Goal: Task Accomplishment & Management: Use online tool/utility

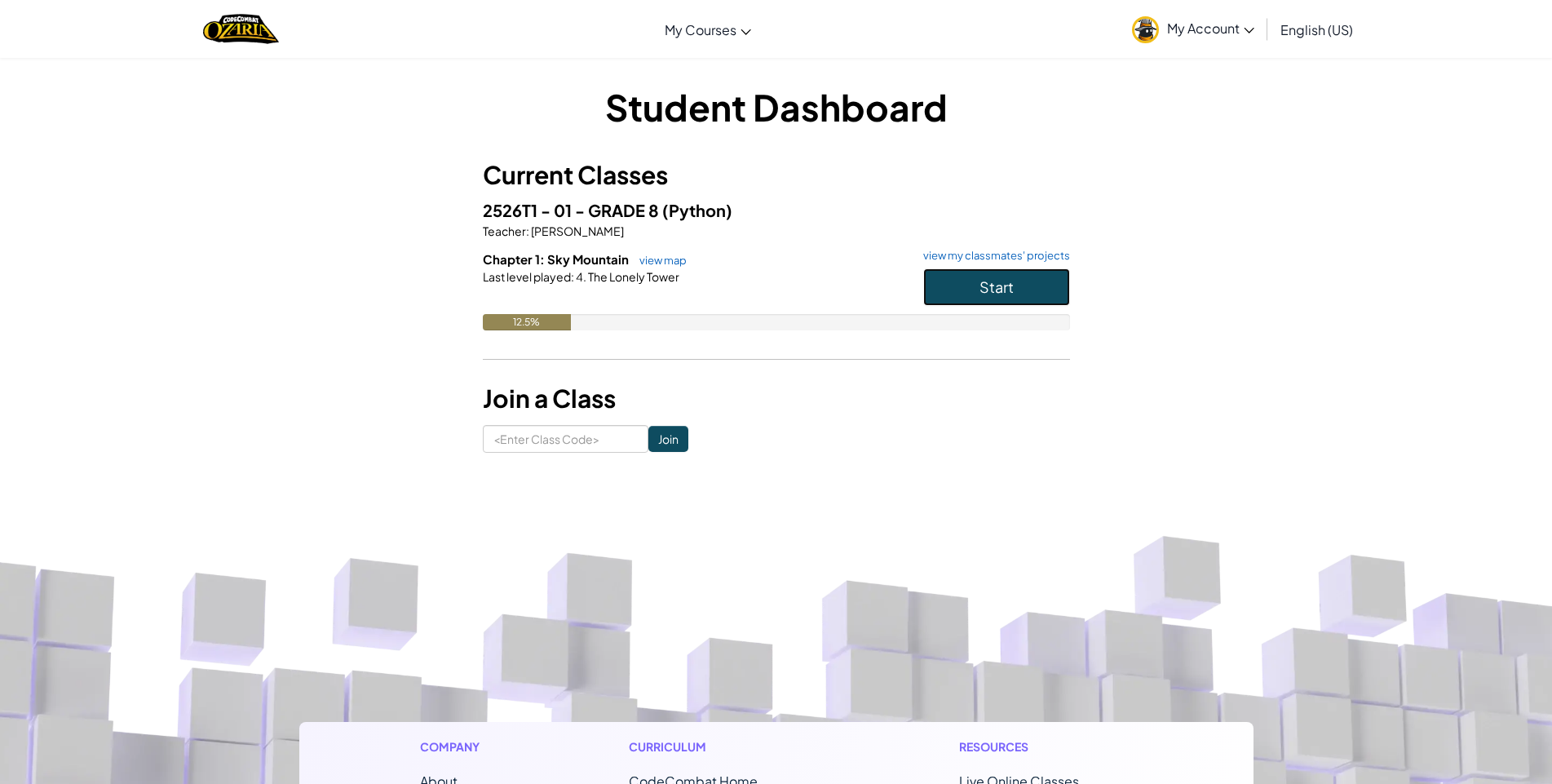
click at [1042, 295] on button "Start" at bounding box center [996, 286] width 147 height 37
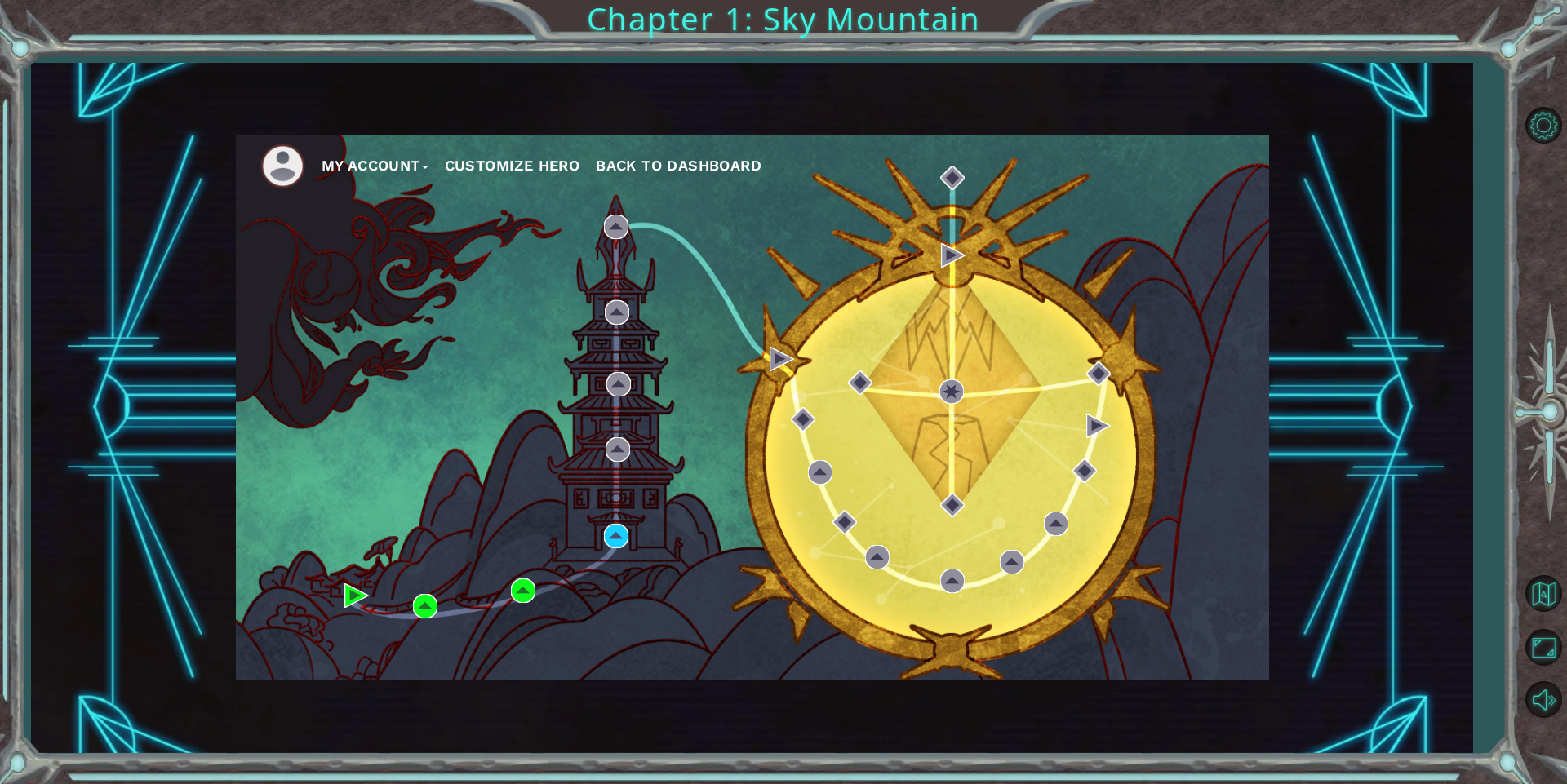
click at [1526, 412] on div at bounding box center [1543, 411] width 47 height 312
click at [1546, 407] on div at bounding box center [1543, 411] width 47 height 312
click at [1552, 451] on div at bounding box center [1543, 411] width 47 height 312
click at [1537, 411] on div at bounding box center [1543, 411] width 47 height 312
click at [1533, 645] on button "Maximize Browser" at bounding box center [1543, 647] width 47 height 47
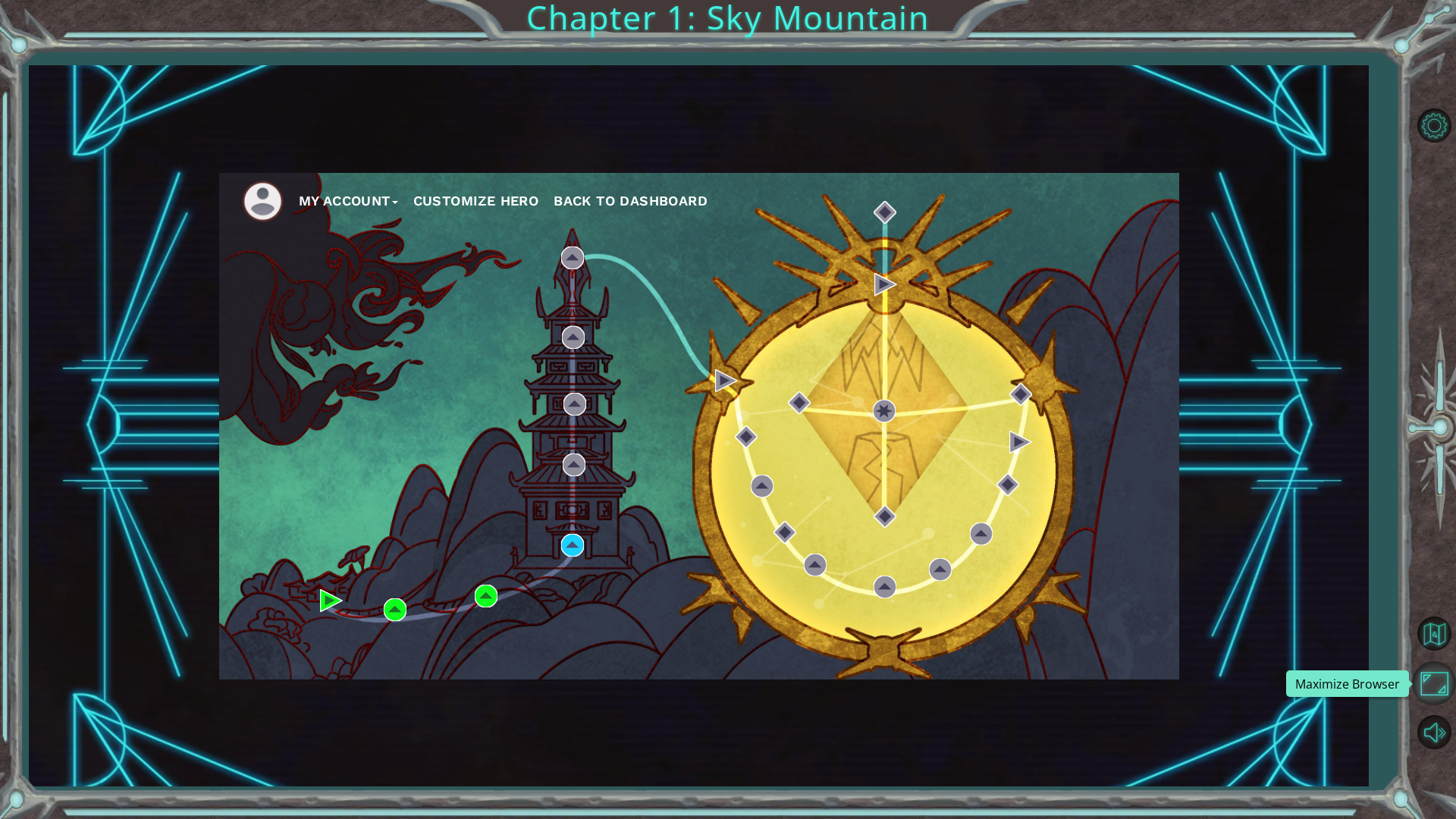
click at [1430, 666] on button "Maximize Browser" at bounding box center [1434, 683] width 44 height 44
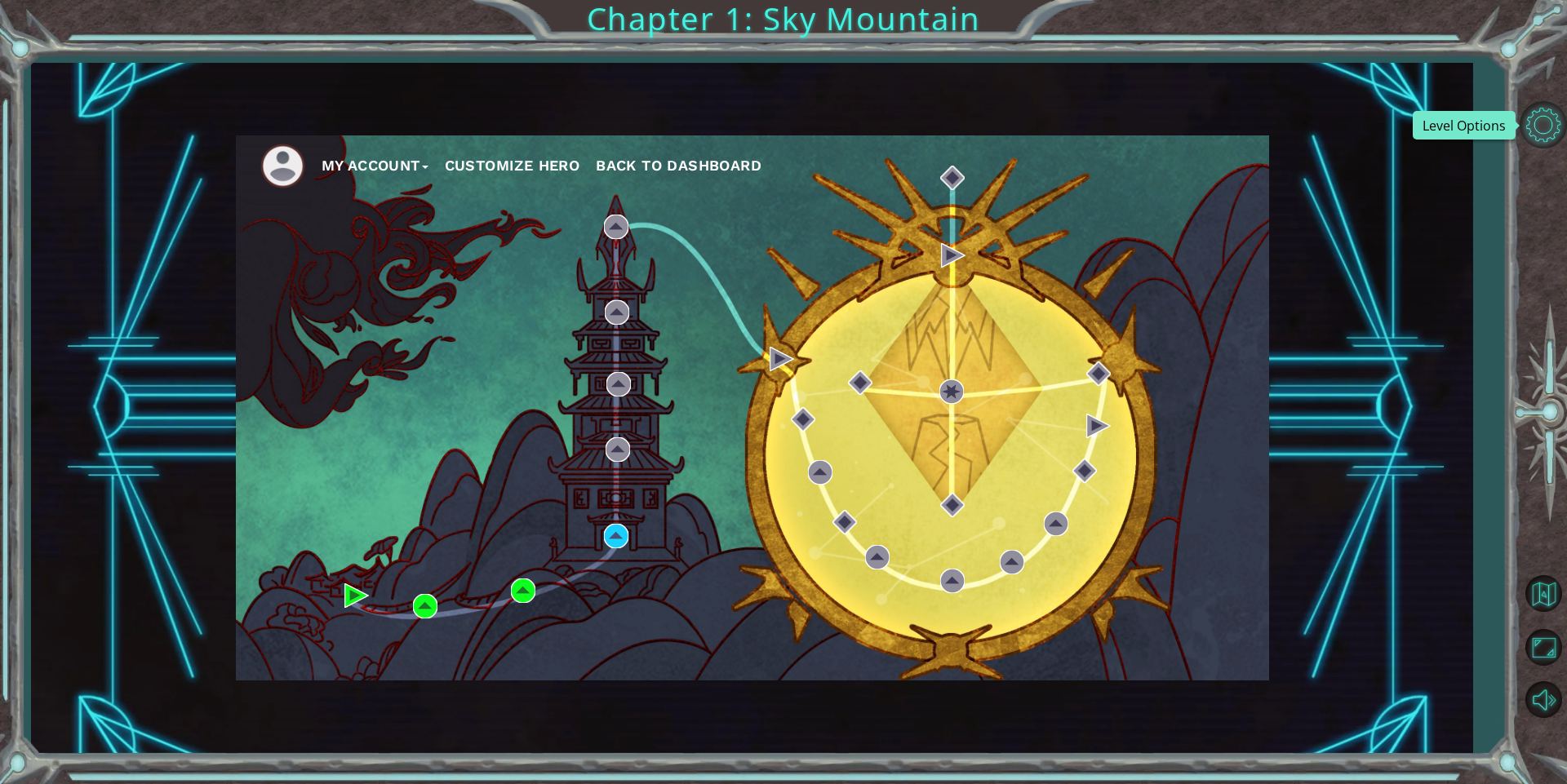
click at [1526, 139] on button "Level Options" at bounding box center [1543, 124] width 47 height 47
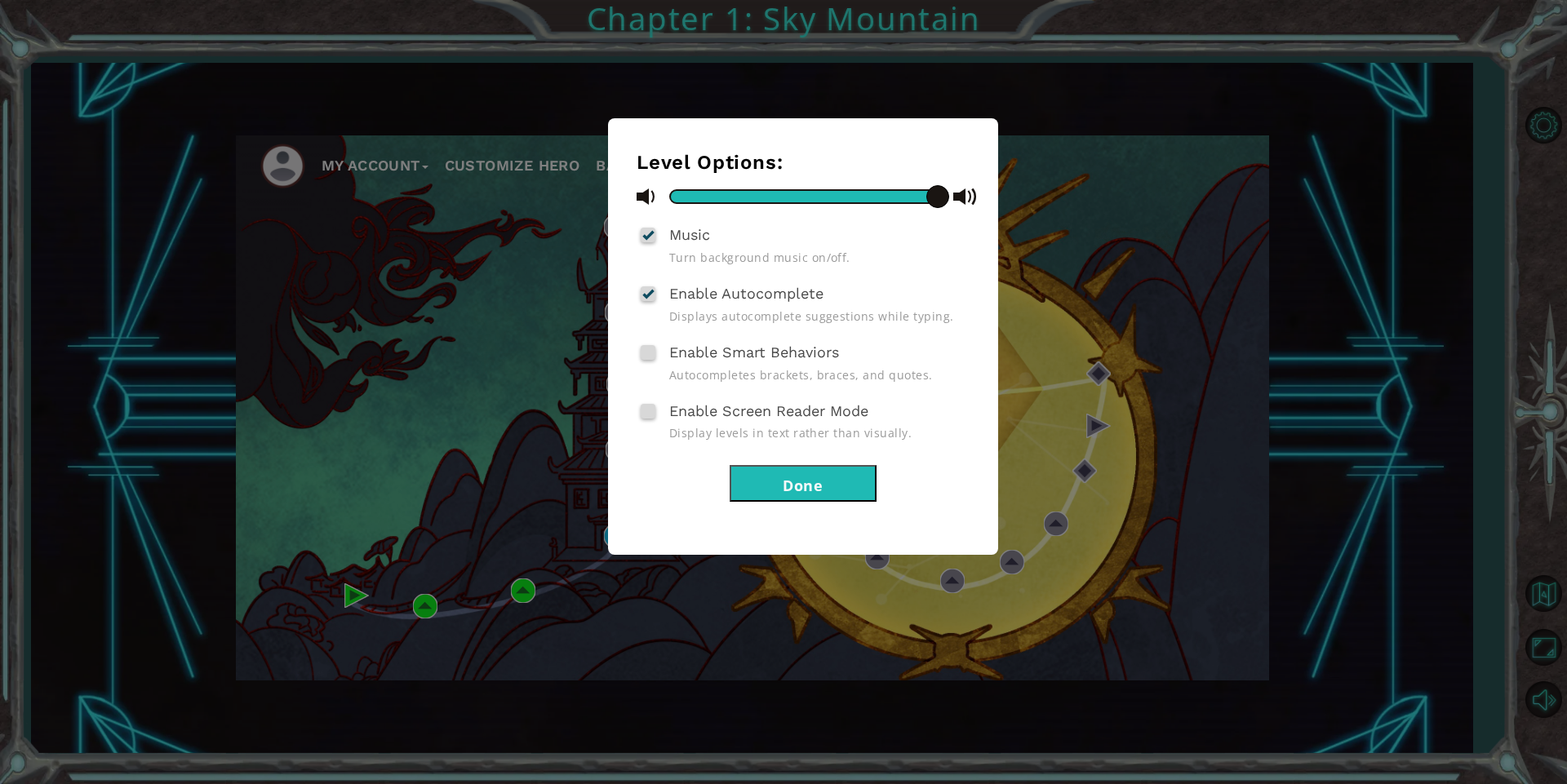
click at [744, 480] on button "Done" at bounding box center [802, 483] width 147 height 37
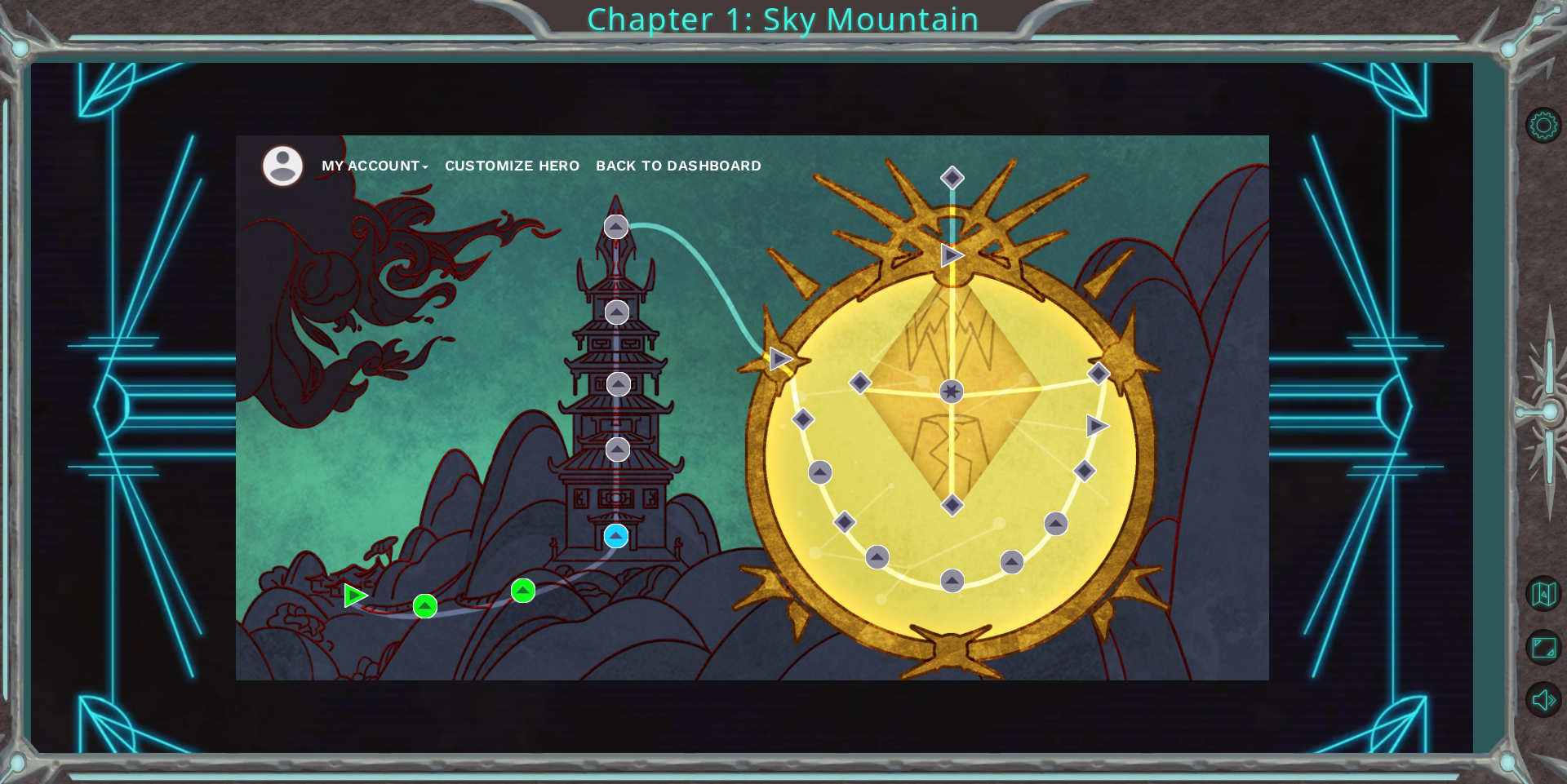
click at [601, 544] on div "My Account Customize Hero Back to Dashboard" at bounding box center [752, 408] width 1033 height 545
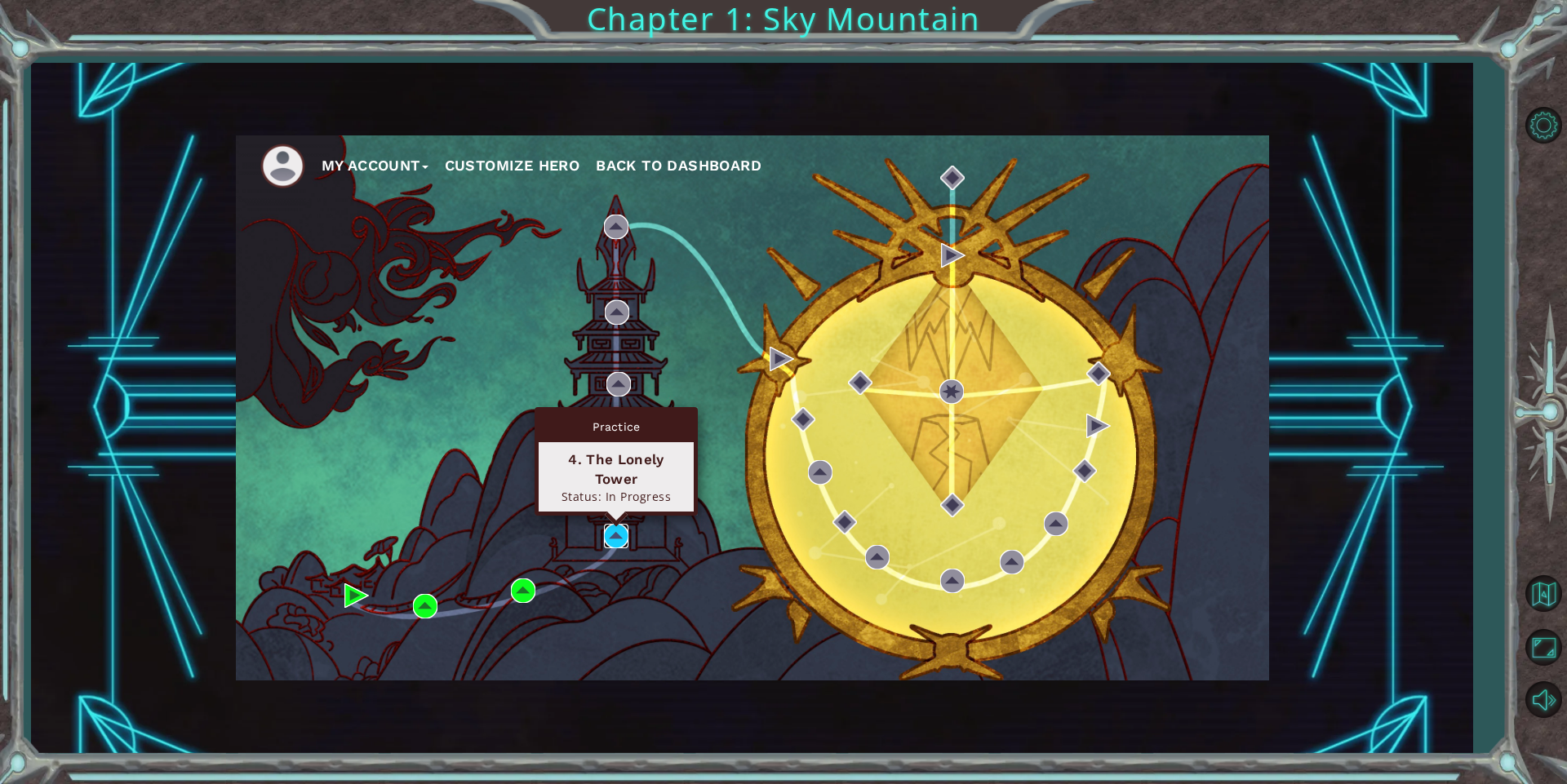
click at [609, 531] on img at bounding box center [616, 536] width 24 height 24
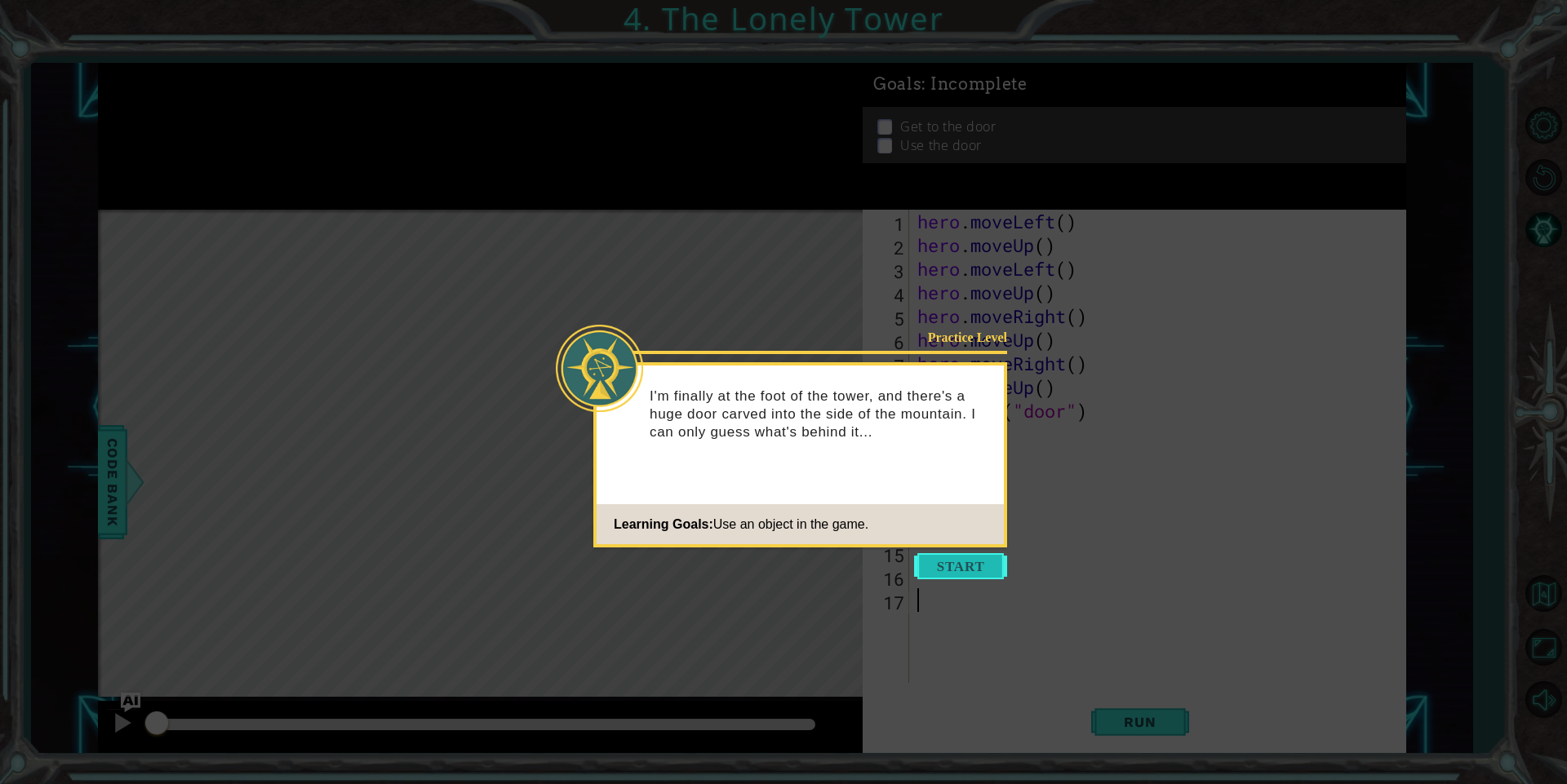
click at [928, 577] on button "Start" at bounding box center [960, 566] width 93 height 26
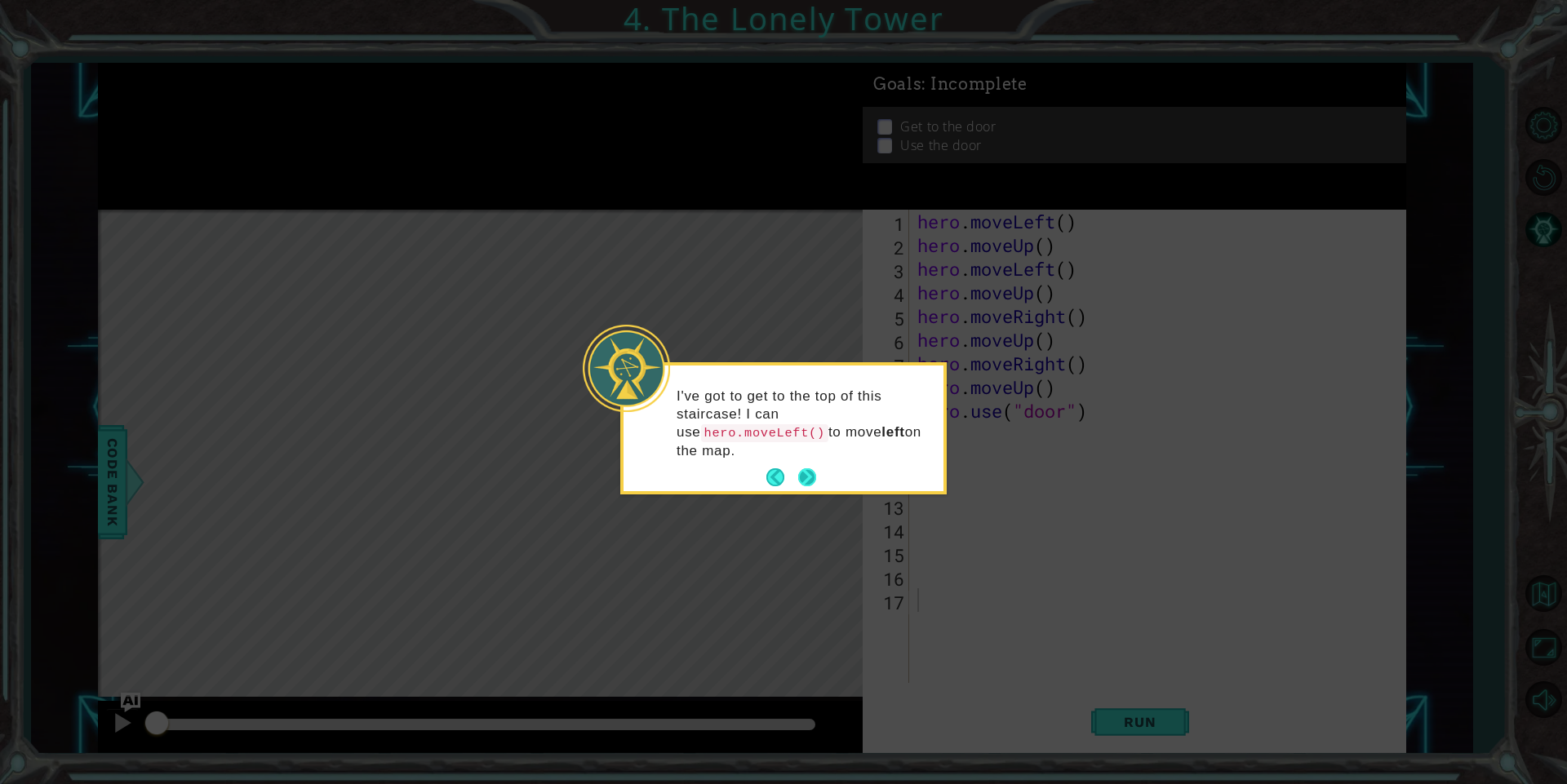
click at [809, 468] on button "Next" at bounding box center [807, 477] width 18 height 18
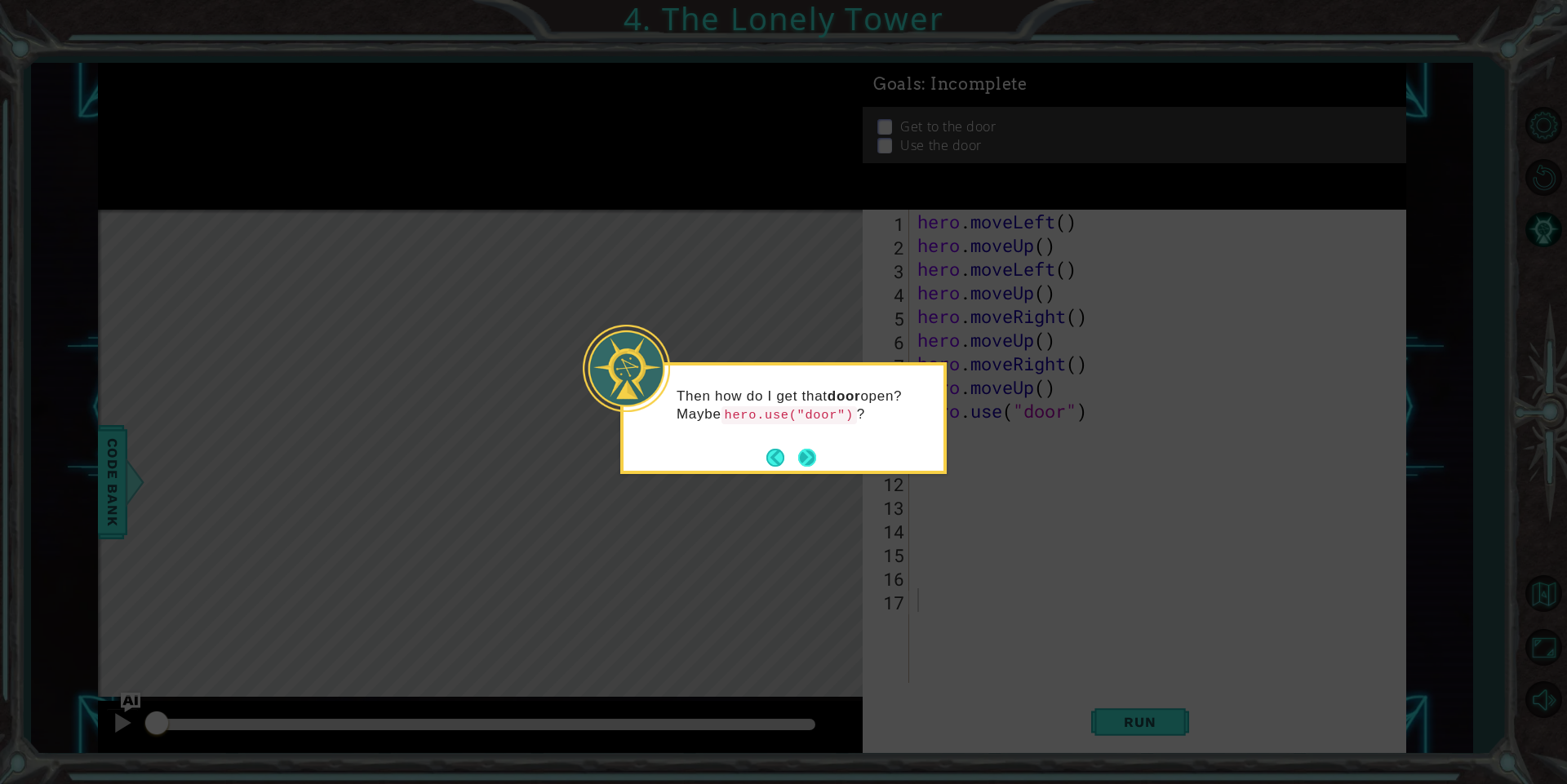
click at [808, 461] on button "Next" at bounding box center [807, 457] width 18 height 18
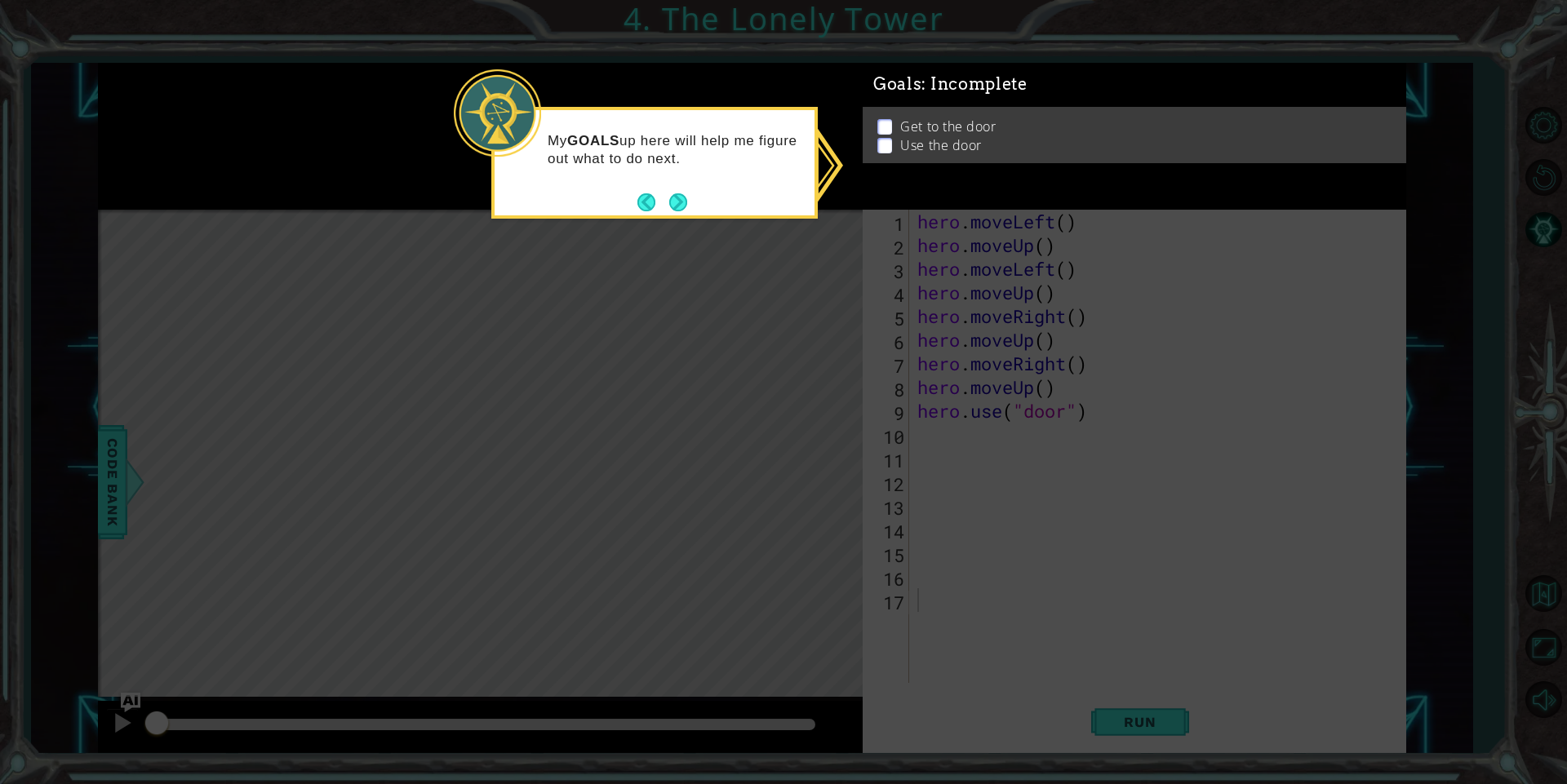
click at [677, 222] on body "1 ההההההההההההההההההההההההההההההההההההההההההההההההההההההההההההההההההההההההההההה…" at bounding box center [784, 392] width 1567 height 784
click at [679, 217] on div "My GOALS up here will help me figure out what to do next." at bounding box center [654, 163] width 326 height 112
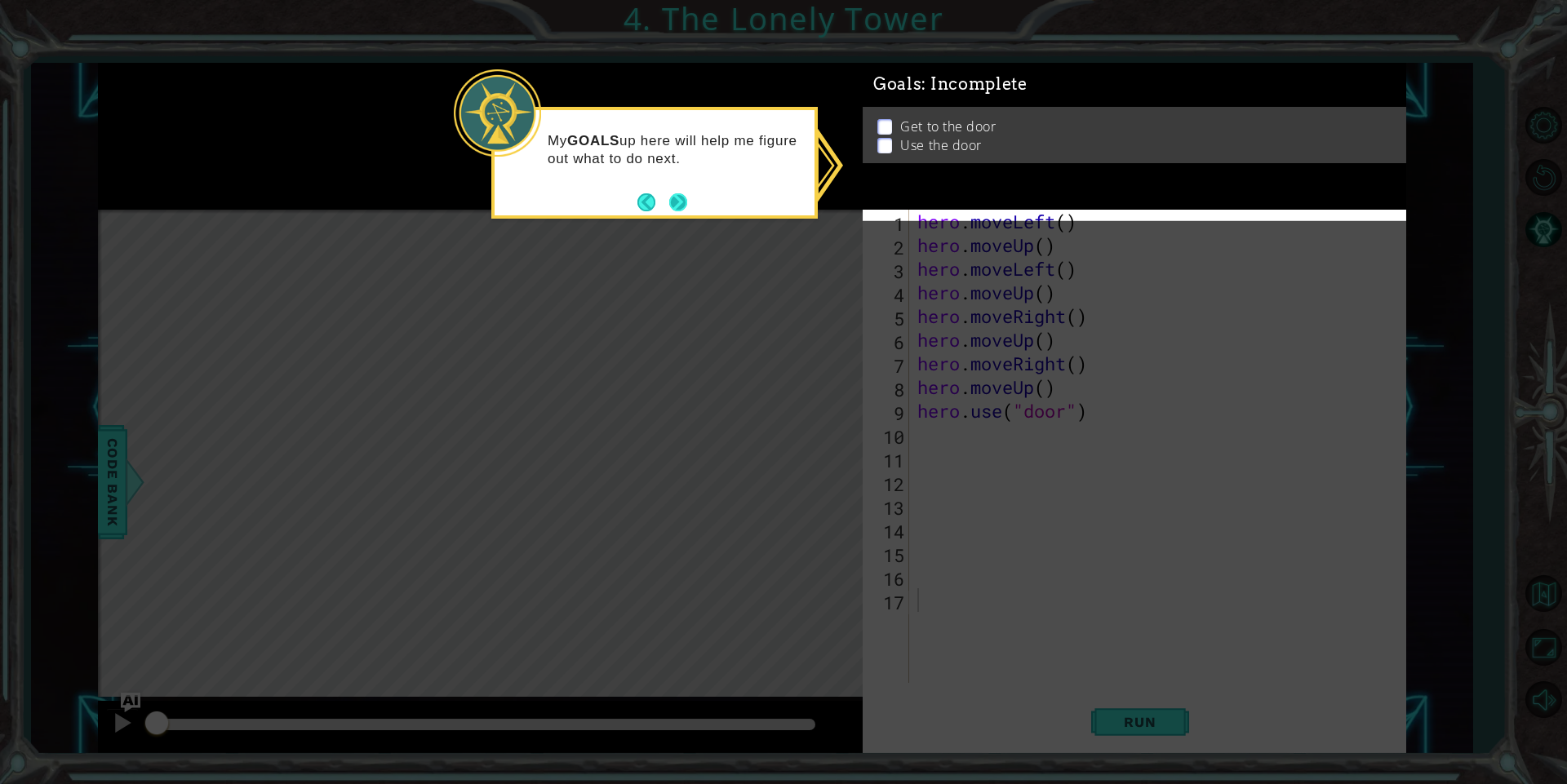
click at [673, 206] on button "Next" at bounding box center [677, 202] width 18 height 18
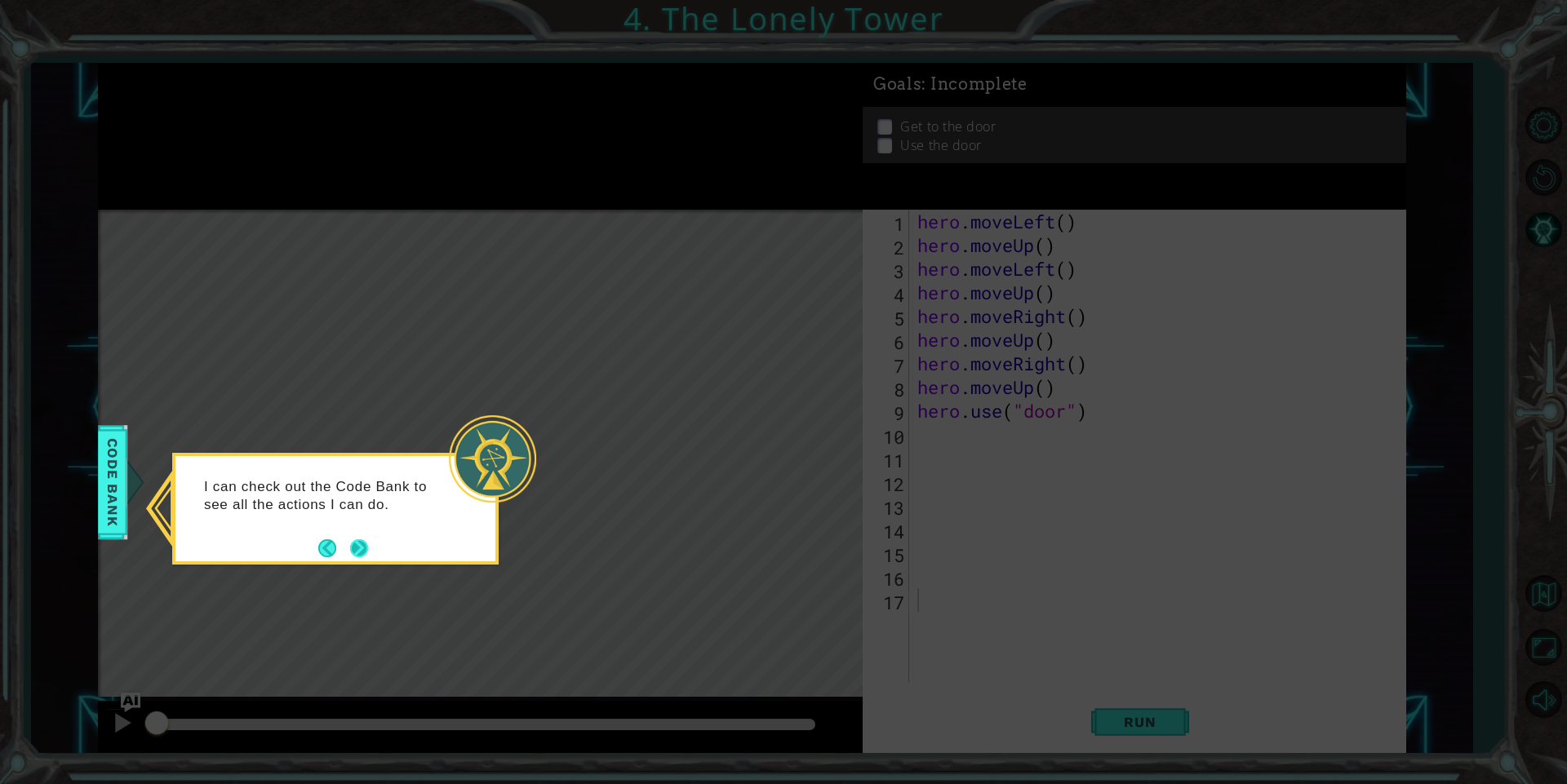
click at [352, 543] on button "Next" at bounding box center [359, 548] width 18 height 18
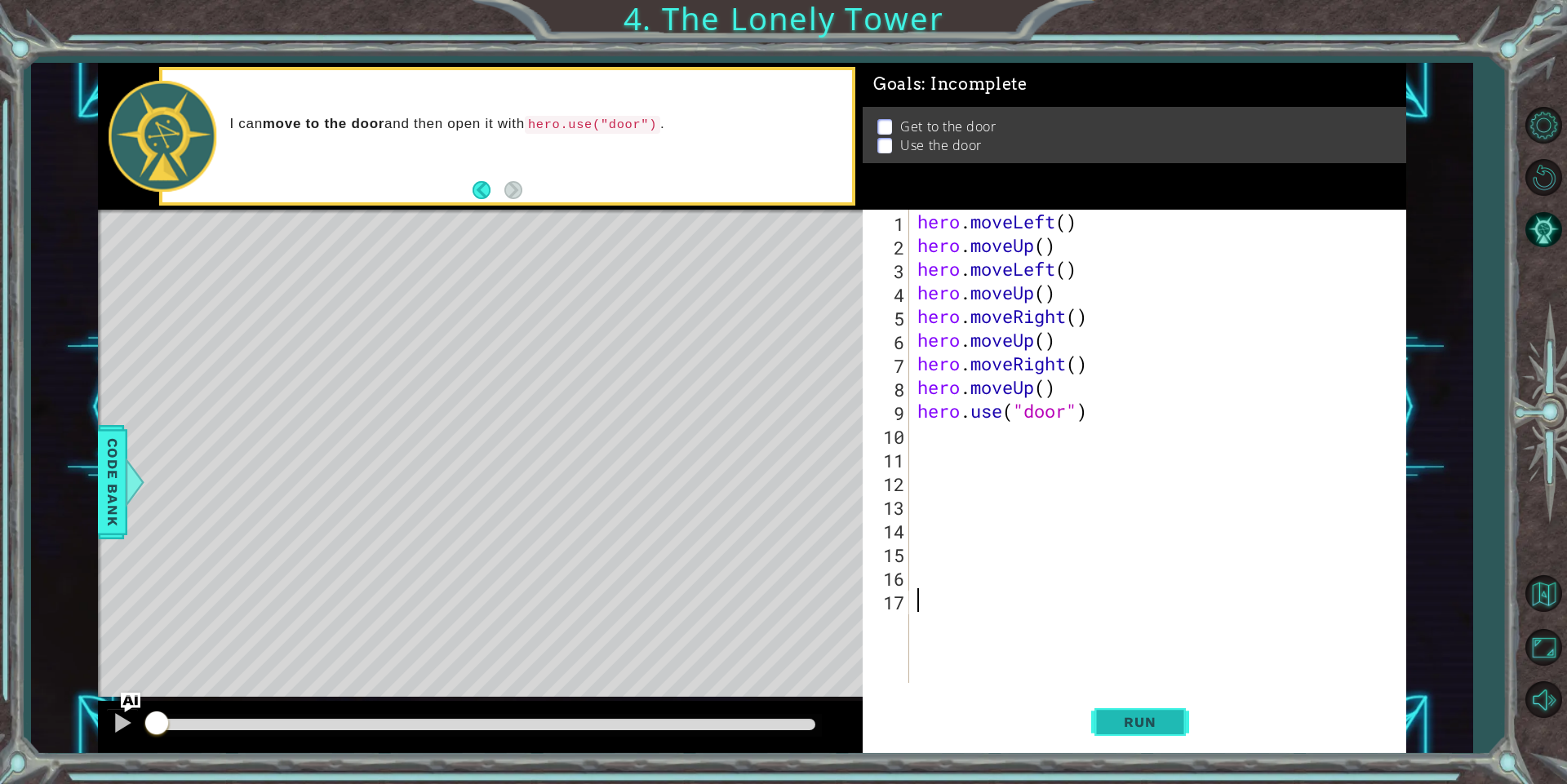
click at [1164, 703] on button "Run" at bounding box center [1139, 722] width 98 height 54
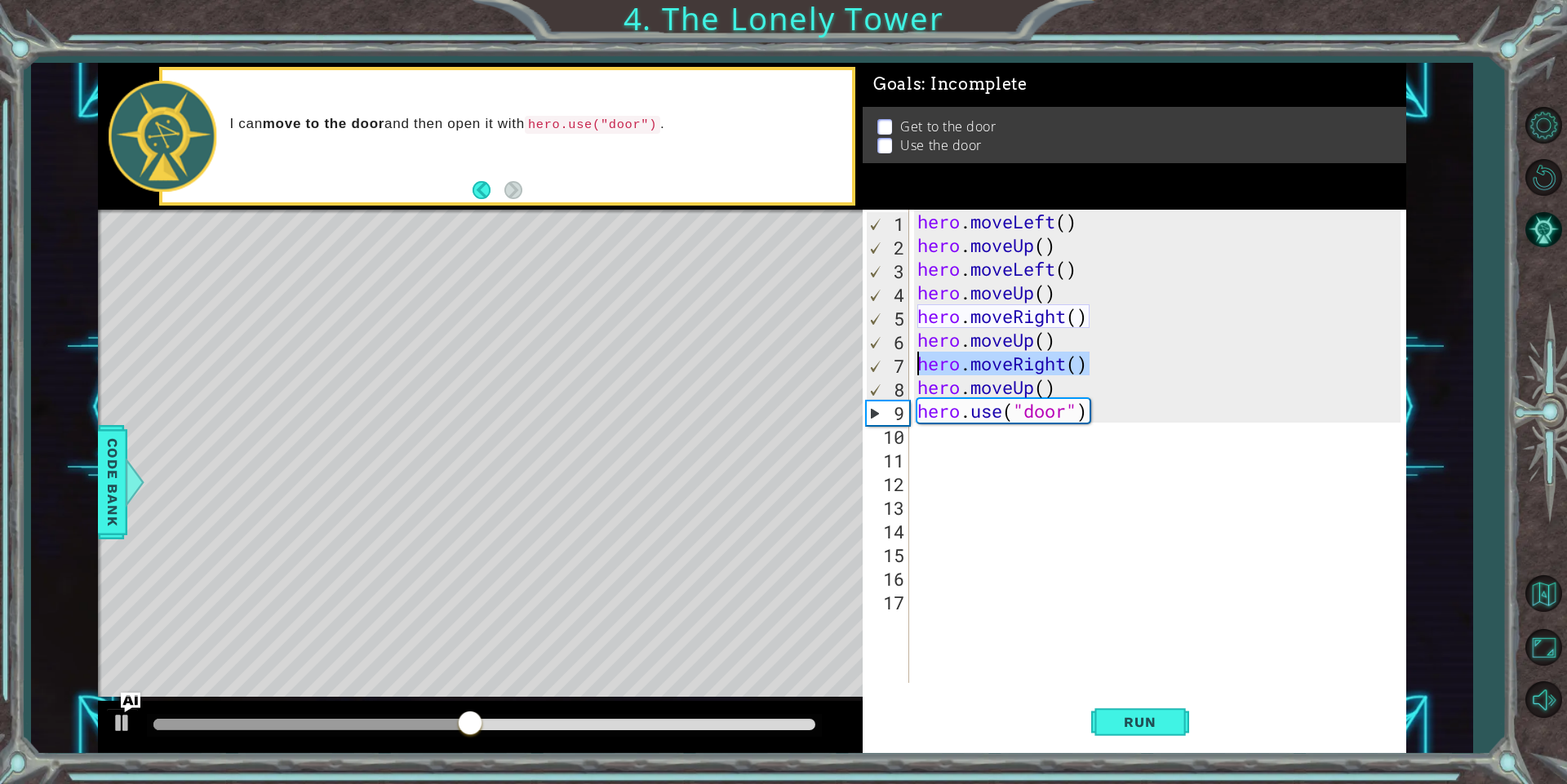
drag, startPoint x: 1101, startPoint y: 367, endPoint x: 917, endPoint y: 367, distance: 184.0
click at [917, 367] on div "hero . moveLeft ( ) hero . moveUp ( ) hero . moveLeft ( ) hero . moveUp ( ) her…" at bounding box center [1161, 469] width 494 height 520
type textarea "hero.moveRight()"
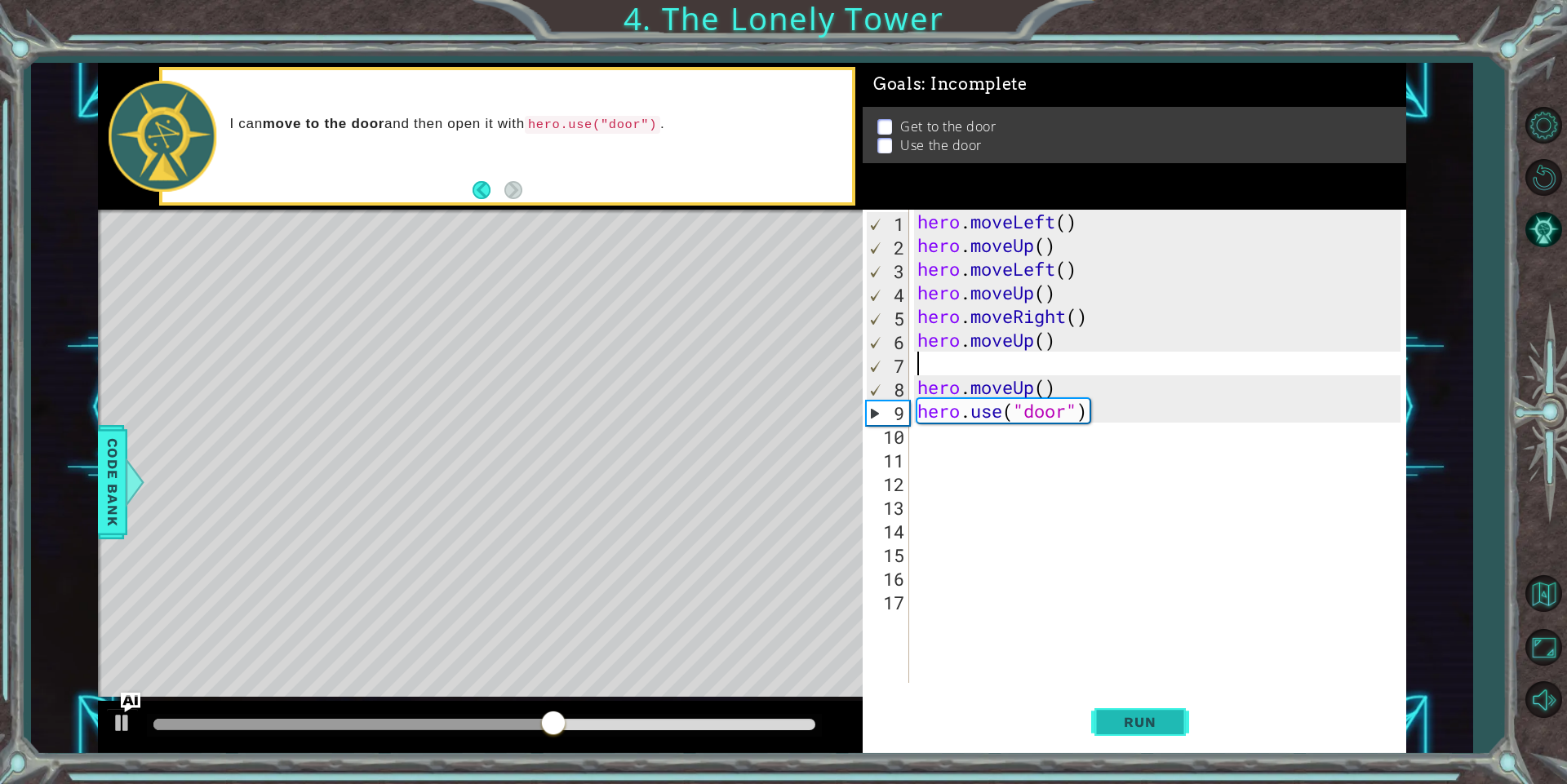
click at [1177, 728] on button "Run" at bounding box center [1139, 722] width 98 height 54
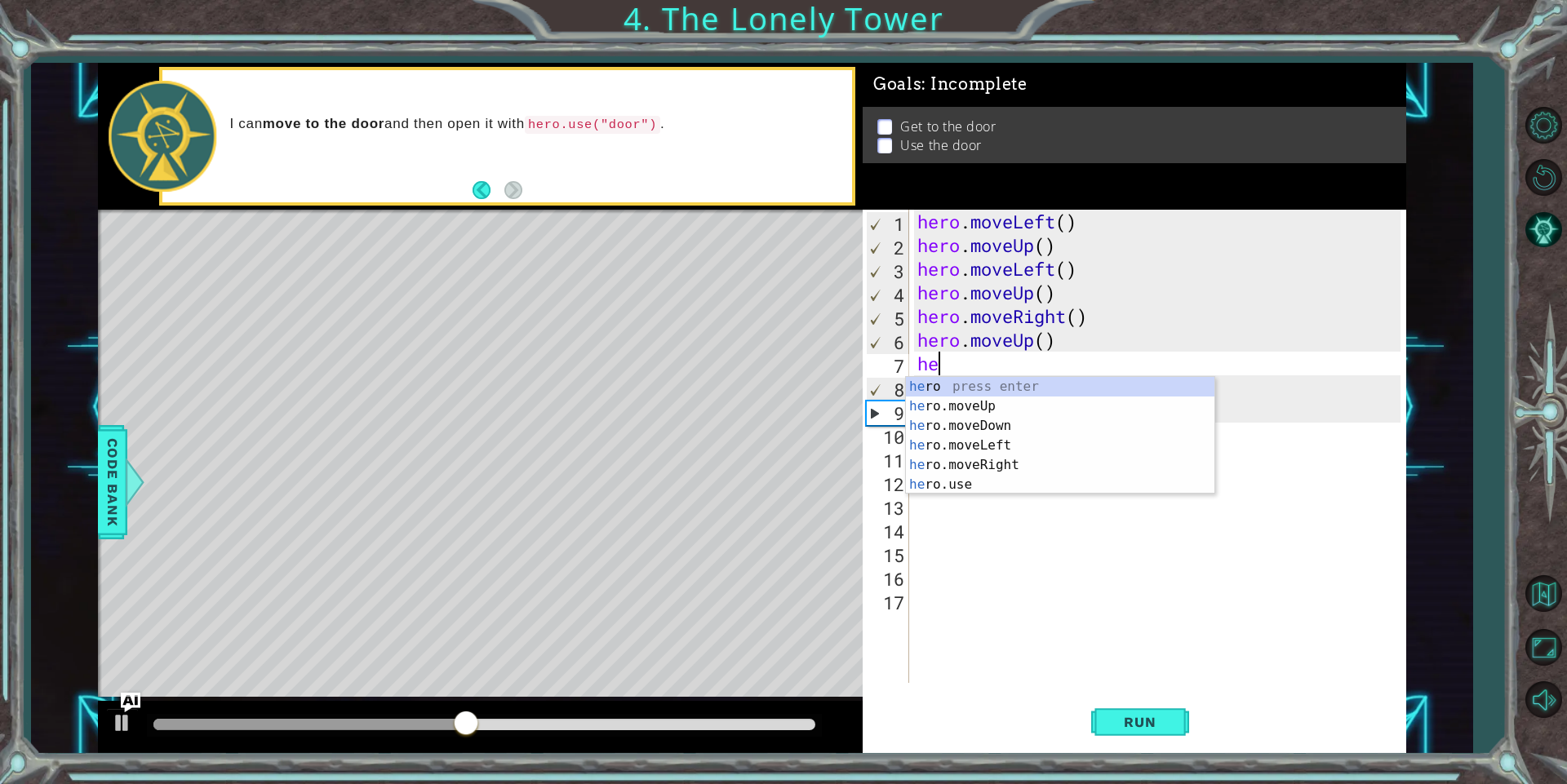
type textarea "her"
click at [925, 466] on div "her o press enter her o.moveUp press enter her o.moveDown press enter her o.mov…" at bounding box center [1060, 455] width 308 height 157
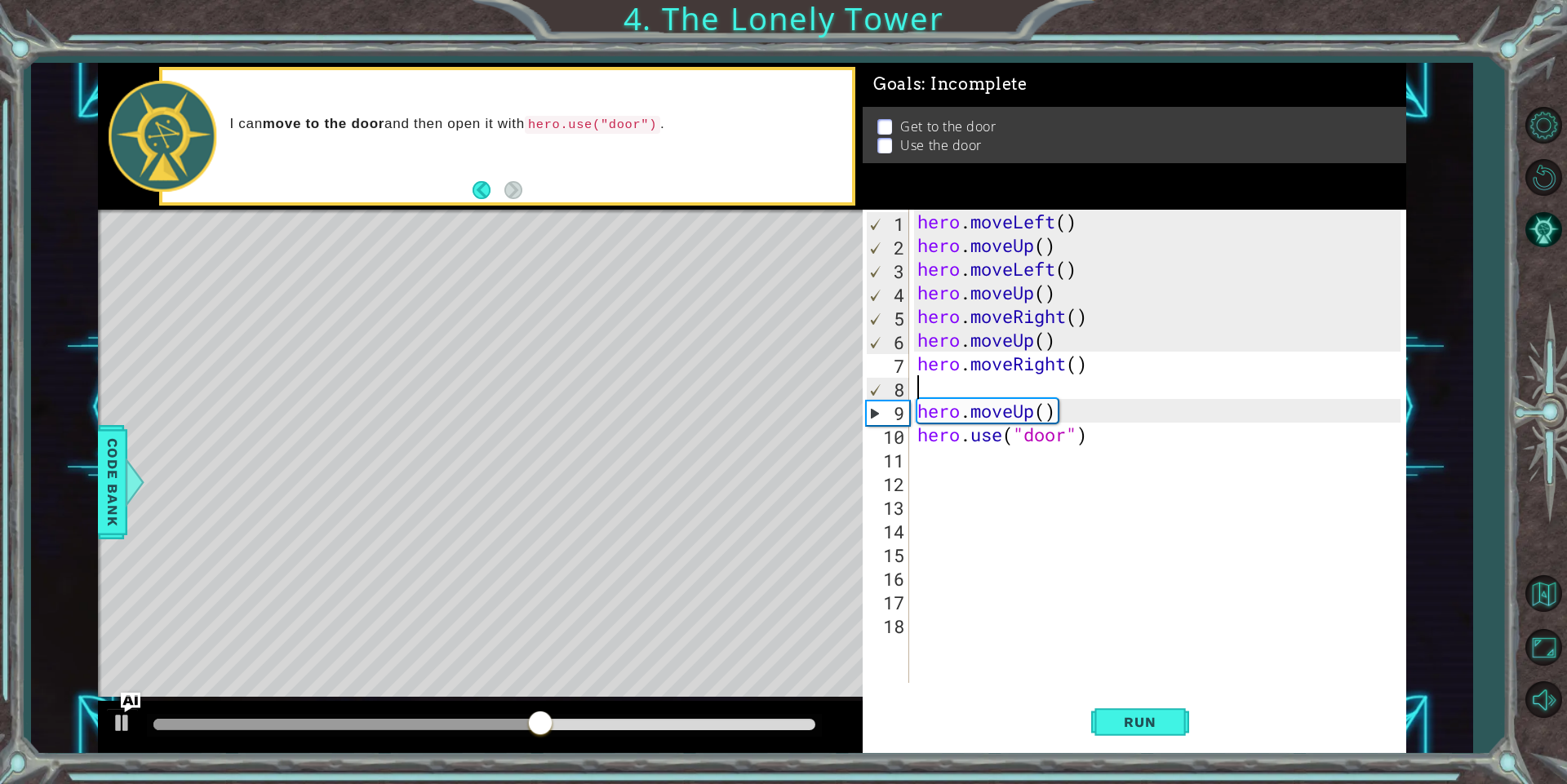
scroll to position [0, 0]
click at [1153, 716] on span "Run" at bounding box center [1139, 721] width 65 height 16
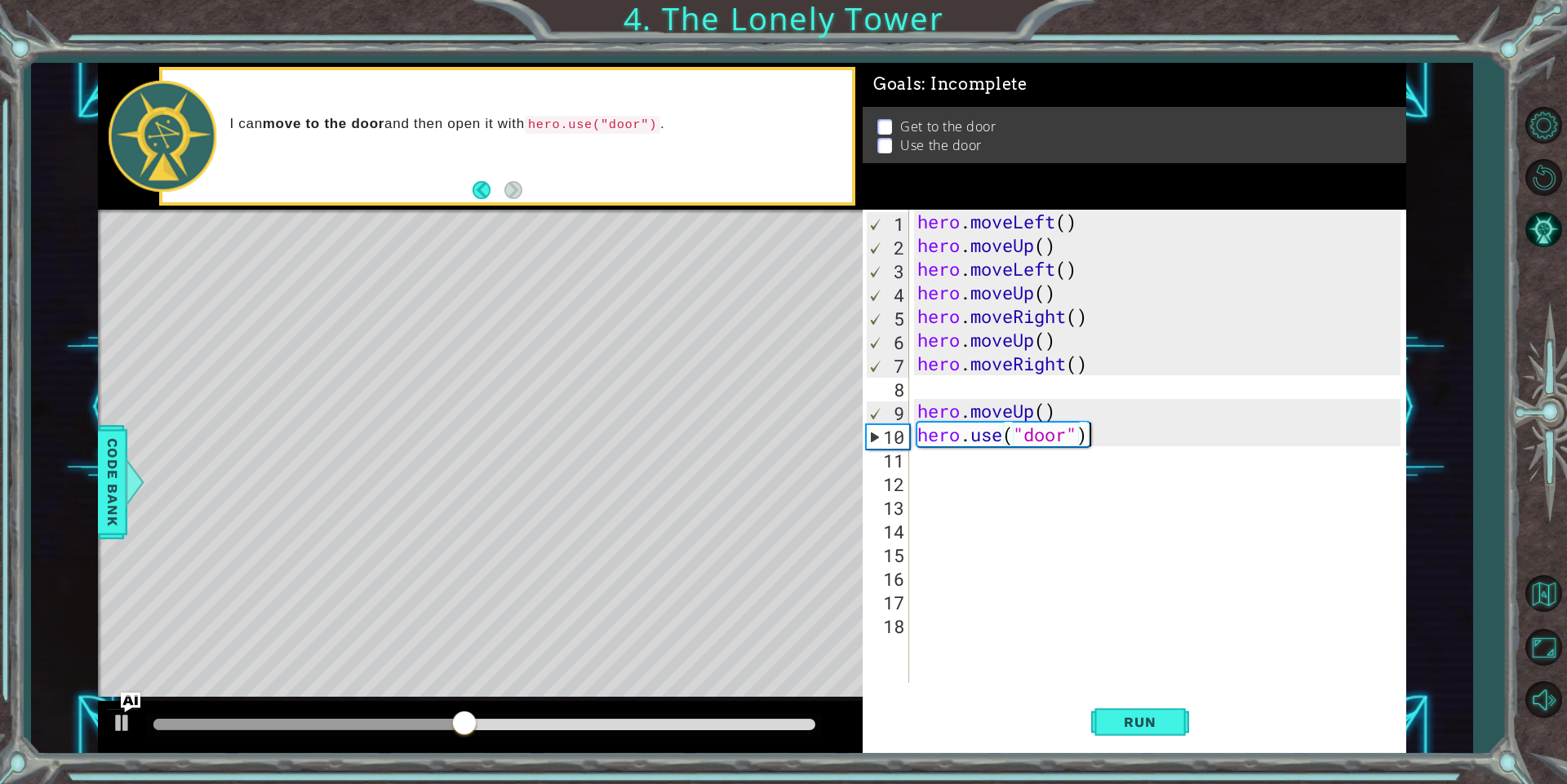
click at [1104, 440] on div "hero . moveLeft ( ) hero . moveUp ( ) hero . moveLeft ( ) hero . moveUp ( ) her…" at bounding box center [1161, 469] width 494 height 520
type textarea "hero.use("door")"
click at [1012, 394] on div "hero . moveLeft ( ) hero . moveUp ( ) hero . moveLeft ( ) hero . moveUp ( ) her…" at bounding box center [1161, 469] width 494 height 520
drag, startPoint x: 1132, startPoint y: 370, endPoint x: 913, endPoint y: 361, distance: 219.2
click at [913, 361] on div "1 2 3 4 5 6 7 8 9 10 11 12 13 14 15 16 17 18 hero . moveLeft ( ) hero . moveUp …" at bounding box center [1130, 446] width 538 height 473
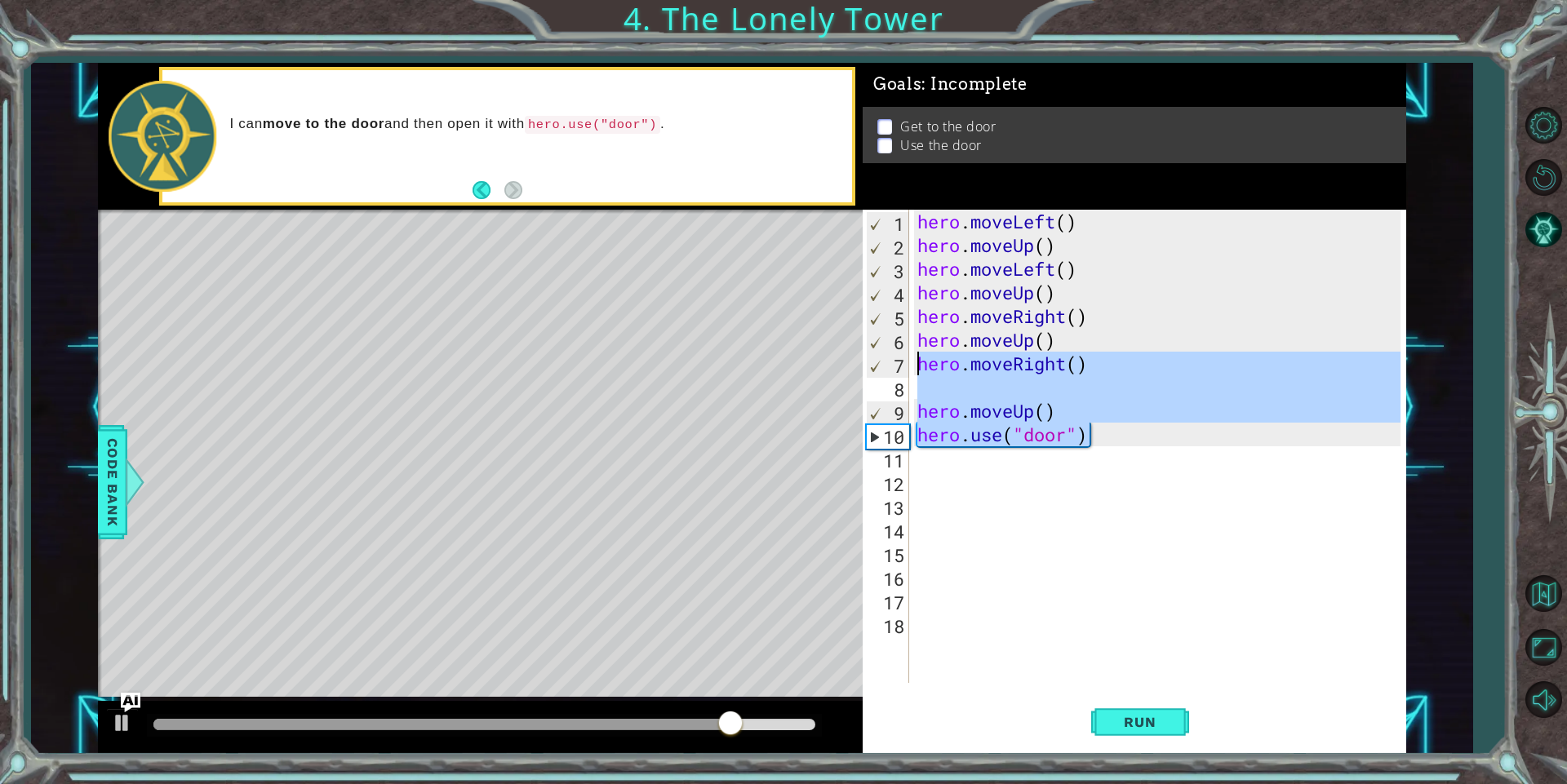
drag, startPoint x: 1115, startPoint y: 441, endPoint x: 896, endPoint y: 367, distance: 231.2
click at [896, 367] on div "hero.moveRight() 1 2 3 4 5 6 7 8 9 10 11 12 13 14 15 16 17 18 hero . moveLeft (…" at bounding box center [1130, 446] width 538 height 473
type textarea "hero.moveRight()"
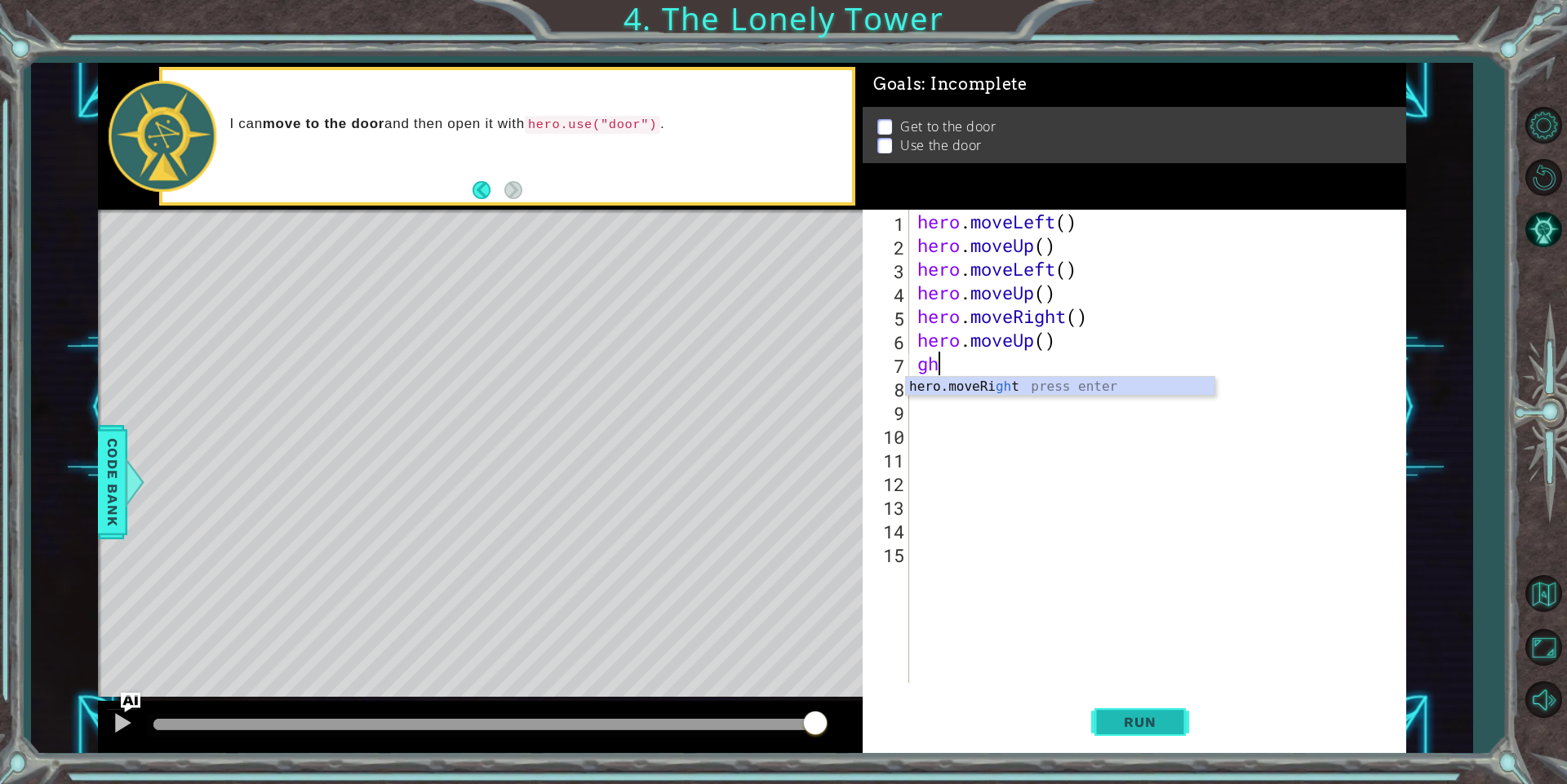
type textarea "g"
type textarea "her"
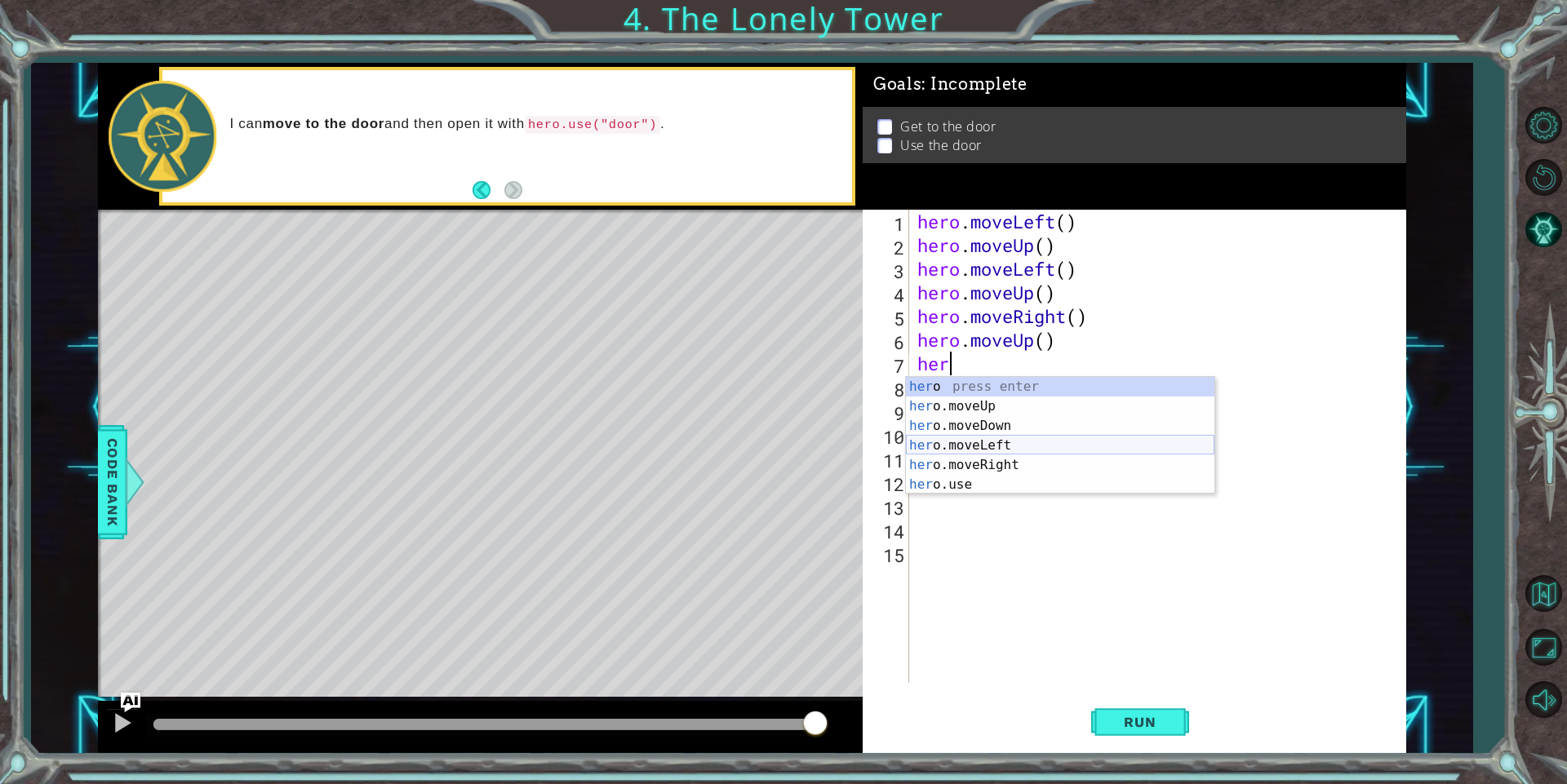
click at [1006, 448] on div "her o press enter her o.moveUp press enter her o.moveDown press enter her o.mov…" at bounding box center [1060, 455] width 308 height 157
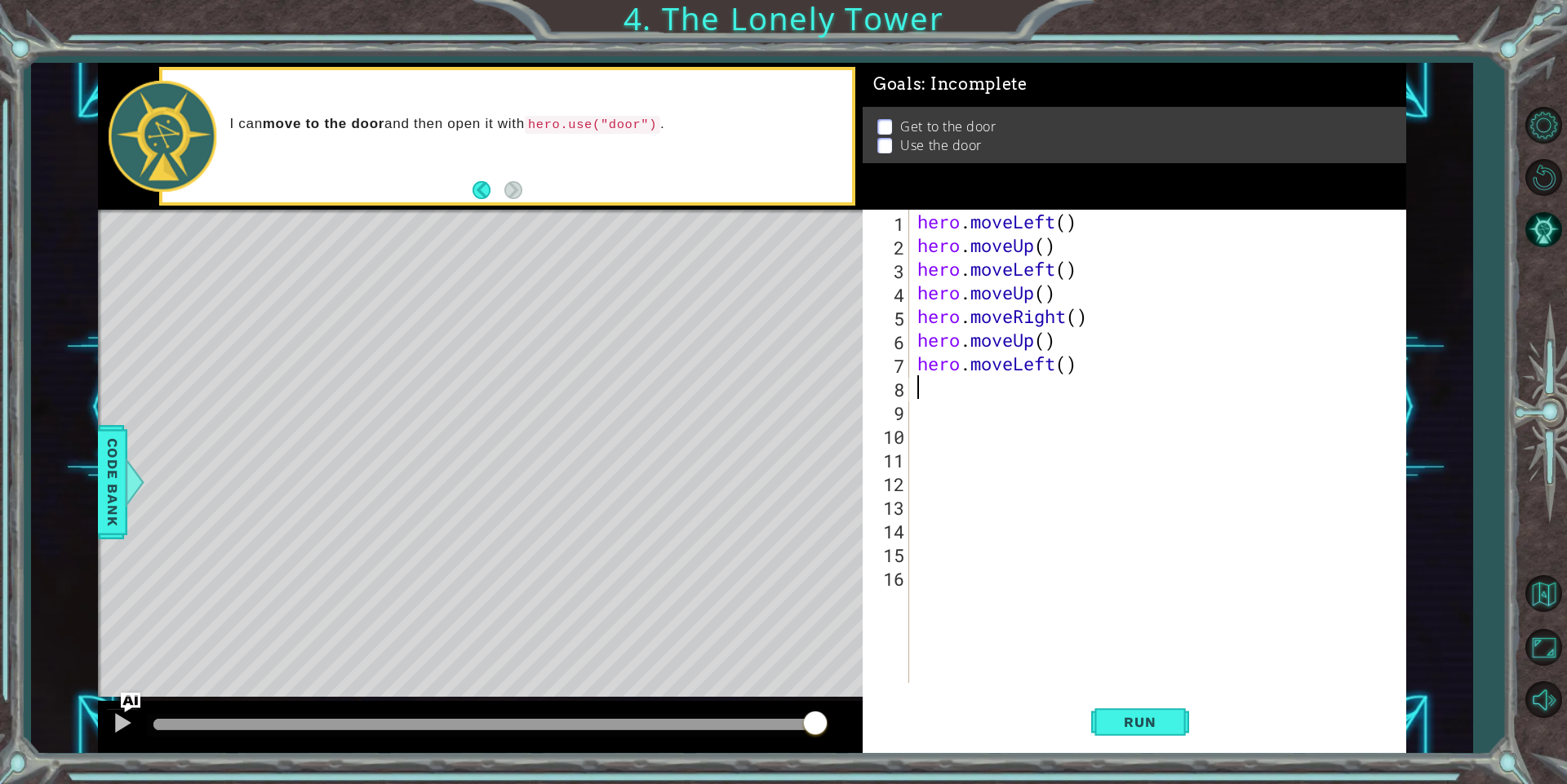
scroll to position [0, 0]
click at [1155, 727] on span "Run" at bounding box center [1139, 721] width 65 height 16
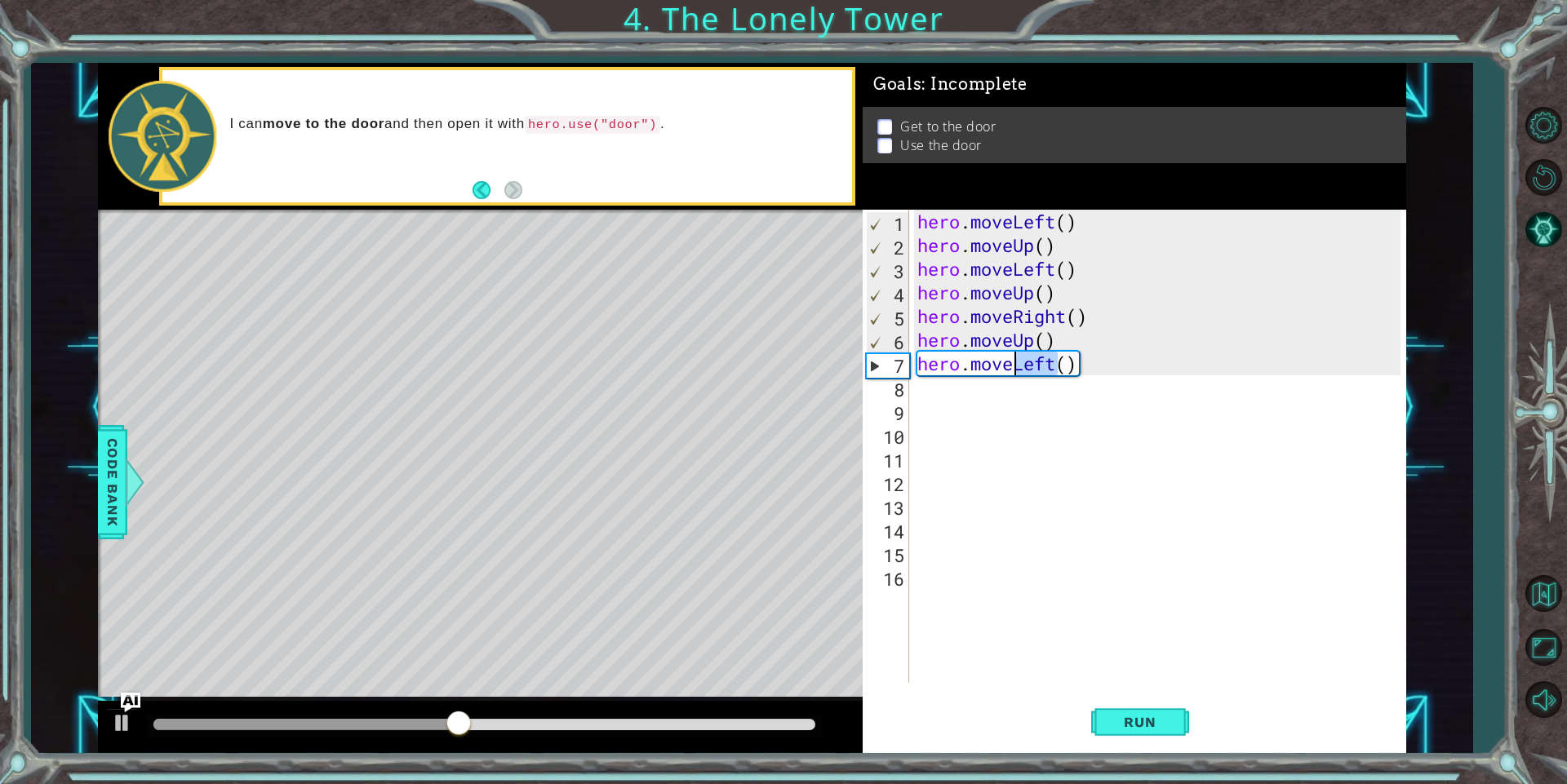
drag, startPoint x: 1053, startPoint y: 364, endPoint x: 1019, endPoint y: 365, distance: 34.0
click at [1019, 365] on div "hero . moveLeft ( ) hero . moveUp ( ) hero . moveLeft ( ) hero . moveUp ( ) her…" at bounding box center [1161, 469] width 494 height 520
type textarea "hero.moveLeft()"
click at [944, 417] on div "hero . moveLeft ( ) hero . moveUp ( ) hero . moveLeft ( ) hero . moveUp ( ) her…" at bounding box center [1161, 469] width 494 height 520
click at [952, 392] on div "hero . moveLeft ( ) hero . moveUp ( ) hero . moveLeft ( ) hero . moveUp ( ) her…" at bounding box center [1161, 469] width 494 height 520
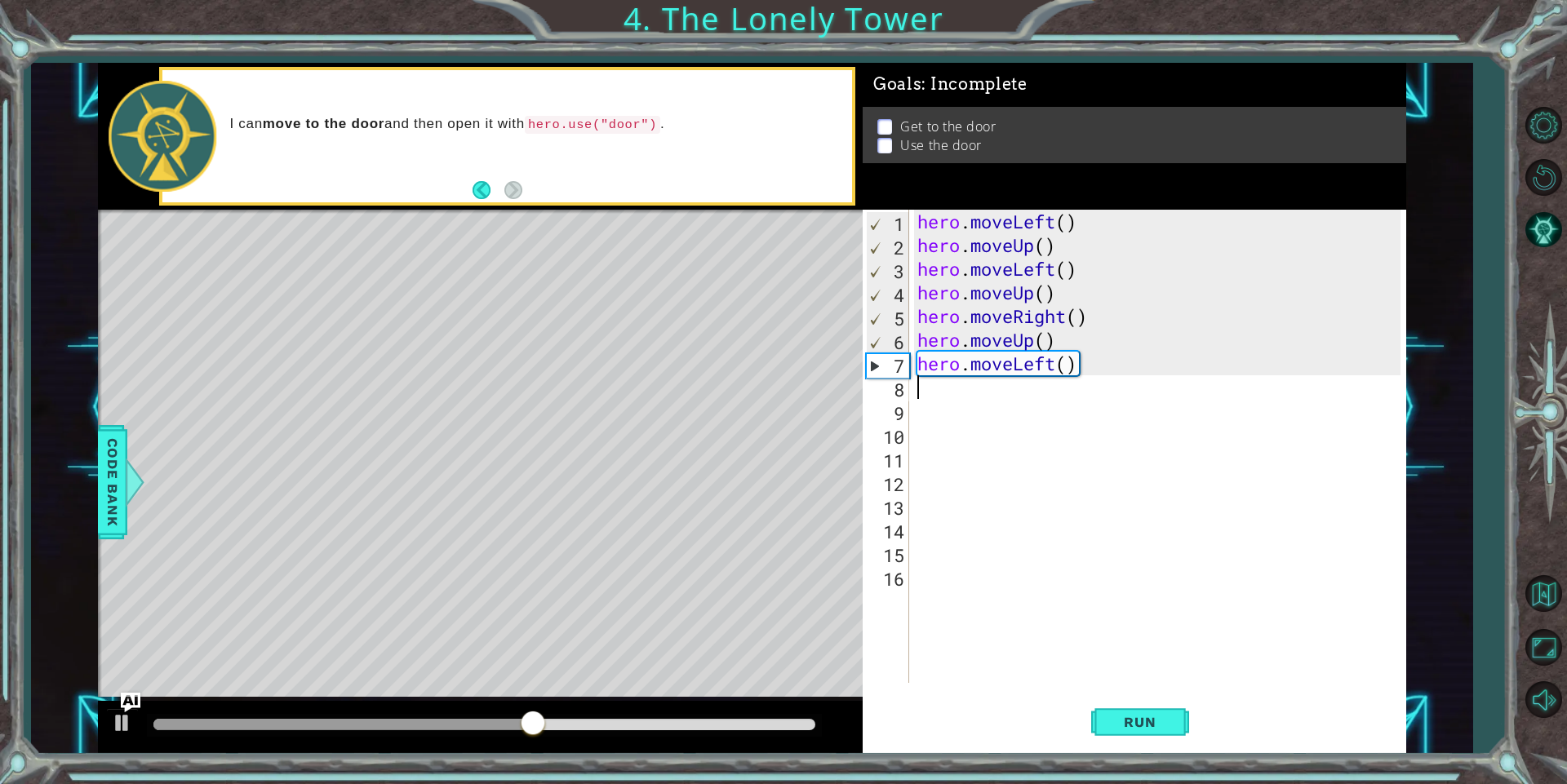
type textarea "he"
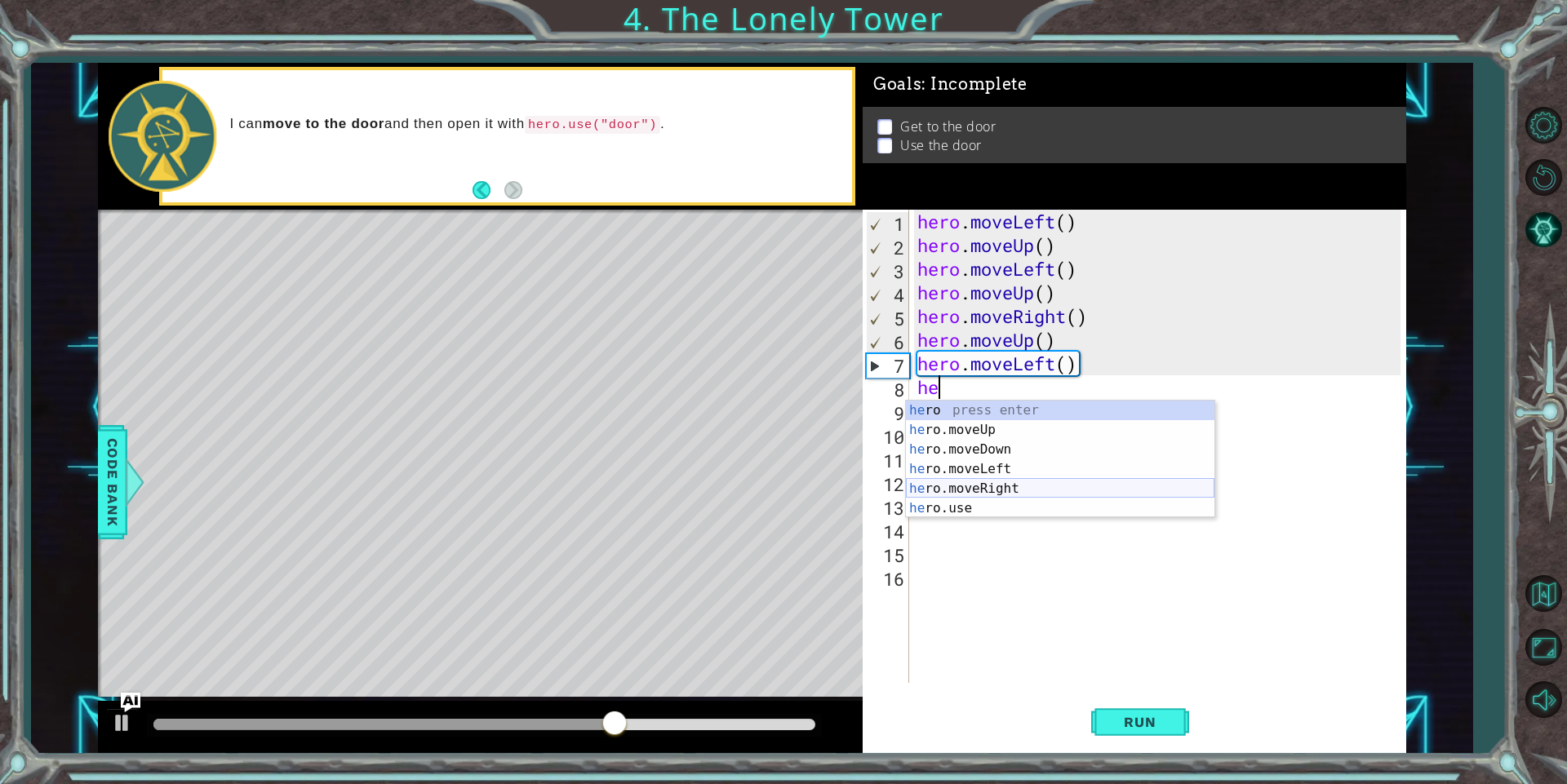
click at [1103, 491] on div "he ro press enter he ro.moveUp press enter he ro.moveDown press enter he ro.mov…" at bounding box center [1060, 479] width 308 height 157
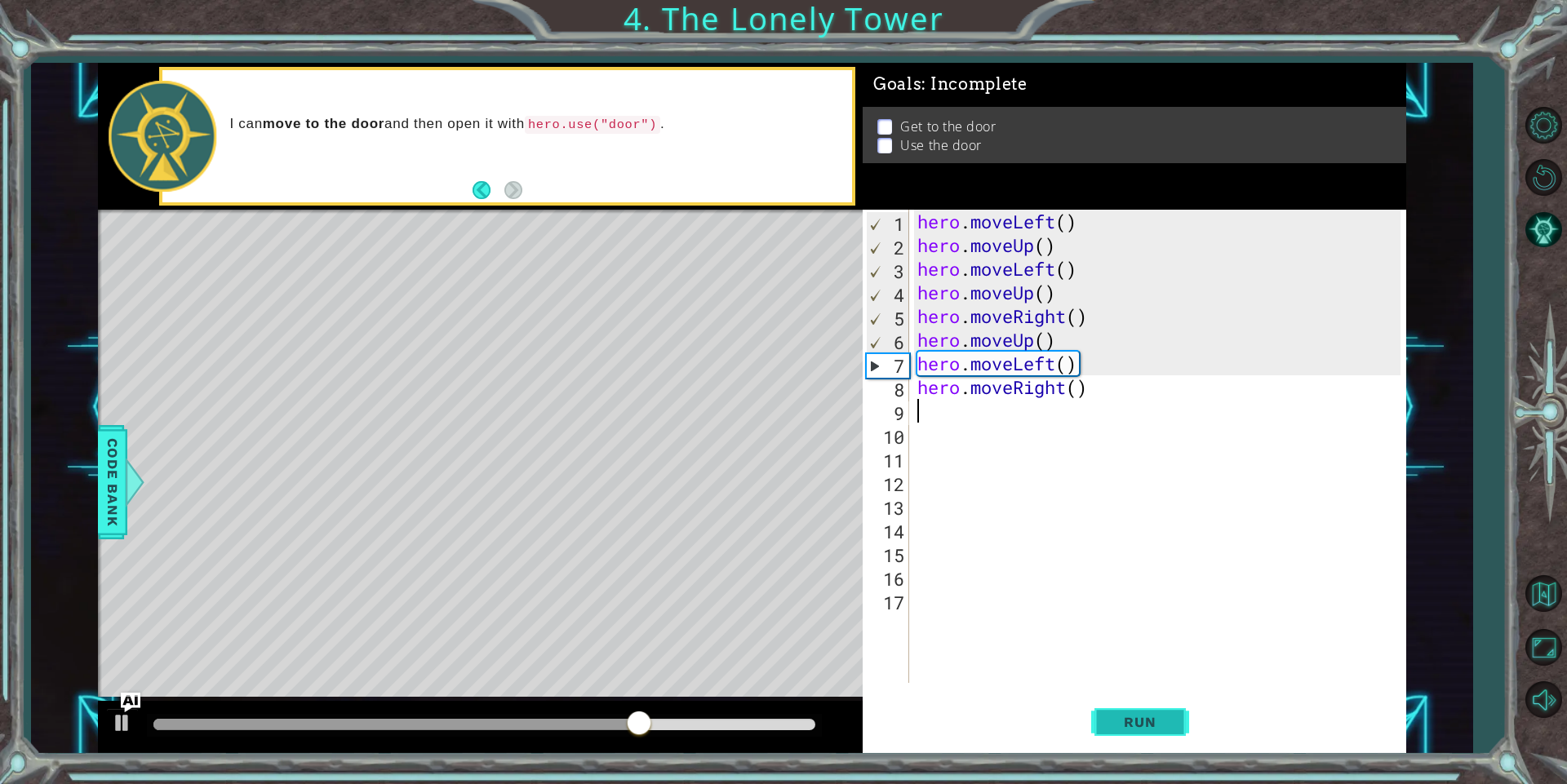
drag, startPoint x: 1144, startPoint y: 731, endPoint x: 1146, endPoint y: 718, distance: 13.2
click at [1144, 724] on button "Run" at bounding box center [1139, 722] width 98 height 54
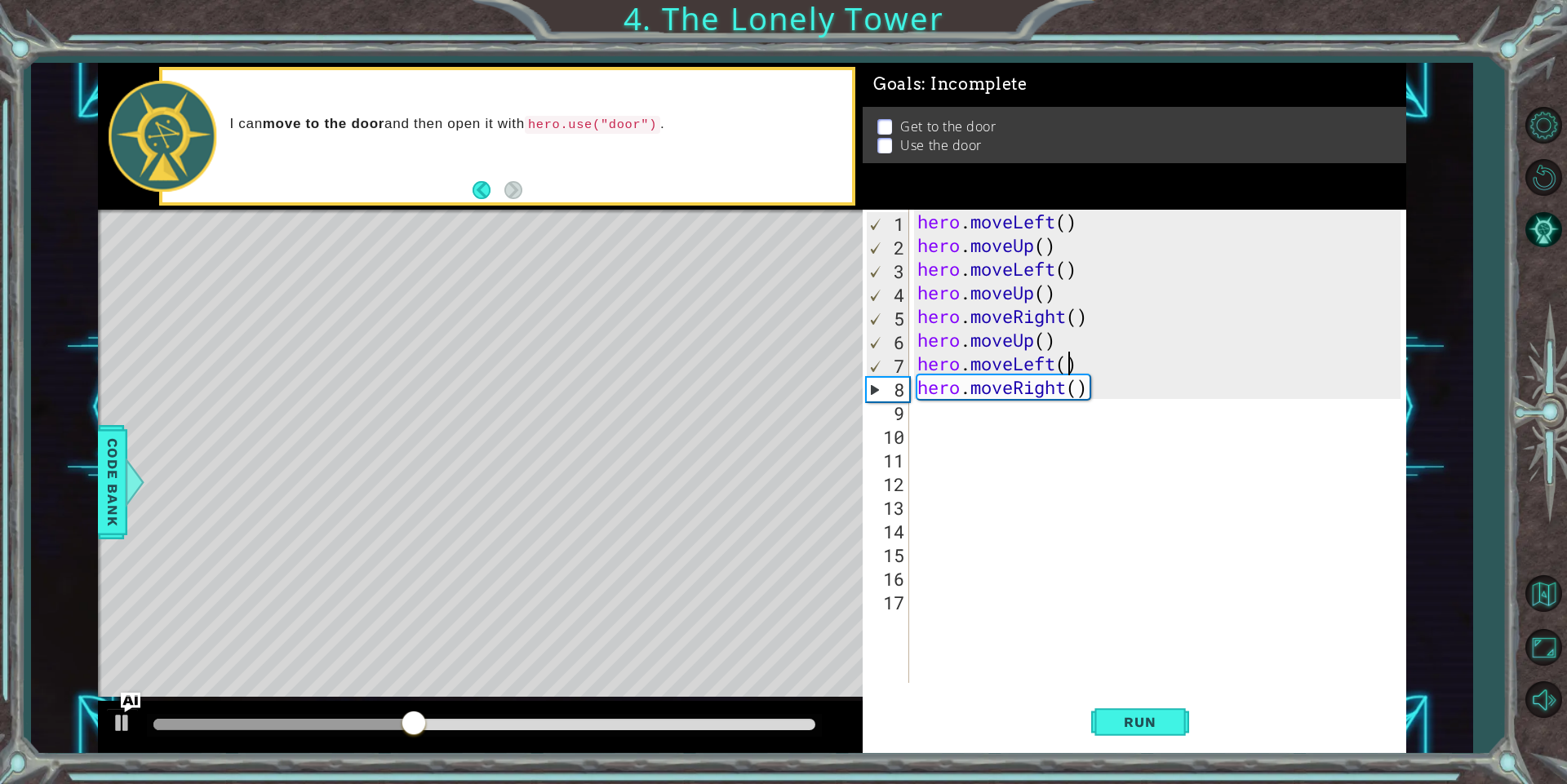
click at [1070, 361] on div "hero . moveLeft ( ) hero . moveUp ( ) hero . moveLeft ( ) hero . moveUp ( ) her…" at bounding box center [1161, 469] width 494 height 520
drag, startPoint x: 1092, startPoint y: 397, endPoint x: 919, endPoint y: 389, distance: 173.2
click at [919, 389] on div "hero . moveLeft ( ) hero . moveUp ( ) hero . moveLeft ( ) hero . moveUp ( ) her…" at bounding box center [1161, 469] width 494 height 520
type textarea "hero.moveRight()"
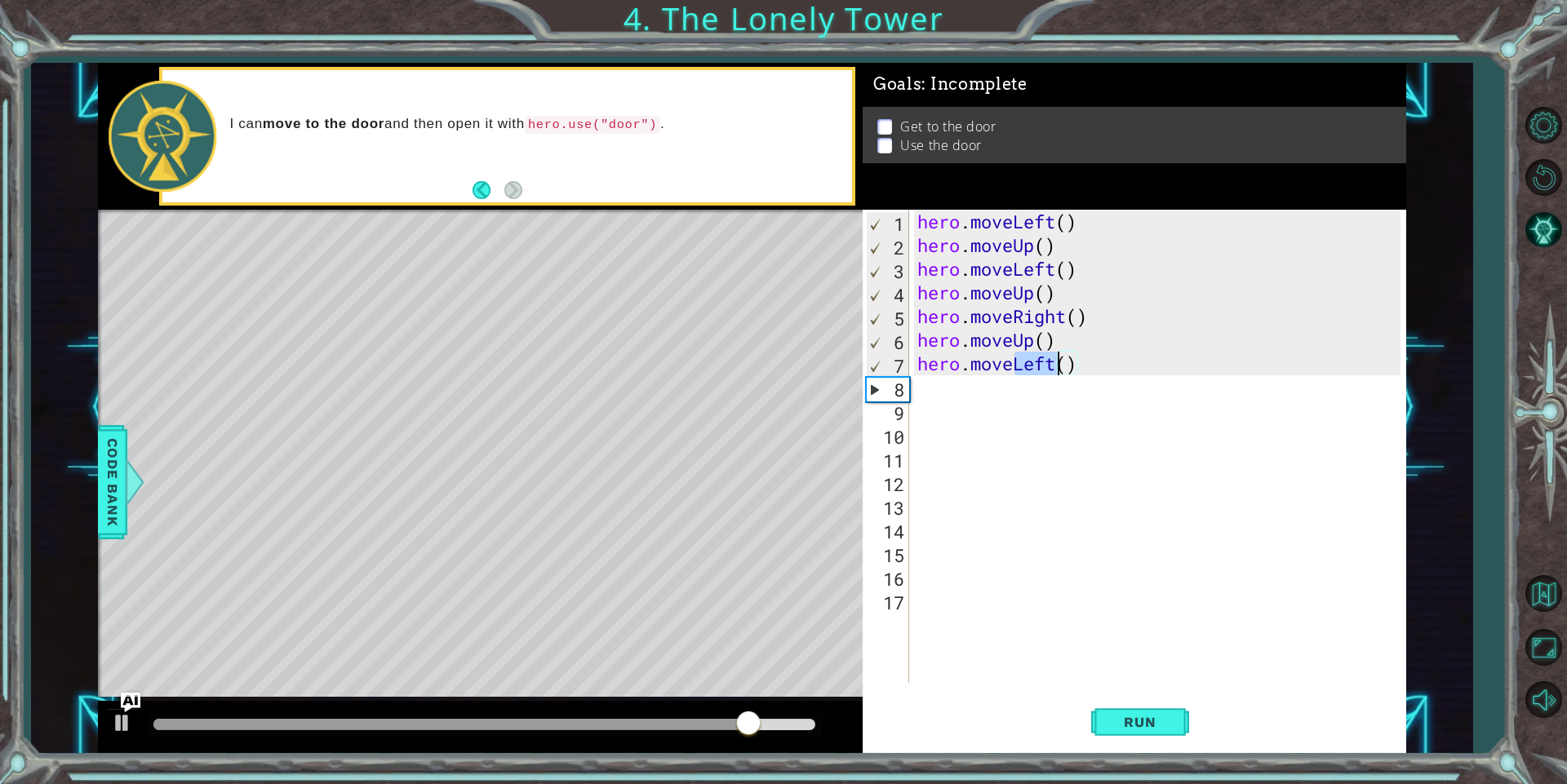
drag, startPoint x: 1012, startPoint y: 367, endPoint x: 1059, endPoint y: 368, distance: 47.0
click at [1059, 368] on div "hero . moveLeft ( ) hero . moveUp ( ) hero . moveLeft ( ) hero . moveUp ( ) her…" at bounding box center [1161, 469] width 494 height 520
click at [1078, 395] on body "1 ההההההההההההההההההההההההההההההההההההההההההההההההההההההההההההההההההההההההההההה…" at bounding box center [784, 392] width 1567 height 784
click at [1046, 366] on div "hero . moveLeft ( ) hero . moveUp ( ) hero . moveLeft ( ) hero . moveUp ( ) her…" at bounding box center [1161, 469] width 494 height 520
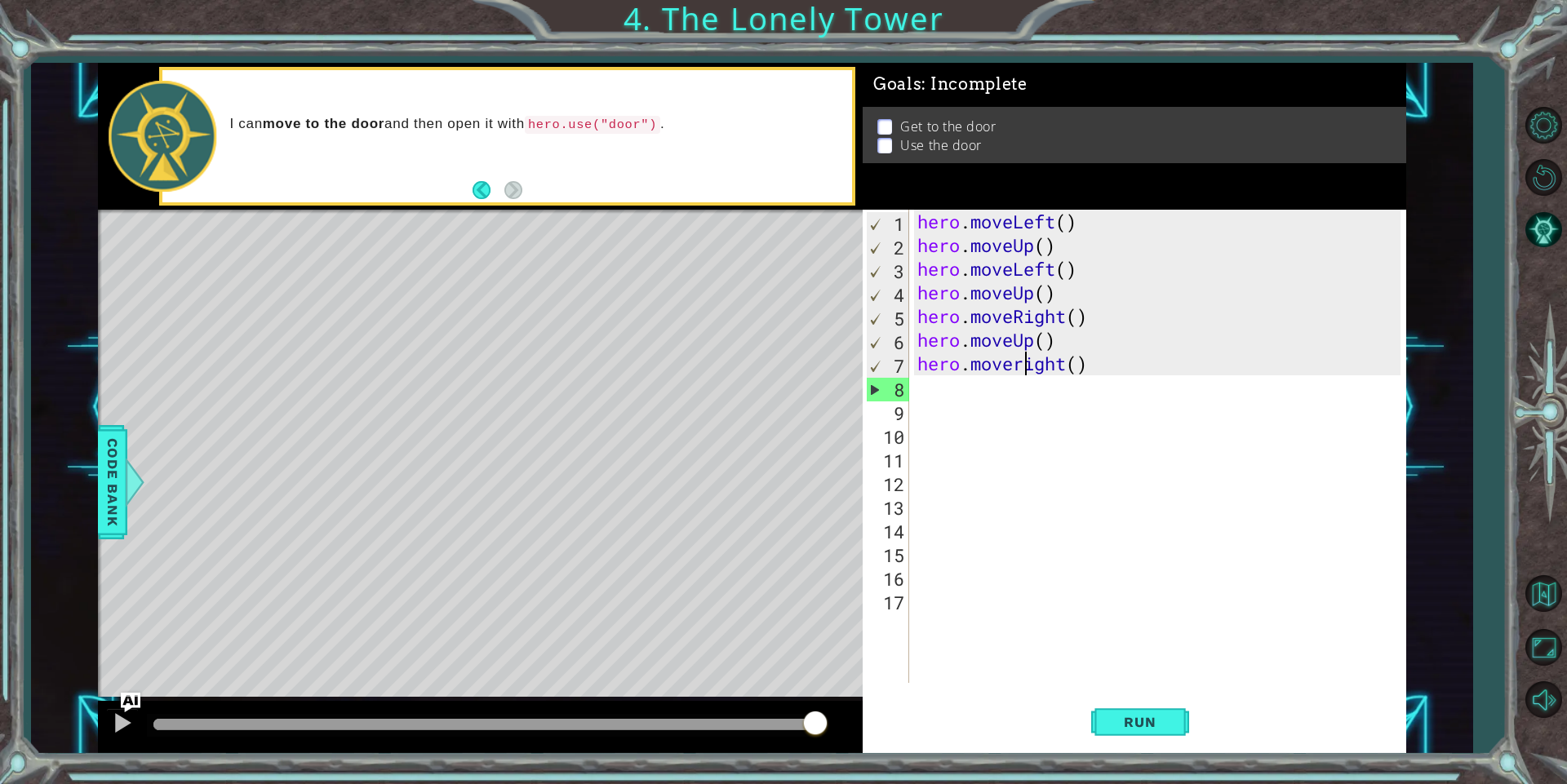
click at [1025, 370] on div "hero . moveLeft ( ) hero . moveUp ( ) hero . moveLeft ( ) hero . moveUp ( ) her…" at bounding box center [1161, 469] width 494 height 520
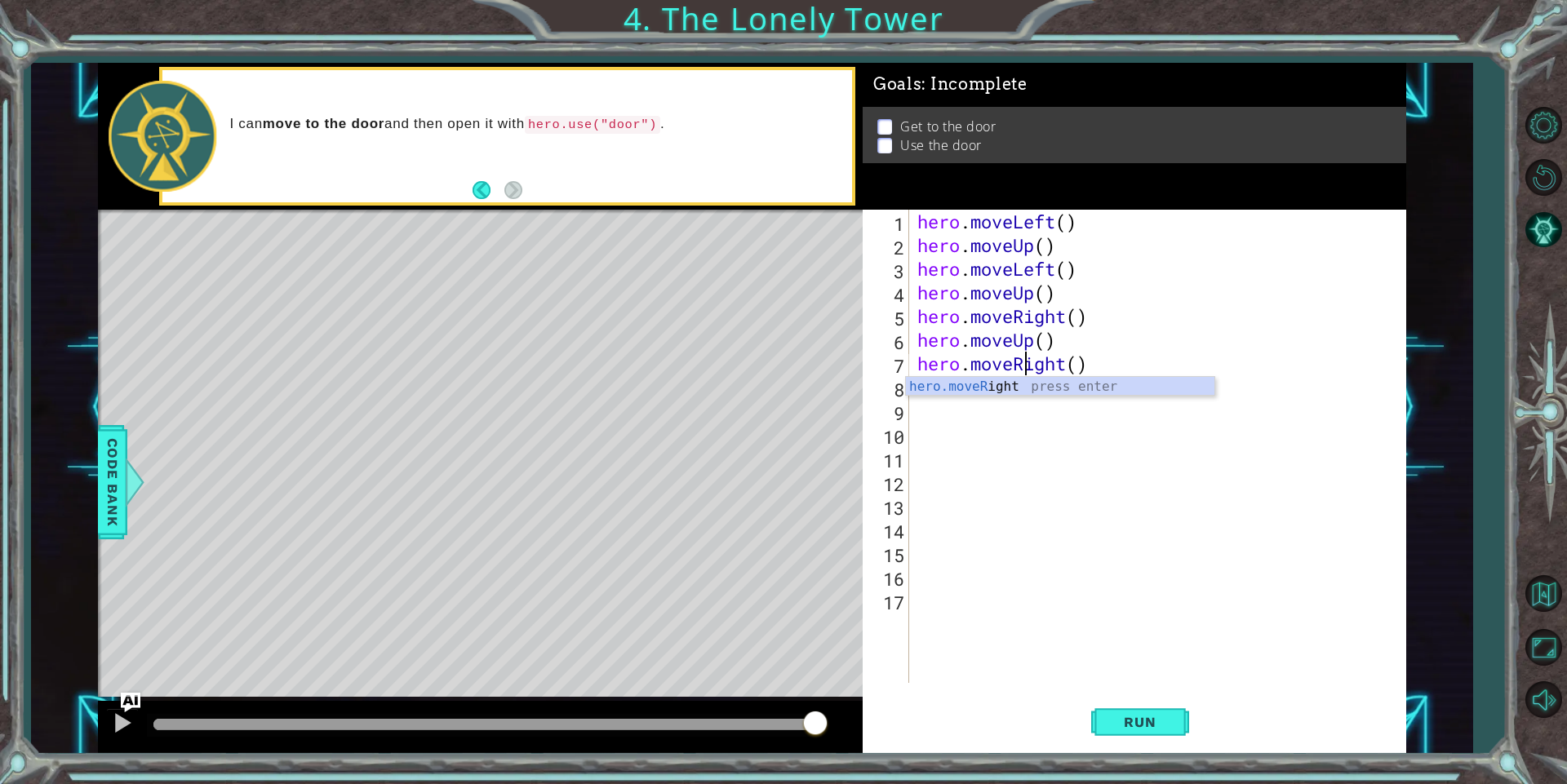
scroll to position [0, 6]
type textarea "hero.moveRight()"
click at [1139, 729] on span "Run" at bounding box center [1139, 721] width 65 height 16
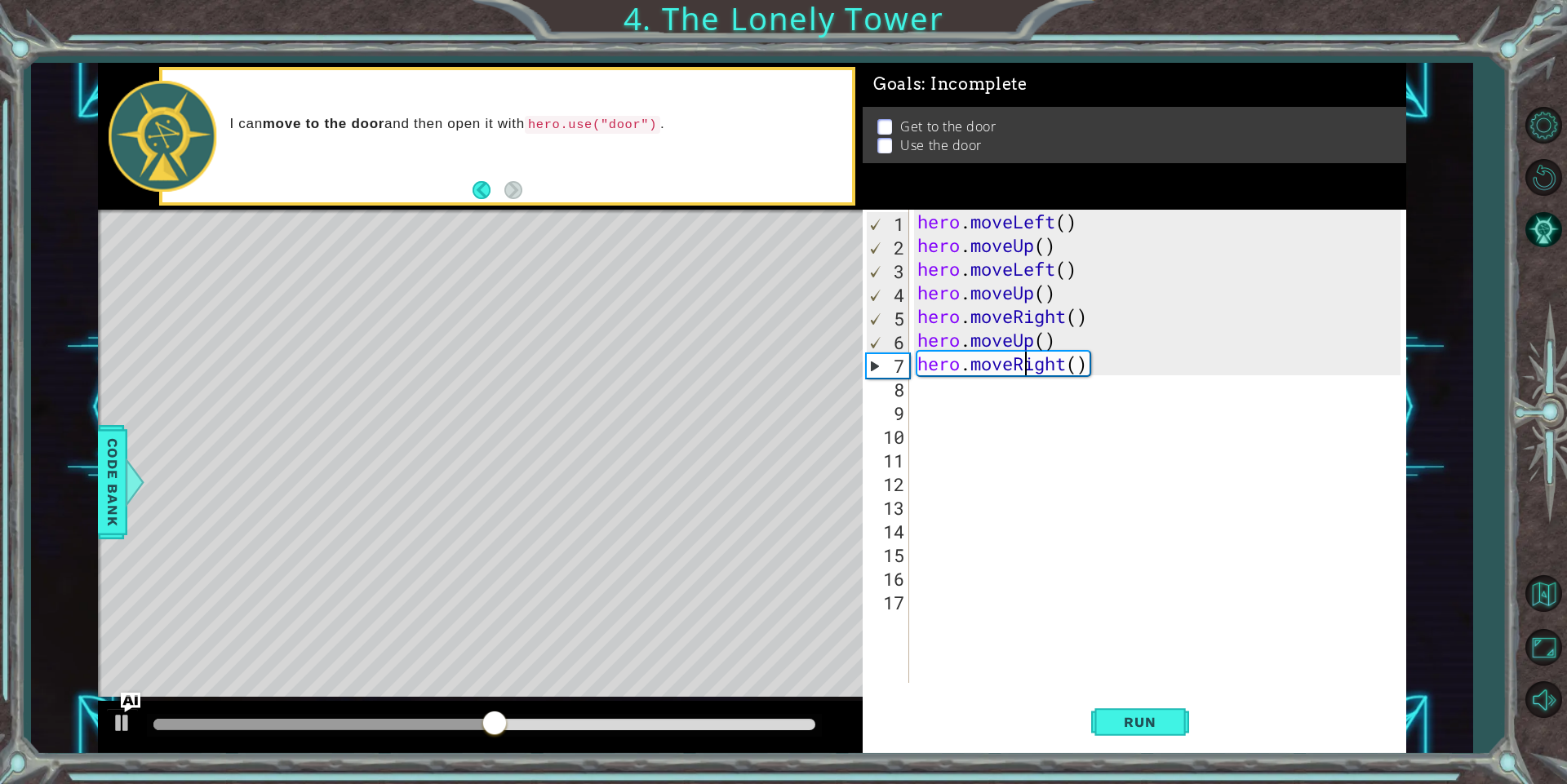
click at [937, 400] on div "hero . moveLeft ( ) hero . moveUp ( ) hero . moveLeft ( ) hero . moveUp ( ) her…" at bounding box center [1161, 469] width 494 height 520
click at [1538, 174] on button "Restart Level" at bounding box center [1543, 177] width 47 height 47
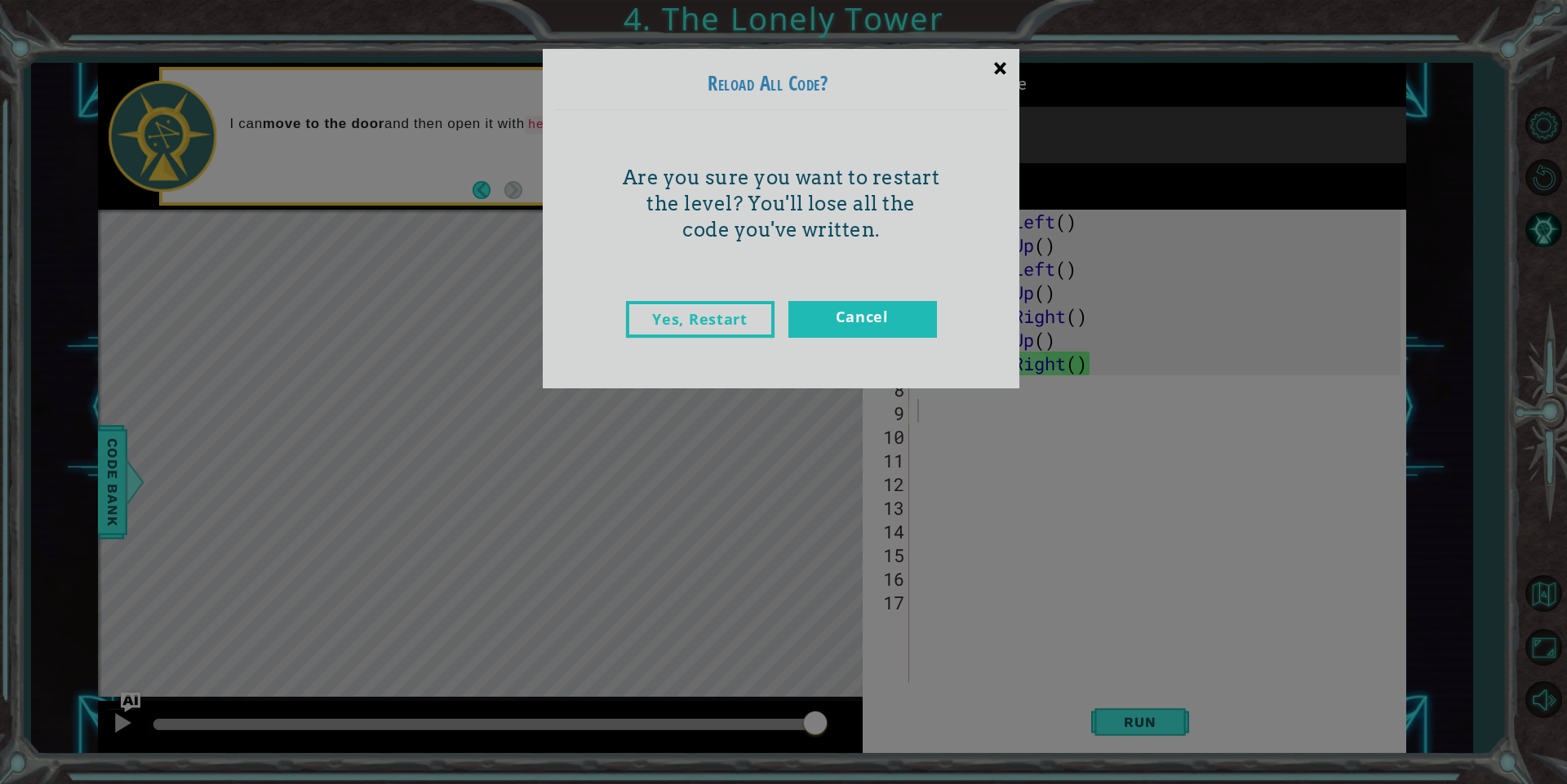
click at [1011, 63] on div "×" at bounding box center [1000, 67] width 38 height 47
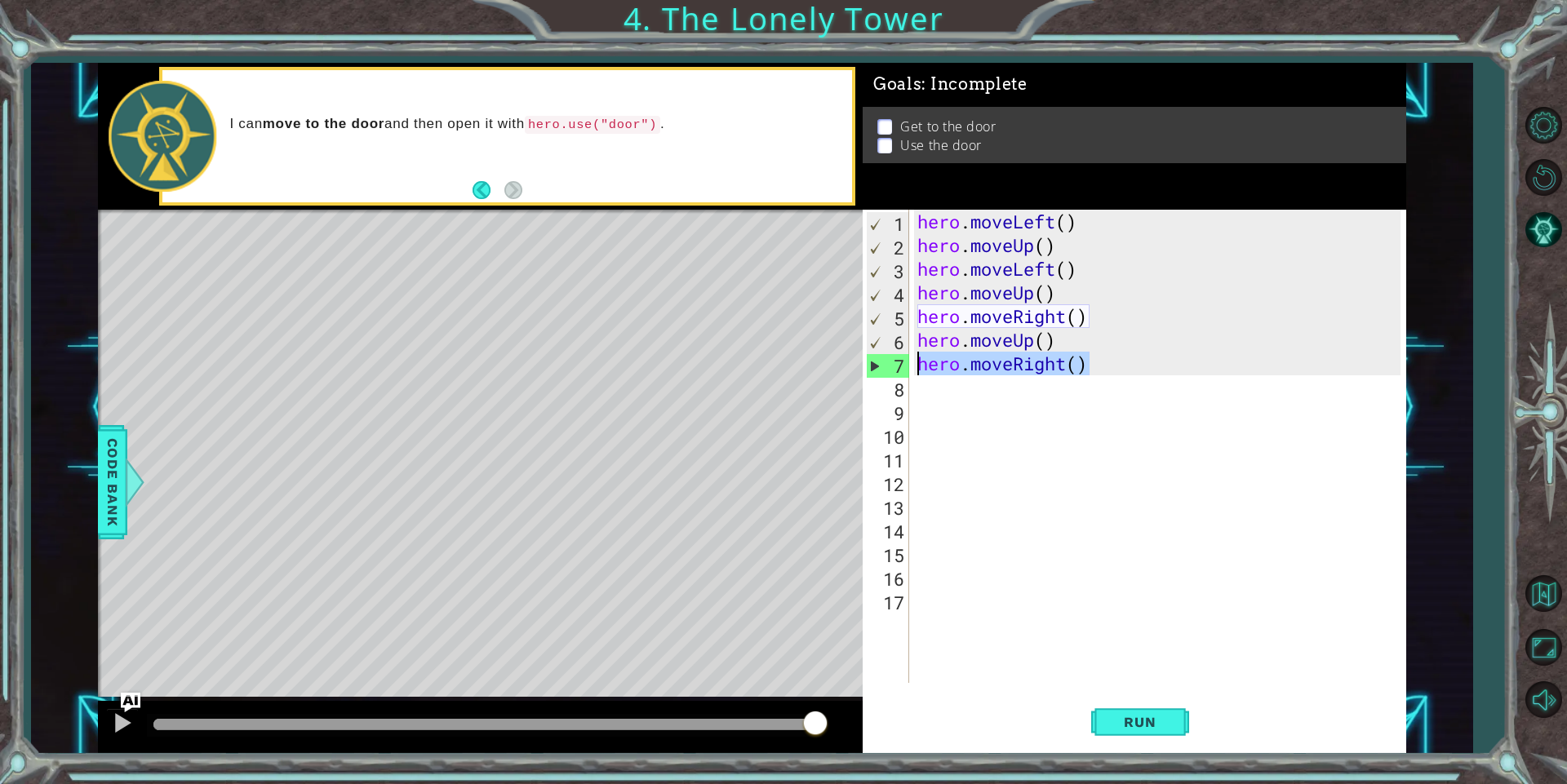
drag, startPoint x: 1106, startPoint y: 365, endPoint x: 913, endPoint y: 365, distance: 193.0
click at [913, 365] on div "1 2 3 4 5 6 7 8 9 10 11 12 13 14 15 16 17 hero . moveLeft ( ) hero . moveUp ( )…" at bounding box center [1130, 446] width 538 height 473
type textarea "hero.moveRight()"
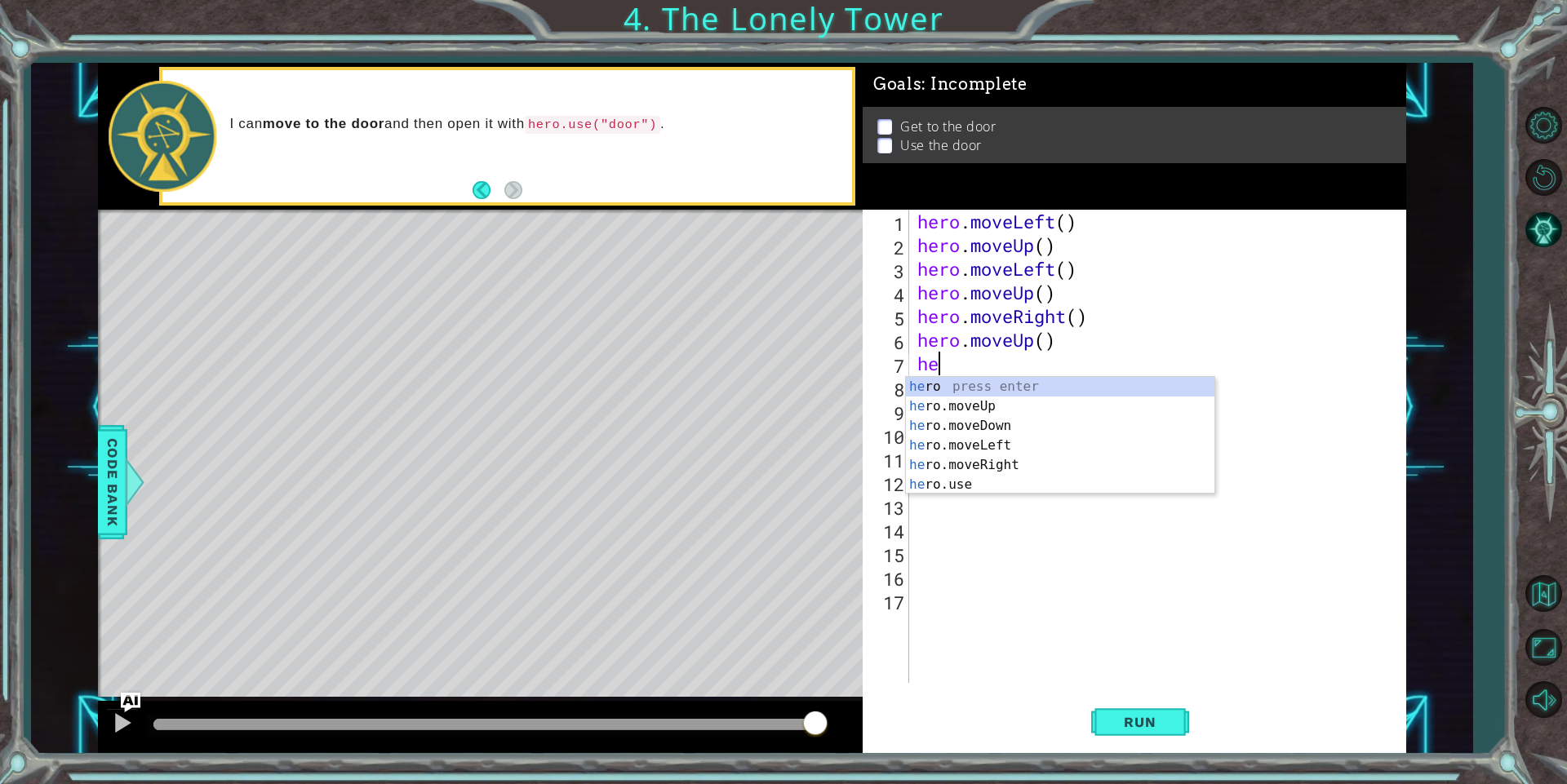
type textarea "her"
click at [1007, 457] on div "her o press enter her o.moveUp press enter her o.moveDown press enter her o.mov…" at bounding box center [1060, 455] width 308 height 157
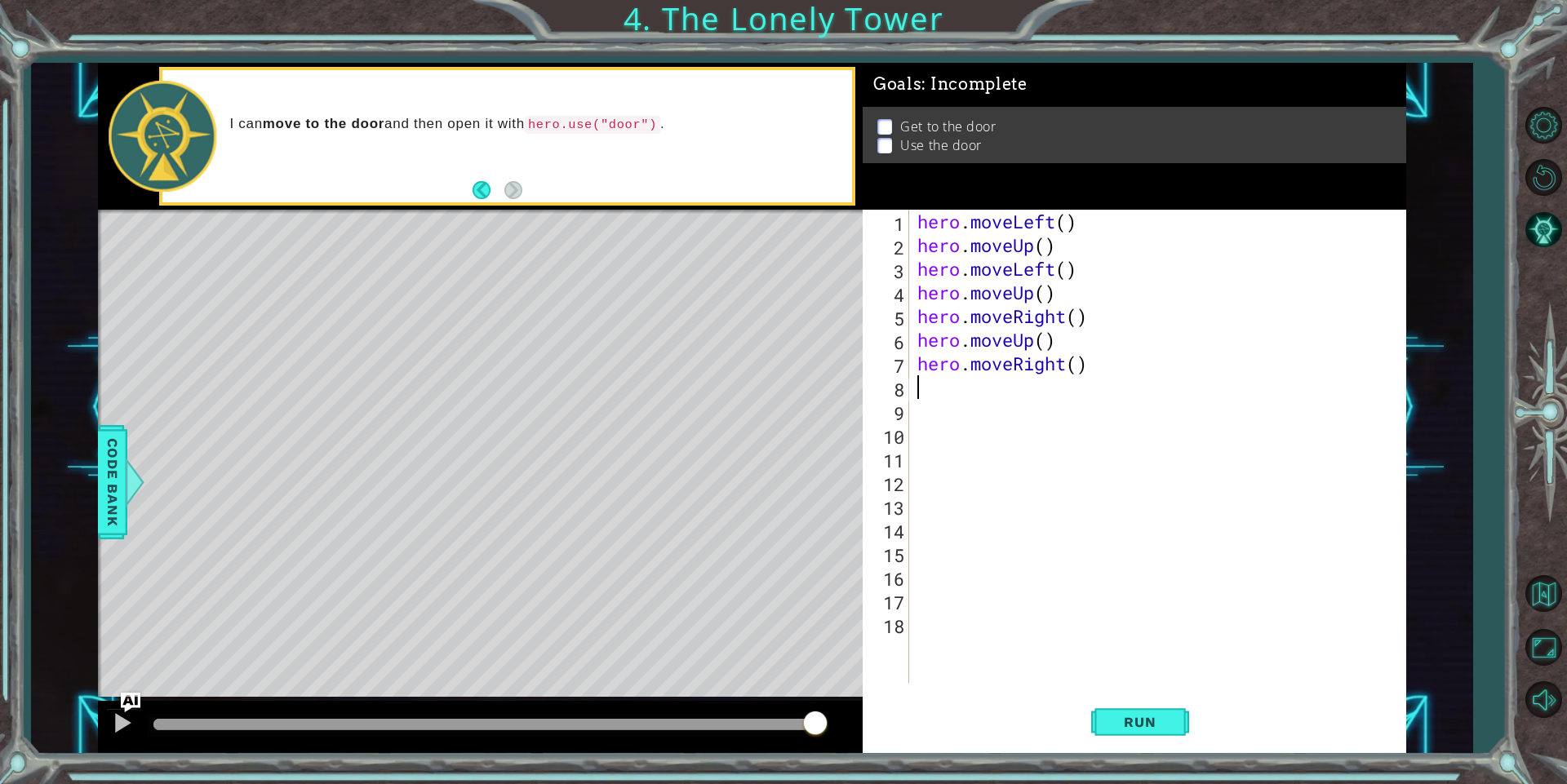
scroll to position [0, 0]
click at [1121, 728] on span "Run" at bounding box center [1139, 721] width 65 height 16
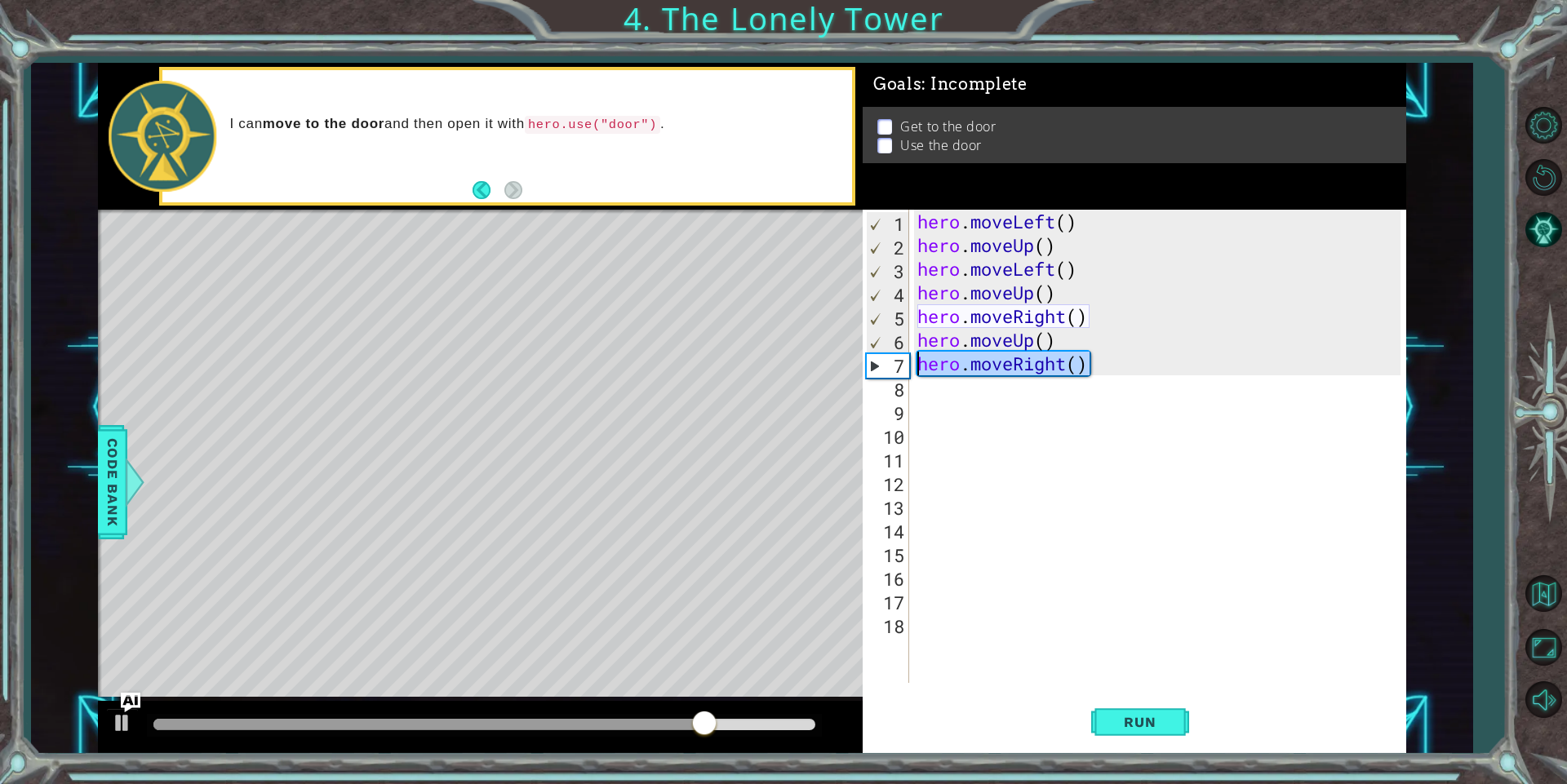
drag, startPoint x: 1111, startPoint y: 367, endPoint x: 922, endPoint y: 363, distance: 189.0
click at [922, 363] on div "hero . moveLeft ( ) hero . moveUp ( ) hero . moveLeft ( ) hero . moveUp ( ) her…" at bounding box center [1161, 469] width 494 height 520
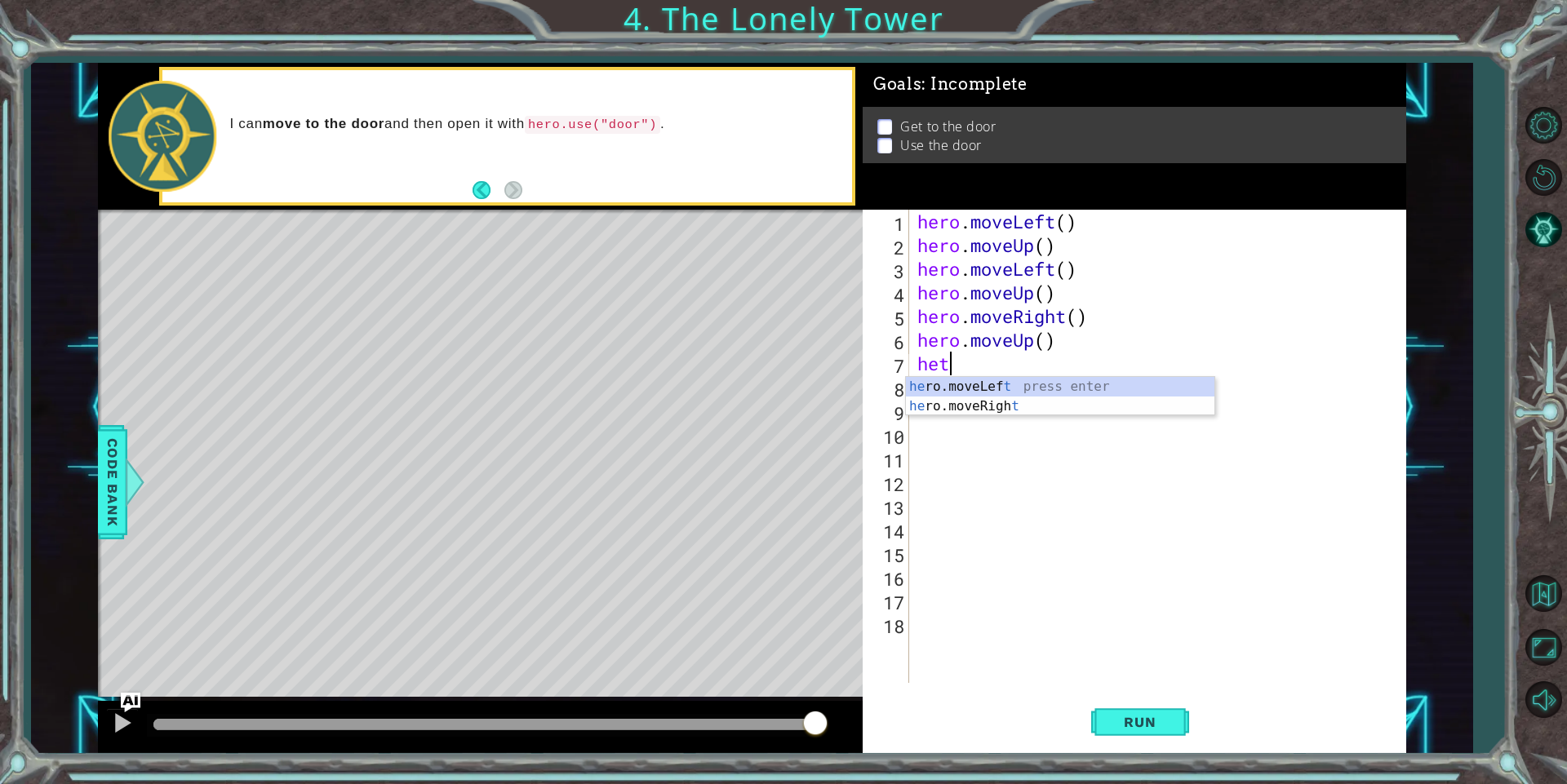
scroll to position [0, 1]
type textarea "he"
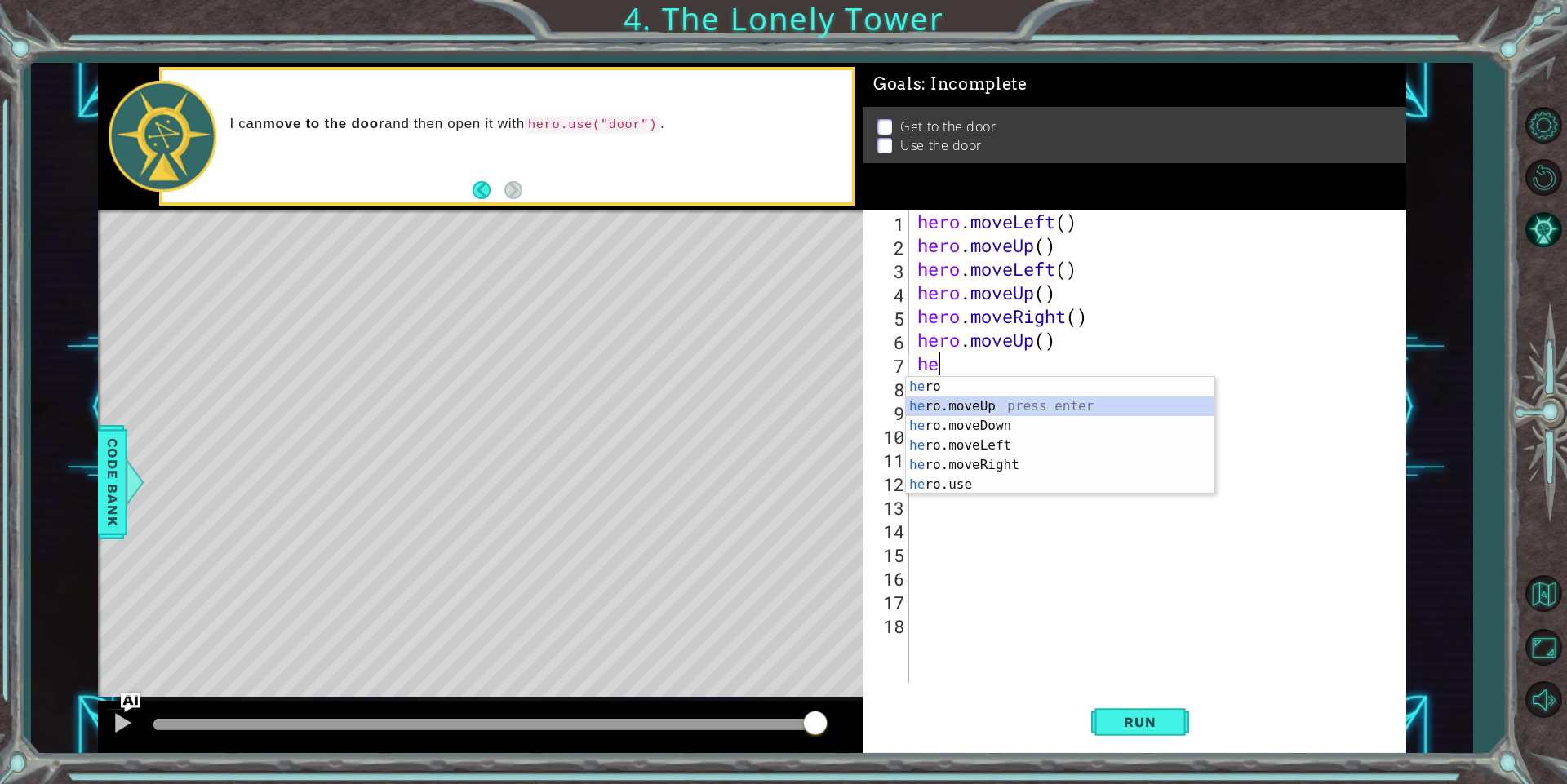
click at [909, 398] on div "he ro press enter he ro.moveUp press enter he ro.moveDown press enter he ro.mov…" at bounding box center [1060, 455] width 308 height 157
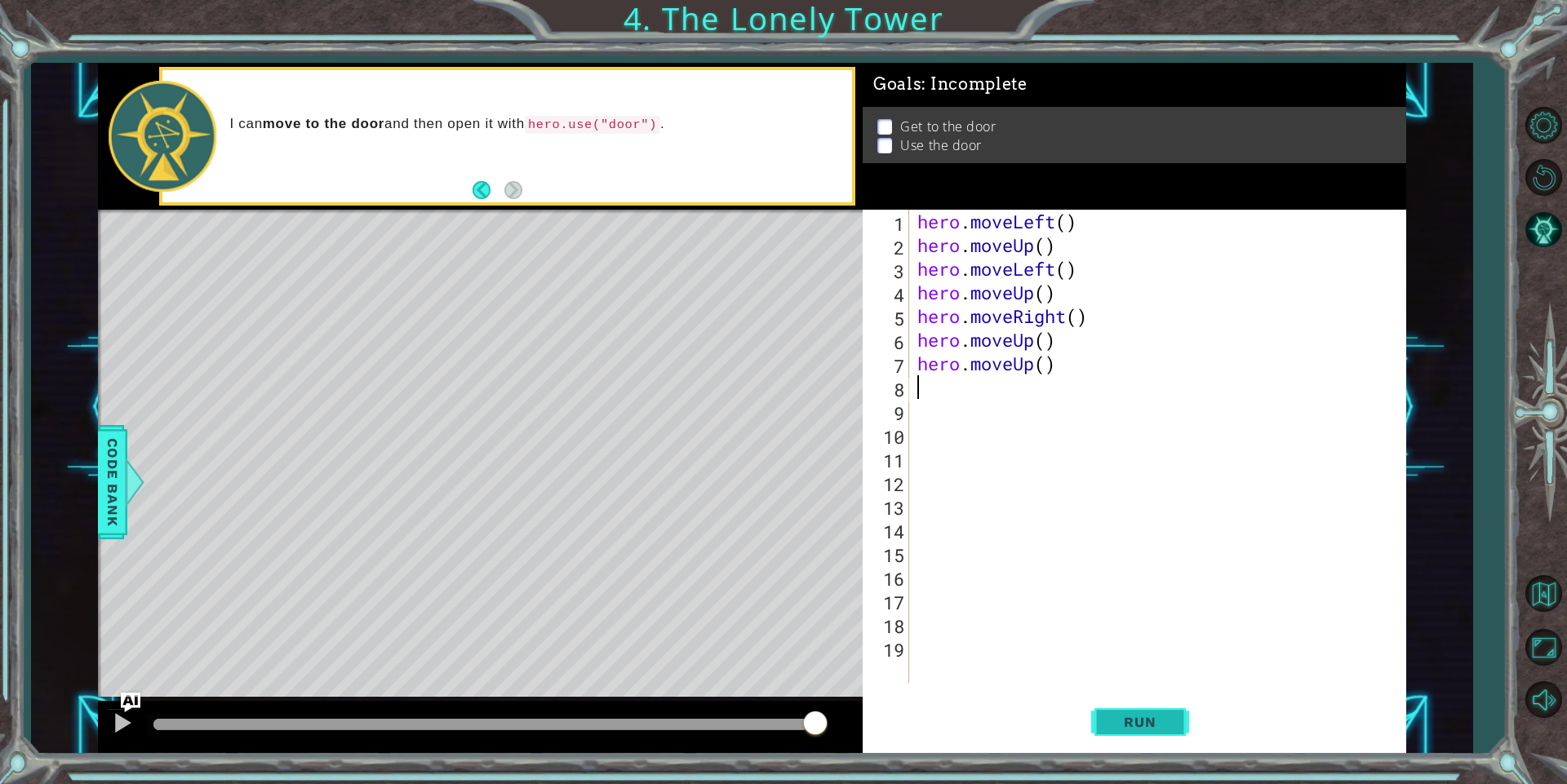
click at [1134, 717] on span "Run" at bounding box center [1139, 721] width 65 height 16
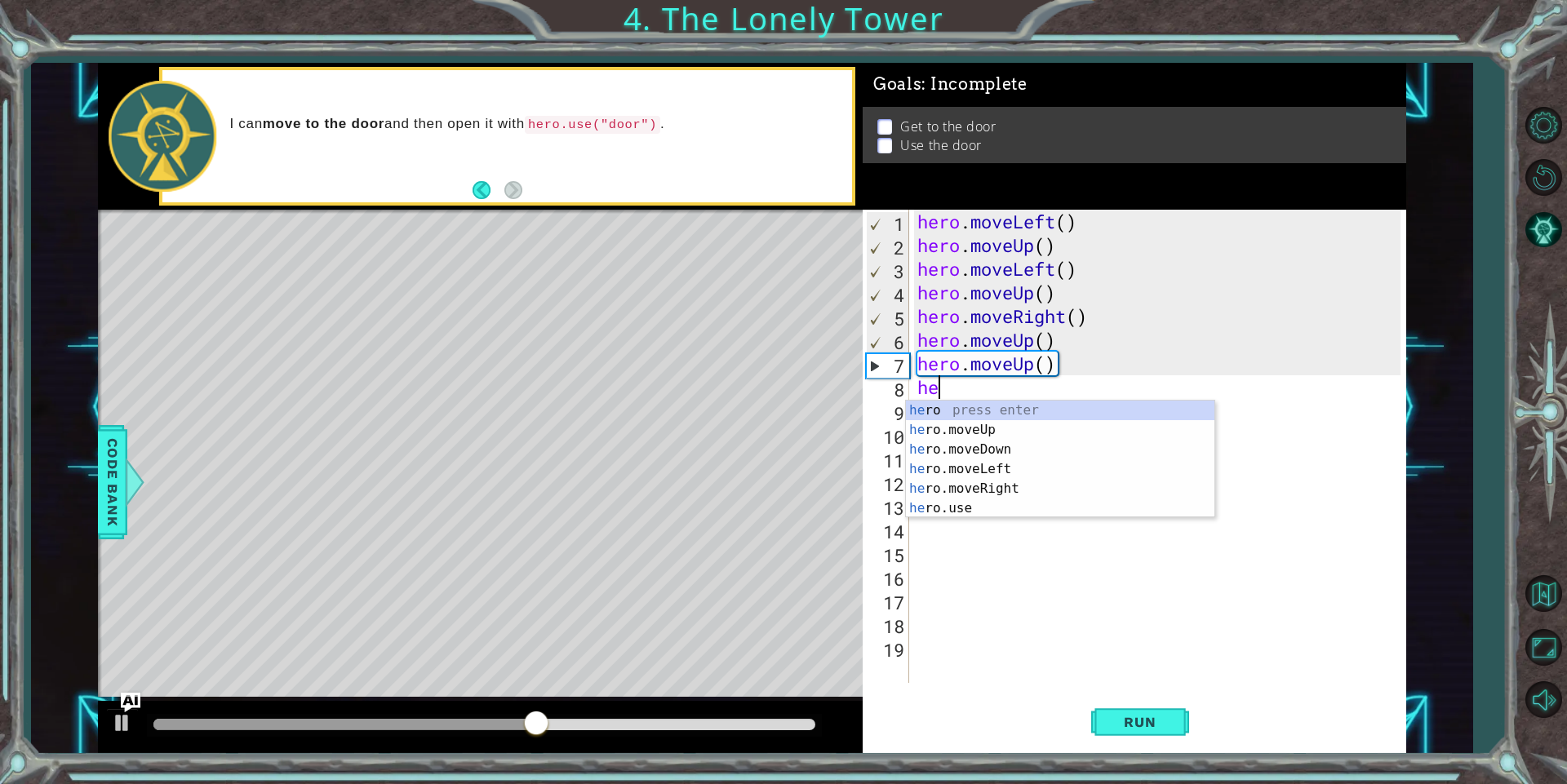
type textarea "her"
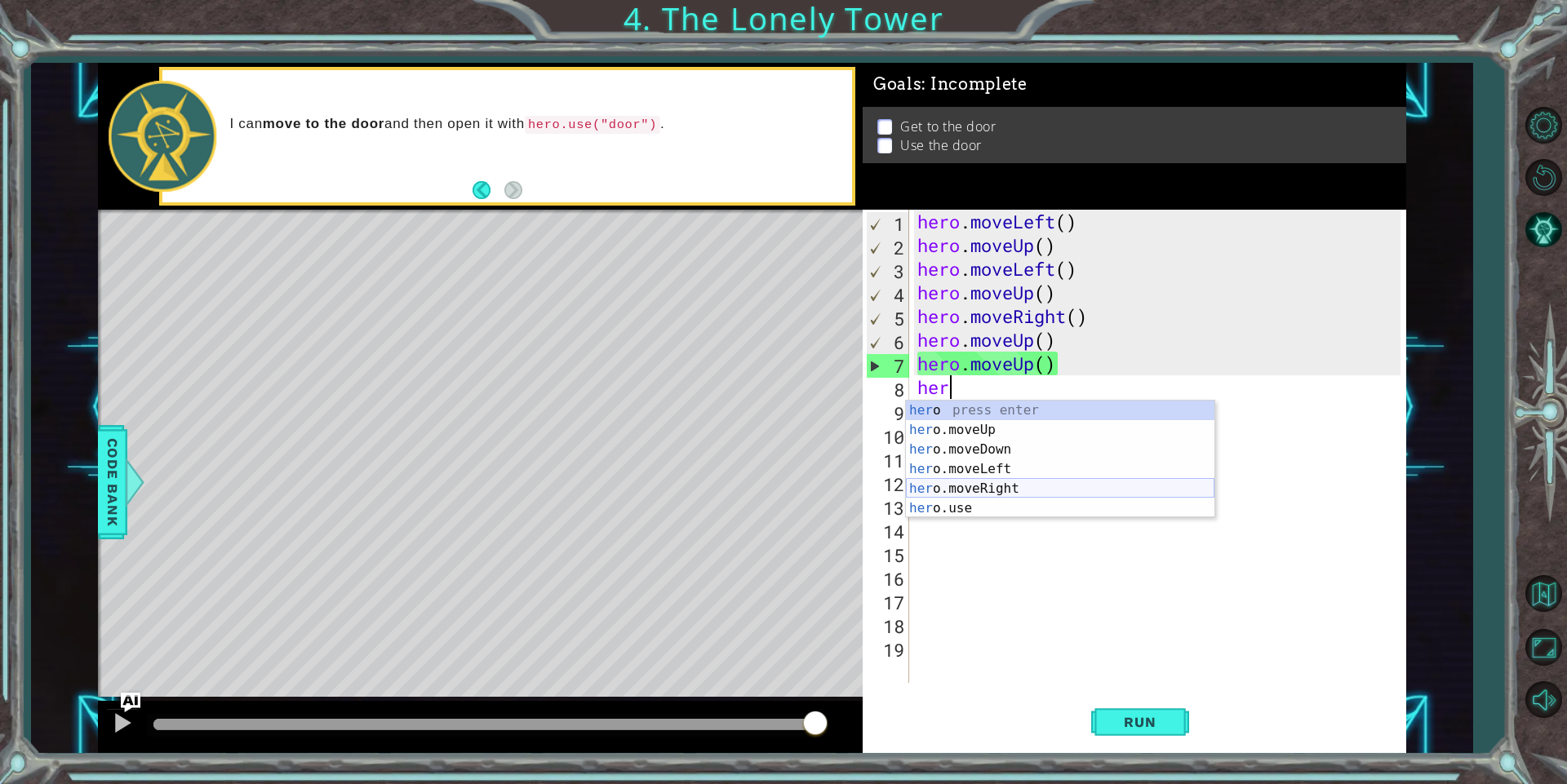
click at [1016, 487] on div "her o press enter her o.moveUp press enter her o.moveDown press enter her o.mov…" at bounding box center [1060, 479] width 308 height 157
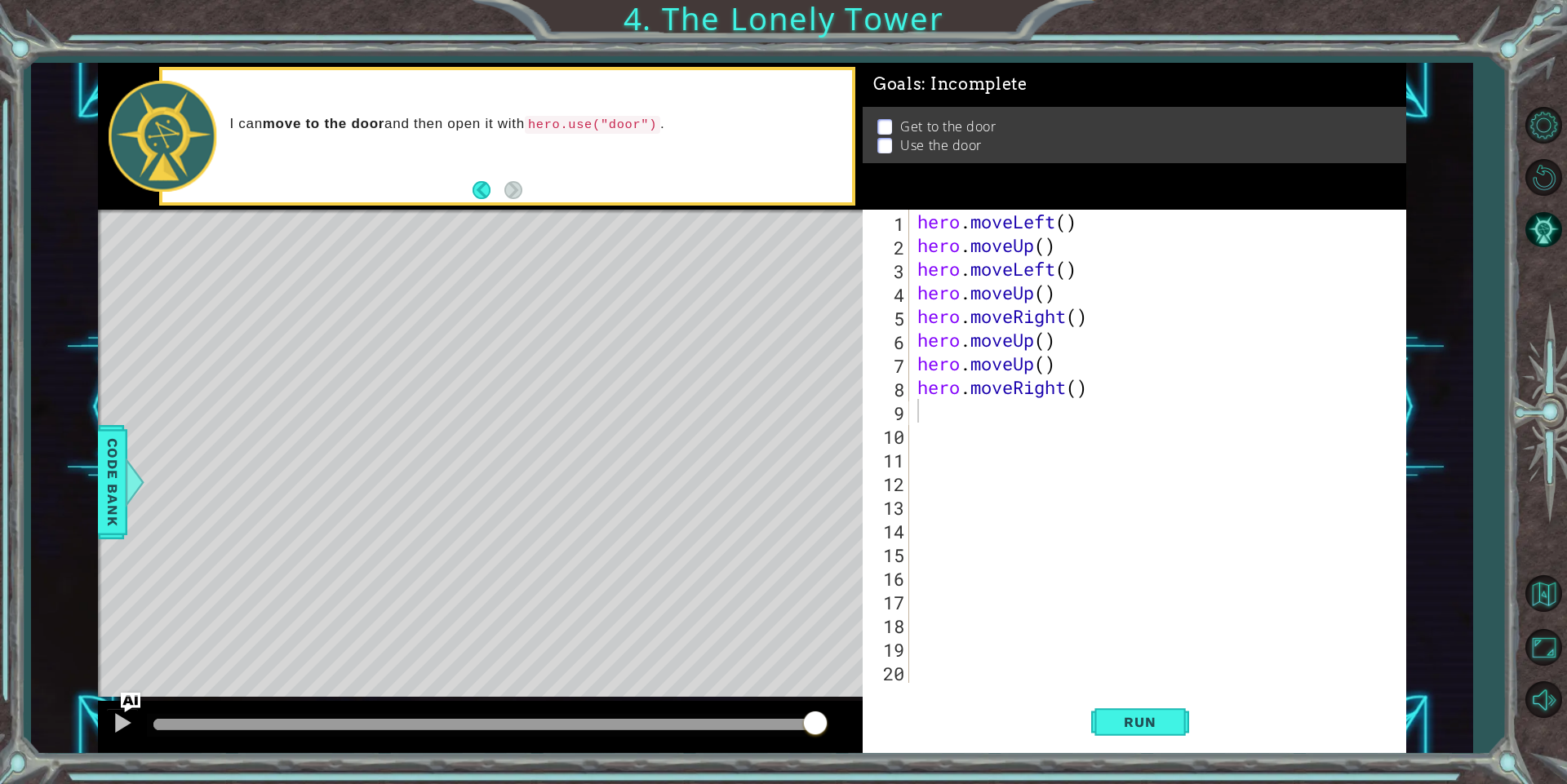
drag, startPoint x: 1154, startPoint y: 717, endPoint x: 1079, endPoint y: 726, distance: 75.5
click at [1116, 728] on span "Run" at bounding box center [1139, 721] width 65 height 16
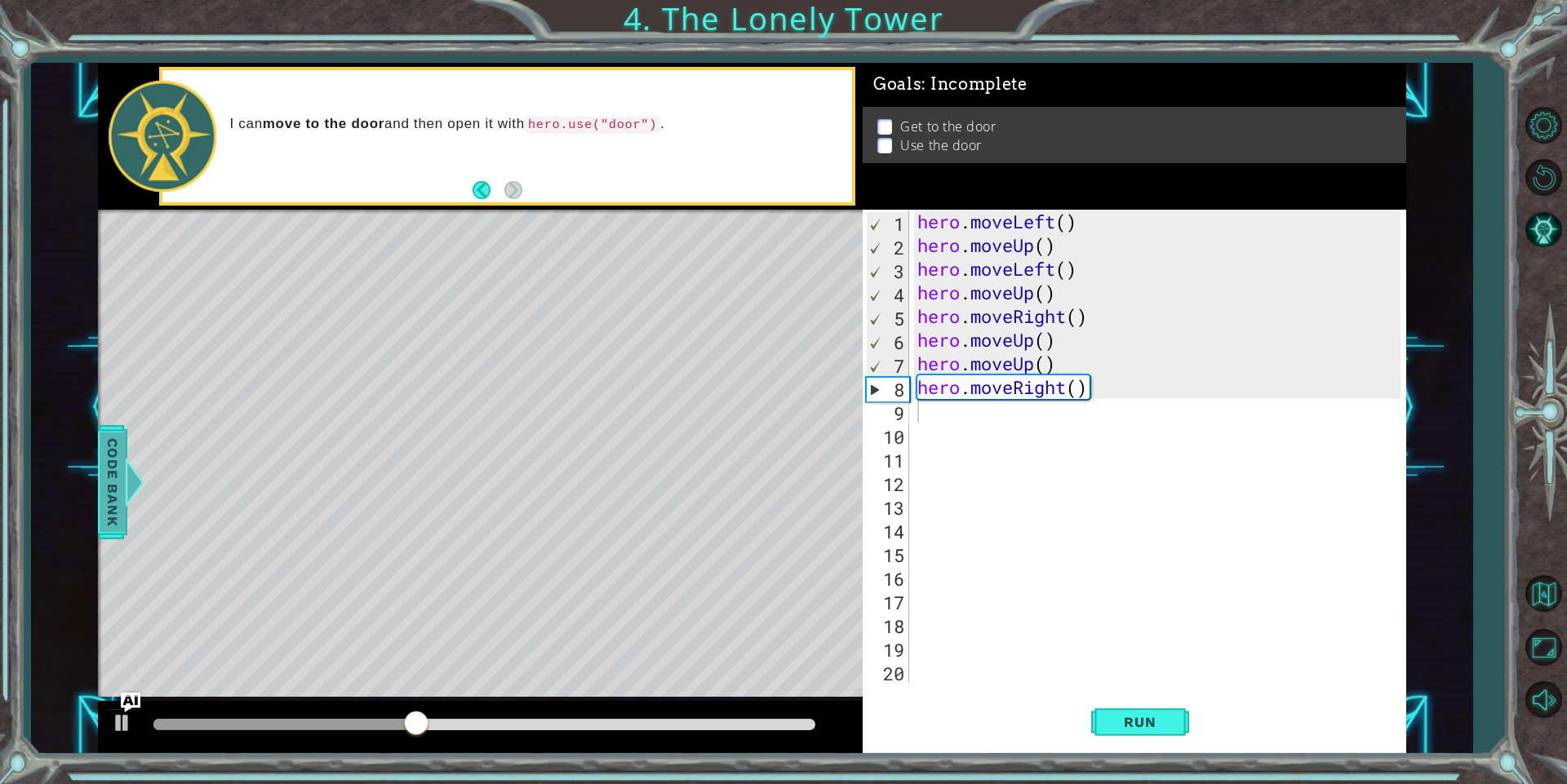
click at [115, 461] on span "Code Bank" at bounding box center [110, 481] width 26 height 99
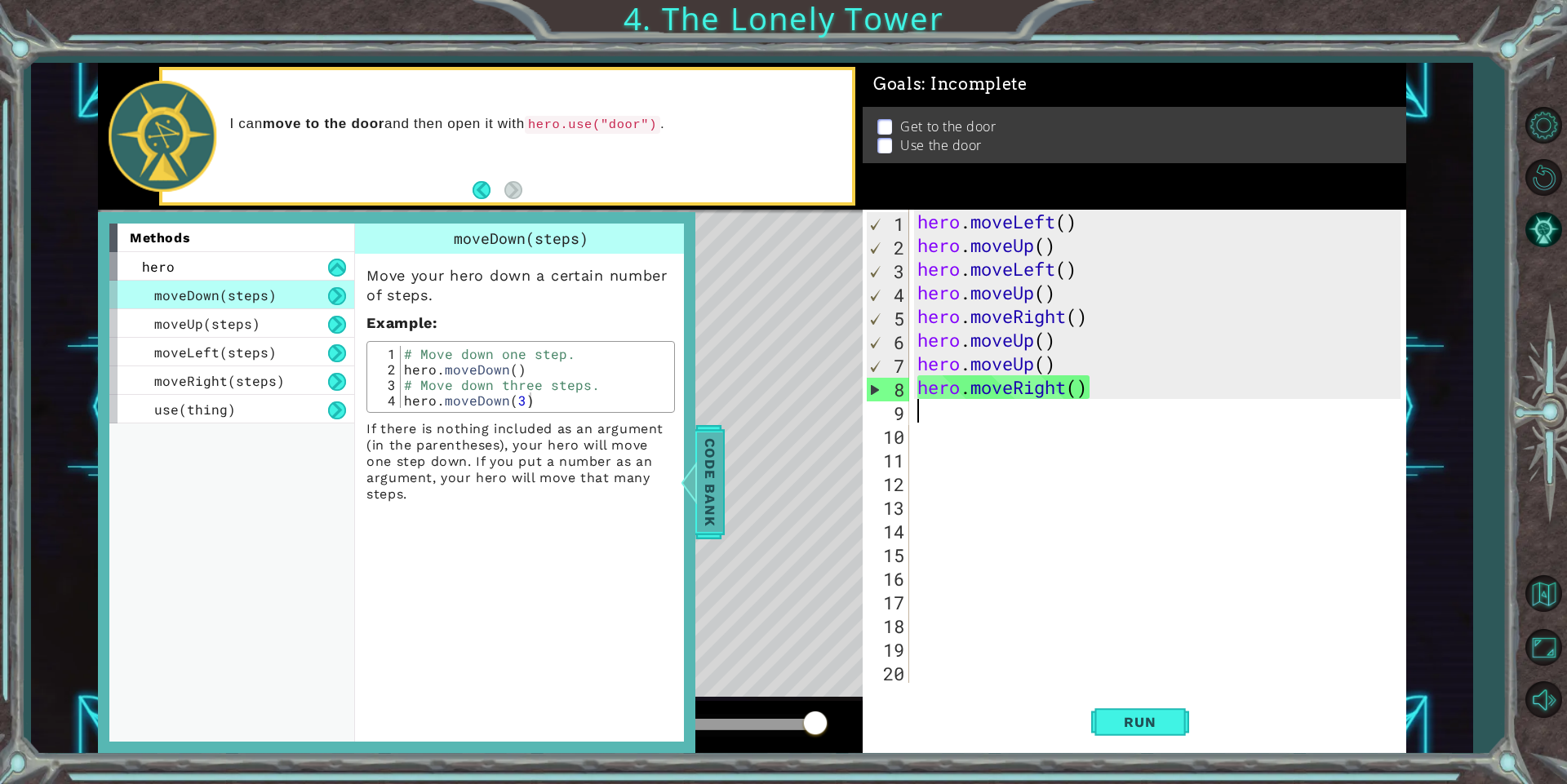
click at [696, 485] on div at bounding box center [689, 481] width 21 height 49
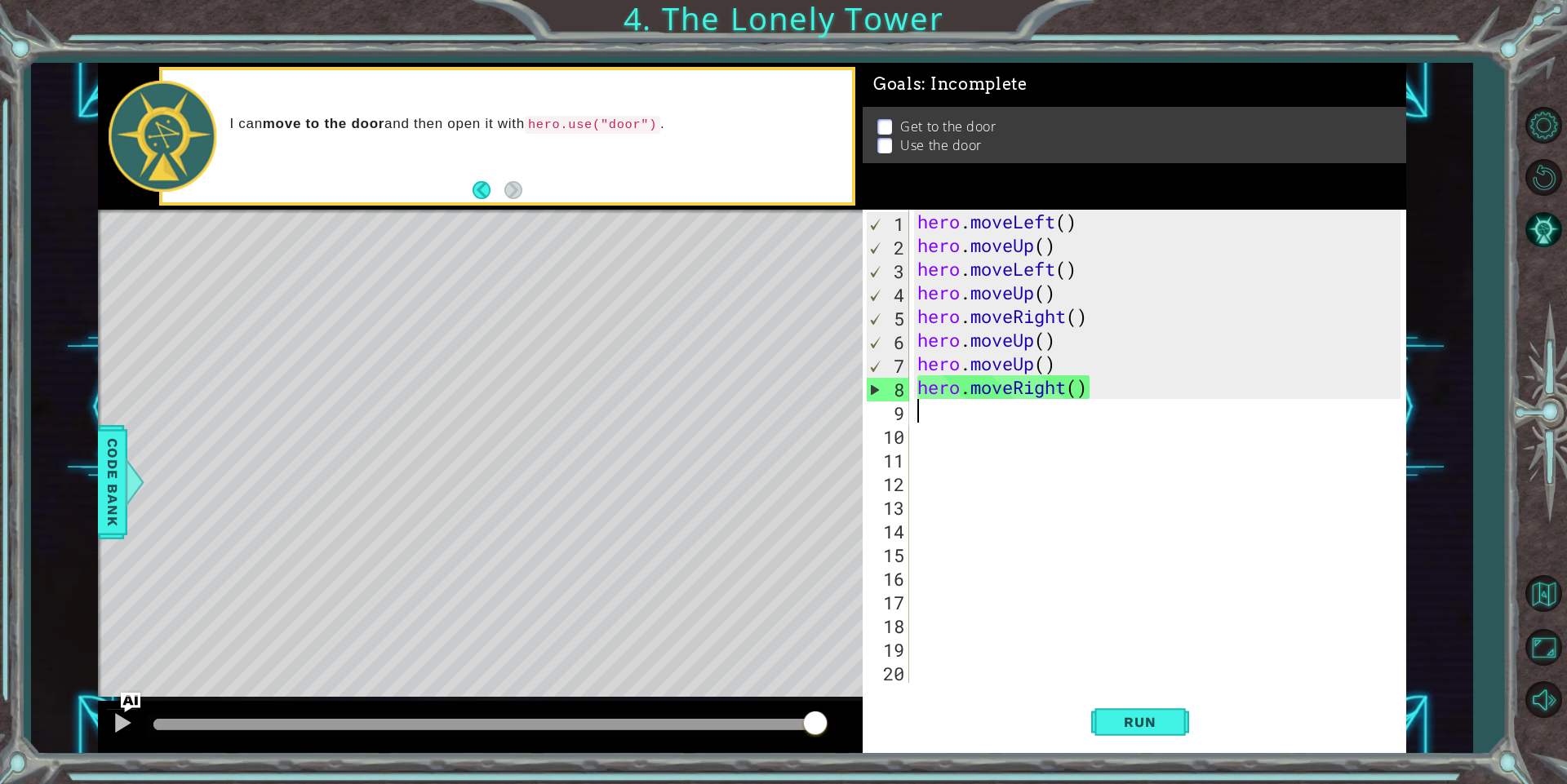
drag, startPoint x: 1128, startPoint y: 404, endPoint x: 1107, endPoint y: 412, distance: 22.5
click at [1107, 412] on div "hero . moveLeft ( ) hero . moveUp ( ) hero . moveLeft ( ) hero . moveUp ( ) her…" at bounding box center [1161, 469] width 494 height 520
drag, startPoint x: 1111, startPoint y: 403, endPoint x: 1042, endPoint y: 404, distance: 69.0
click at [1042, 404] on div "hero . moveLeft ( ) hero . moveUp ( ) hero . moveLeft ( ) hero . moveUp ( ) her…" at bounding box center [1161, 469] width 494 height 520
drag, startPoint x: 1094, startPoint y: 382, endPoint x: 898, endPoint y: 388, distance: 196.1
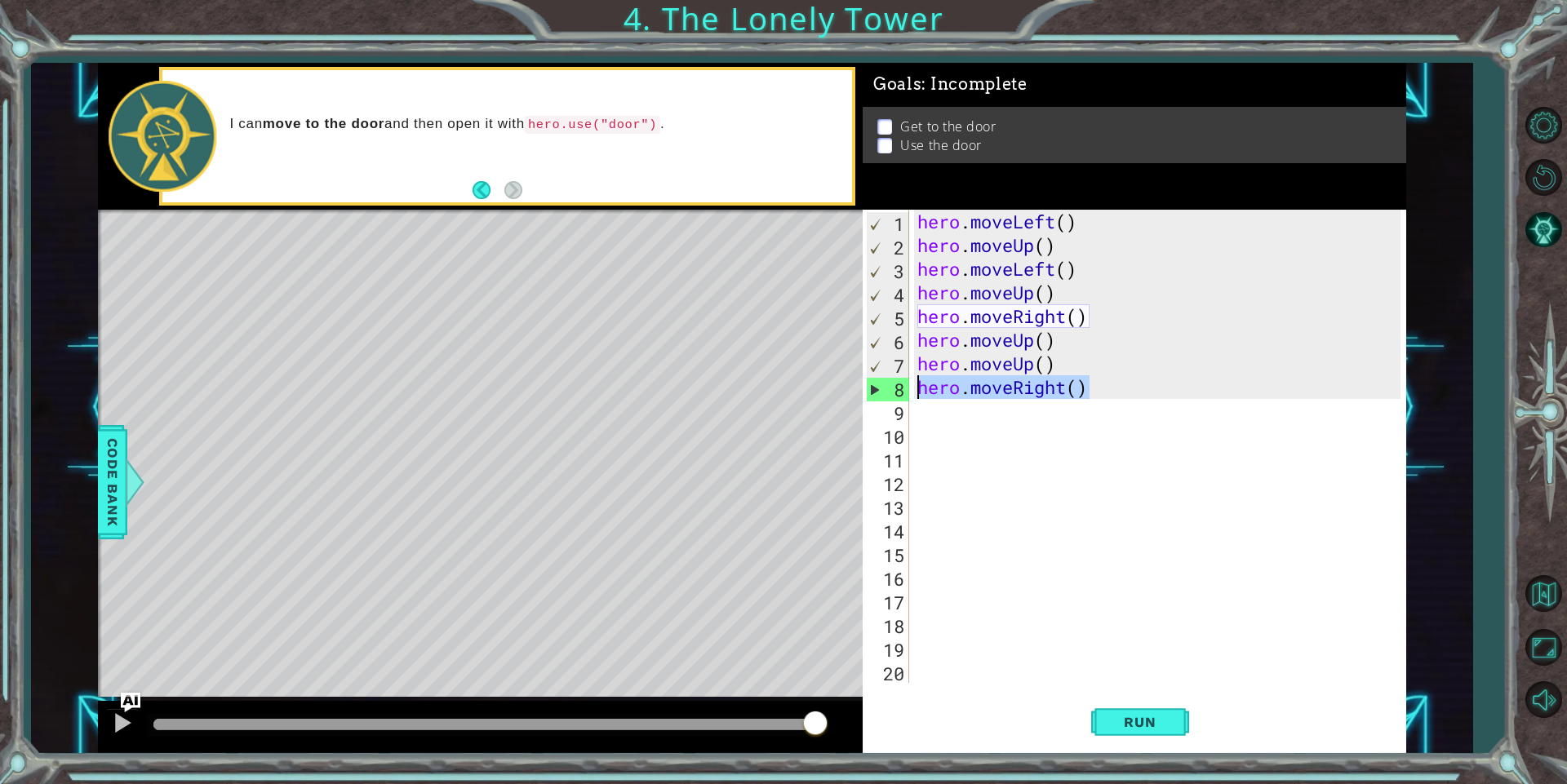
click at [898, 388] on div "1 2 3 4 5 6 7 8 9 10 11 12 13 14 15 16 17 18 19 20 hero . moveLeft ( ) hero . m…" at bounding box center [1130, 446] width 538 height 473
type textarea "hero.moveRight()"
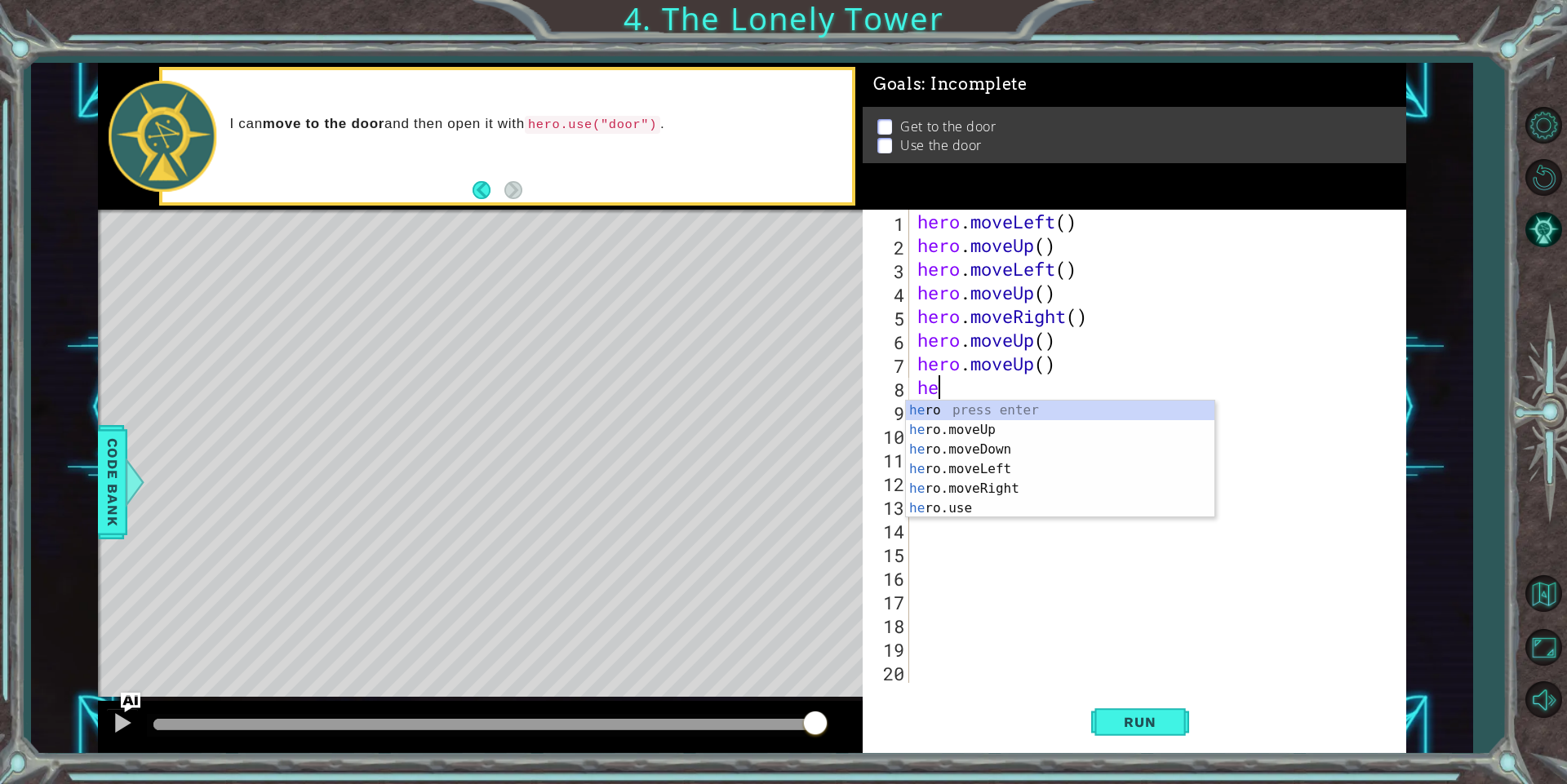
scroll to position [0, 1]
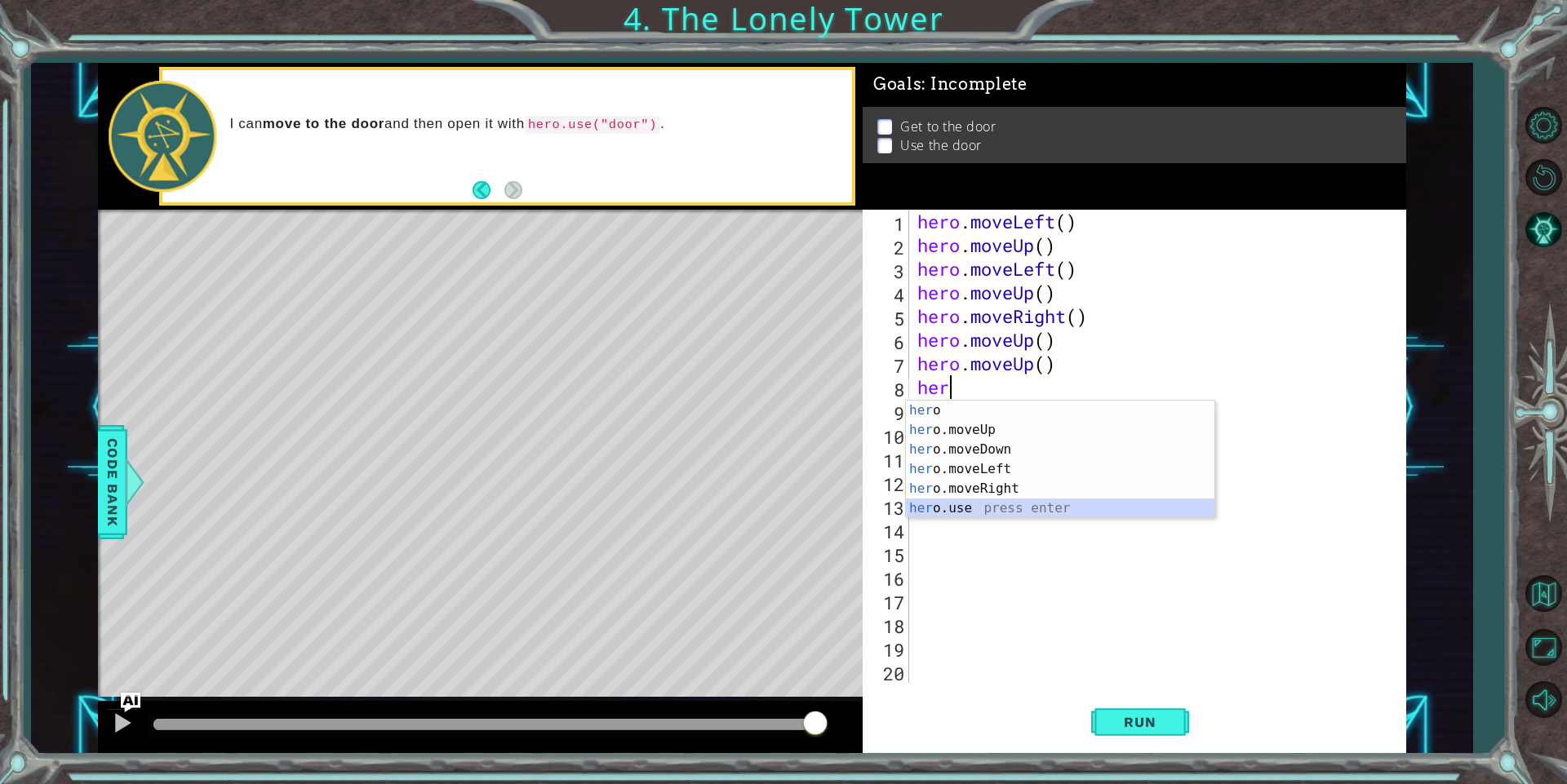
click at [960, 510] on div "her o press enter her o.moveUp press enter her o.moveDown press enter her o.mov…" at bounding box center [1060, 479] width 308 height 157
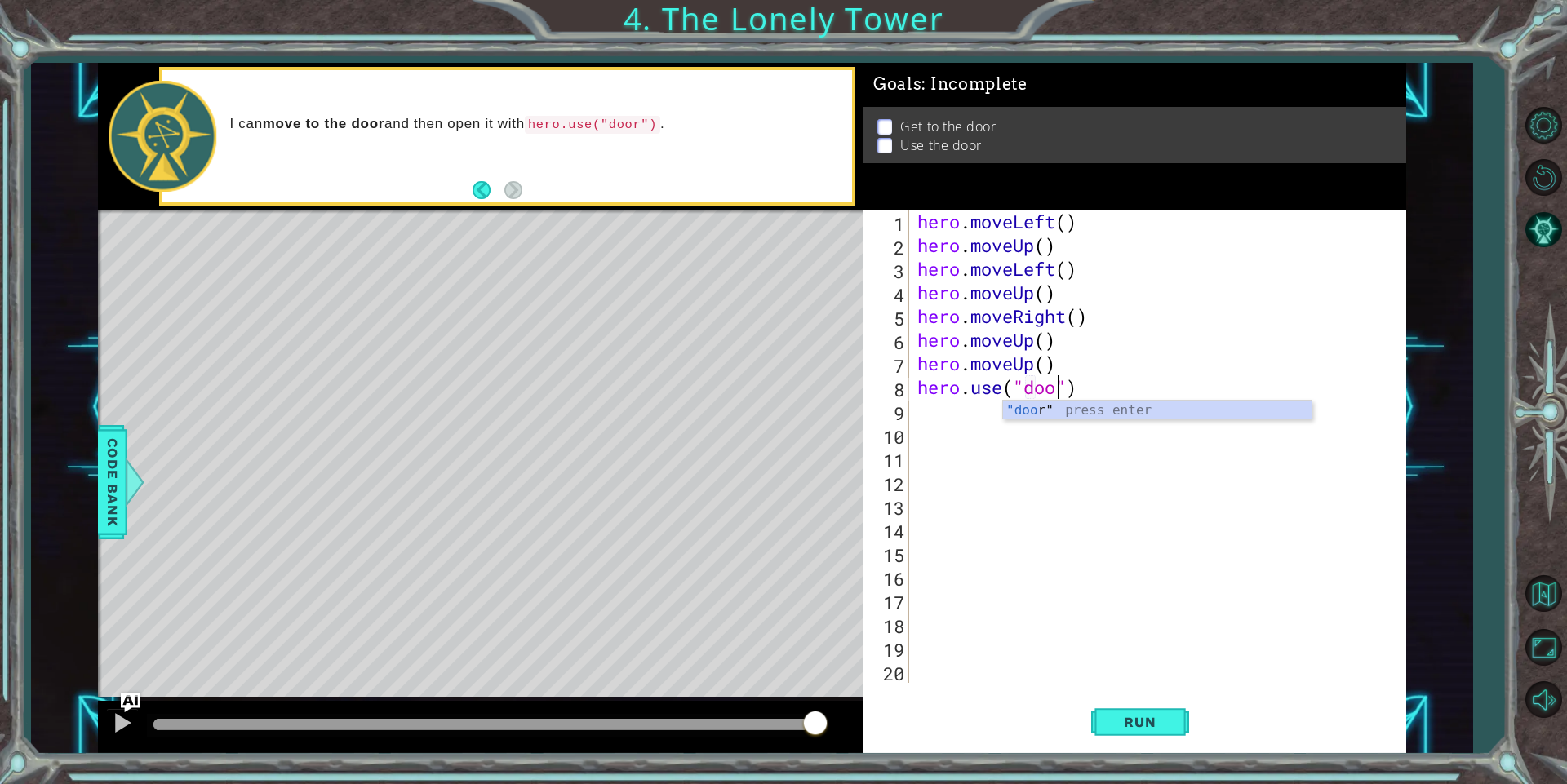
scroll to position [0, 8]
click at [1162, 724] on span "Run" at bounding box center [1139, 721] width 65 height 16
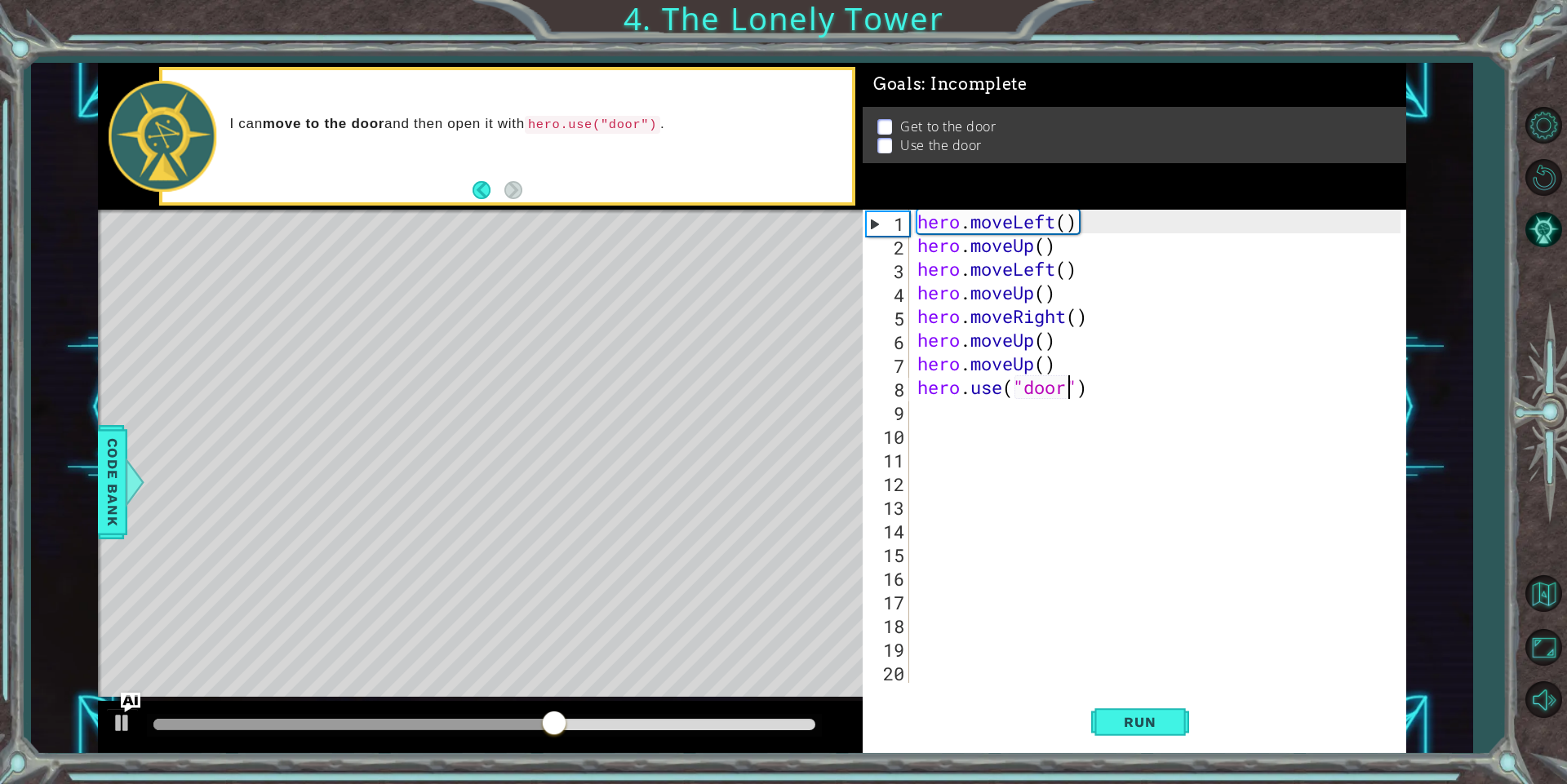
click at [1531, 435] on div at bounding box center [1543, 411] width 47 height 312
drag, startPoint x: 1524, startPoint y: 387, endPoint x: 1546, endPoint y: 395, distance: 23.4
click at [1527, 392] on div at bounding box center [1543, 411] width 47 height 312
click at [1547, 394] on div at bounding box center [1543, 411] width 47 height 312
click at [1552, 432] on div at bounding box center [1543, 411] width 47 height 312
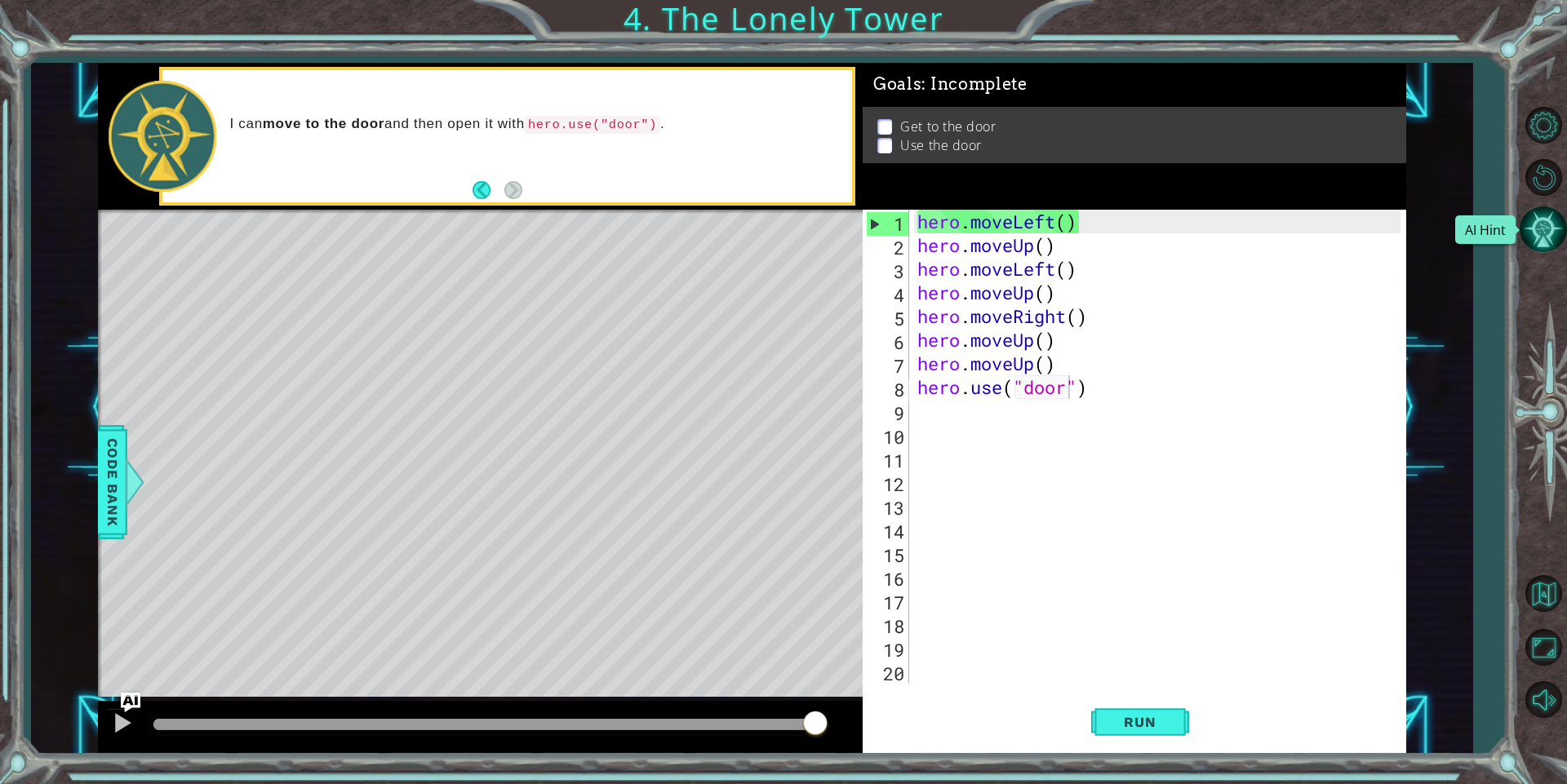
click at [1525, 234] on button "AI Hint" at bounding box center [1543, 229] width 47 height 47
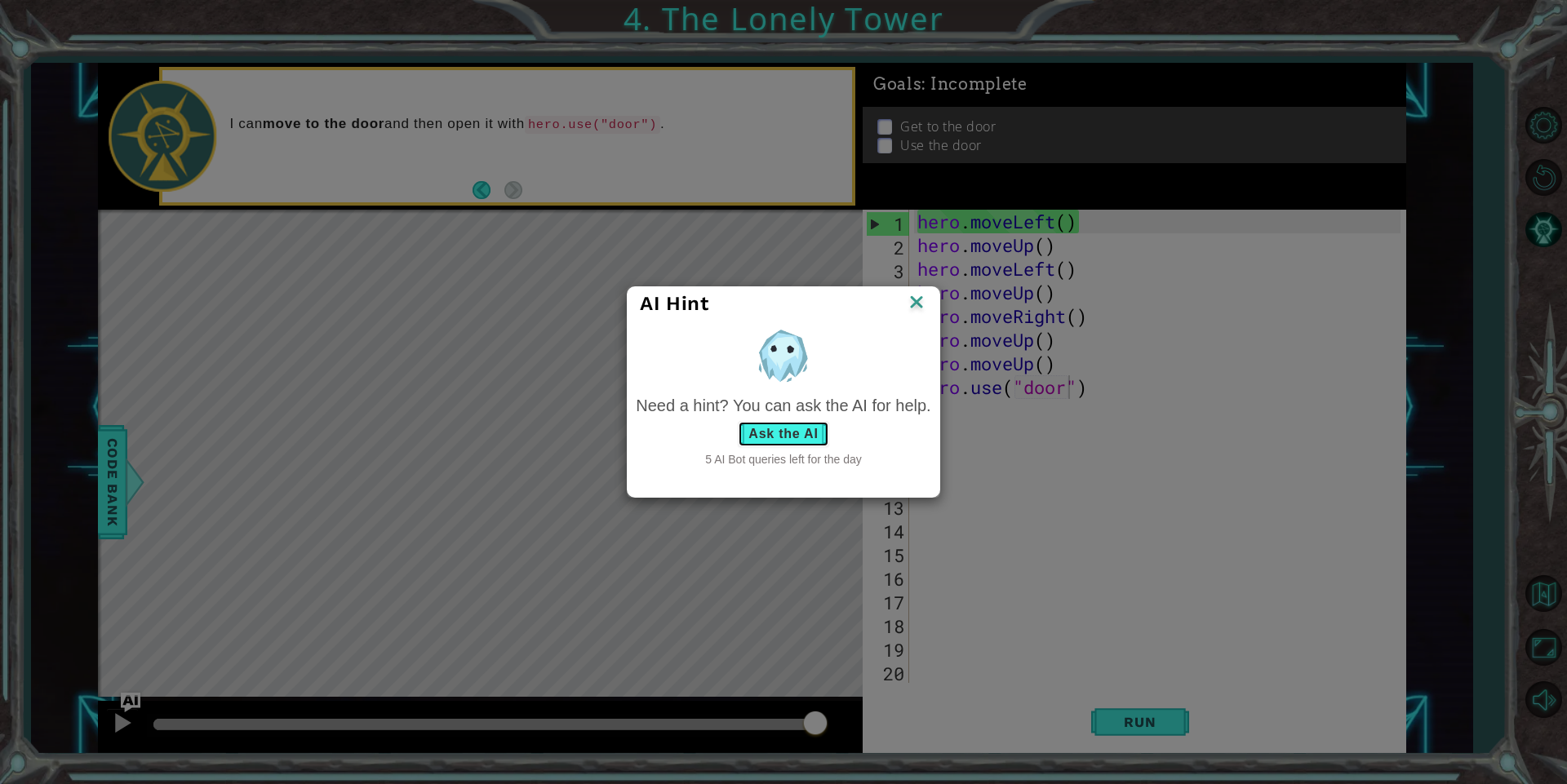
click at [815, 423] on button "Ask the AI" at bounding box center [783, 434] width 91 height 26
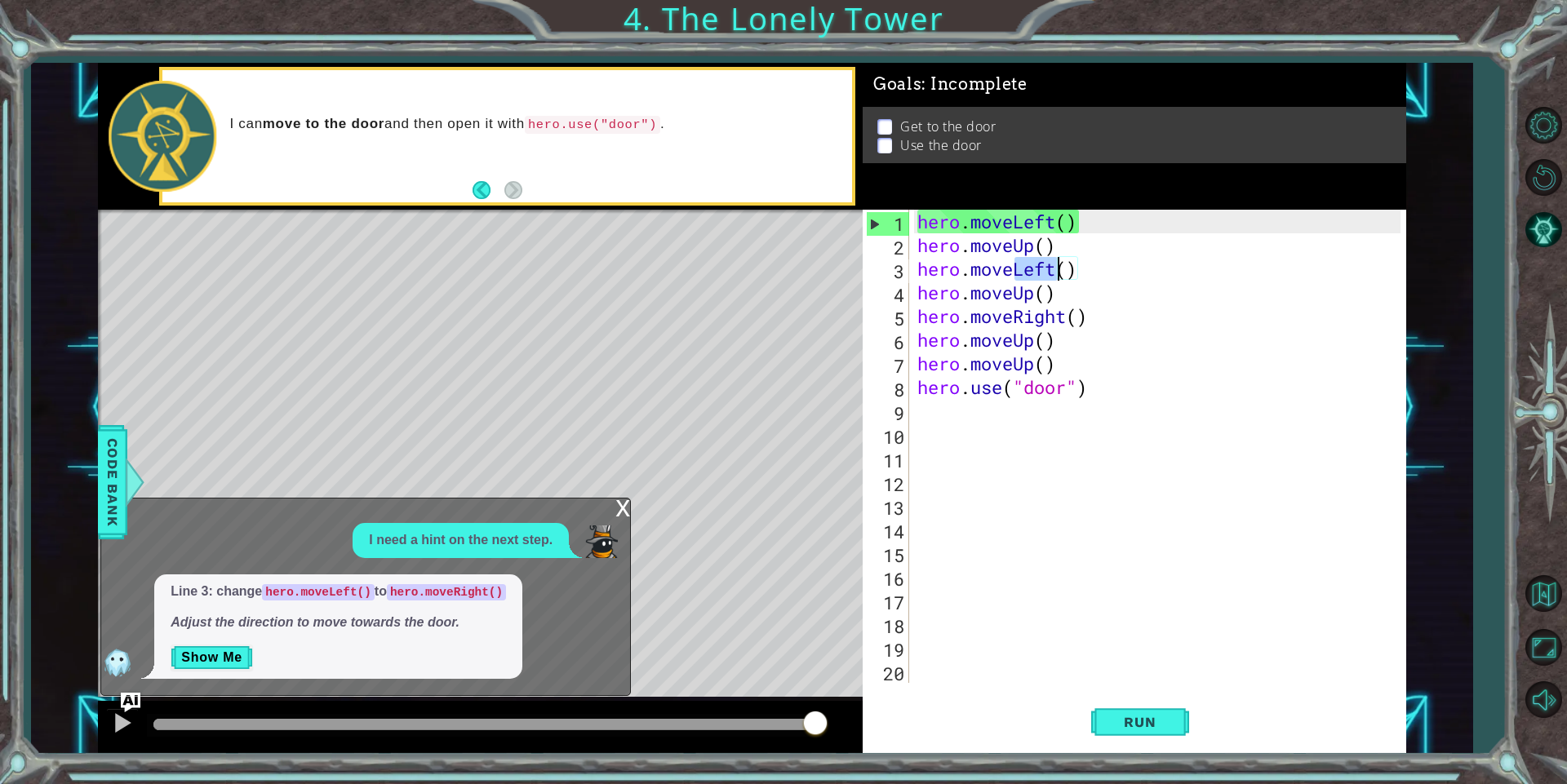
drag, startPoint x: 1011, startPoint y: 271, endPoint x: 1057, endPoint y: 268, distance: 46.1
click at [1057, 268] on div "hero . moveLeft ( ) hero . moveUp ( ) hero . moveLeft ( ) hero . moveUp ( ) her…" at bounding box center [1161, 469] width 494 height 520
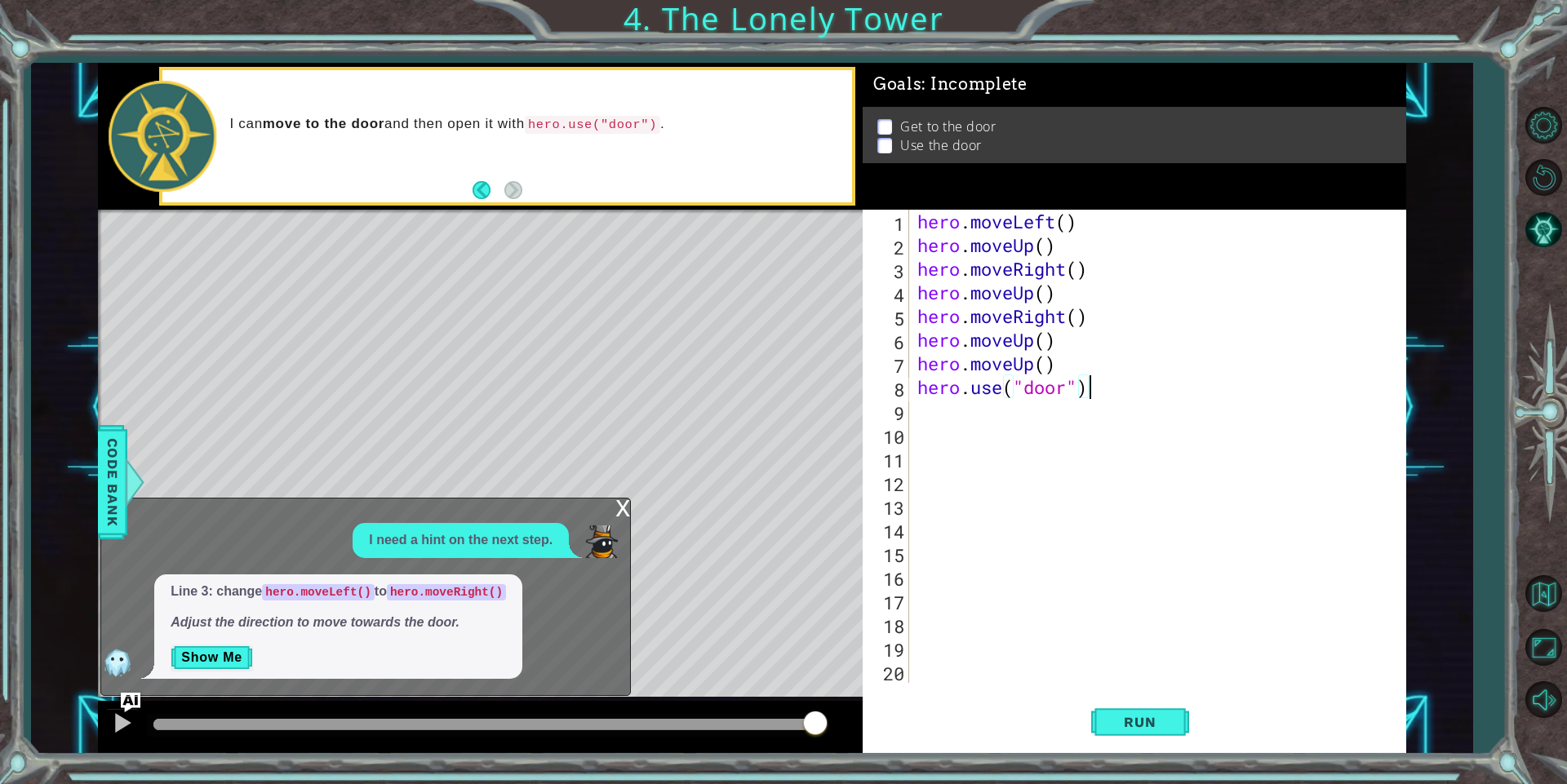
click at [1097, 388] on div "hero . moveLeft ( ) hero . moveUp ( ) hero . moveRight ( ) hero . moveUp ( ) he…" at bounding box center [1161, 469] width 494 height 520
type textarea "hero.use("door")"
click at [1146, 715] on span "Run" at bounding box center [1139, 721] width 65 height 16
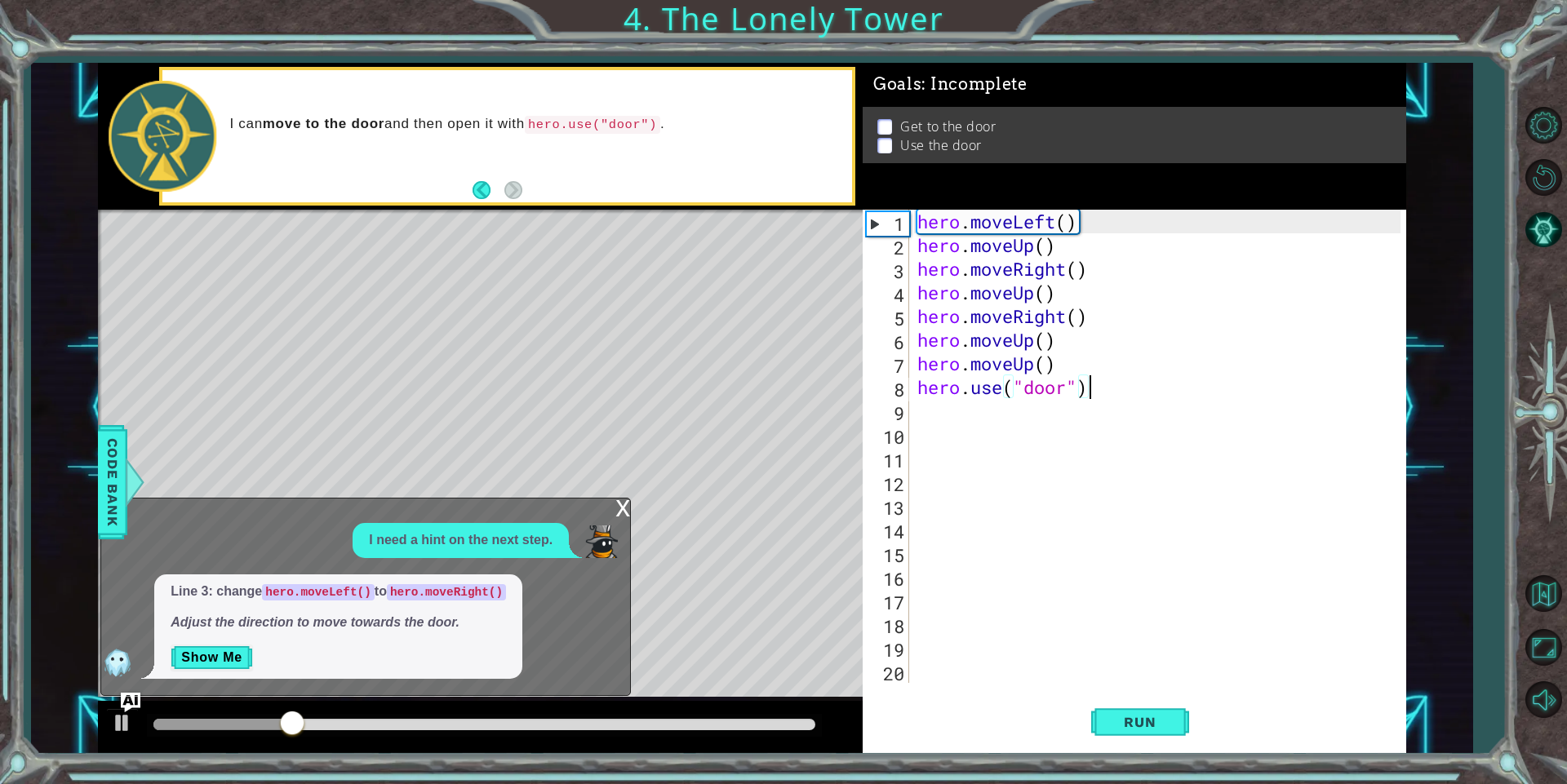
click at [1123, 511] on div "hero . moveLeft ( ) hero . moveUp ( ) hero . moveRight ( ) hero . moveUp ( ) he…" at bounding box center [1161, 469] width 494 height 520
click at [219, 665] on button "Show Me" at bounding box center [212, 657] width 83 height 26
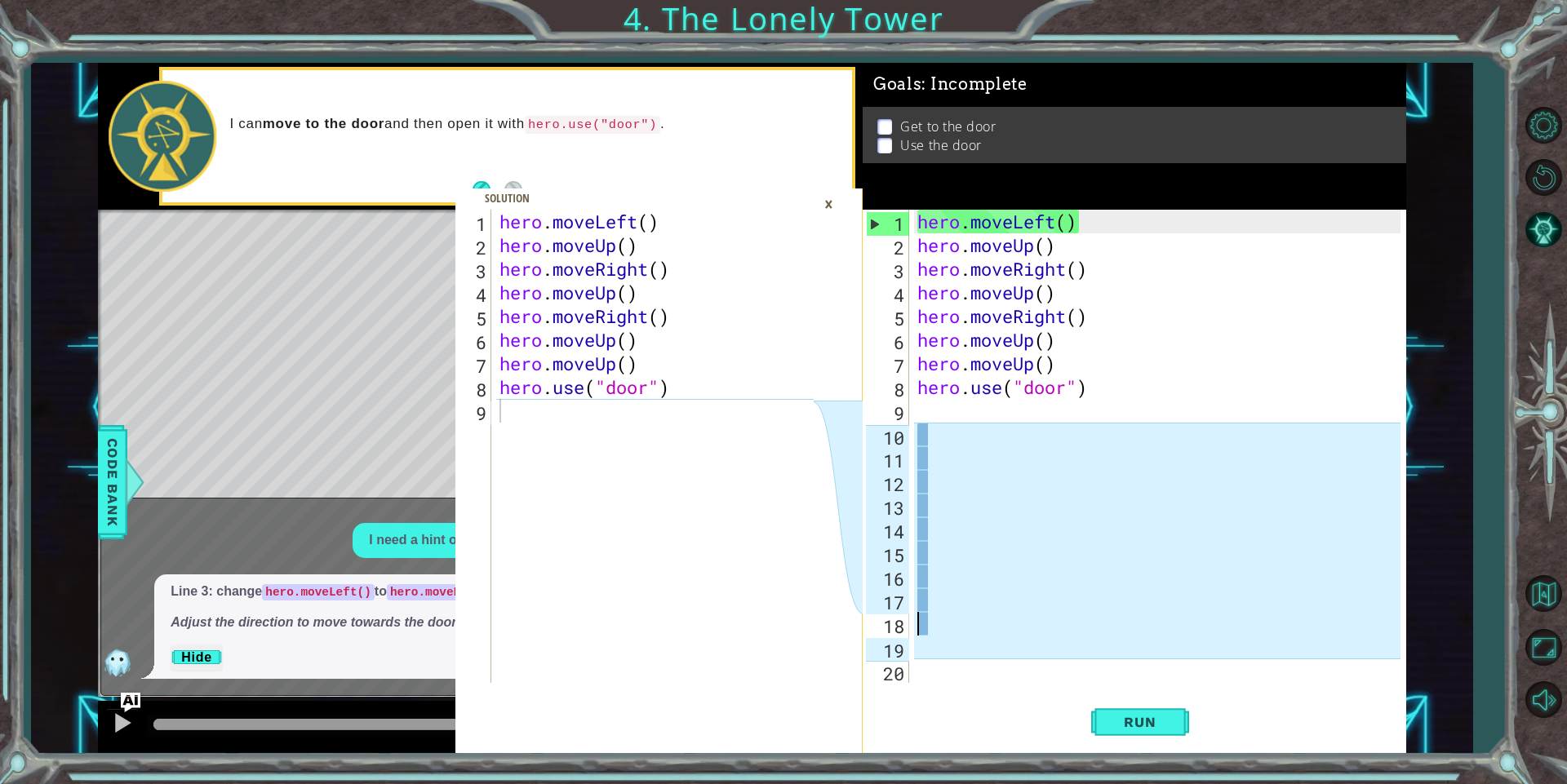
click at [1011, 613] on div "hero . moveLeft ( ) hero . moveUp ( ) hero . moveRight ( ) hero . moveUp ( ) he…" at bounding box center [1161, 469] width 494 height 520
click at [834, 201] on div "×" at bounding box center [828, 204] width 25 height 28
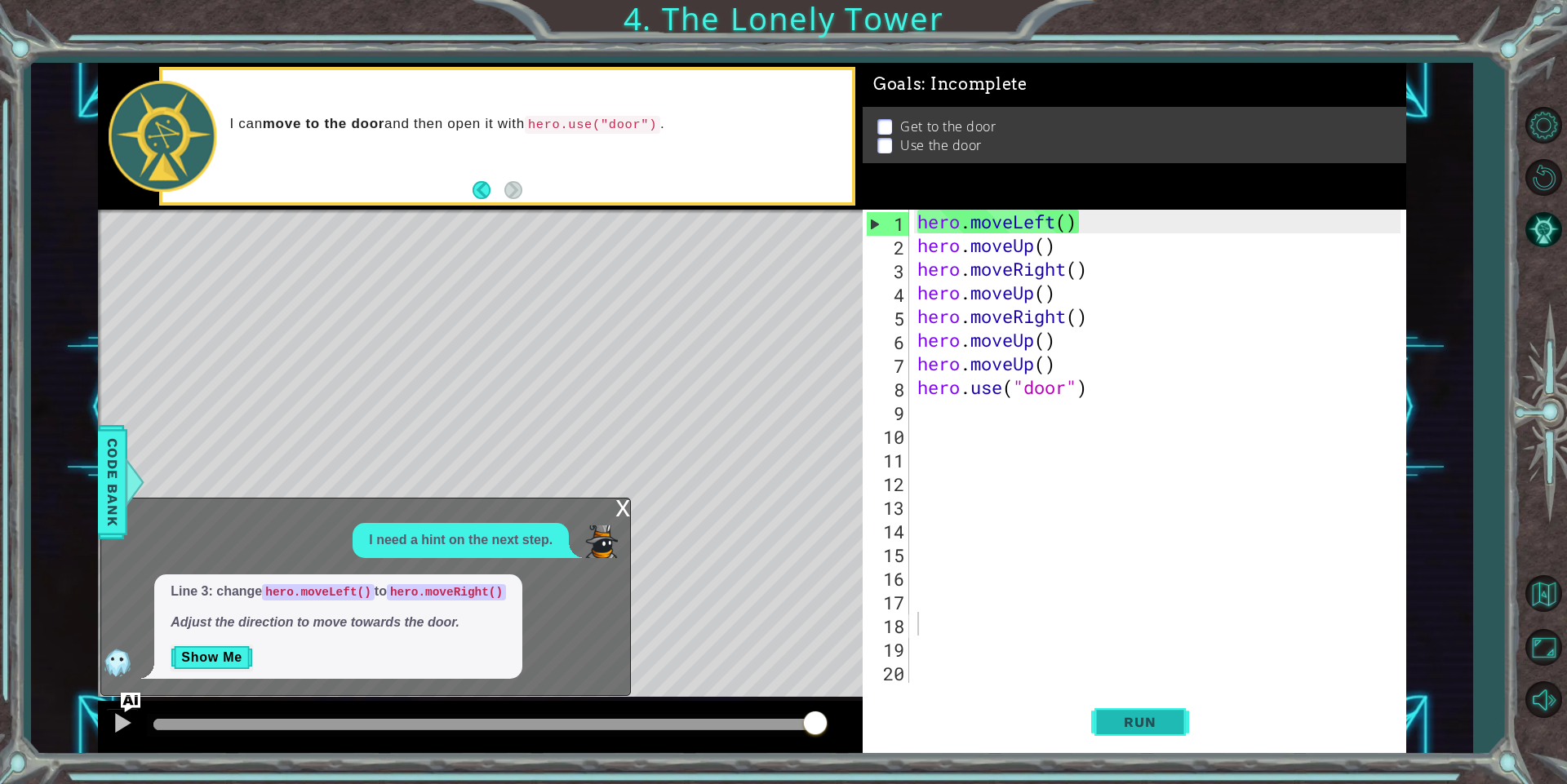
click at [1183, 712] on button "Run" at bounding box center [1139, 722] width 98 height 54
click at [540, 547] on p "I need a hint on the next step." at bounding box center [460, 541] width 184 height 19
click at [543, 537] on p "I need a hint on the next step." at bounding box center [460, 541] width 184 height 19
click at [620, 512] on div "x" at bounding box center [622, 506] width 15 height 16
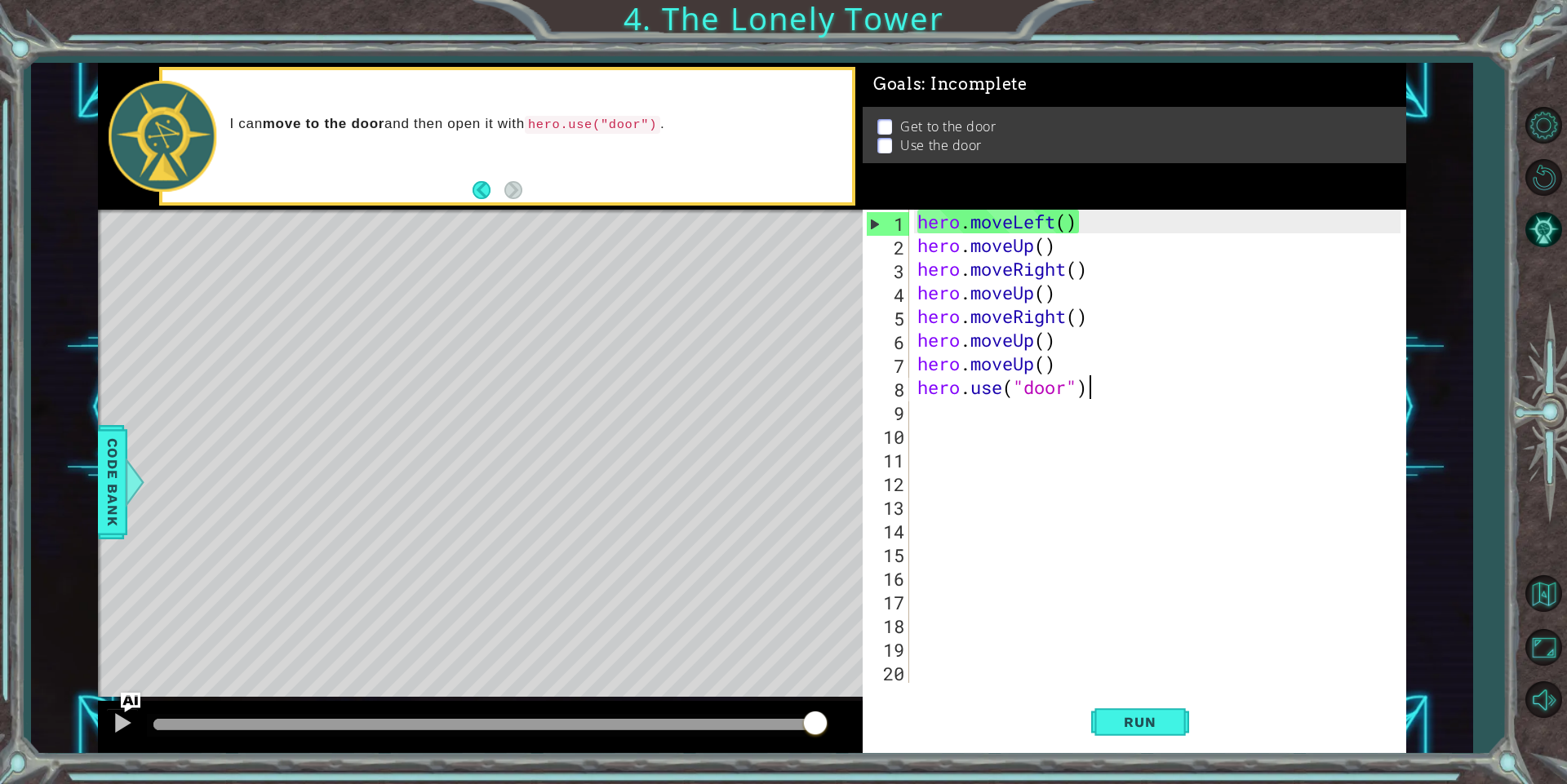
click at [1162, 382] on div "hero . moveLeft ( ) hero . moveUp ( ) hero . moveRight ( ) hero . moveUp ( ) he…" at bounding box center [1161, 469] width 494 height 520
click at [1113, 714] on span "Run" at bounding box center [1139, 721] width 65 height 16
drag, startPoint x: 1068, startPoint y: 247, endPoint x: 1014, endPoint y: 251, distance: 54.1
click at [1014, 251] on div "hero . moveLeft ( ) hero . moveUp ( ) hero . moveRight ( ) hero . moveUp ( ) he…" at bounding box center [1161, 469] width 494 height 520
click at [1064, 248] on div "hero . moveLeft ( ) hero . moveUp ( ) hero . moveRight ( ) hero . moveUp ( ) he…" at bounding box center [1157, 446] width 487 height 473
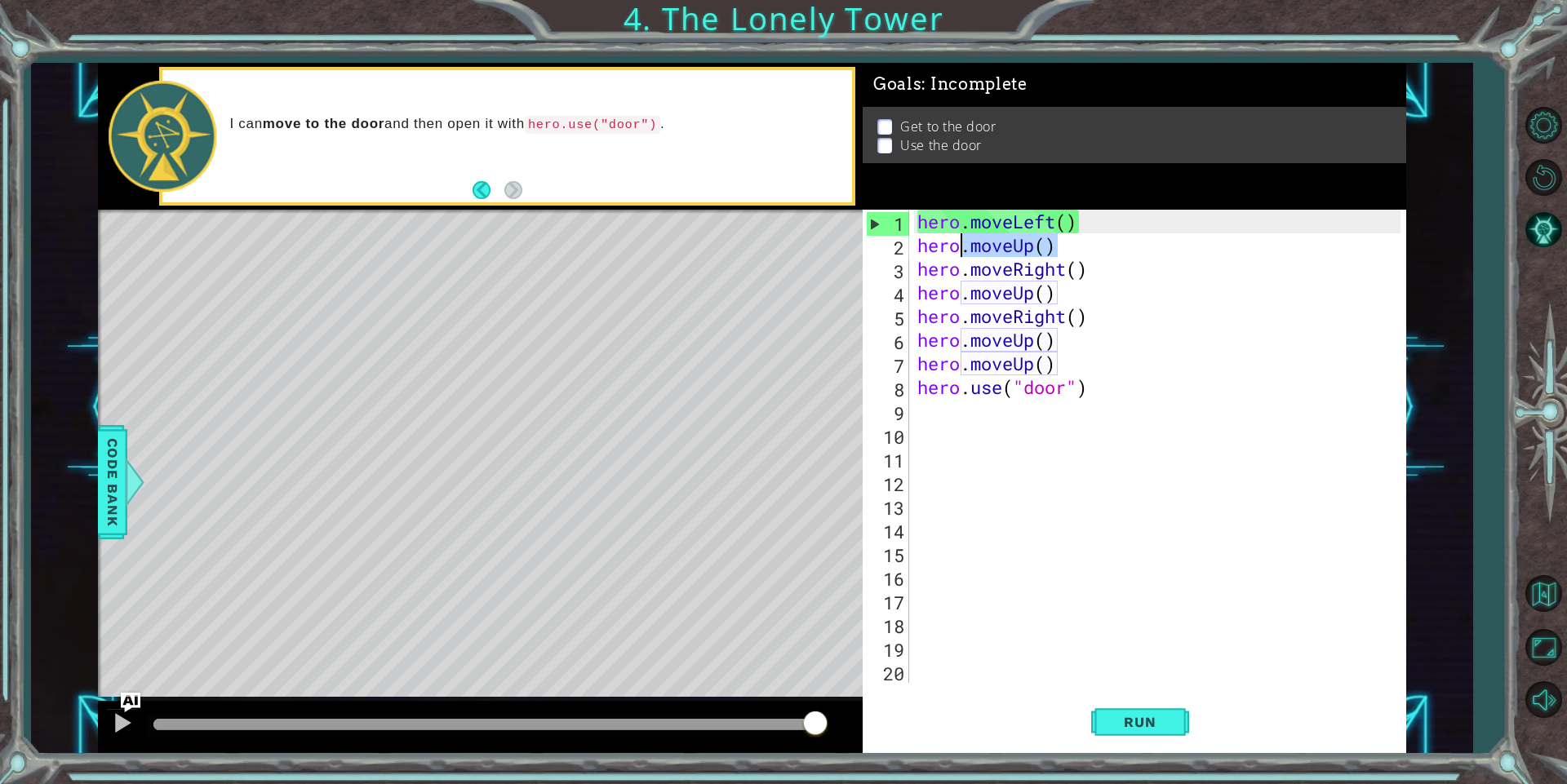
drag, startPoint x: 1064, startPoint y: 248, endPoint x: 962, endPoint y: 252, distance: 102.1
click at [962, 252] on div "hero . moveLeft ( ) hero . moveUp ( ) hero . moveRight ( ) hero . moveUp ( ) he…" at bounding box center [1161, 469] width 494 height 520
type textarea "hero"
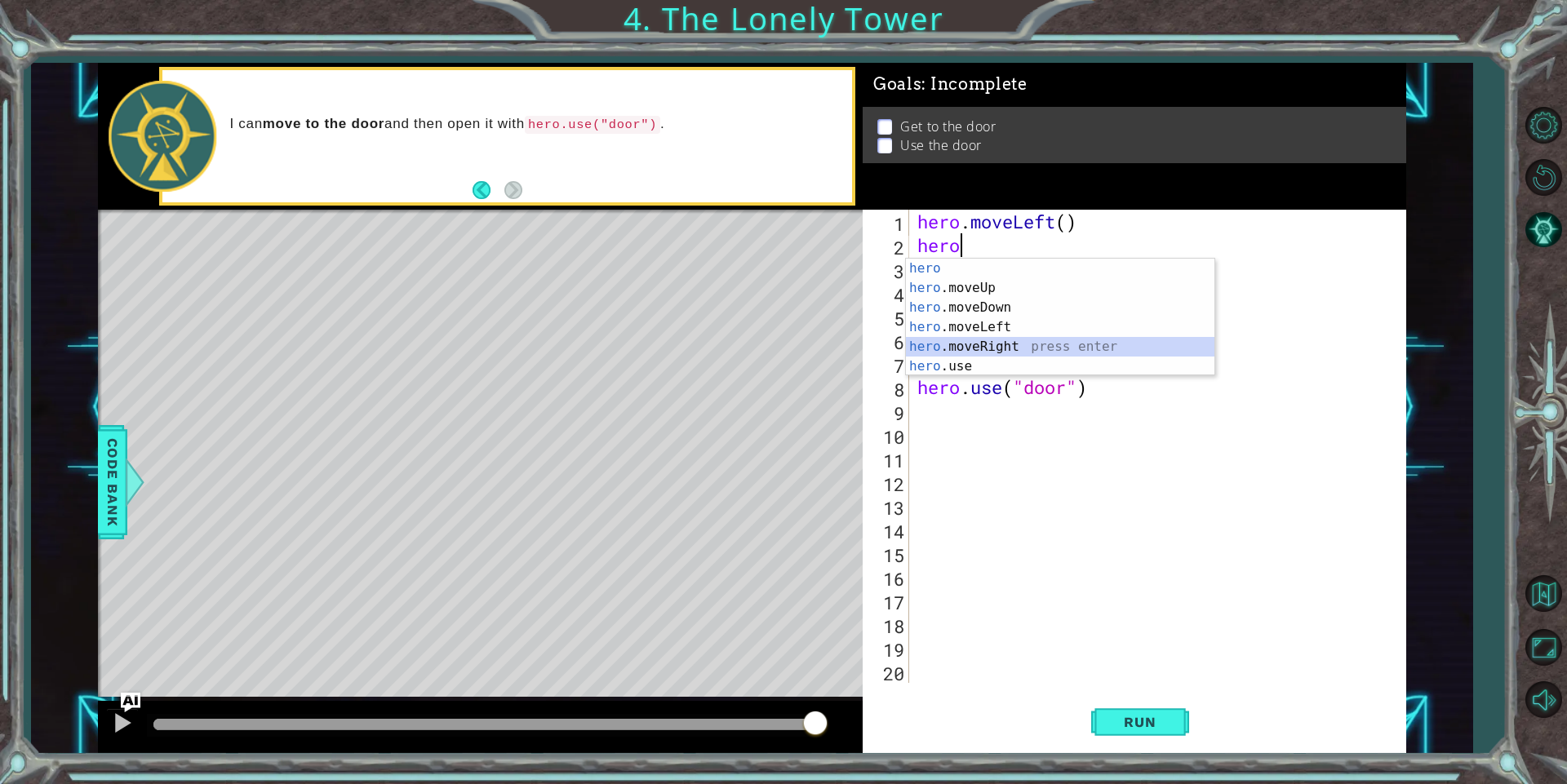
click at [994, 347] on div "hero press enter hero .moveUp press enter hero .moveDown press enter hero .move…" at bounding box center [1060, 337] width 308 height 157
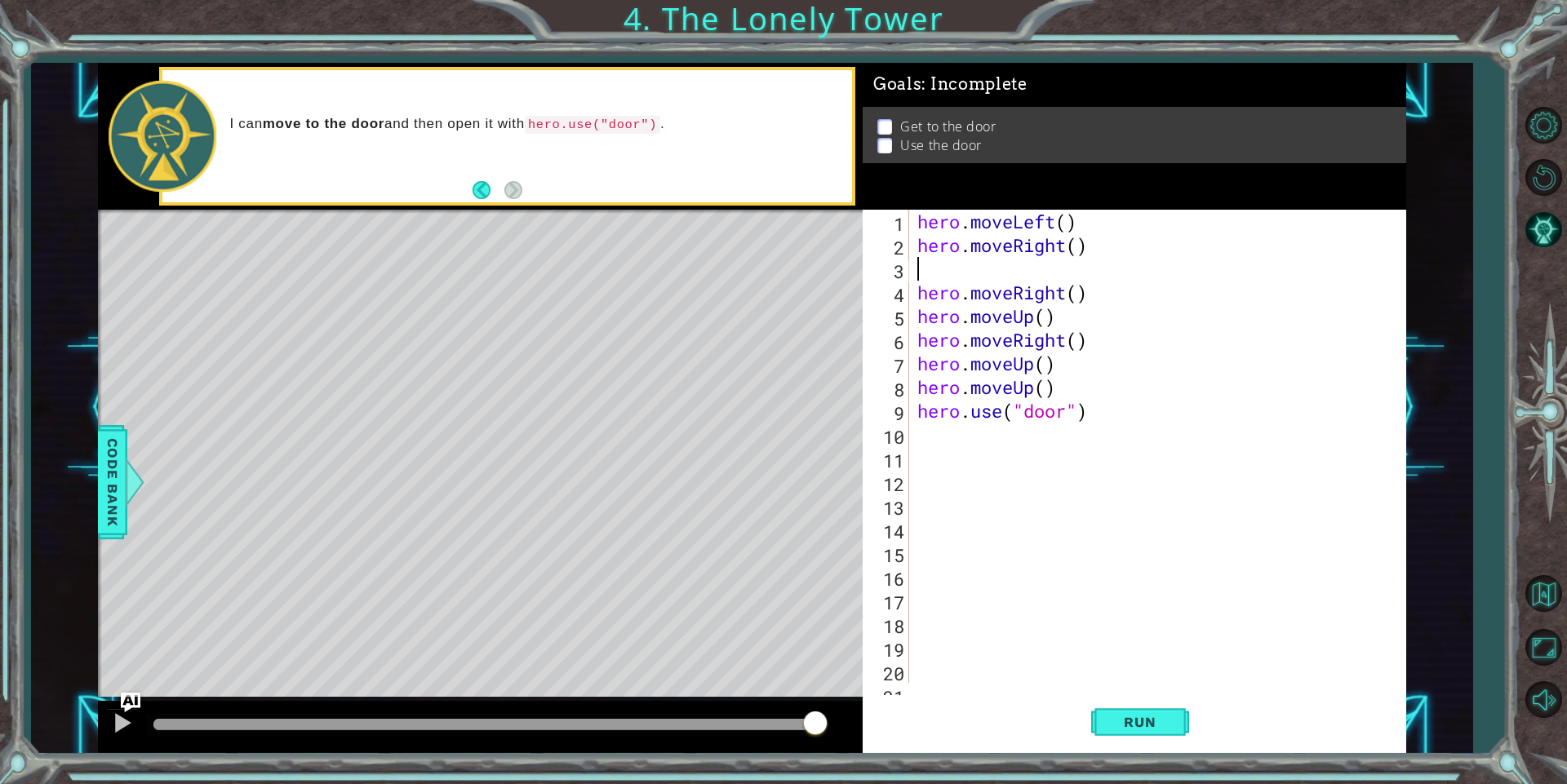
click at [944, 294] on div "hero . moveLeft ( ) hero . moveRight ( ) hero . moveRight ( ) hero . moveUp ( )…" at bounding box center [1154, 469] width 481 height 520
type textarea "hero.moveRight()"
click at [1142, 727] on span "Run" at bounding box center [1139, 721] width 65 height 16
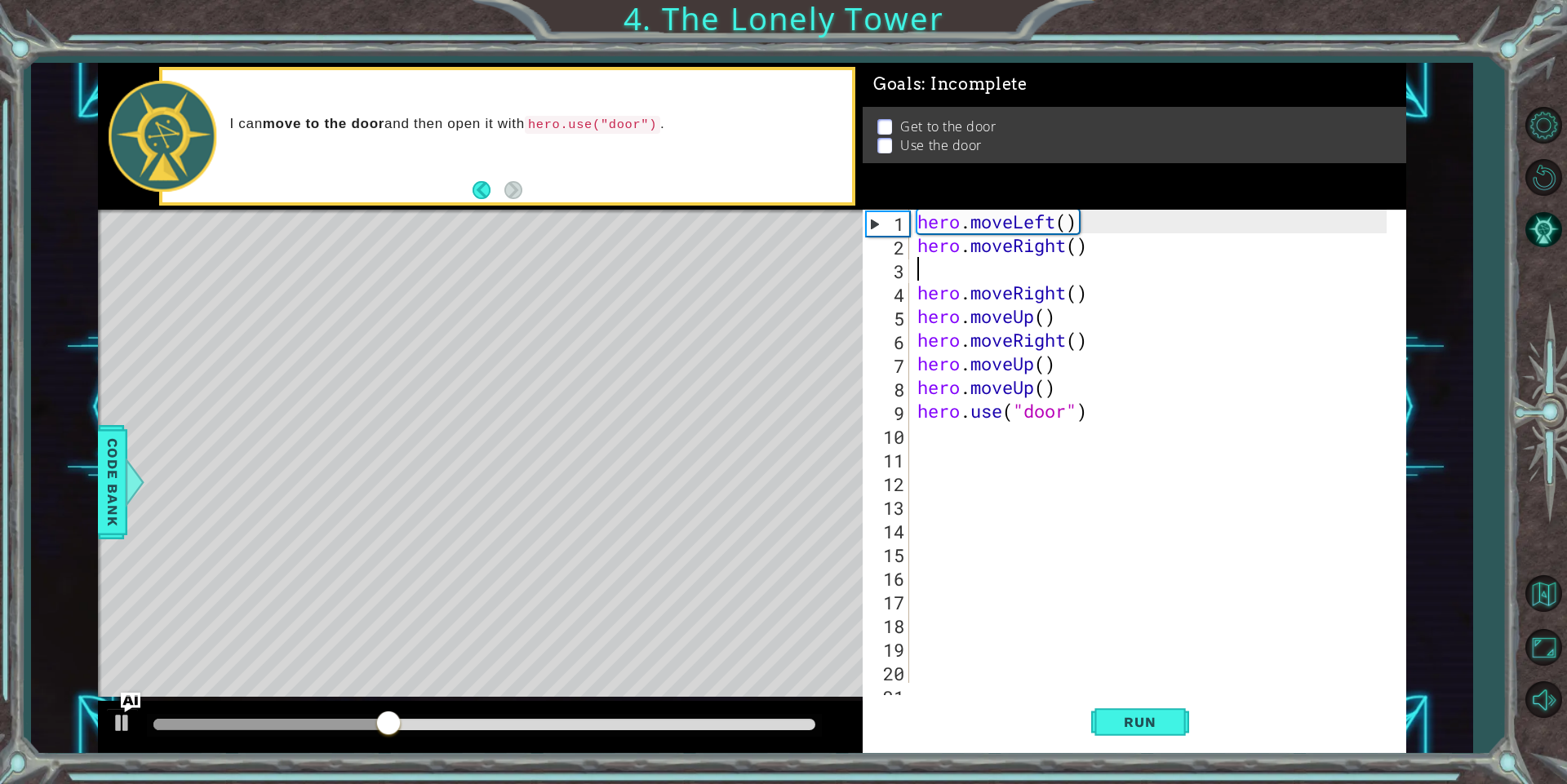
click at [1067, 279] on div "hero . moveLeft ( ) hero . moveRight ( ) hero . moveRight ( ) hero . moveUp ( )…" at bounding box center [1154, 469] width 481 height 520
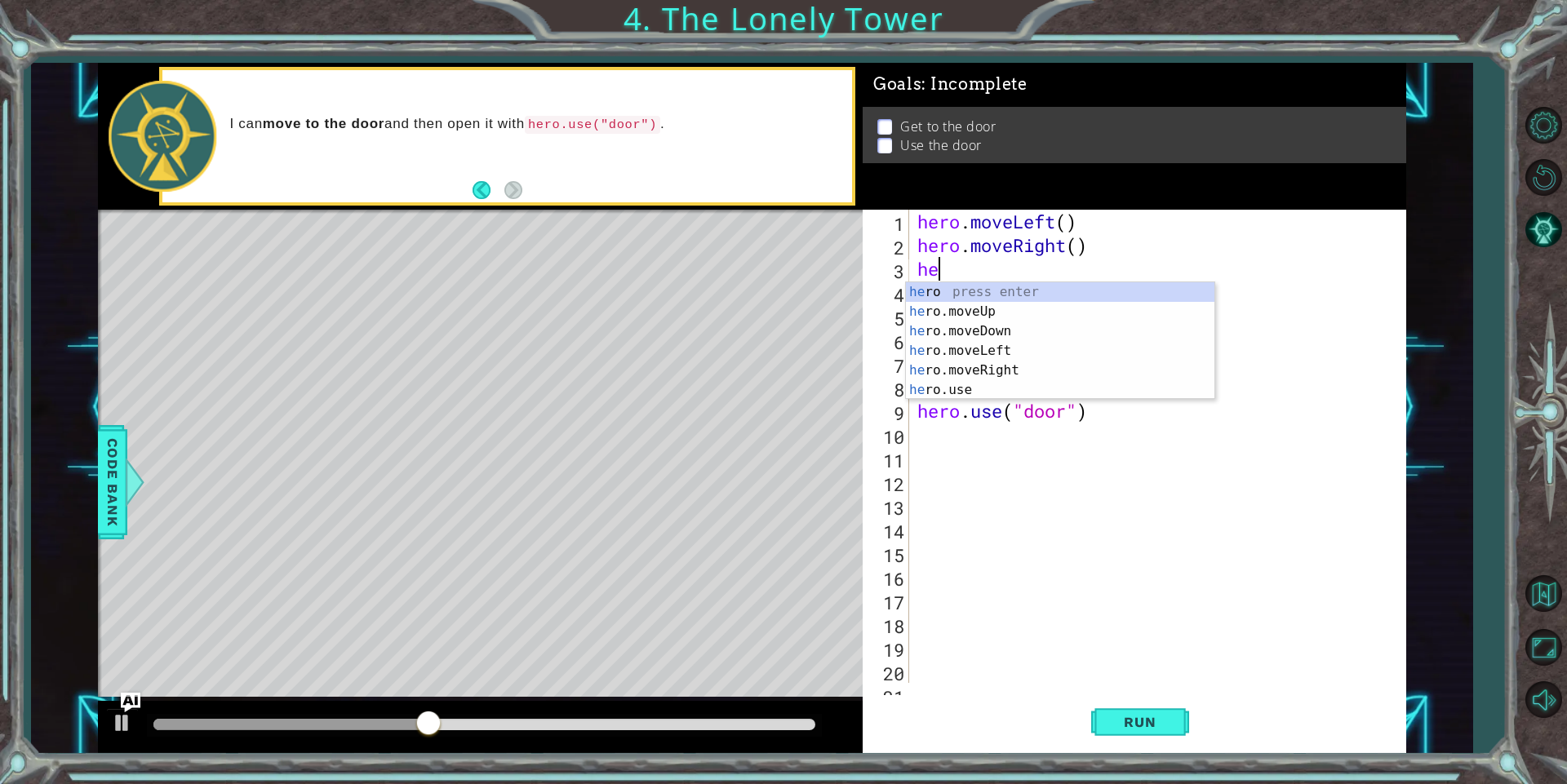
scroll to position [0, 1]
type textarea "hero"
click at [1029, 371] on div "hero press enter hero .moveUp press enter hero .moveDown press enter hero .move…" at bounding box center [1060, 361] width 308 height 157
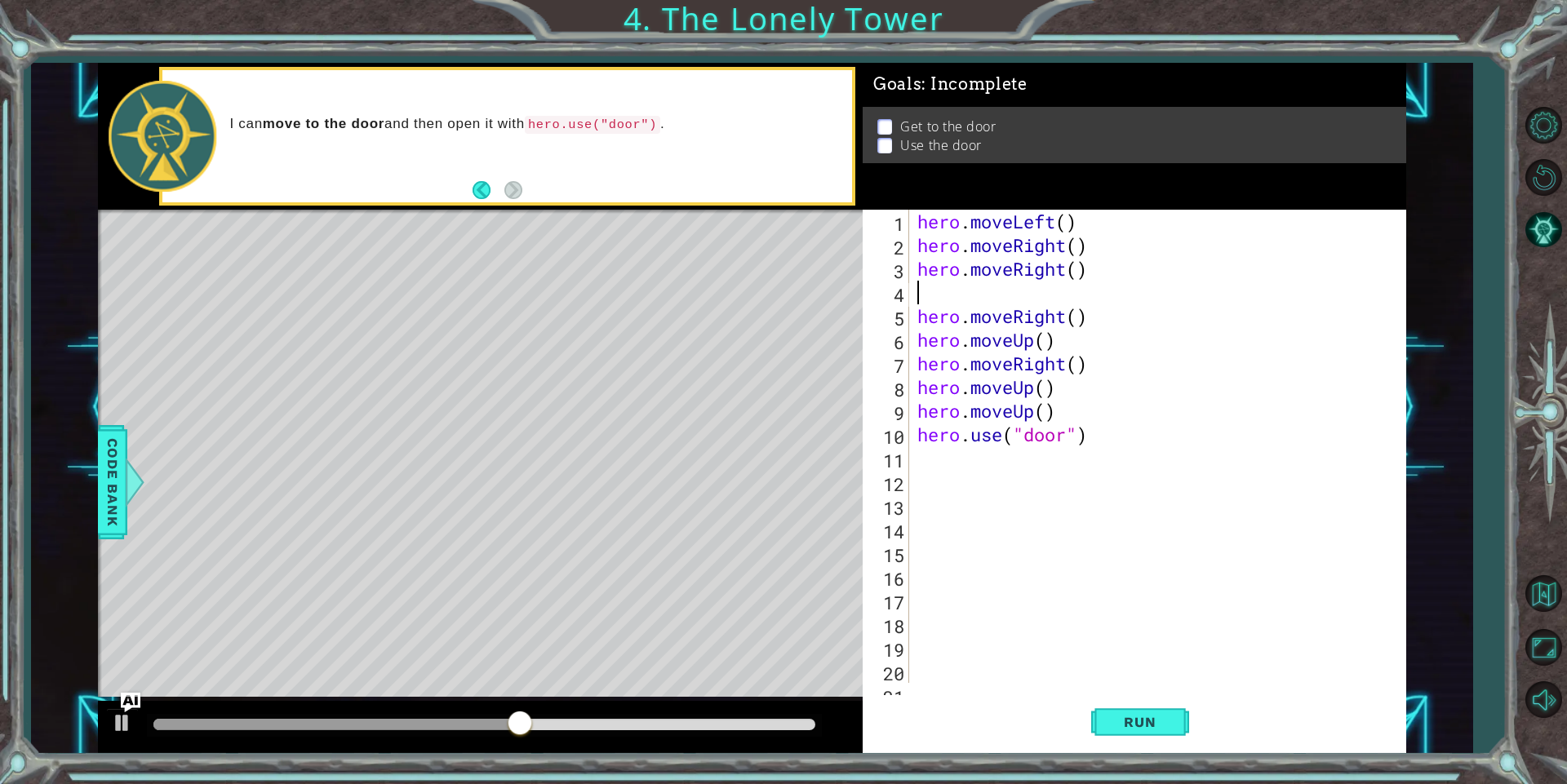
scroll to position [0, 0]
click at [1188, 286] on div "hero . moveLeft ( ) hero . moveRight ( ) hero . moveRight ( ) hero . moveRight …" at bounding box center [1154, 469] width 481 height 520
click at [1534, 172] on button "Restart Level" at bounding box center [1543, 177] width 47 height 47
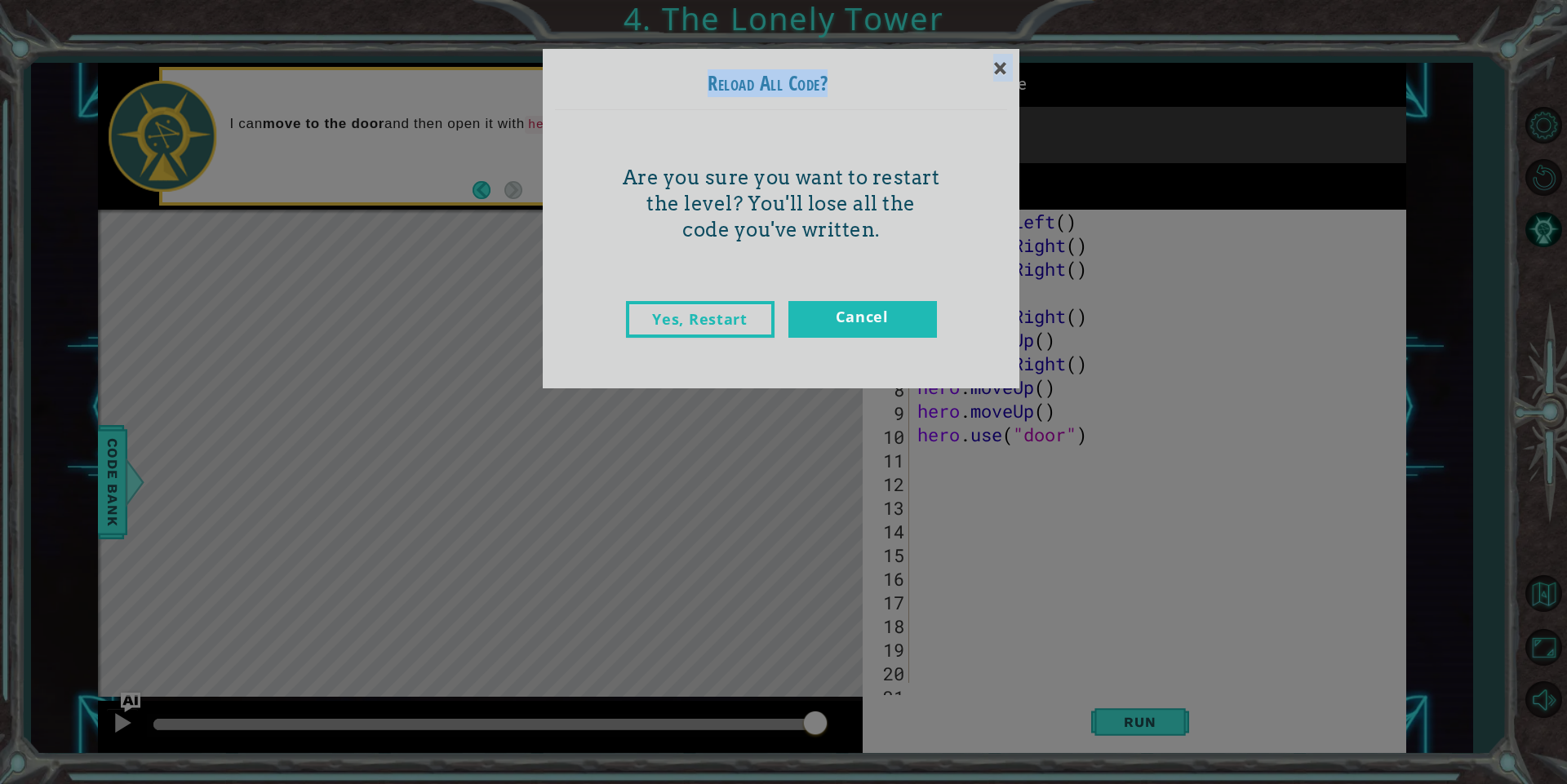
drag, startPoint x: 981, startPoint y: 76, endPoint x: 984, endPoint y: 97, distance: 21.2
click at [984, 97] on div "× Reload All Code?" at bounding box center [781, 80] width 452 height 60
click at [979, 82] on h3 "Reload All Code?" at bounding box center [781, 84] width 452 height 22
click at [997, 72] on div "×" at bounding box center [1000, 67] width 38 height 47
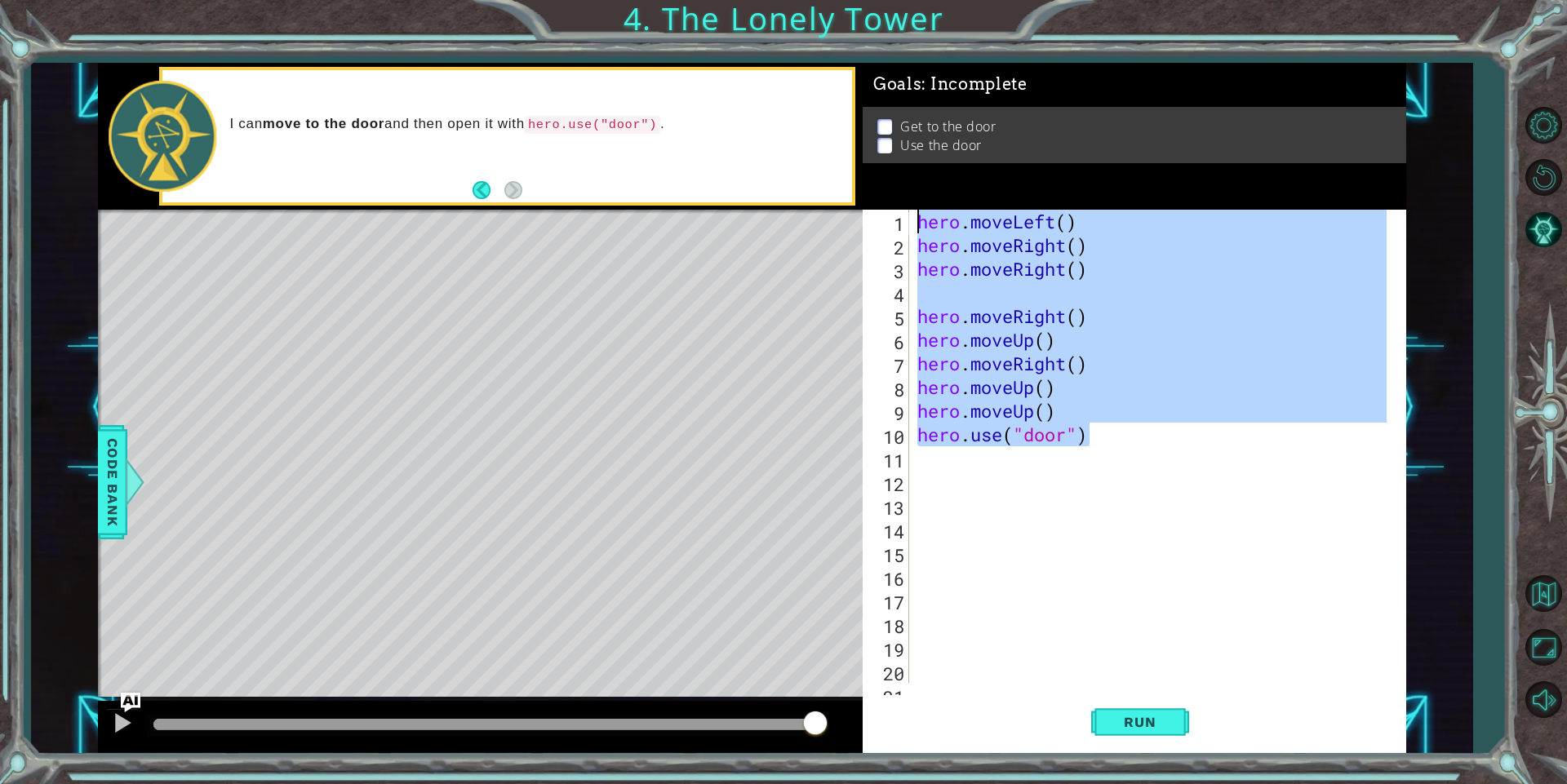
drag, startPoint x: 1087, startPoint y: 437, endPoint x: 887, endPoint y: 219, distance: 295.8
click at [887, 219] on div "1 2 3 4 5 6 7 8 9 10 11 12 13 14 15 16 17 18 19 20 21 hero . moveLeft ( ) hero …" at bounding box center [1130, 446] width 538 height 473
click at [912, 236] on div "hero.moveLeft() hero.moveRight() 1 2 3 4 5 6 7 8 9 10 11 12 13 14 15 16 17 18 1…" at bounding box center [1130, 446] width 538 height 473
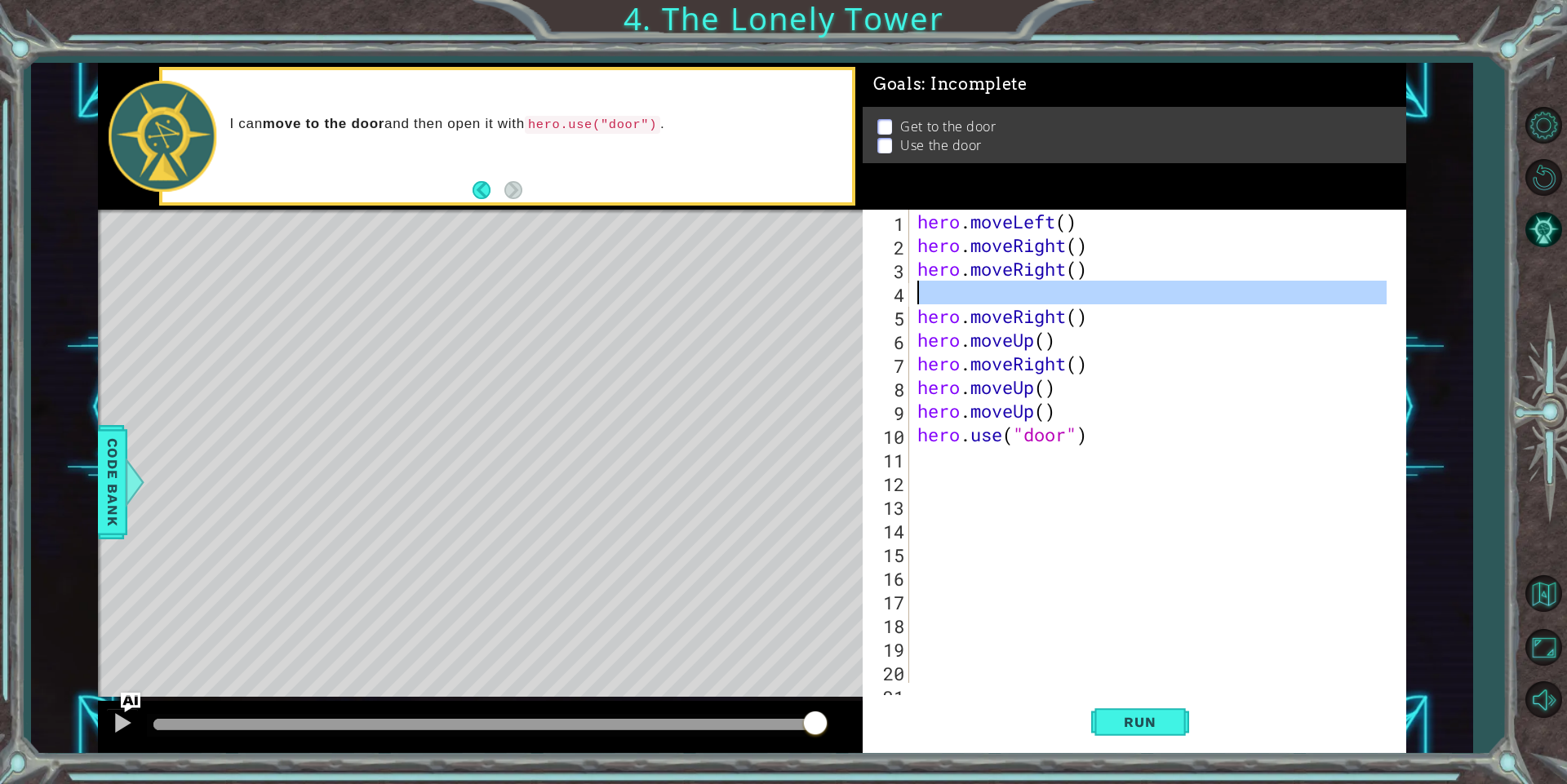
click at [910, 297] on div "hero.moveLeft() 1 2 3 4 5 6 7 8 9 10 11 12 13 14 15 16 17 18 19 20 21 hero . mo…" at bounding box center [1130, 446] width 538 height 473
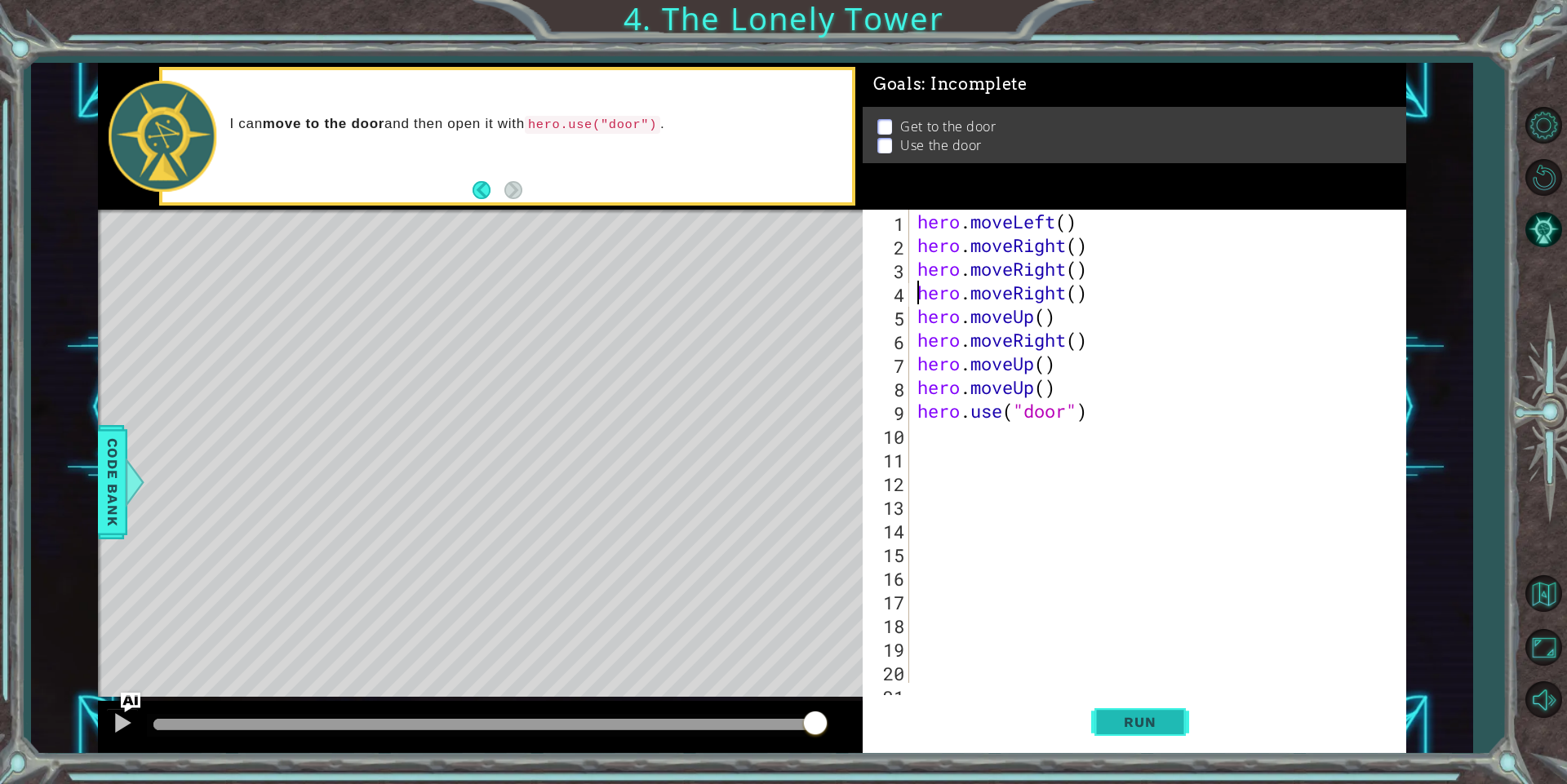
click at [1137, 724] on span "Run" at bounding box center [1139, 721] width 65 height 16
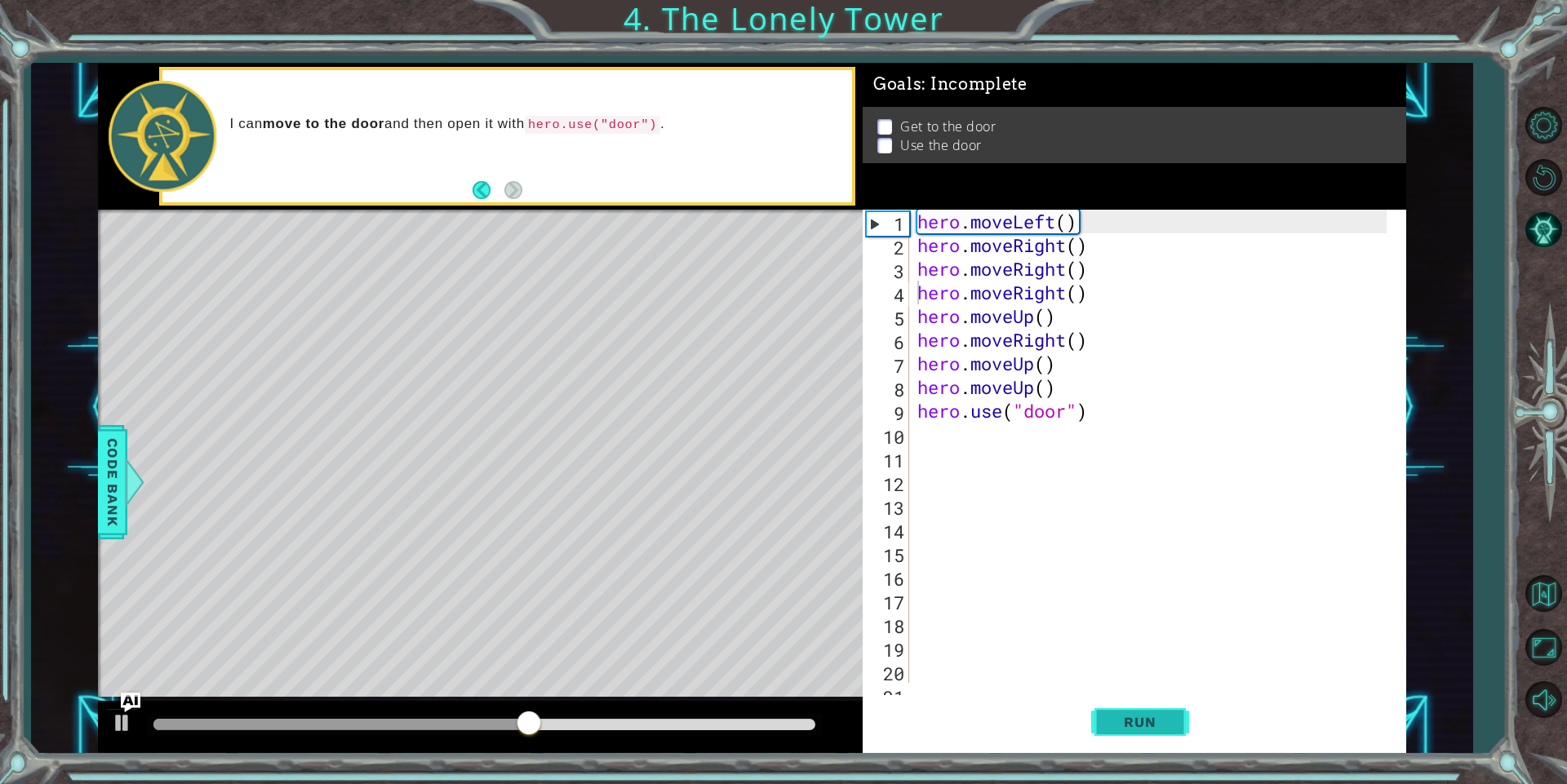
click at [1108, 722] on span "Run" at bounding box center [1139, 721] width 65 height 16
drag, startPoint x: 1058, startPoint y: 219, endPoint x: 1019, endPoint y: 223, distance: 39.2
click at [1019, 223] on div "hero . moveLeft ( ) hero . moveRight ( ) hero . moveRight ( ) hero . moveRight …" at bounding box center [1154, 469] width 481 height 520
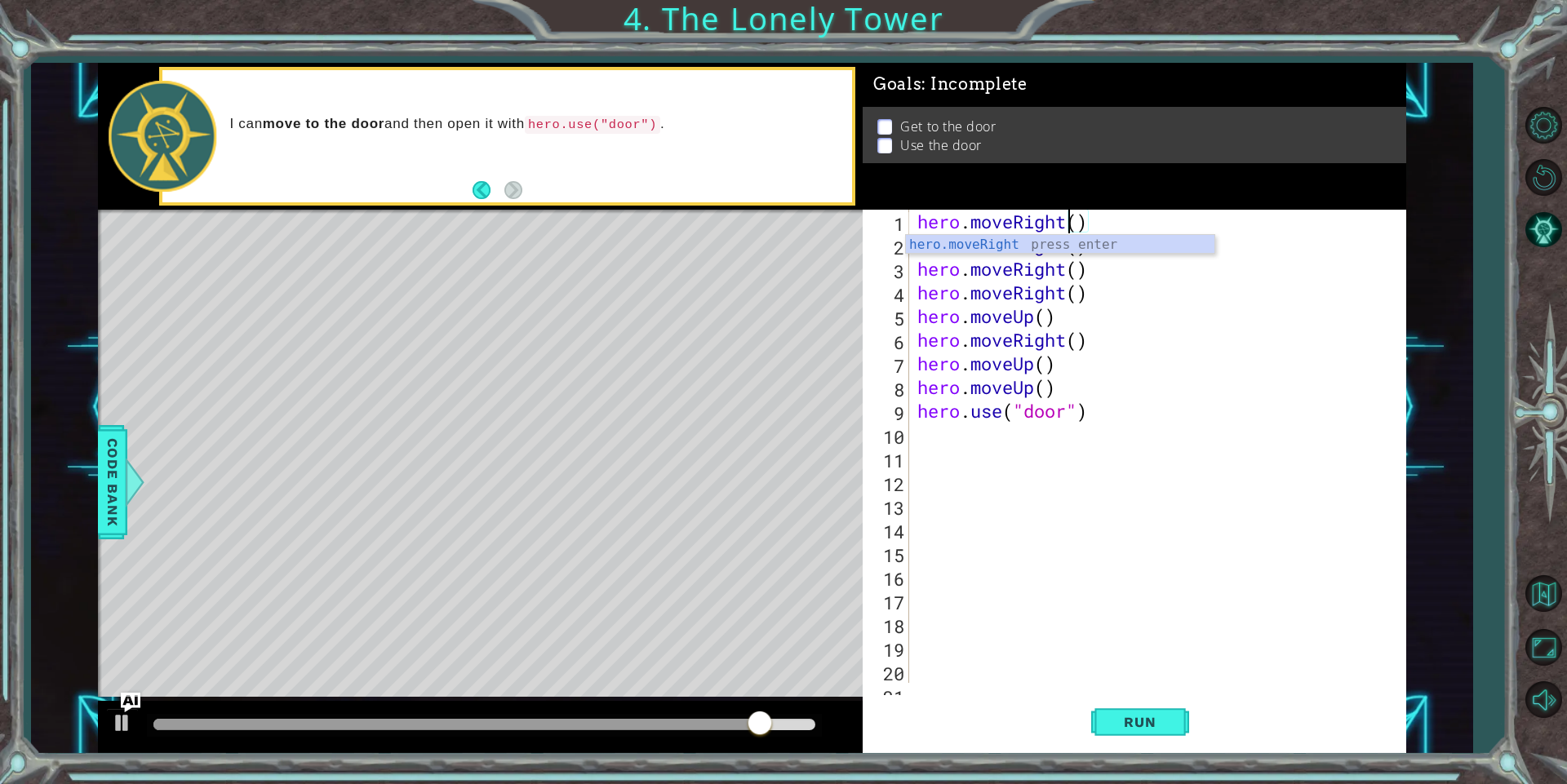
scroll to position [0, 6]
click at [1108, 735] on button "Run" at bounding box center [1139, 722] width 98 height 54
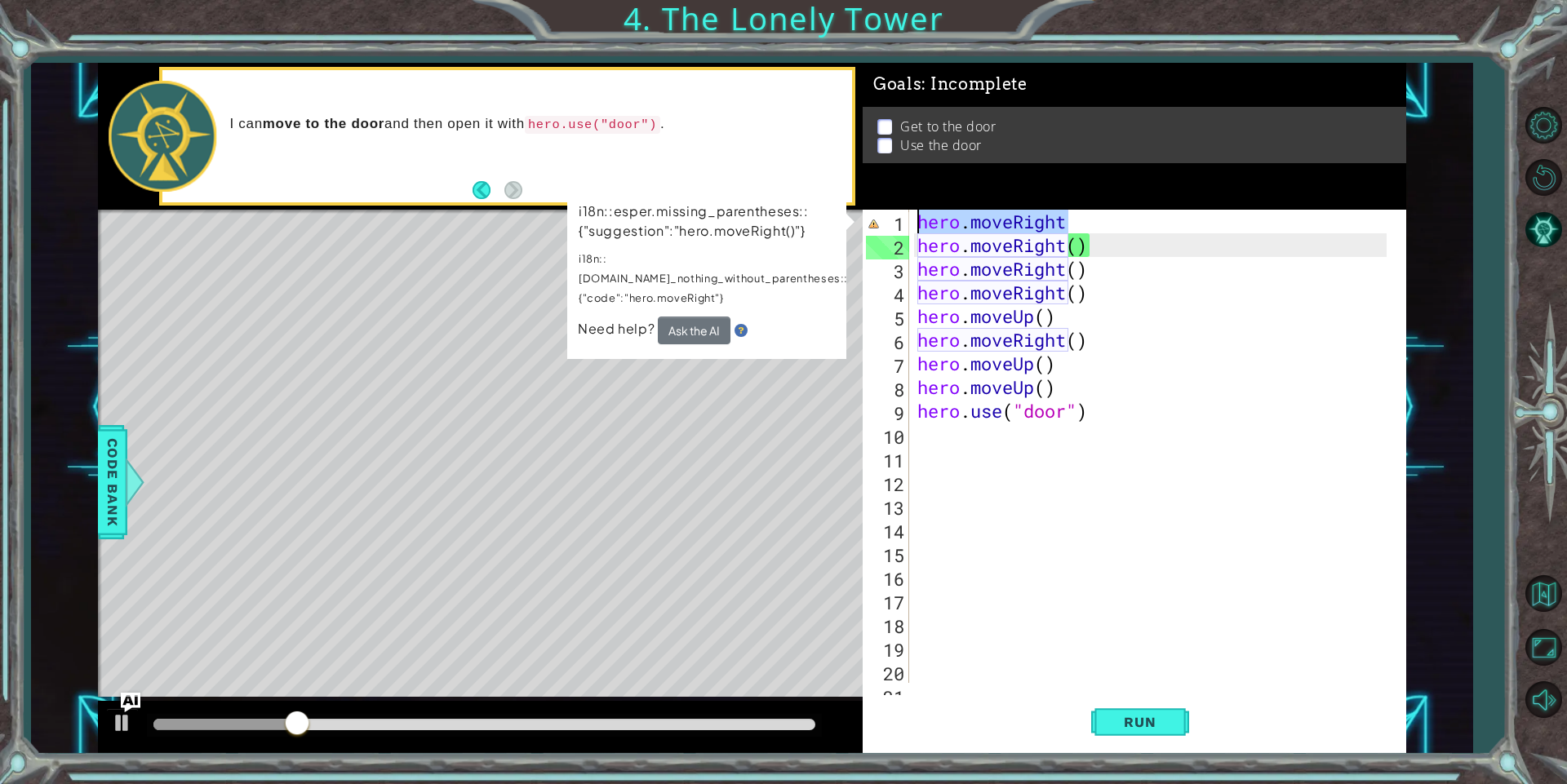
drag, startPoint x: 1066, startPoint y: 213, endPoint x: 897, endPoint y: 211, distance: 169.0
click at [897, 211] on div "hero.moveRight 1 2 3 4 5 6 7 8 9 10 11 12 13 14 15 16 17 18 19 20 21 hero . mov…" at bounding box center [1130, 446] width 538 height 473
click at [1069, 216] on div "hero . moveRight hero . moveRight ( ) hero . moveRight ( ) hero . moveRight ( )…" at bounding box center [1149, 446] width 472 height 473
drag, startPoint x: 1071, startPoint y: 217, endPoint x: 970, endPoint y: 211, distance: 101.2
click at [970, 211] on div "hero . moveRight hero . moveRight ( ) hero . moveRight ( ) hero . moveRight ( )…" at bounding box center [1154, 469] width 481 height 520
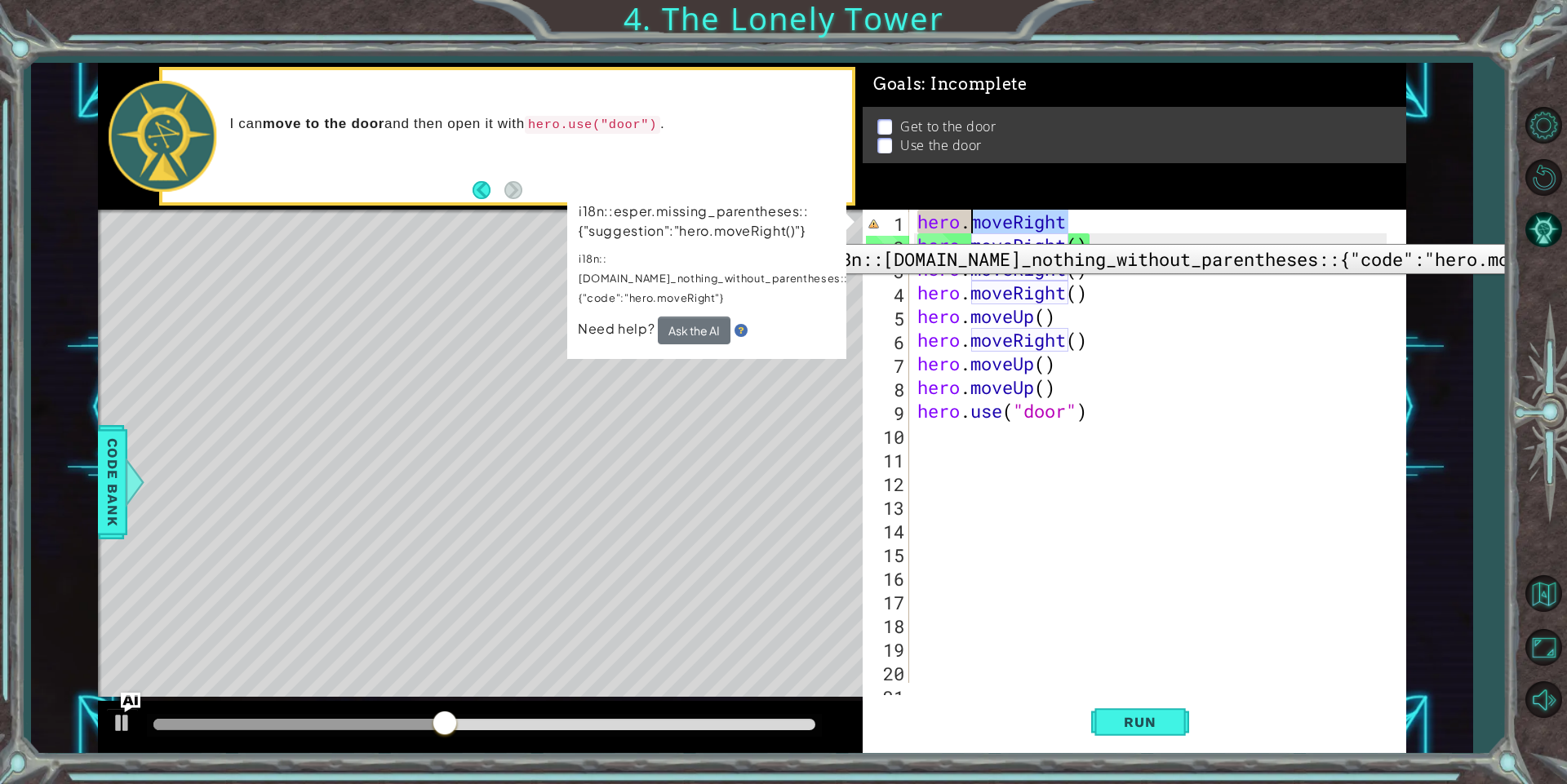
type textarea "hero."
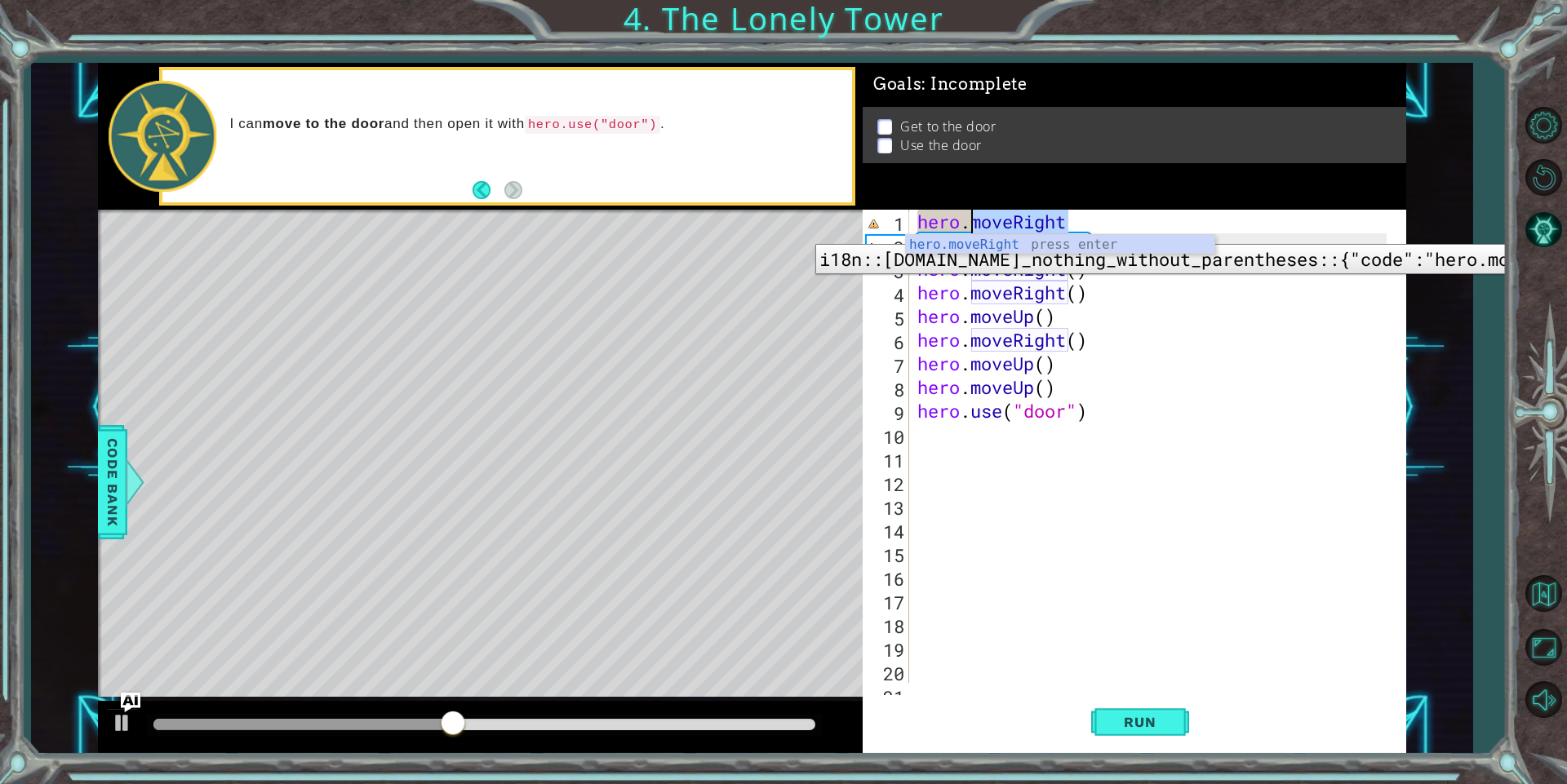
scroll to position [0, 2]
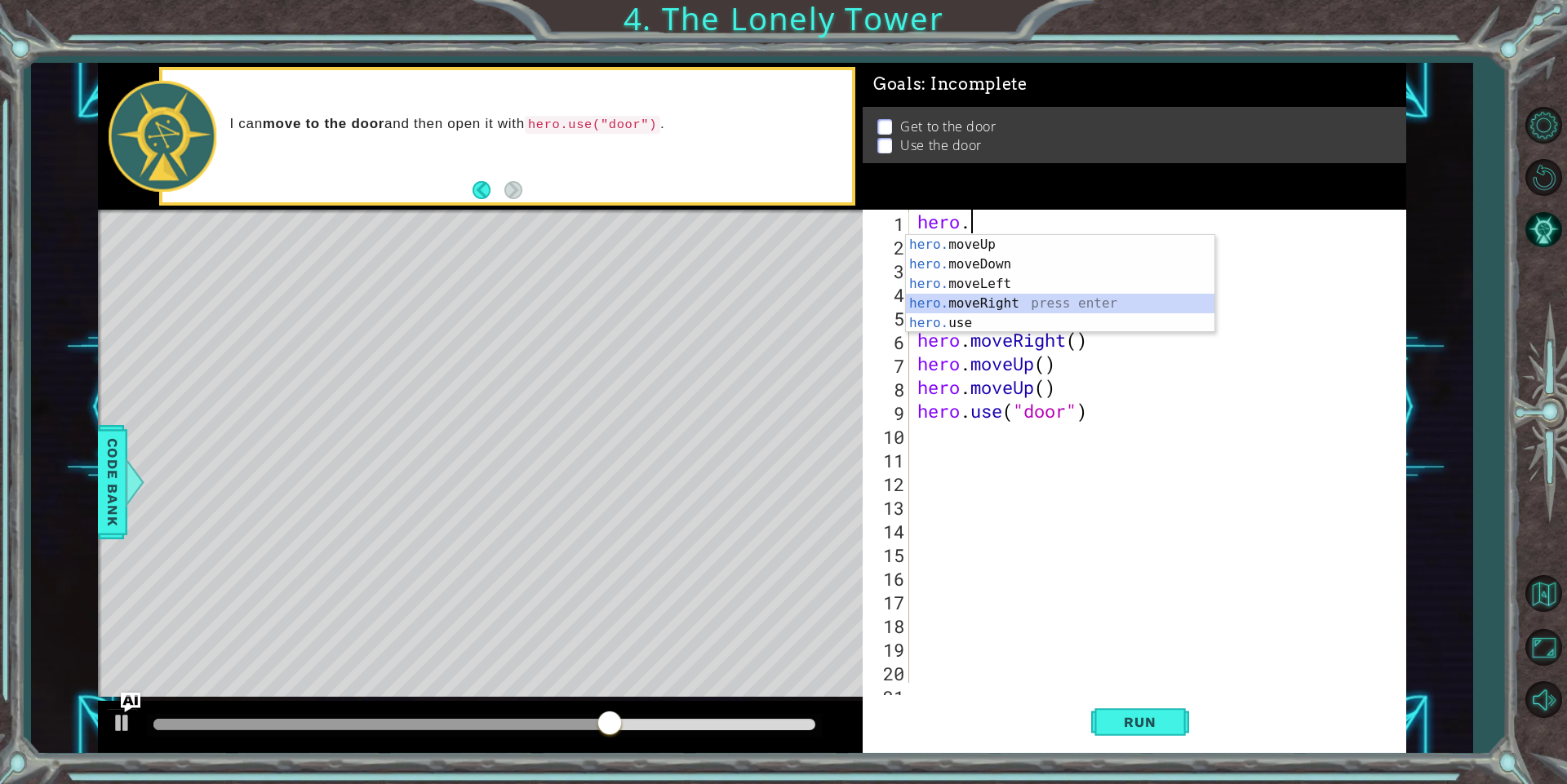
click at [1023, 301] on div "hero. moveUp press enter hero. moveDown press enter hero. moveLeft press enter …" at bounding box center [1060, 303] width 308 height 137
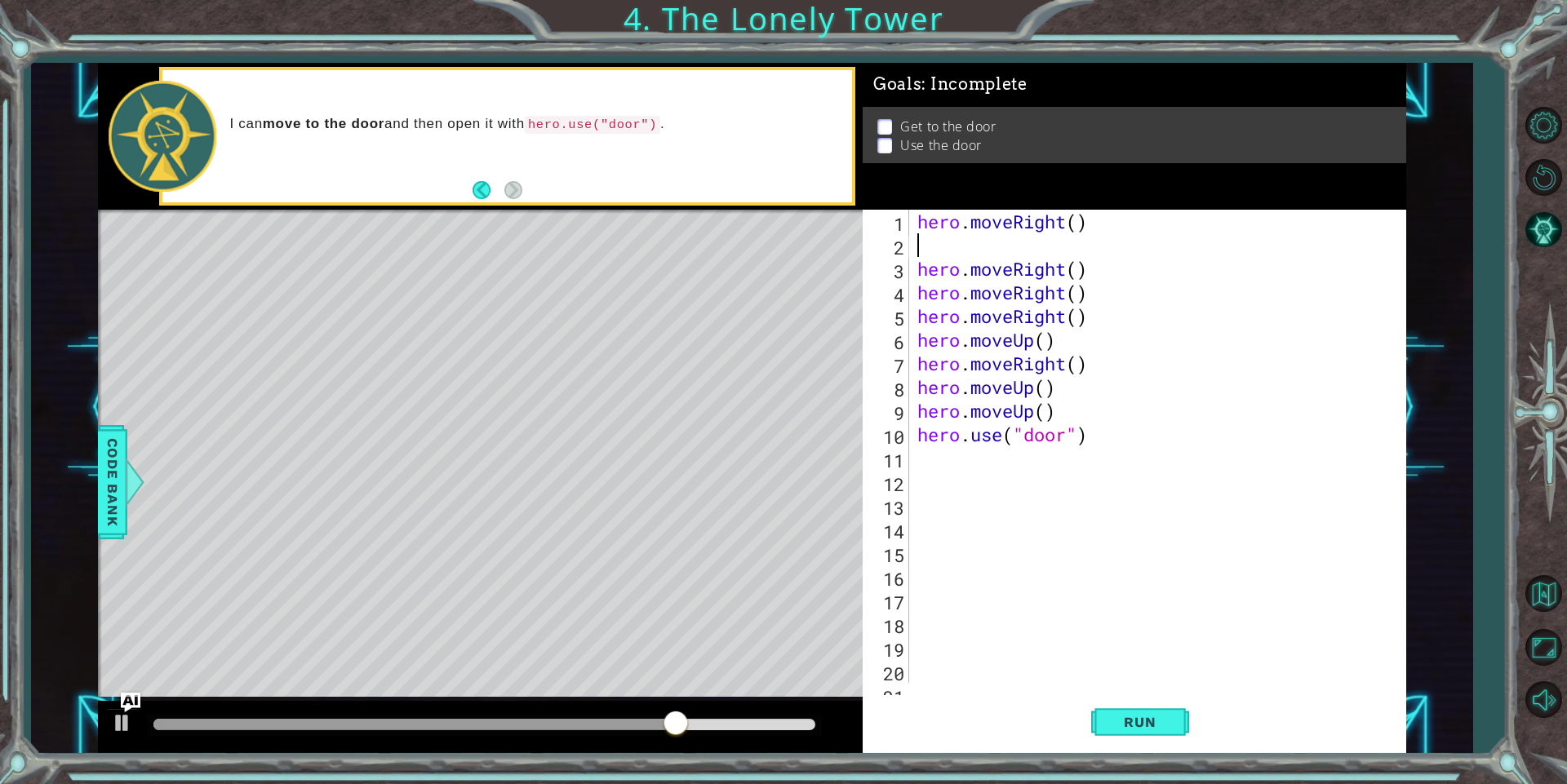
type textarea "hero.moveRight()"
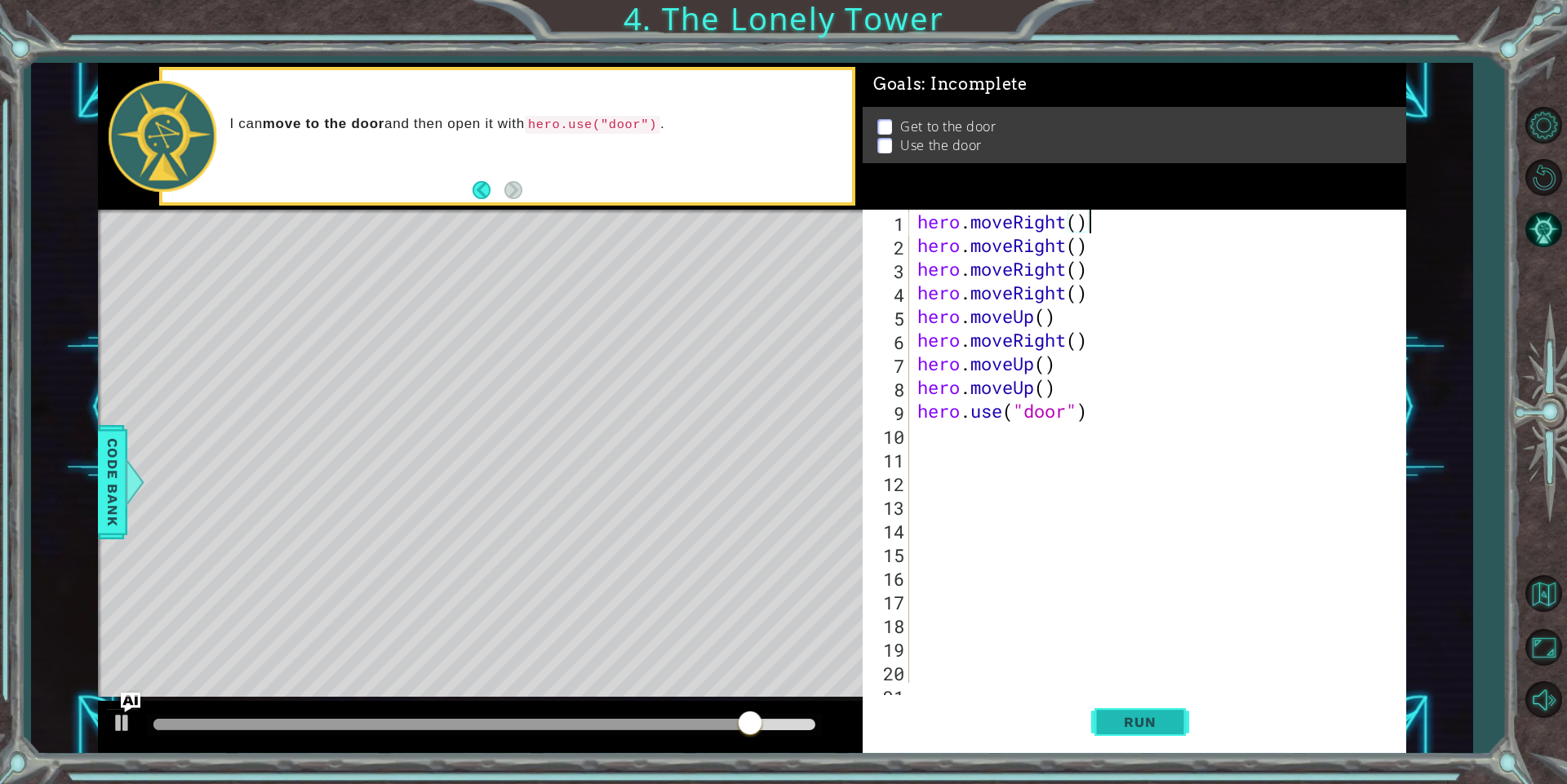
click at [1127, 714] on span "Run" at bounding box center [1139, 721] width 65 height 16
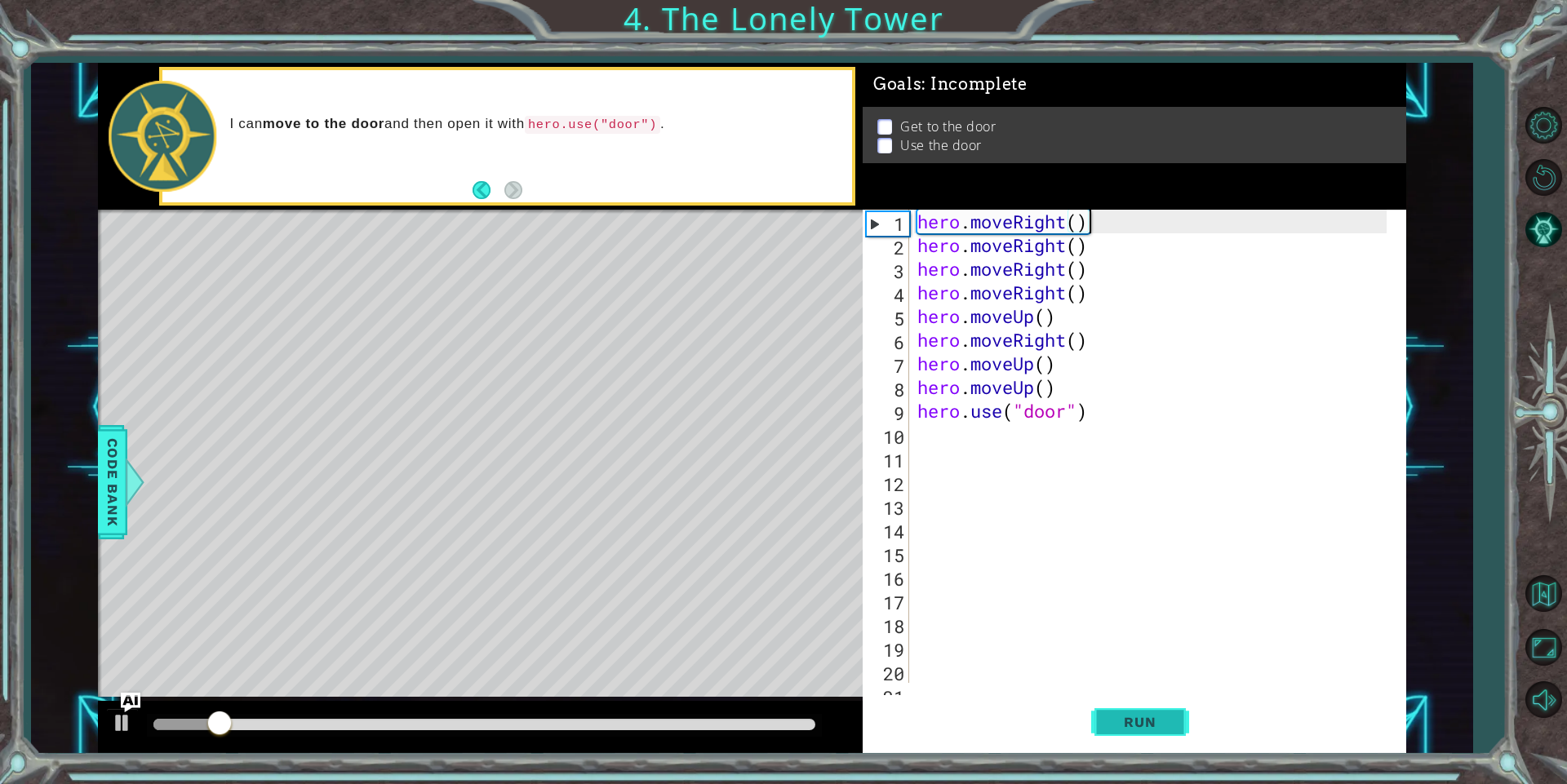
click at [1129, 707] on button "Run" at bounding box center [1139, 722] width 98 height 54
click at [1134, 437] on div "hero . moveRight ( ) hero . moveRight ( ) hero . moveRight ( ) hero . moveRight…" at bounding box center [1154, 469] width 481 height 520
drag, startPoint x: 1059, startPoint y: 233, endPoint x: 1049, endPoint y: 228, distance: 11.2
click at [1049, 228] on div "hero . moveRight ( ) hero . moveRight ( ) hero . moveRight ( ) hero . moveRight…" at bounding box center [1154, 469] width 481 height 520
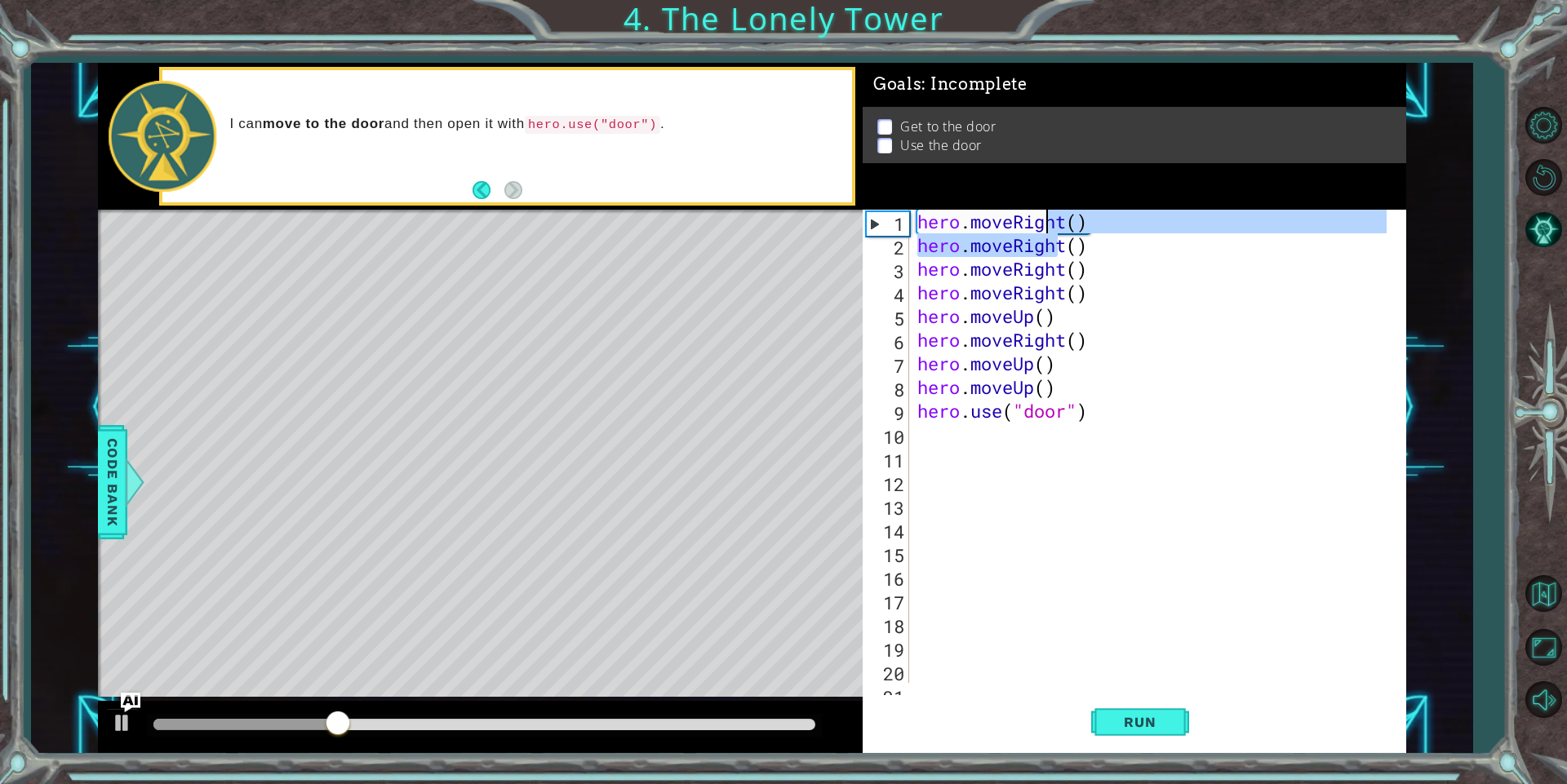
click at [1060, 223] on div "hero . moveRight ( ) hero . moveRight ( ) hero . moveRight ( ) hero . moveRight…" at bounding box center [1149, 446] width 472 height 473
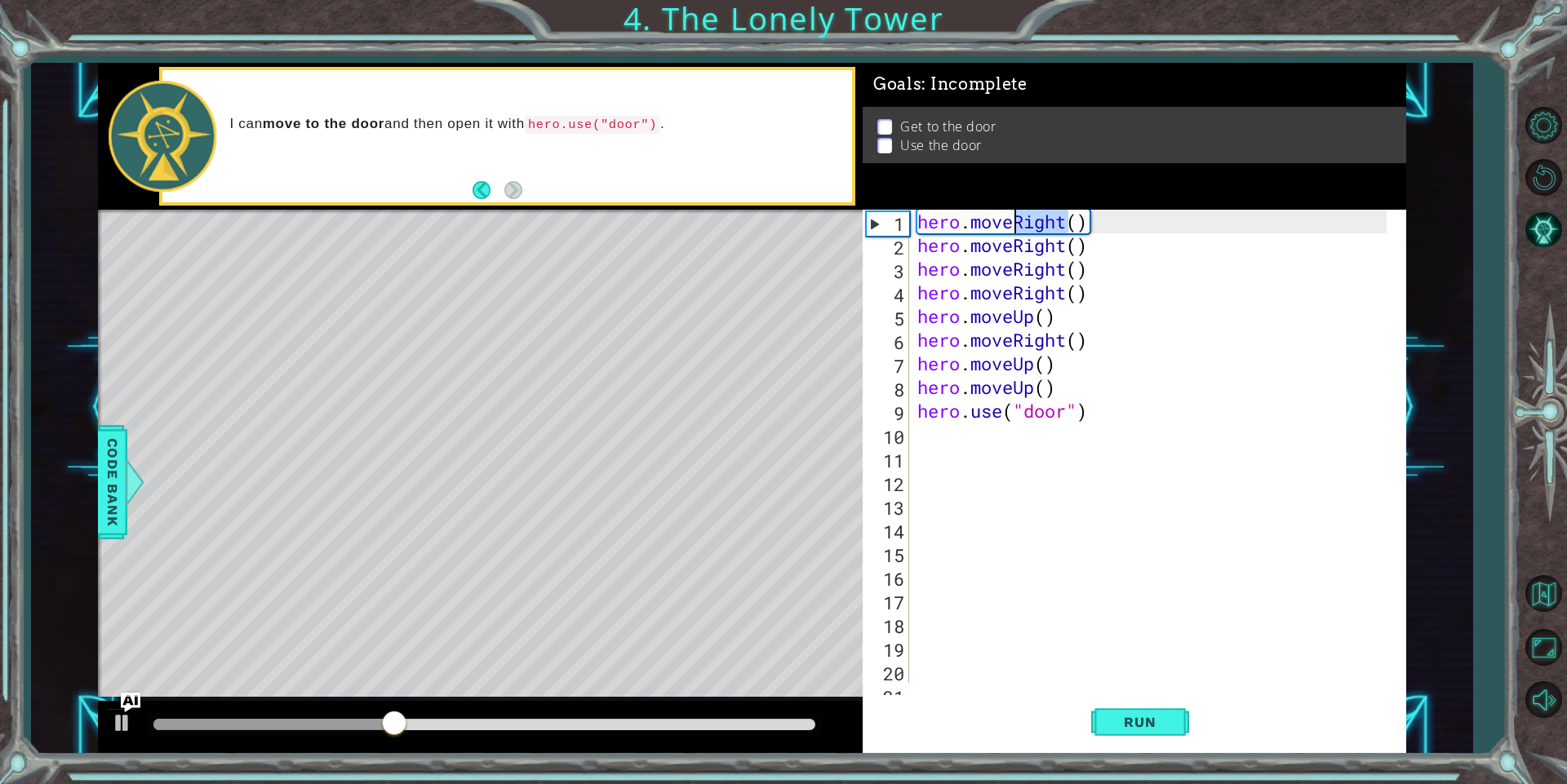
drag, startPoint x: 1065, startPoint y: 223, endPoint x: 1019, endPoint y: 232, distance: 46.9
click at [1019, 232] on div "hero . moveRight ( ) hero . moveRight ( ) hero . moveRight ( ) hero . moveRight…" at bounding box center [1154, 469] width 481 height 520
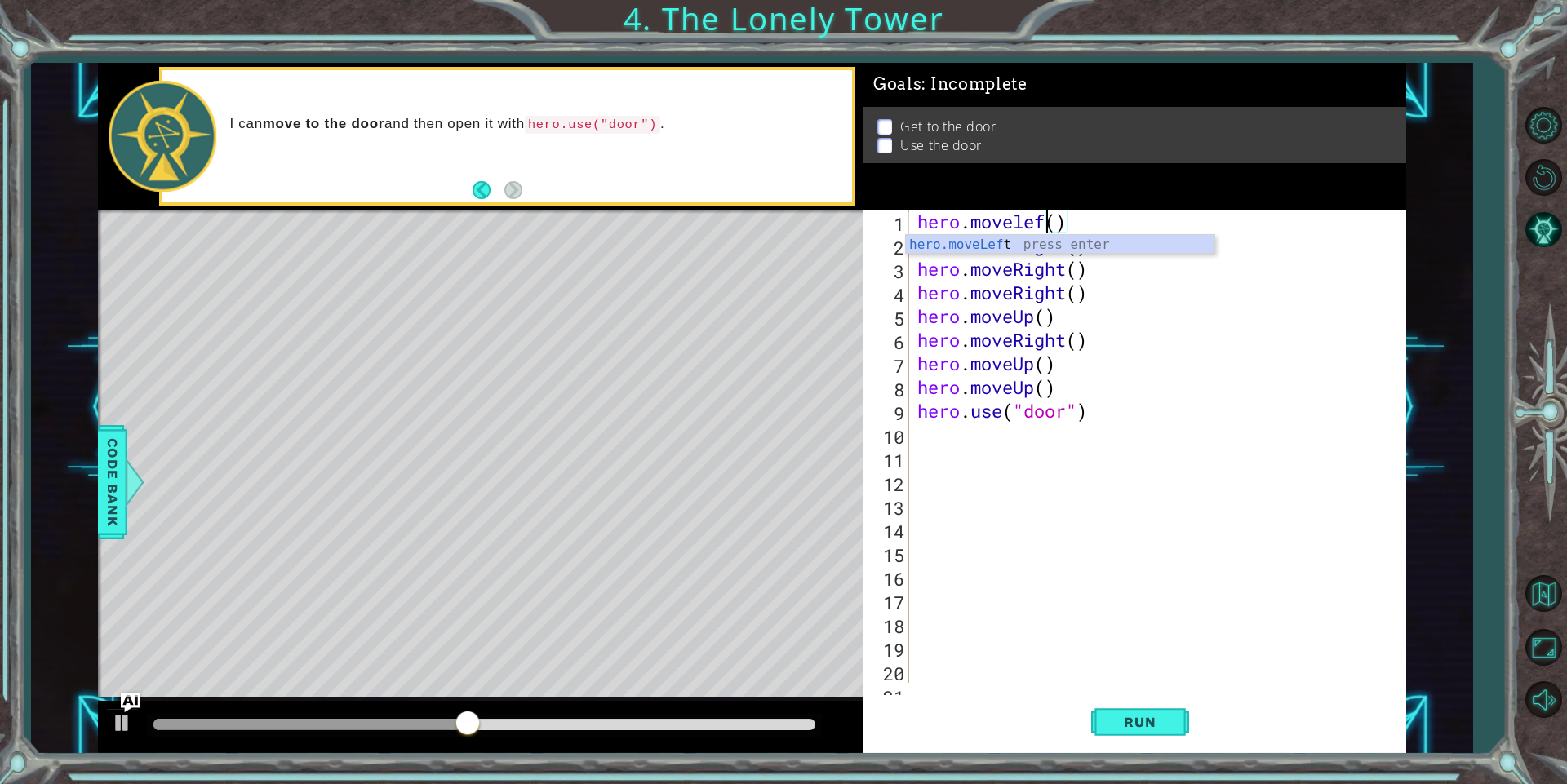
scroll to position [0, 7]
type textarea "hero.moveleft()"
click at [1166, 728] on button "Run" at bounding box center [1139, 722] width 98 height 54
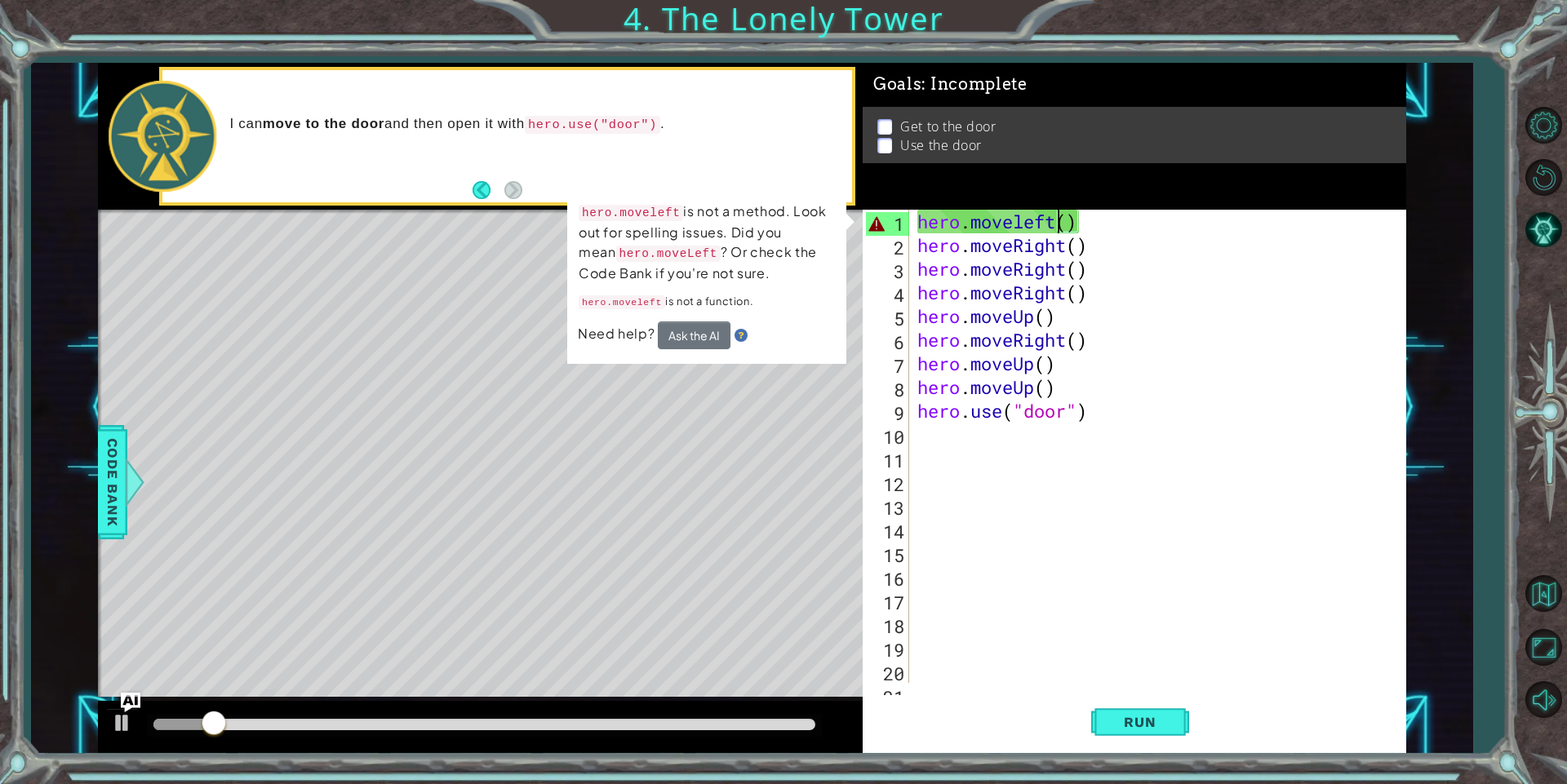
drag, startPoint x: 1165, startPoint y: 728, endPoint x: 1142, endPoint y: 650, distance: 81.3
click at [1142, 650] on div "hero . moveleft ( ) hero . moveRight ( ) hero . moveRight ( ) hero . moveRight …" at bounding box center [1154, 469] width 481 height 520
click at [677, 329] on button "Ask the AI" at bounding box center [694, 336] width 72 height 28
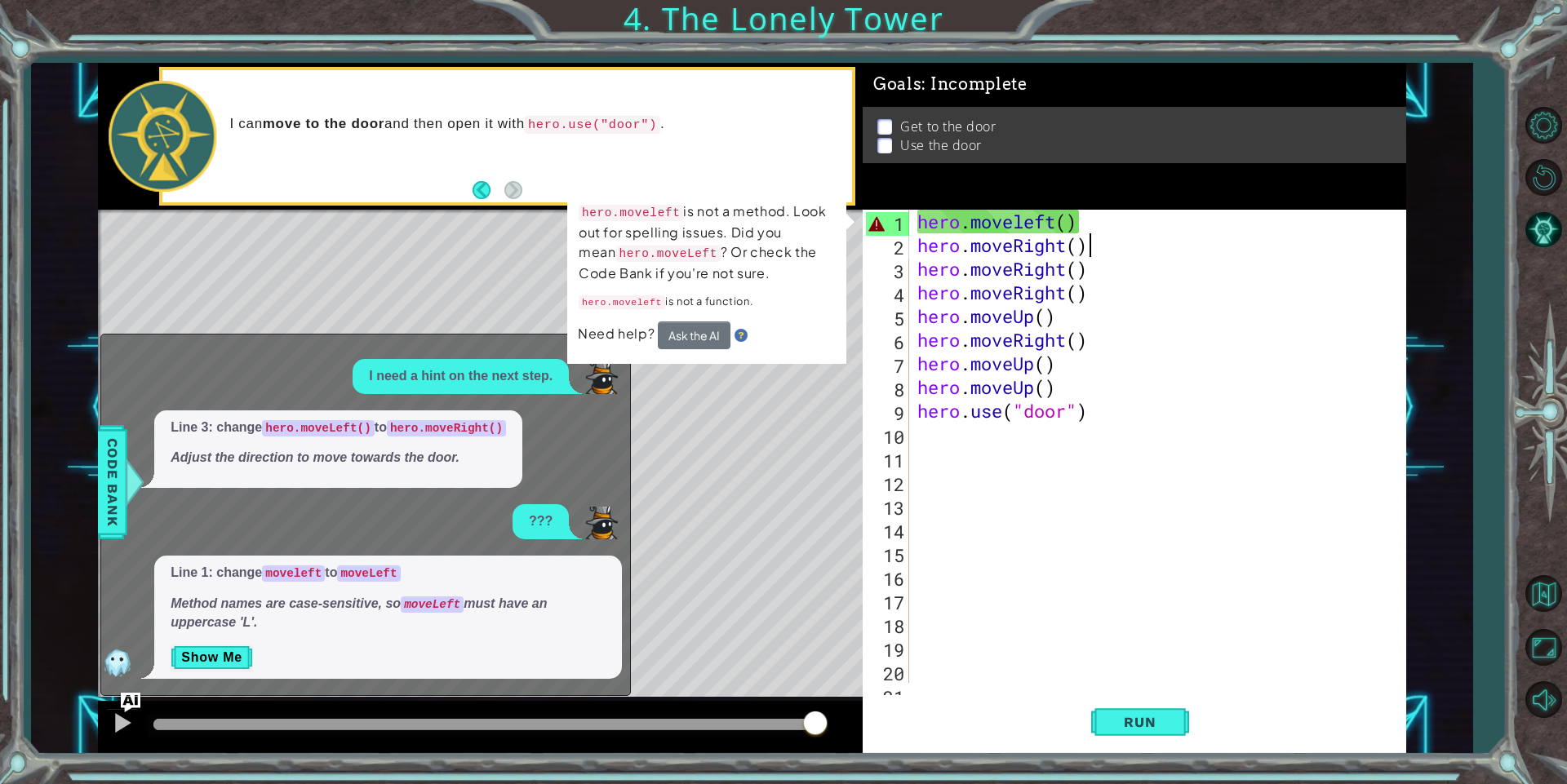
click at [1180, 238] on div "hero . moveleft ( ) hero . moveRight ( ) hero . moveRight ( ) hero . moveRight …" at bounding box center [1154, 469] width 481 height 520
click at [1117, 225] on div "hero . moveleft ( ) hero . moveRight ( ) hero . moveRight ( ) hero . moveRight …" at bounding box center [1154, 469] width 481 height 520
drag, startPoint x: 1089, startPoint y: 386, endPoint x: 1102, endPoint y: 377, distance: 15.8
click at [1101, 388] on div "hero . moveleft ( ) hero . moveRight ( ) hero . moveRight ( ) hero . moveRight …" at bounding box center [1154, 469] width 481 height 520
drag, startPoint x: 1091, startPoint y: 221, endPoint x: 901, endPoint y: 208, distance: 190.4
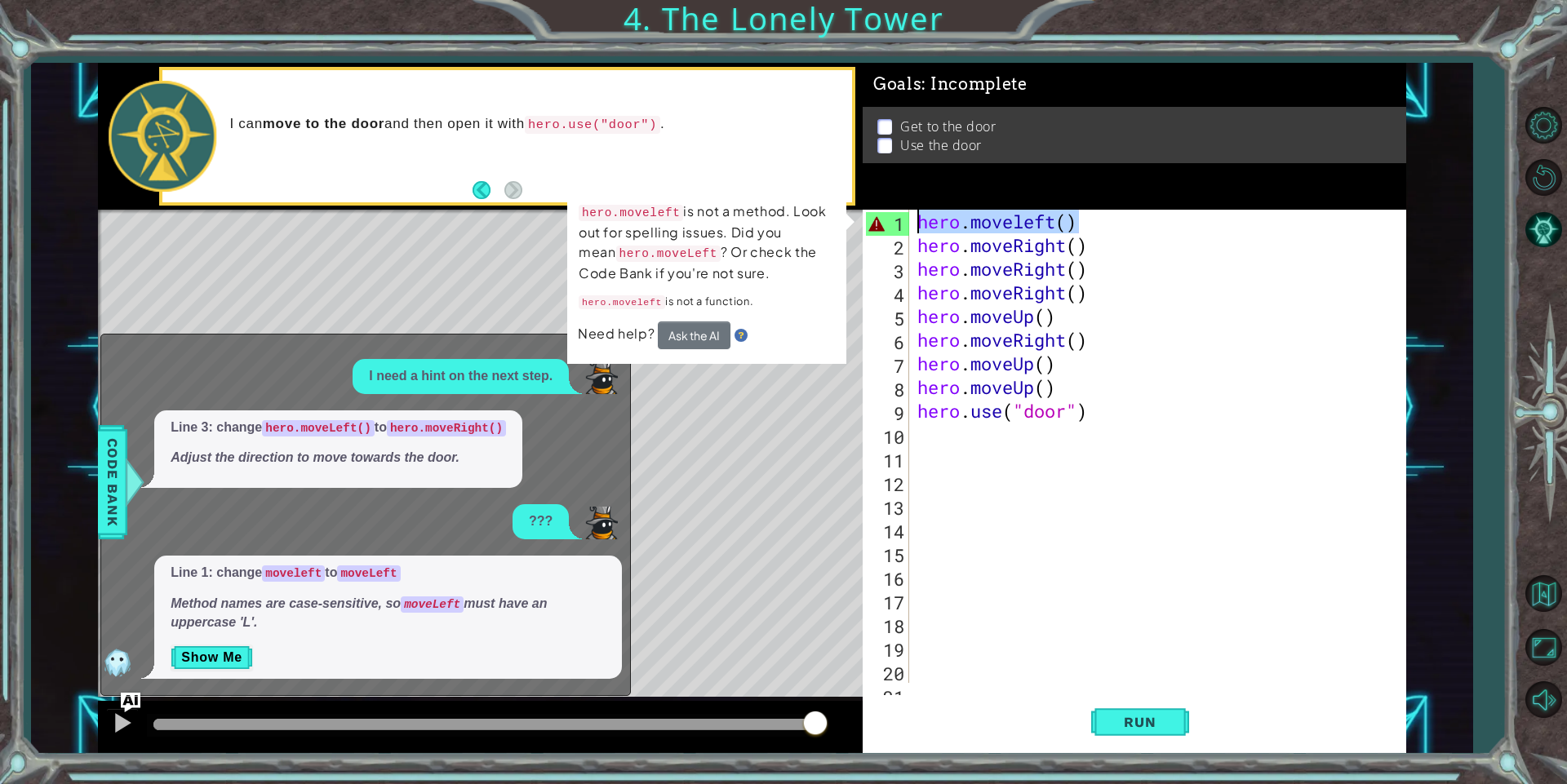
click at [901, 208] on div "Goals : Incomplete Get to the door Use the door hero.moveUp() 1 2 3 4 5 6 7 8 9…" at bounding box center [1134, 408] width 544 height 690
type textarea "hero.moveleft()"
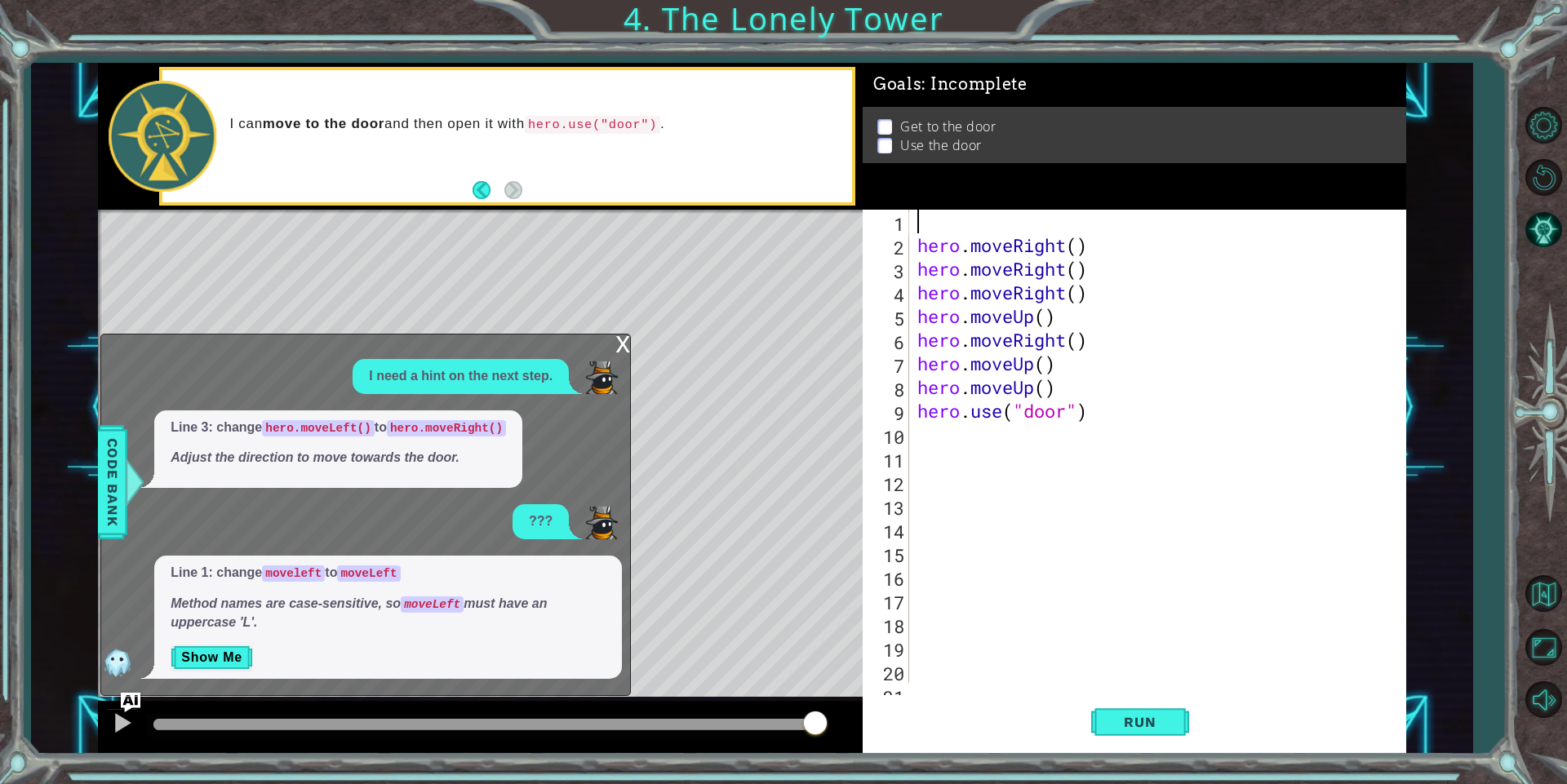
type textarea "j"
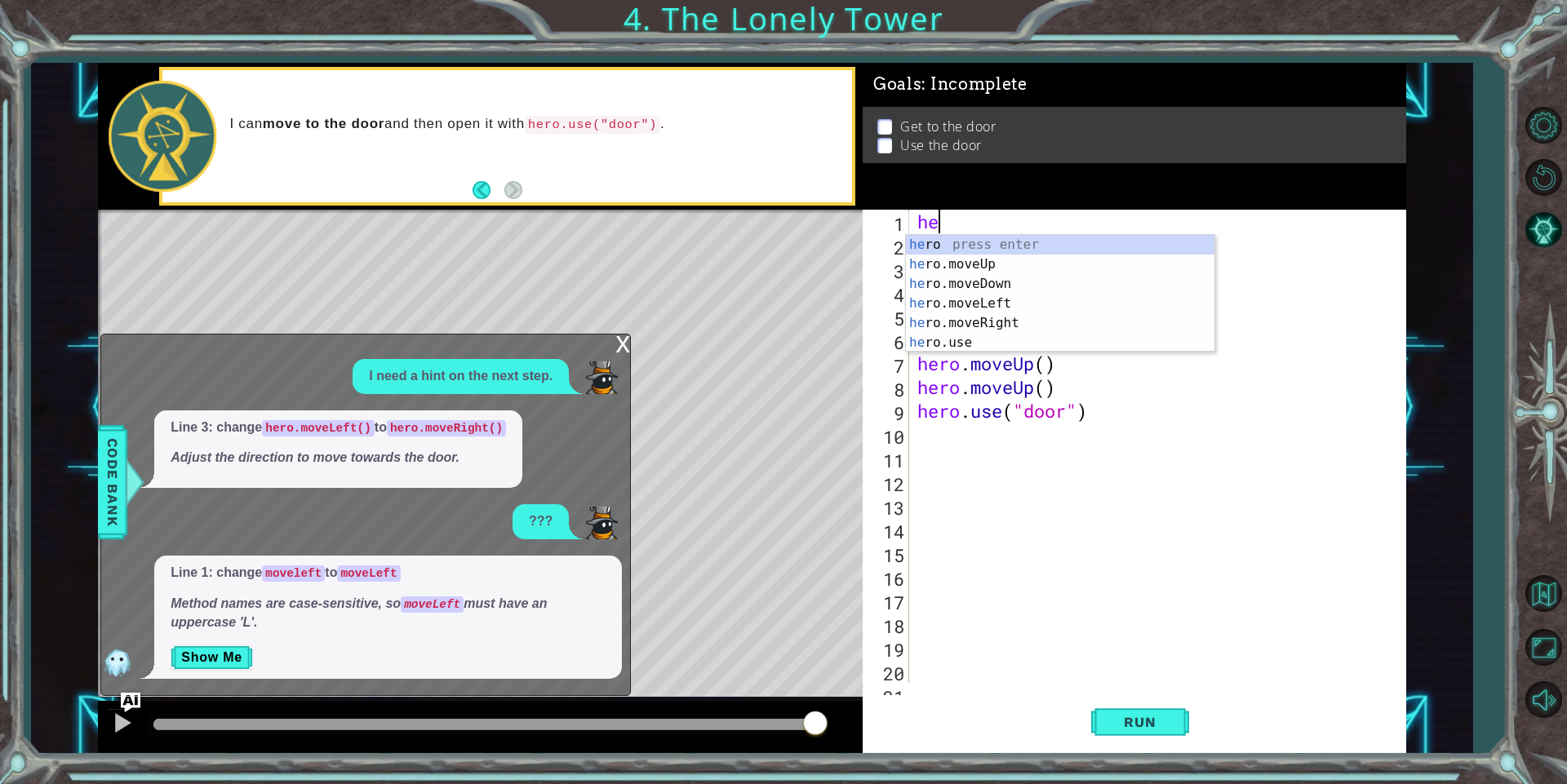
type textarea "her"
click at [960, 295] on div "her o press enter her o.moveUp press enter her o.moveDown press enter her o.mov…" at bounding box center [1060, 313] width 308 height 157
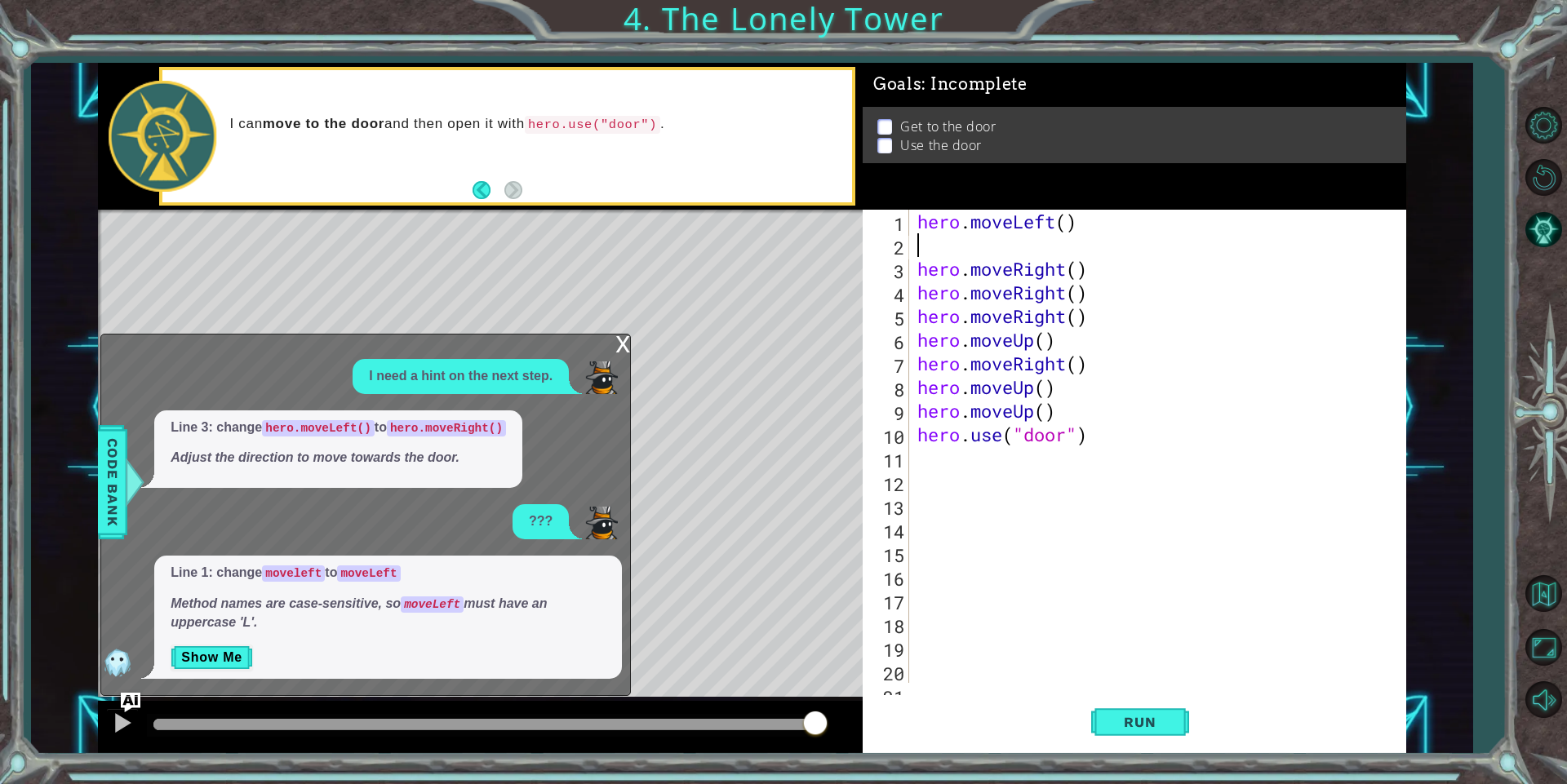
scroll to position [0, 0]
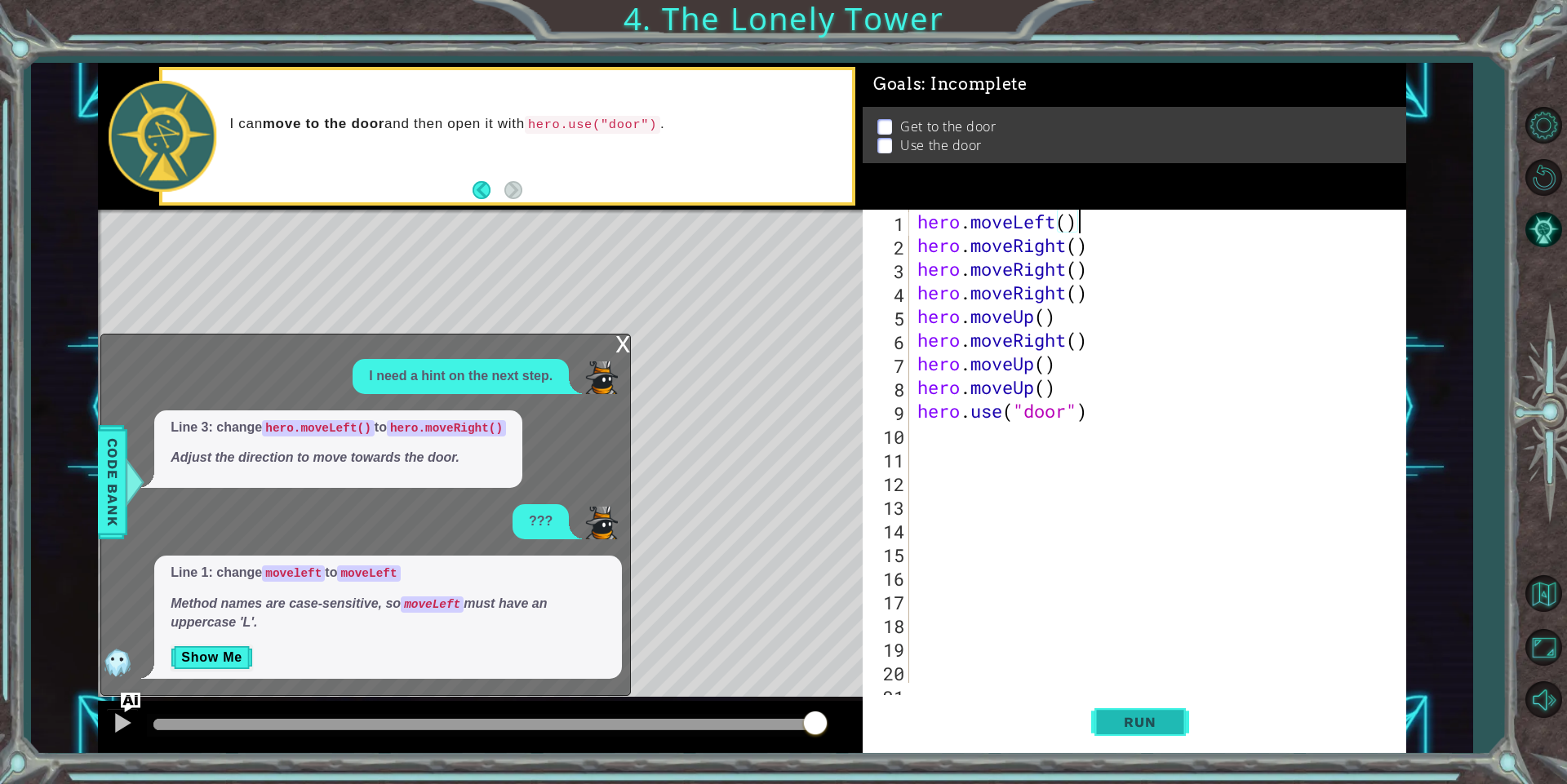
click at [1097, 700] on button "Run" at bounding box center [1139, 722] width 98 height 54
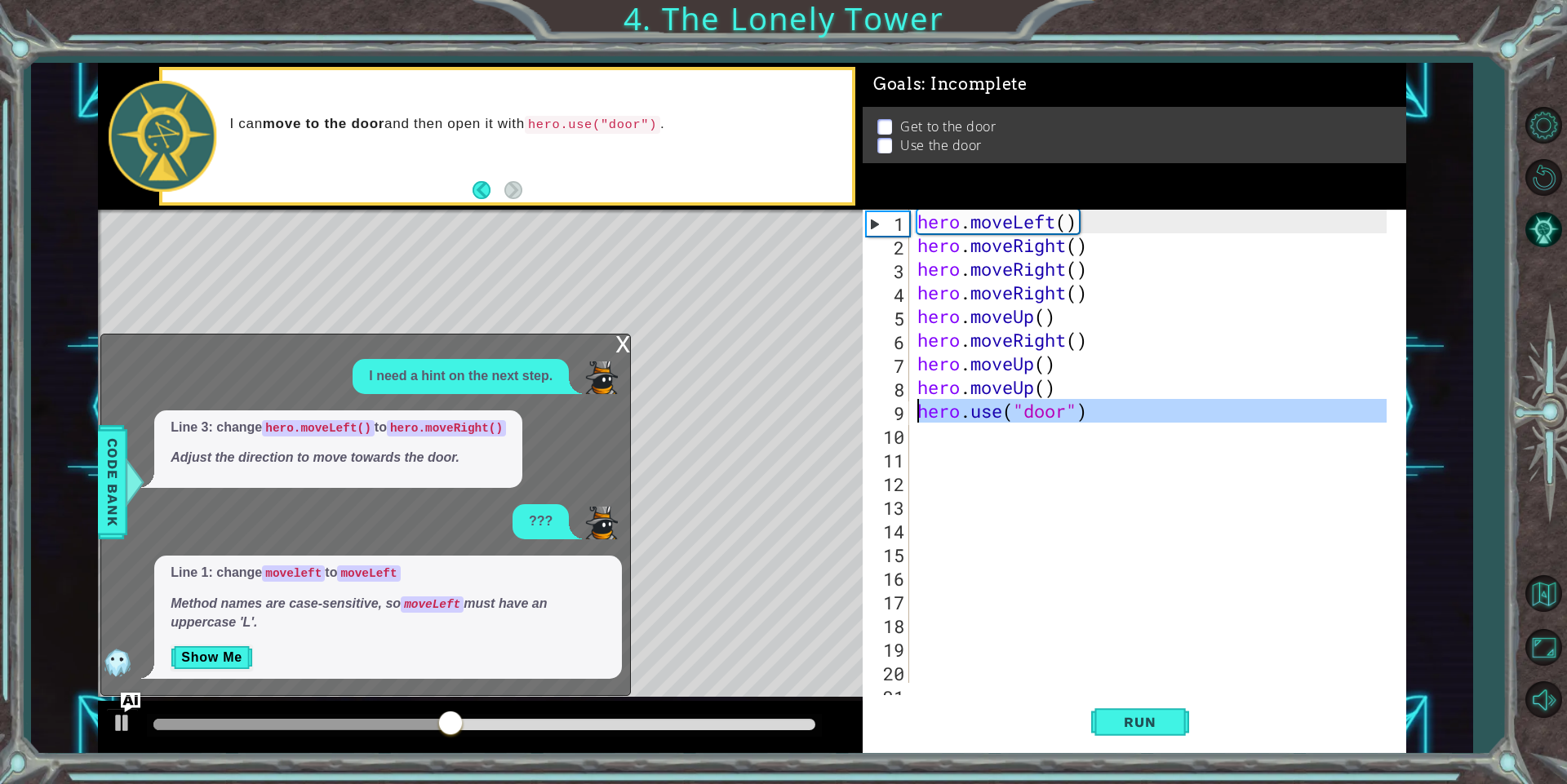
drag, startPoint x: 1092, startPoint y: 424, endPoint x: 922, endPoint y: 416, distance: 170.2
click at [922, 416] on div "hero . moveLeft ( ) hero . moveRight ( ) hero . moveRight ( ) hero . moveRight …" at bounding box center [1154, 469] width 481 height 520
type textarea "hero.use("door")"
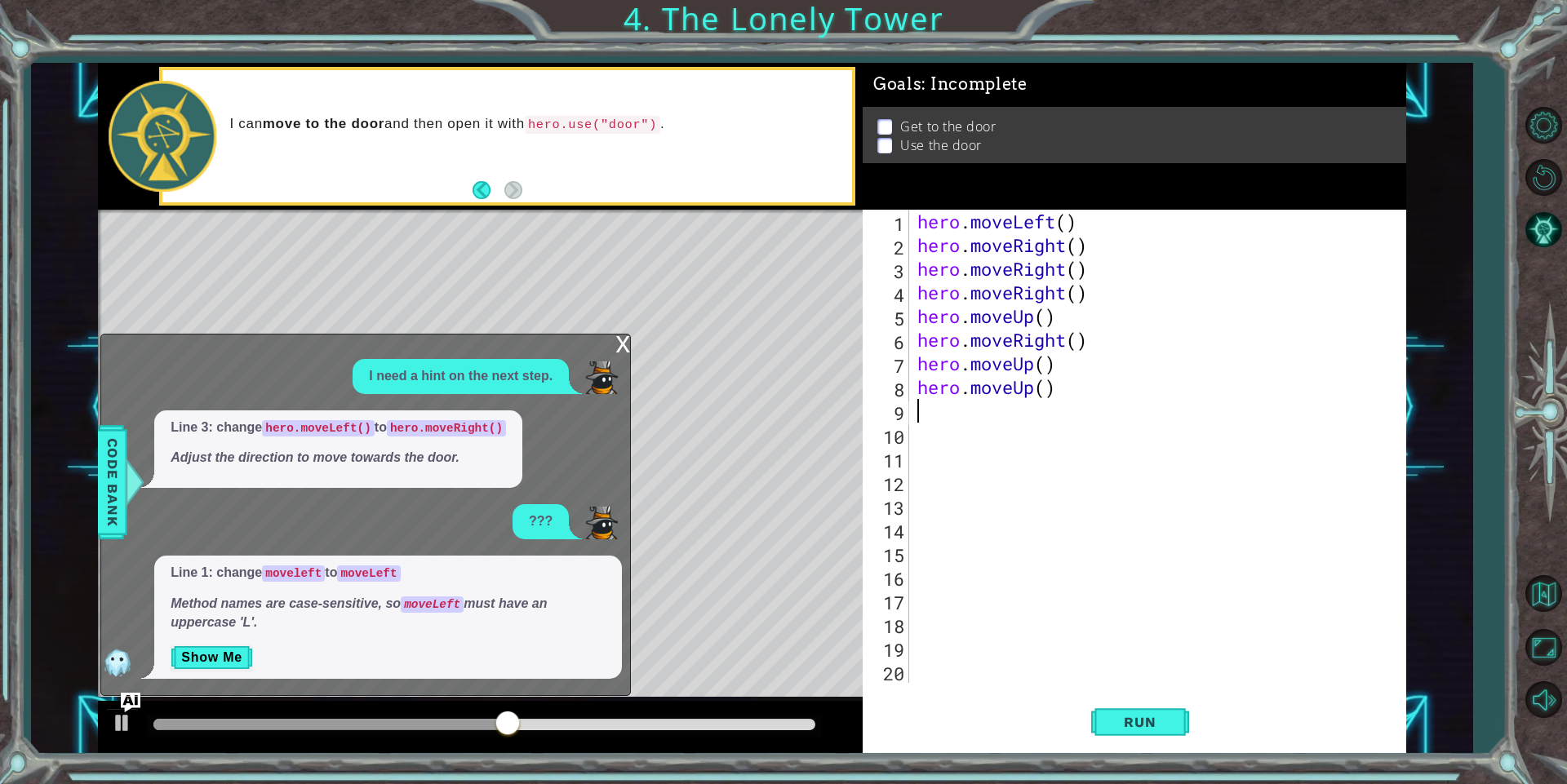
type textarea "hero.moveUp()"
click at [1000, 657] on div "hero . moveLeft ( ) hero . moveRight ( ) hero . moveRight ( ) hero . moveRight …" at bounding box center [1161, 469] width 494 height 520
drag, startPoint x: 1027, startPoint y: 660, endPoint x: 961, endPoint y: 665, distance: 66.2
click at [961, 665] on div "hero . moveLeft ( ) hero . moveRight ( ) hero . moveRight ( ) hero . moveRight …" at bounding box center [1161, 469] width 494 height 520
click at [1168, 709] on button "Run" at bounding box center [1139, 722] width 98 height 54
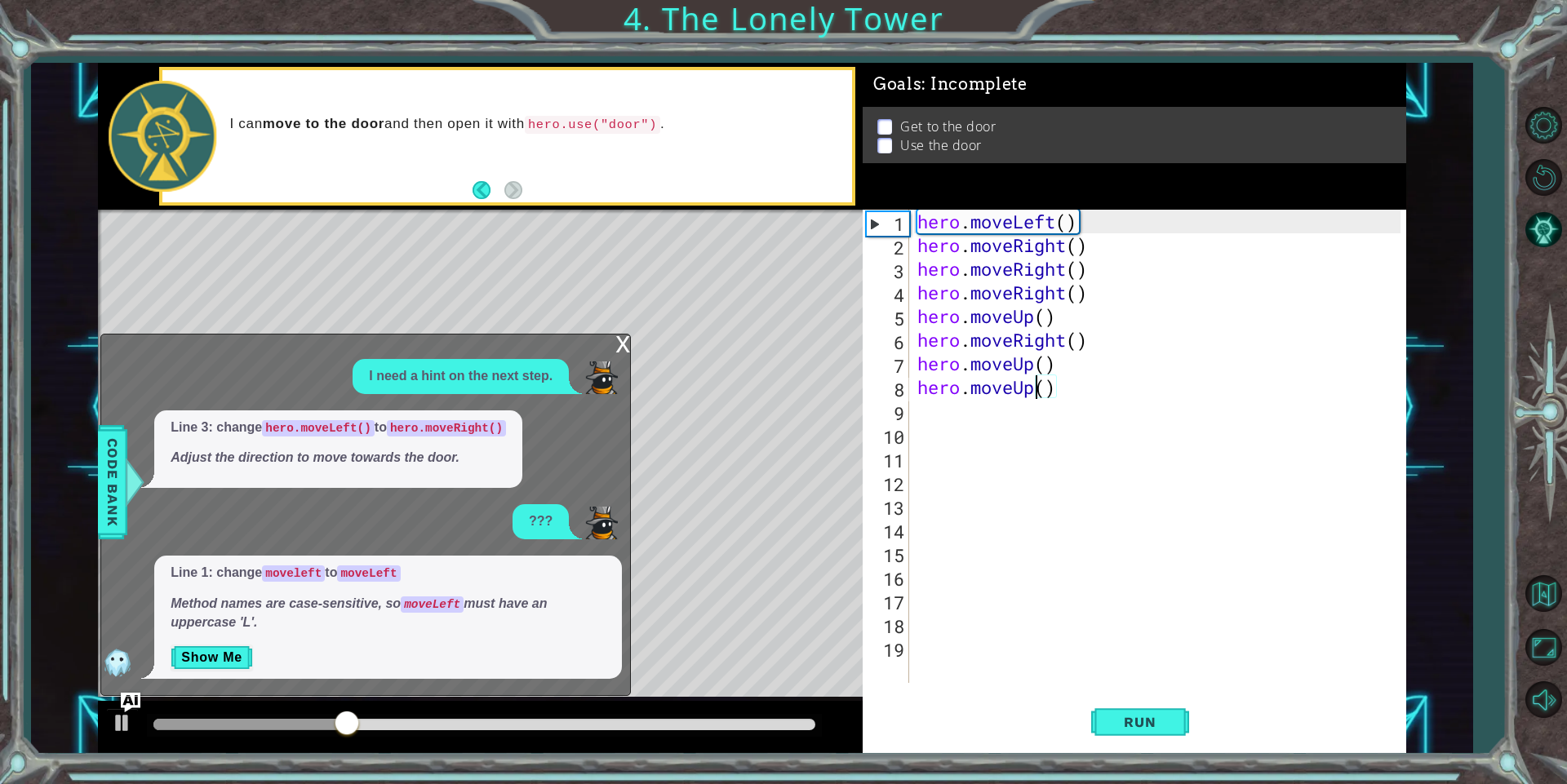
drag, startPoint x: 1040, startPoint y: 380, endPoint x: 1057, endPoint y: 382, distance: 17.1
click at [1037, 380] on div "hero . moveLeft ( ) hero . moveRight ( ) hero . moveRight ( ) hero . moveRight …" at bounding box center [1161, 469] width 494 height 520
type textarea "hero.moveUp()"
drag, startPoint x: 1073, startPoint y: 388, endPoint x: 916, endPoint y: 394, distance: 157.1
click at [916, 394] on div "hero . moveLeft ( ) hero . moveRight ( ) hero . moveRight ( ) hero . moveRight …" at bounding box center [1161, 469] width 494 height 520
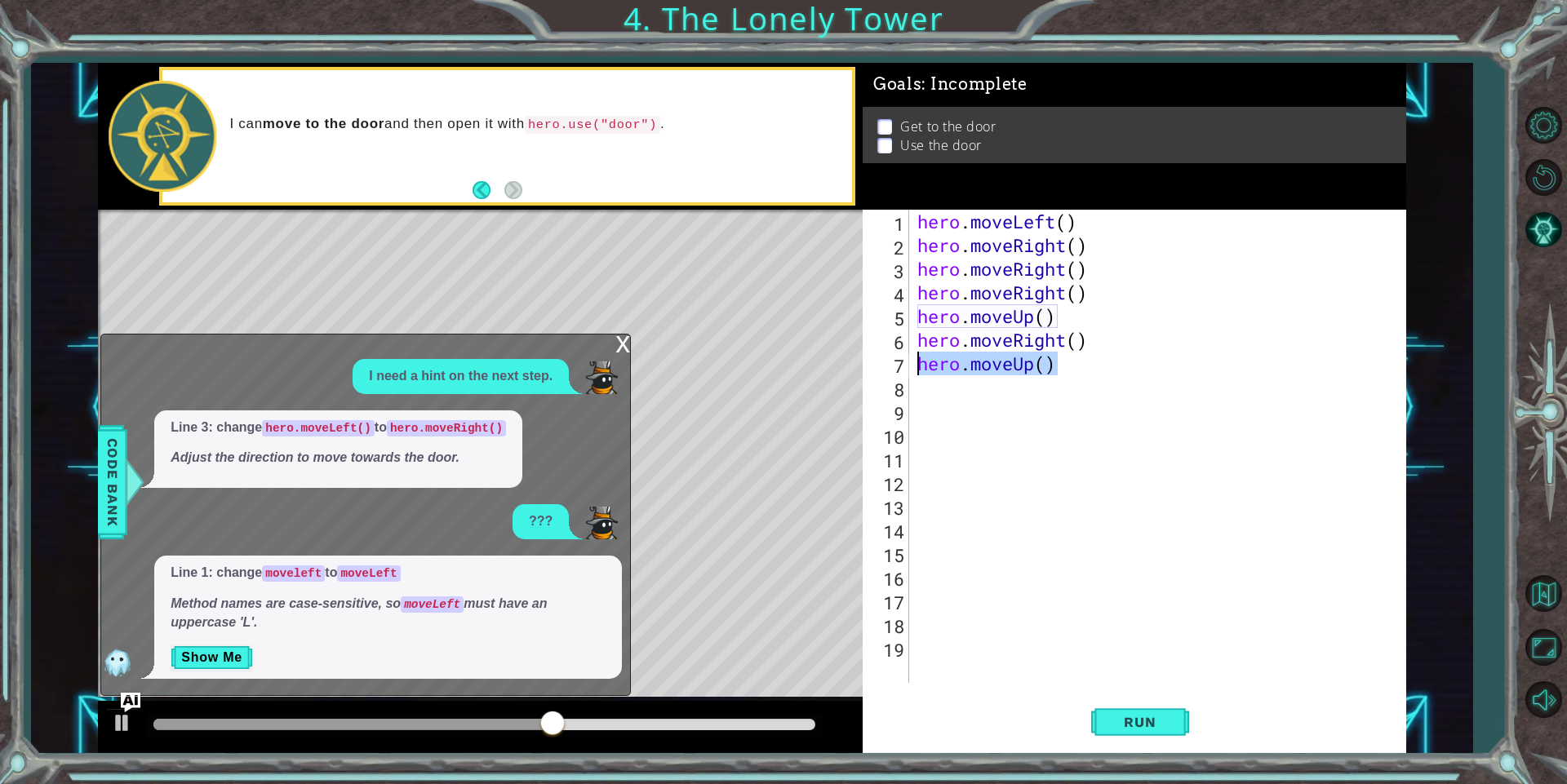
drag, startPoint x: 1080, startPoint y: 367, endPoint x: 895, endPoint y: 373, distance: 185.1
click at [895, 373] on div "1 2 3 4 5 6 7 8 9 10 11 12 13 14 15 16 17 18 19 hero . moveLeft ( ) hero . move…" at bounding box center [1130, 446] width 538 height 473
type textarea "hero.moveUp()"
click at [1162, 726] on span "Run" at bounding box center [1139, 721] width 65 height 16
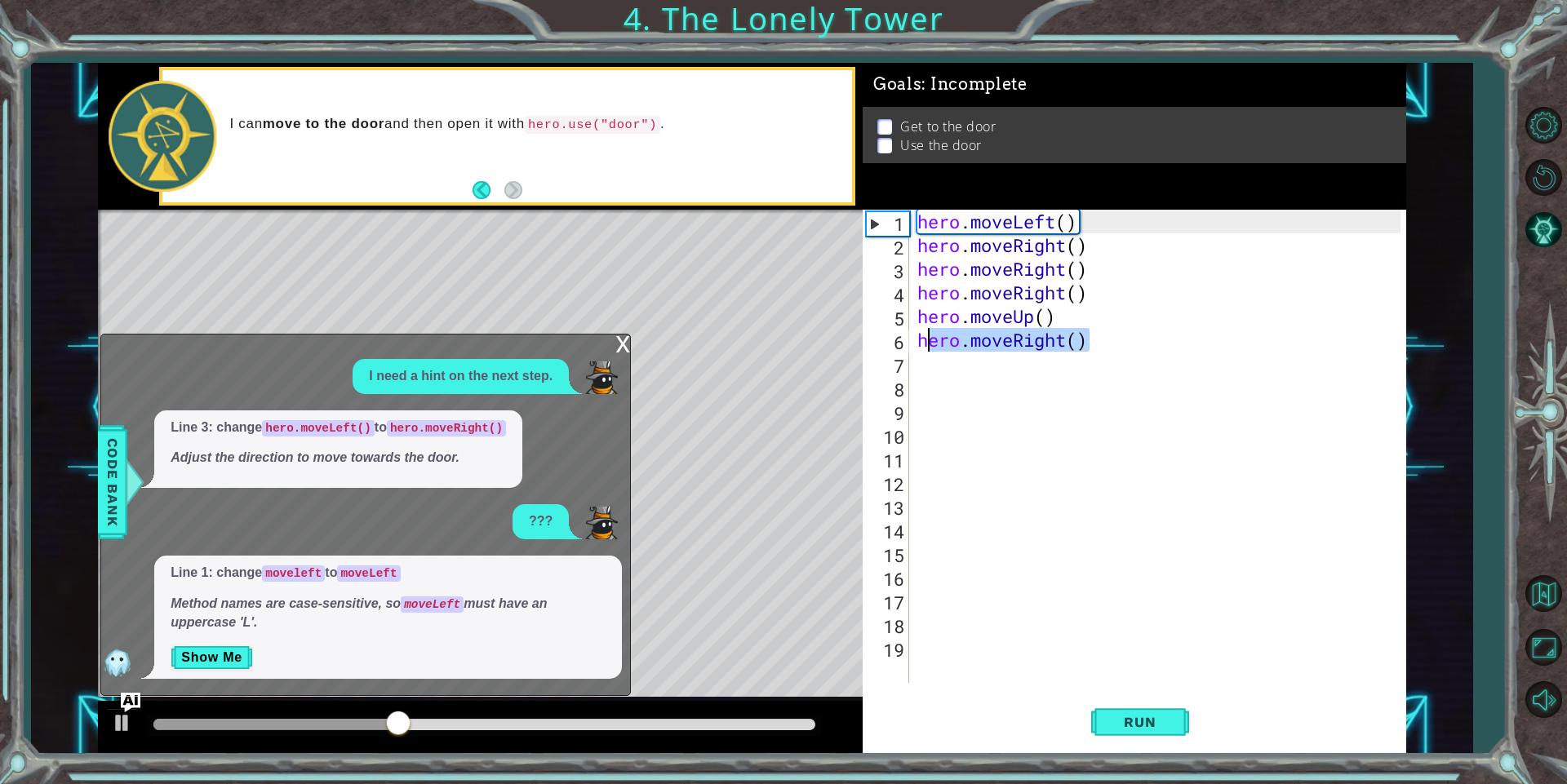
drag, startPoint x: 1102, startPoint y: 337, endPoint x: 928, endPoint y: 342, distance: 174.1
click at [927, 343] on div "hero . moveLeft ( ) hero . moveRight ( ) hero . moveRight ( ) hero . moveRight …" at bounding box center [1161, 469] width 494 height 520
drag, startPoint x: 1064, startPoint y: 316, endPoint x: 911, endPoint y: 315, distance: 153.0
click at [911, 315] on div "hero.moveRight() 1 2 3 4 5 6 7 8 9 10 11 12 13 14 15 16 17 18 19 hero . moveLef…" at bounding box center [1130, 446] width 538 height 473
type textarea "hero.moveUp()"
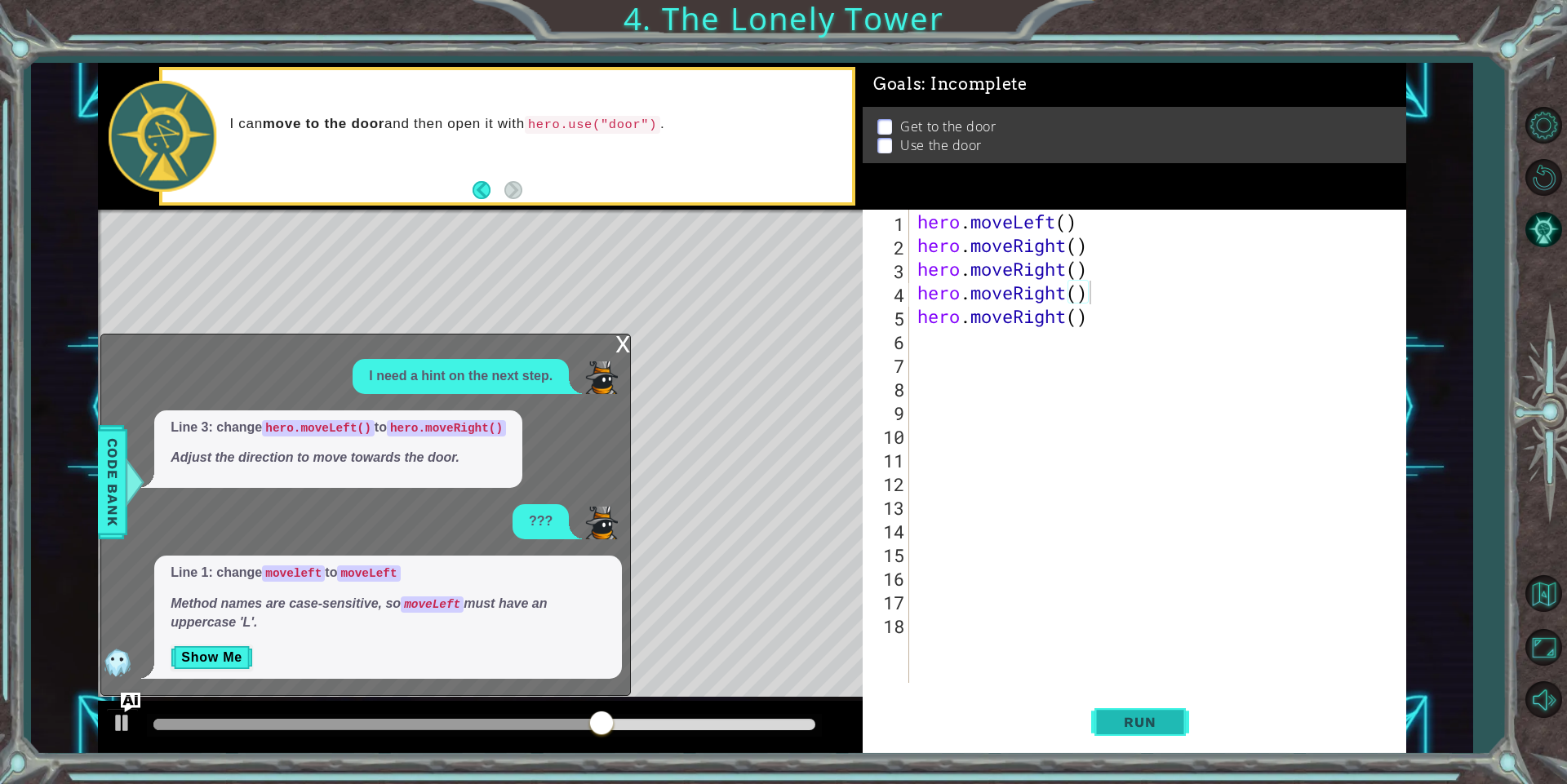
click at [1177, 714] on button "Run" at bounding box center [1139, 722] width 98 height 54
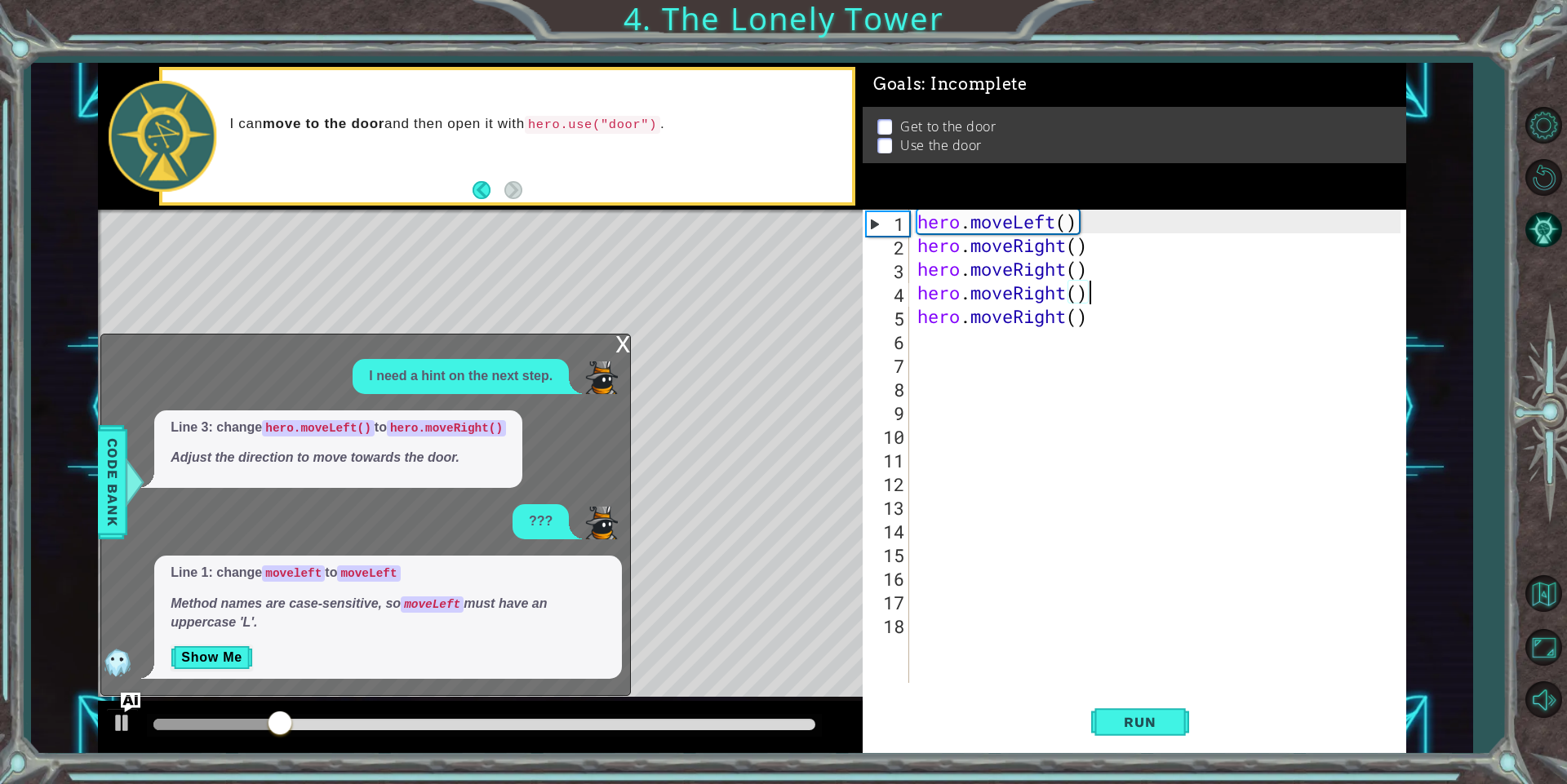
click at [616, 340] on div "x" at bounding box center [622, 342] width 15 height 16
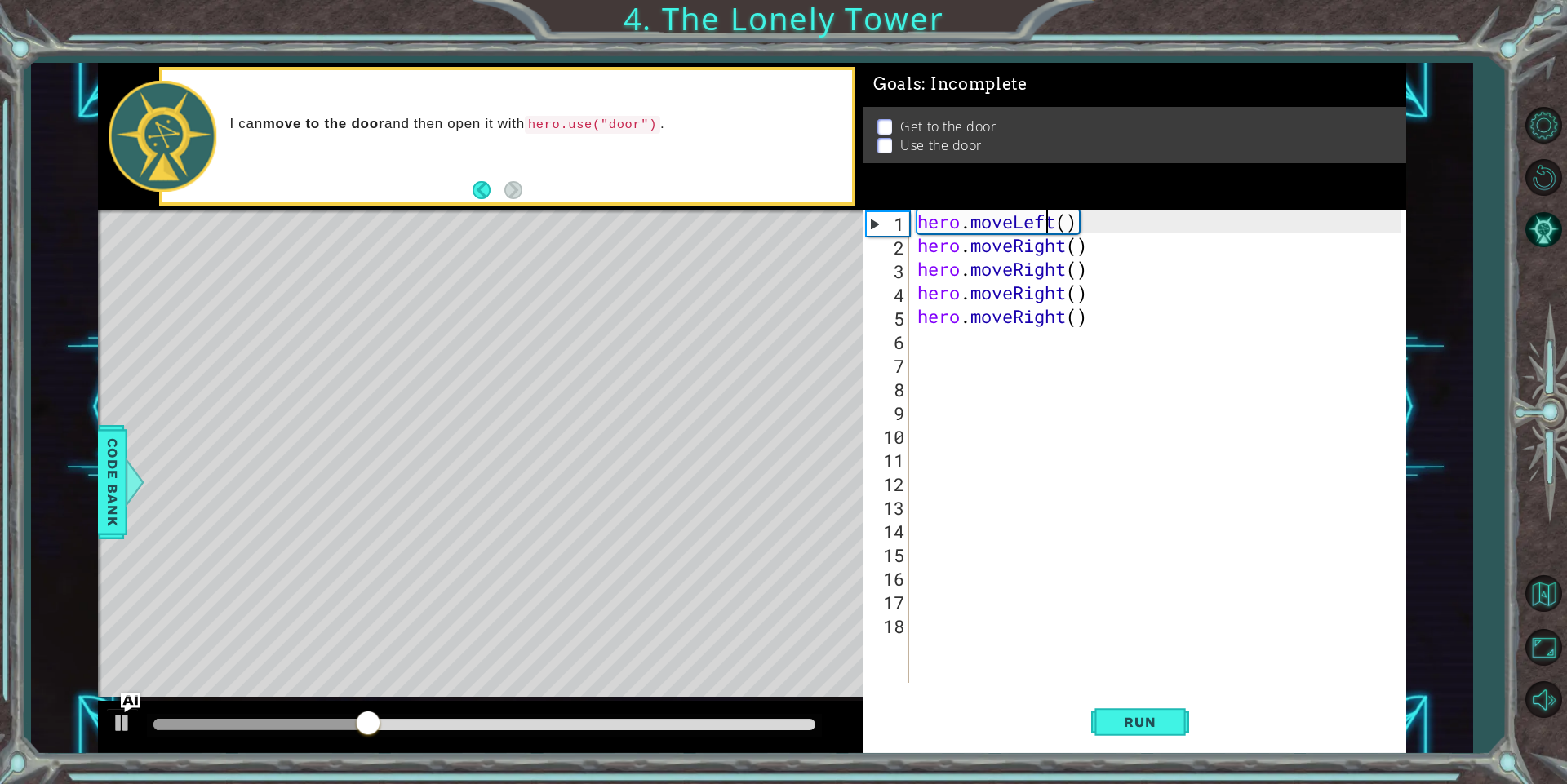
drag, startPoint x: 1051, startPoint y: 224, endPoint x: 1042, endPoint y: 224, distance: 9.0
click at [1042, 224] on div "hero . moveLeft ( ) hero . moveRight ( ) hero . moveRight ( ) hero . moveRight …" at bounding box center [1161, 469] width 494 height 520
drag, startPoint x: 1055, startPoint y: 225, endPoint x: 1014, endPoint y: 232, distance: 41.6
click at [1014, 232] on div "hero . moveLeft ( ) hero . moveRight ( ) hero . moveRight ( ) hero . moveRight …" at bounding box center [1161, 469] width 494 height 520
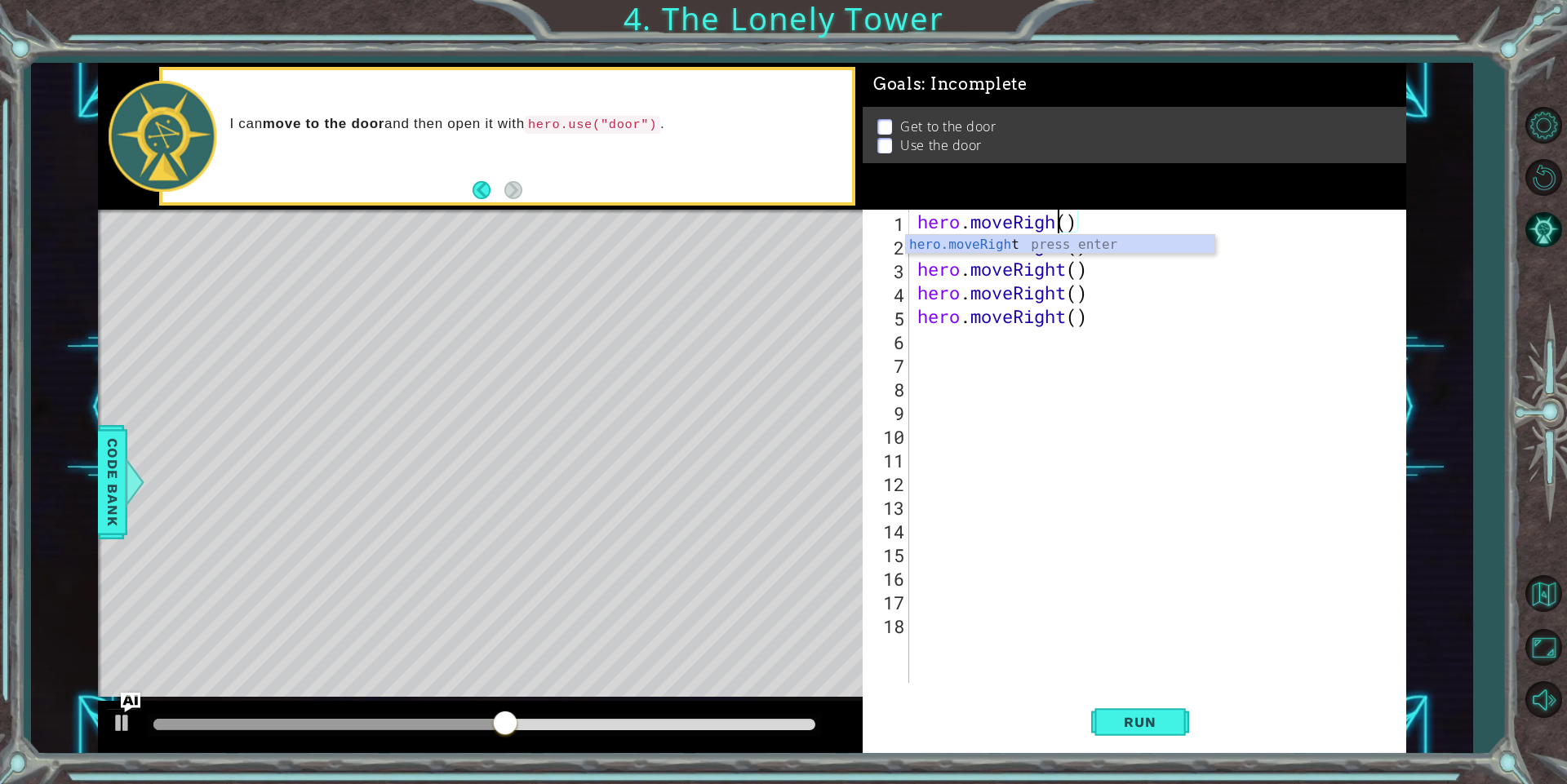
type textarea "hero.moveRight()"
click at [952, 394] on div "hero . moveRight ( ) hero . moveRight ( ) hero . moveRight ( ) hero . moveRight…" at bounding box center [1161, 469] width 494 height 520
click at [1148, 743] on button "Run" at bounding box center [1139, 722] width 98 height 54
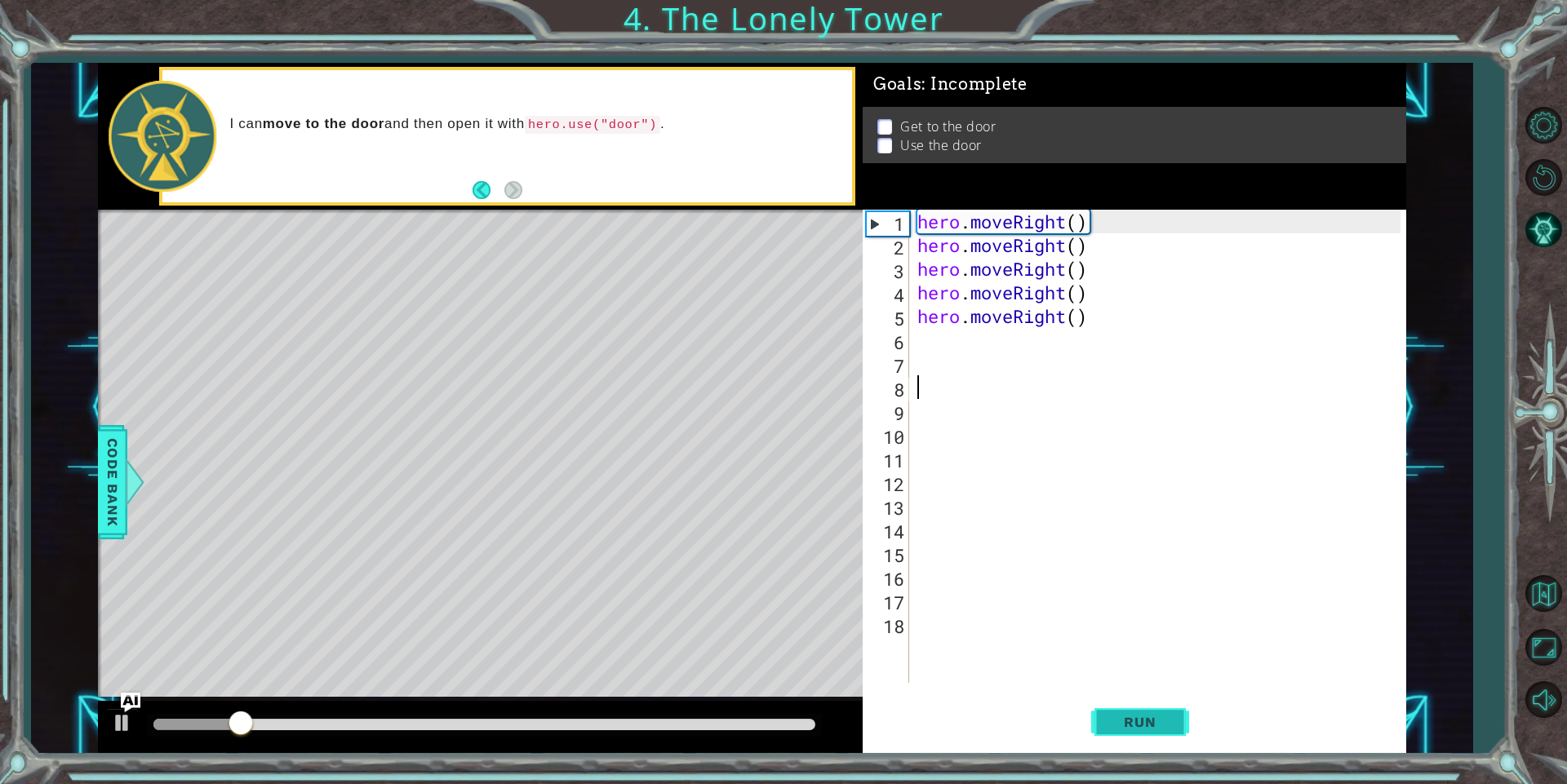
click at [1102, 719] on button "Run" at bounding box center [1139, 722] width 98 height 54
drag, startPoint x: 1010, startPoint y: 216, endPoint x: 1064, endPoint y: 223, distance: 54.5
click at [1064, 223] on div "hero . moveRight ( ) hero . moveRight ( ) hero . moveRight ( ) hero . moveRight…" at bounding box center [1161, 469] width 494 height 520
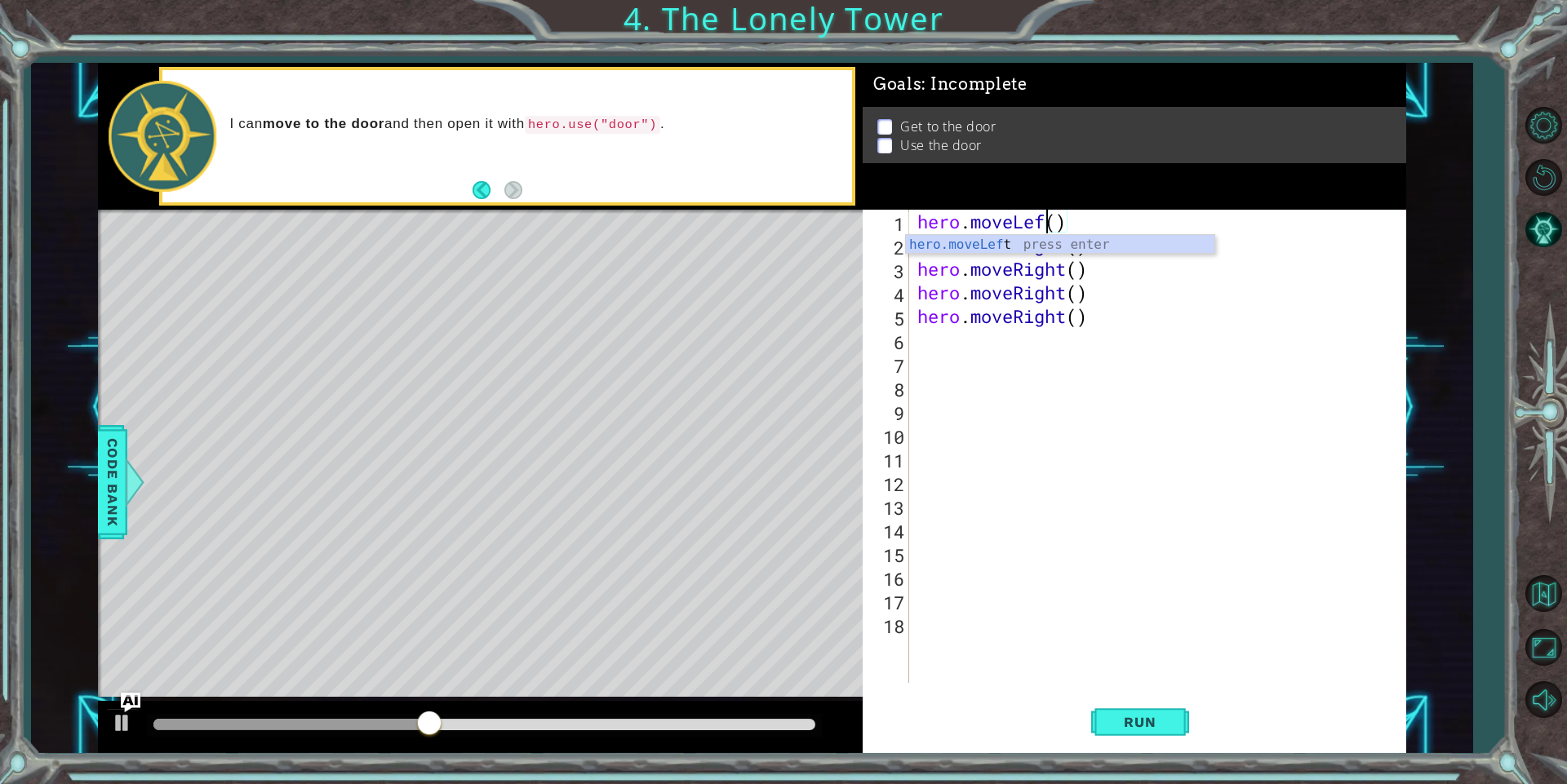
scroll to position [0, 7]
click at [1055, 267] on div "hero . moveLeft ( ) hero . moveRight ( ) hero . moveRight ( ) hero . moveRight …" at bounding box center [1161, 469] width 494 height 520
click at [1065, 250] on div "hero . moveLeft ( ) hero . moveRight ( ) hero . moveRight ( ) hero . moveRight …" at bounding box center [1161, 469] width 494 height 520
drag, startPoint x: 1057, startPoint y: 248, endPoint x: 1017, endPoint y: 255, distance: 40.6
click at [1017, 255] on div "hero . moveLeft ( ) hero . moveRight ( ) hero . moveRight ( ) hero . moveRight …" at bounding box center [1161, 469] width 494 height 520
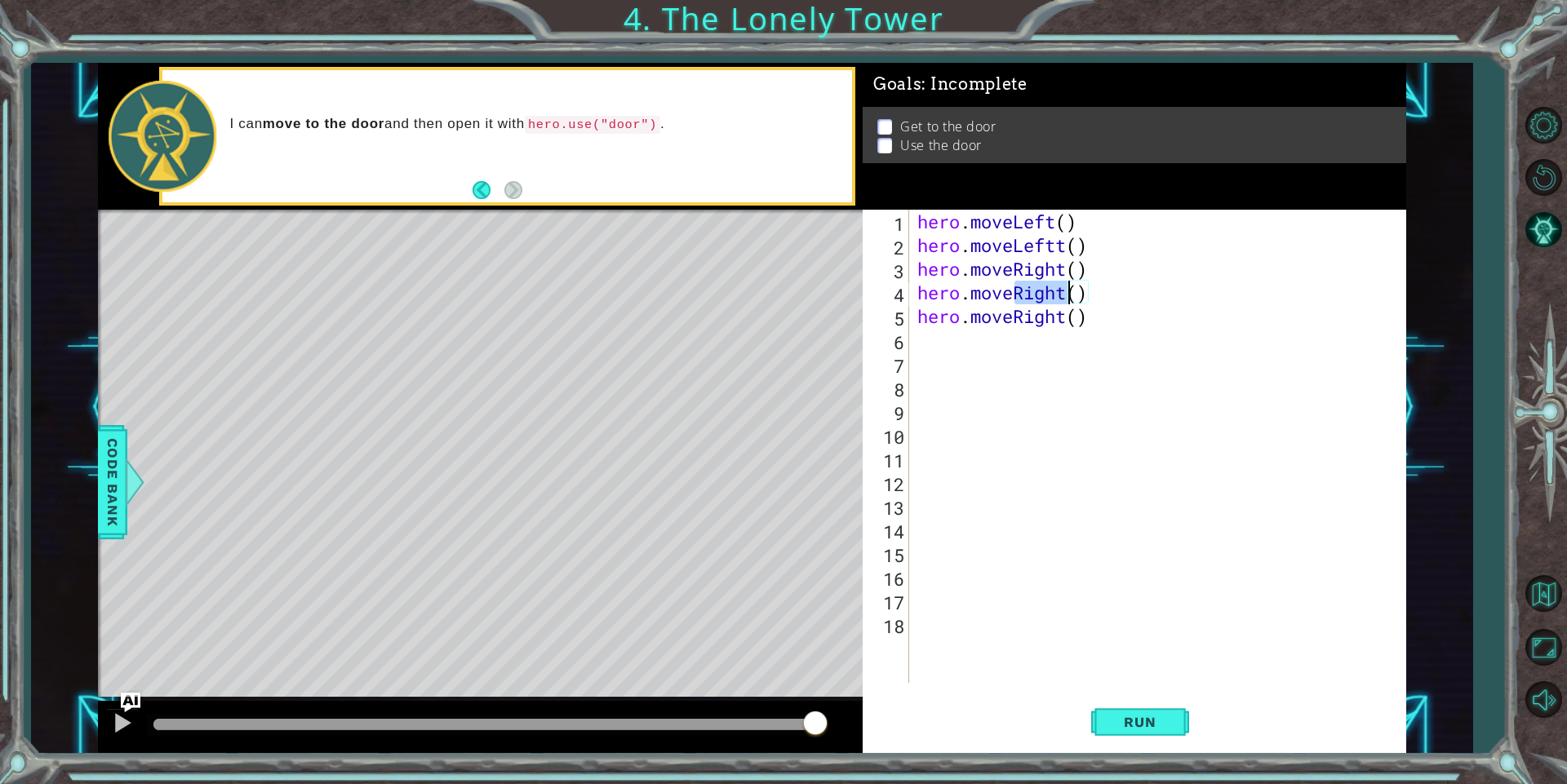
drag, startPoint x: 1011, startPoint y: 292, endPoint x: 1065, endPoint y: 297, distance: 54.2
click at [1065, 297] on div "hero . moveLeft ( ) hero . moveLeftt ( ) hero . moveRight ( ) hero . moveRight …" at bounding box center [1161, 469] width 494 height 520
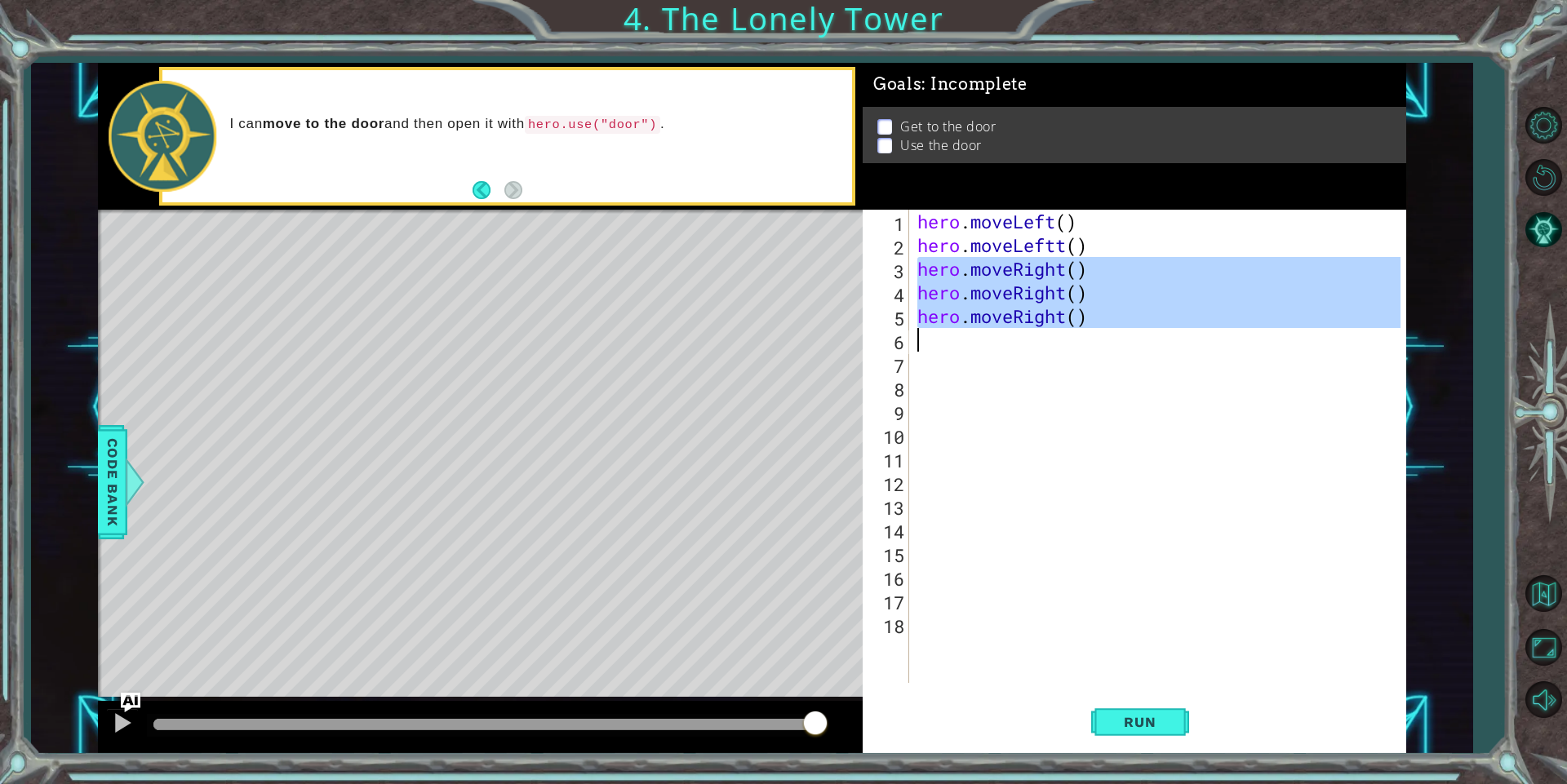
drag, startPoint x: 917, startPoint y: 267, endPoint x: 1047, endPoint y: 336, distance: 147.2
click at [1047, 336] on div "hero . moveLeft ( ) hero . moveLeftt ( ) hero . moveRight ( ) hero . moveRight …" at bounding box center [1161, 469] width 494 height 520
type textarea "hero.moveRight()"
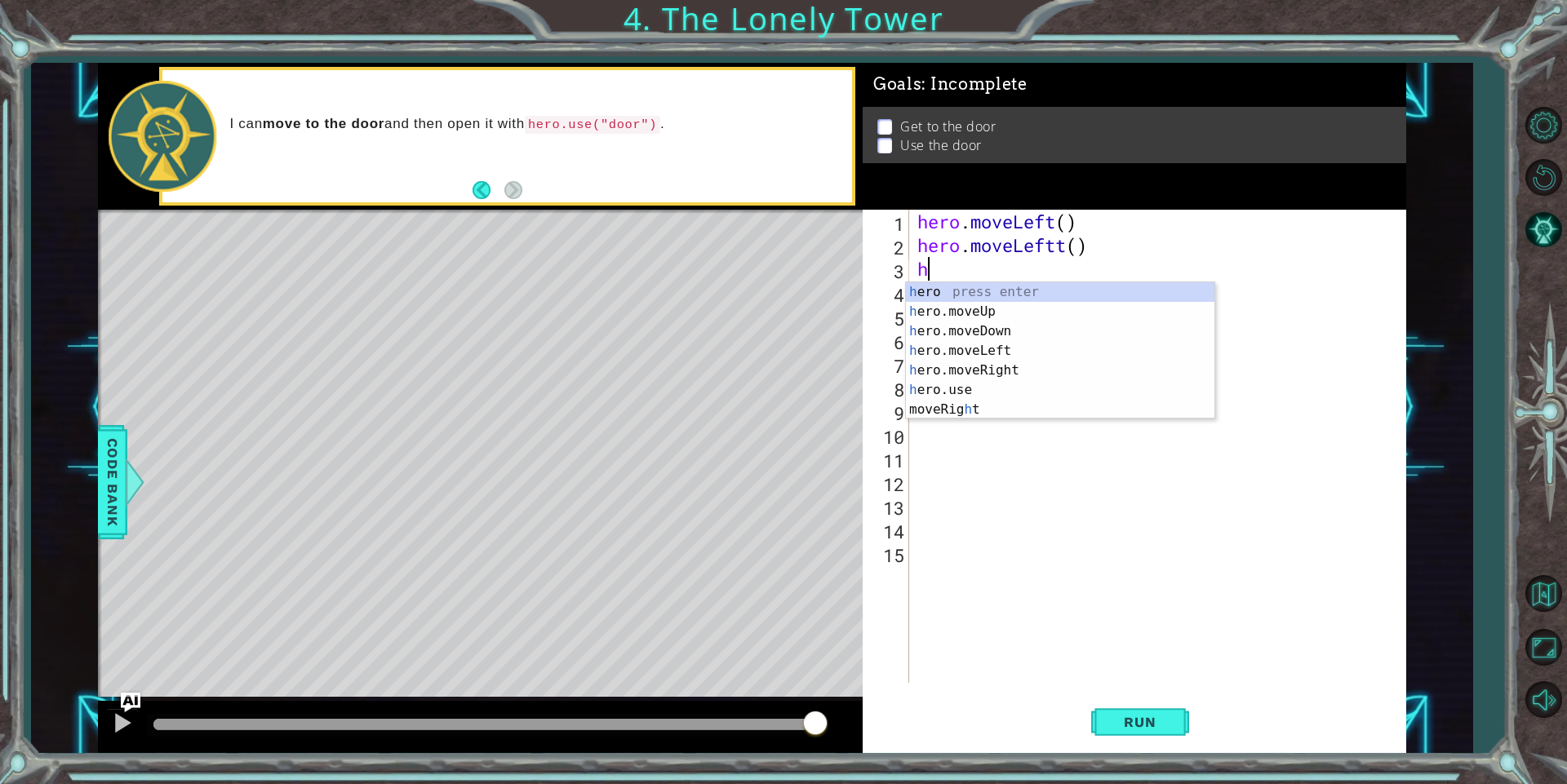
type textarea "her"
click at [1061, 353] on div "her o press enter her o.moveUp press enter her o.moveDown press enter her o.mov…" at bounding box center [1060, 361] width 308 height 157
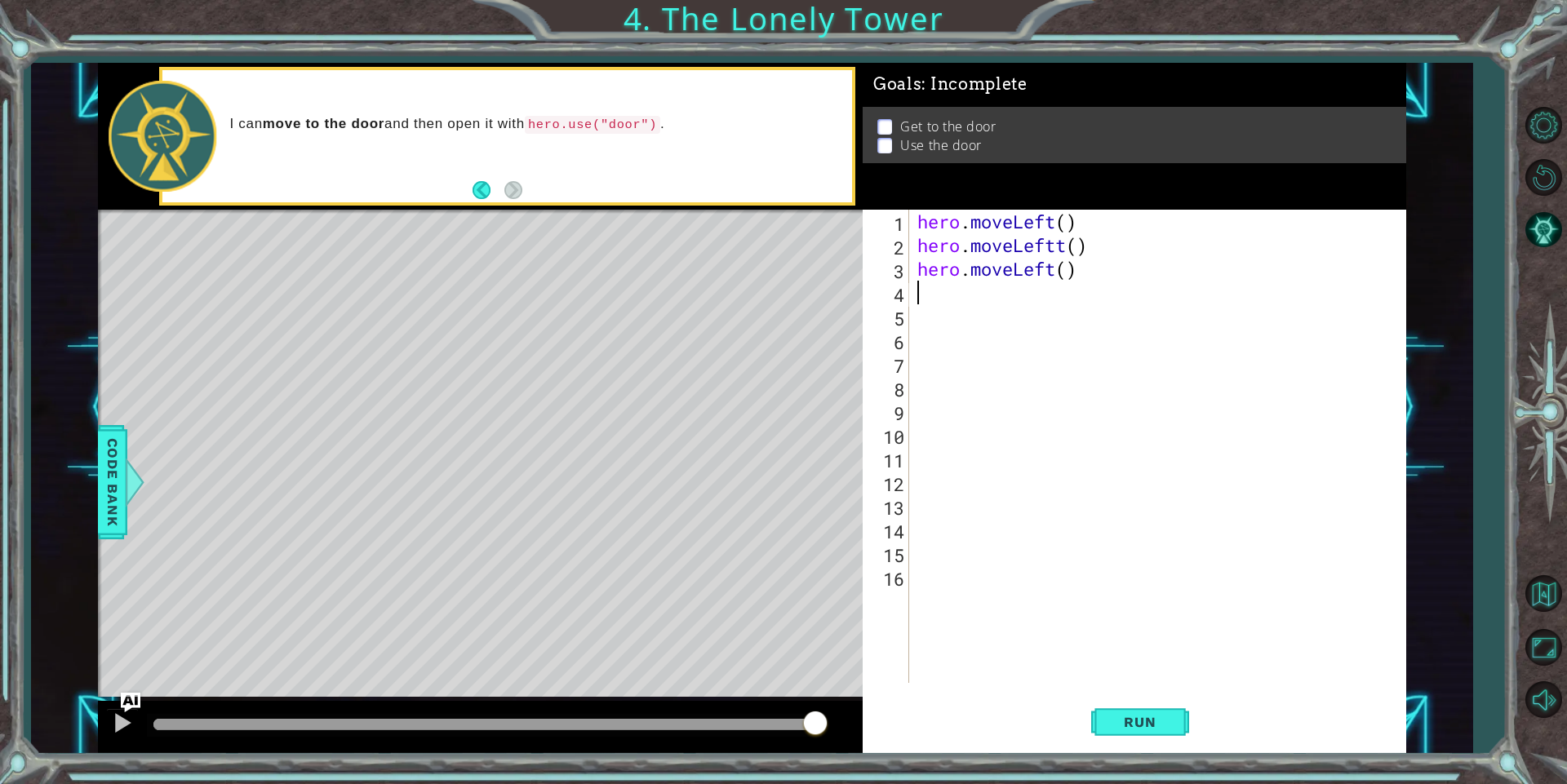
scroll to position [0, 0]
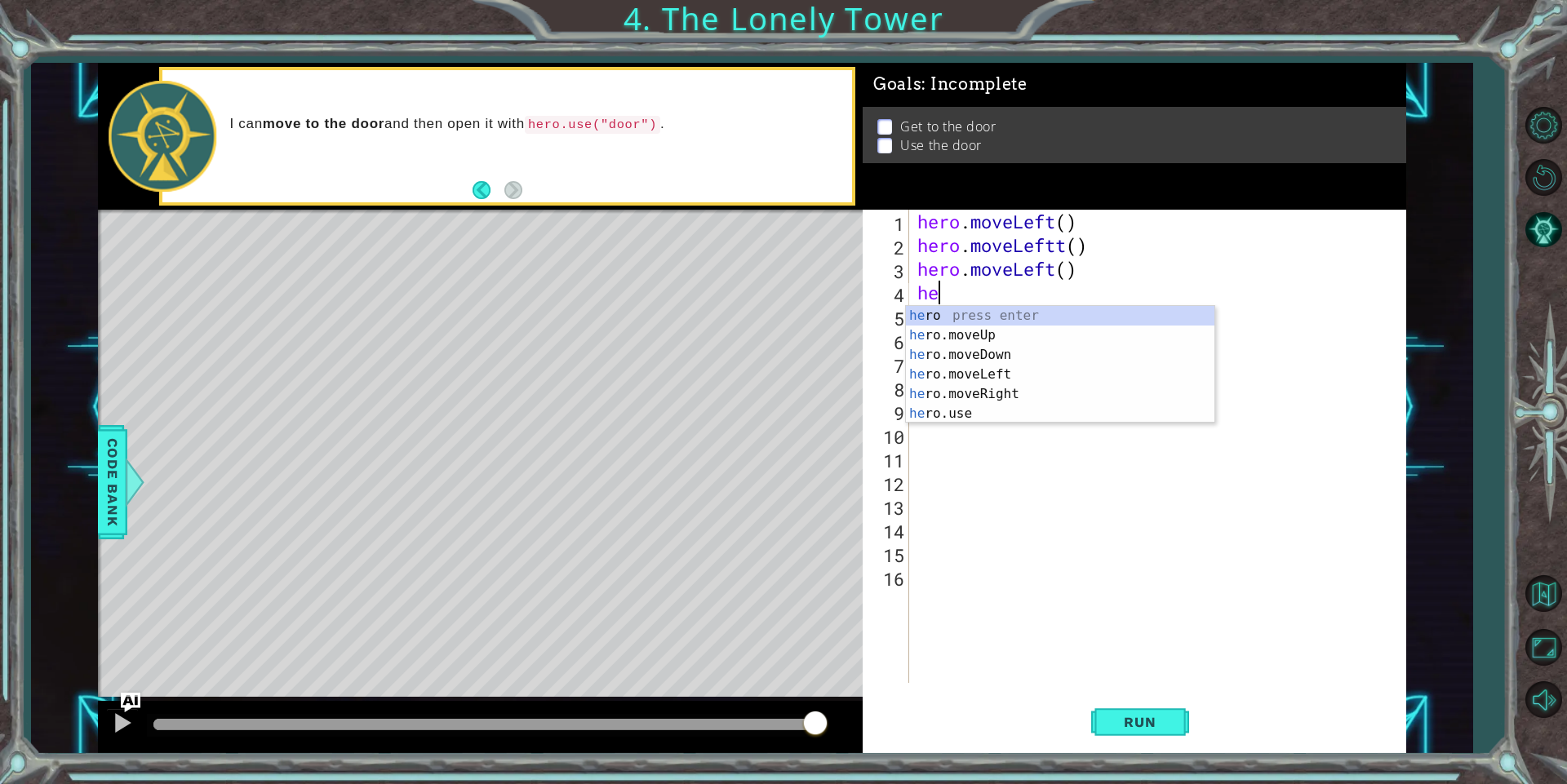
type textarea "her"
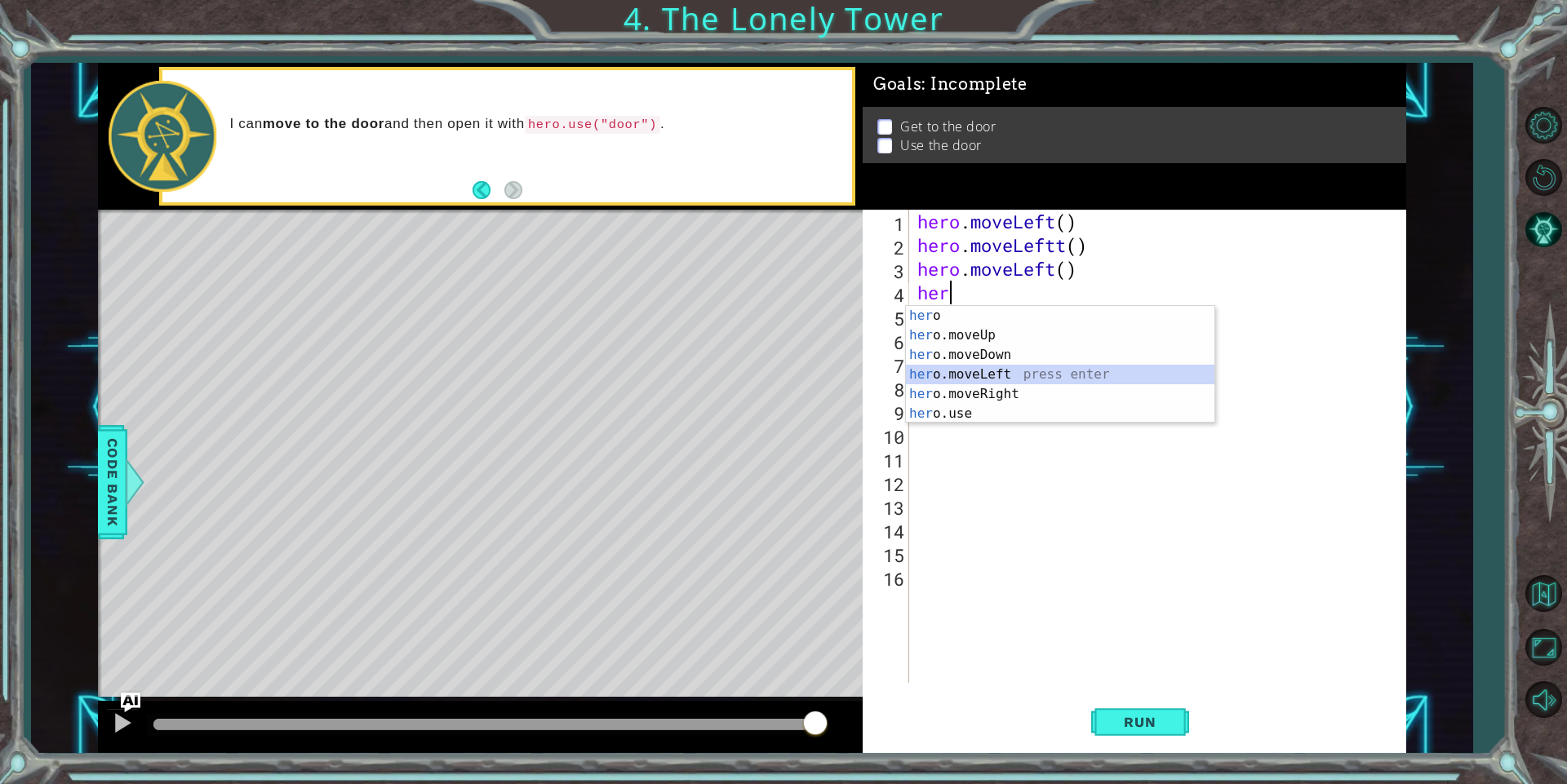
click at [1037, 377] on div "her o press enter her o.moveUp press enter her o.moveDown press enter her o.mov…" at bounding box center [1060, 385] width 308 height 157
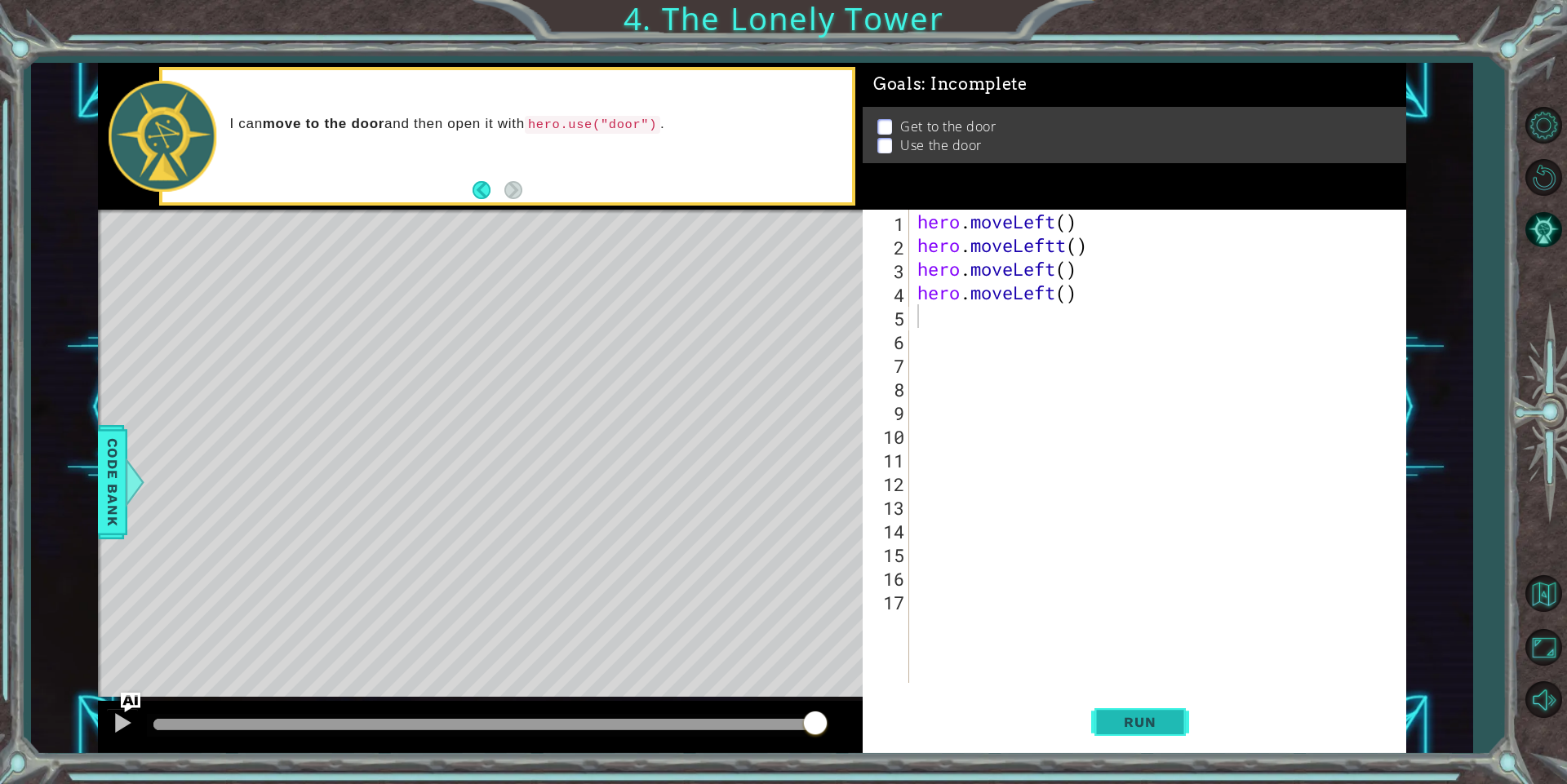
drag, startPoint x: 1108, startPoint y: 712, endPoint x: 1113, endPoint y: 699, distance: 13.9
click at [1109, 710] on button "Run" at bounding box center [1139, 722] width 98 height 54
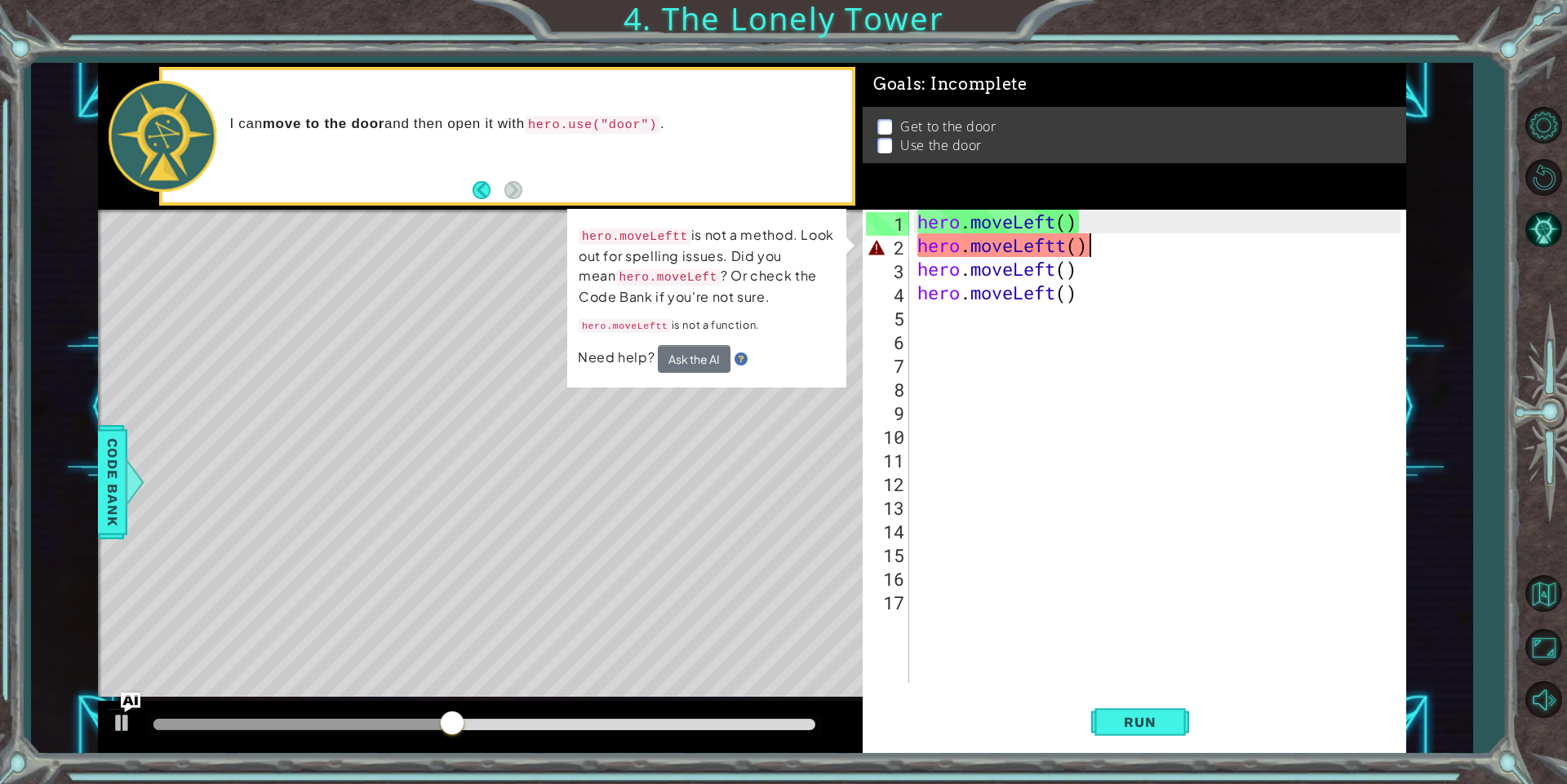
click at [1118, 248] on div "hero . moveLeft ( ) hero . moveLeftt ( ) hero . moveLeft ( ) hero . moveLeft ( )" at bounding box center [1161, 469] width 494 height 520
type textarea "hero.moveLeftt()"
click at [721, 353] on button "Ask the AI" at bounding box center [694, 359] width 72 height 28
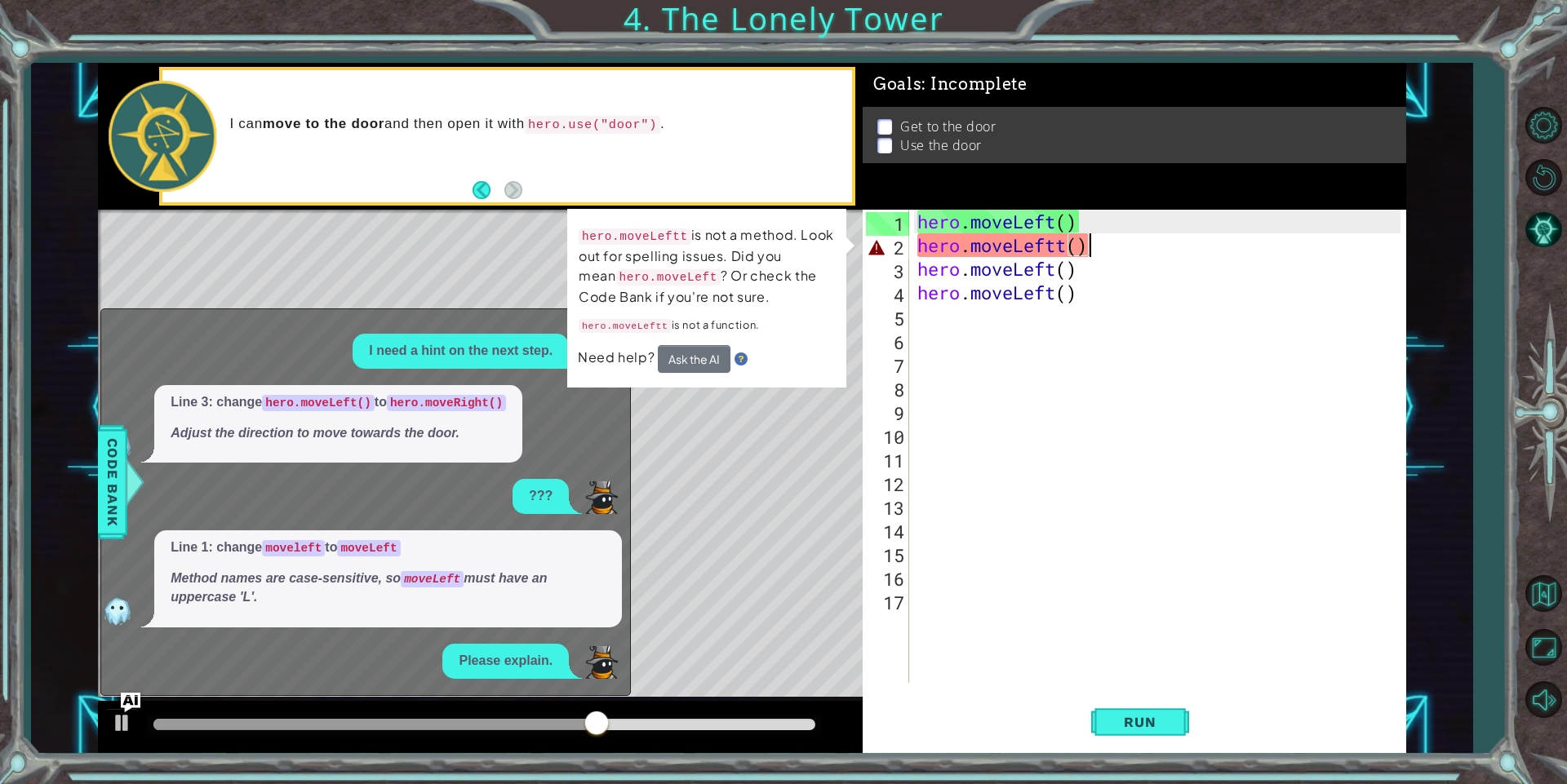
scroll to position [37, 0]
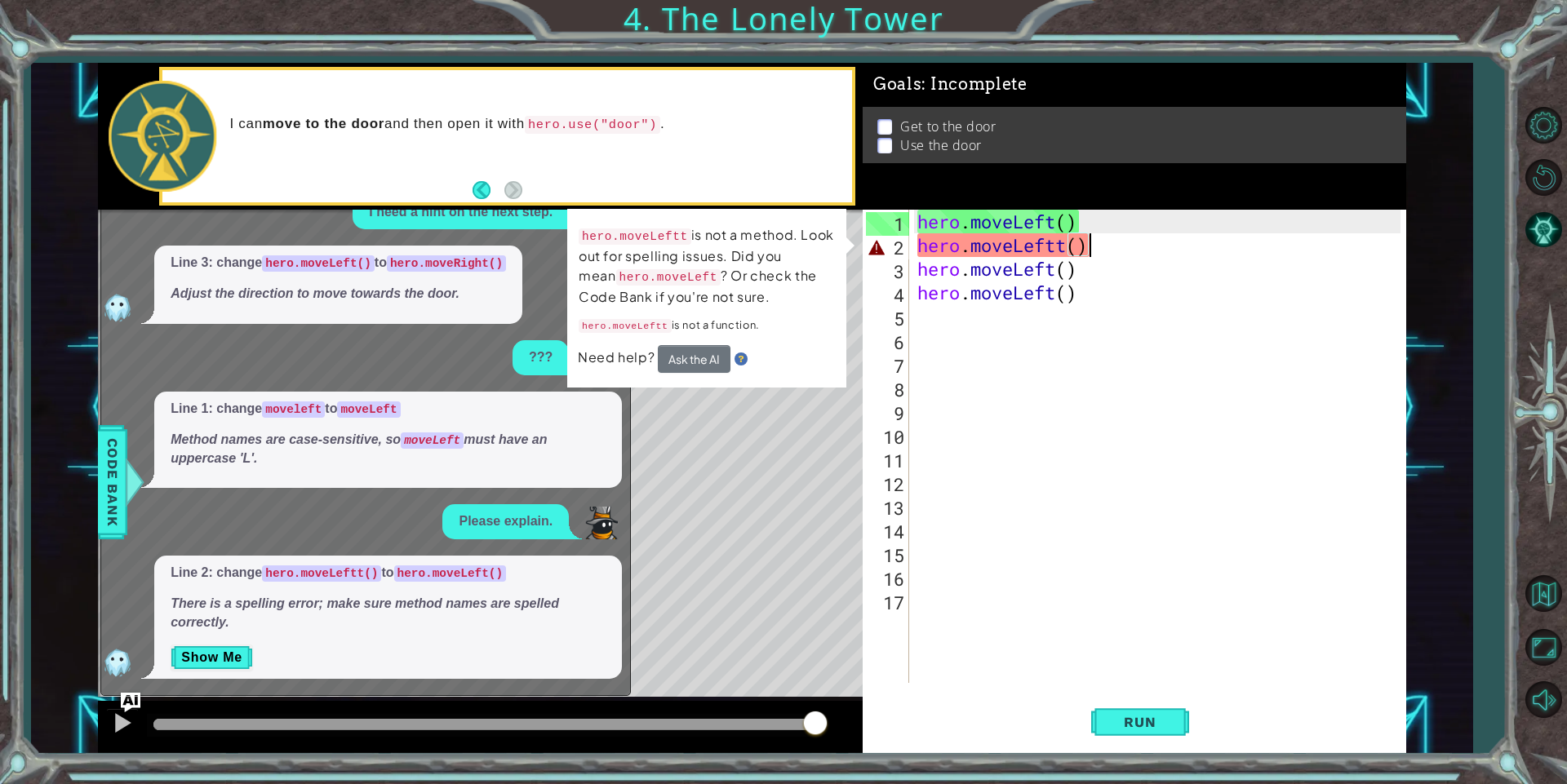
click at [960, 325] on div "hero . moveLeft ( ) hero . moveLeftt ( ) hero . moveLeft ( ) hero . moveLeft ( )" at bounding box center [1161, 469] width 494 height 520
click at [743, 355] on img at bounding box center [740, 358] width 13 height 13
click at [1166, 618] on div "hero . moveLeft ( ) hero . moveLeftt ( ) hero . moveLeft ( ) hero . moveLeft ( )" at bounding box center [1161, 469] width 494 height 520
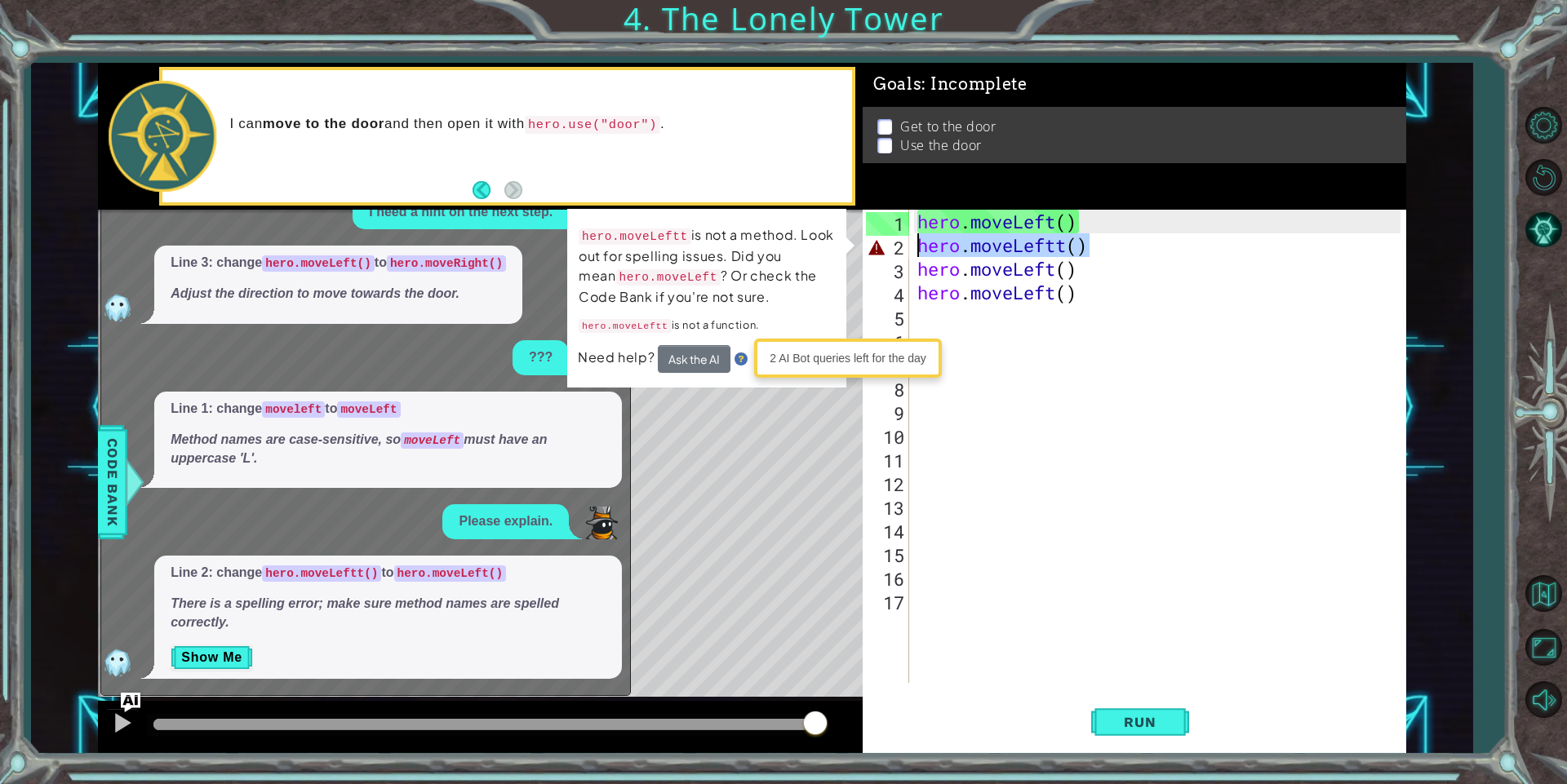
drag, startPoint x: 1123, startPoint y: 241, endPoint x: 894, endPoint y: 235, distance: 229.1
click at [894, 235] on div "1 2 3 4 5 6 7 8 9 10 11 12 13 14 15 16 17 hero . moveLeft ( ) hero . moveLeftt …" at bounding box center [1130, 446] width 538 height 473
type textarea "hero.moveLeftt()"
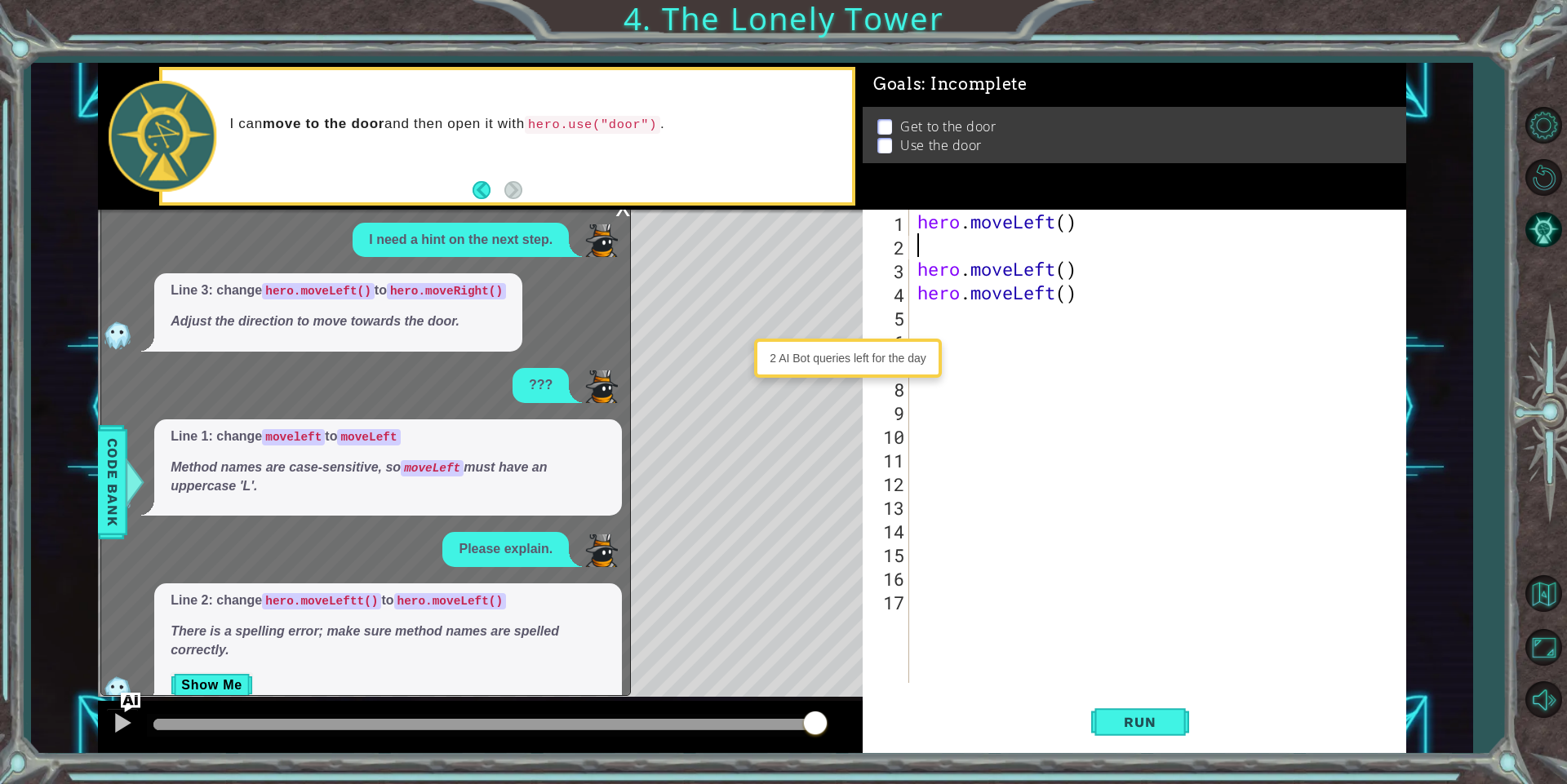
scroll to position [0, 0]
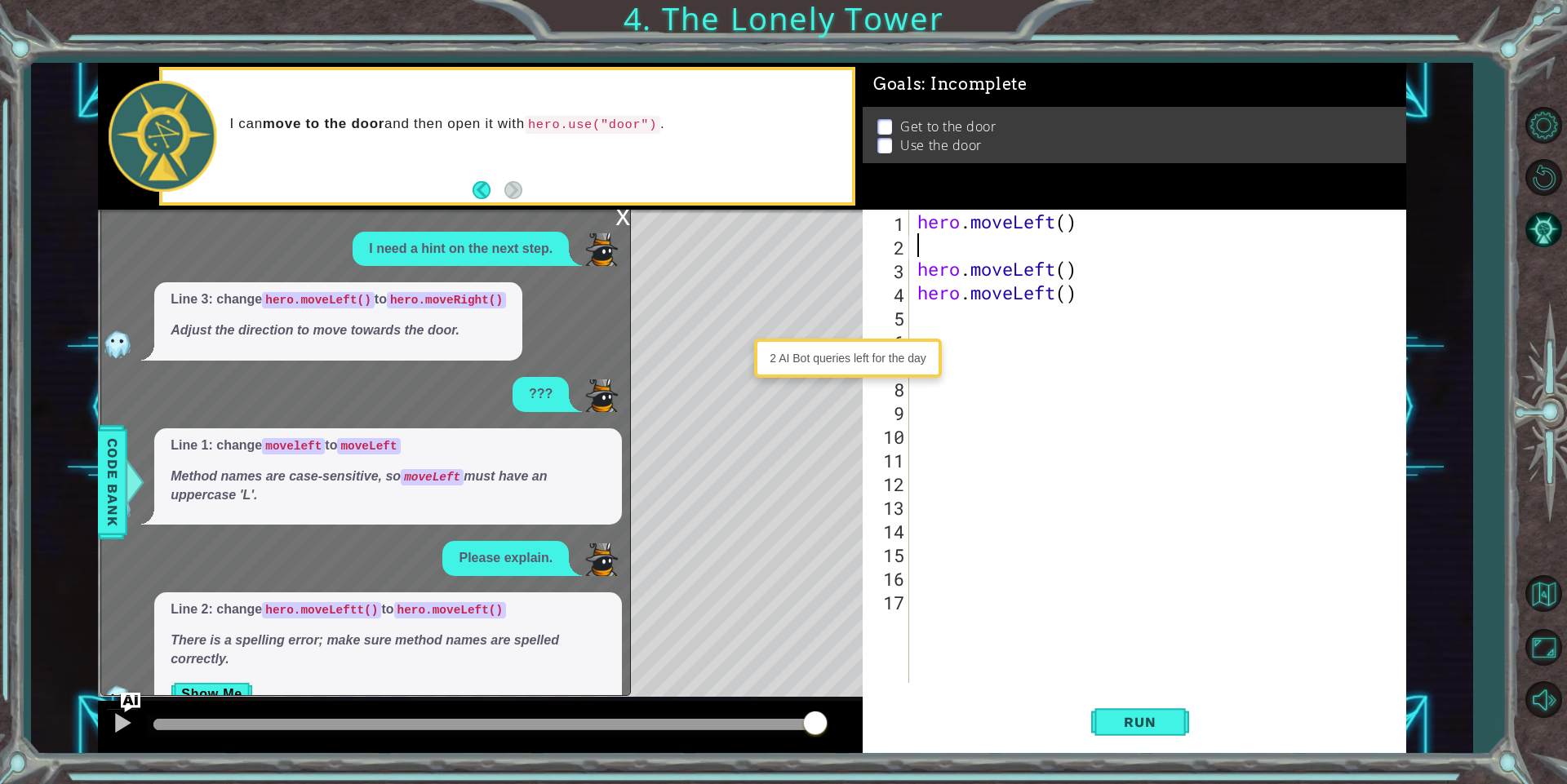
click at [627, 217] on div "x" at bounding box center [622, 215] width 15 height 16
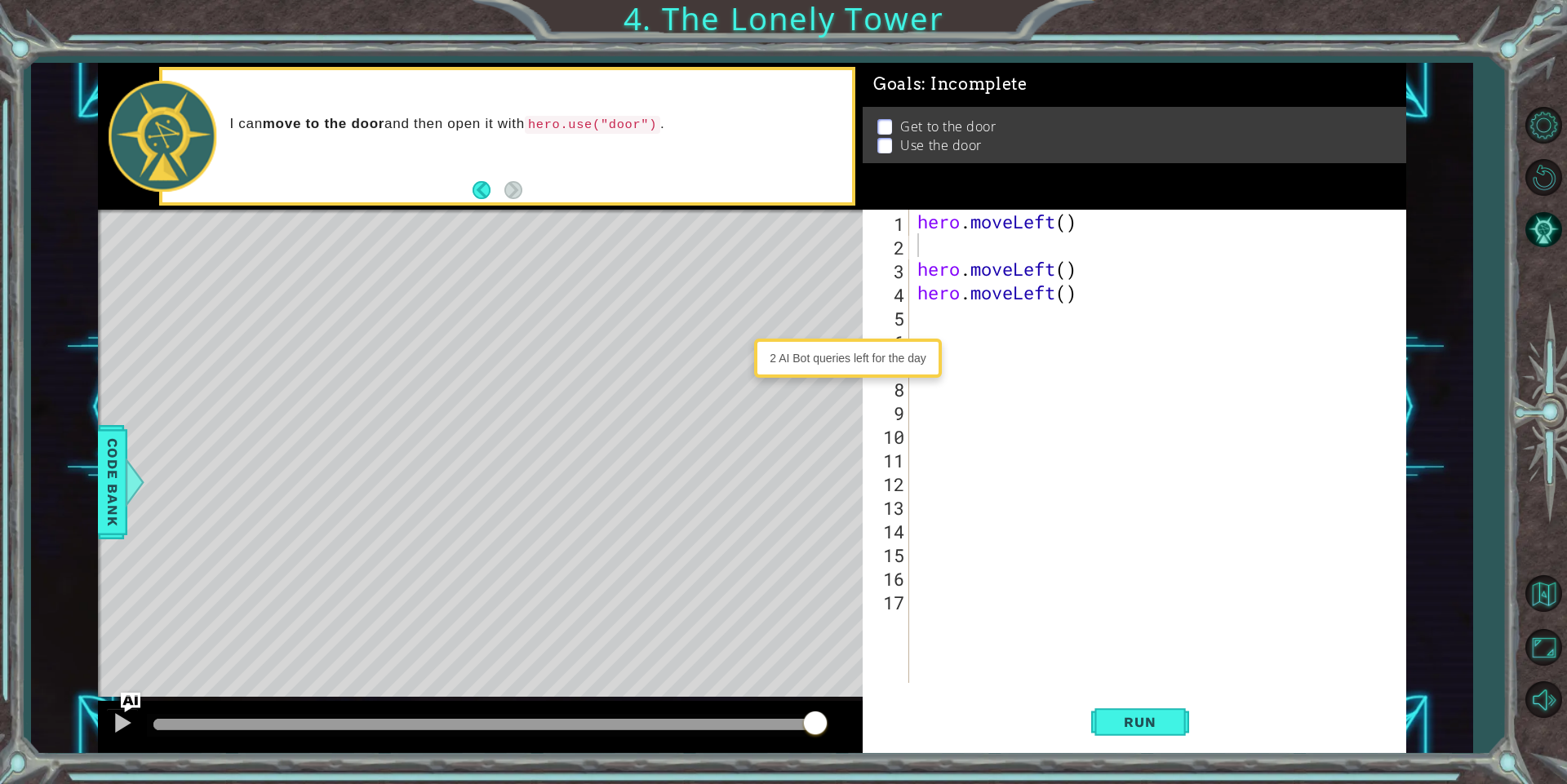
type textarea "hero.moveLeft()"
click at [949, 231] on div "hero . moveLeft ( ) hero . moveLeft ( ) hero . moveLeft ( )" at bounding box center [1161, 469] width 494 height 520
click at [935, 262] on div "hero . moveLeft ( ) hero . moveLeft ( ) hero . moveLeft ( )" at bounding box center [1161, 469] width 494 height 520
click at [922, 251] on div "hero . moveLeft ( ) hero . moveLeft ( ) hero . moveLeft ( )" at bounding box center [1161, 469] width 494 height 520
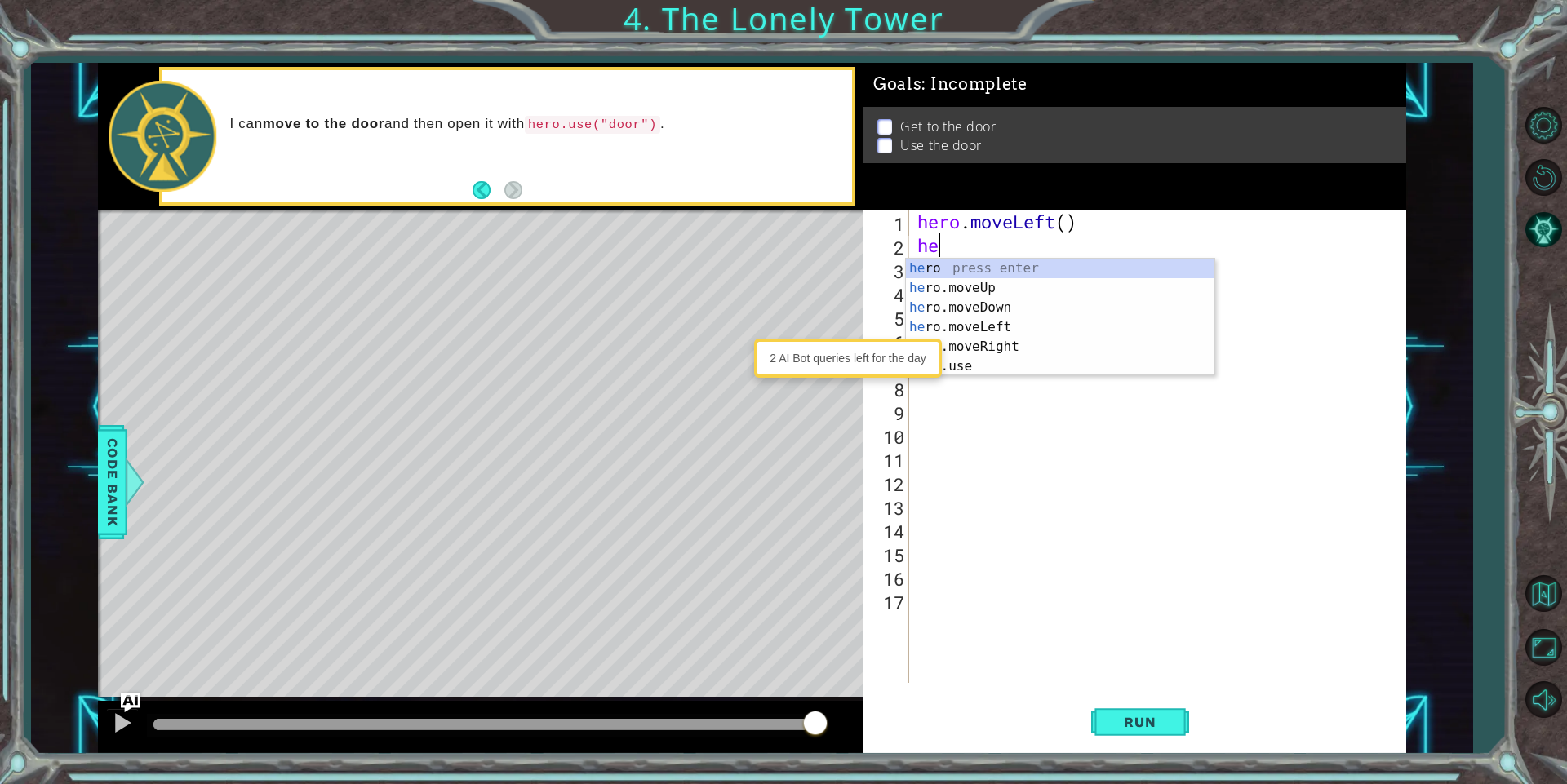
type textarea "her"
click at [938, 321] on div "her o press enter her o.moveUp press enter her o.moveDown press enter her o.mov…" at bounding box center [1060, 337] width 308 height 157
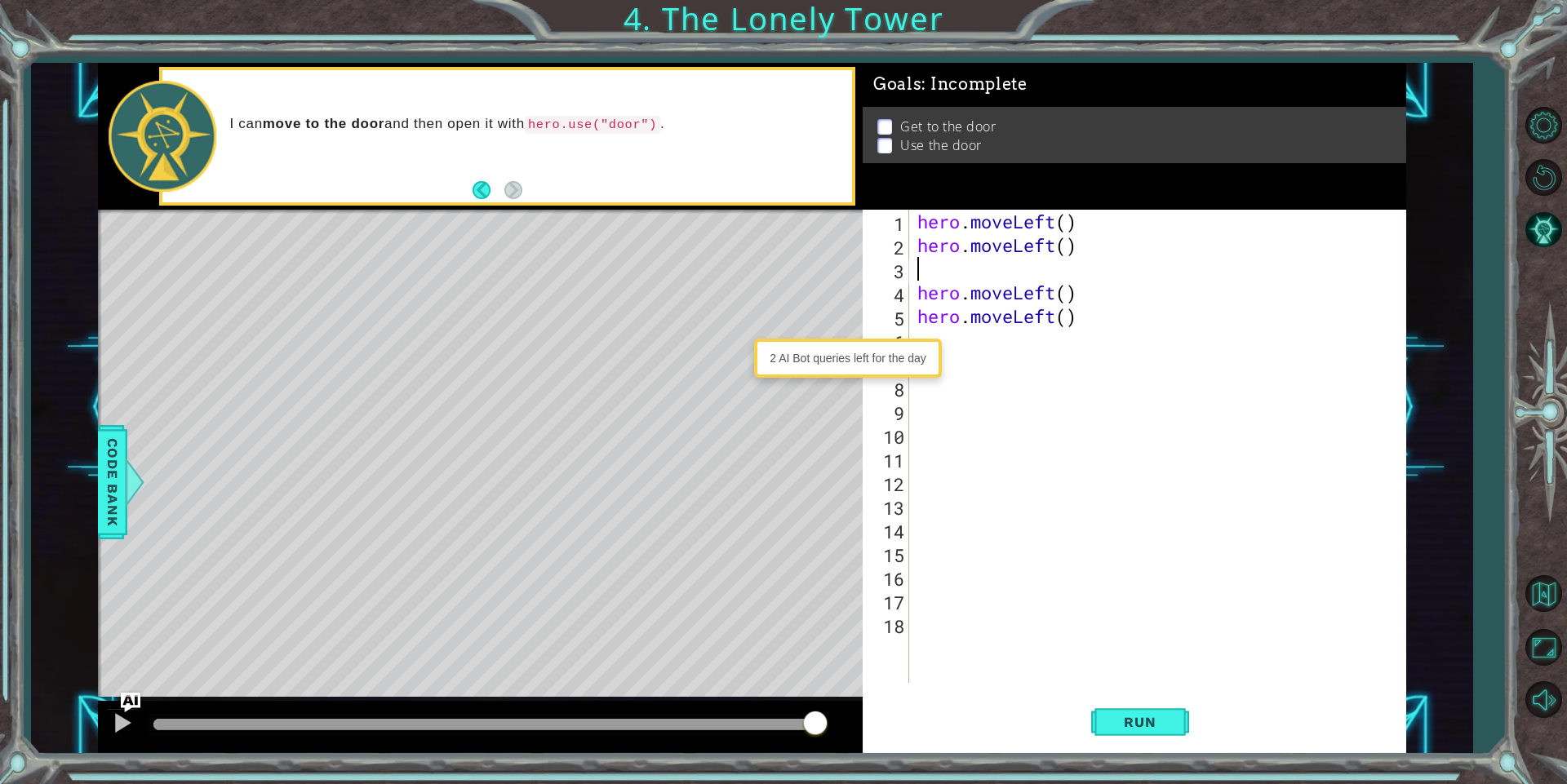
scroll to position [0, 0]
type textarea "hero.moveLeft()"
click at [1122, 728] on span "Run" at bounding box center [1139, 721] width 65 height 16
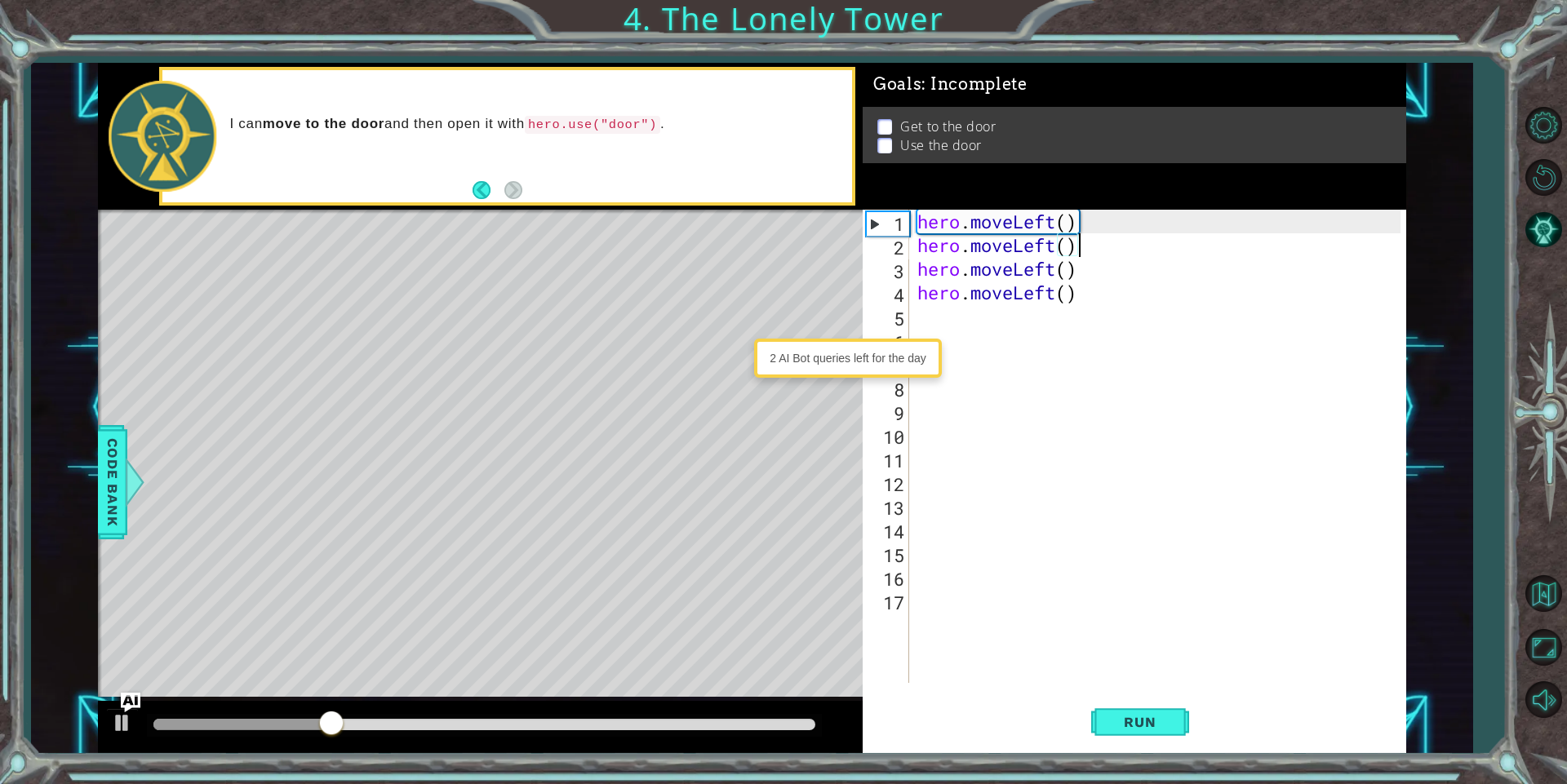
click at [1089, 311] on div "hero . moveLeft ( ) hero . moveLeft ( ) hero . moveLeft ( ) hero . moveLeft ( )" at bounding box center [1161, 469] width 494 height 520
drag, startPoint x: 1075, startPoint y: 297, endPoint x: 905, endPoint y: 298, distance: 170.0
click at [905, 298] on div "1 2 3 4 5 6 7 8 9 10 11 12 13 14 15 16 17 hero . moveLeft ( ) hero . moveLeft (…" at bounding box center [1130, 446] width 538 height 473
type textarea "hero.moveLeft()"
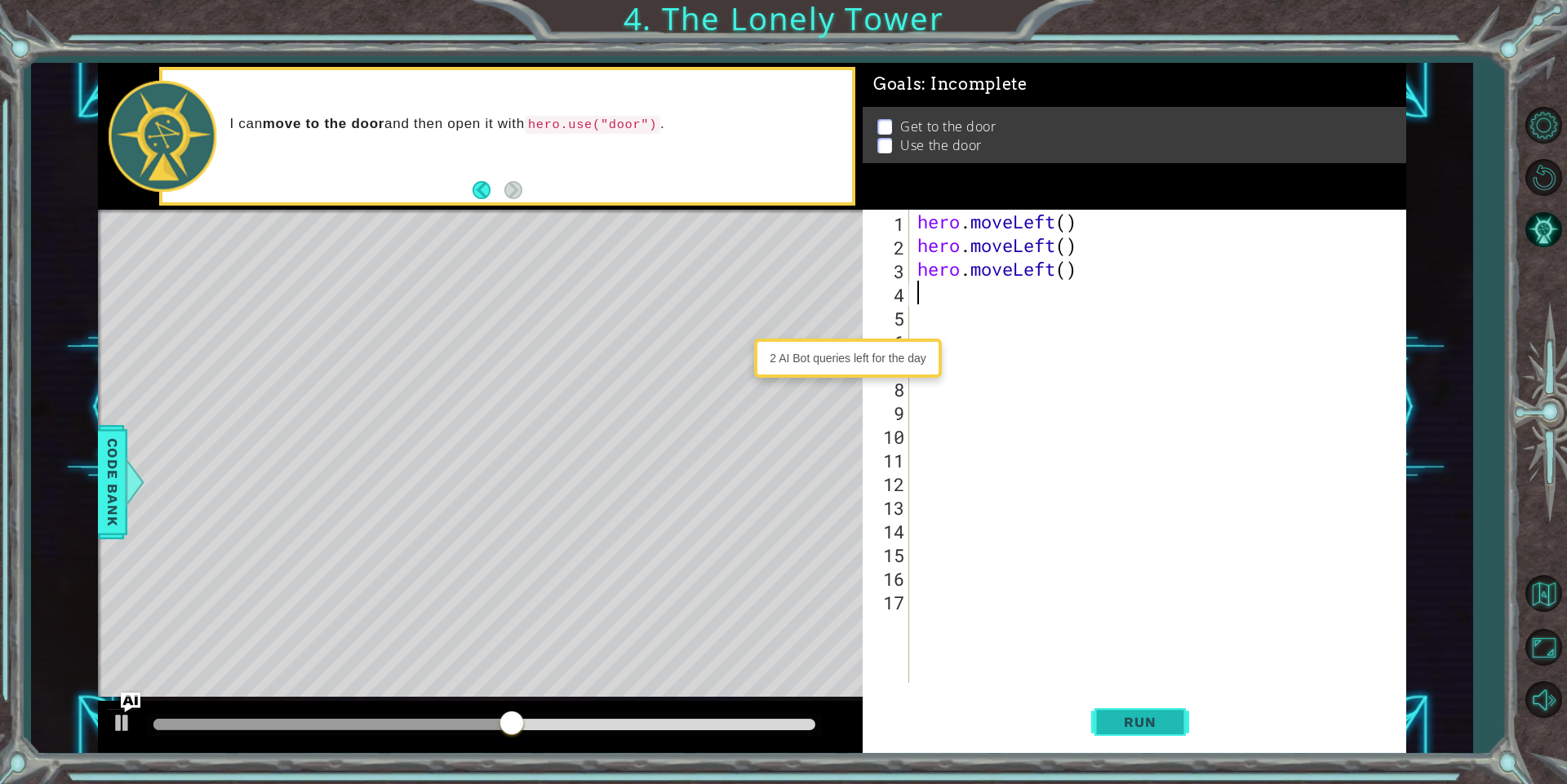
click at [1177, 717] on button "Run" at bounding box center [1139, 722] width 98 height 54
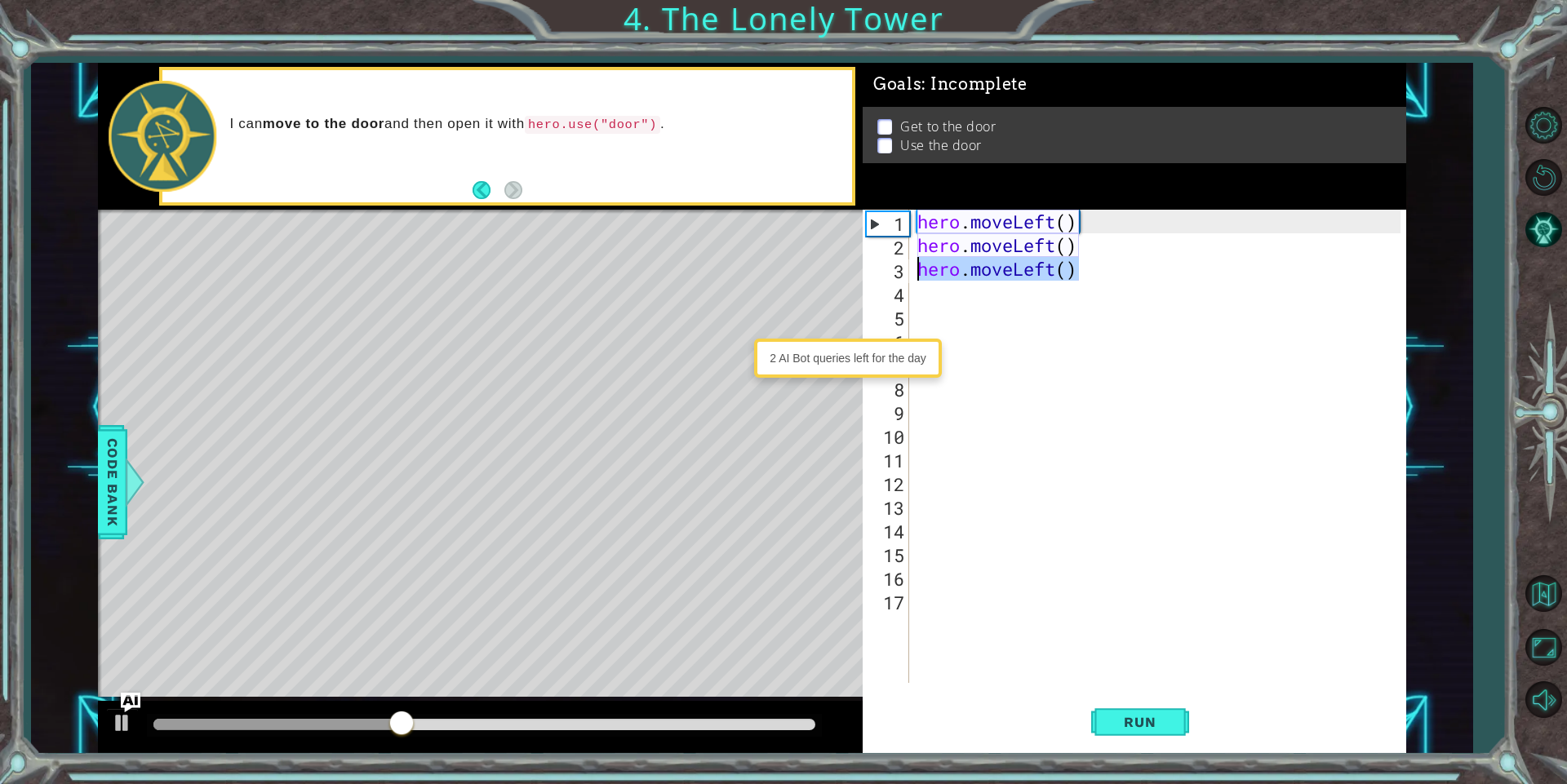
drag, startPoint x: 1081, startPoint y: 271, endPoint x: 921, endPoint y: 274, distance: 160.0
click at [921, 274] on div "hero . moveLeft ( ) hero . moveLeft ( ) hero . moveLeft ( )" at bounding box center [1161, 469] width 494 height 520
type textarea "hero.moveLeft()"
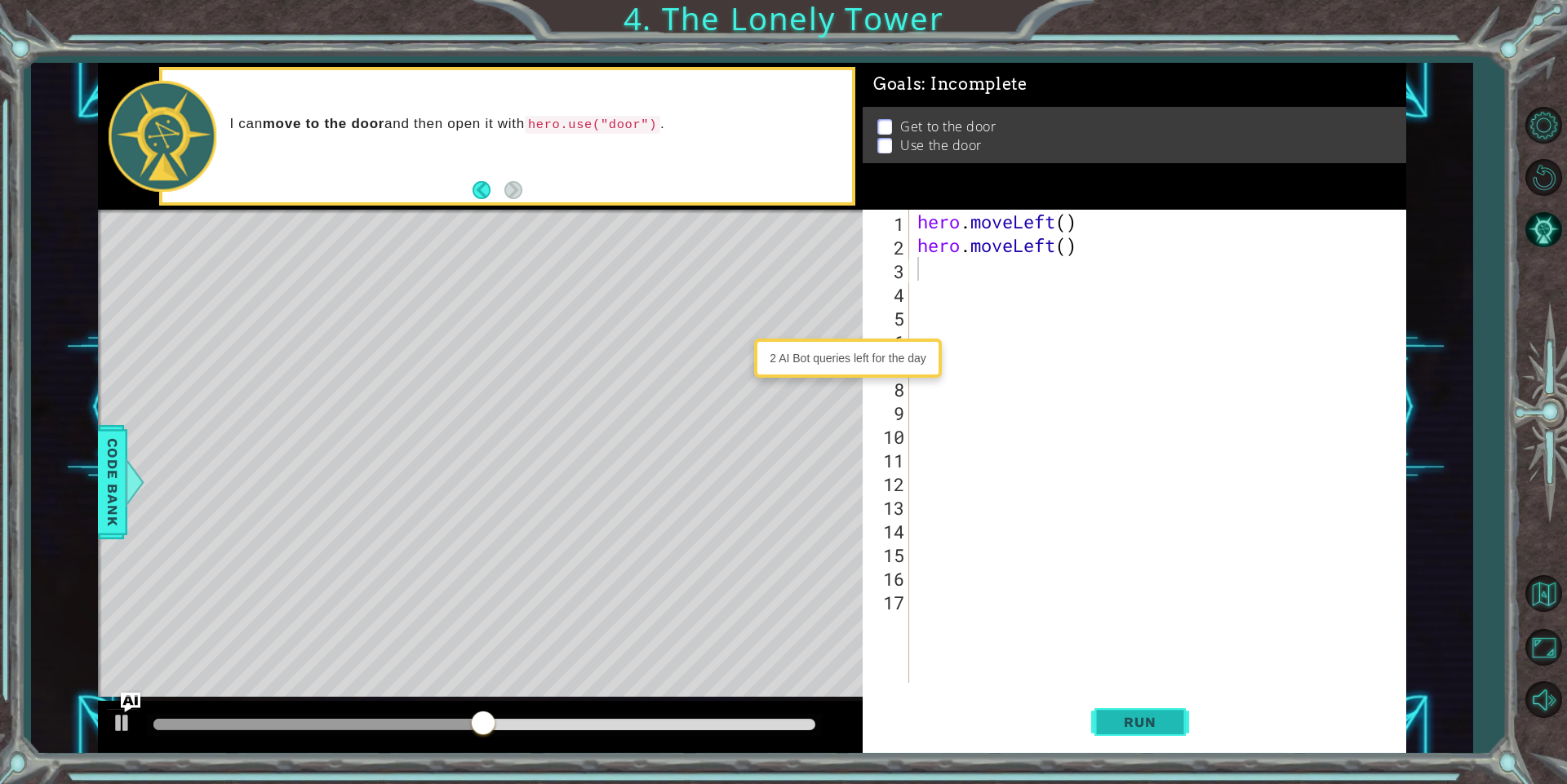
click at [1168, 727] on span "Run" at bounding box center [1139, 721] width 65 height 16
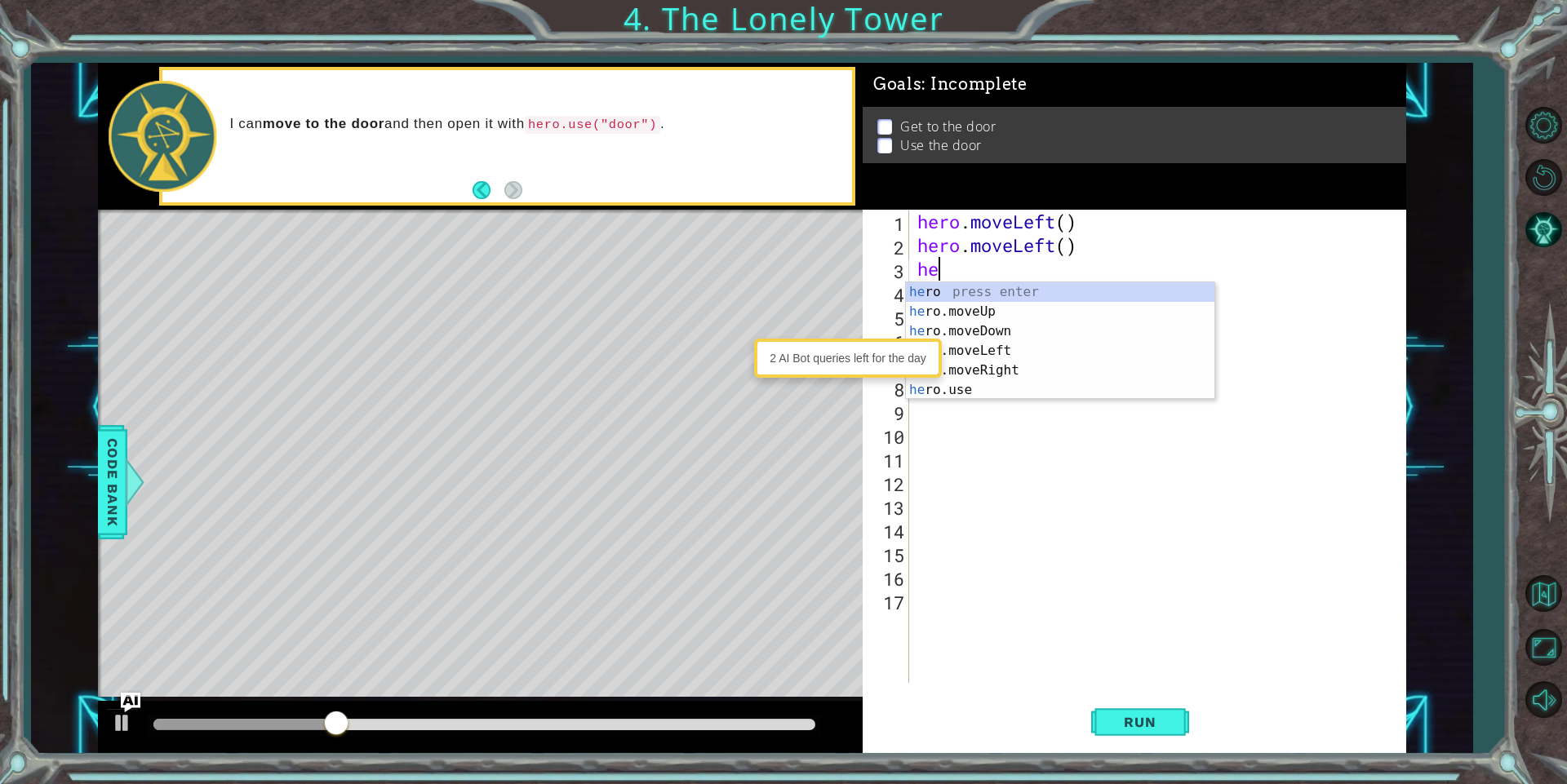
scroll to position [0, 1]
type textarea "hero"
click at [937, 310] on div "hero press enter hero .moveUp press enter hero .moveDown press enter hero .move…" at bounding box center [1060, 361] width 308 height 157
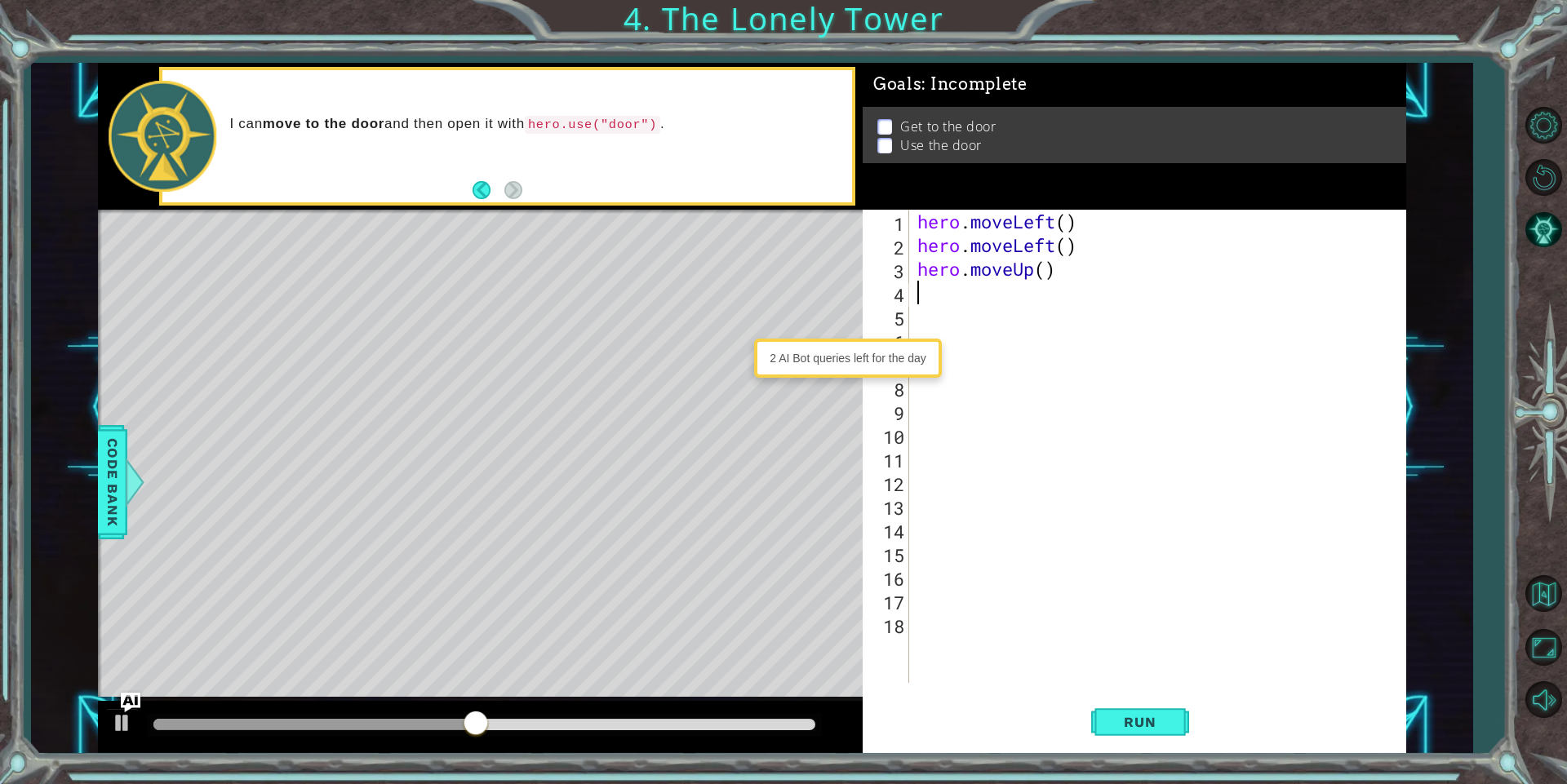
scroll to position [0, 0]
click at [1161, 726] on span "Run" at bounding box center [1139, 721] width 65 height 16
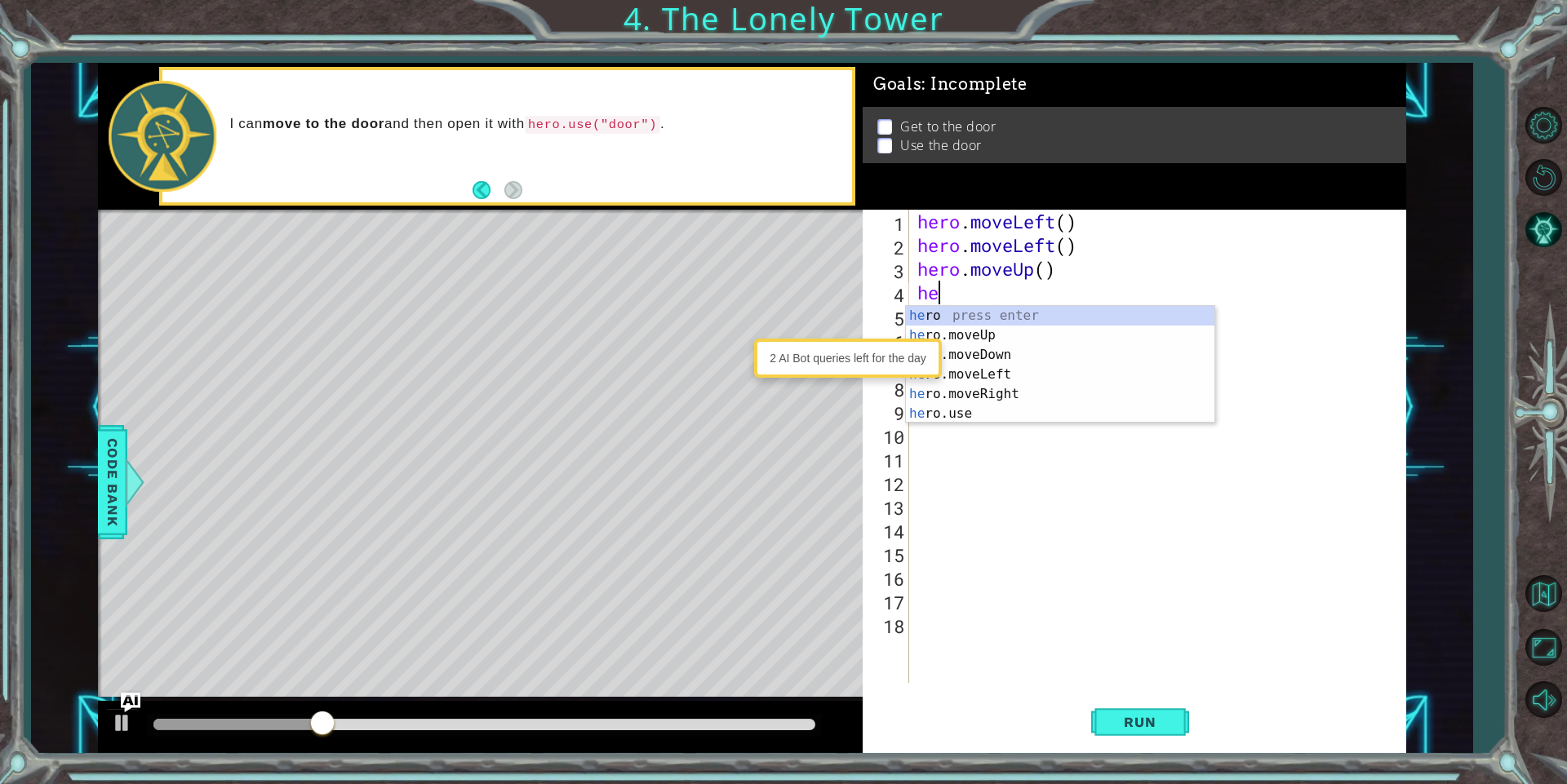
scroll to position [0, 1]
type textarea "hero"
click at [1062, 328] on div "hero press enter hero .moveUp press enter hero .moveDown press enter hero .move…" at bounding box center [1060, 385] width 308 height 157
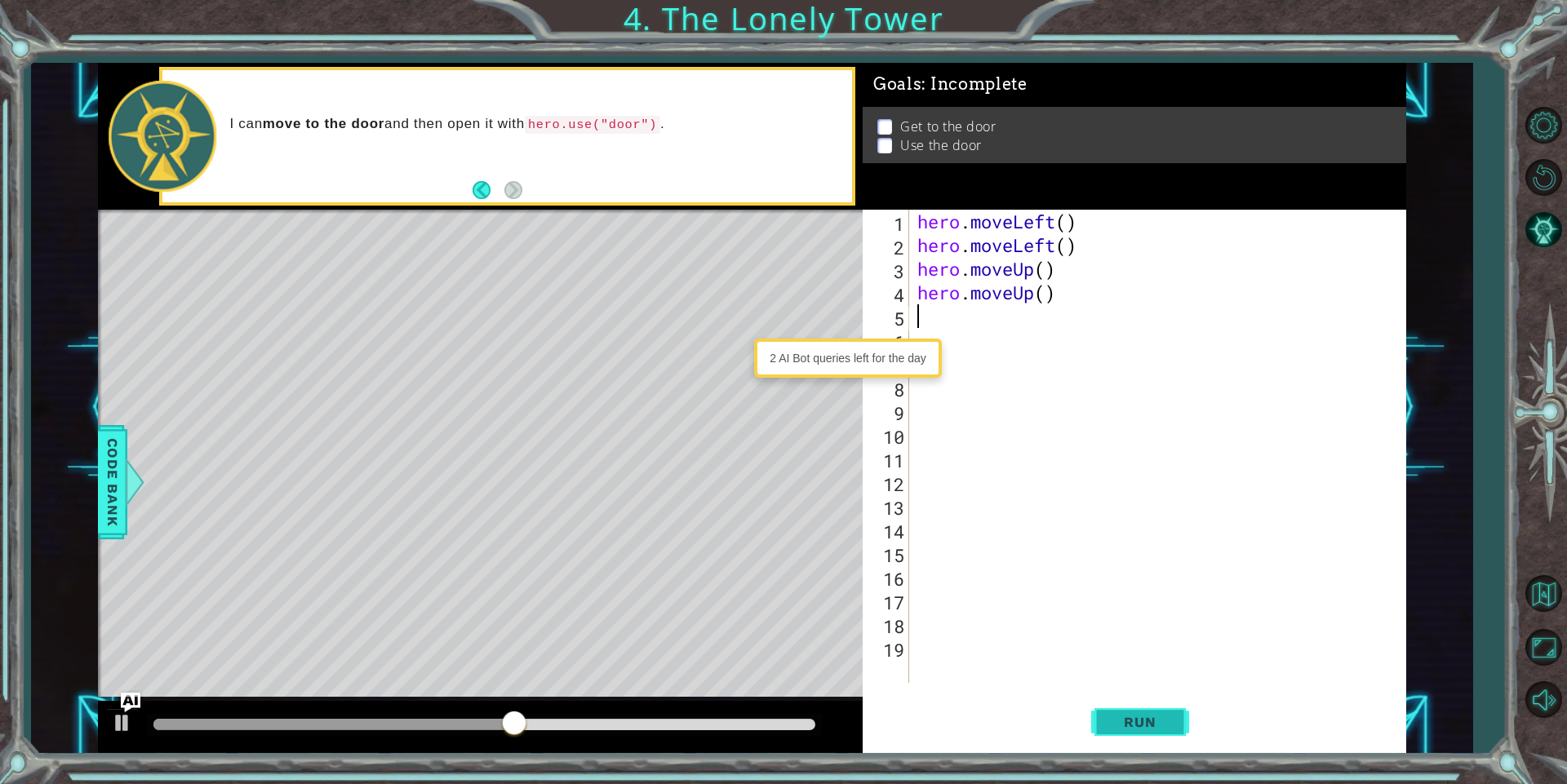
click at [1130, 721] on span "Run" at bounding box center [1139, 721] width 65 height 16
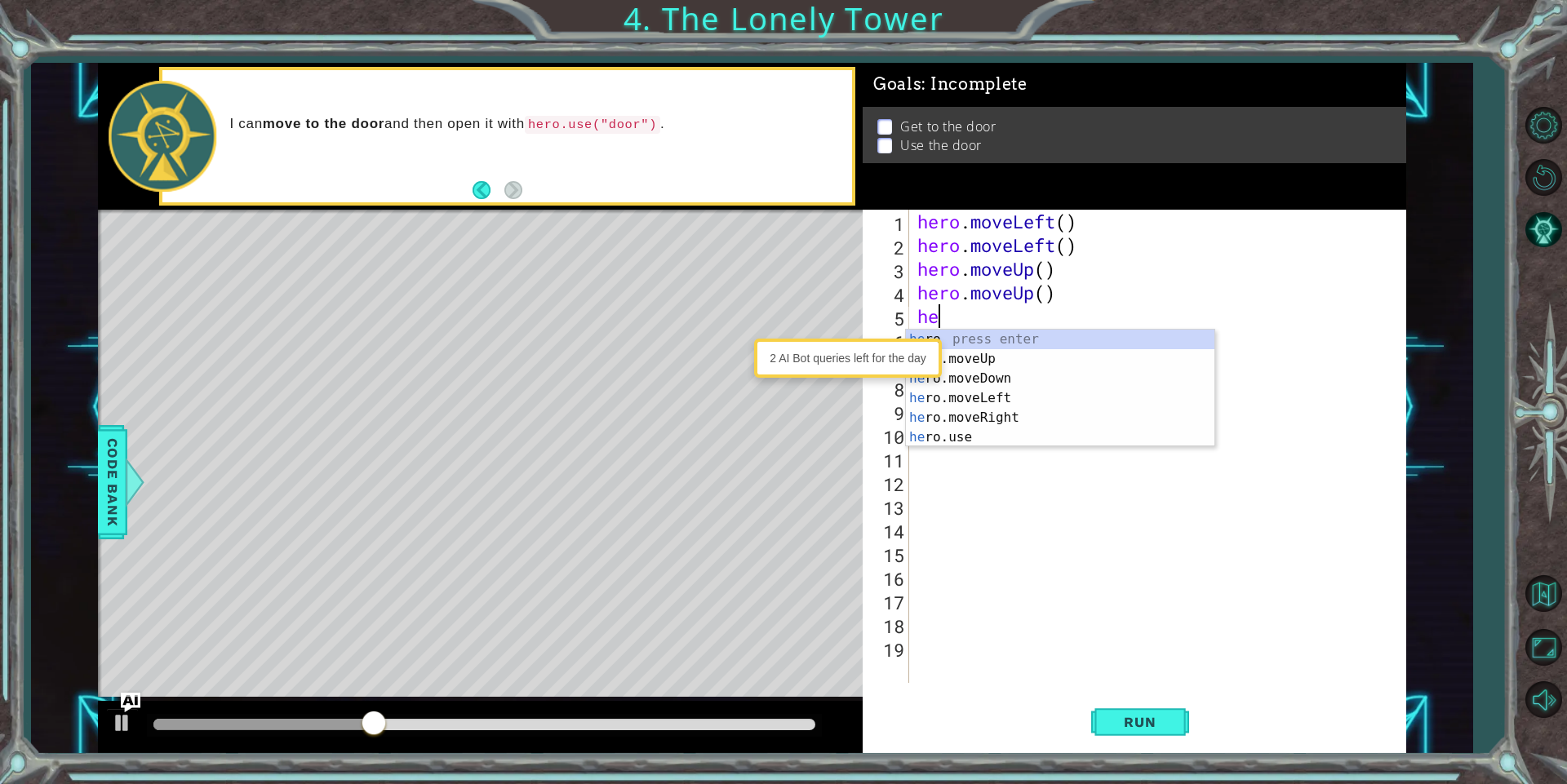
scroll to position [0, 1]
type textarea "hero"
click at [1020, 415] on div "hero press enter hero .moveUp press enter hero .moveDown press enter hero .move…" at bounding box center [1060, 408] width 308 height 157
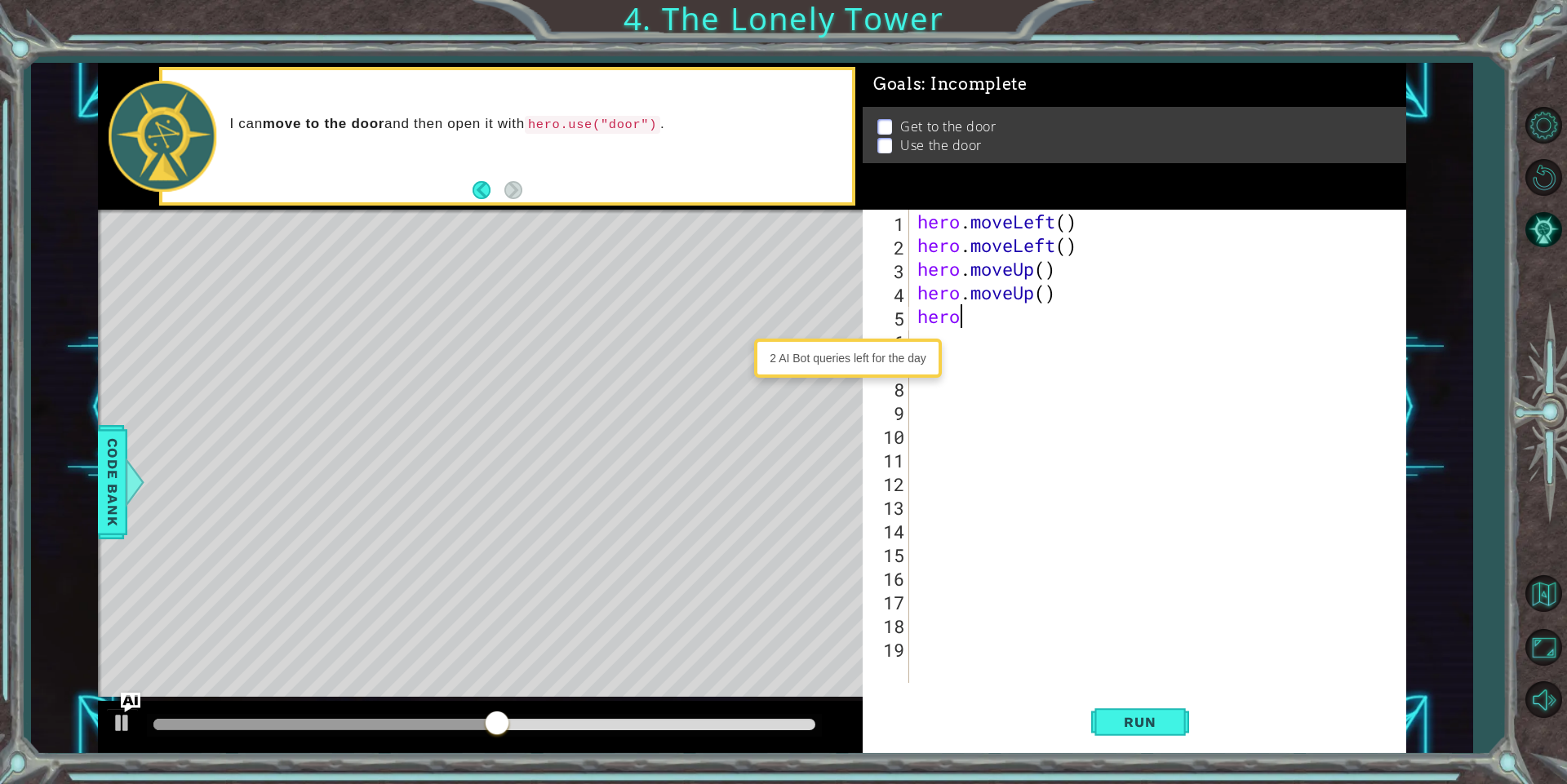
scroll to position [0, 0]
click at [1118, 718] on span "Run" at bounding box center [1139, 721] width 65 height 16
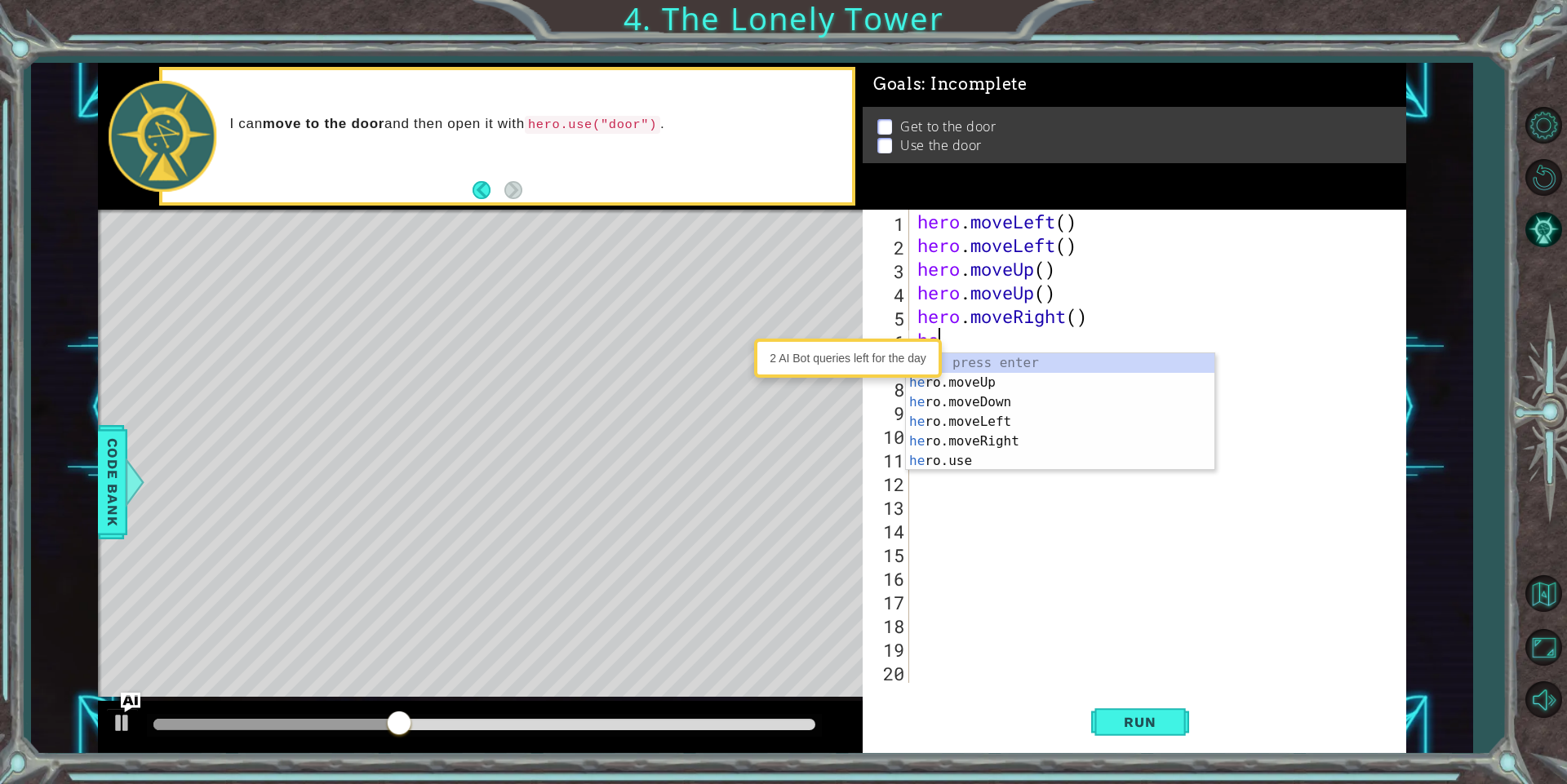
scroll to position [0, 1]
type textarea "hero"
click at [1000, 435] on div "hero press enter hero .moveUp press enter hero .moveDown press enter hero .move…" at bounding box center [1060, 431] width 308 height 157
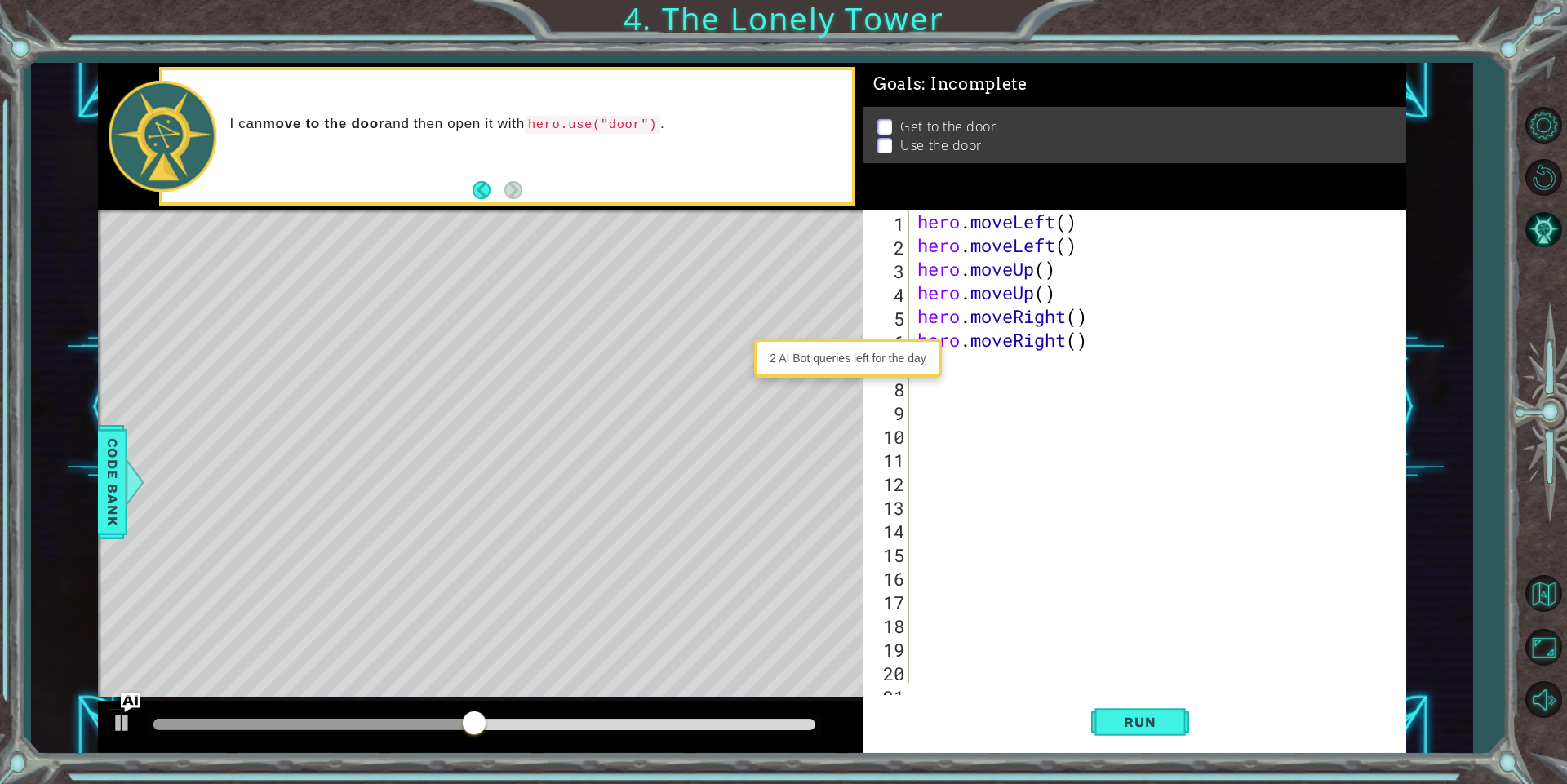
scroll to position [0, 0]
click at [1128, 737] on button "Run" at bounding box center [1139, 722] width 98 height 54
click at [967, 361] on div "hero . moveLeft ( ) hero . moveLeft ( ) hero . moveUp ( ) hero . moveUp ( ) her…" at bounding box center [1154, 469] width 481 height 520
click at [958, 373] on div "hero . moveLeft ( ) hero . moveLeft ( ) hero . moveUp ( ) hero . moveUp ( ) her…" at bounding box center [1154, 469] width 481 height 520
click at [937, 369] on div "2 AI Bot queries left for the day" at bounding box center [847, 357] width 187 height 39
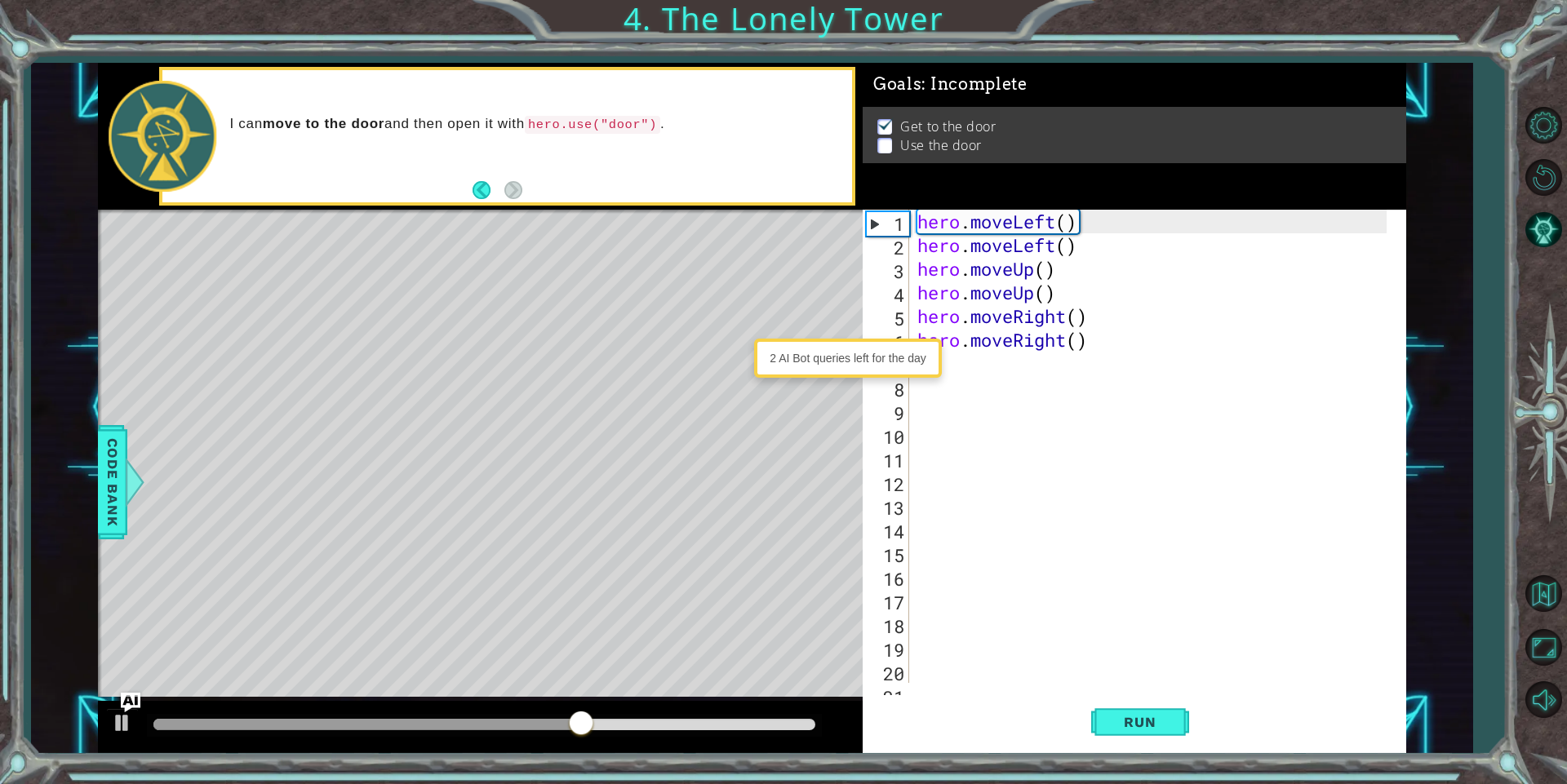
click at [833, 369] on div "2 AI Bot queries left for the day" at bounding box center [846, 358] width 179 height 31
click at [960, 378] on div "hero . moveLeft ( ) hero . moveLeft ( ) hero . moveUp ( ) hero . moveUp ( ) her…" at bounding box center [1154, 469] width 481 height 520
click at [960, 367] on div "hero . moveLeft ( ) hero . moveLeft ( ) hero . moveUp ( ) hero . moveUp ( ) her…" at bounding box center [1154, 469] width 481 height 520
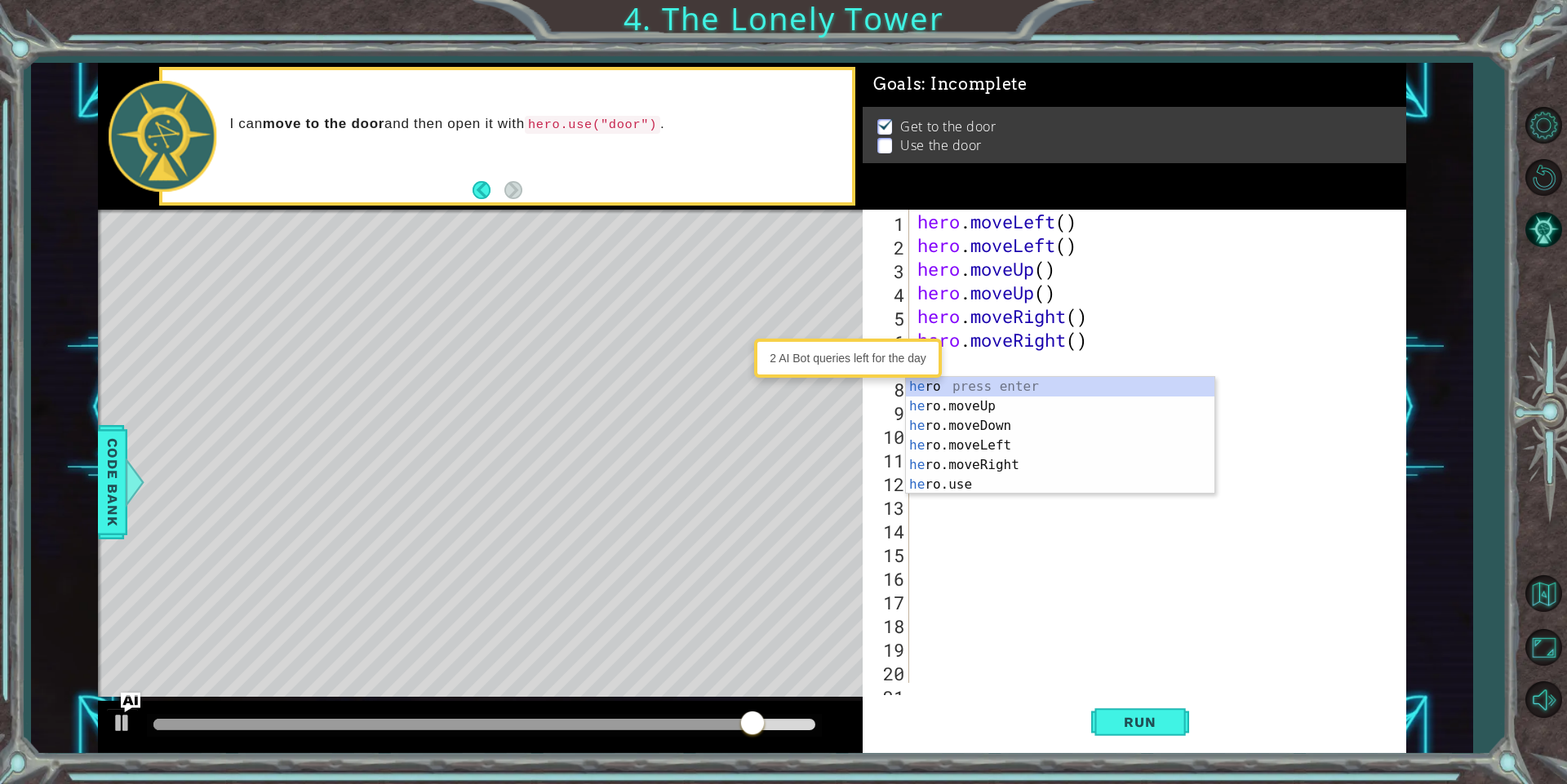
scroll to position [0, 1]
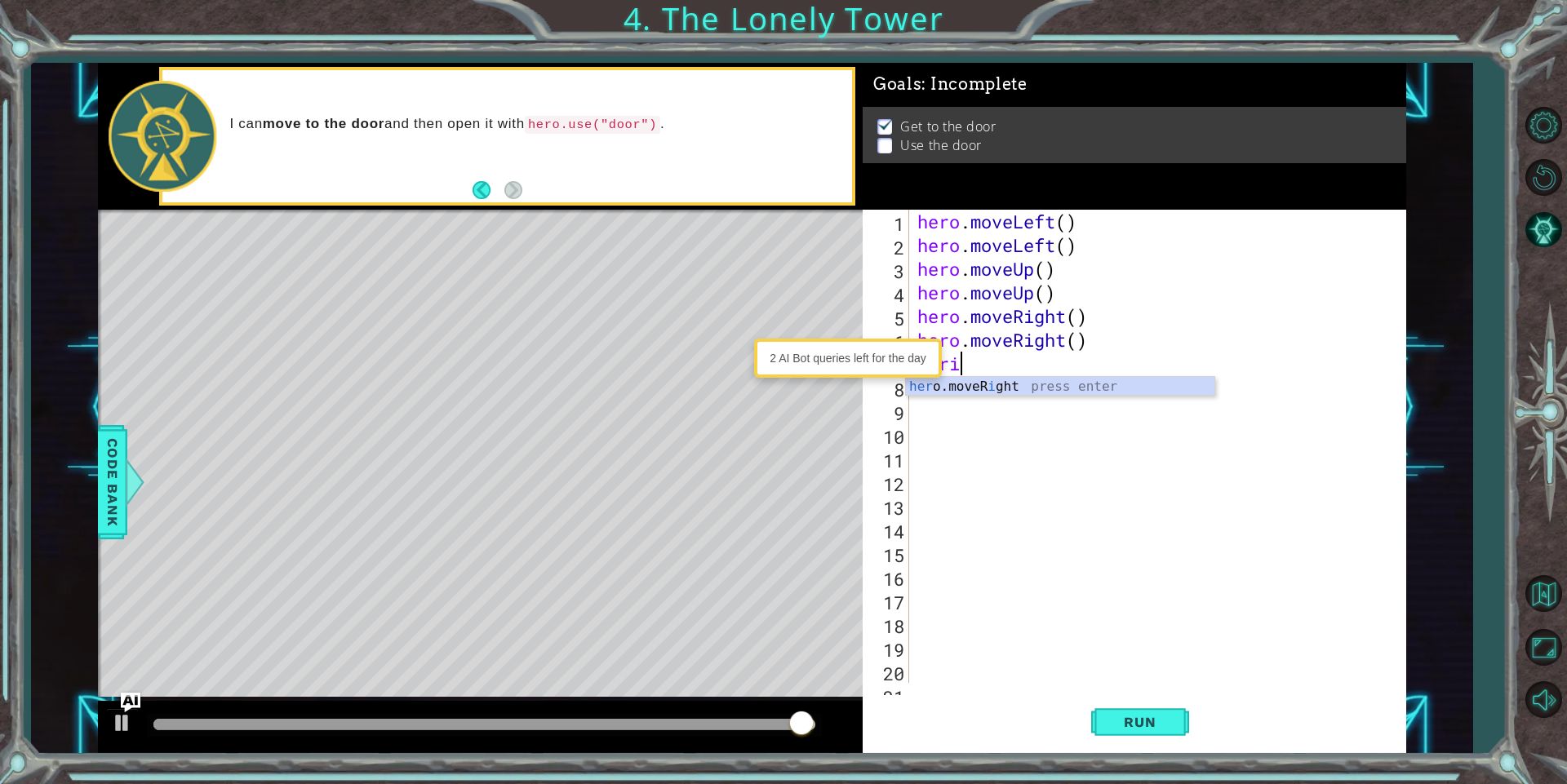
type textarea "her"
click at [1039, 495] on div "hero . moveLeft ( ) hero . moveLeft ( ) hero . moveUp ( ) hero . moveUp ( ) her…" at bounding box center [1154, 469] width 481 height 520
click at [969, 375] on div "hero . moveLeft ( ) hero . moveLeft ( ) hero . moveUp ( ) hero . moveUp ( ) her…" at bounding box center [1154, 469] width 481 height 520
click at [967, 369] on div "hero . moveLeft ( ) hero . moveLeft ( ) hero . moveUp ( ) hero . moveUp ( ) her…" at bounding box center [1154, 469] width 481 height 520
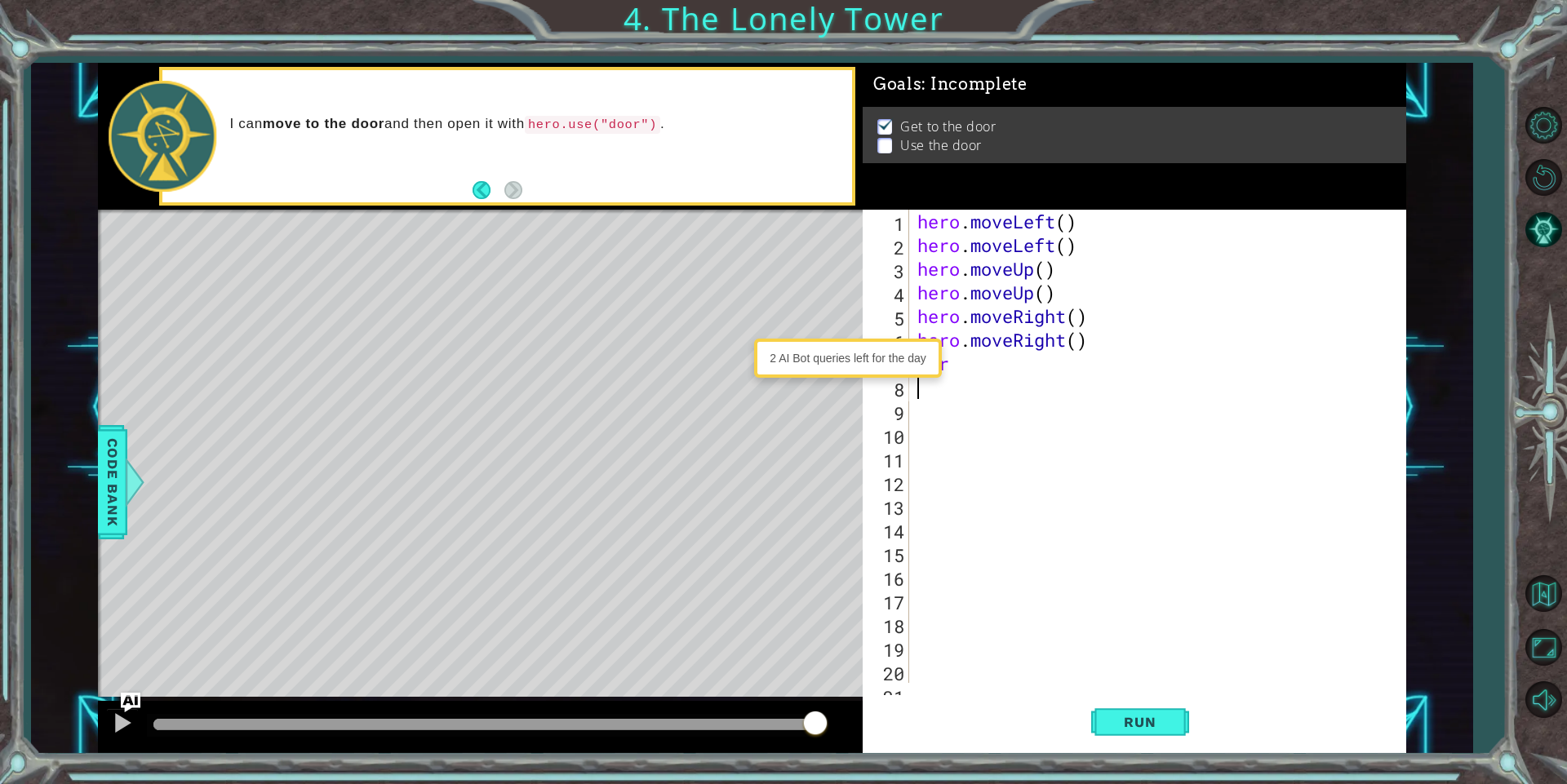
type textarea "her"
drag, startPoint x: 943, startPoint y: 360, endPoint x: 863, endPoint y: 355, distance: 80.2
click at [863, 355] on body "1 2 3 4 5 hero . moveLeft ( ) hero . moveLeft ( ) hero . moveLeft ( ) hero . mo…" at bounding box center [784, 392] width 1567 height 784
drag, startPoint x: 963, startPoint y: 354, endPoint x: 890, endPoint y: 365, distance: 73.8
click at [890, 365] on body "1 2 3 4 5 hero . moveLeft ( ) hero . moveLeft ( ) hero . moveLeft ( ) hero . mo…" at bounding box center [784, 392] width 1567 height 784
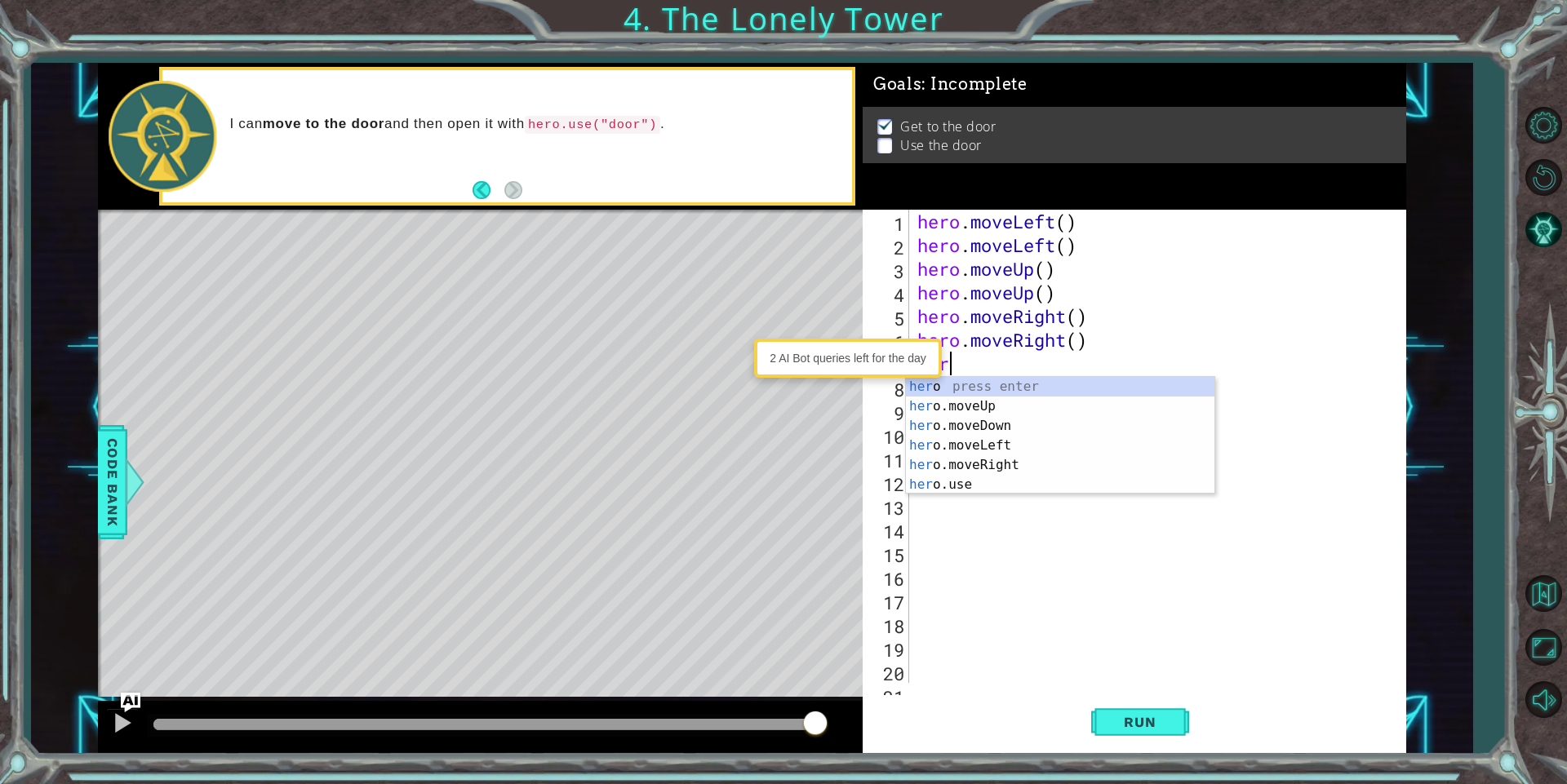
scroll to position [0, 1]
click at [991, 478] on div "her o press enter her o.moveUp press enter her o.moveDown press enter her o.mov…" at bounding box center [1060, 455] width 308 height 157
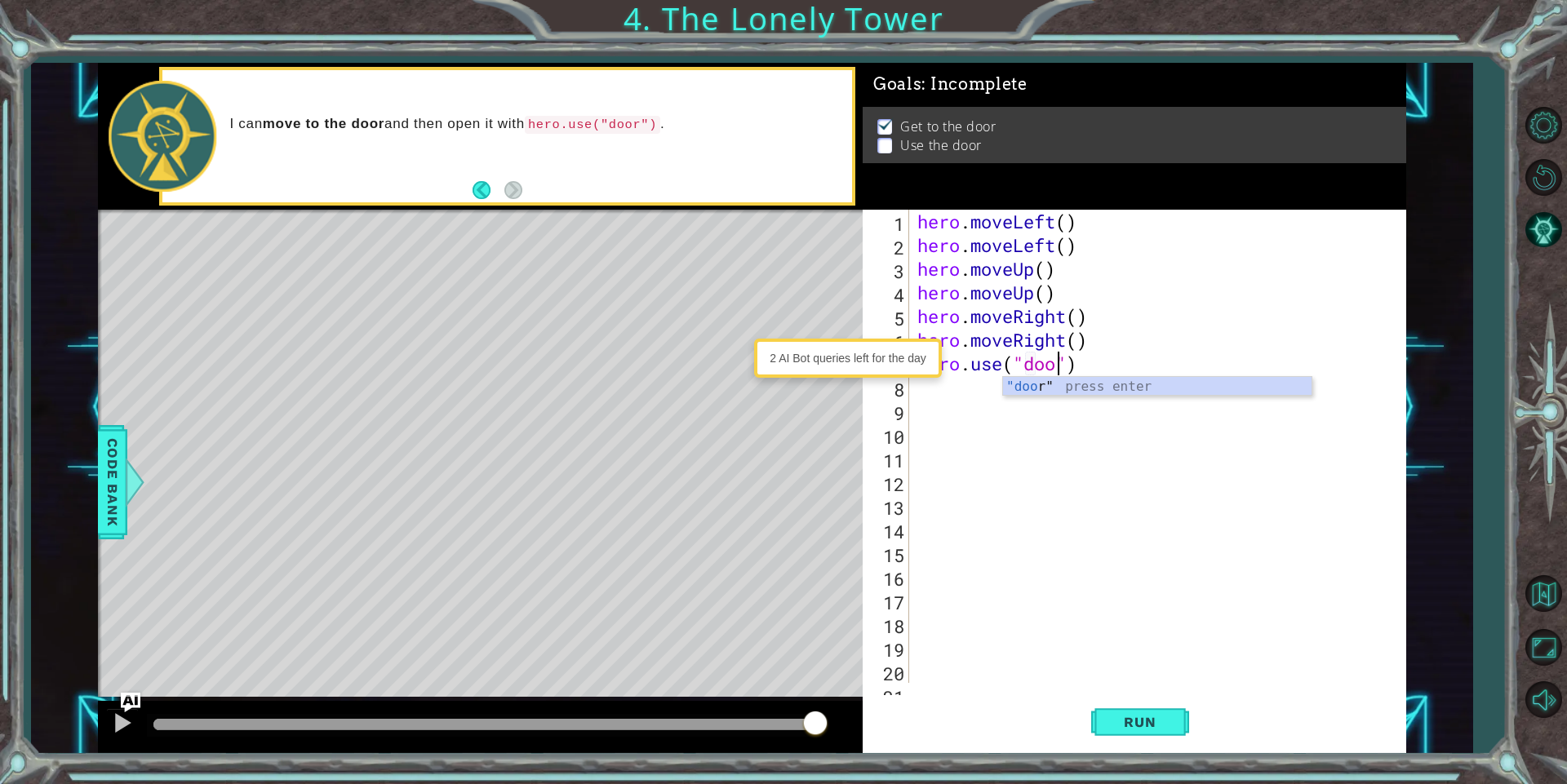
scroll to position [0, 8]
type textarea "hero.use("door")"
click at [1123, 706] on button "Run" at bounding box center [1139, 722] width 98 height 54
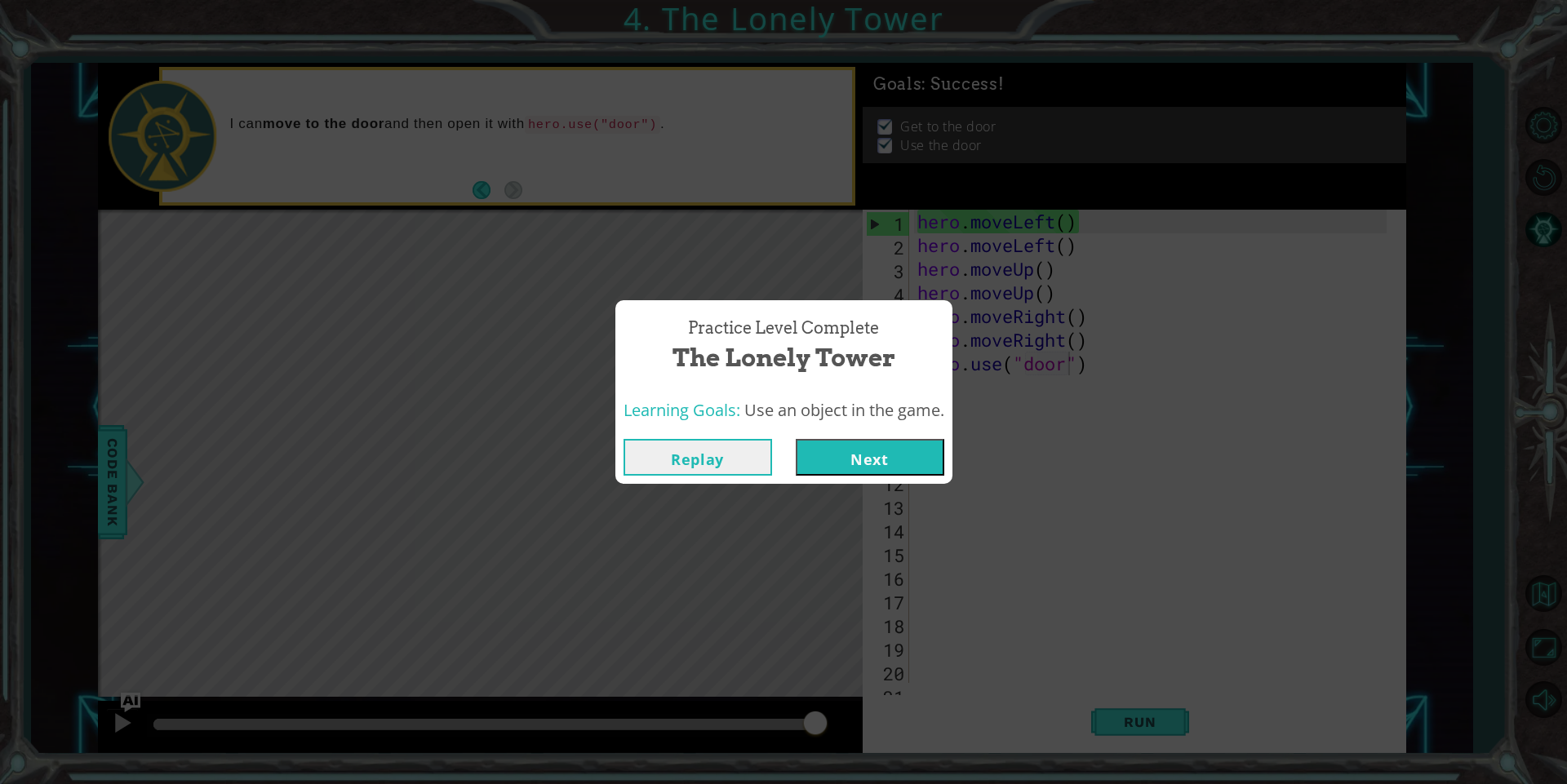
click at [900, 469] on button "Next" at bounding box center [870, 457] width 148 height 37
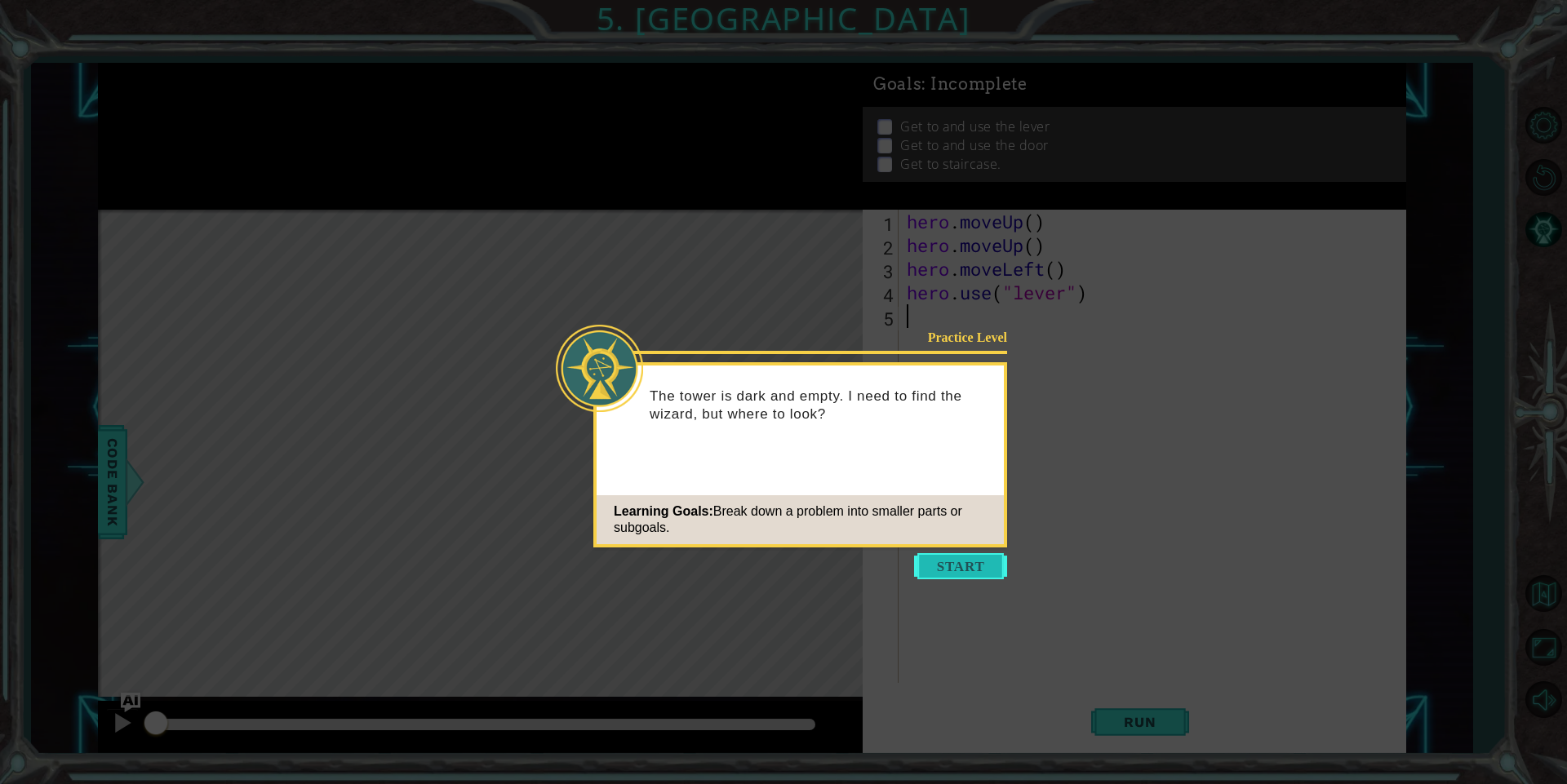
click at [964, 574] on button "Start" at bounding box center [960, 566] width 93 height 26
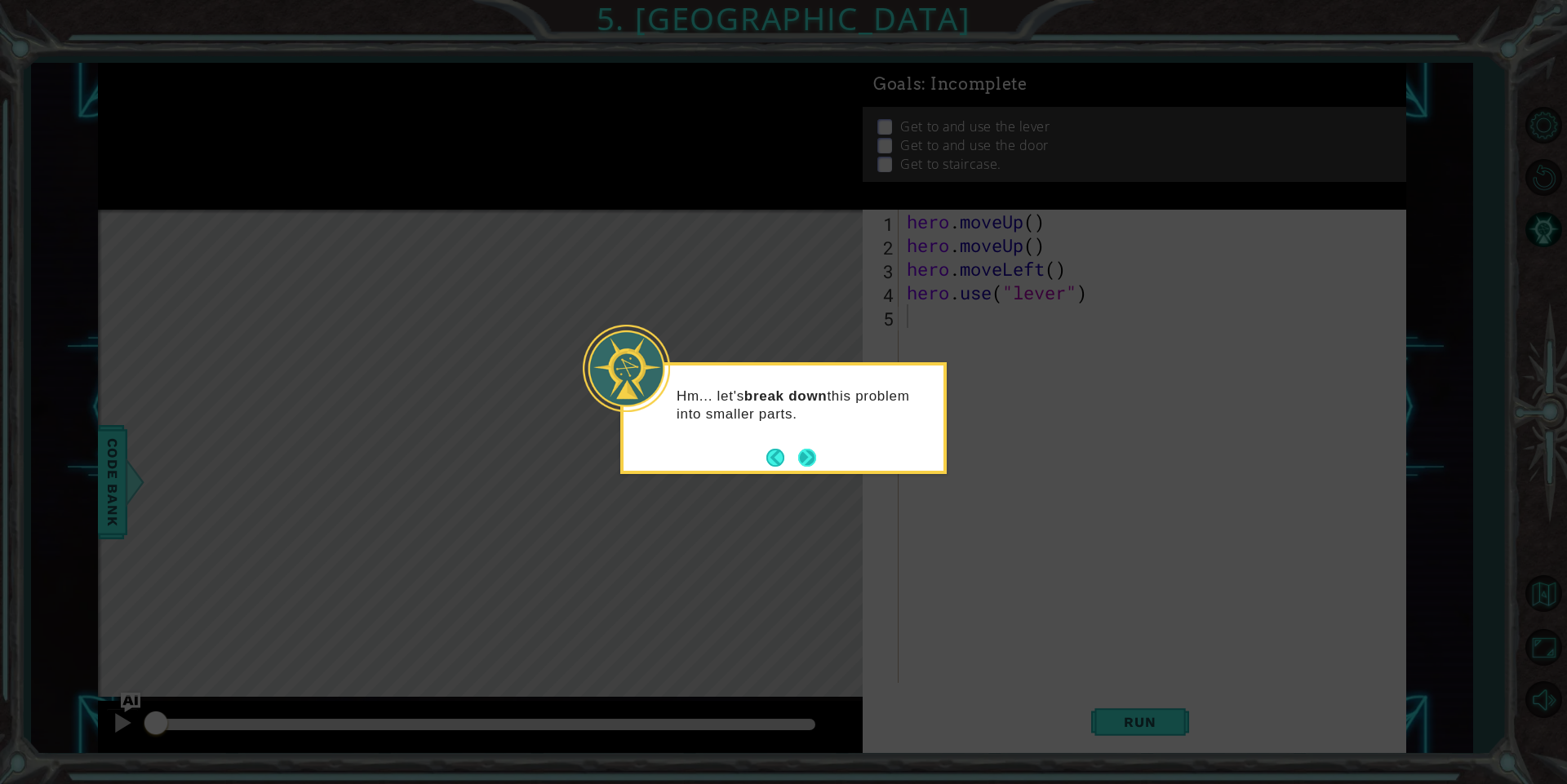
click at [809, 449] on button "Next" at bounding box center [808, 457] width 19 height 19
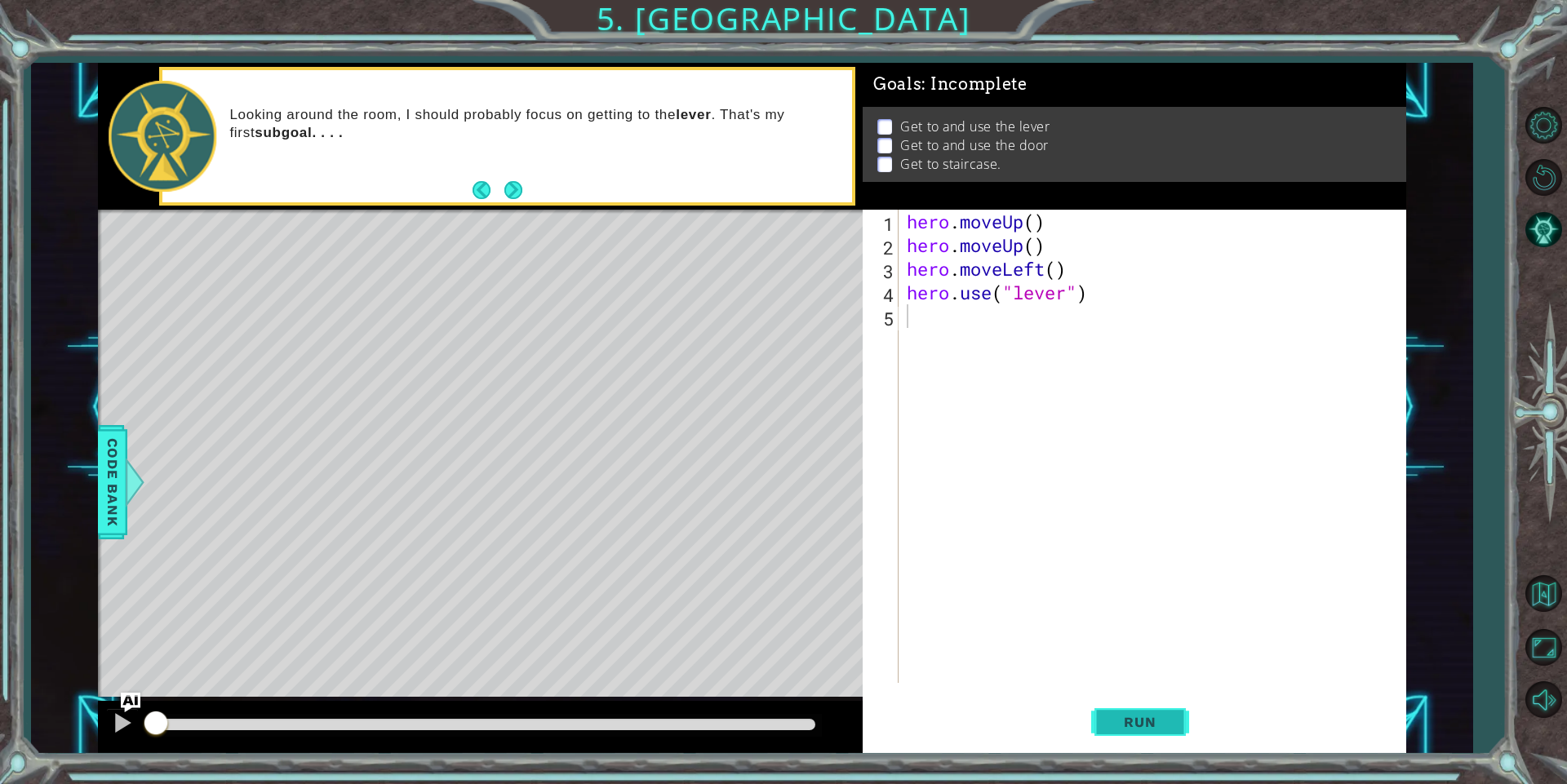
click at [1109, 722] on span "Run" at bounding box center [1139, 721] width 65 height 16
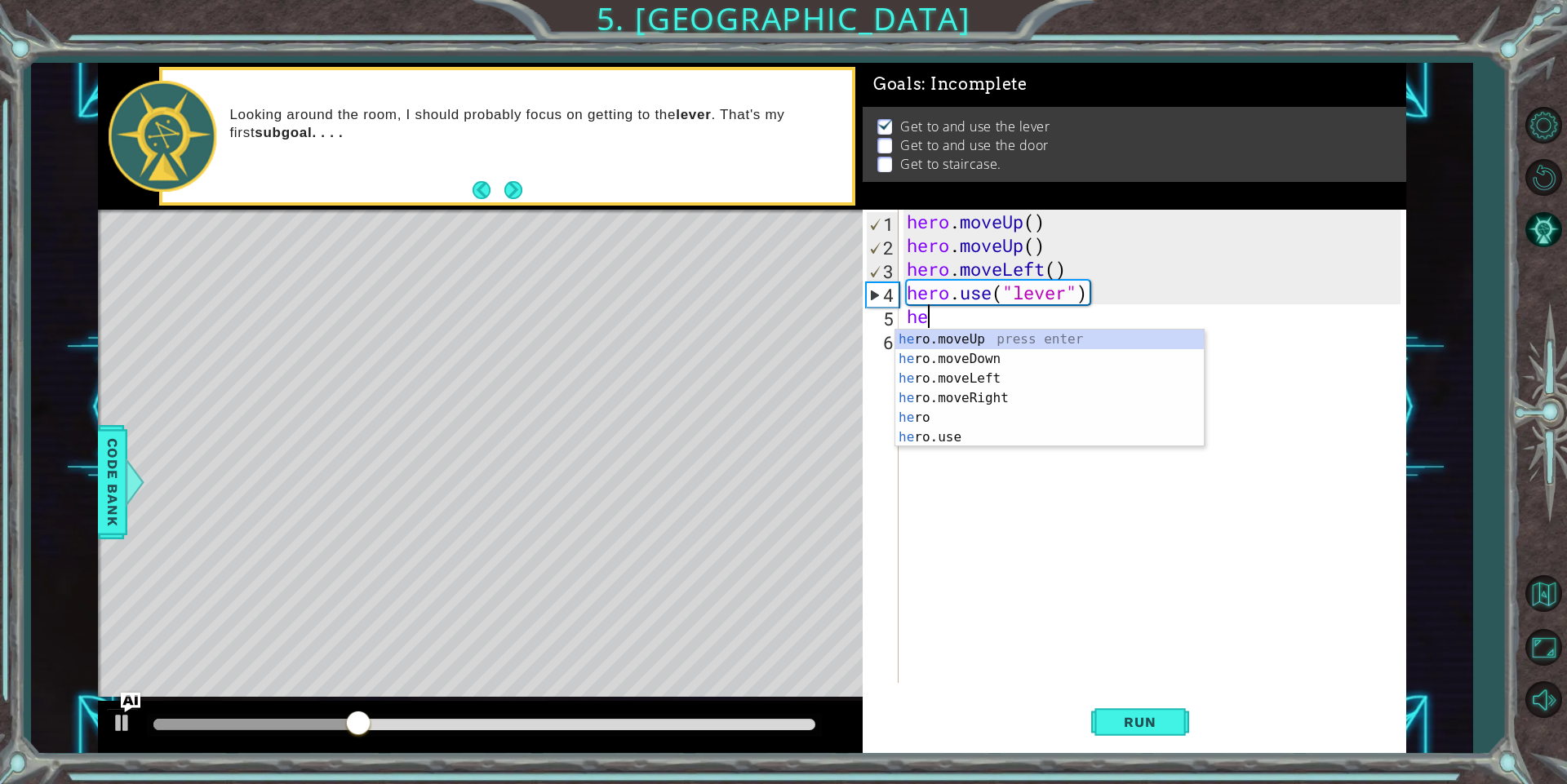
type textarea "her"
click at [988, 380] on div "her o.moveUp press enter her o.moveDown press enter her o.moveLeft press enter …" at bounding box center [1048, 408] width 308 height 157
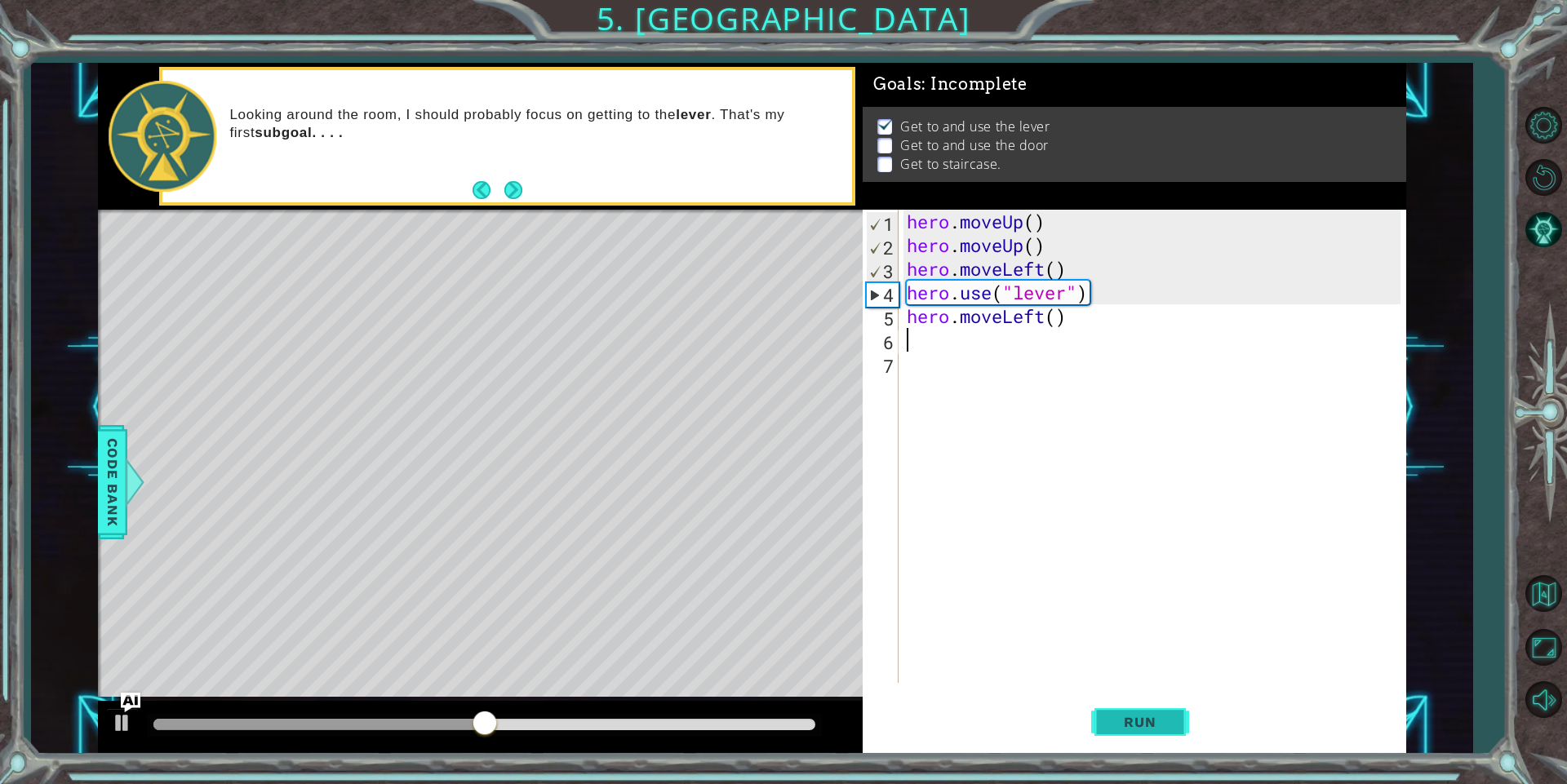
click at [1160, 712] on button "Run" at bounding box center [1139, 722] width 98 height 54
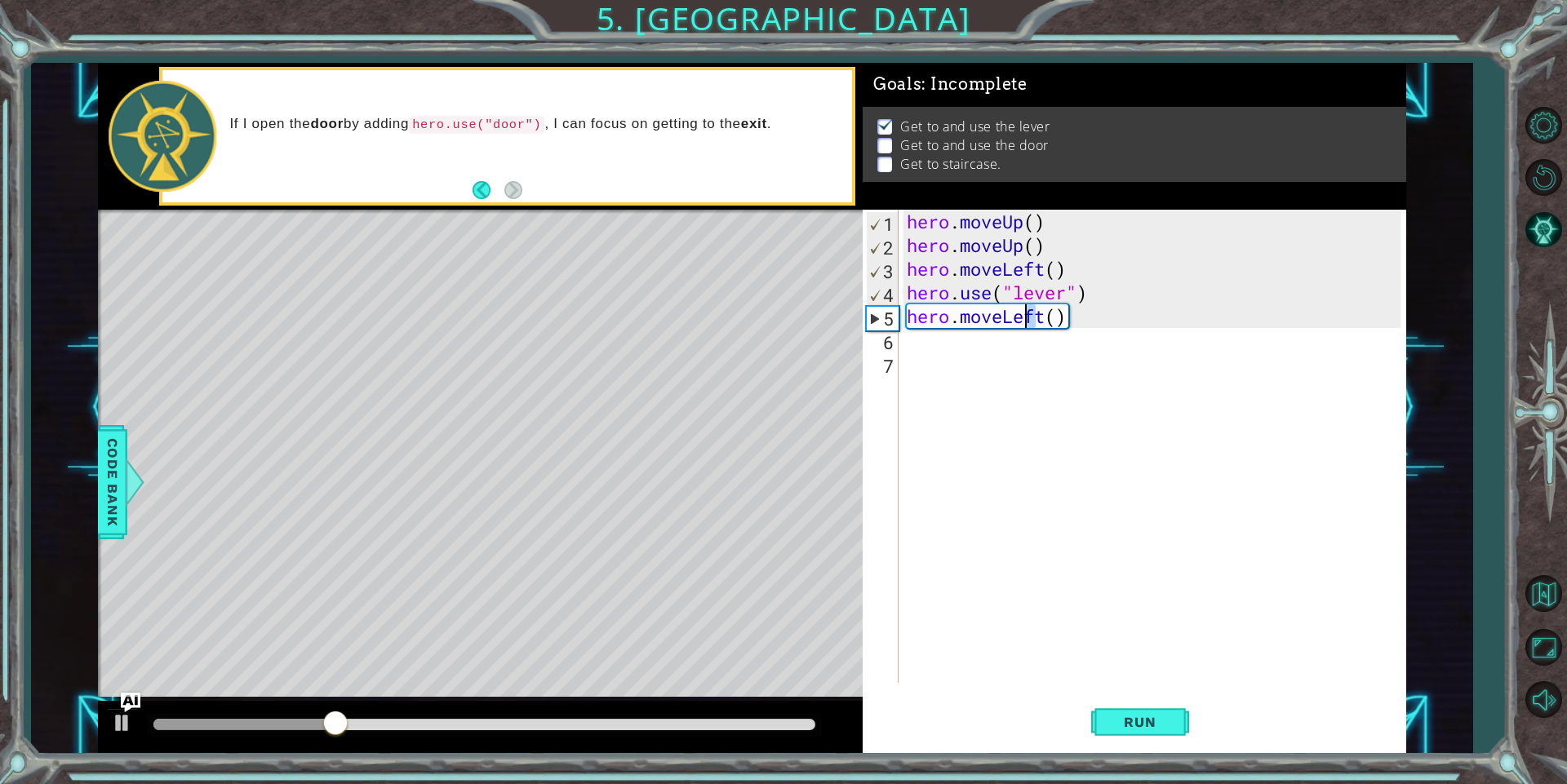
drag, startPoint x: 1041, startPoint y: 315, endPoint x: 1027, endPoint y: 316, distance: 14.0
click at [1027, 316] on div "hero . moveUp ( ) hero . moveUp ( ) hero . moveLeft ( ) hero . use ( "lever" ) …" at bounding box center [1155, 469] width 505 height 520
drag, startPoint x: 1042, startPoint y: 312, endPoint x: 1001, endPoint y: 317, distance: 41.3
click at [1001, 317] on div "hero . moveUp ( ) hero . moveUp ( ) hero . moveLeft ( ) hero . use ( "lever" ) …" at bounding box center [1155, 469] width 505 height 520
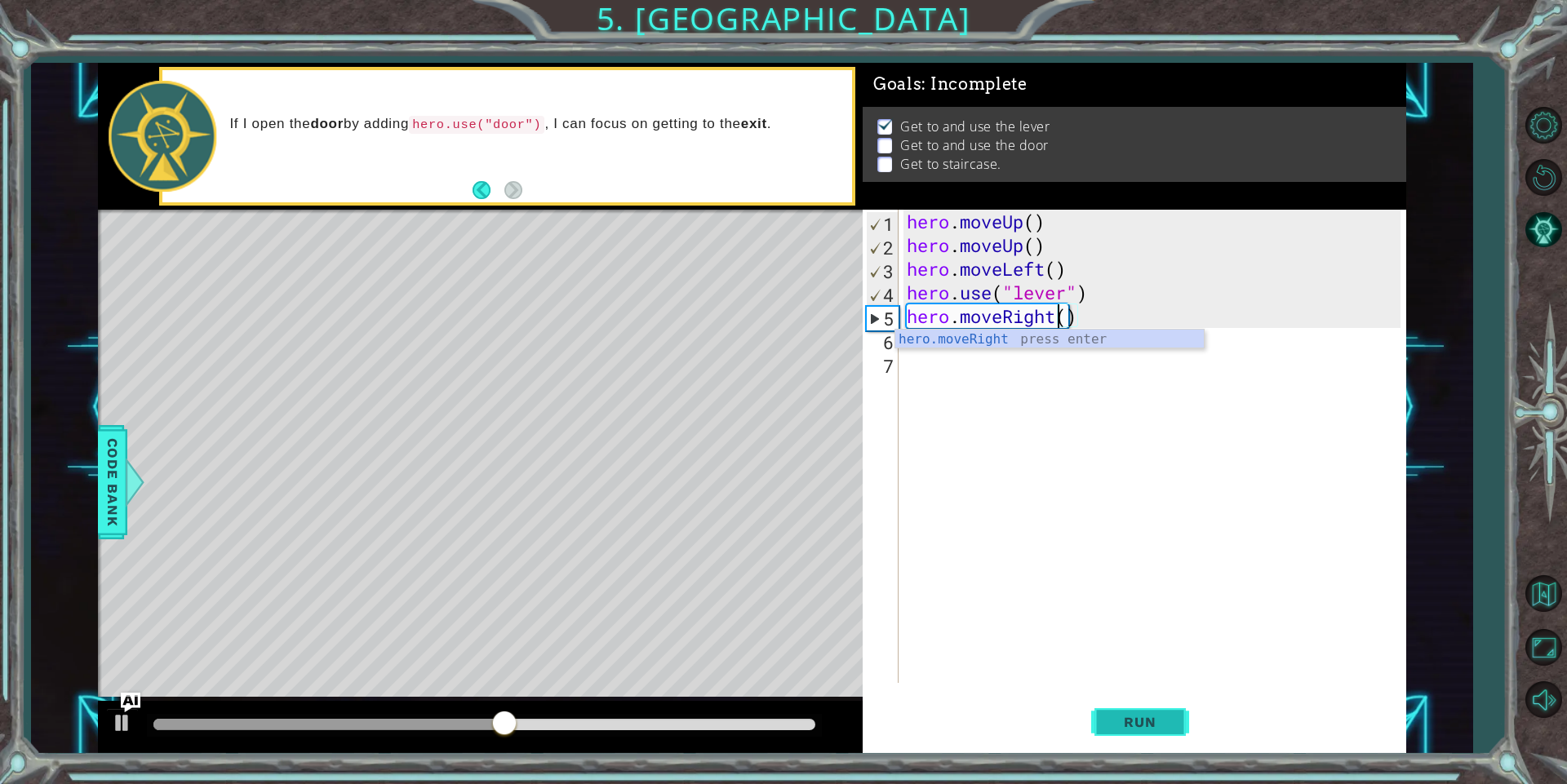
type textarea "hero.moveRight()"
click at [1130, 709] on button "Run" at bounding box center [1139, 722] width 98 height 54
click at [1002, 354] on div "hero . moveUp ( ) hero . moveUp ( ) hero . moveLeft ( ) hero . use ( "lever" ) …" at bounding box center [1155, 469] width 505 height 520
click at [959, 336] on div "hero . moveUp ( ) hero . moveUp ( ) hero . moveLeft ( ) hero . use ( "lever" ) …" at bounding box center [1155, 469] width 505 height 520
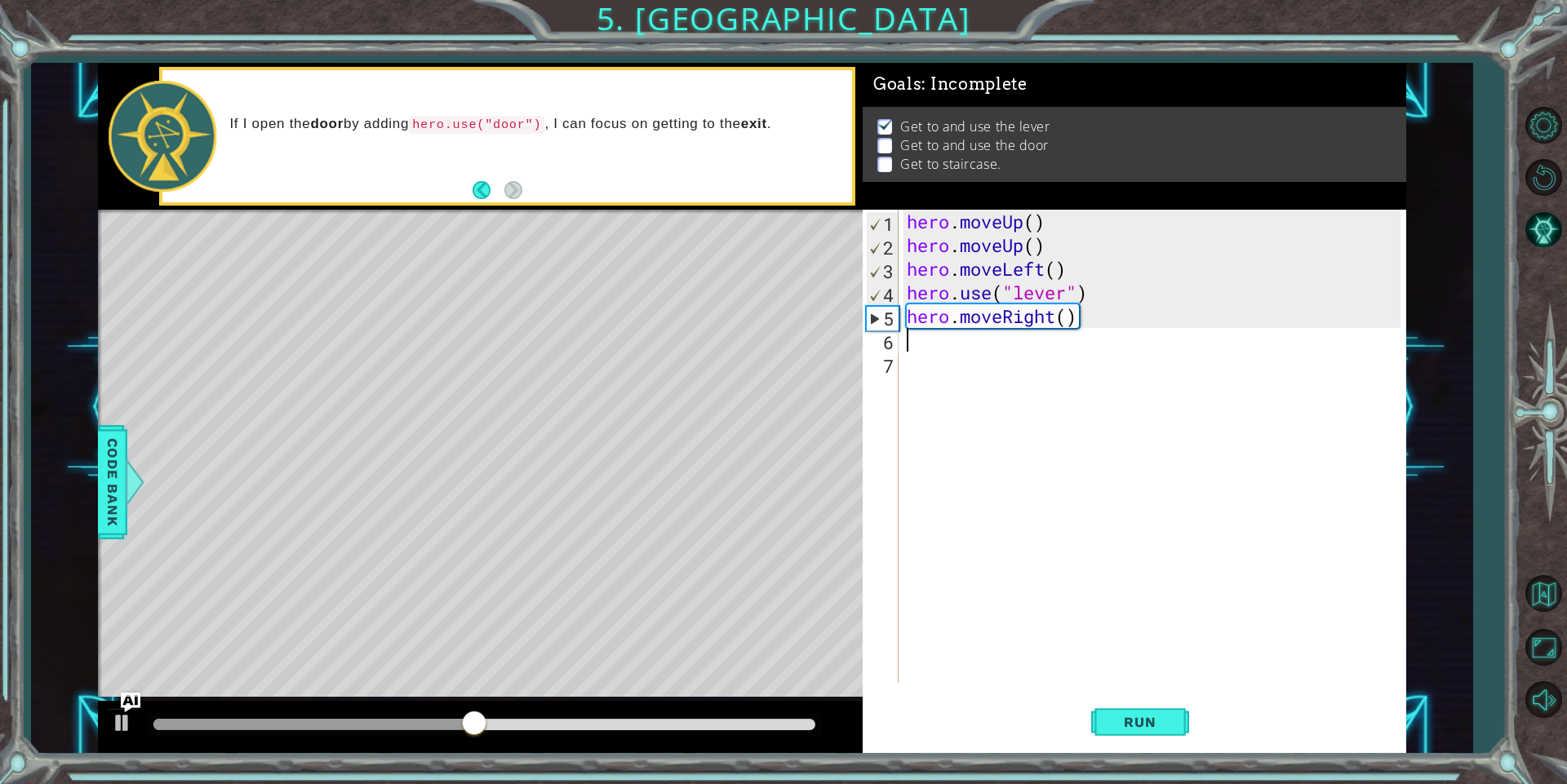
type textarea "he"
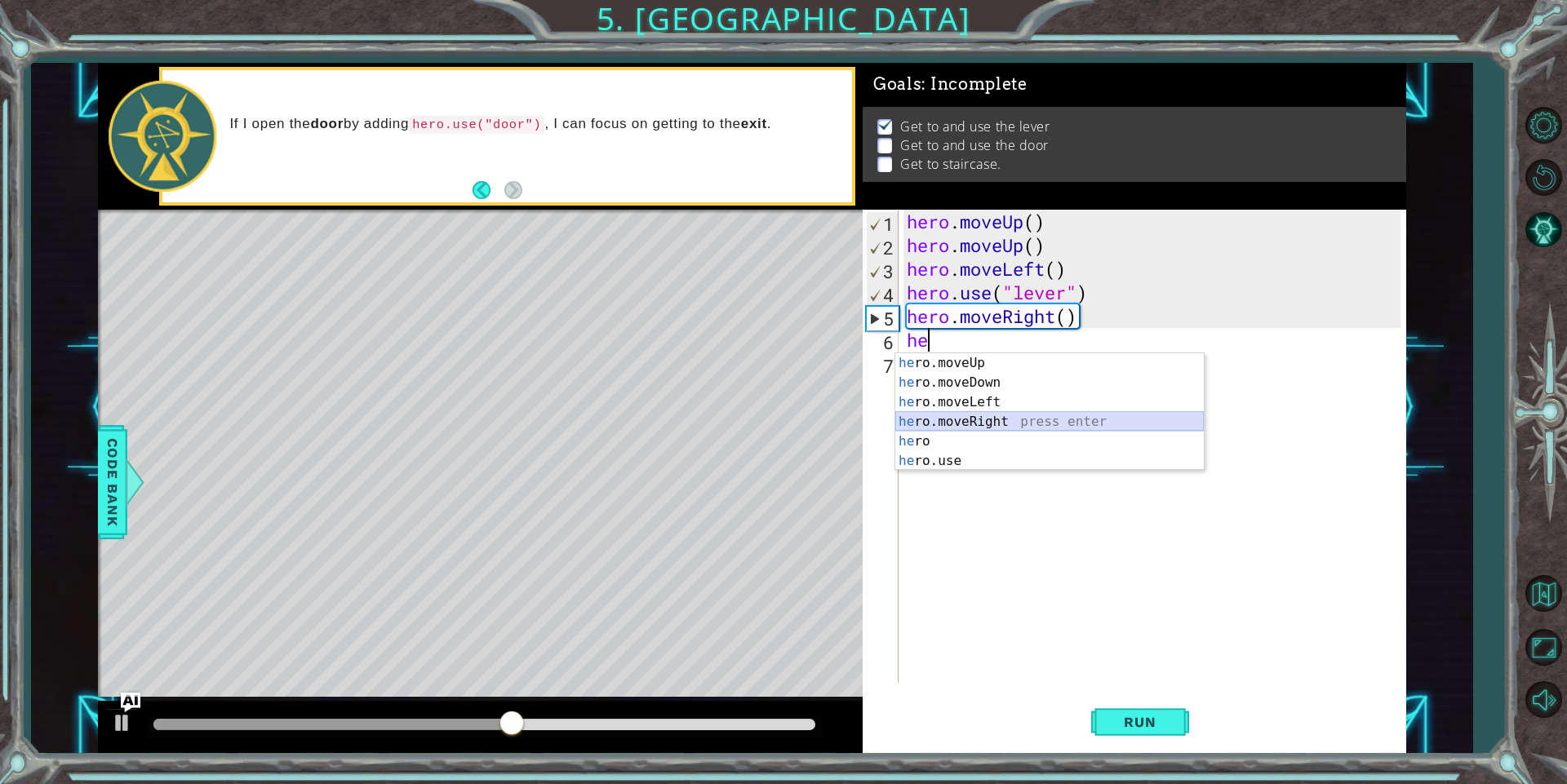
click at [950, 422] on div "he ro.moveUp press enter he ro.moveDown press enter he ro.moveLeft press enter …" at bounding box center [1048, 431] width 308 height 157
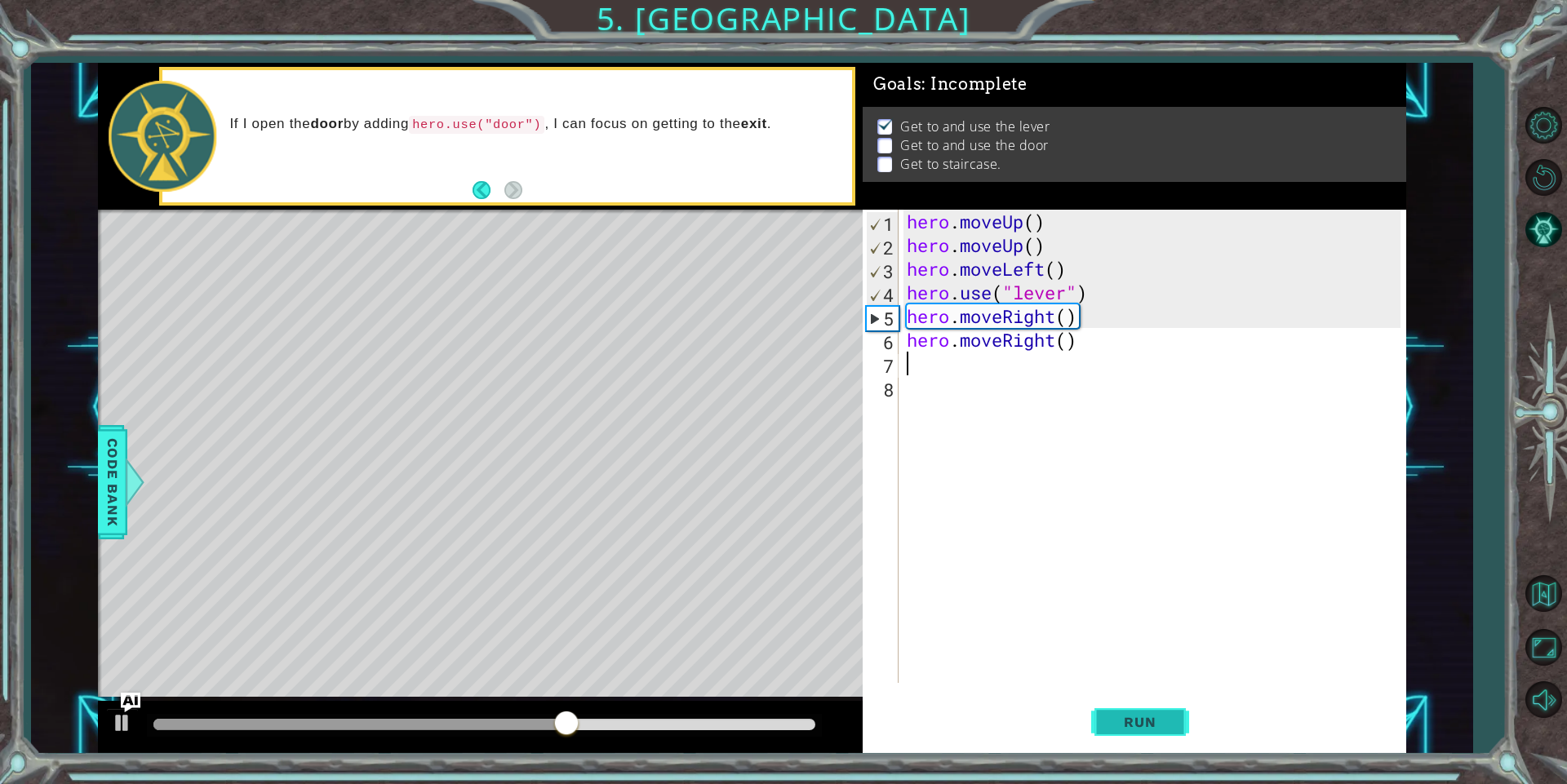
click at [1102, 718] on button "Run" at bounding box center [1139, 722] width 98 height 54
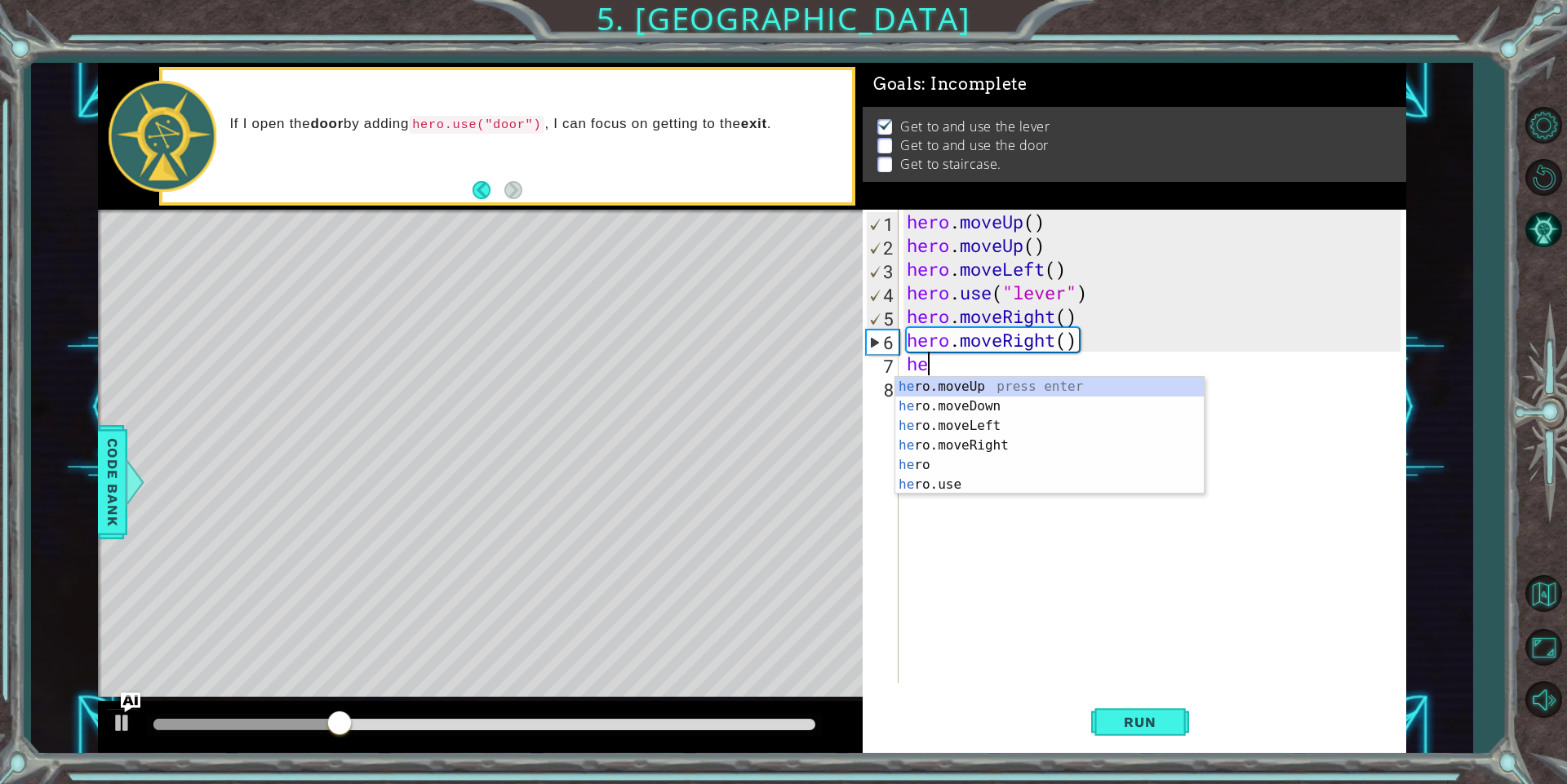
type textarea "her"
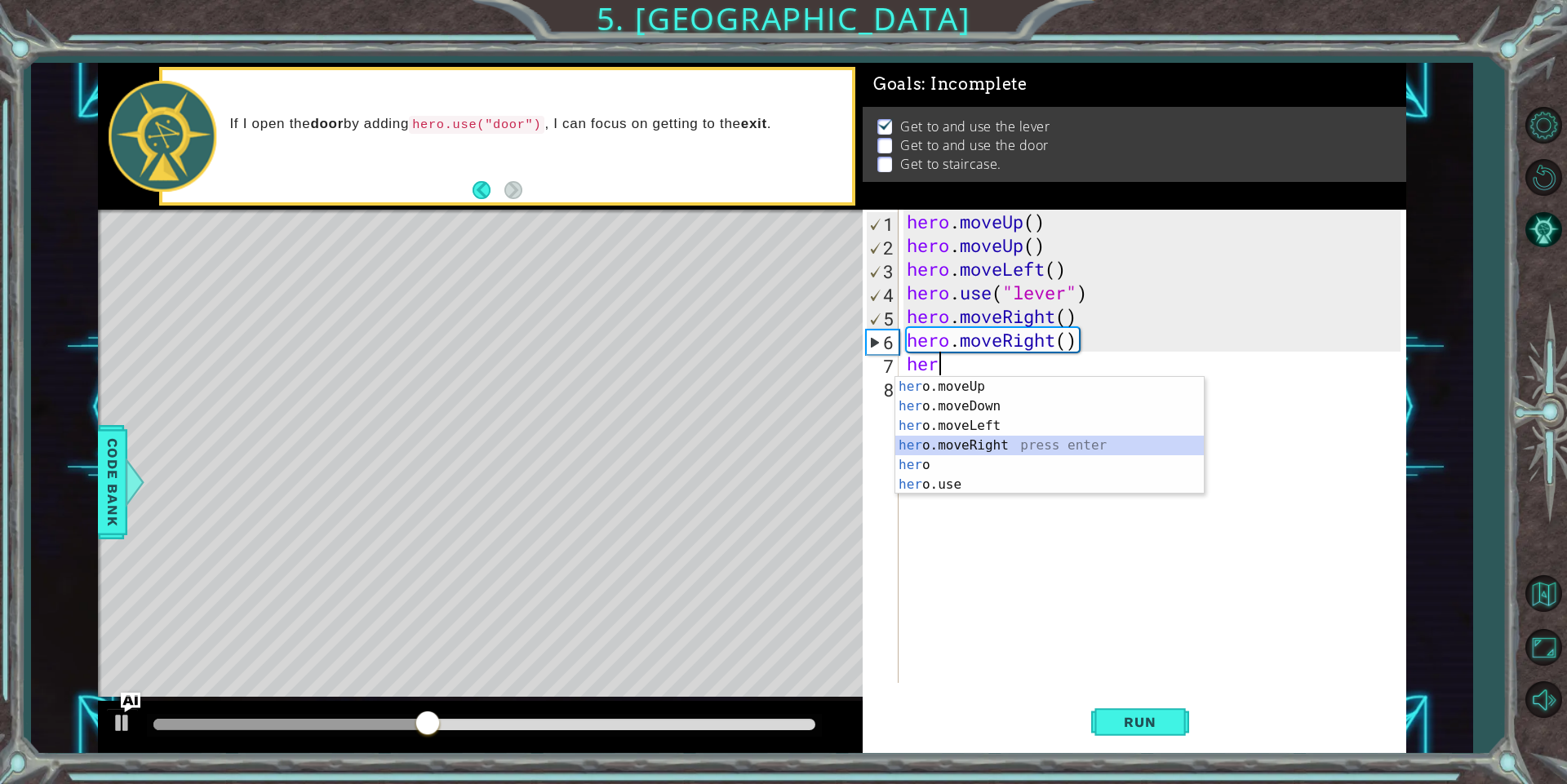
click at [1012, 440] on div "her o.moveUp press enter her o.moveDown press enter her o.moveLeft press enter …" at bounding box center [1048, 455] width 308 height 157
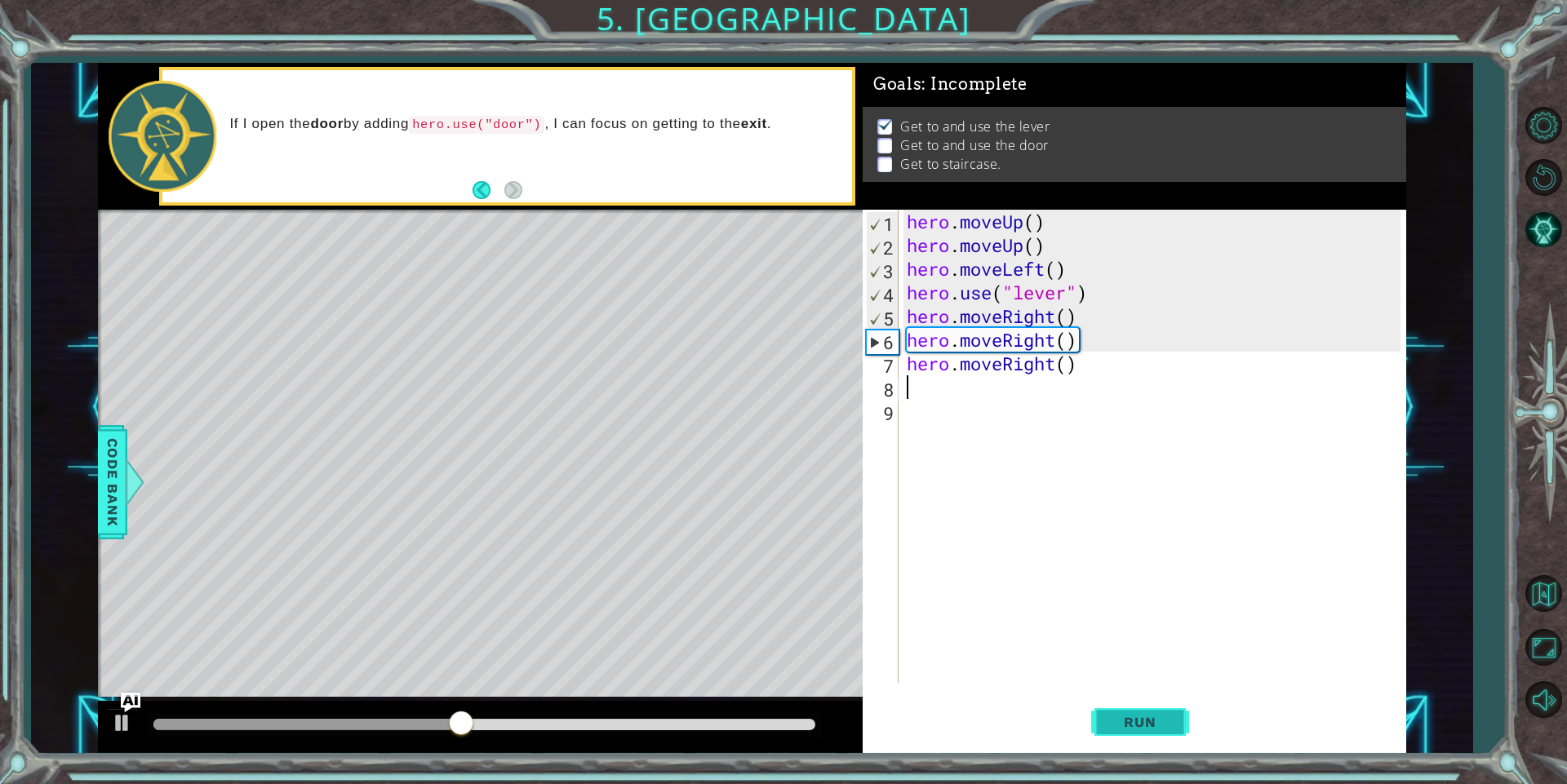
click at [1180, 727] on button "Run" at bounding box center [1139, 722] width 98 height 54
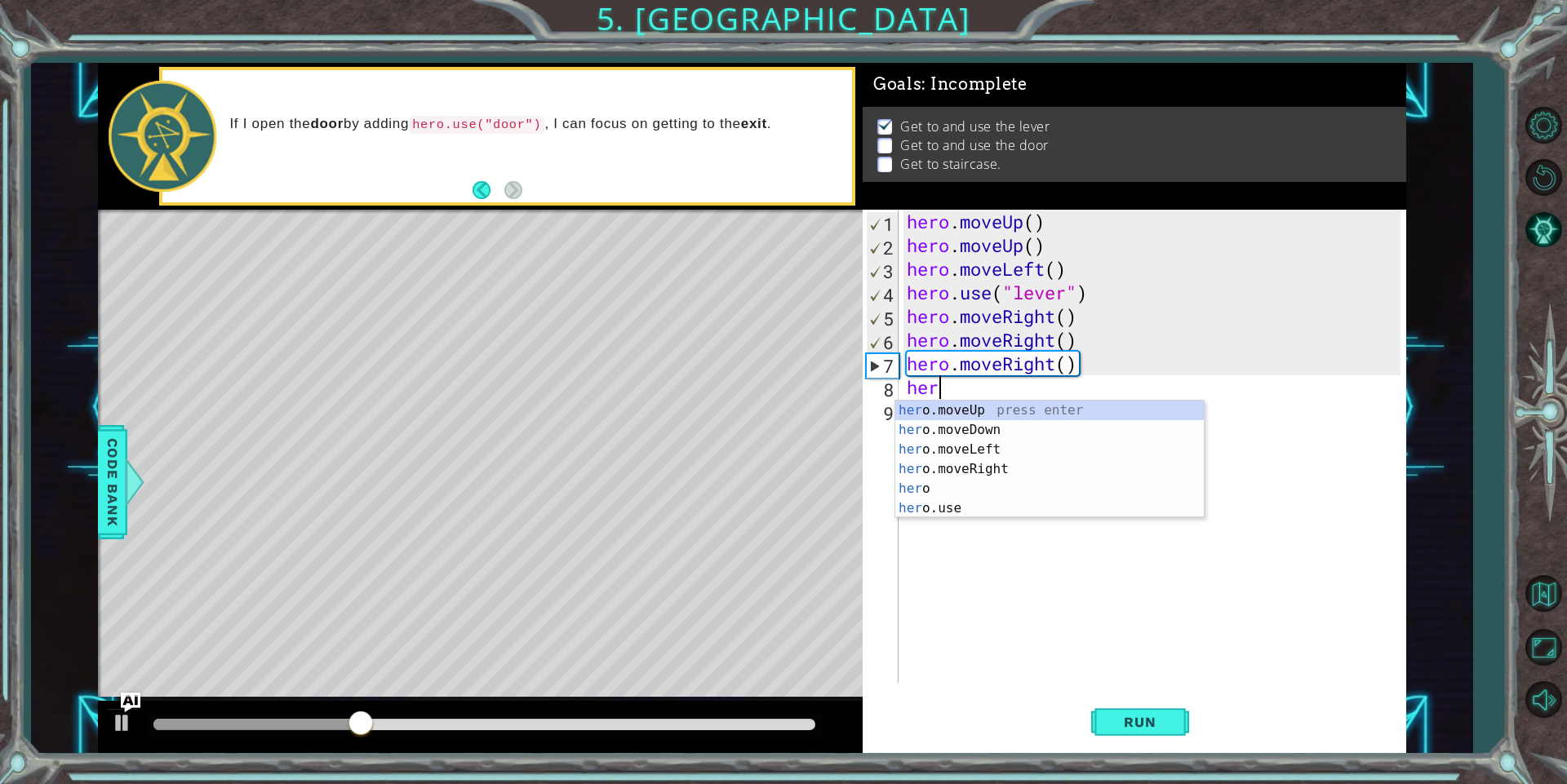
scroll to position [0, 1]
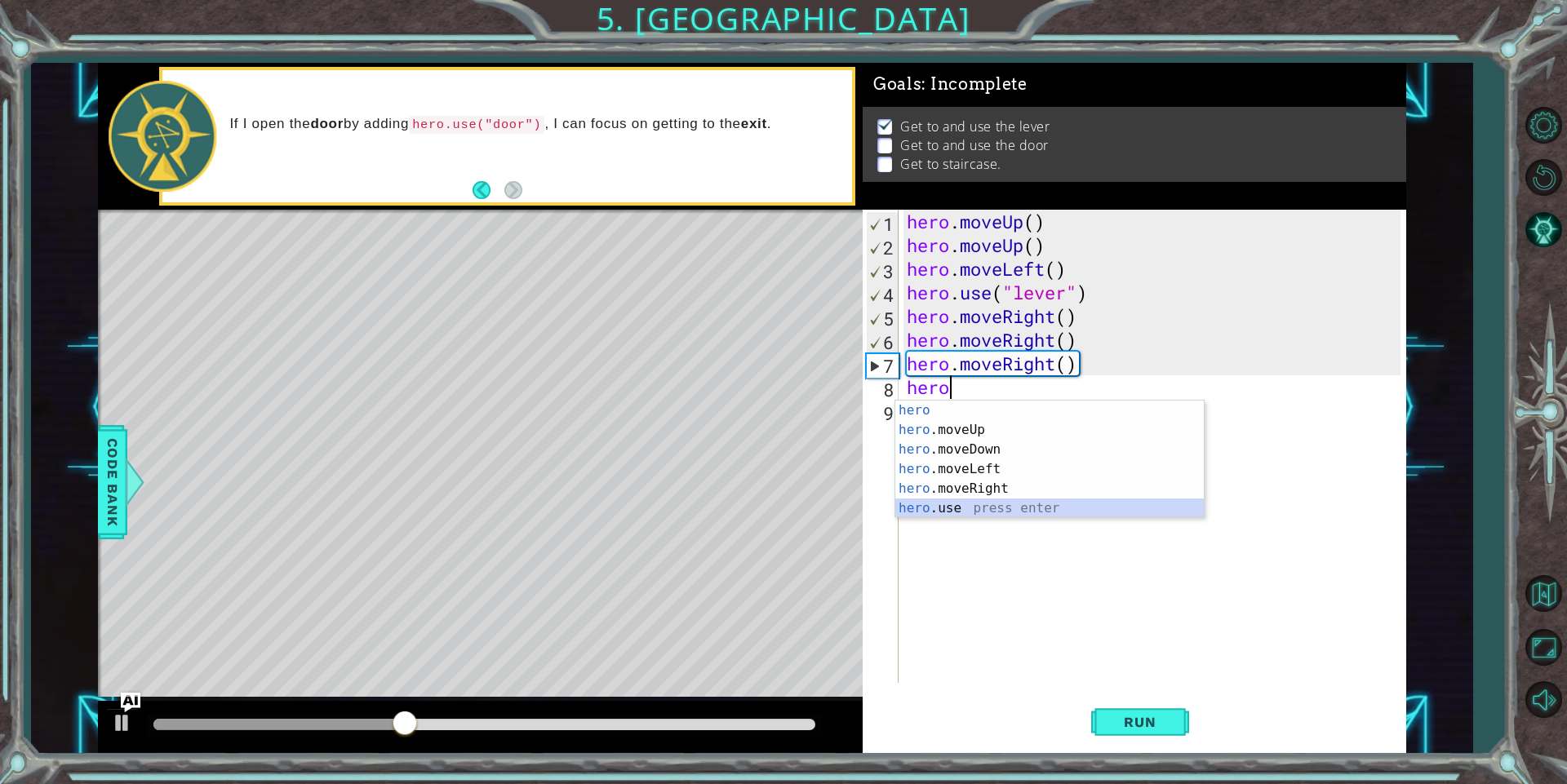
click at [916, 514] on div "hero press enter hero .moveUp press enter hero .moveDown press enter hero .move…" at bounding box center [1048, 479] width 308 height 157
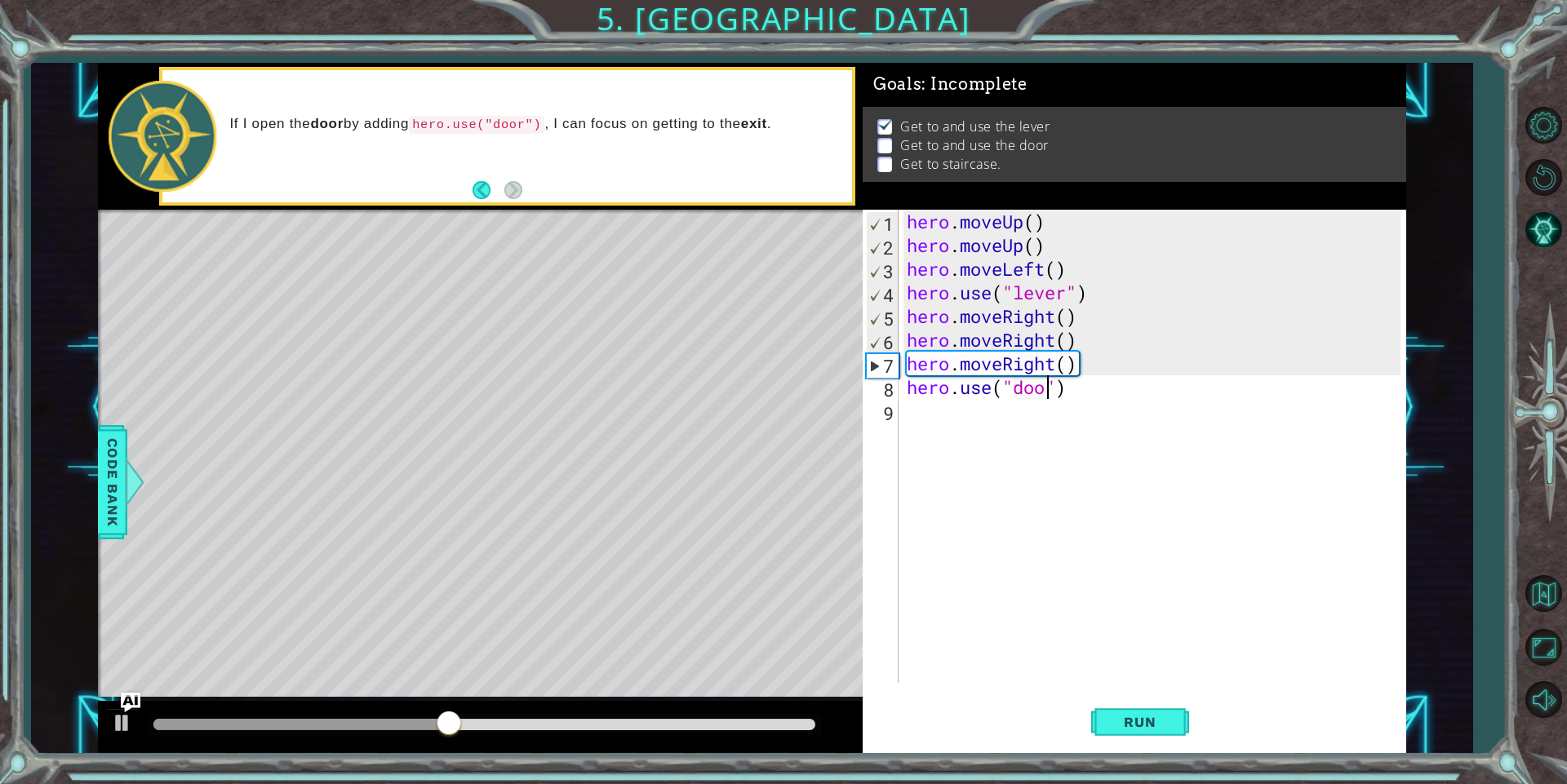
scroll to position [0, 8]
type textarea "hero.use("door")"
drag, startPoint x: 1115, startPoint y: 710, endPoint x: 1102, endPoint y: 711, distance: 13.0
click at [1114, 710] on button "Run" at bounding box center [1139, 722] width 98 height 54
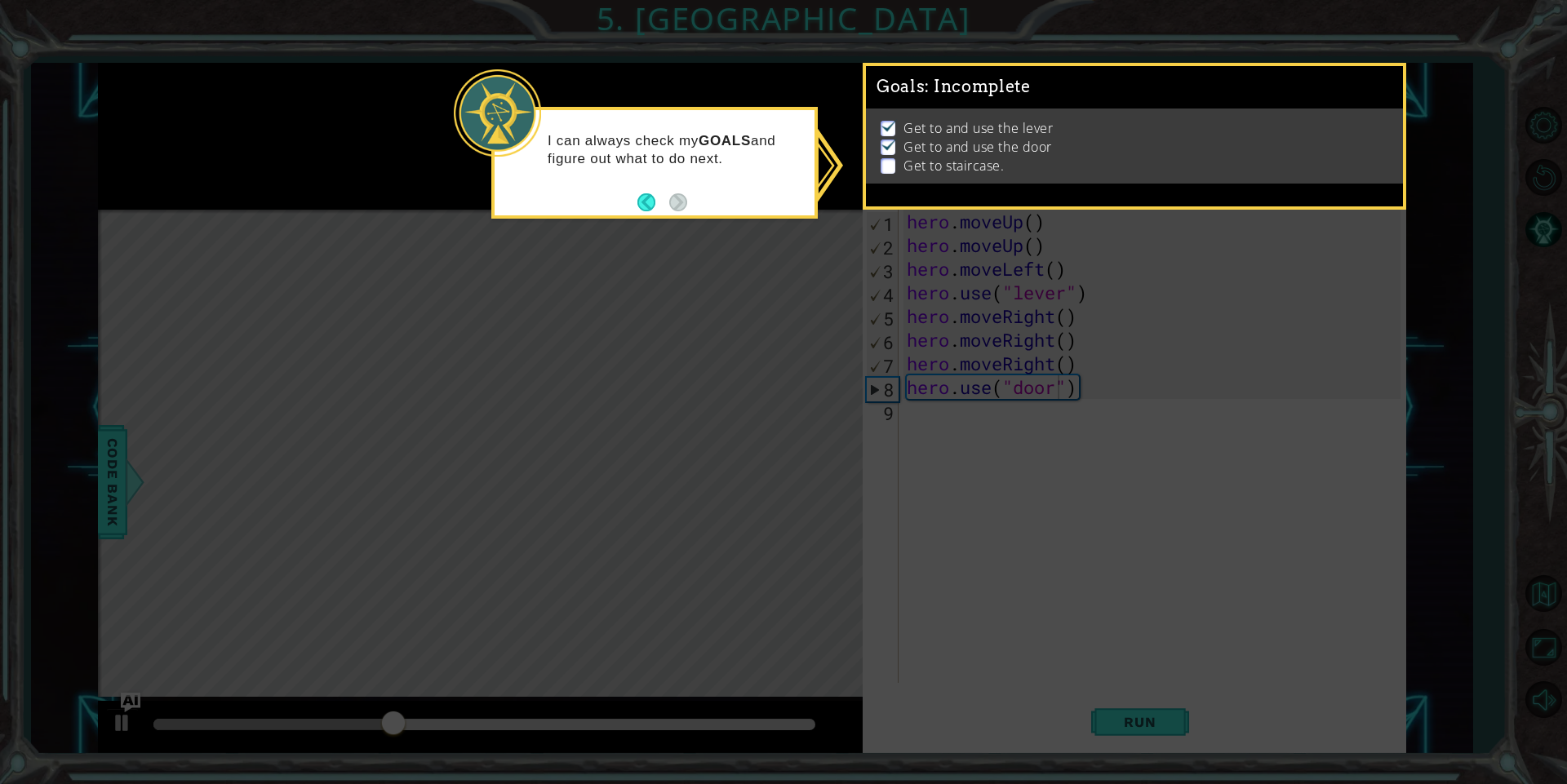
drag, startPoint x: 974, startPoint y: 152, endPoint x: 972, endPoint y: 187, distance: 35.1
click at [979, 157] on p "Get to staircase." at bounding box center [953, 166] width 100 height 18
click at [935, 558] on icon at bounding box center [784, 392] width 1567 height 784
click at [925, 120] on p "Get to and use the lever" at bounding box center [978, 128] width 149 height 18
click at [645, 203] on button "Back" at bounding box center [653, 202] width 32 height 18
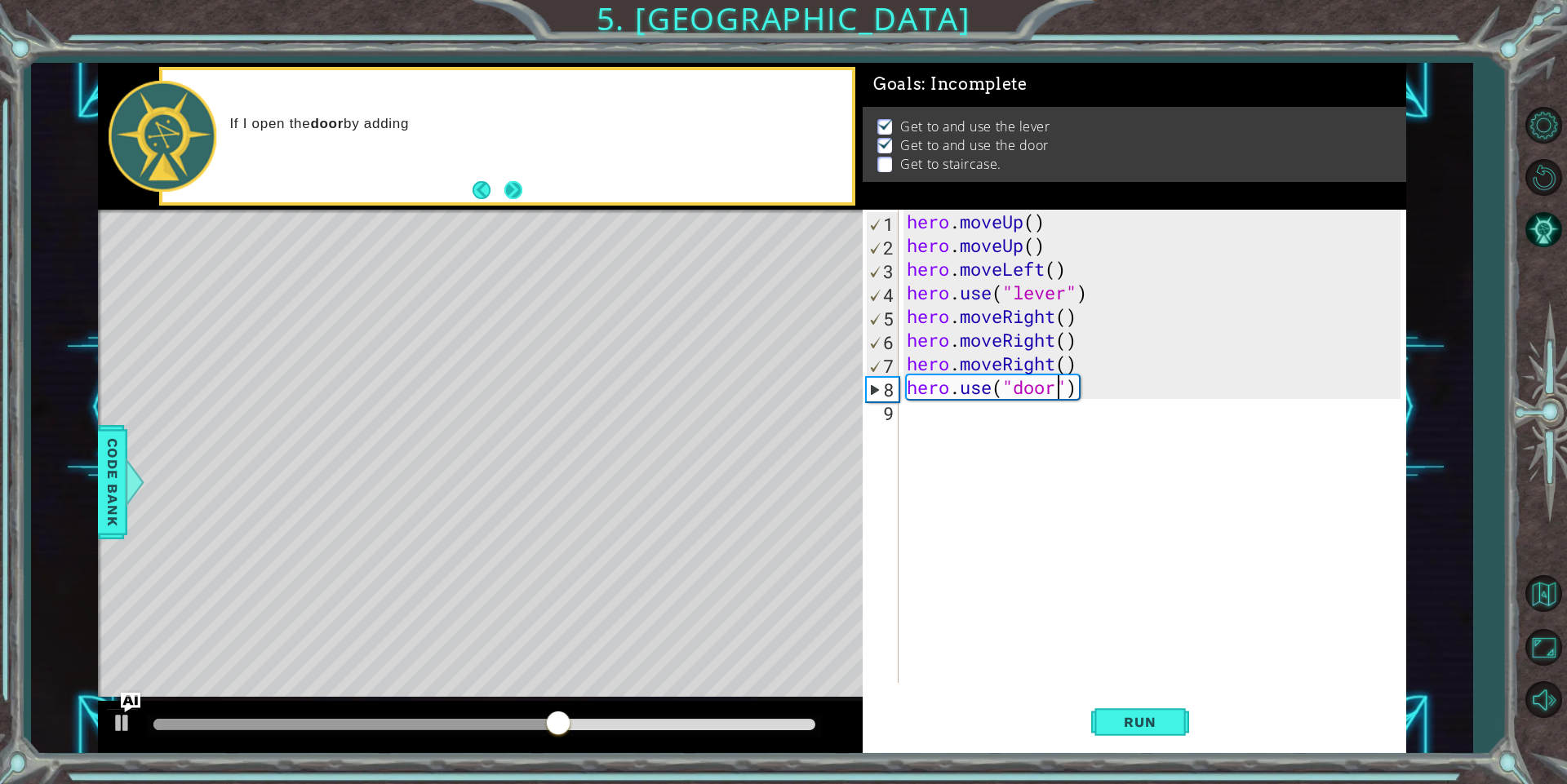
click at [507, 188] on button "Next" at bounding box center [513, 190] width 18 height 18
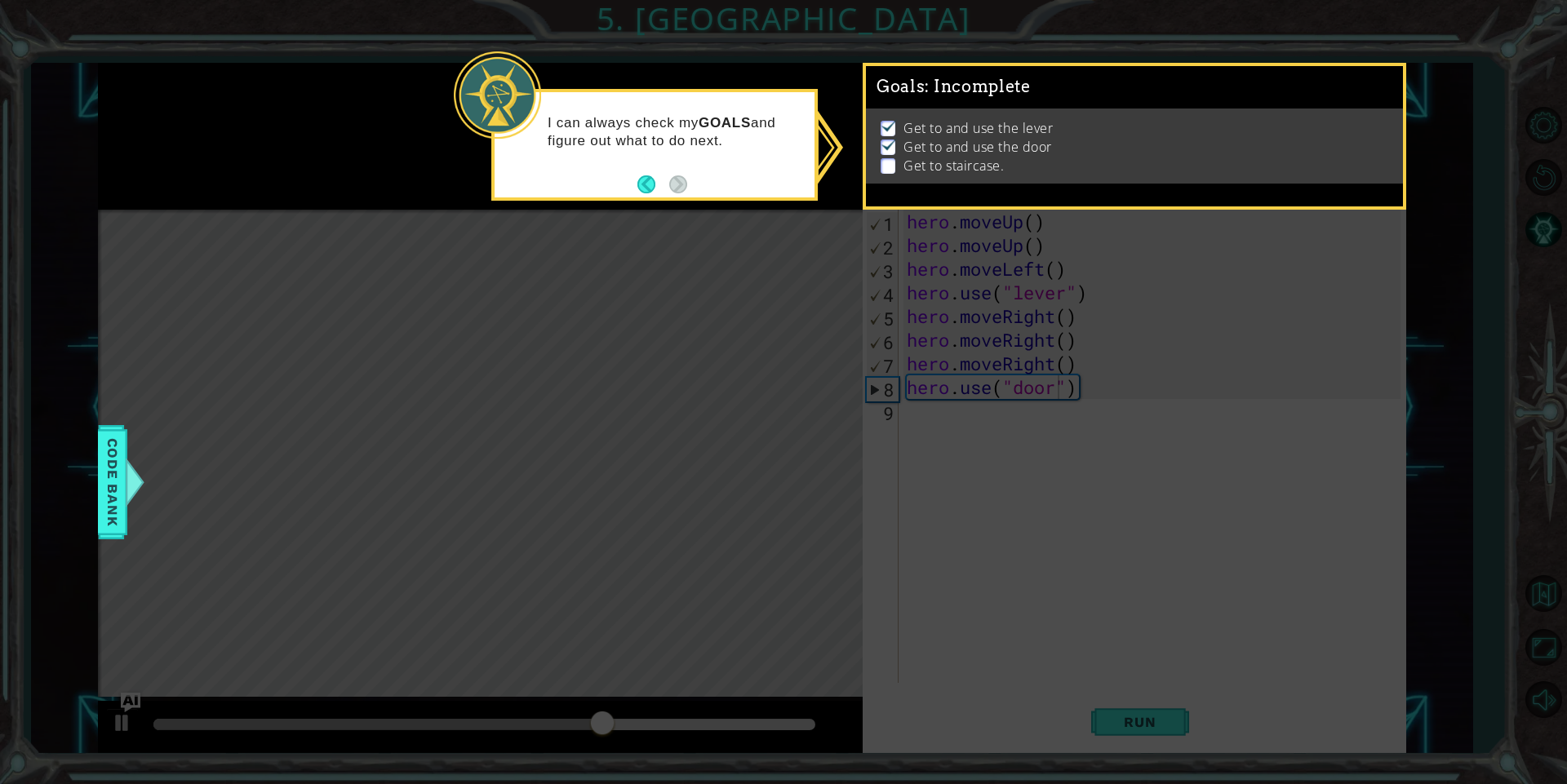
click at [645, 173] on footer at bounding box center [663, 185] width 50 height 24
click at [633, 184] on div "I can always check my GOALS and figure out what to do next." at bounding box center [654, 145] width 326 height 112
click at [918, 160] on p "Get to staircase." at bounding box center [953, 166] width 100 height 18
click at [893, 147] on p at bounding box center [887, 147] width 15 height 16
click at [881, 161] on p at bounding box center [887, 166] width 15 height 16
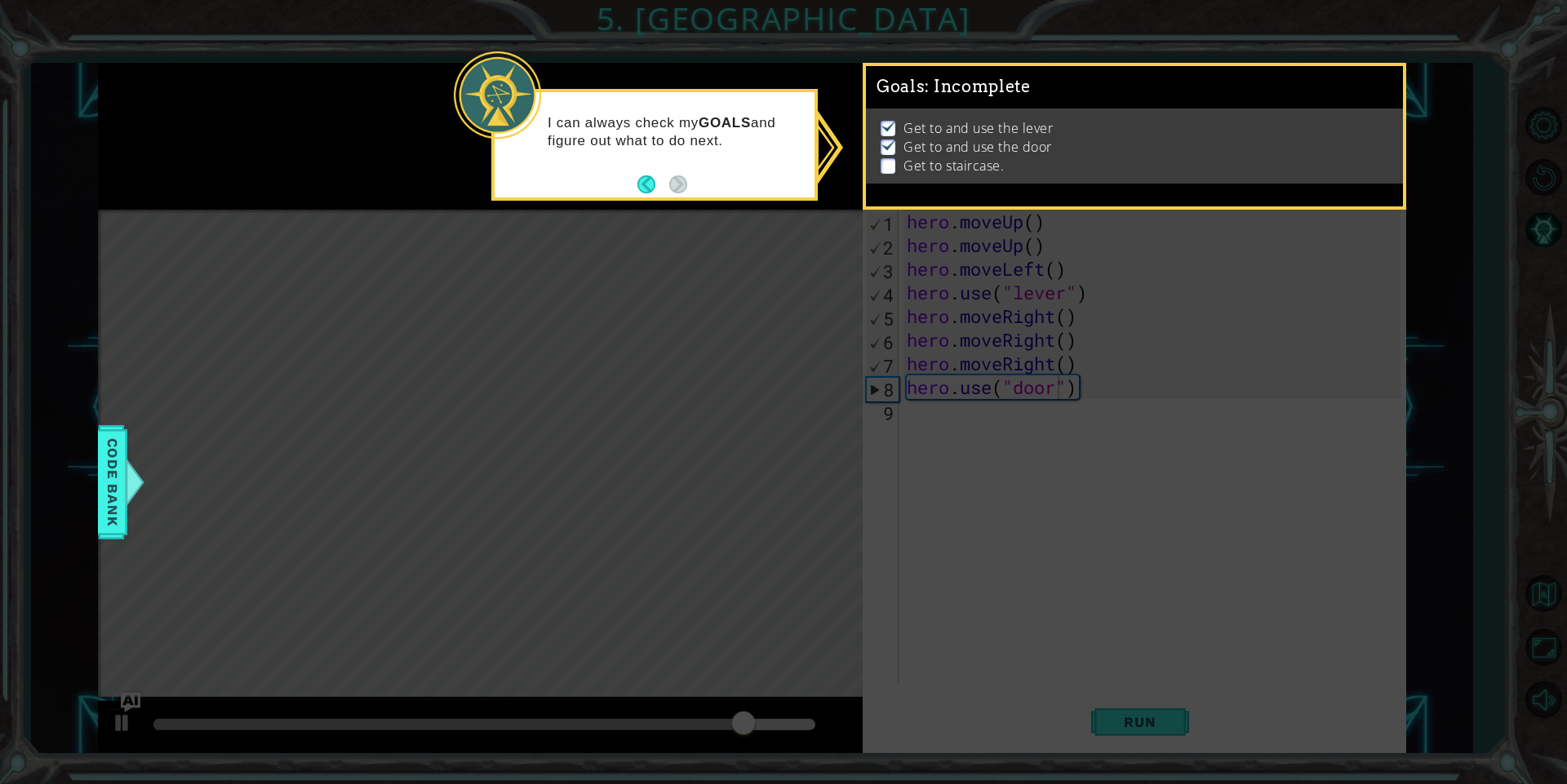
drag, startPoint x: 1318, startPoint y: 120, endPoint x: 1281, endPoint y: 128, distance: 37.9
click at [1312, 129] on li "Get to and use the lever" at bounding box center [1136, 129] width 512 height 19
click at [117, 493] on span "Code Bank" at bounding box center [112, 481] width 26 height 99
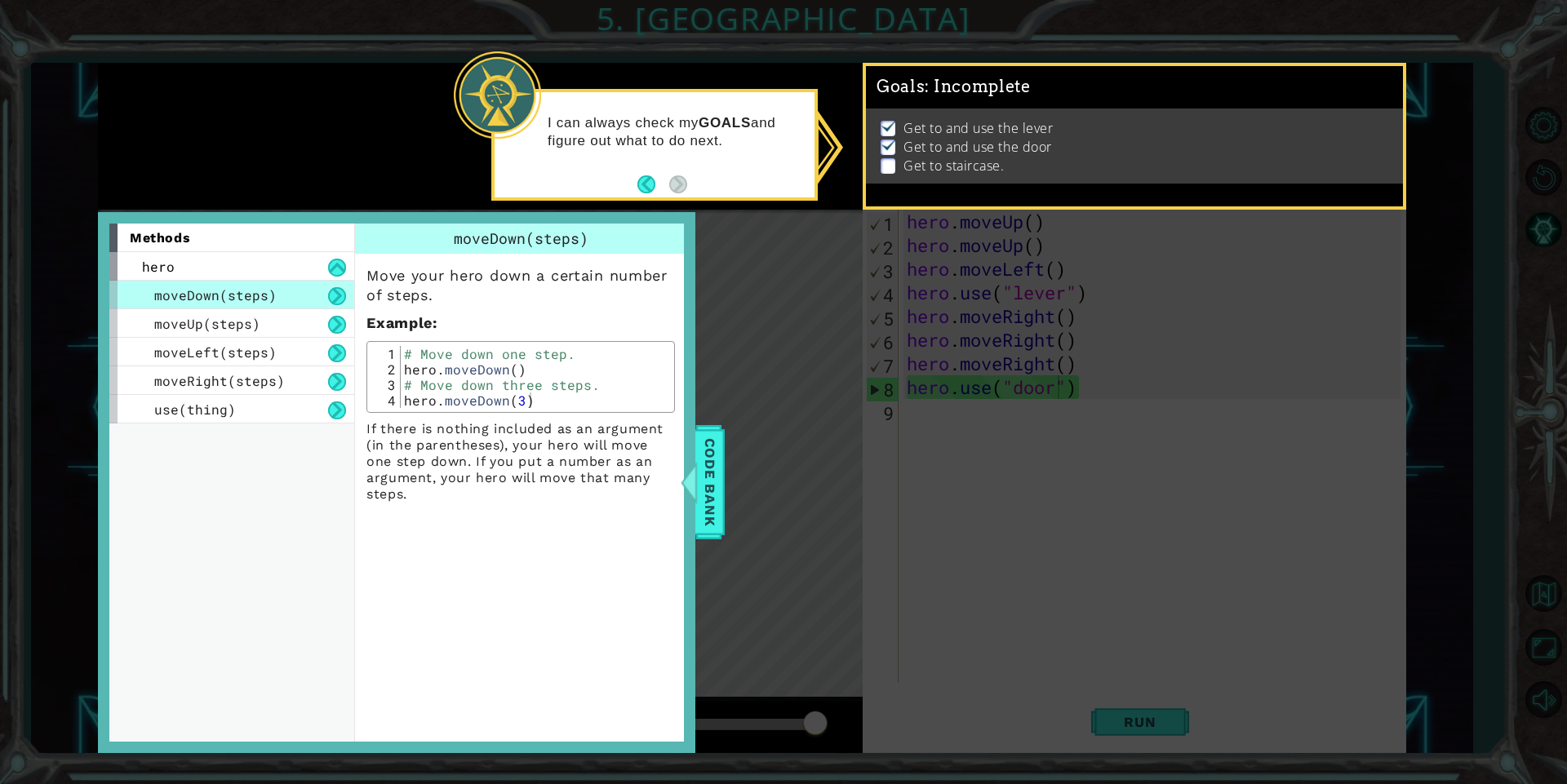
click at [730, 432] on icon at bounding box center [784, 392] width 1567 height 784
click at [712, 448] on span "Code Bank" at bounding box center [710, 481] width 26 height 99
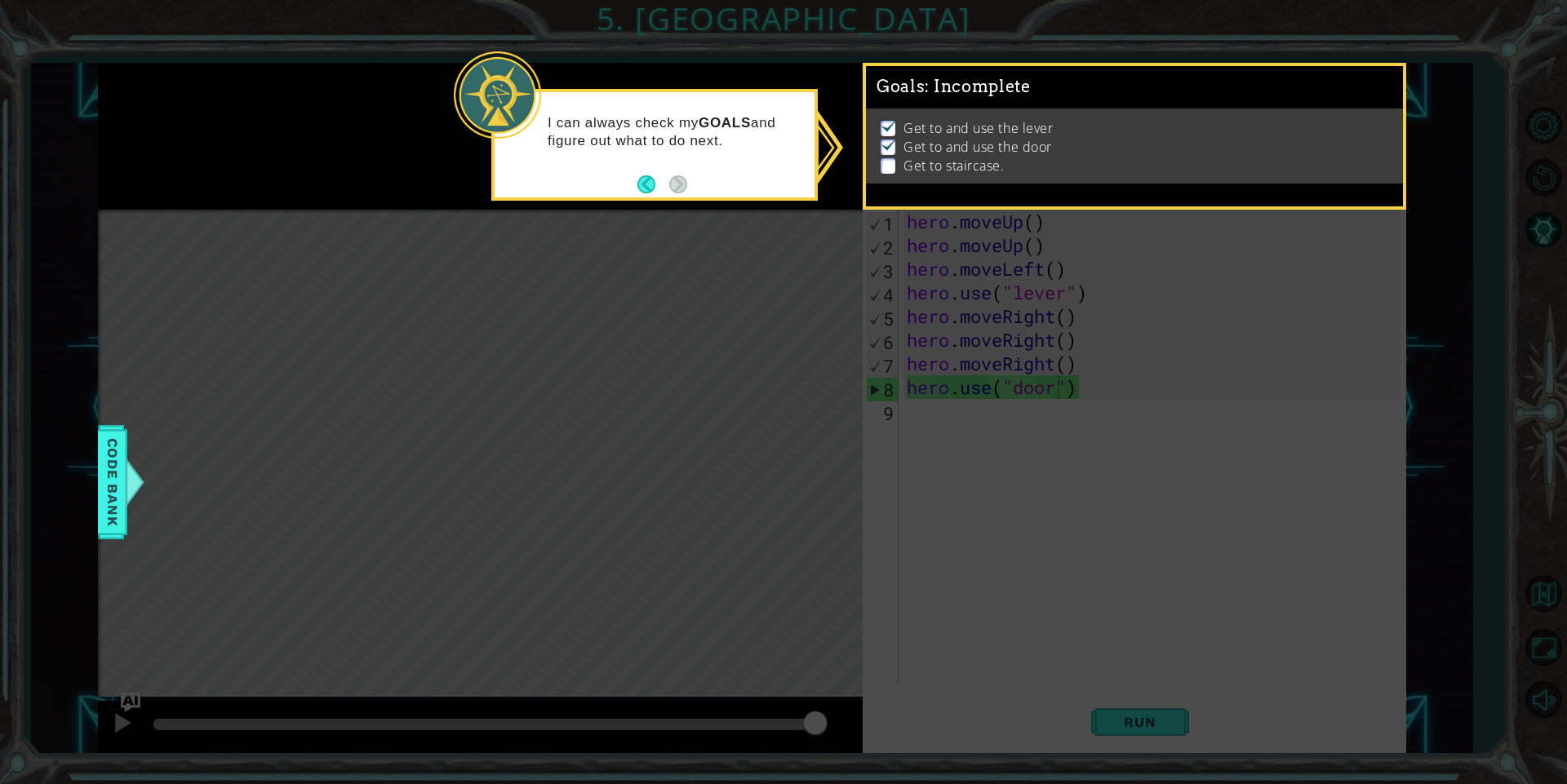
click at [831, 153] on icon at bounding box center [784, 392] width 1567 height 784
click at [829, 153] on icon at bounding box center [784, 392] width 1567 height 784
click at [646, 183] on button "Back" at bounding box center [653, 184] width 32 height 18
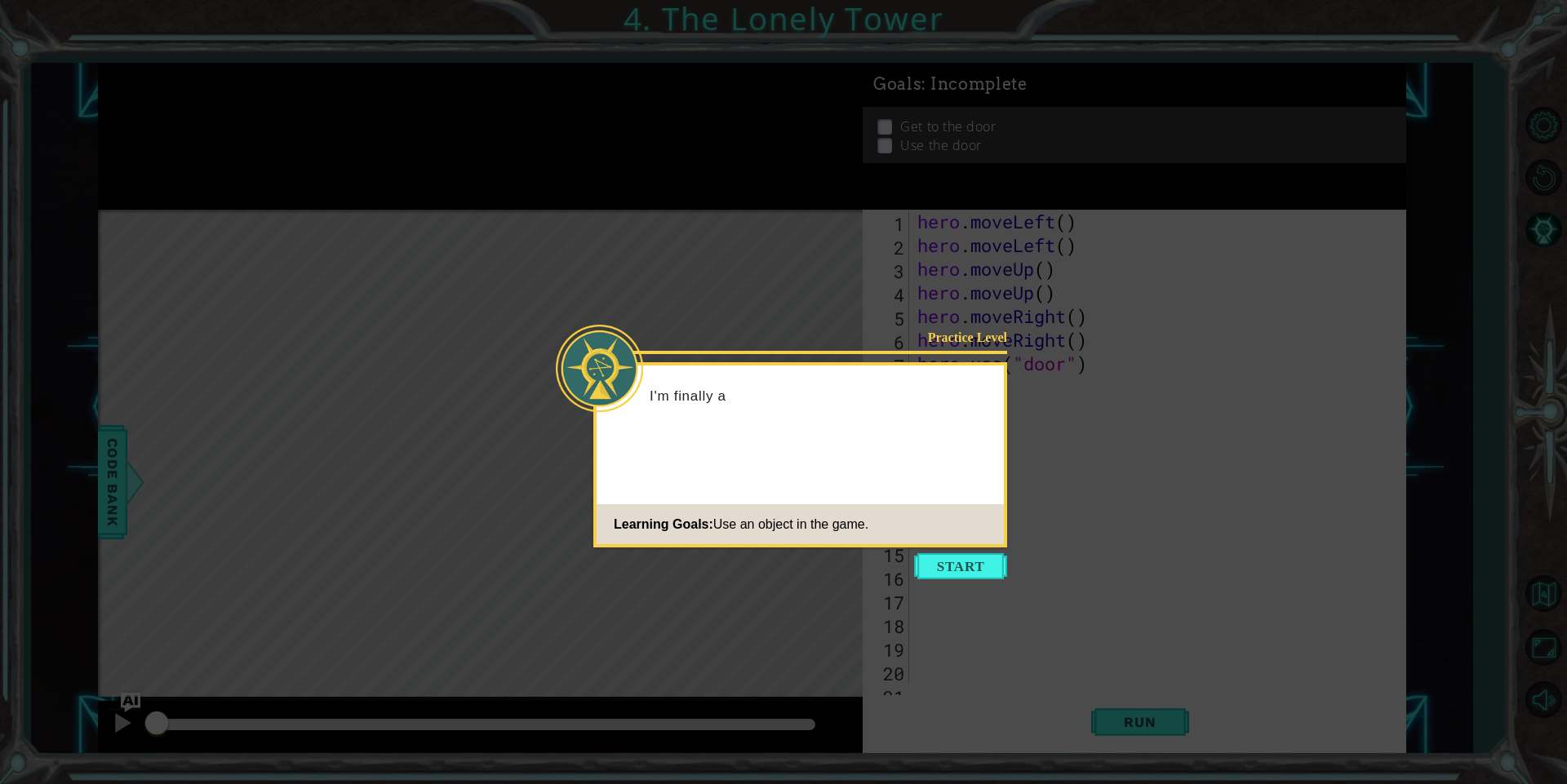
scroll to position [23, 0]
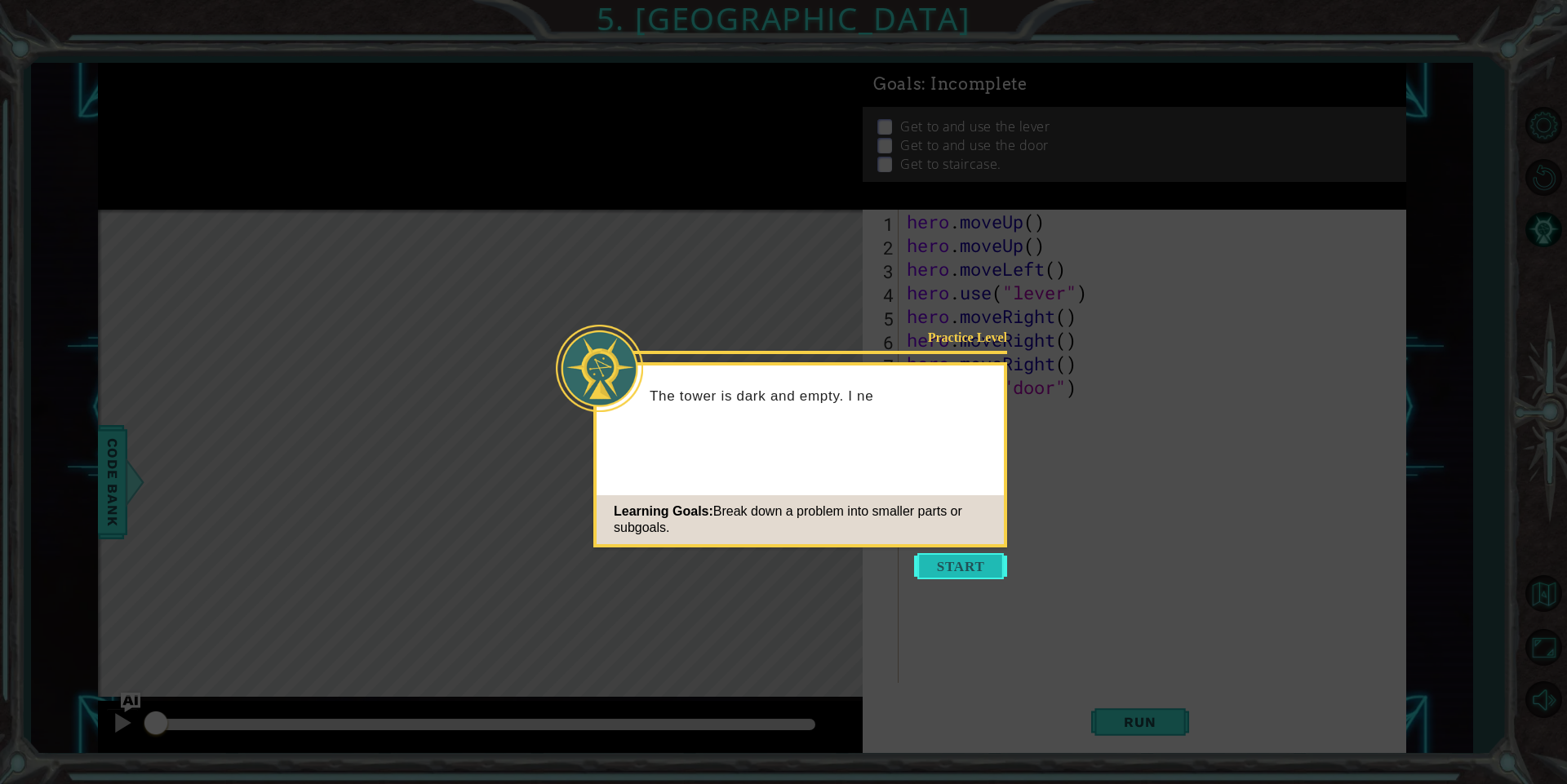
click at [944, 556] on button "Start" at bounding box center [960, 566] width 93 height 26
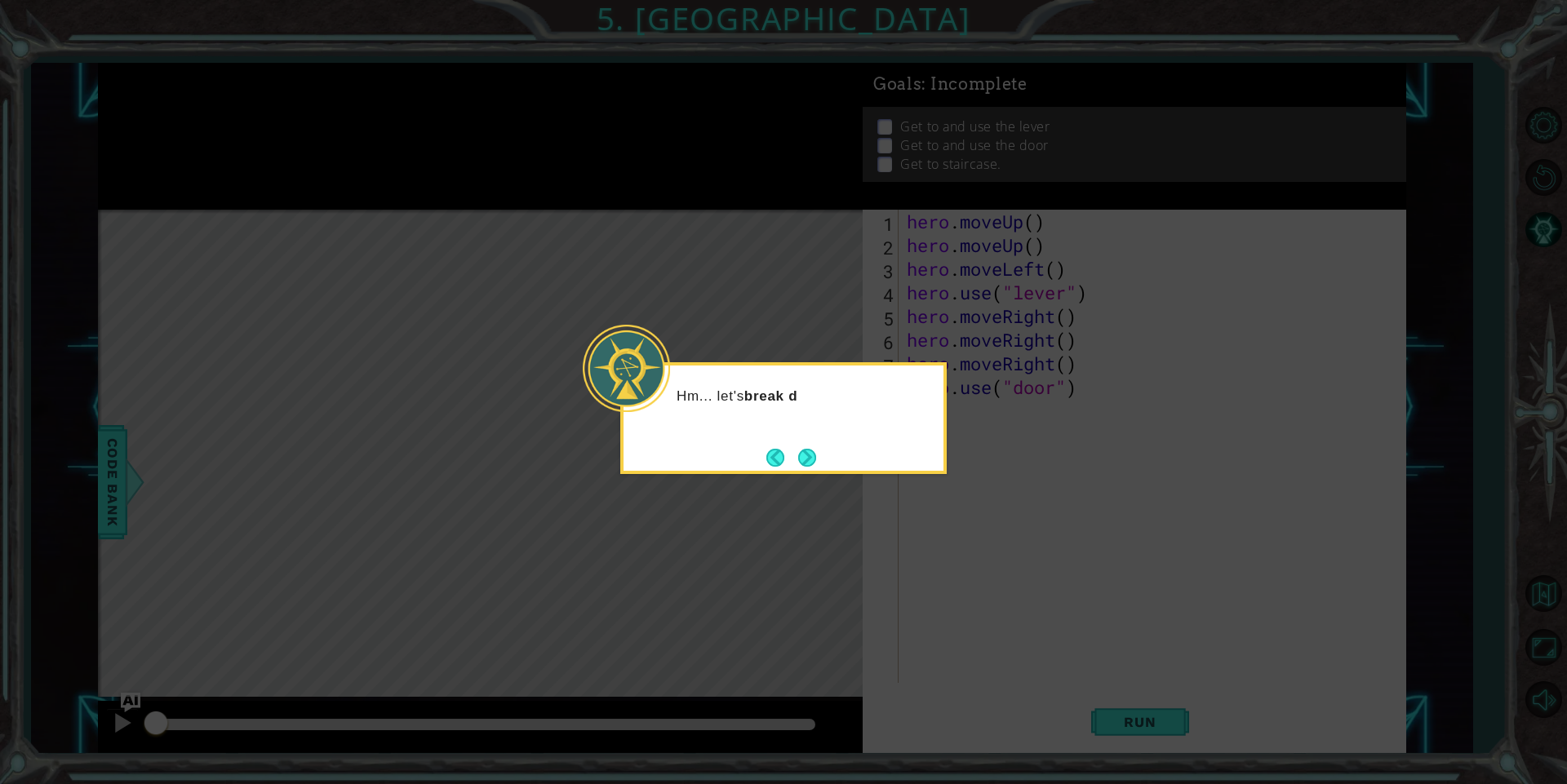
click at [801, 440] on div "Hm... let's break d" at bounding box center [784, 418] width 326 height 112
click at [800, 451] on button "Next" at bounding box center [807, 457] width 18 height 18
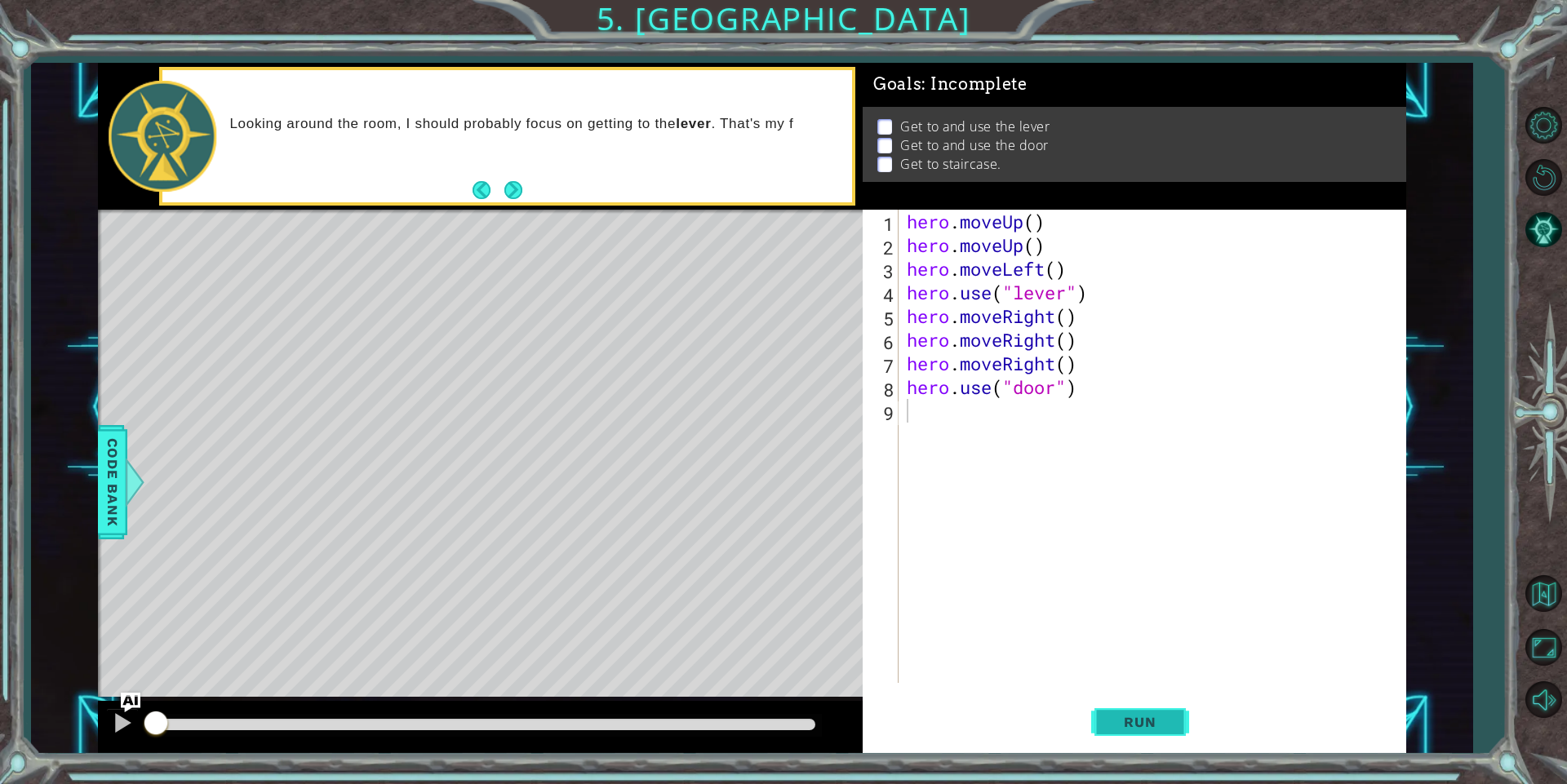
click at [1128, 726] on span "Run" at bounding box center [1139, 721] width 65 height 16
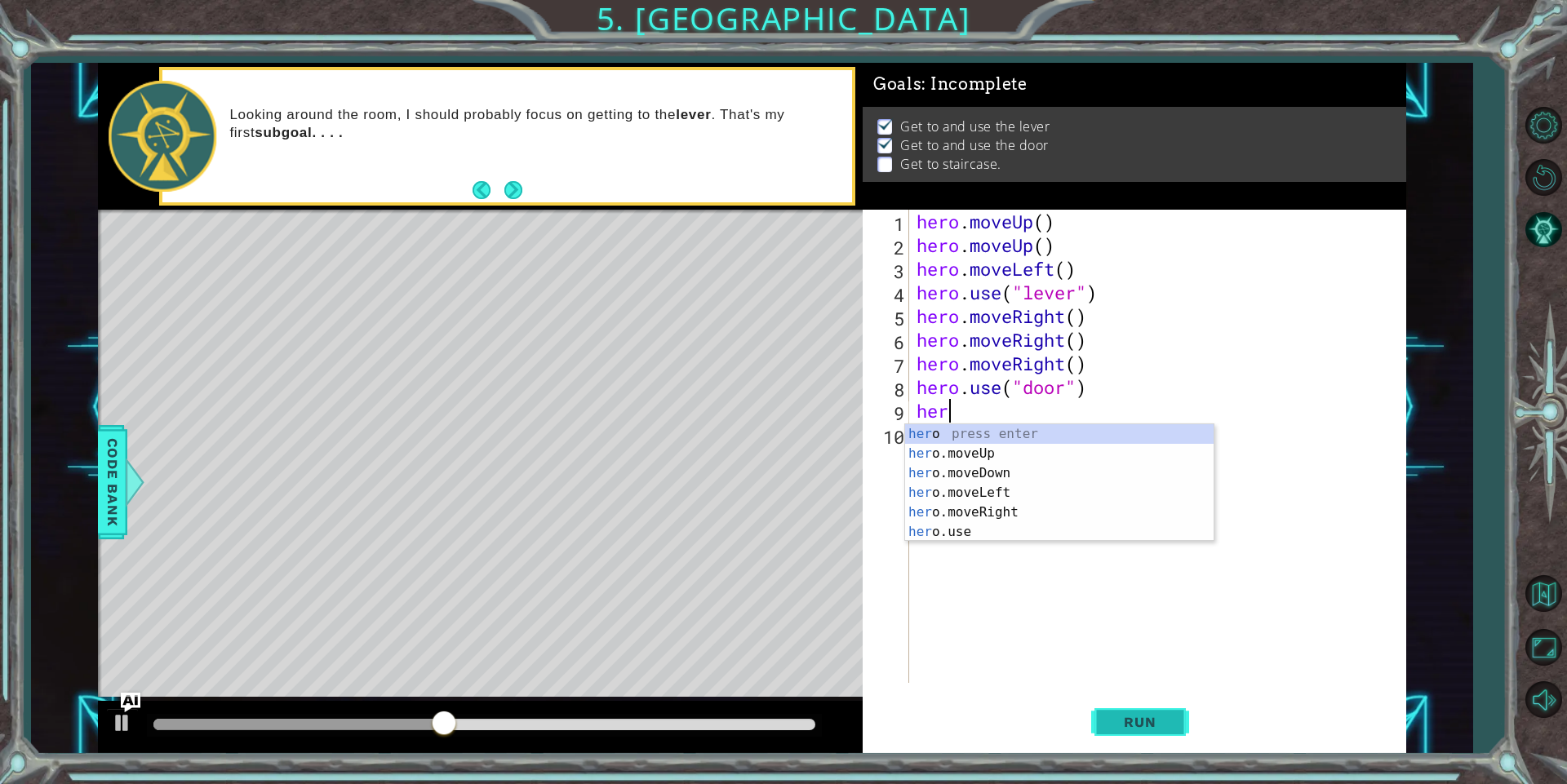
scroll to position [0, 1]
click at [967, 440] on div "hero press enter hero .moveUp press enter hero .moveDown press enter hero .move…" at bounding box center [1059, 503] width 308 height 157
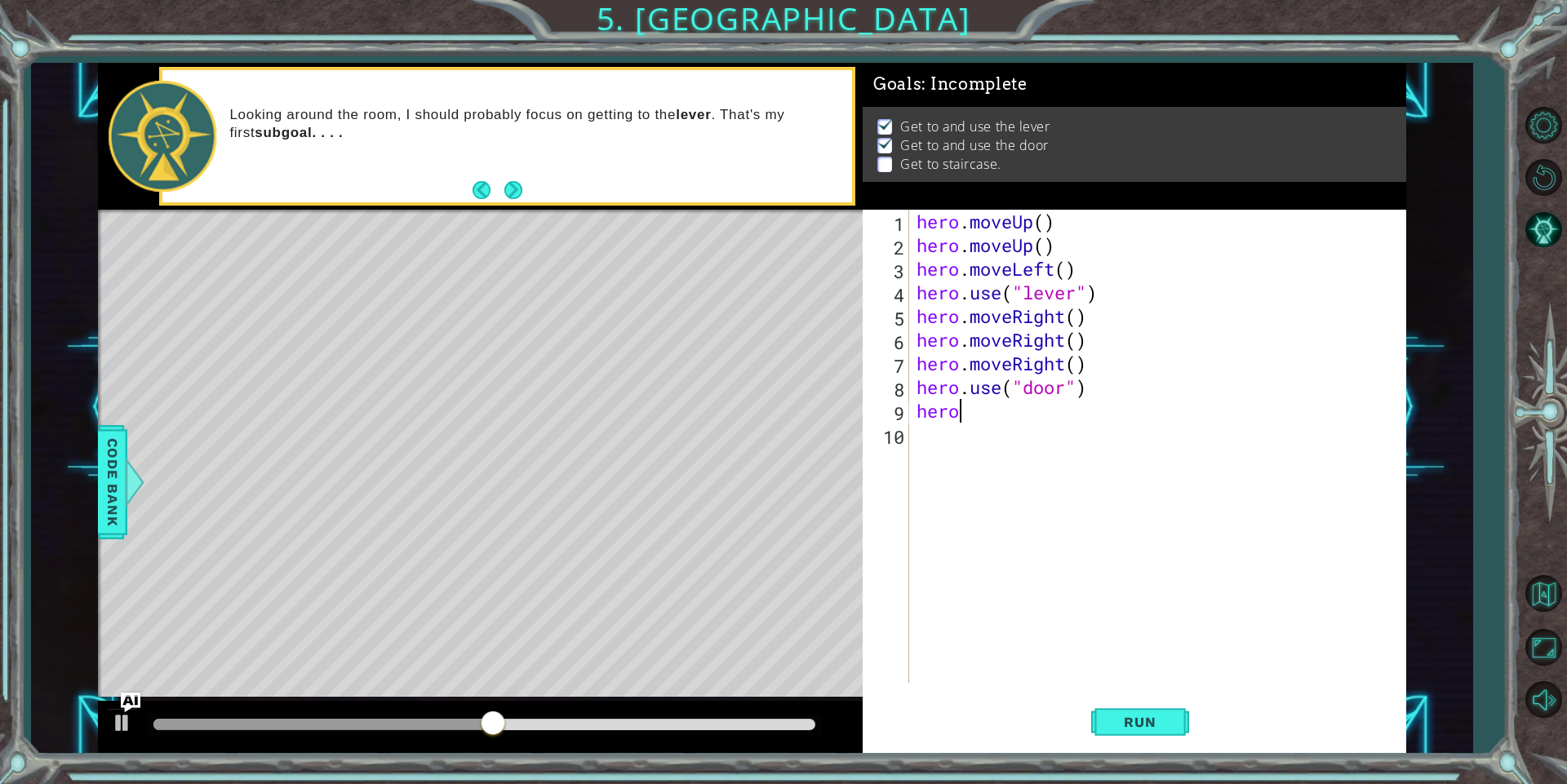
click at [1003, 411] on div "hero . moveUp ( ) hero . moveUp ( ) hero . moveLeft ( ) hero . use ( "lever" ) …" at bounding box center [1161, 469] width 495 height 520
type textarea "herom"
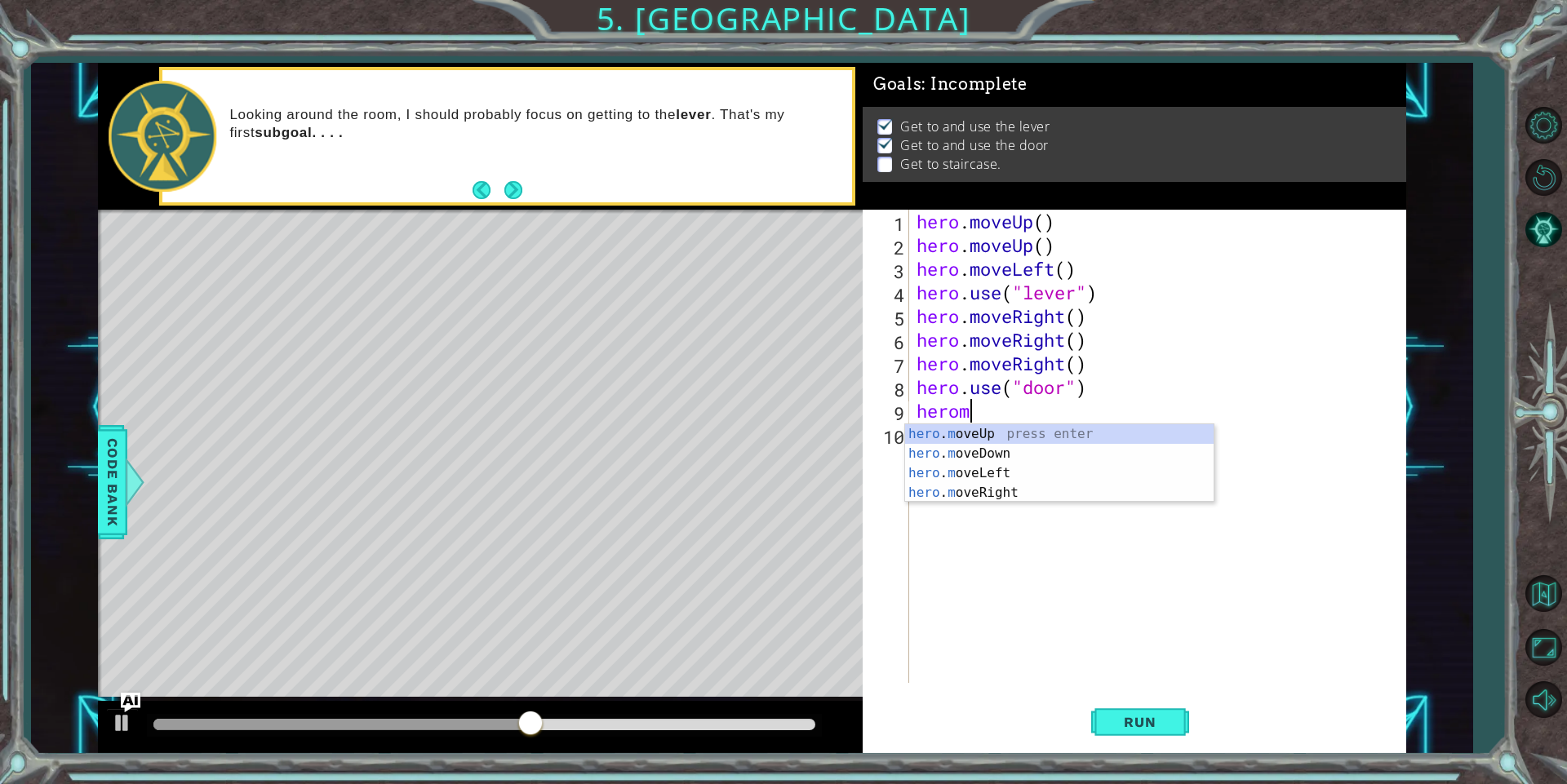
scroll to position [0, 2]
click at [998, 435] on div "hero . m oveUp press enter hero . m oveDown press enter hero . m oveLeft press …" at bounding box center [1059, 483] width 308 height 117
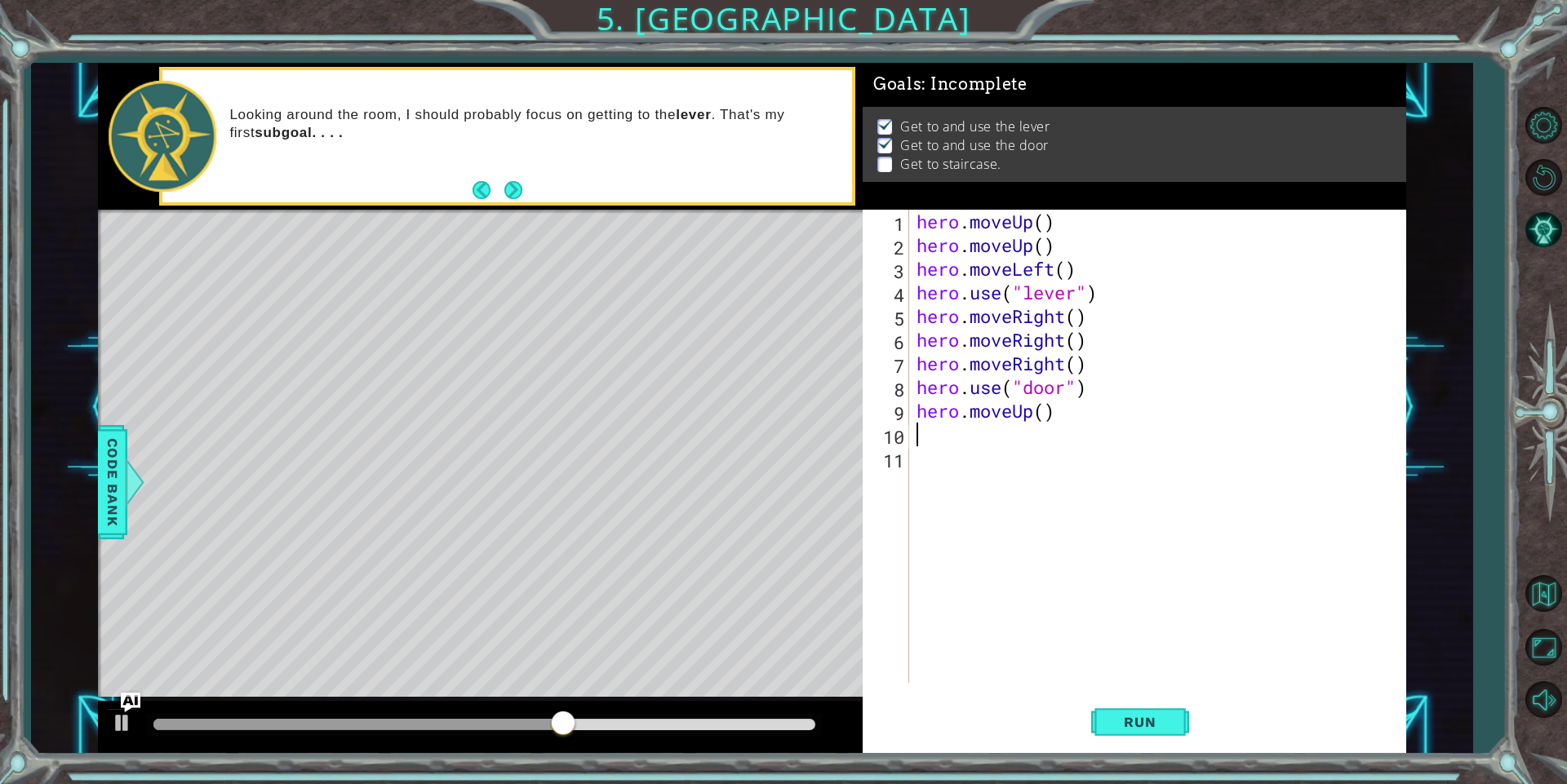
scroll to position [0, 0]
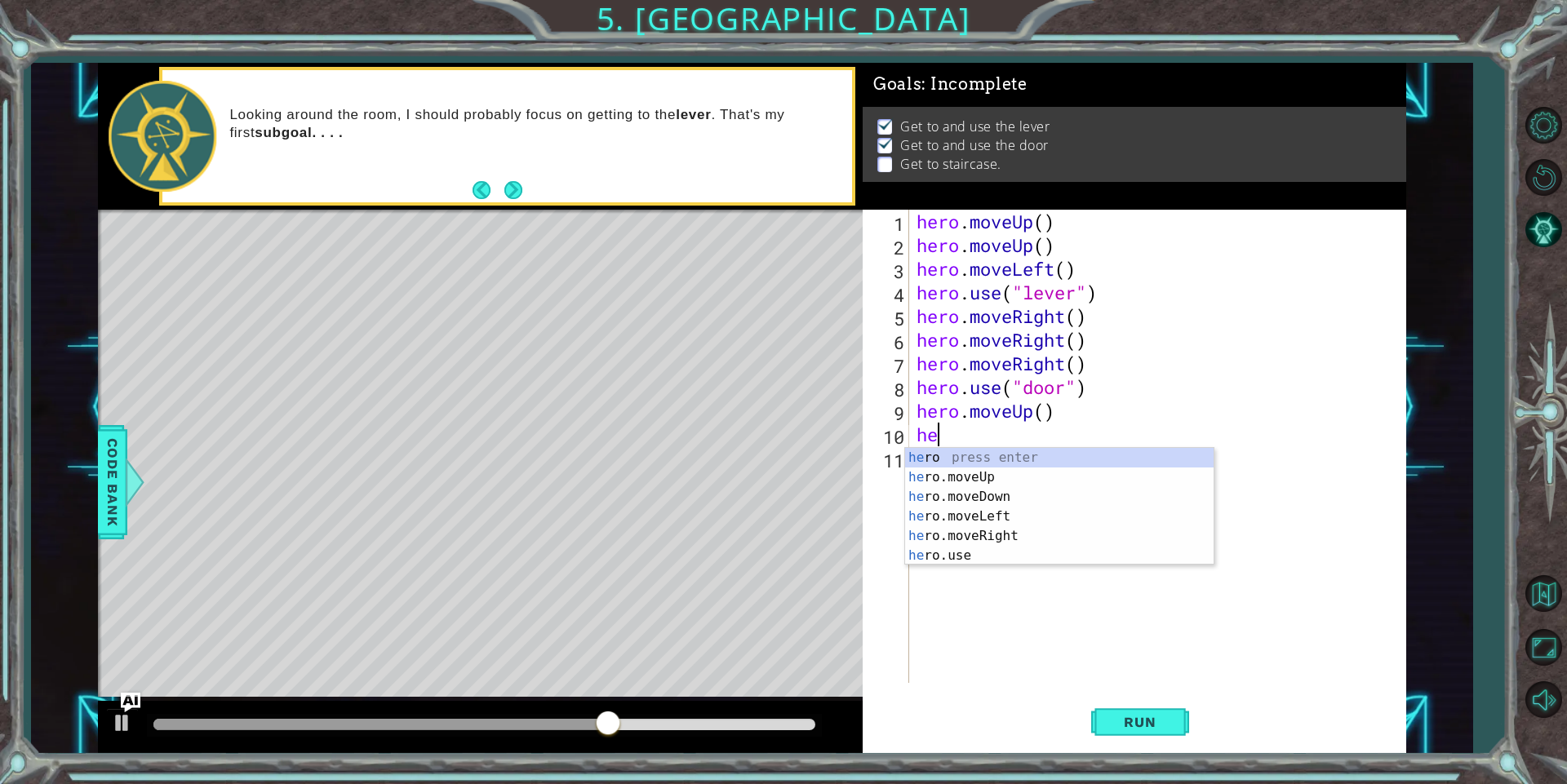
type textarea "her"
click at [964, 468] on div "her o press enter her o.moveUp press enter her o.moveDown press enter her o.mov…" at bounding box center [1059, 526] width 308 height 157
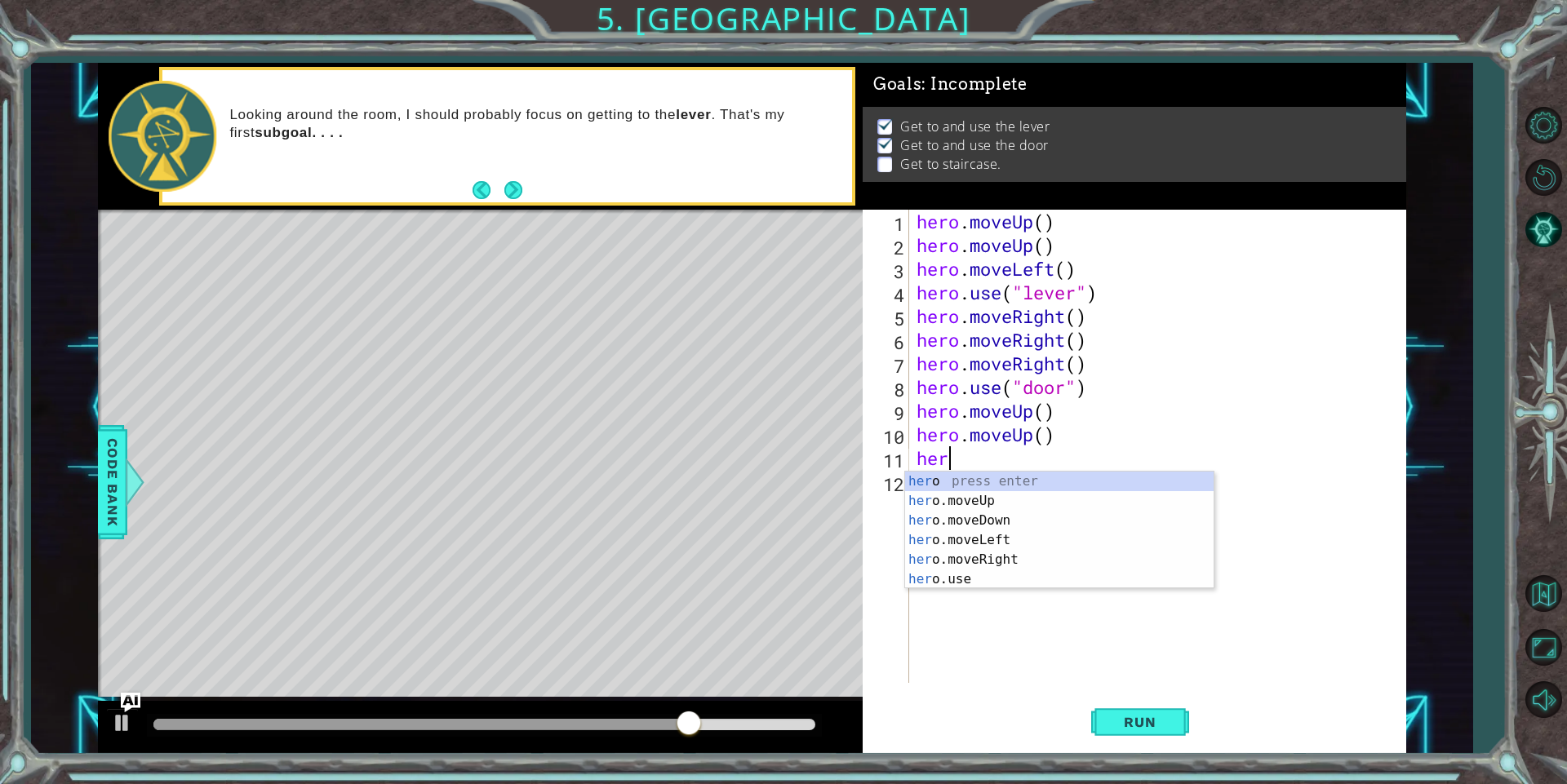
type textarea "hero"
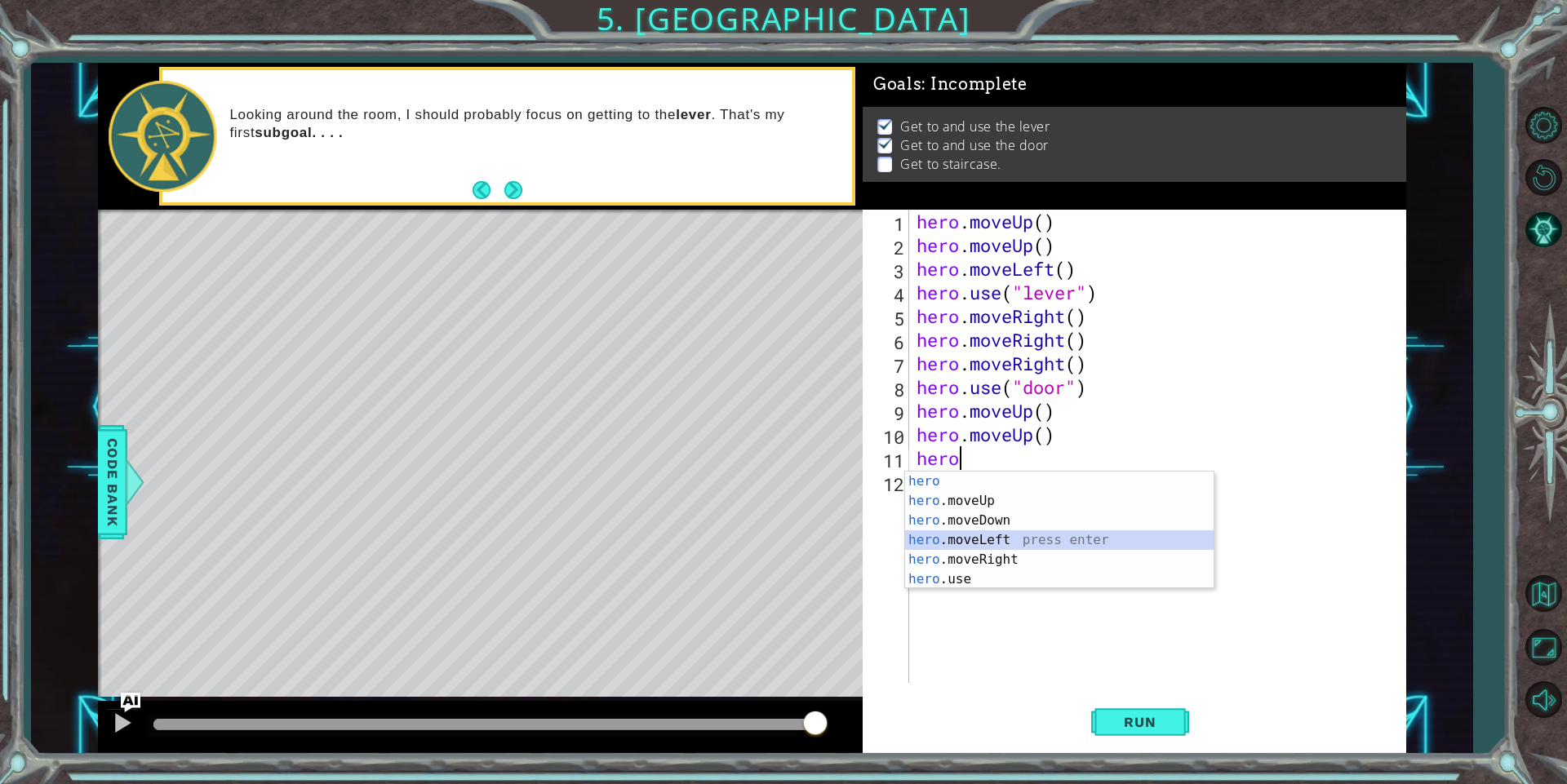
click at [937, 535] on div "hero press enter hero .moveUp press enter hero .moveDown press enter hero .move…" at bounding box center [1059, 550] width 308 height 157
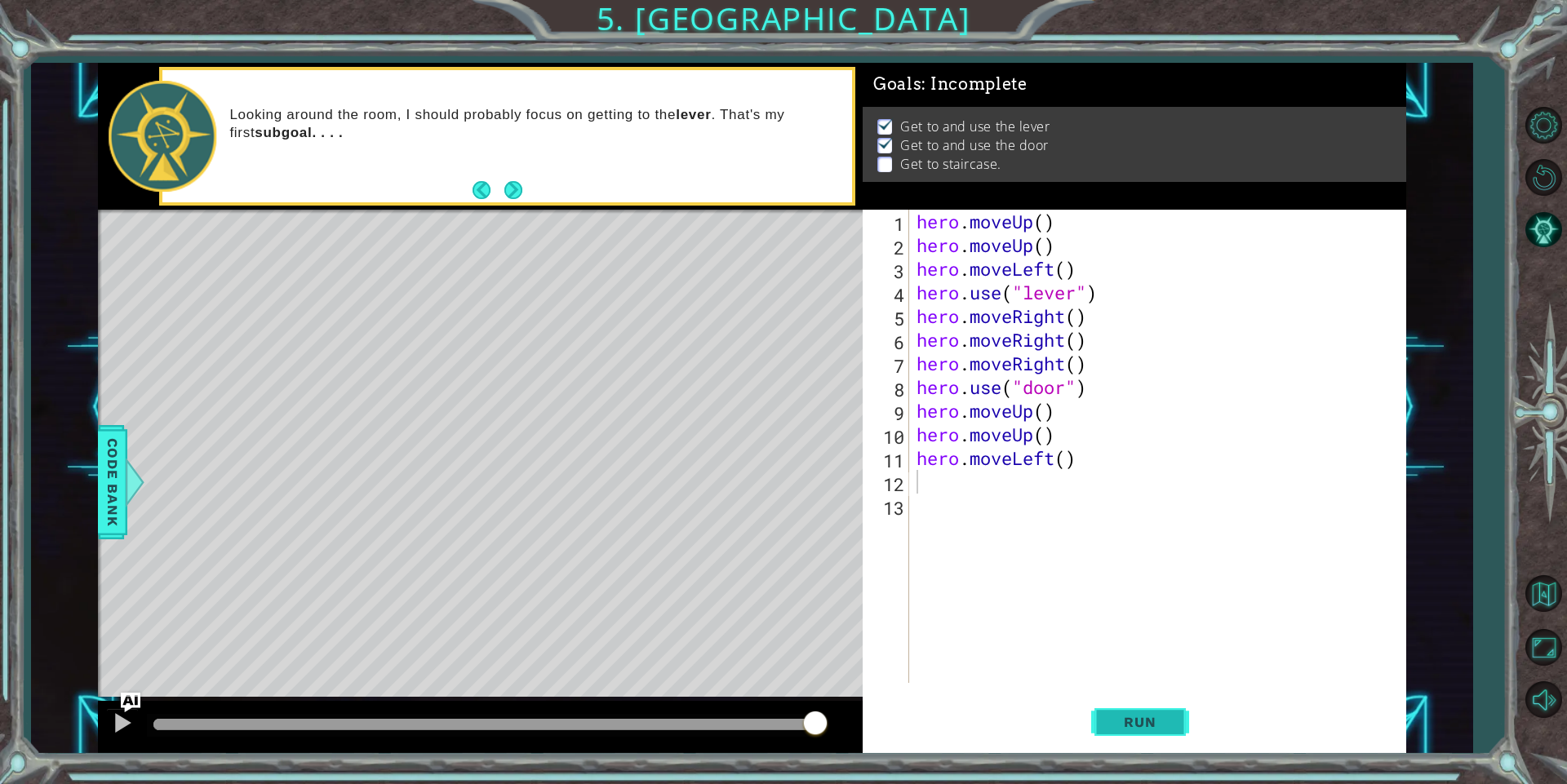
click at [1125, 720] on span "Run" at bounding box center [1139, 721] width 65 height 16
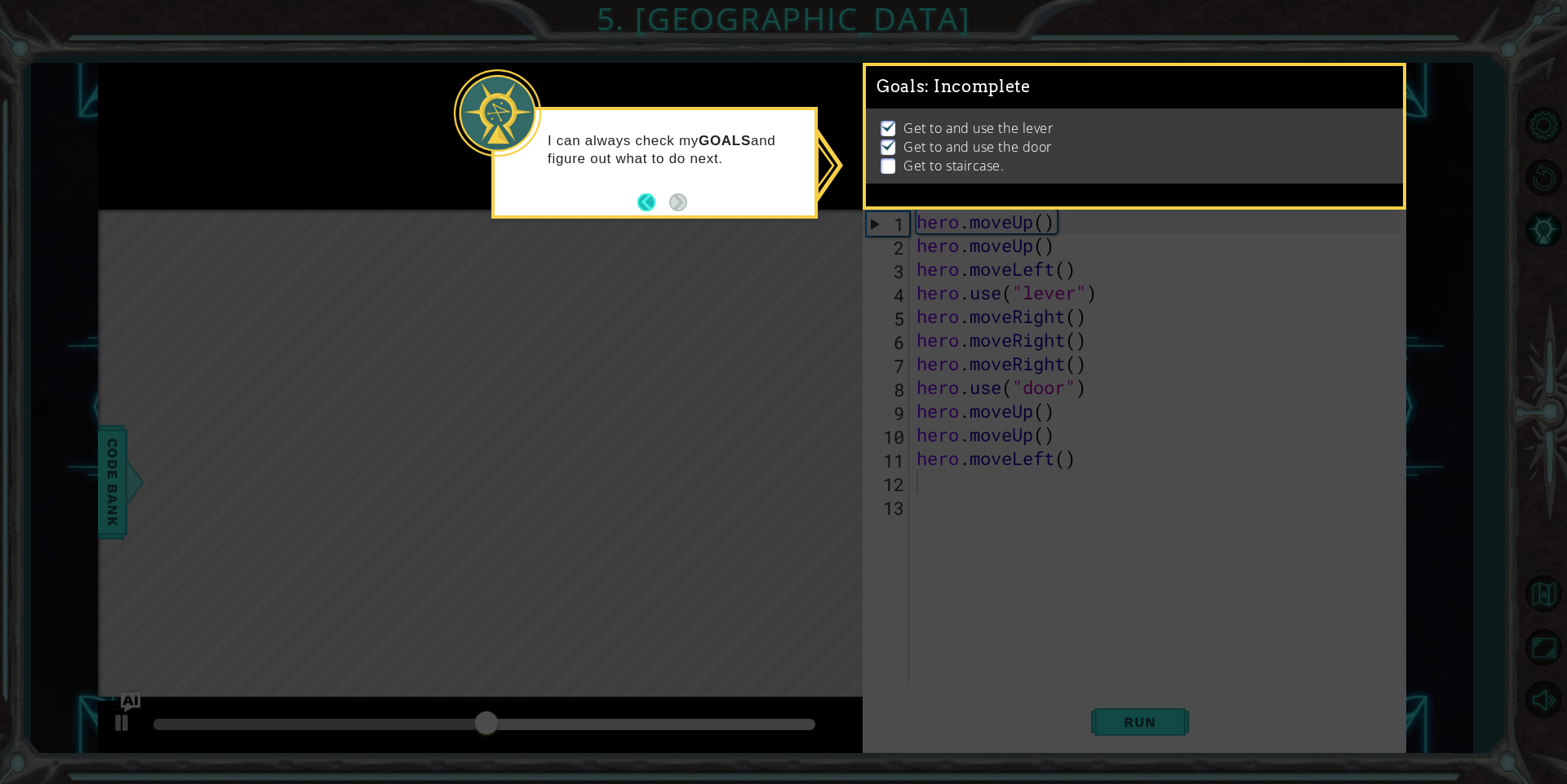
click at [652, 203] on button "Back" at bounding box center [653, 202] width 32 height 18
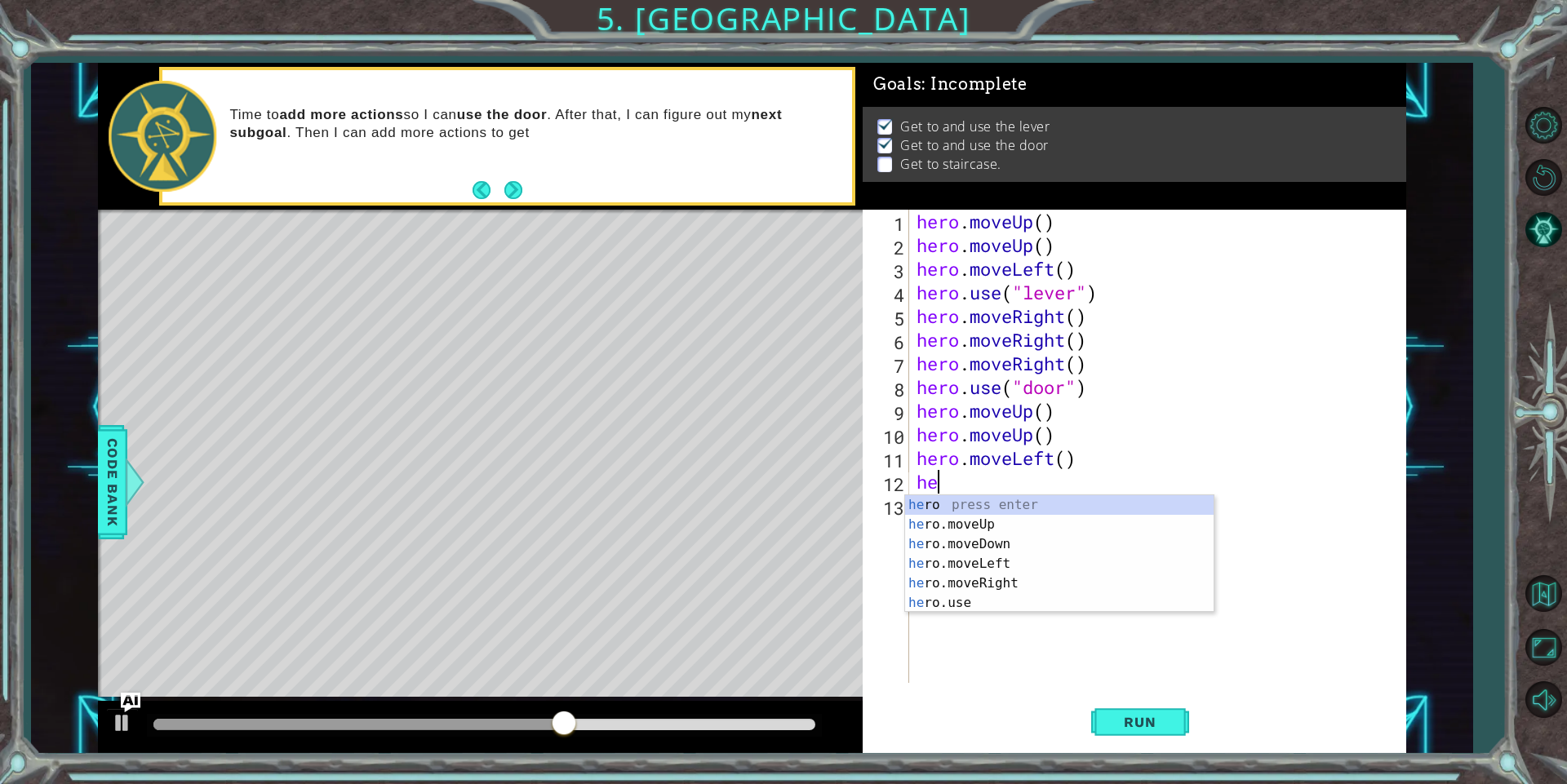
type textarea "her"
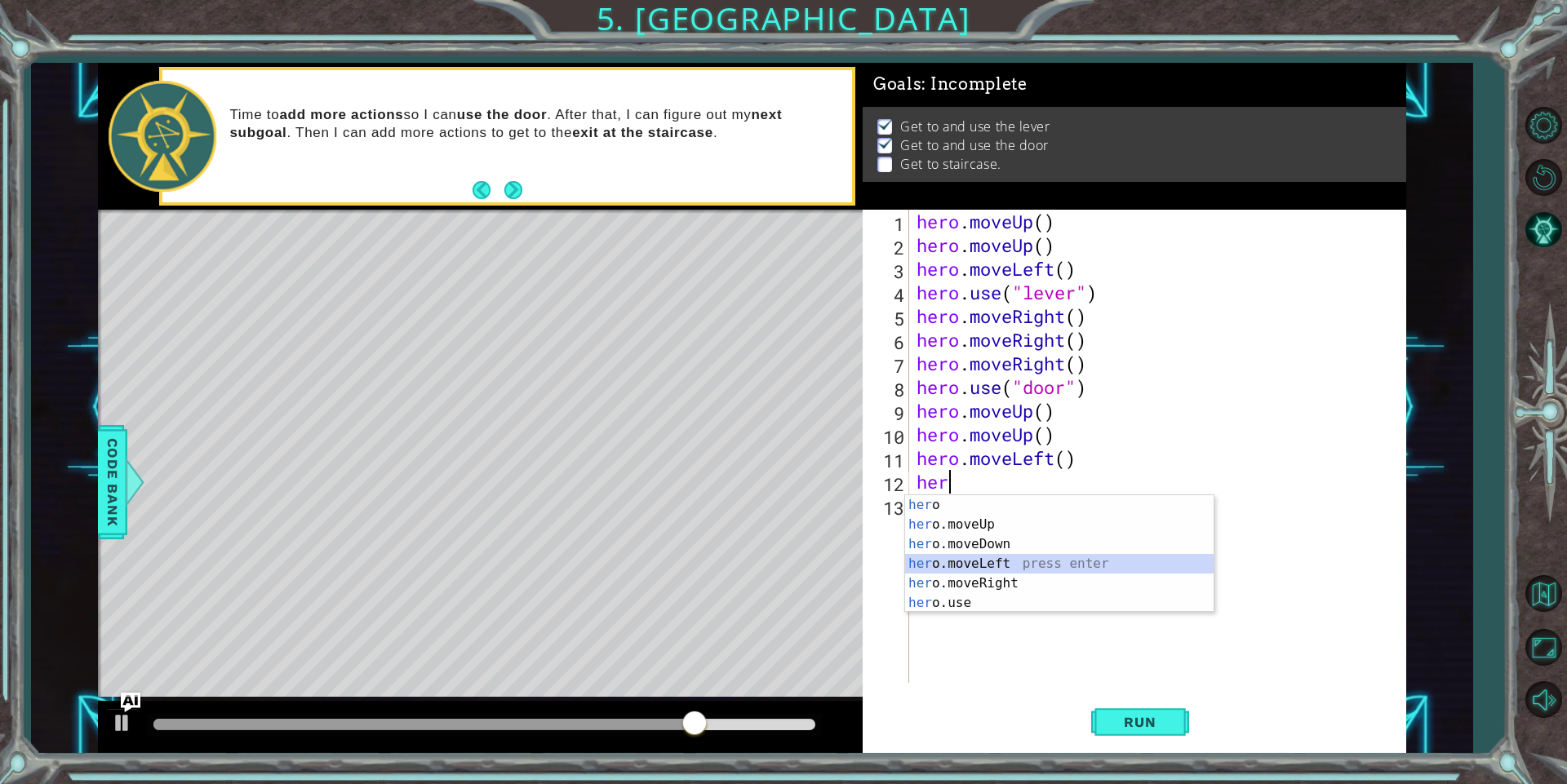
click at [955, 562] on div "her o press enter her o.moveUp press enter her o.moveDown press enter her o.mov…" at bounding box center [1059, 574] width 308 height 157
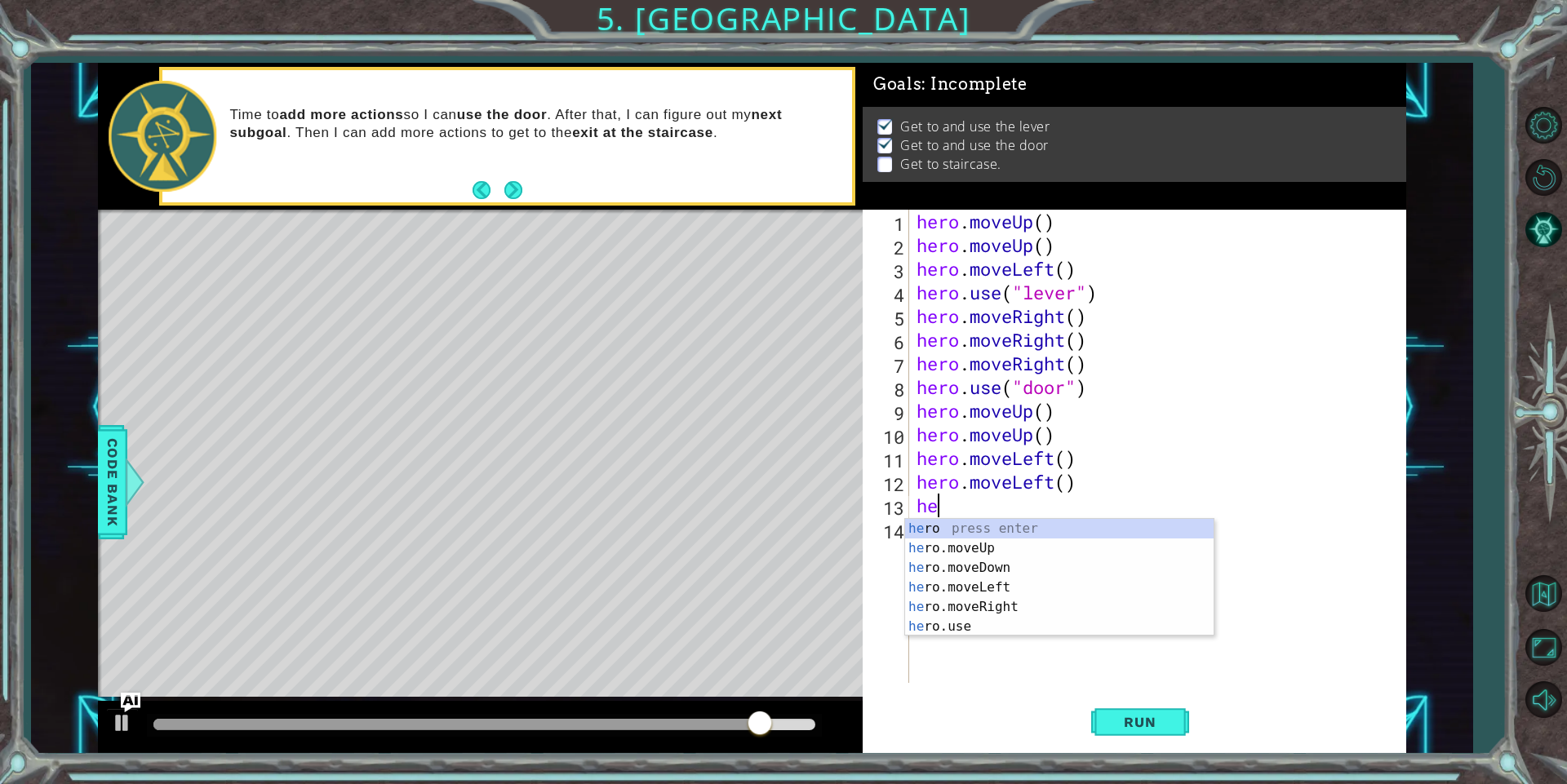
type textarea "hero"
click at [986, 591] on div "hero press enter hero .moveUp press enter hero .moveDown press enter hero .move…" at bounding box center [1059, 597] width 308 height 157
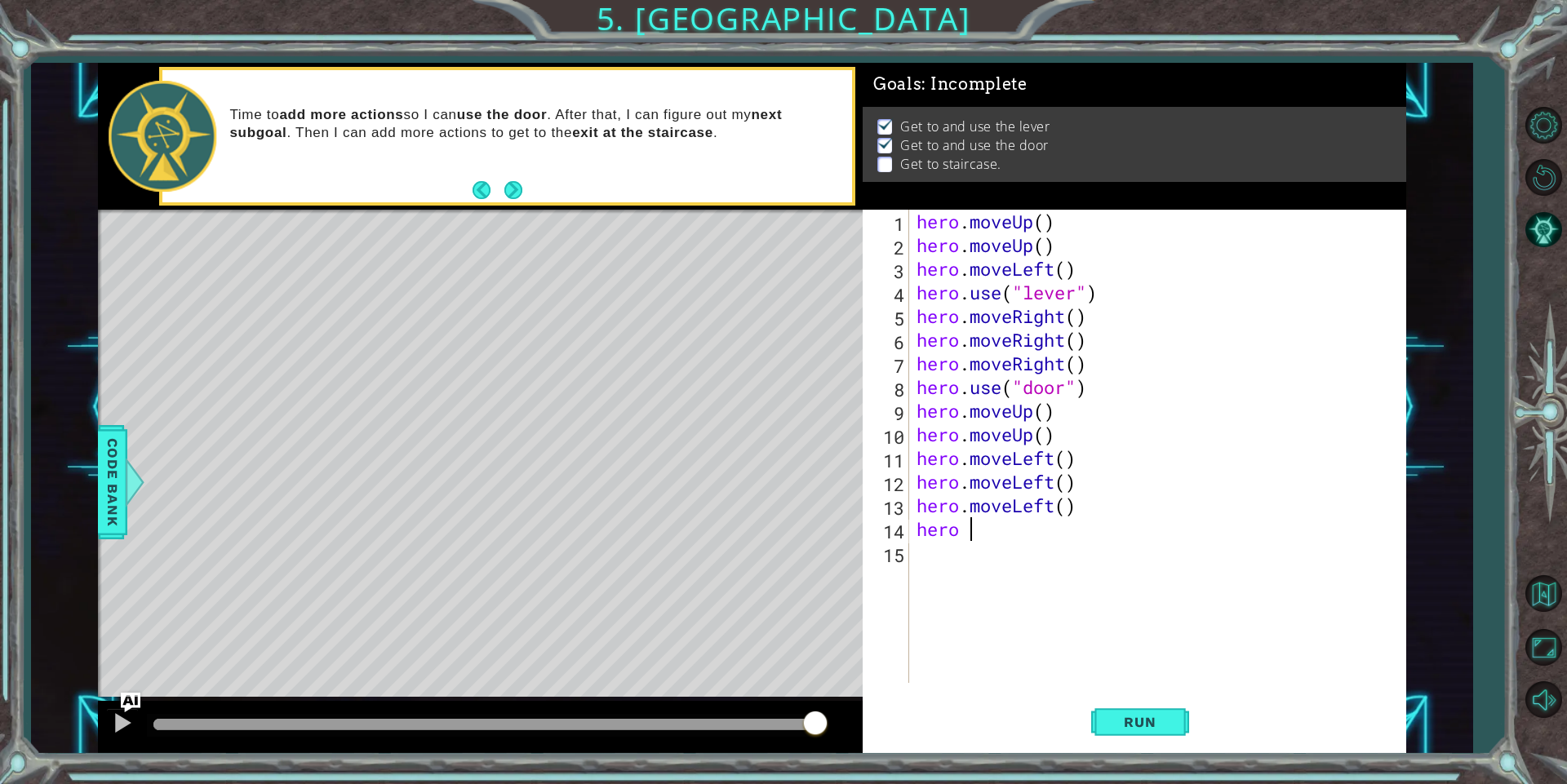
type textarea "hero"
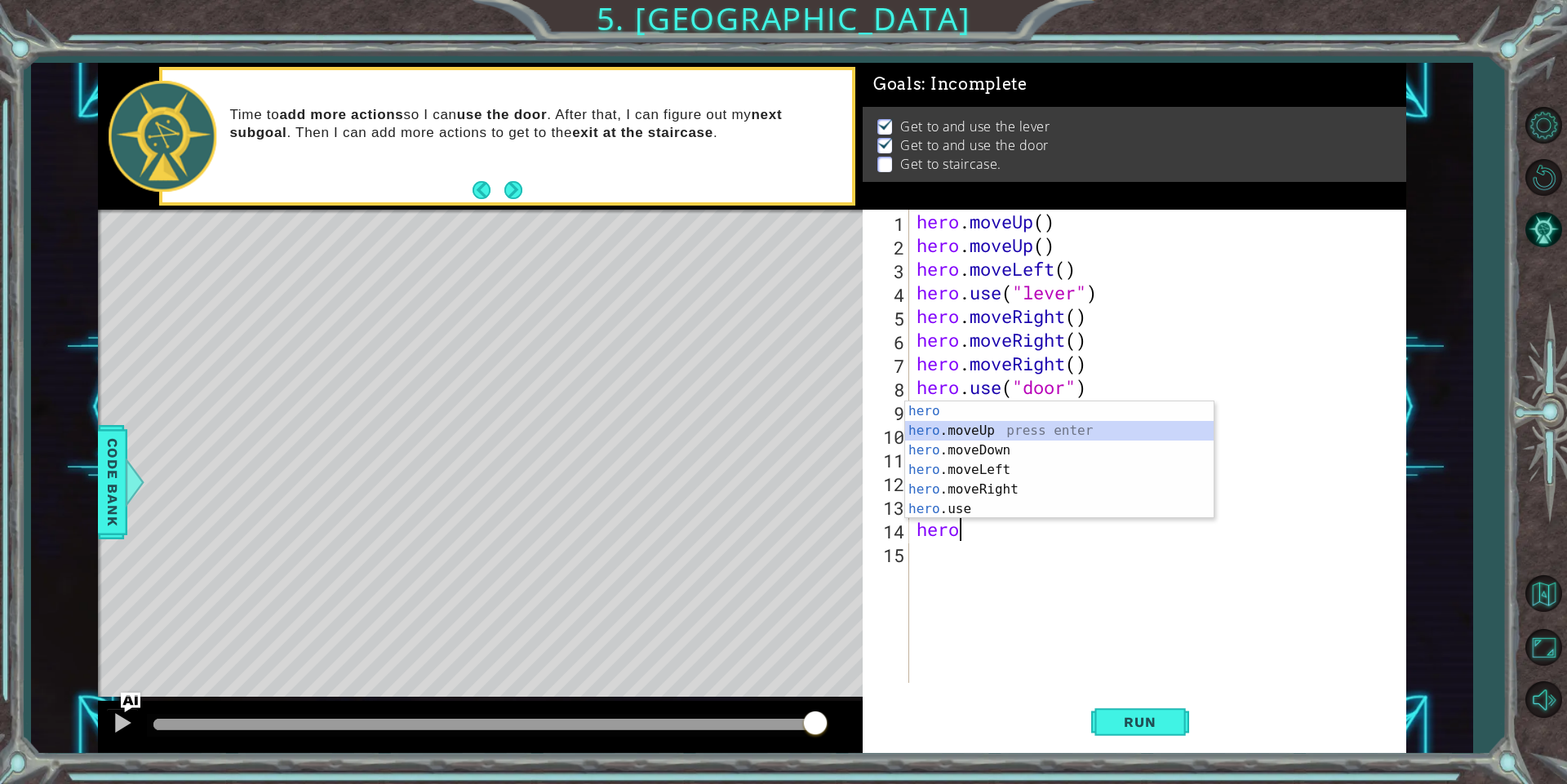
click at [985, 427] on div "hero press enter hero .moveUp press enter hero .moveDown press enter hero .move…" at bounding box center [1059, 480] width 308 height 157
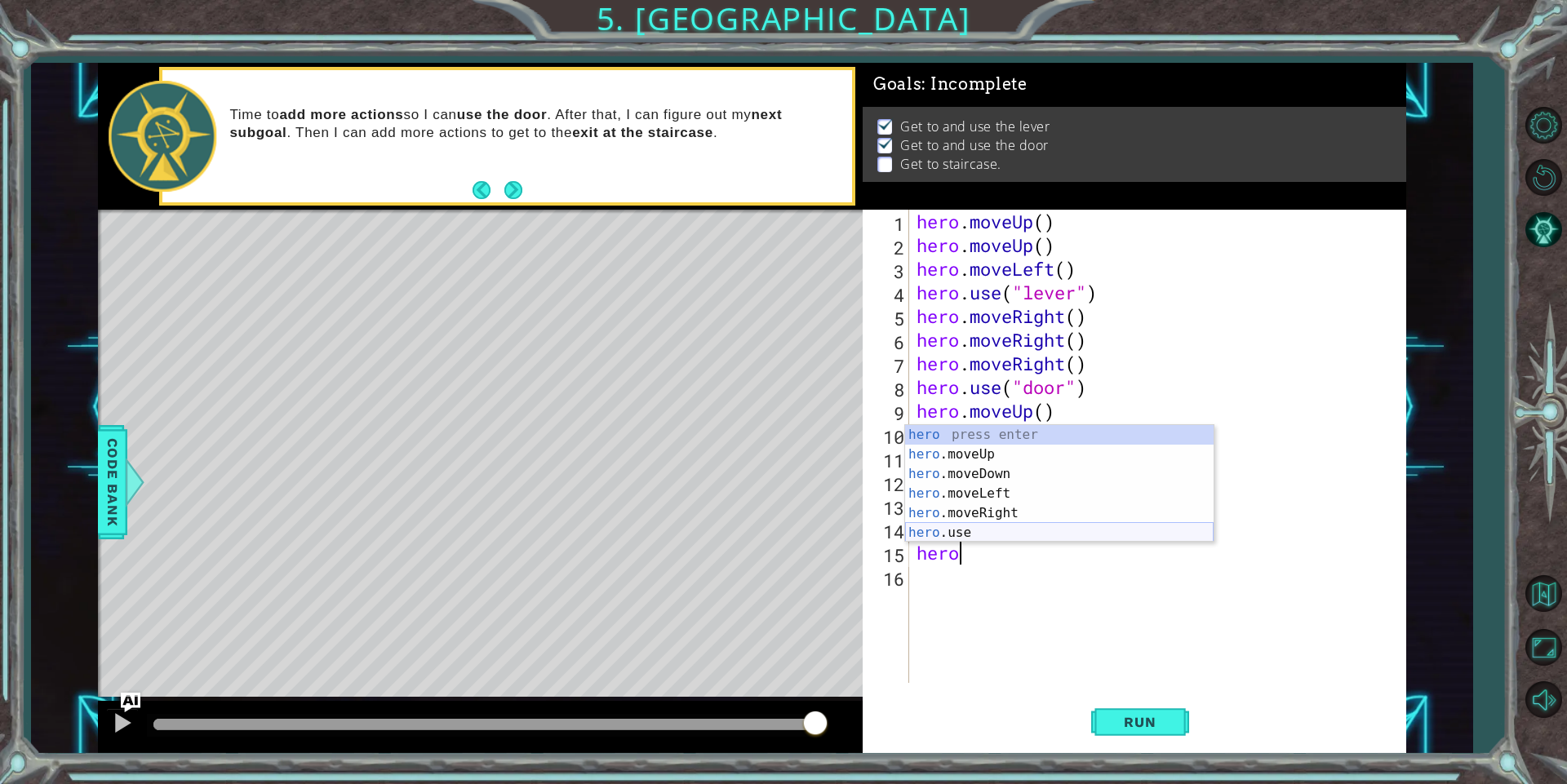
click at [960, 534] on div "hero press enter hero .moveUp press enter hero .moveDown press enter hero .move…" at bounding box center [1059, 504] width 308 height 157
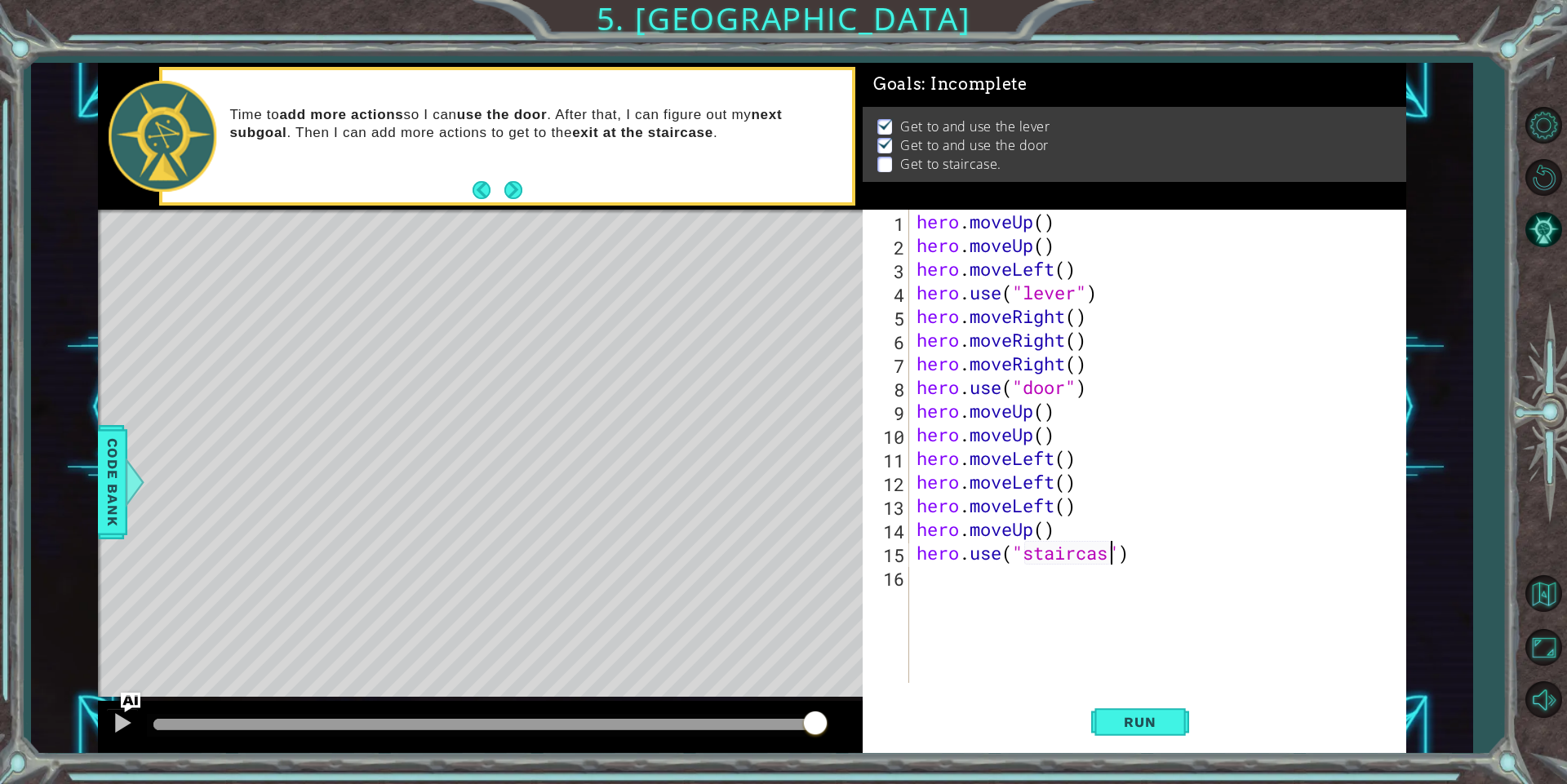
scroll to position [0, 9]
type textarea "hero.use("staircase")"
click at [1143, 720] on span "Run" at bounding box center [1139, 721] width 65 height 16
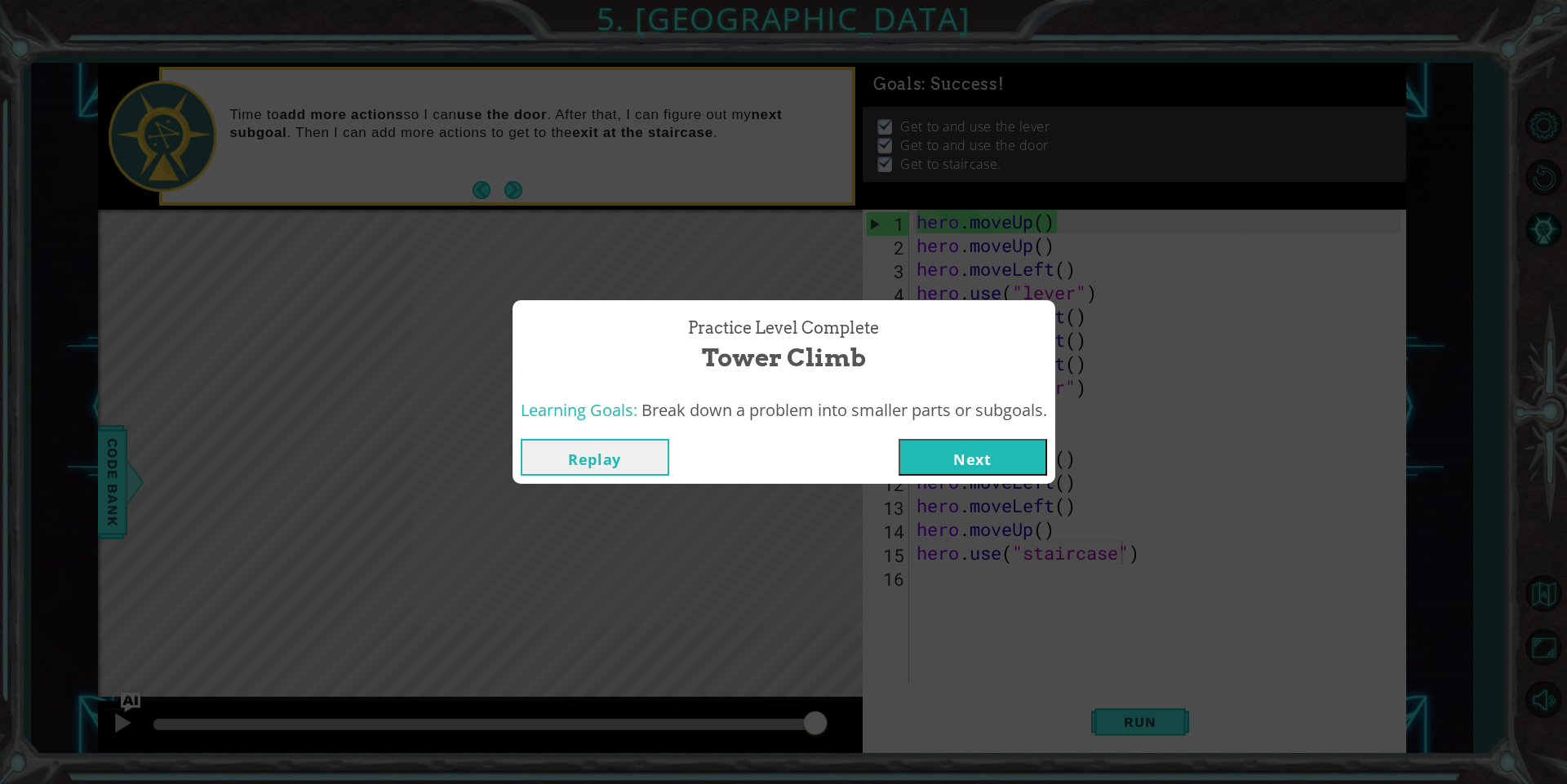
click at [1012, 444] on button "Next" at bounding box center [972, 457] width 148 height 37
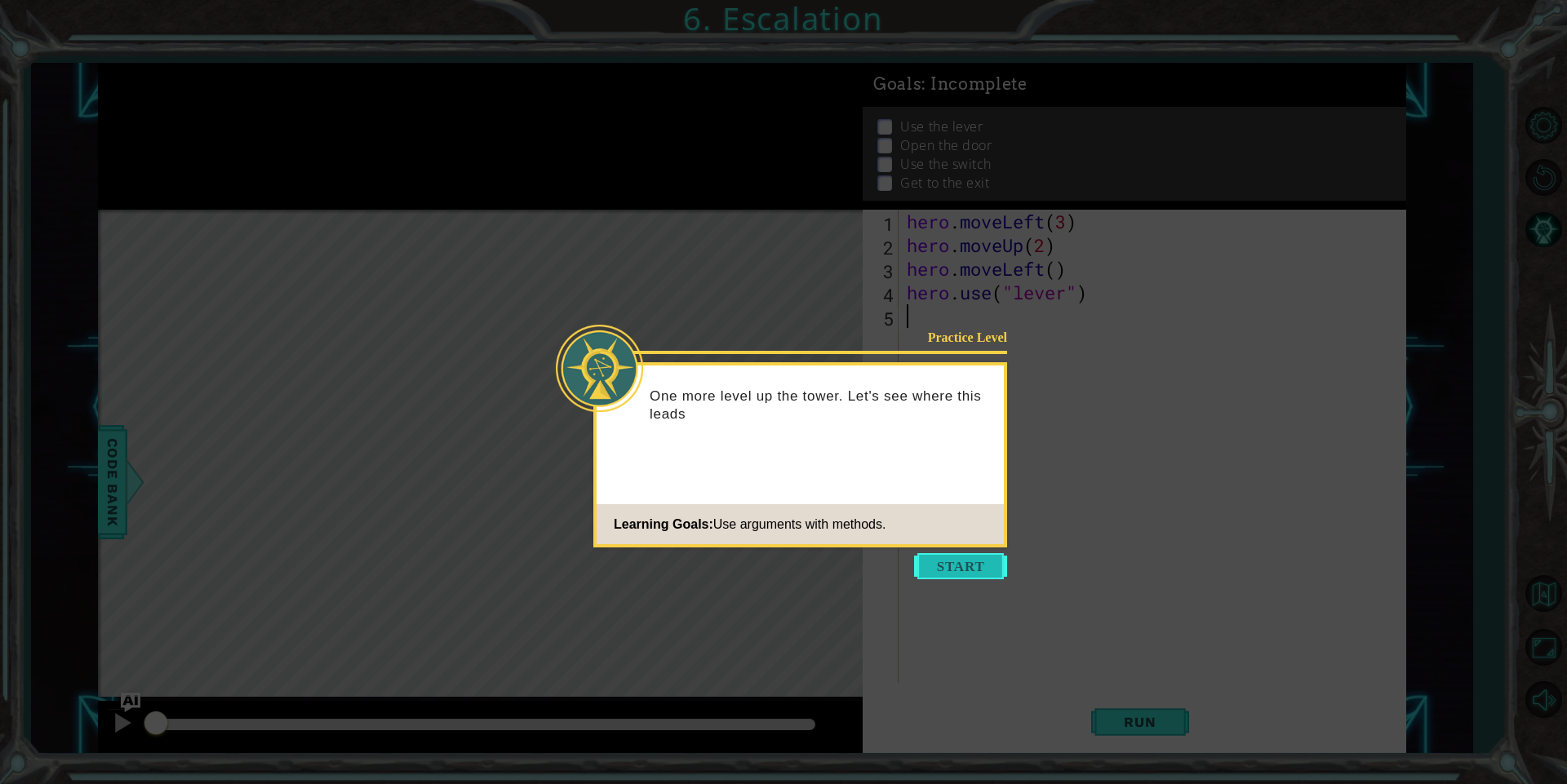
click at [944, 573] on button "Start" at bounding box center [960, 566] width 93 height 26
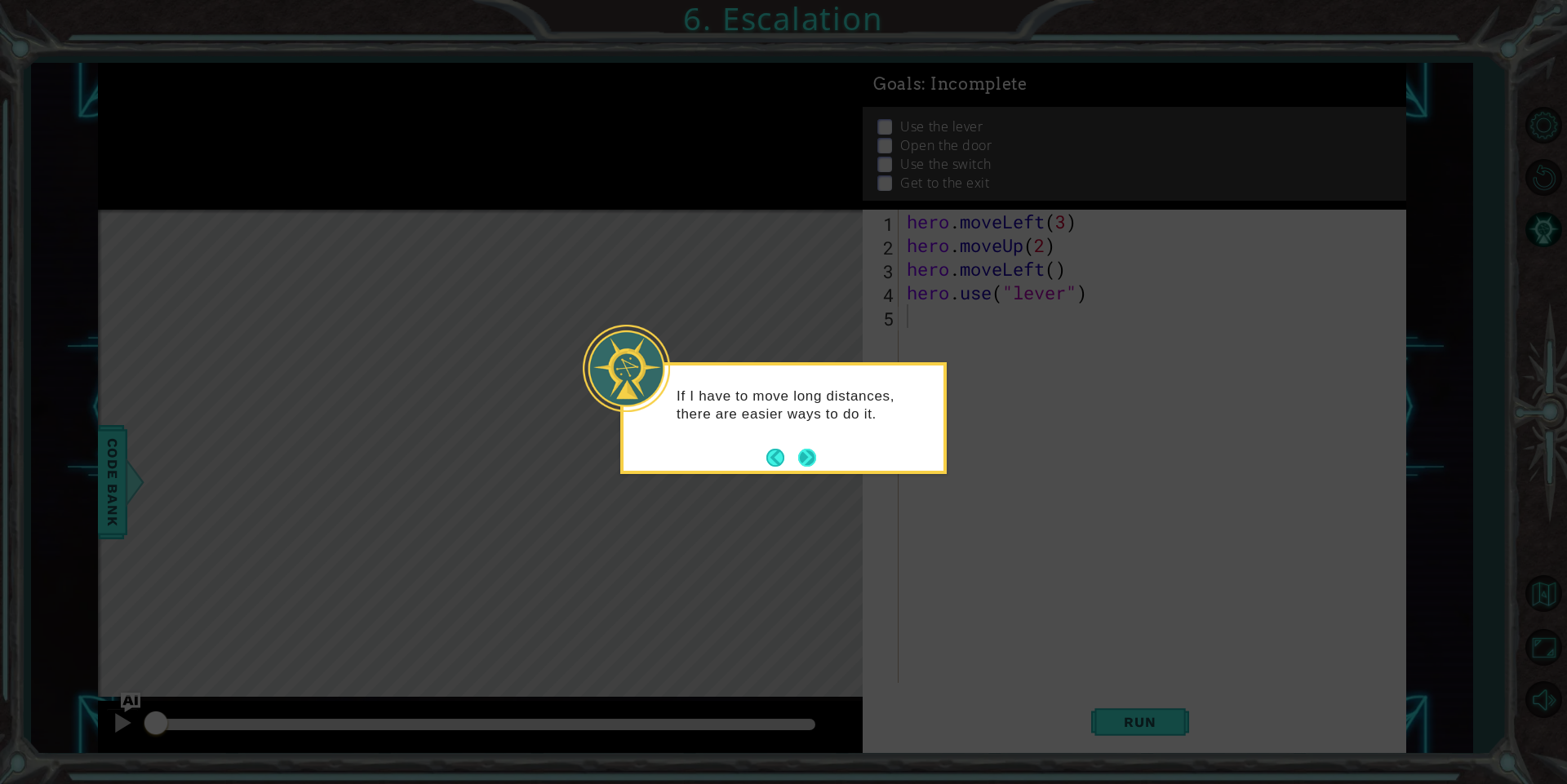
click at [814, 455] on button "Next" at bounding box center [807, 457] width 18 height 18
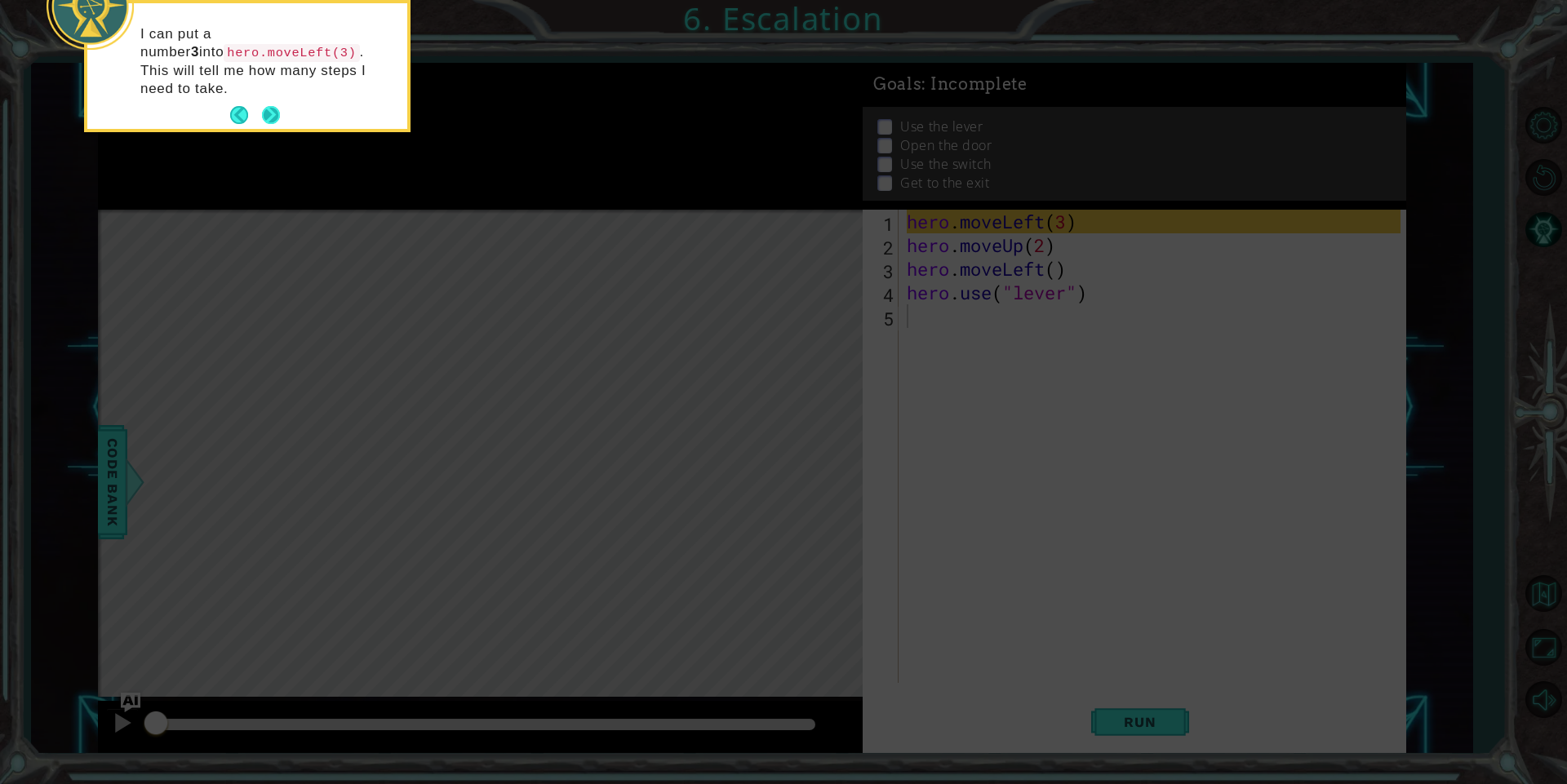
click at [276, 106] on button "Next" at bounding box center [271, 115] width 18 height 18
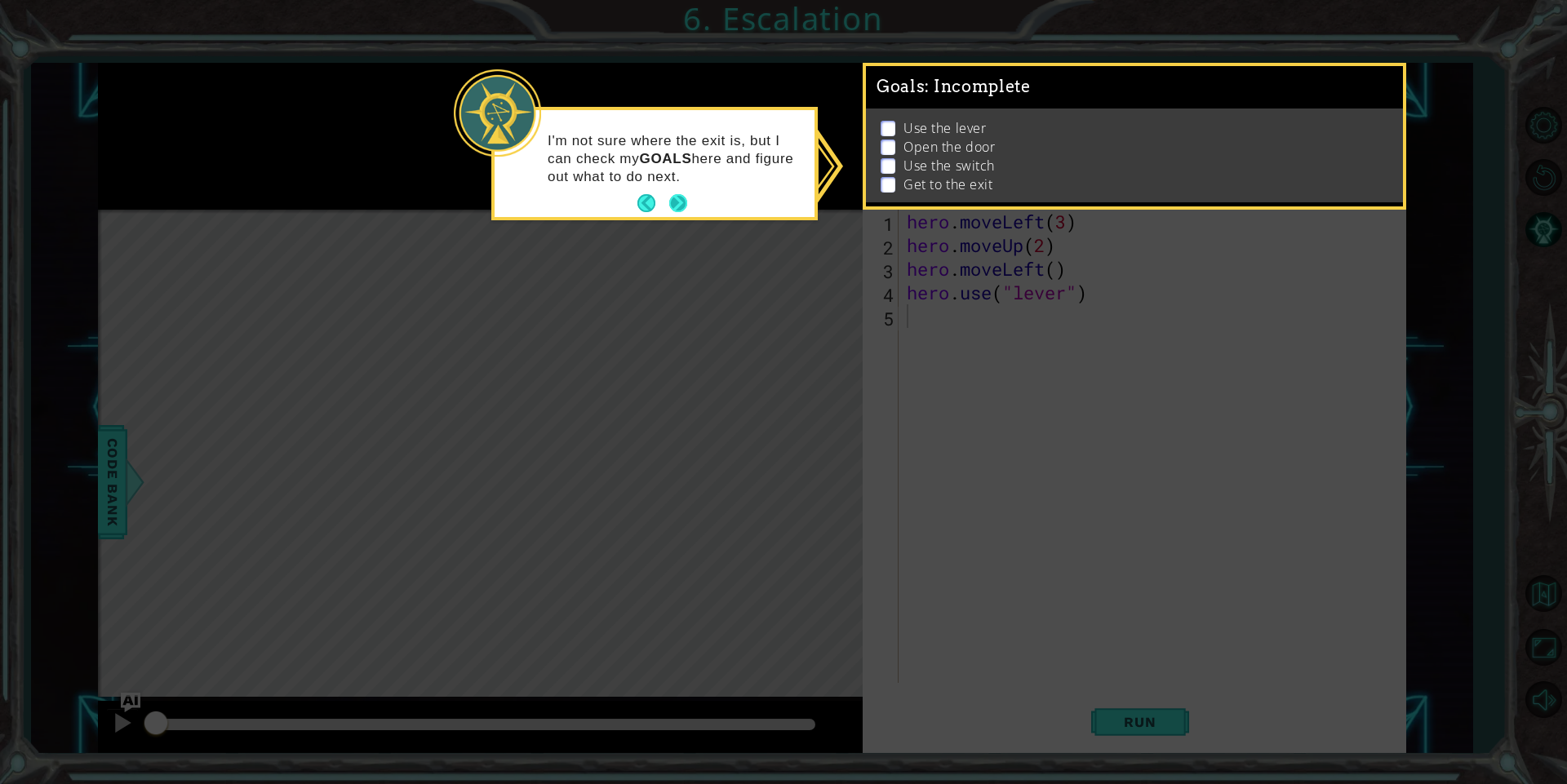
click at [681, 209] on button "Next" at bounding box center [677, 203] width 18 height 18
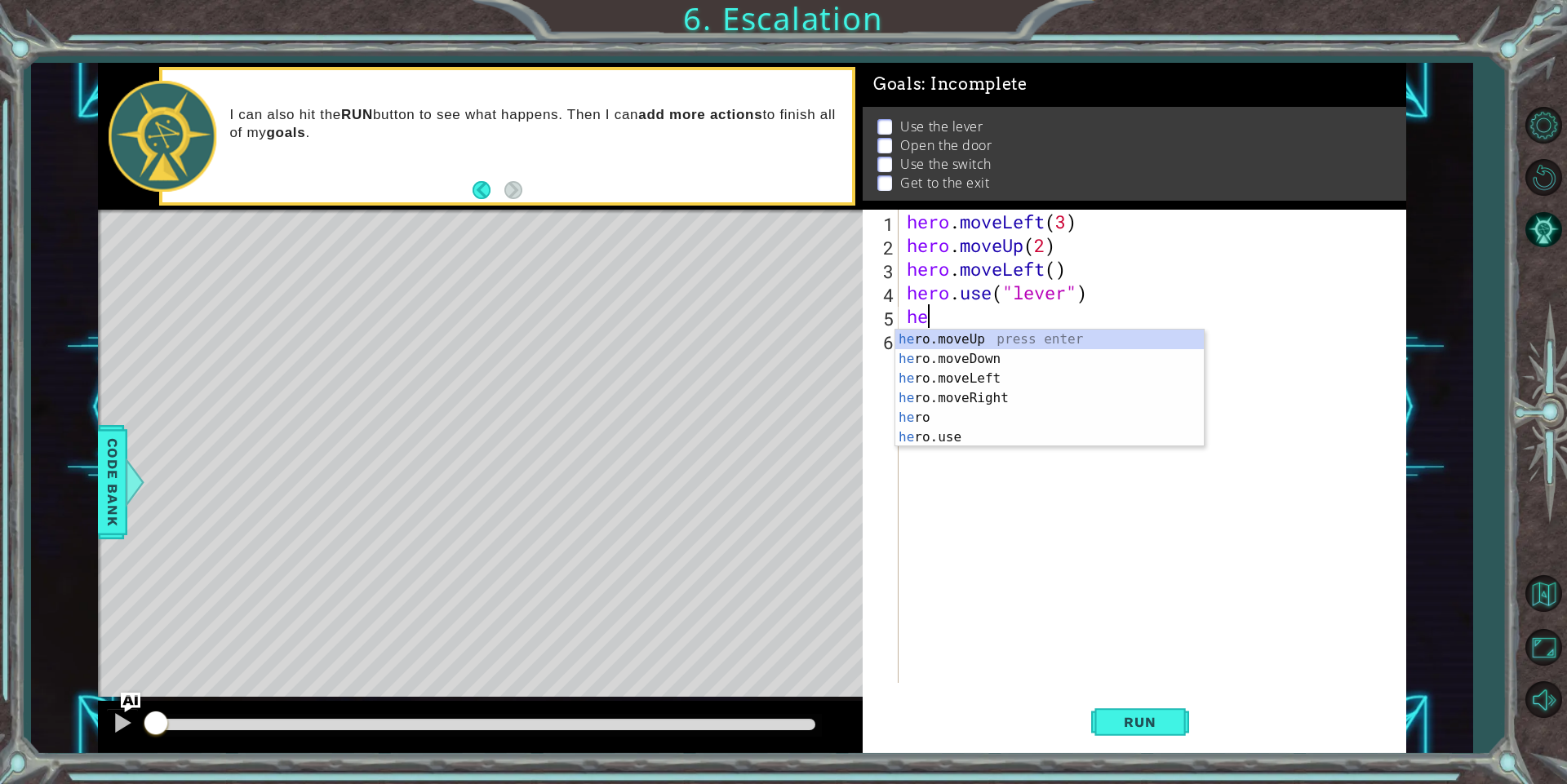
scroll to position [0, 1]
drag, startPoint x: 1000, startPoint y: 355, endPoint x: 1021, endPoint y: 334, distance: 29.7
click at [1005, 351] on div "her o.moveUp press enter her o.moveDown press enter her o.moveLeft press enter …" at bounding box center [1048, 408] width 308 height 157
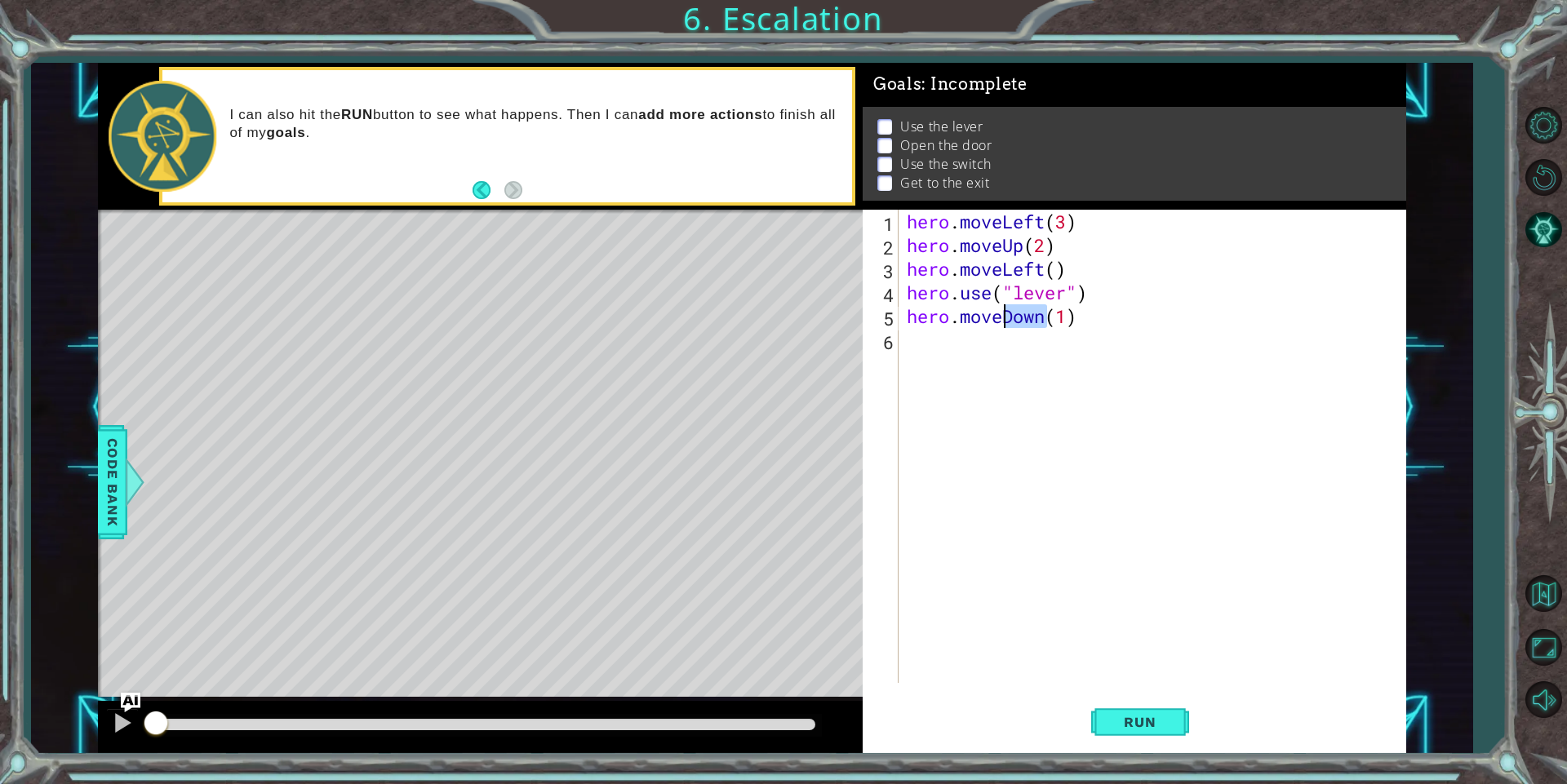
drag, startPoint x: 1043, startPoint y: 322, endPoint x: 1005, endPoint y: 320, distance: 38.1
click at [1005, 320] on div "hero . moveLeft ( 3 ) hero . moveUp ( 2 ) hero . moveLeft ( ) hero . use ( "lev…" at bounding box center [1155, 469] width 505 height 520
click at [1035, 317] on div "hero . moveLeft ( 3 ) hero . moveUp ( 2 ) hero . moveLeft ( ) hero . use ( "lev…" at bounding box center [1155, 469] width 505 height 520
click at [1048, 326] on div "hero . moveLeft ( 3 ) hero . moveUp ( 2 ) hero . moveLeft ( ) hero . use ( "lev…" at bounding box center [1155, 469] width 505 height 520
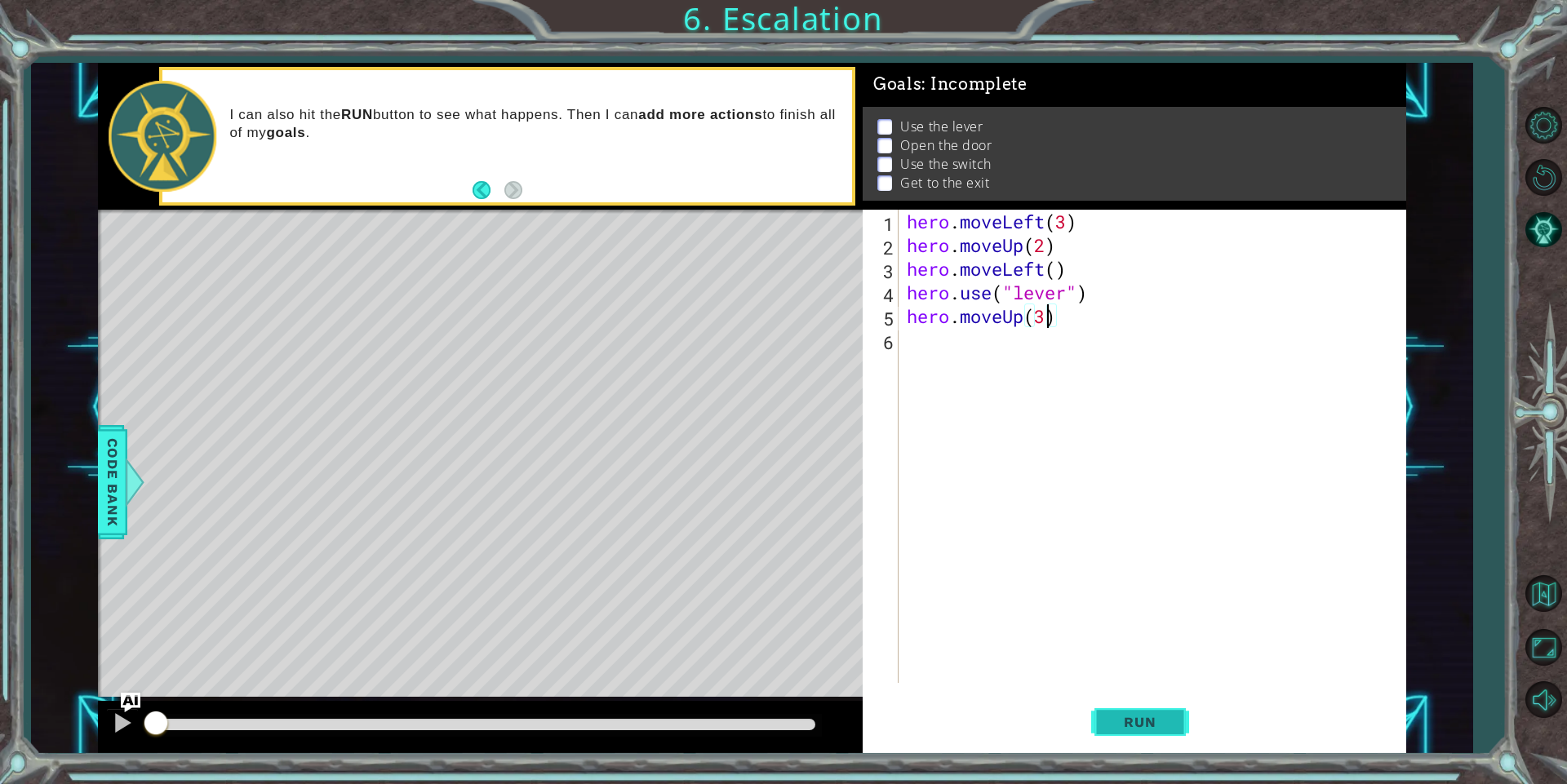
click at [1174, 715] on button "Run" at bounding box center [1139, 722] width 98 height 54
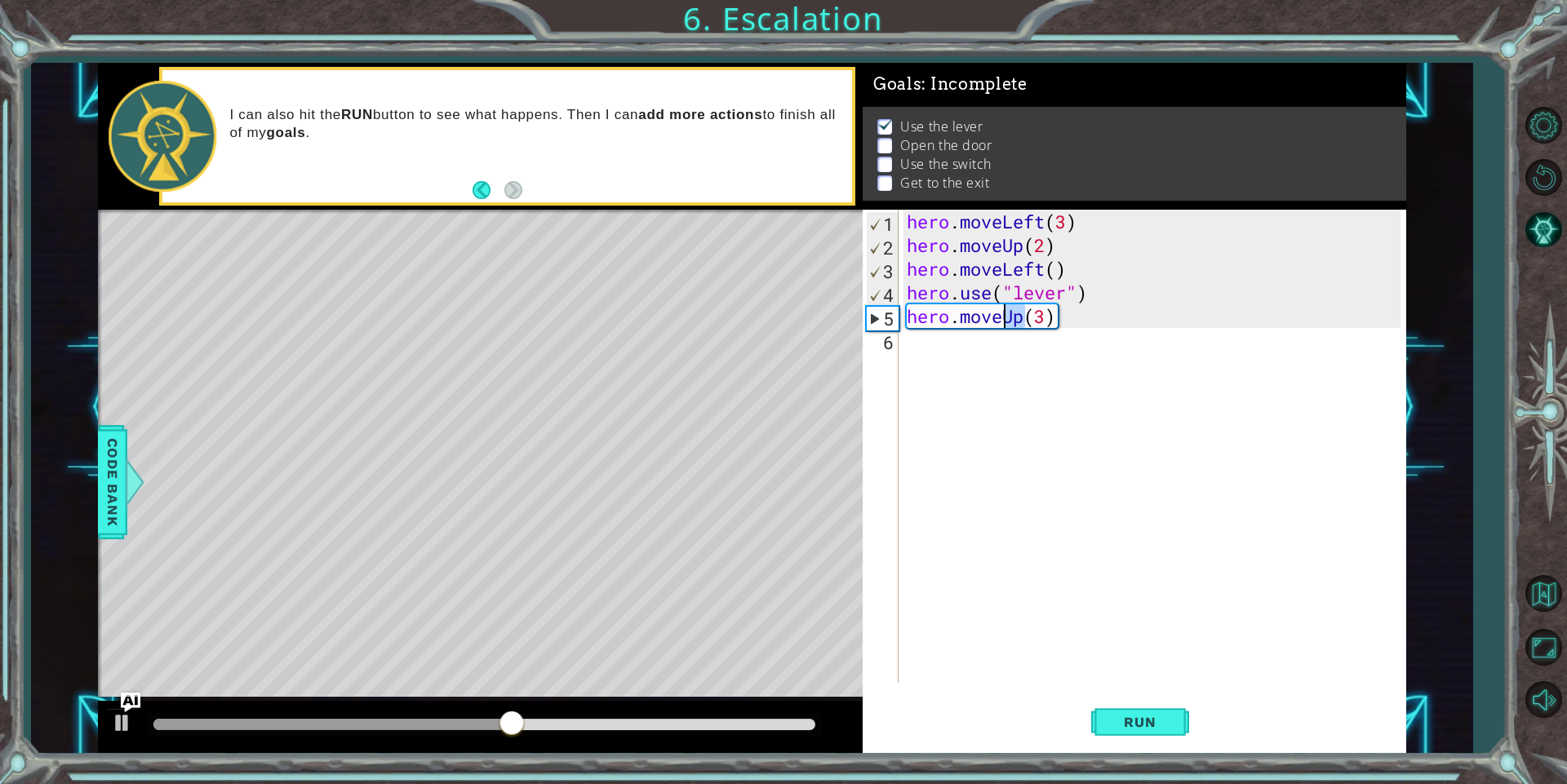
drag, startPoint x: 1024, startPoint y: 319, endPoint x: 1001, endPoint y: 325, distance: 23.8
click at [1001, 325] on div "hero . moveLeft ( 3 ) hero . moveUp ( 2 ) hero . moveLeft ( ) hero . use ( "lev…" at bounding box center [1155, 469] width 505 height 520
click at [1055, 310] on div "hero . moveLeft ( 3 ) hero . moveUp ( 2 ) hero . moveLeft ( ) hero . use ( "lev…" at bounding box center [1155, 469] width 505 height 520
click at [1057, 323] on div "hero . moveLeft ( 3 ) hero . moveUp ( 2 ) hero . moveLeft ( ) hero . use ( "lev…" at bounding box center [1155, 469] width 505 height 520
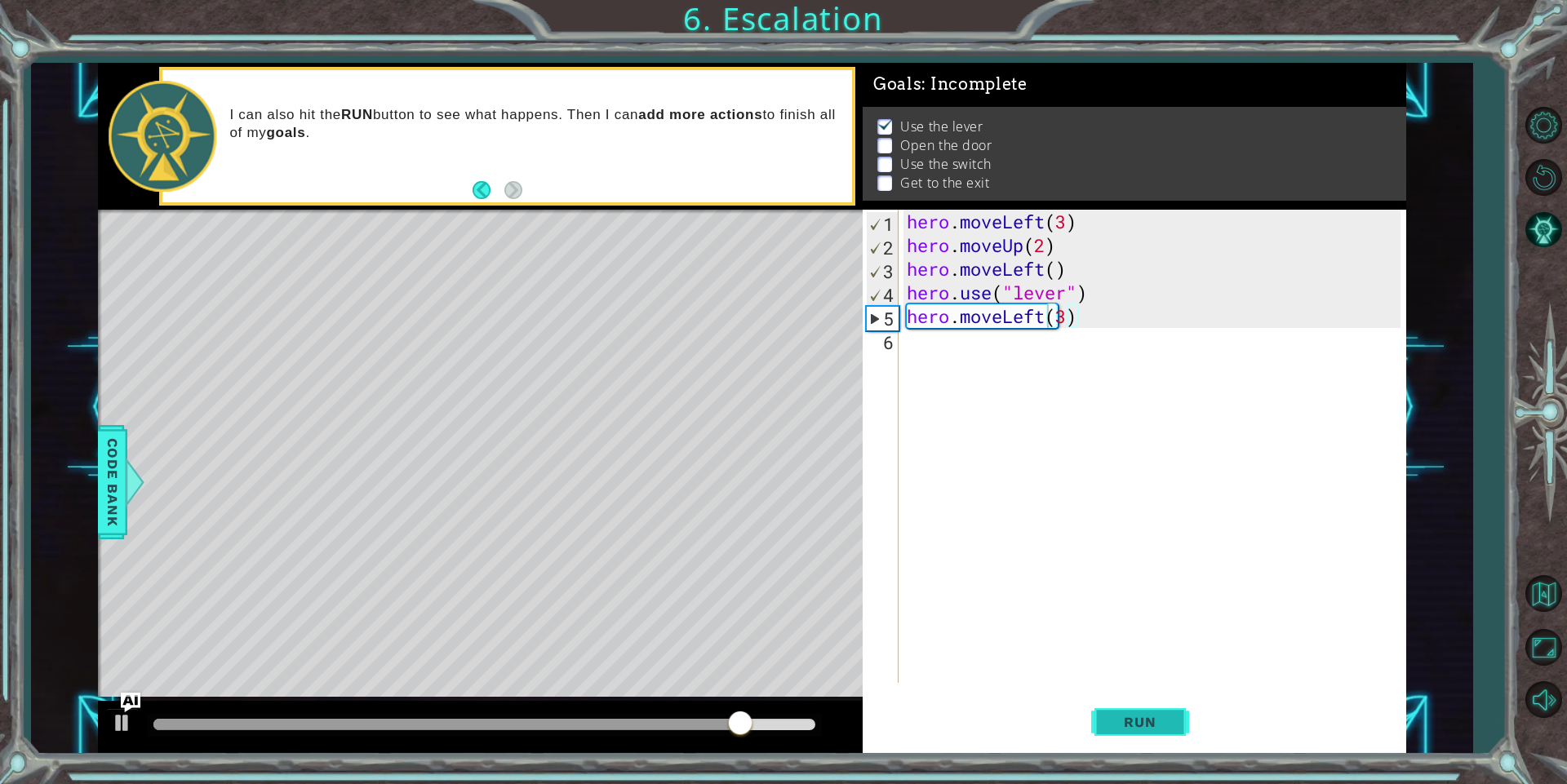
click at [1167, 711] on button "Run" at bounding box center [1139, 722] width 98 height 54
click at [1067, 315] on div "hero . moveLeft ( 3 ) hero . moveUp ( 2 ) hero . moveLeft ( ) hero . use ( "lev…" at bounding box center [1155, 469] width 505 height 520
type textarea "hero.moveLeft(1)"
click at [1174, 739] on button "Run" at bounding box center [1139, 722] width 98 height 54
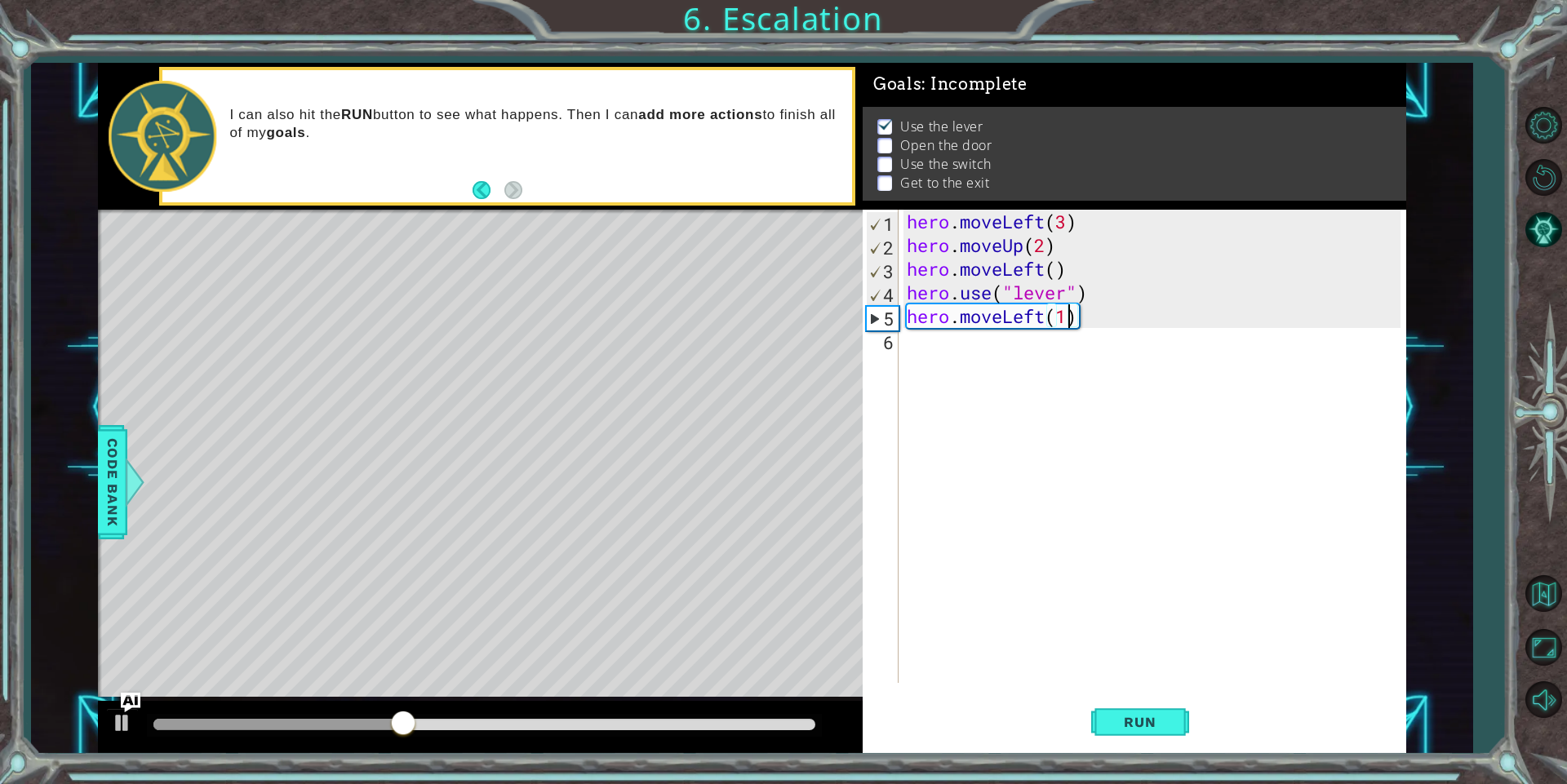
click at [913, 352] on div "hero . moveLeft ( 3 ) hero . moveUp ( 2 ) hero . moveLeft ( ) hero . use ( "lev…" at bounding box center [1155, 469] width 505 height 520
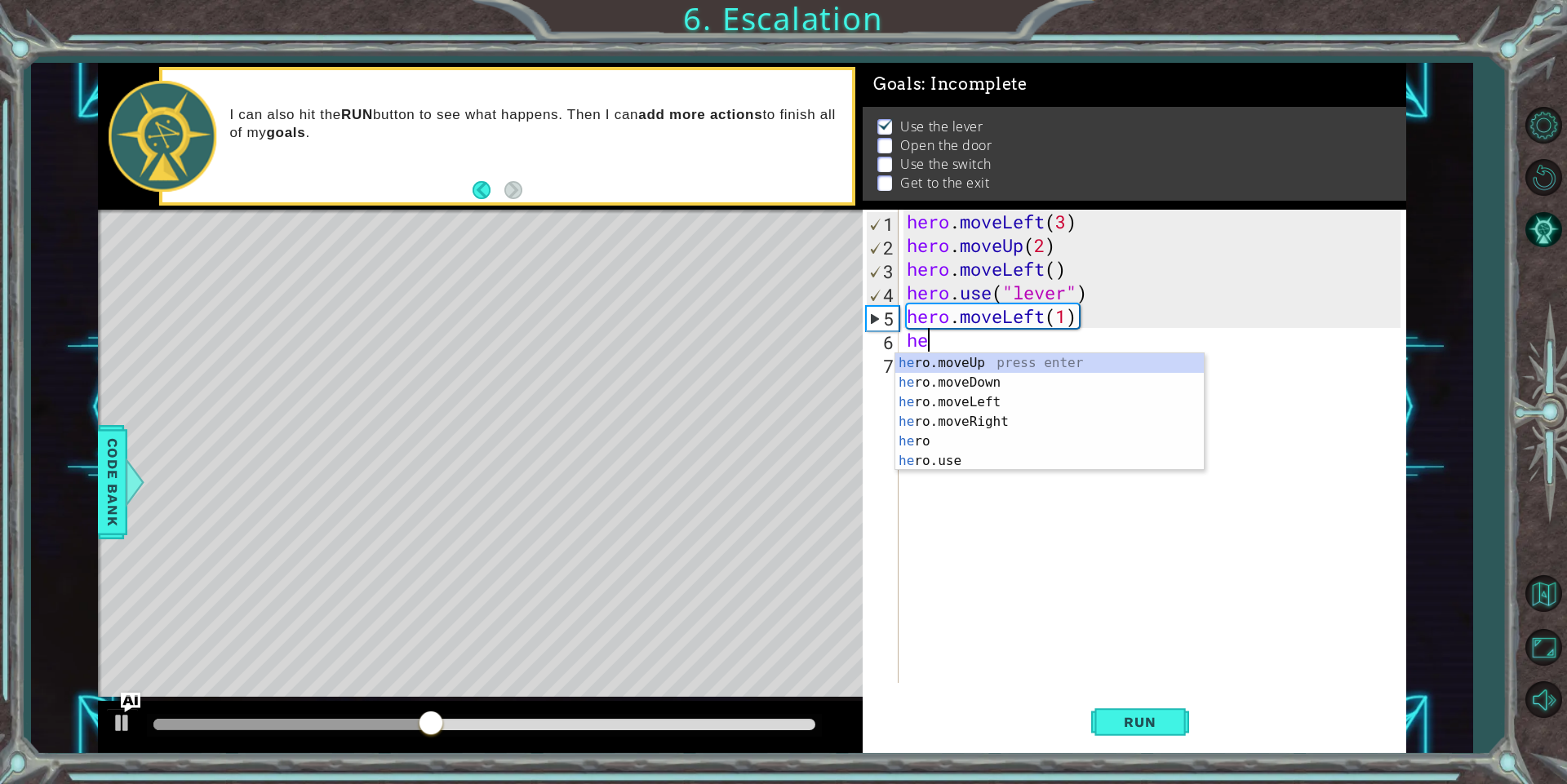
scroll to position [0, 1]
click at [923, 455] on div "hero press enter hero .moveUp press enter hero .moveDown press enter hero .move…" at bounding box center [1048, 431] width 308 height 157
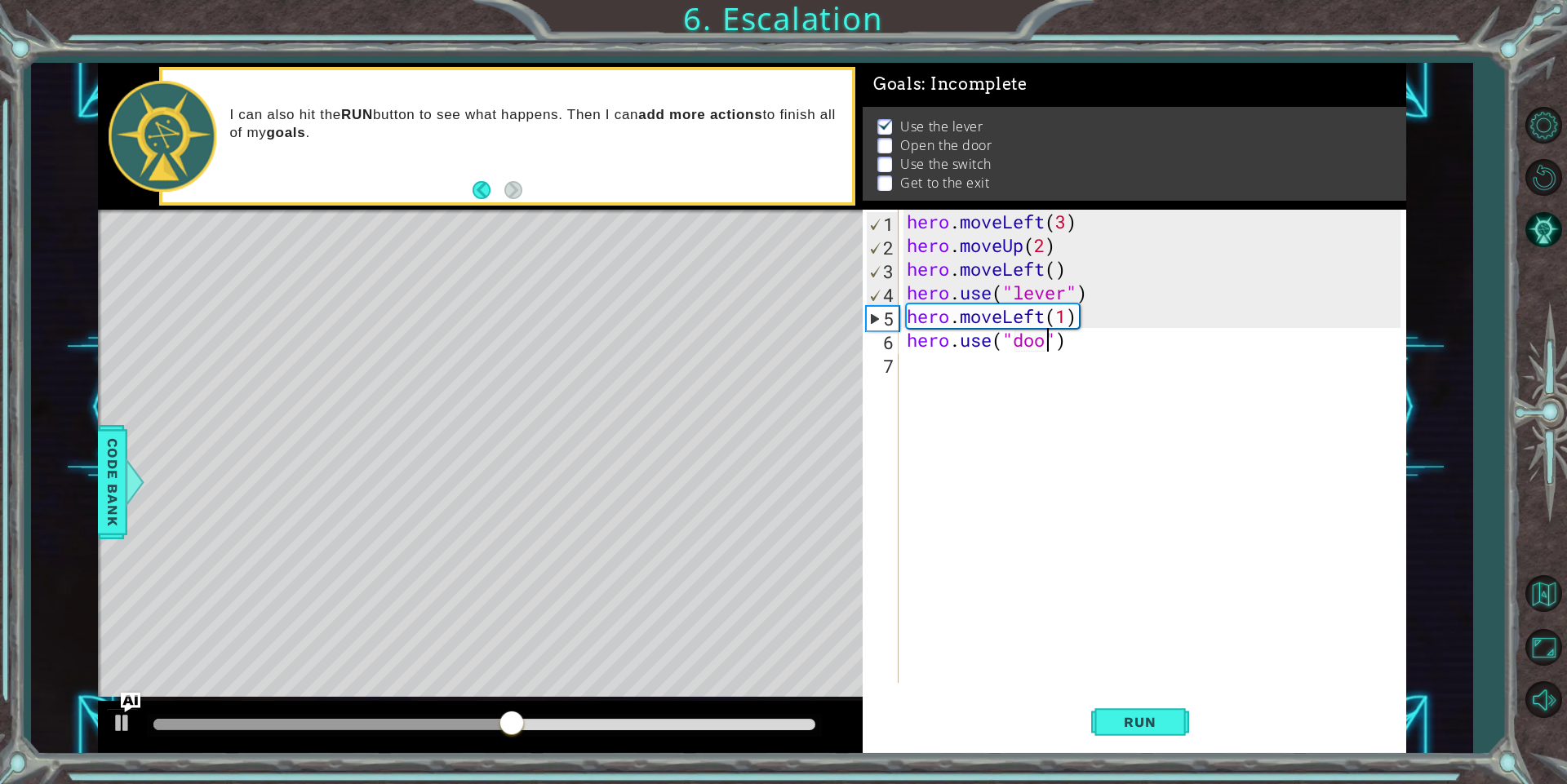
type textarea "hero.use("door")"
click at [947, 370] on div "hero . moveLeft ( 3 ) hero . moveUp ( 2 ) hero . moveLeft ( ) hero . use ( "lev…" at bounding box center [1155, 469] width 505 height 520
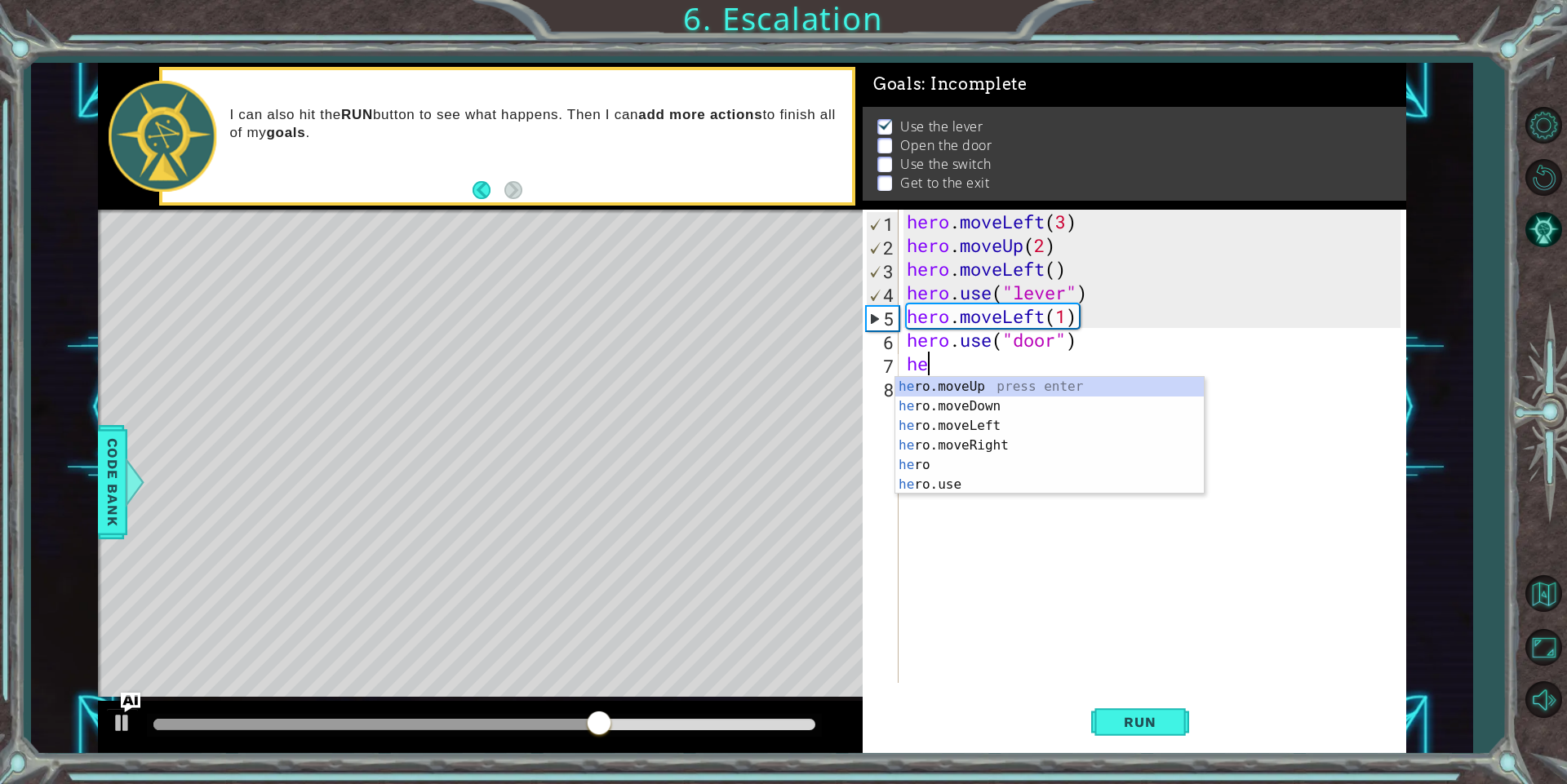
scroll to position [0, 1]
click at [914, 386] on div "her o.moveUp press enter her o.moveDown press enter her o.moveLeft press enter …" at bounding box center [1048, 455] width 308 height 157
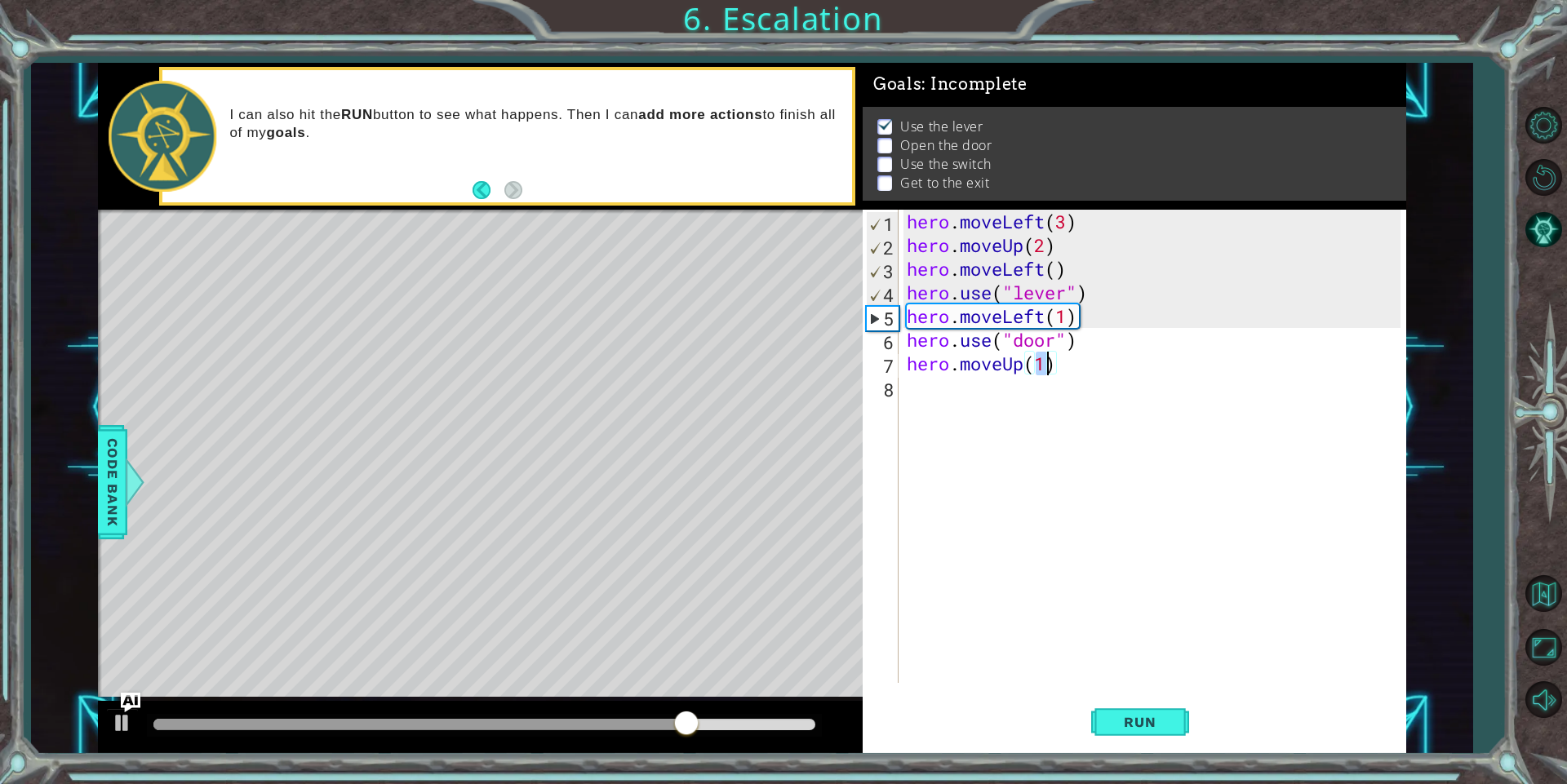
scroll to position [0, 6]
type textarea "hero.moveUp(2)"
click at [1122, 697] on button "Run" at bounding box center [1139, 722] width 98 height 54
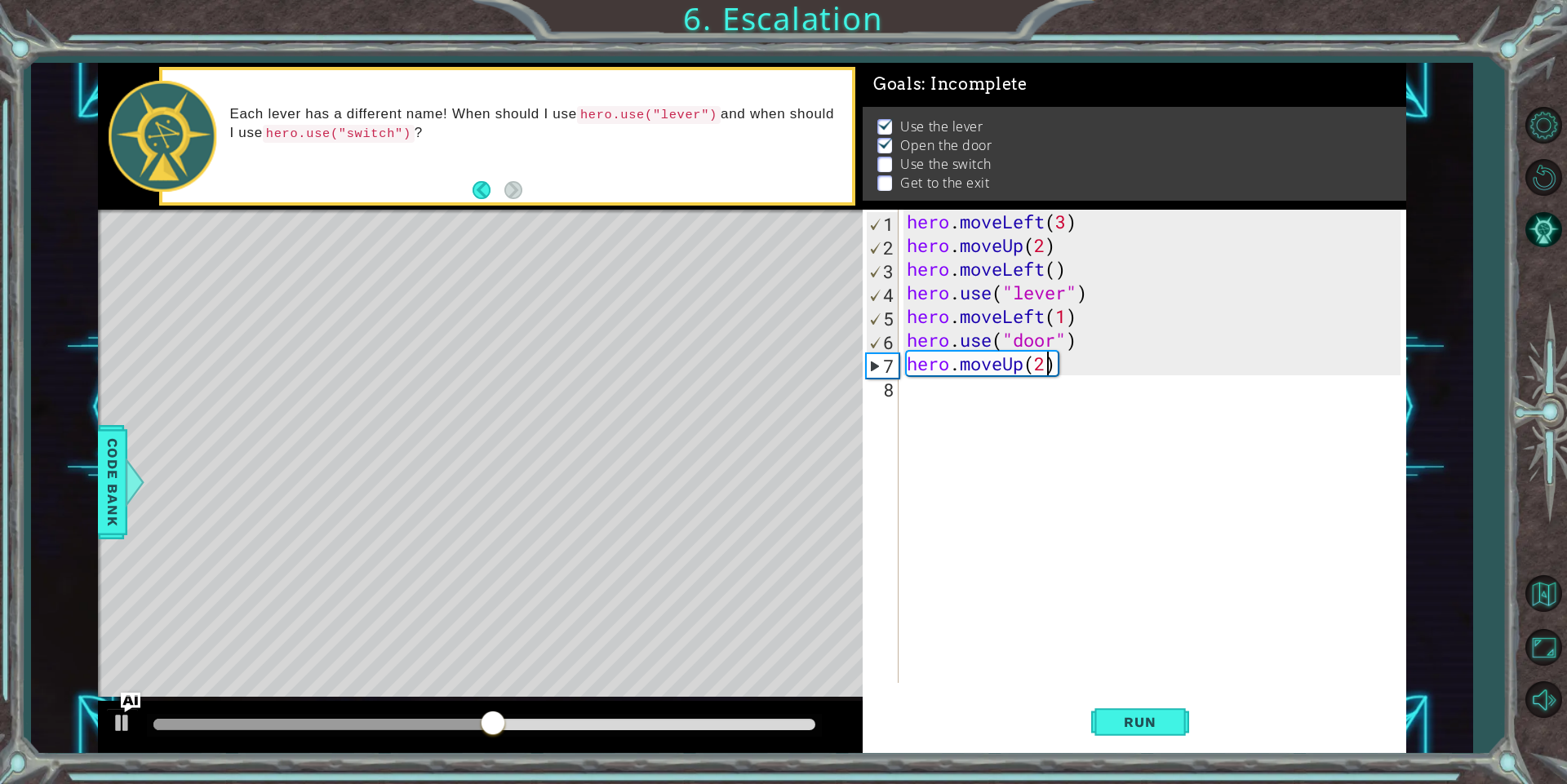
click at [912, 392] on div "hero . moveLeft ( 3 ) hero . moveUp ( 2 ) hero . moveLeft ( ) hero . use ( "lev…" at bounding box center [1155, 469] width 505 height 520
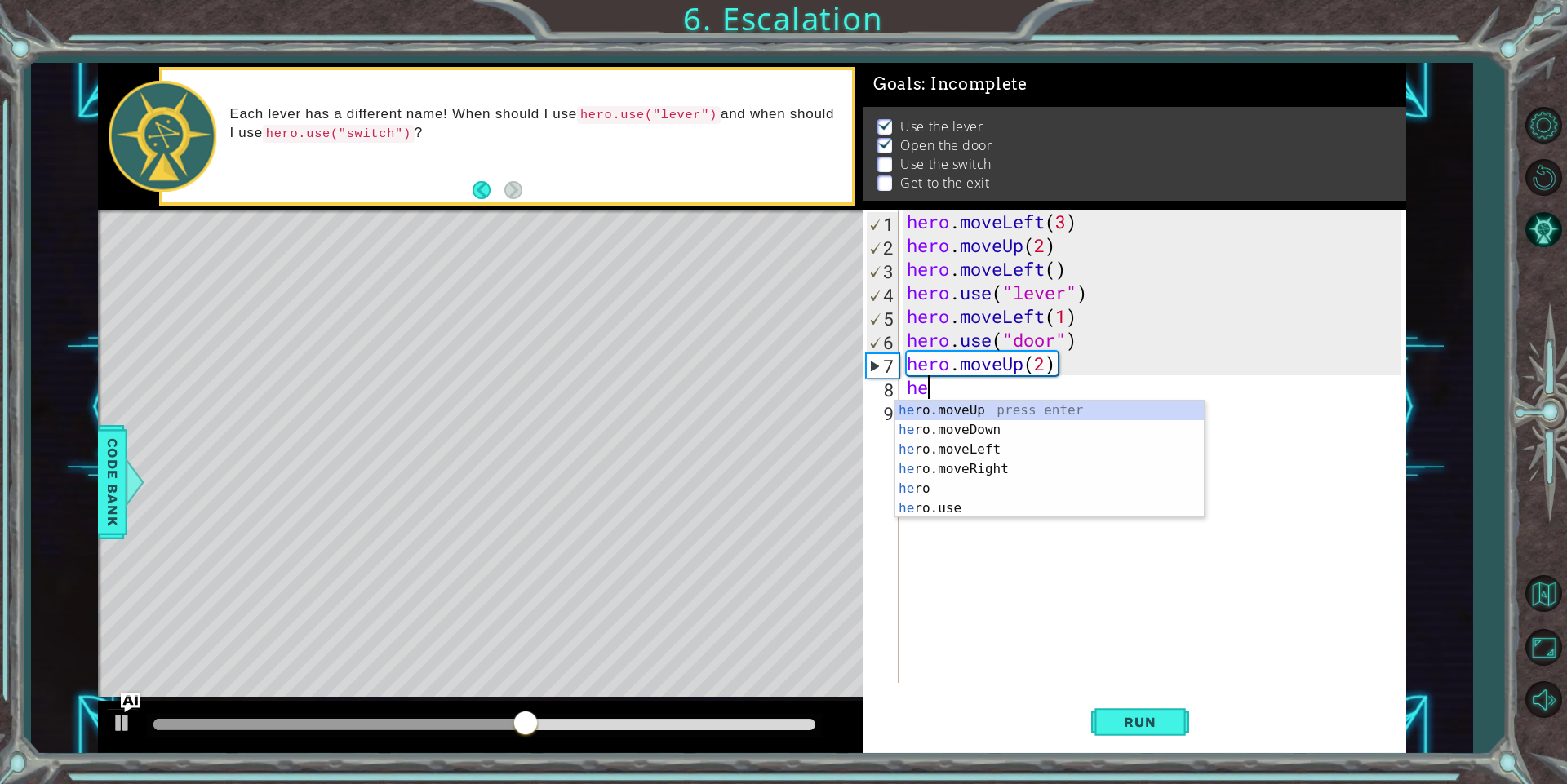
scroll to position [0, 1]
click at [1001, 493] on div "hero press enter hero .moveUp press enter hero .moveDown press enter hero .move…" at bounding box center [1048, 479] width 308 height 157
type textarea "hero.moveRight(1)"
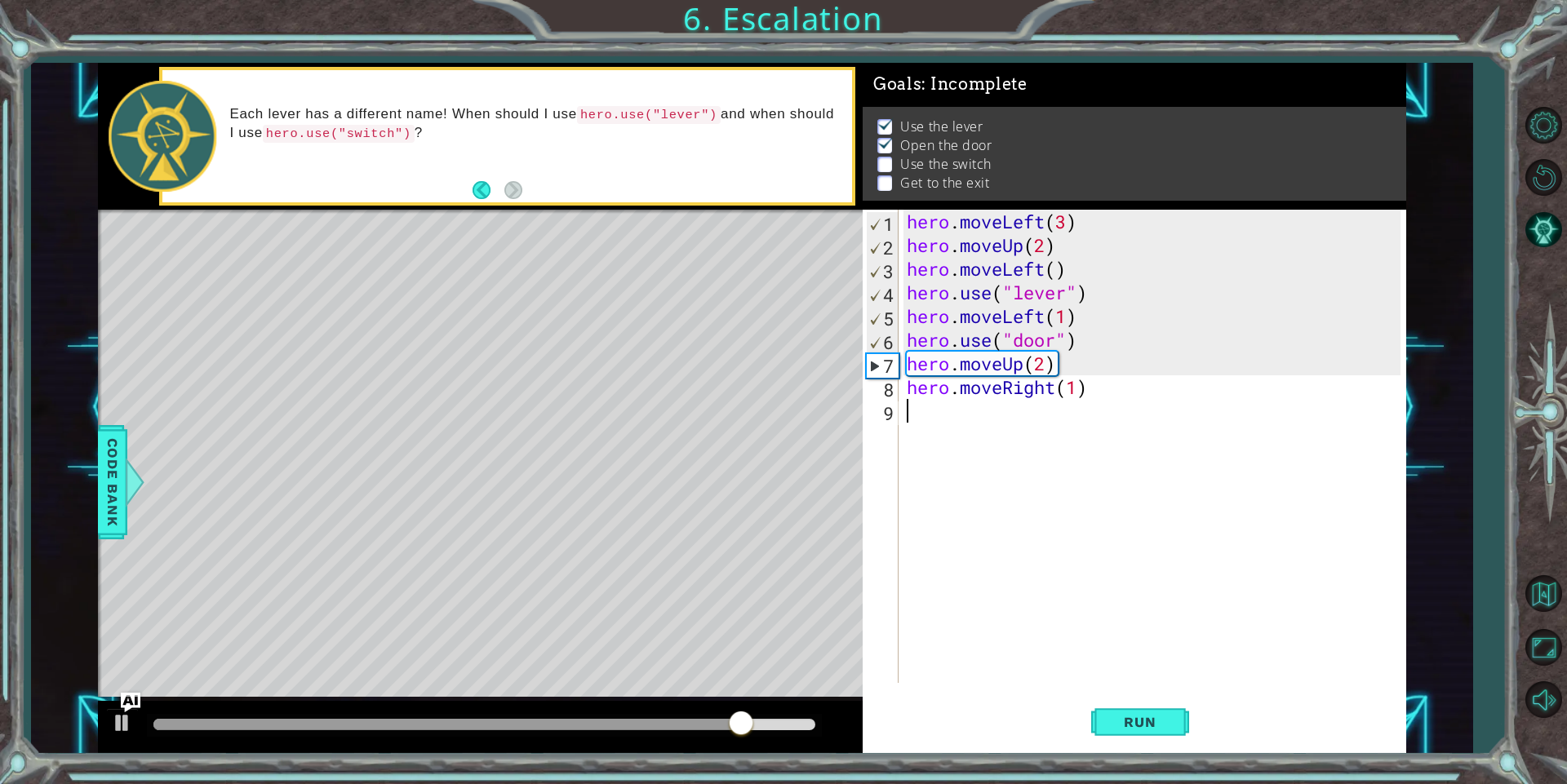
click at [946, 423] on div "hero . moveLeft ( 3 ) hero . moveUp ( 2 ) hero . moveLeft ( ) hero . use ( "lev…" at bounding box center [1155, 469] width 505 height 520
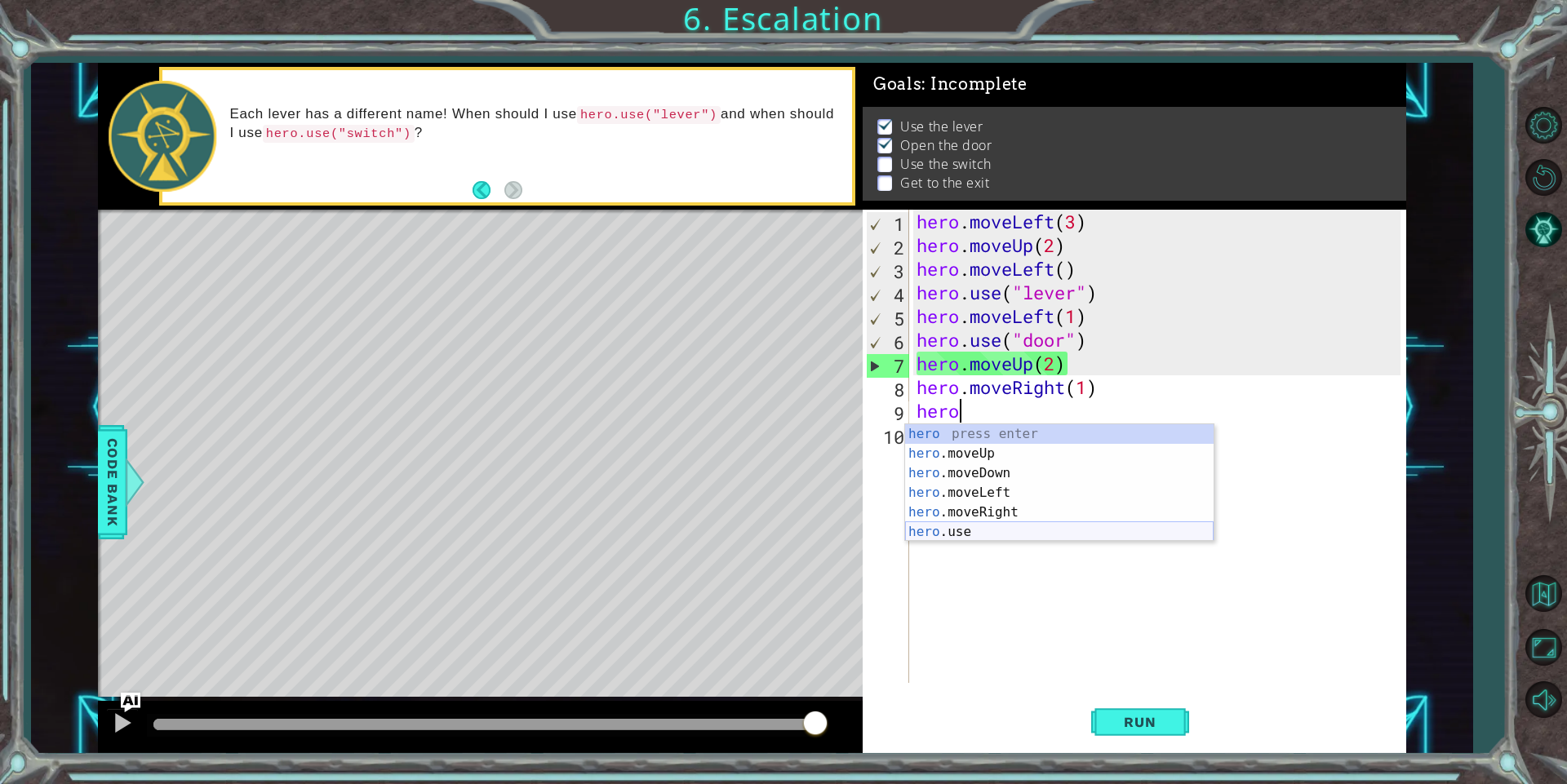
click at [946, 531] on div "hero press enter hero .moveUp press enter hero .moveDown press enter hero .move…" at bounding box center [1059, 503] width 308 height 157
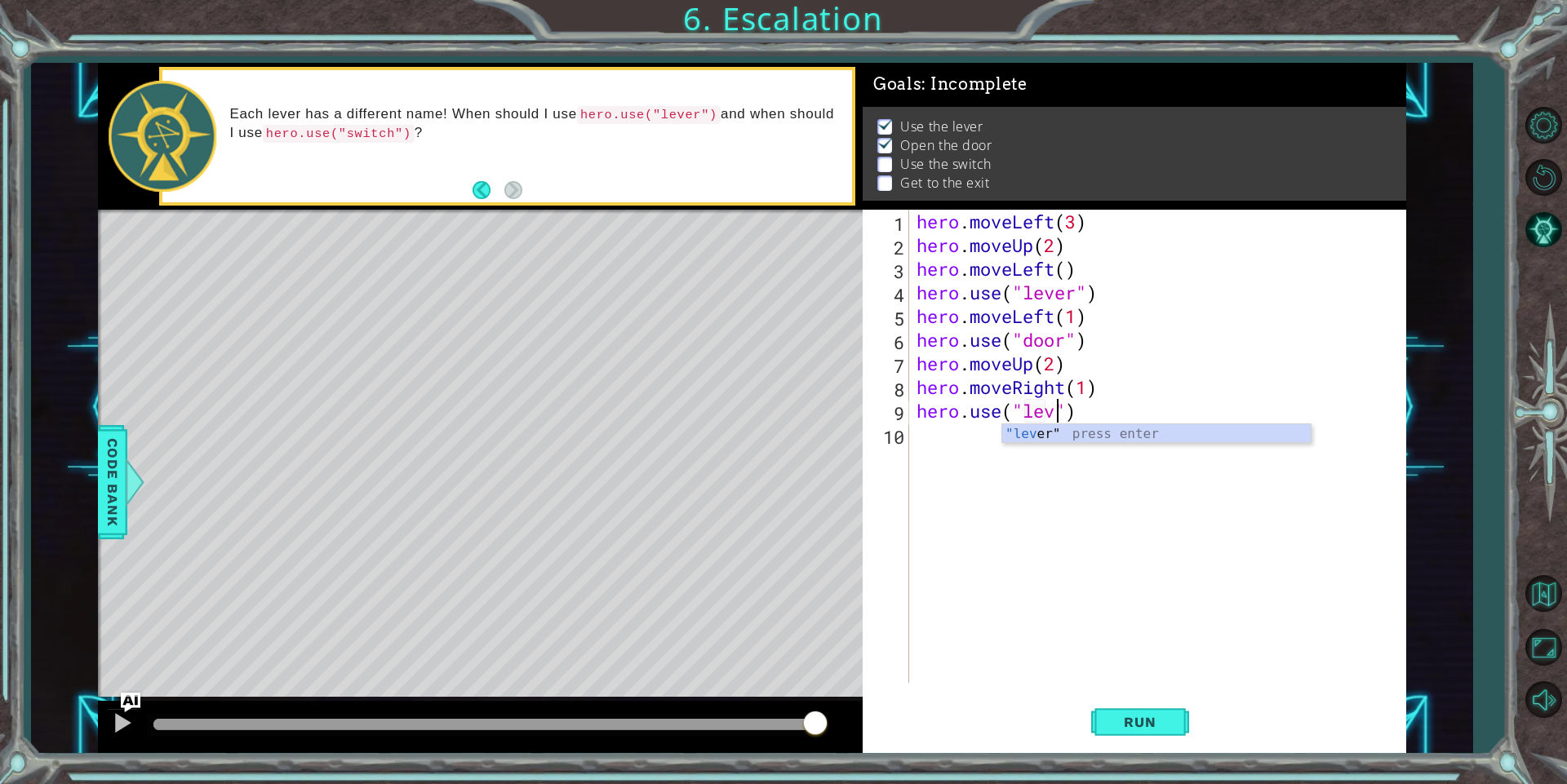
scroll to position [0, 8]
type textarea "hero.use("lever")"
click at [959, 454] on div "hero . moveLeft ( 3 ) hero . moveUp ( 2 ) hero . moveLeft ( ) hero . use ( "lev…" at bounding box center [1161, 469] width 495 height 520
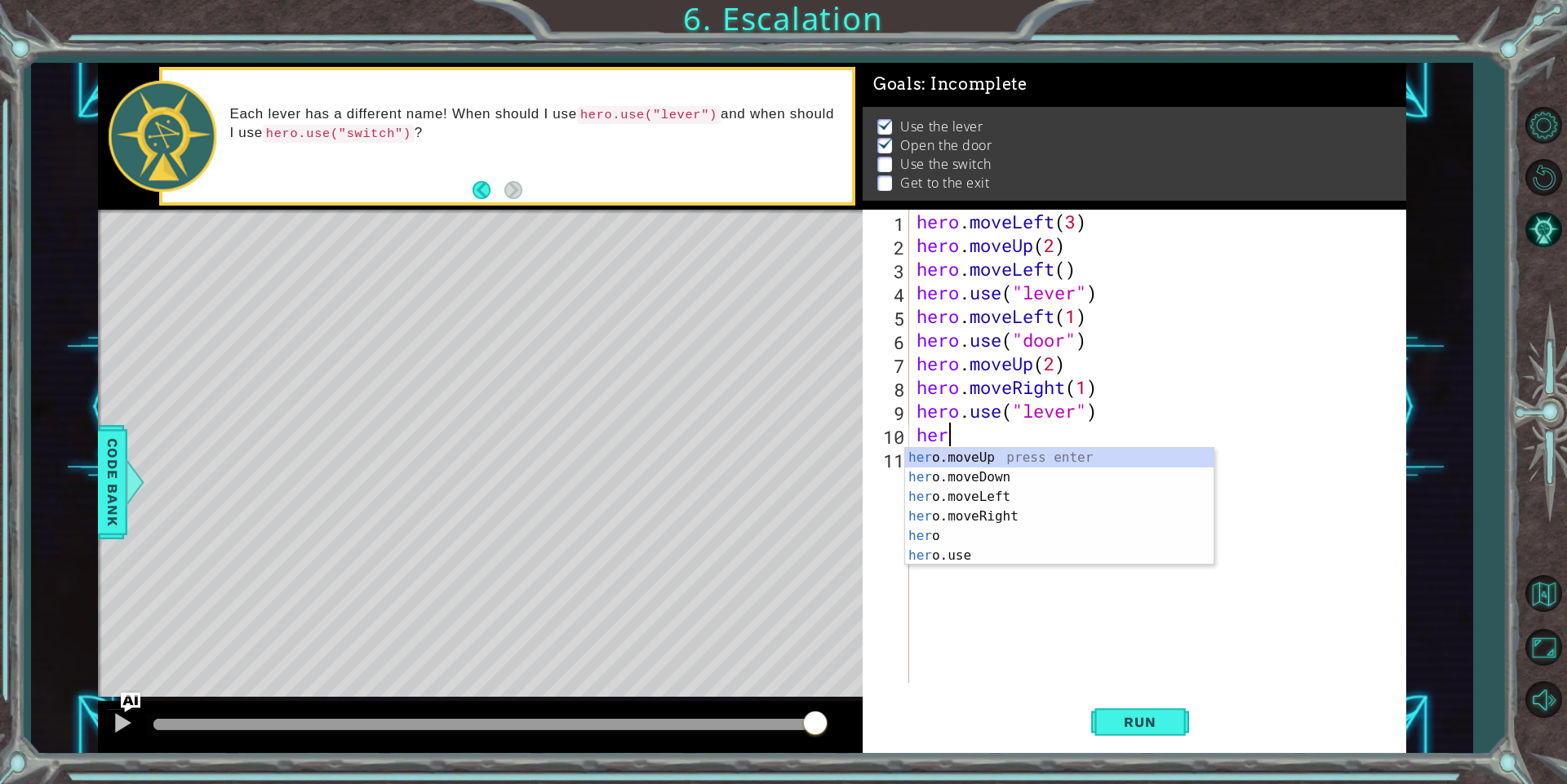
scroll to position [0, 1]
click at [964, 530] on div "hero press enter hero .moveUp press enter hero .moveDown press enter hero .move…" at bounding box center [1059, 526] width 308 height 157
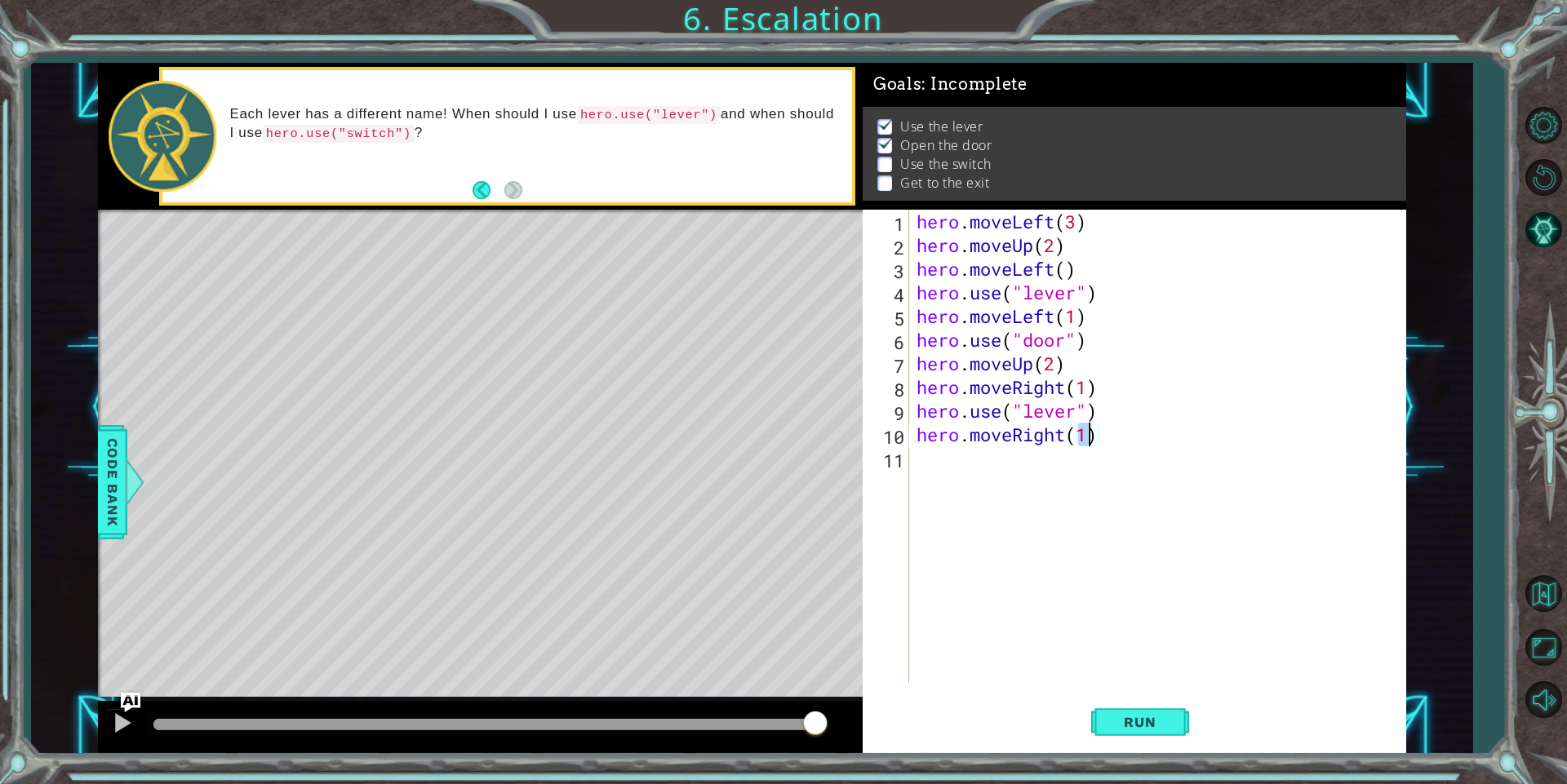
type textarea "hero.moveRight(2)"
click at [1042, 528] on div "hero . moveLeft ( 3 ) hero . moveUp ( 2 ) hero . moveLeft ( ) hero . use ( "lev…" at bounding box center [1161, 469] width 495 height 520
click at [1079, 419] on div "hero . moveLeft ( 3 ) hero . moveUp ( 2 ) hero . moveLeft ( ) hero . use ( "lev…" at bounding box center [1161, 469] width 495 height 520
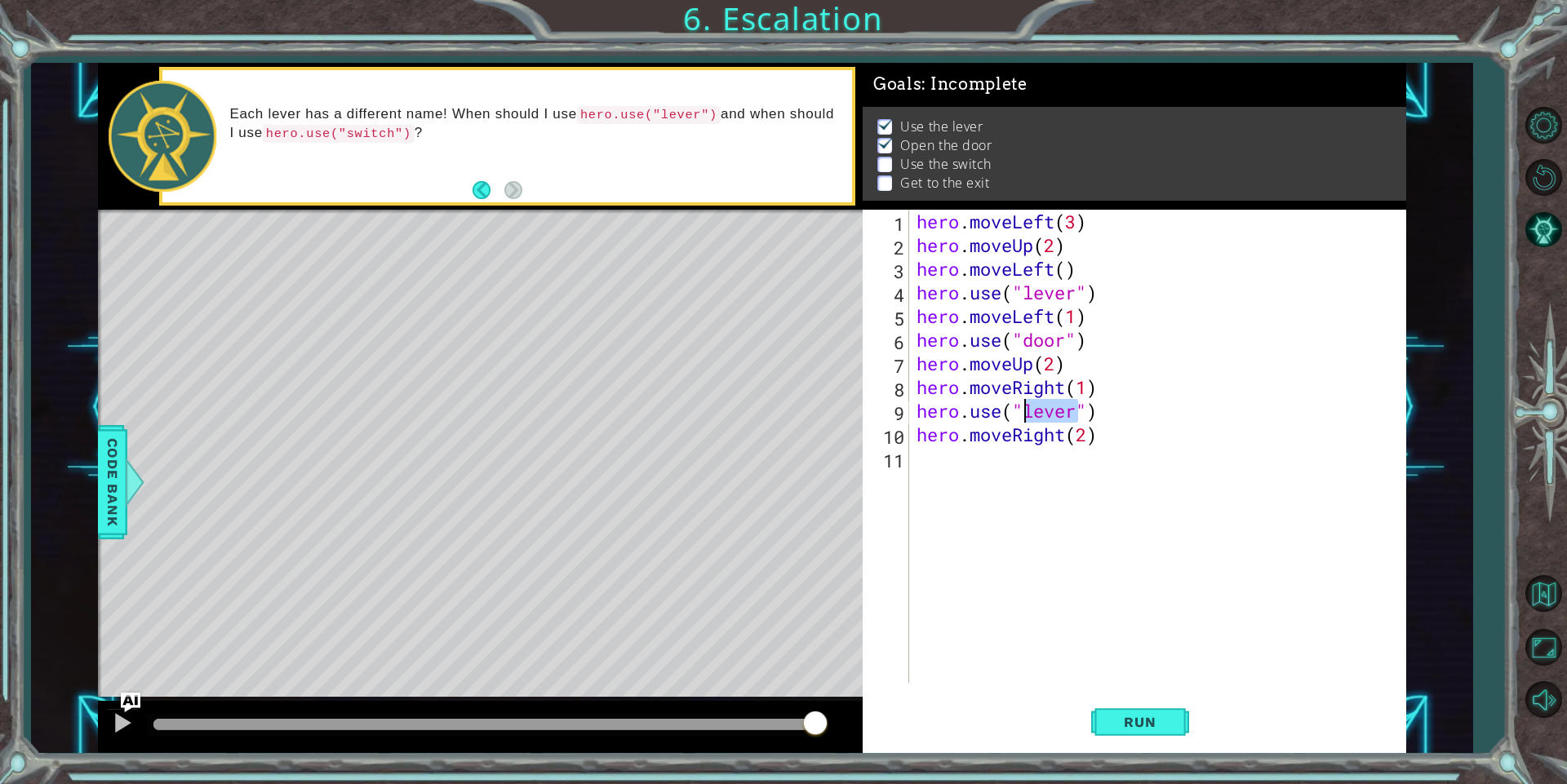
drag, startPoint x: 1079, startPoint y: 419, endPoint x: 1029, endPoint y: 418, distance: 50.0
click at [1029, 418] on div "hero . moveLeft ( 3 ) hero . moveUp ( 2 ) hero . moveLeft ( ) hero . use ( "lev…" at bounding box center [1161, 469] width 495 height 520
type textarea "hero.use("swich")"
click at [1012, 485] on div "hero . moveLeft ( 3 ) hero . moveUp ( 2 ) hero . moveLeft ( ) hero . use ( "lev…" at bounding box center [1161, 469] width 495 height 520
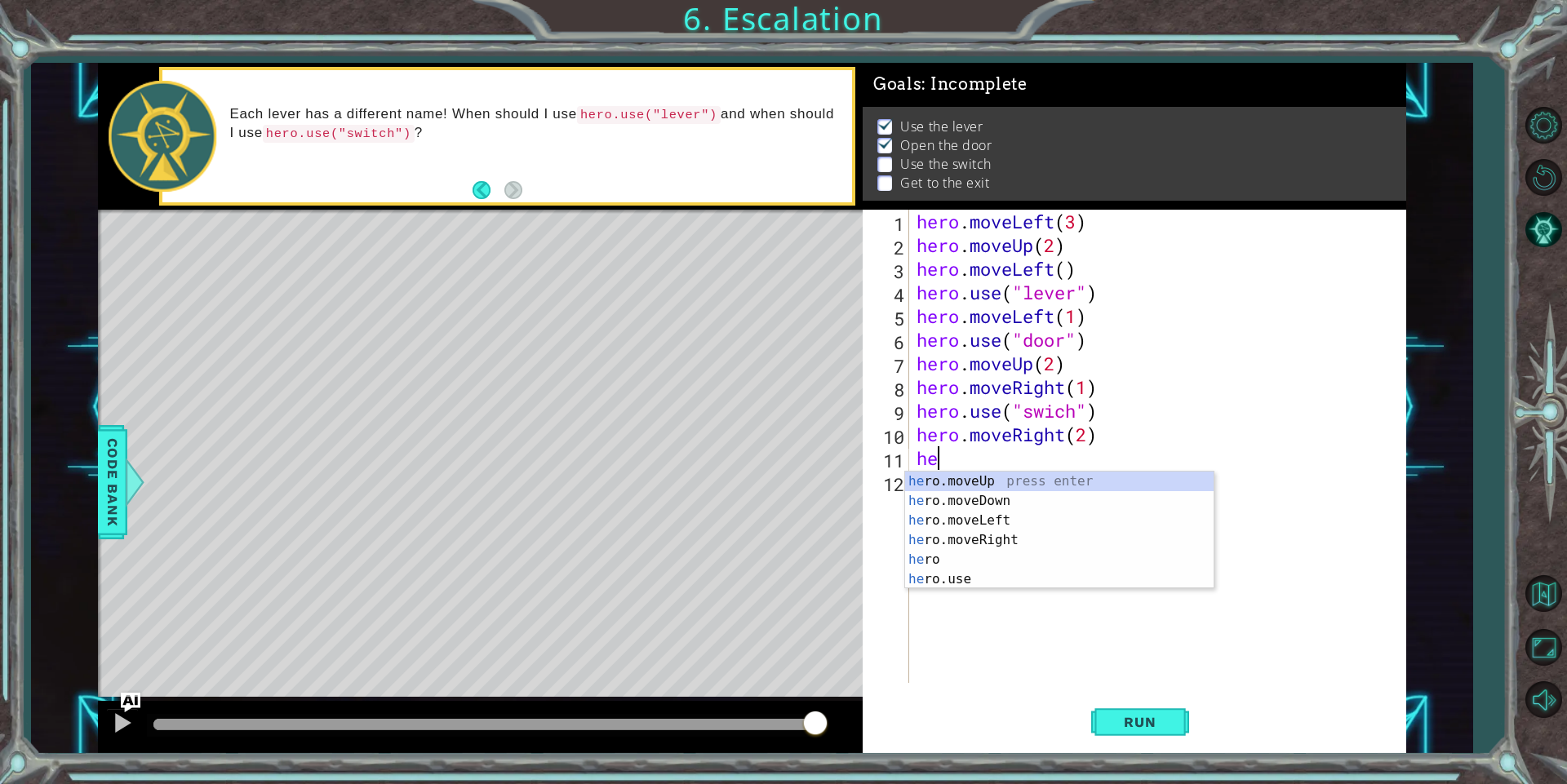
scroll to position [0, 1]
click at [941, 524] on div "her o.moveUp press enter her o.moveDown press enter her o.moveLeft press enter …" at bounding box center [1059, 550] width 308 height 157
type textarea "hero.moveLeft(1)"
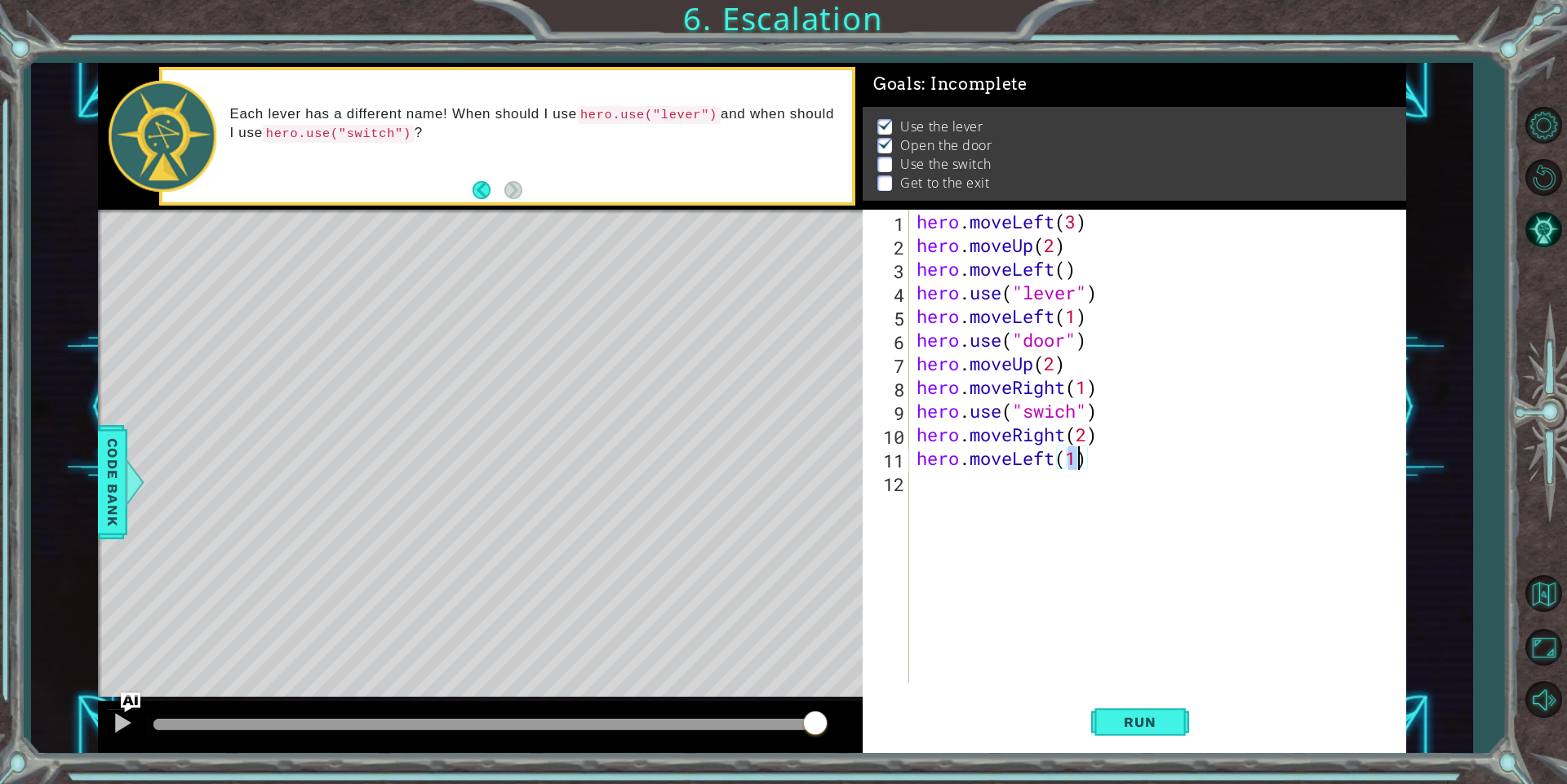
click at [935, 490] on div "hero . moveLeft ( 3 ) hero . moveUp ( 2 ) hero . moveLeft ( ) hero . use ( "lev…" at bounding box center [1161, 469] width 495 height 520
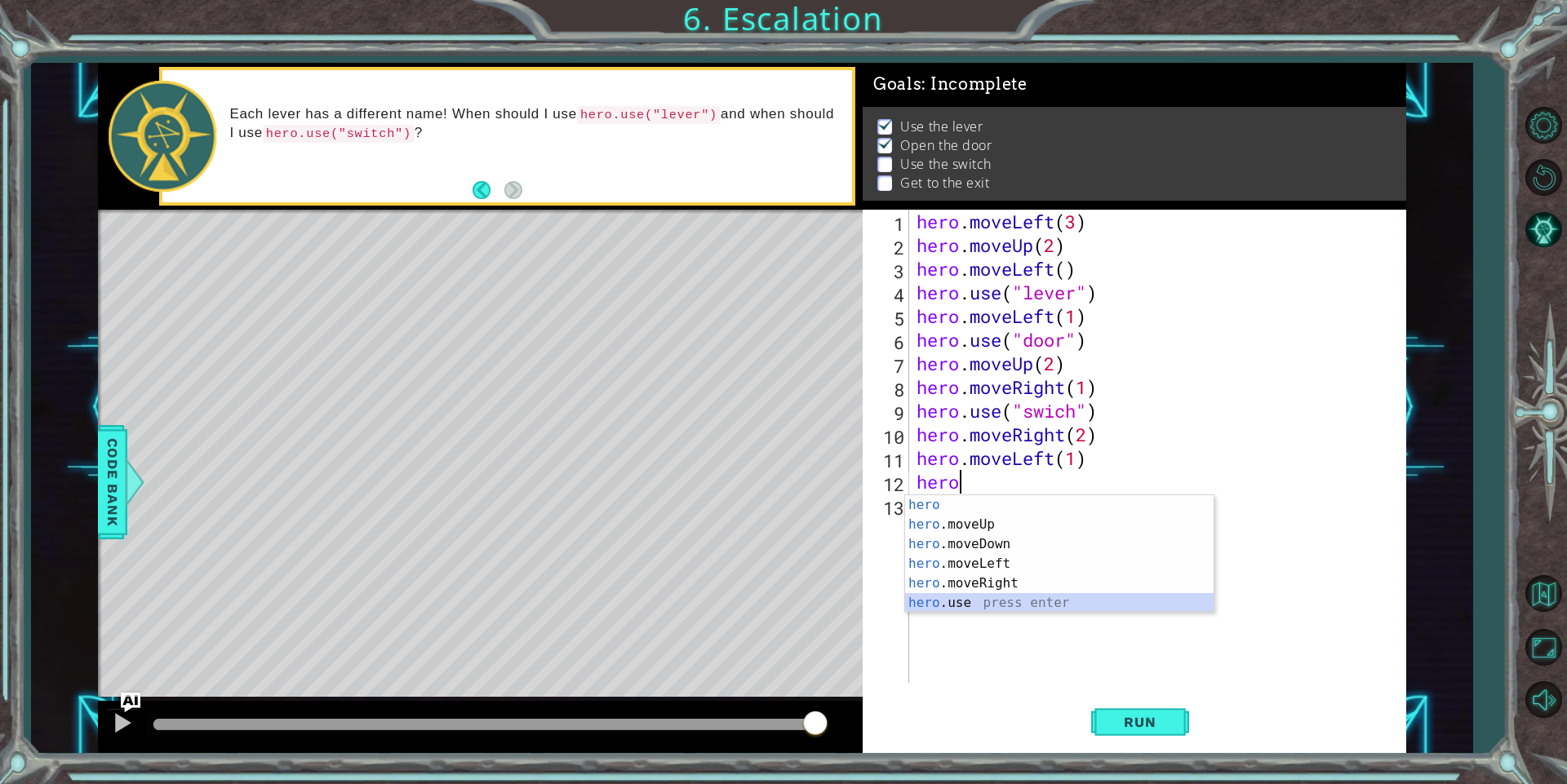
click at [989, 605] on div "hero press enter hero .moveUp press enter hero .moveDown press enter hero .move…" at bounding box center [1059, 574] width 308 height 157
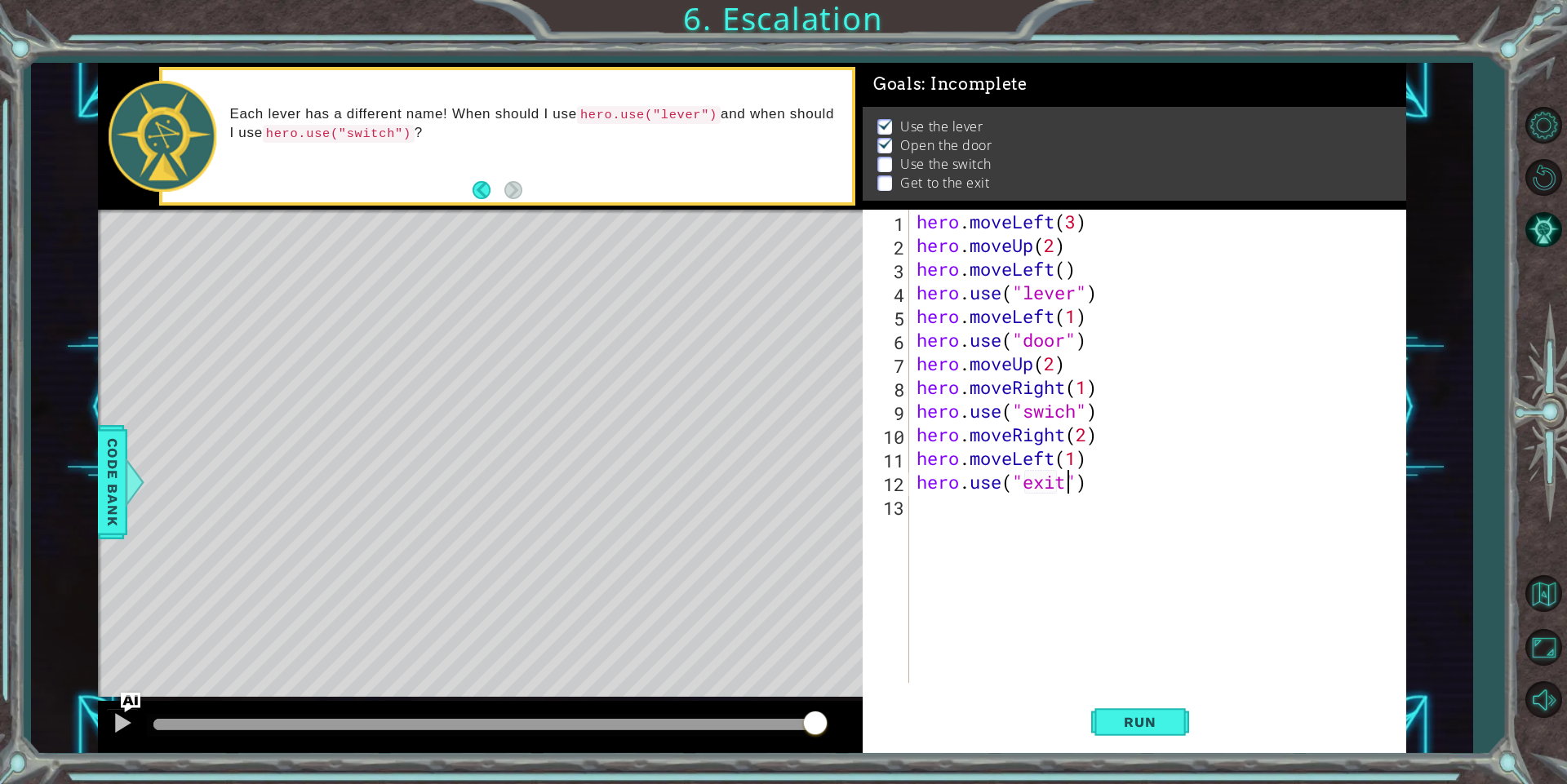
scroll to position [0, 8]
click at [1111, 709] on button "Run" at bounding box center [1139, 722] width 98 height 54
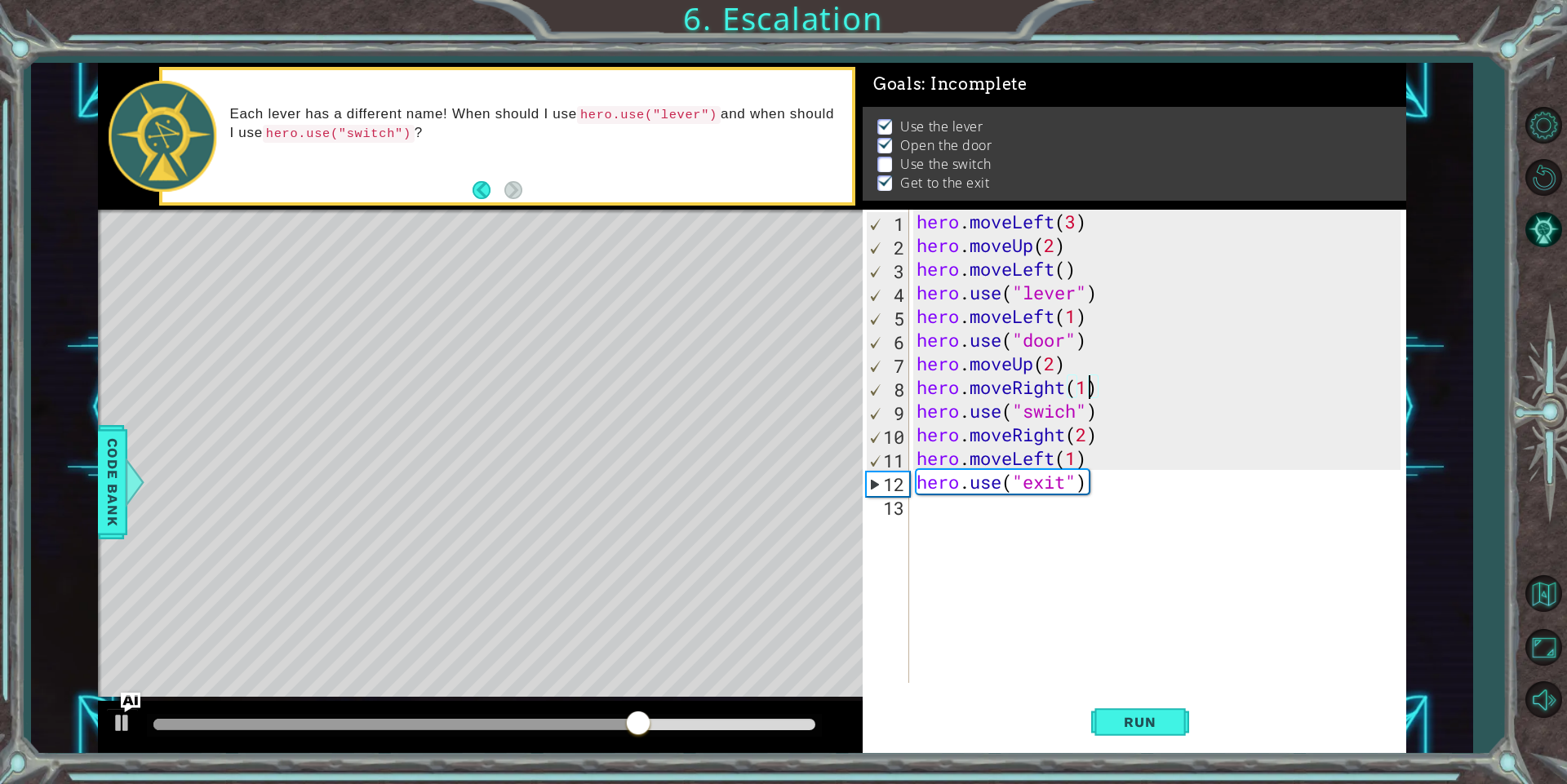
click at [1090, 382] on div "hero . moveLeft ( 3 ) hero . moveUp ( 2 ) hero . moveLeft ( ) hero . use ( "lev…" at bounding box center [1161, 469] width 495 height 520
click at [1158, 720] on span "Run" at bounding box center [1139, 721] width 65 height 16
drag, startPoint x: 1098, startPoint y: 482, endPoint x: 907, endPoint y: 487, distance: 191.1
click at [907, 487] on div "hero.moveRight(2) 1 2 3 4 5 6 7 8 9 10 11 12 13 hero . moveLeft ( 3 ) hero . mo…" at bounding box center [1130, 446] width 538 height 473
type textarea "hero.use("exit")"
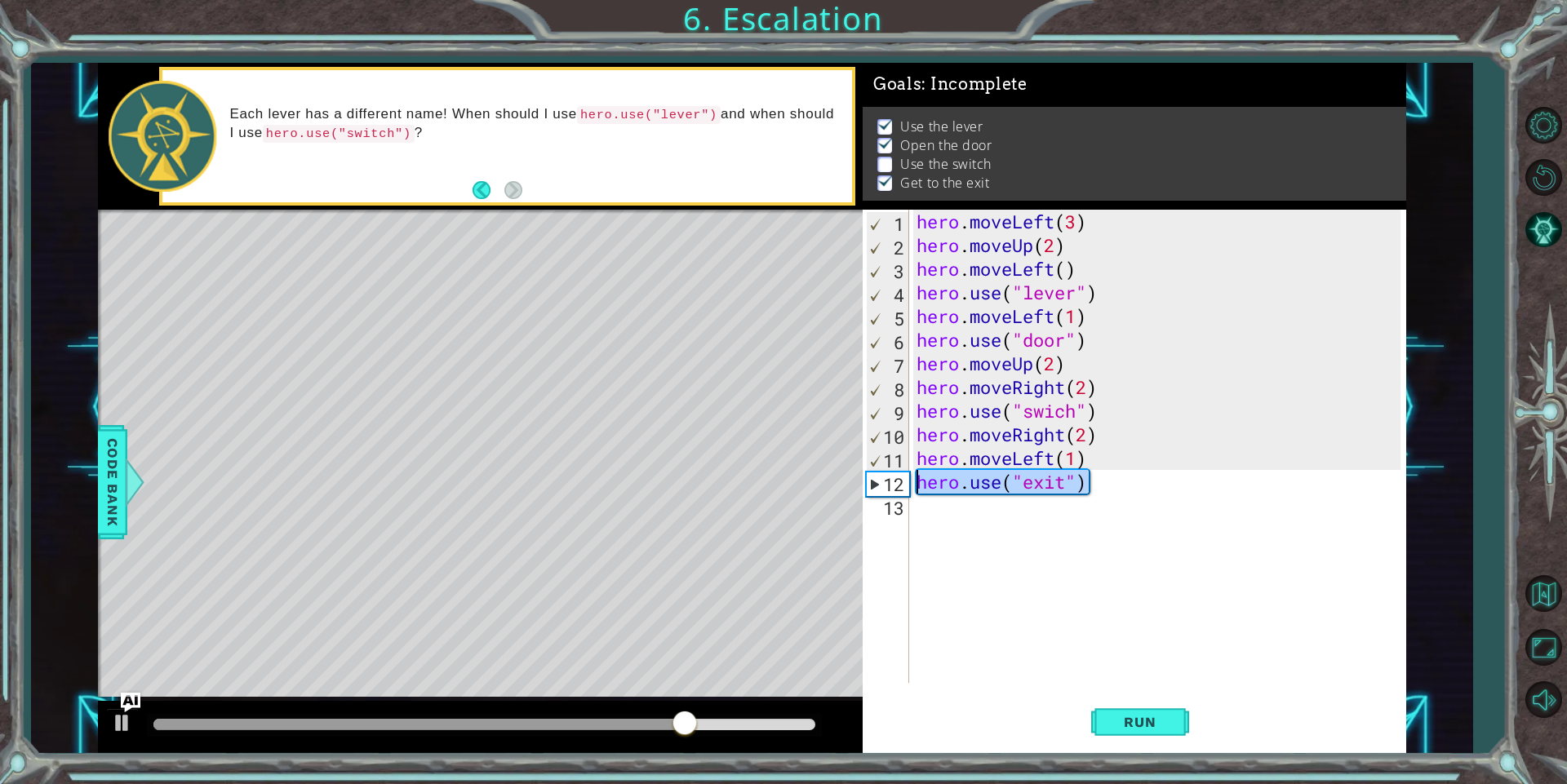
scroll to position [0, 0]
click at [1089, 412] on div "hero . moveLeft ( 3 ) hero . moveUp ( 2 ) hero . moveLeft ( ) hero . use ( "lev…" at bounding box center [1161, 469] width 495 height 520
type textarea "hero.use("swich")"
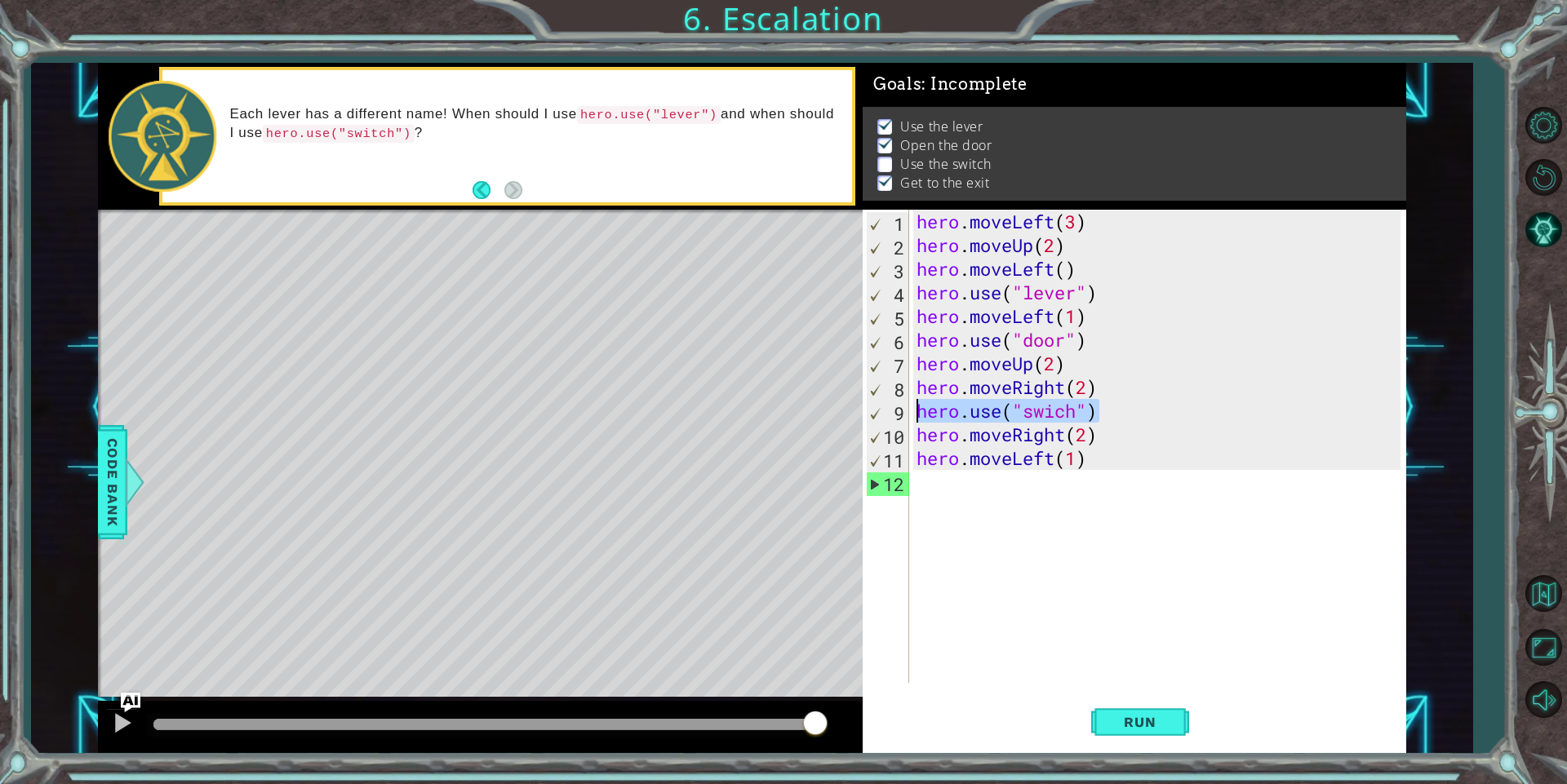
drag, startPoint x: 1098, startPoint y: 412, endPoint x: 922, endPoint y: 416, distance: 176.0
click at [922, 416] on div "hero . moveLeft ( 3 ) hero . moveUp ( 2 ) hero . moveLeft ( ) hero . use ( "lev…" at bounding box center [1161, 469] width 495 height 520
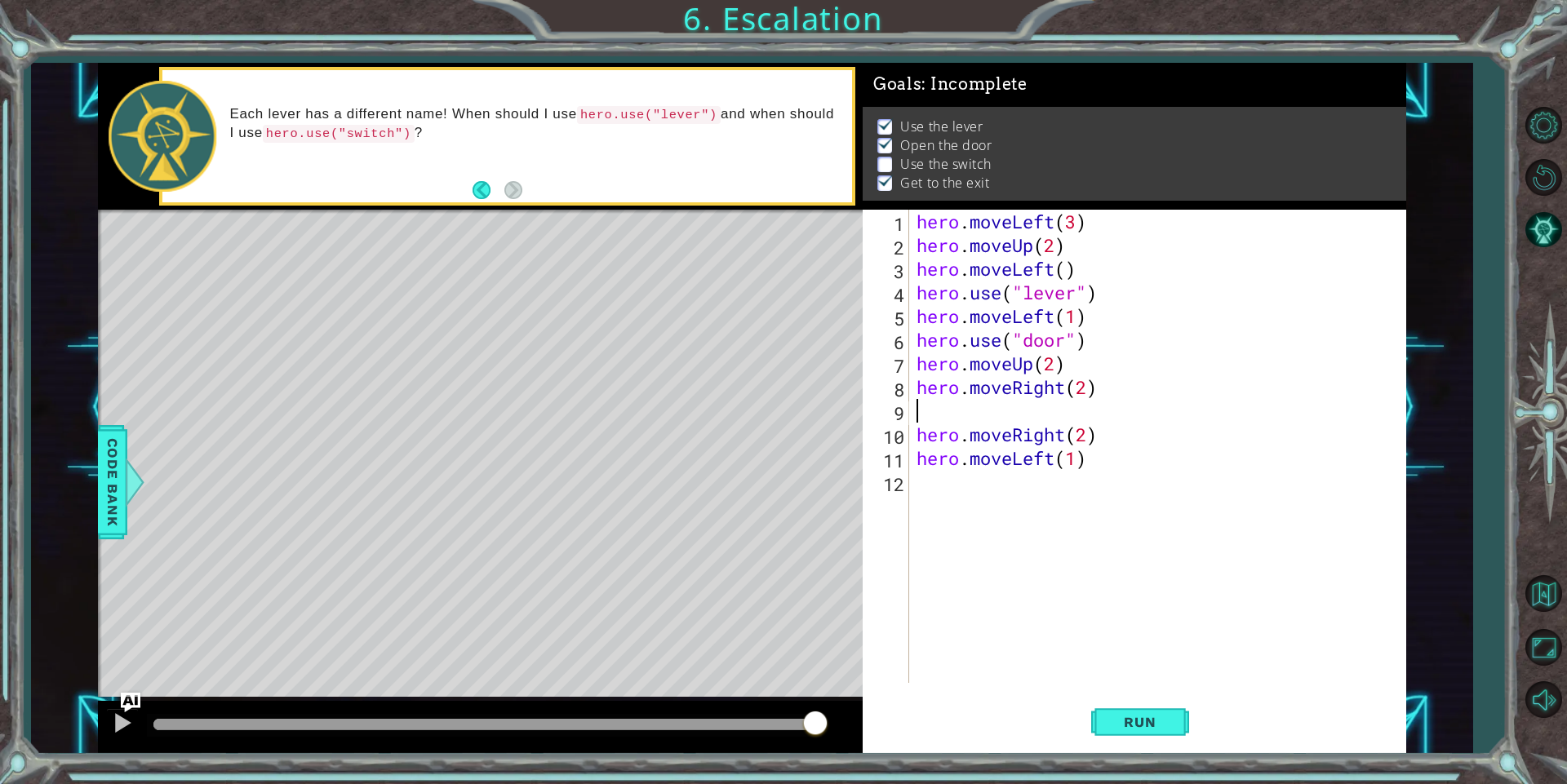
type textarea "hero.moveRight(2)"
click at [1000, 465] on div "hero . moveLeft ( 3 ) hero . moveUp ( 2 ) hero . moveLeft ( ) hero . use ( "lev…" at bounding box center [1161, 469] width 495 height 520
click at [1120, 724] on span "Run" at bounding box center [1139, 721] width 65 height 16
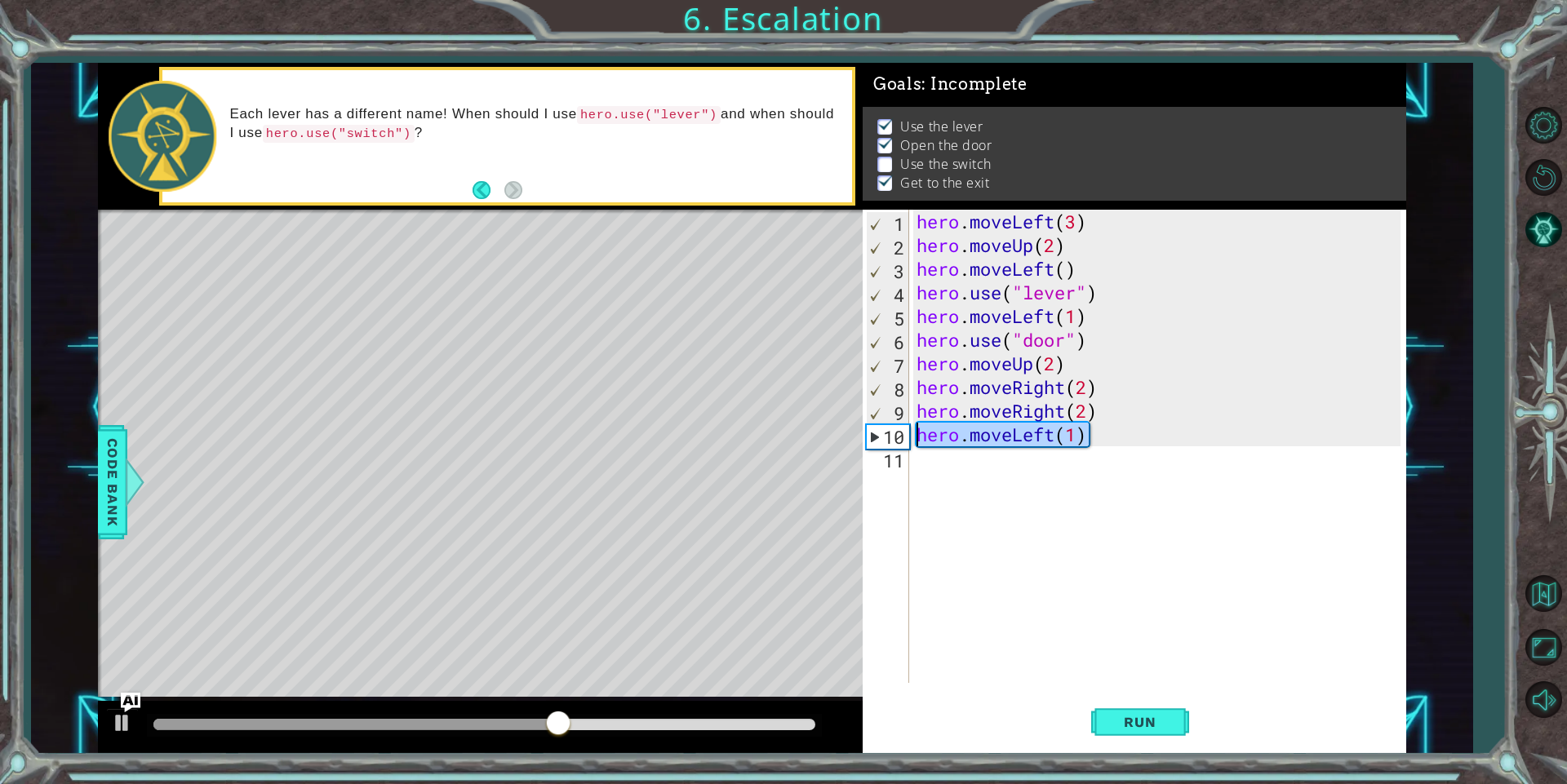
drag, startPoint x: 1095, startPoint y: 438, endPoint x: 901, endPoint y: 441, distance: 194.0
click at [901, 441] on div "1 2 3 4 5 6 7 8 9 10 11 hero . moveLeft ( 3 ) hero . moveUp ( 2 ) hero . moveLe…" at bounding box center [1130, 446] width 538 height 473
type textarea "hero.moveLeft(1)"
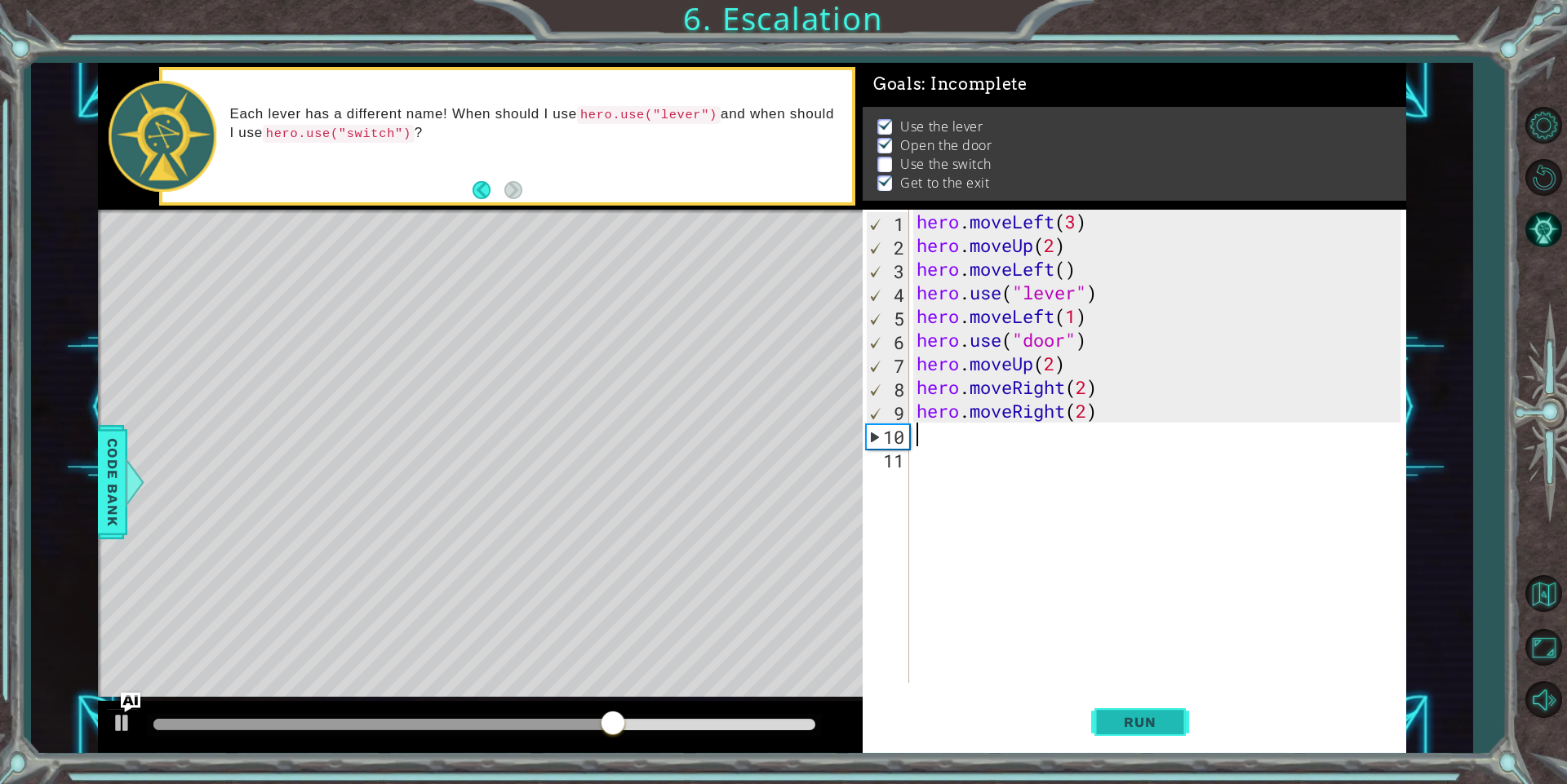
click at [1139, 713] on span "Run" at bounding box center [1139, 721] width 65 height 16
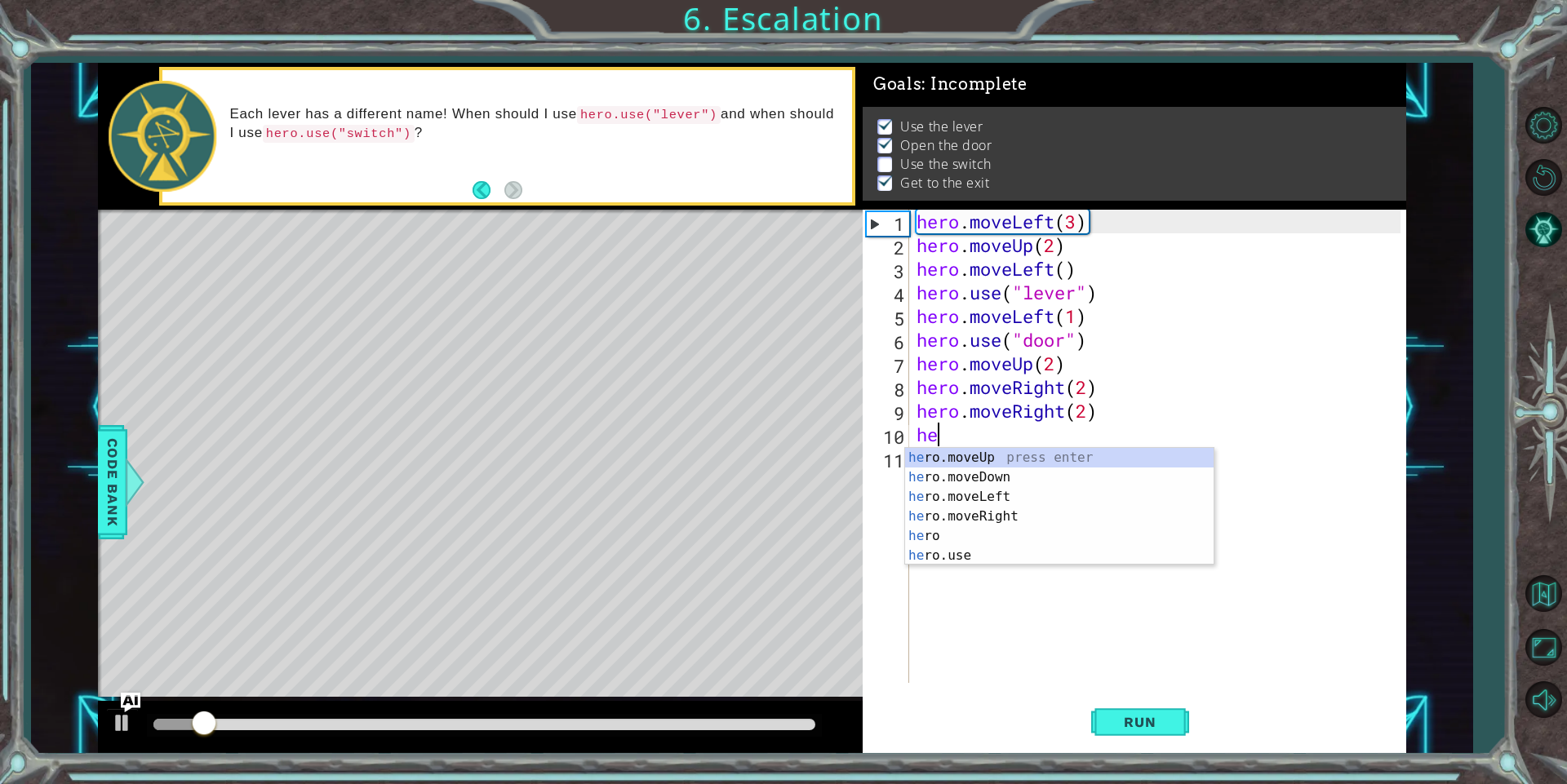
type textarea "her"
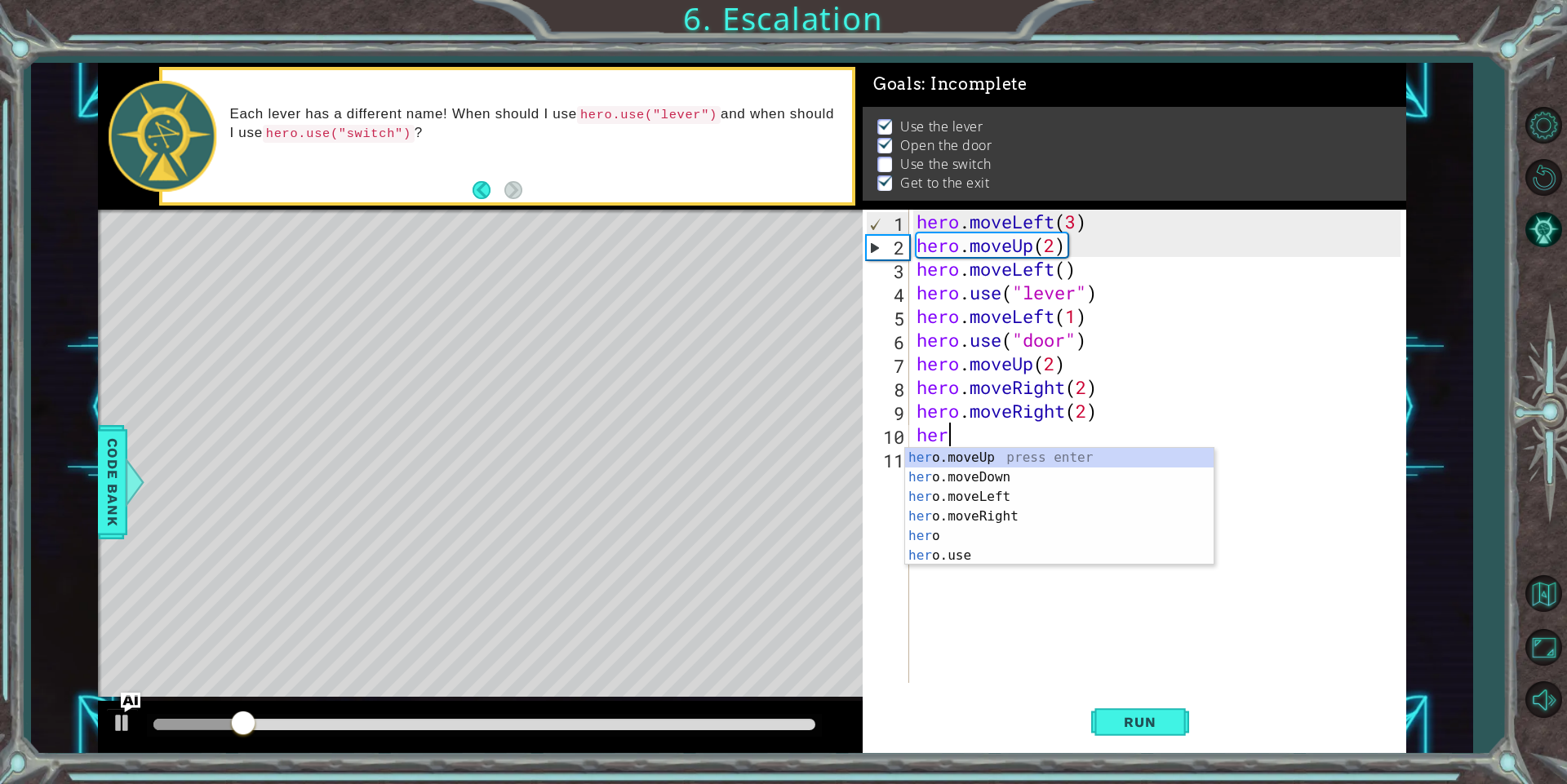
click at [949, 566] on div "hero . moveLeft ( 3 ) hero . moveUp ( 2 ) hero . moveLeft ( ) hero . use ( "lev…" at bounding box center [1161, 469] width 495 height 520
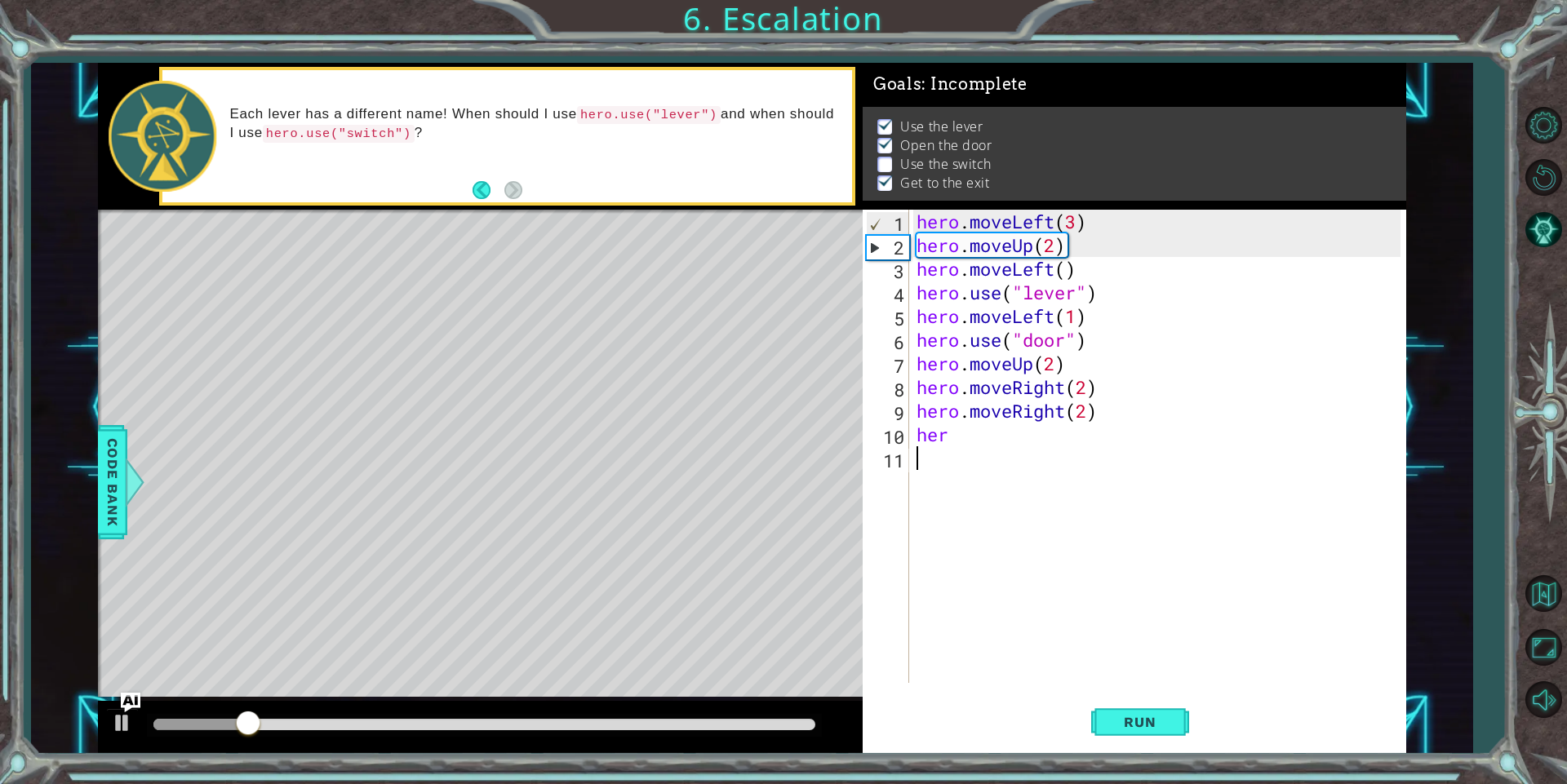
scroll to position [0, 0]
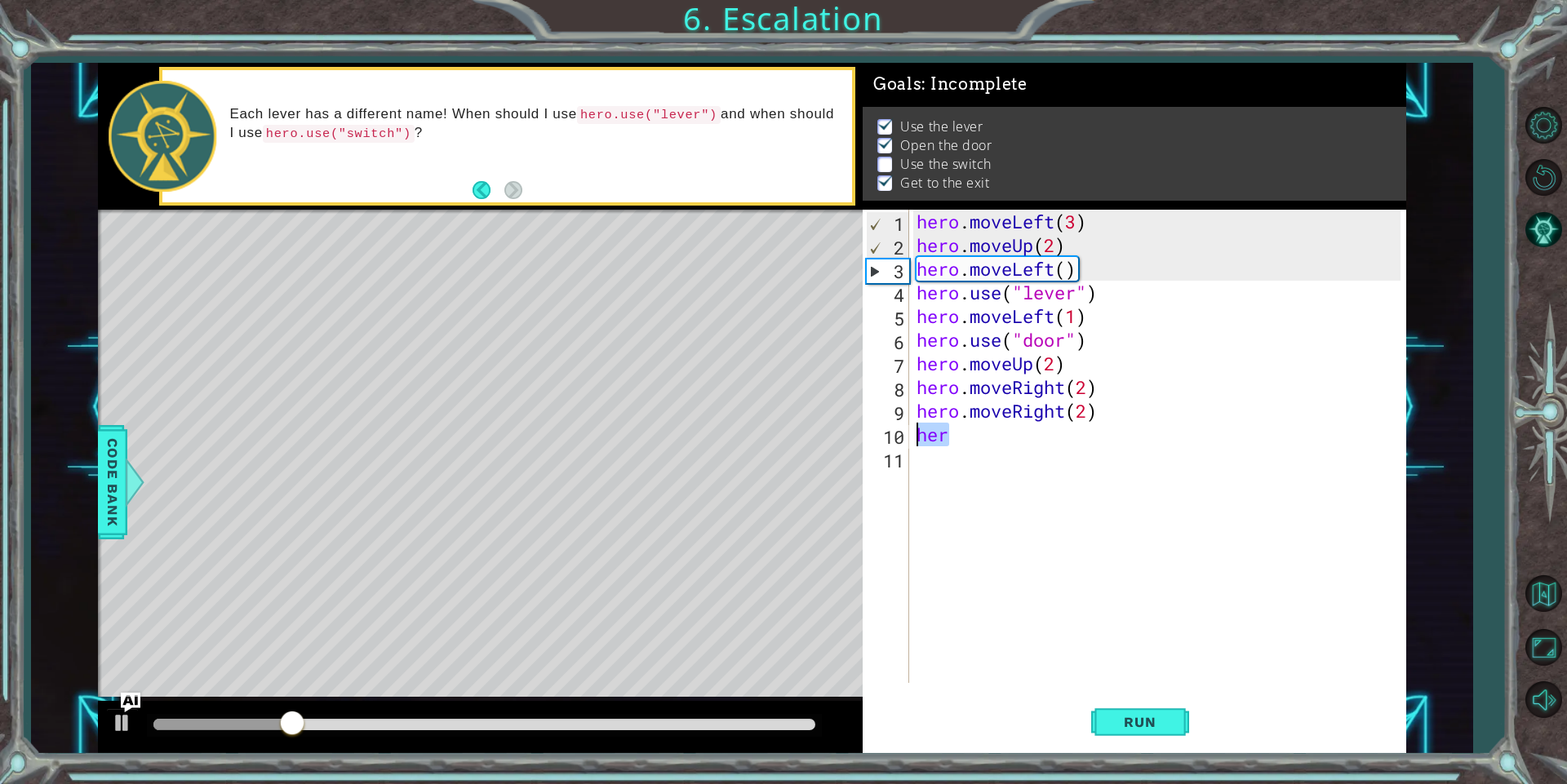
drag, startPoint x: 966, startPoint y: 442, endPoint x: 907, endPoint y: 442, distance: 59.0
click at [907, 442] on div "1 2 3 4 5 6 7 8 9 10 11 hero . moveLeft ( 3 ) hero . moveUp ( 2 ) hero . moveLe…" at bounding box center [1130, 446] width 538 height 473
type textarea "her"
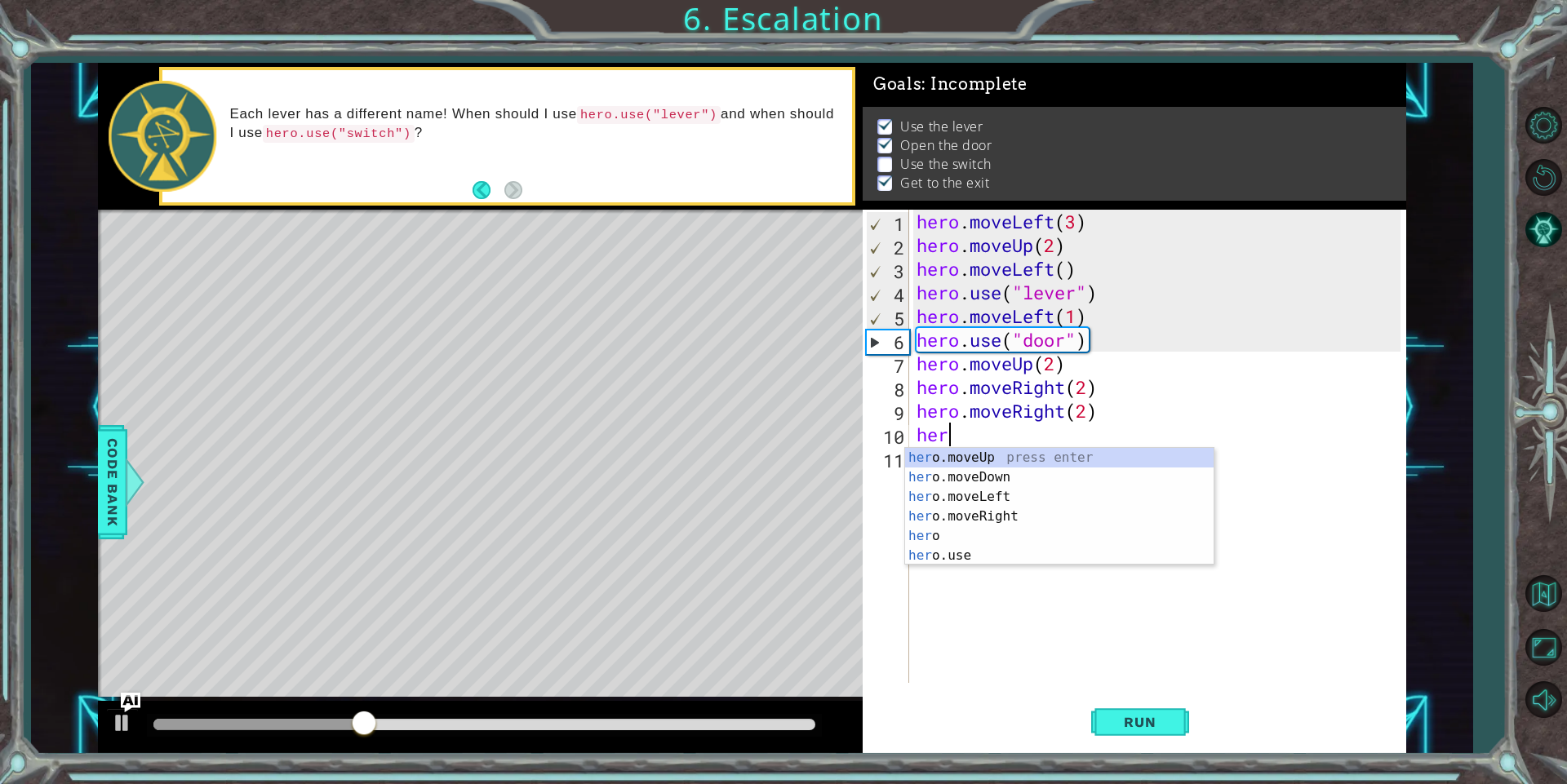
scroll to position [0, 1]
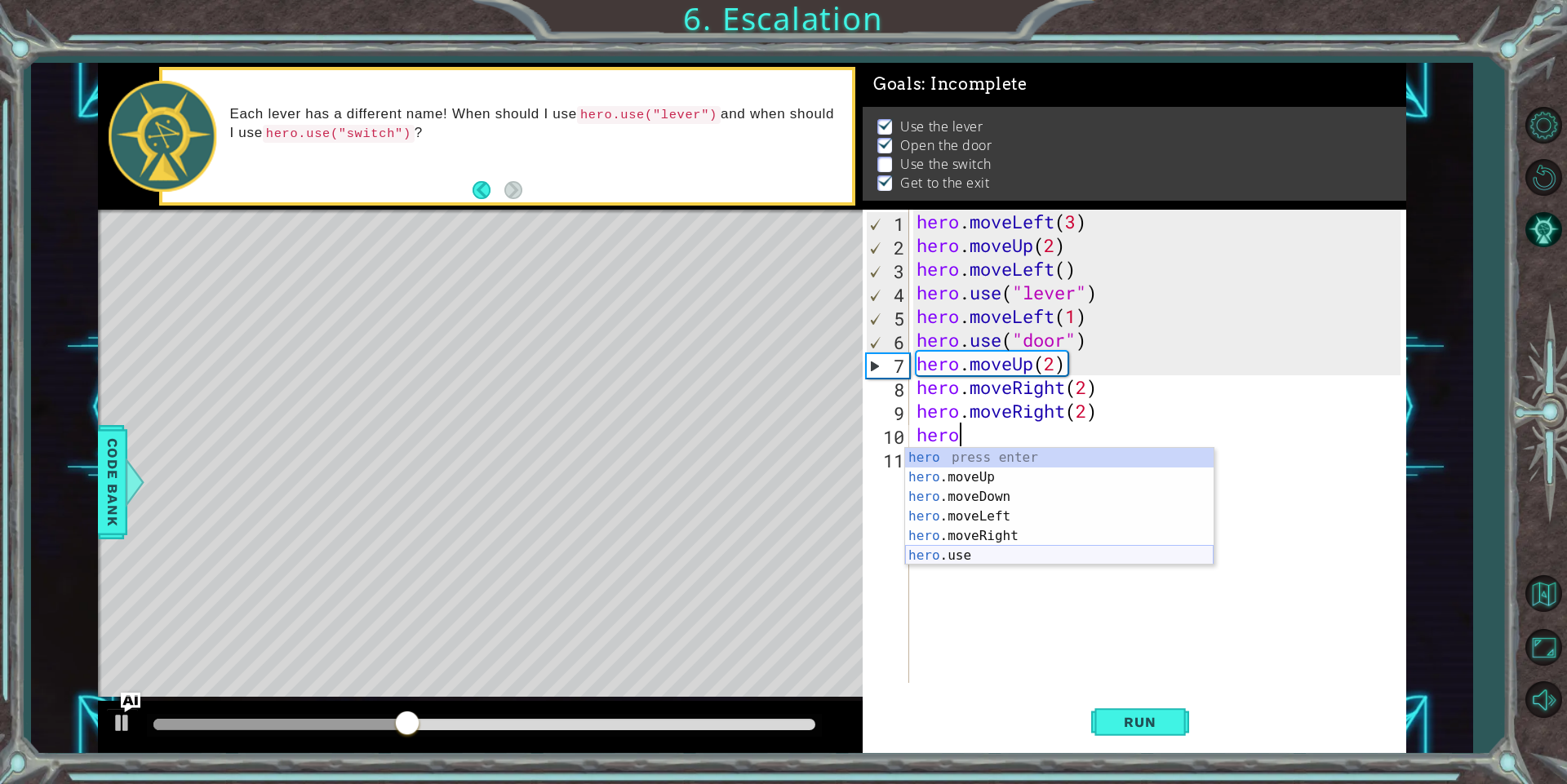
click at [964, 554] on div "hero press enter hero .moveUp press enter hero .moveDown press enter hero .move…" at bounding box center [1059, 526] width 308 height 157
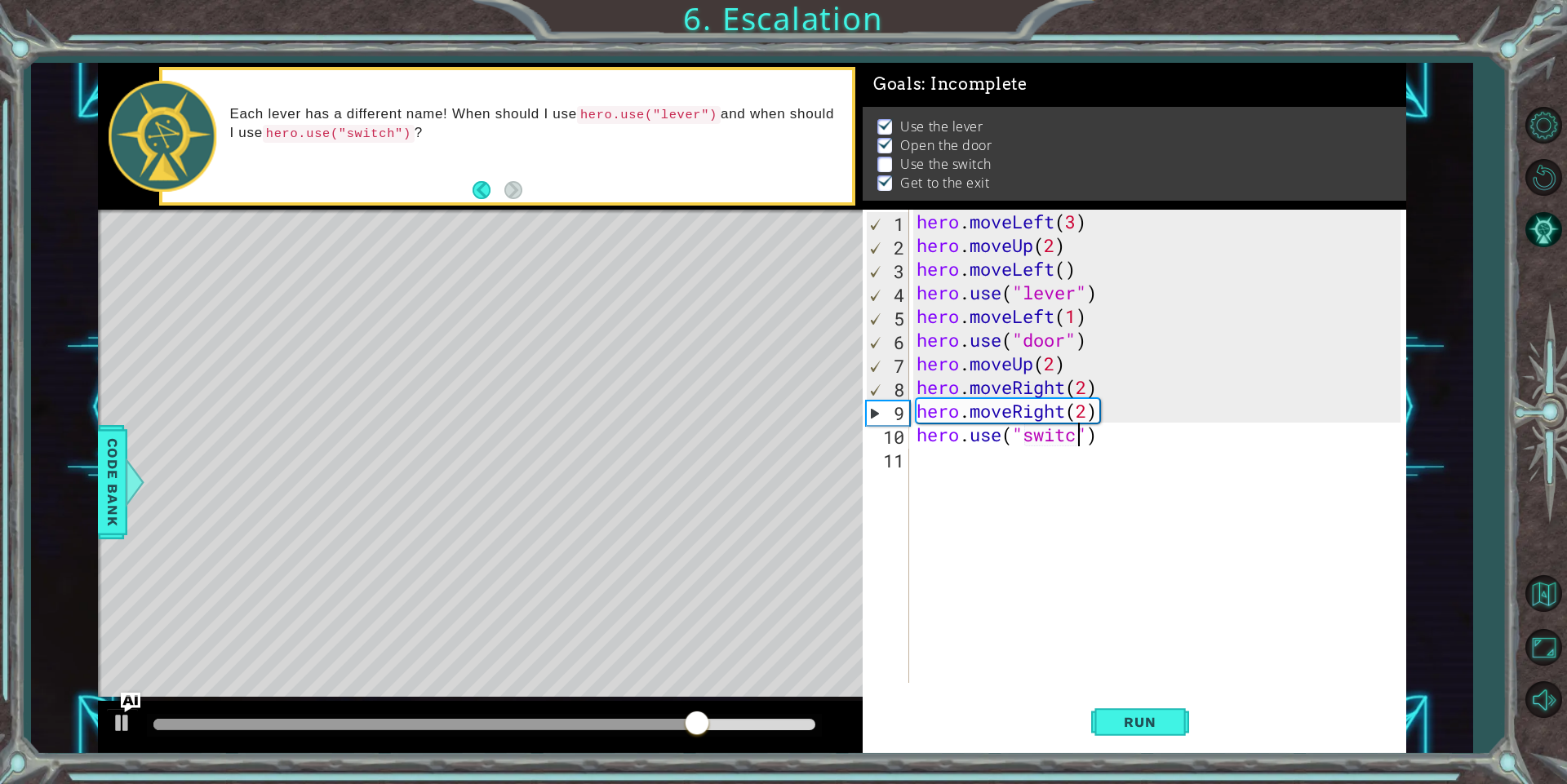
scroll to position [0, 8]
click at [1085, 408] on div "hero . moveLeft ( 3 ) hero . moveUp ( 2 ) hero . moveLeft ( ) hero . use ( "lev…" at bounding box center [1161, 469] width 495 height 520
click at [1124, 724] on span "Run" at bounding box center [1139, 721] width 65 height 16
click at [1095, 411] on div "hero . moveLeft ( 3 ) hero . moveUp ( 2 ) hero . moveLeft ( ) hero . use ( "lev…" at bounding box center [1161, 469] width 495 height 520
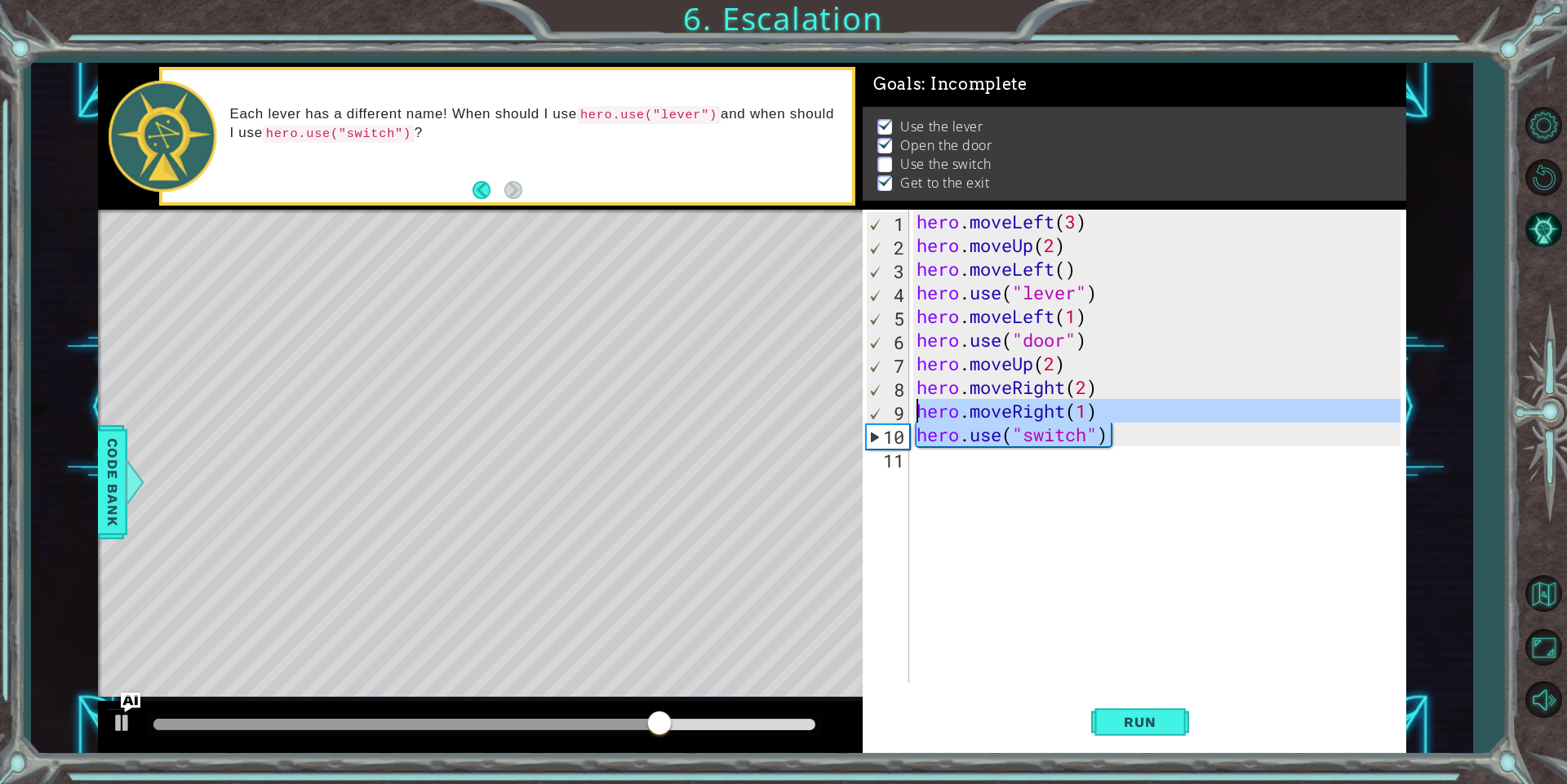
drag, startPoint x: 1118, startPoint y: 428, endPoint x: 898, endPoint y: 419, distance: 220.2
click at [898, 419] on div "hero.moveRight(1) 1 2 3 4 5 6 7 8 9 10 11 hero . moveLeft ( 3 ) hero . moveUp (…" at bounding box center [1130, 446] width 538 height 473
type textarea "hero.moveRight(1) hero.use("switch")"
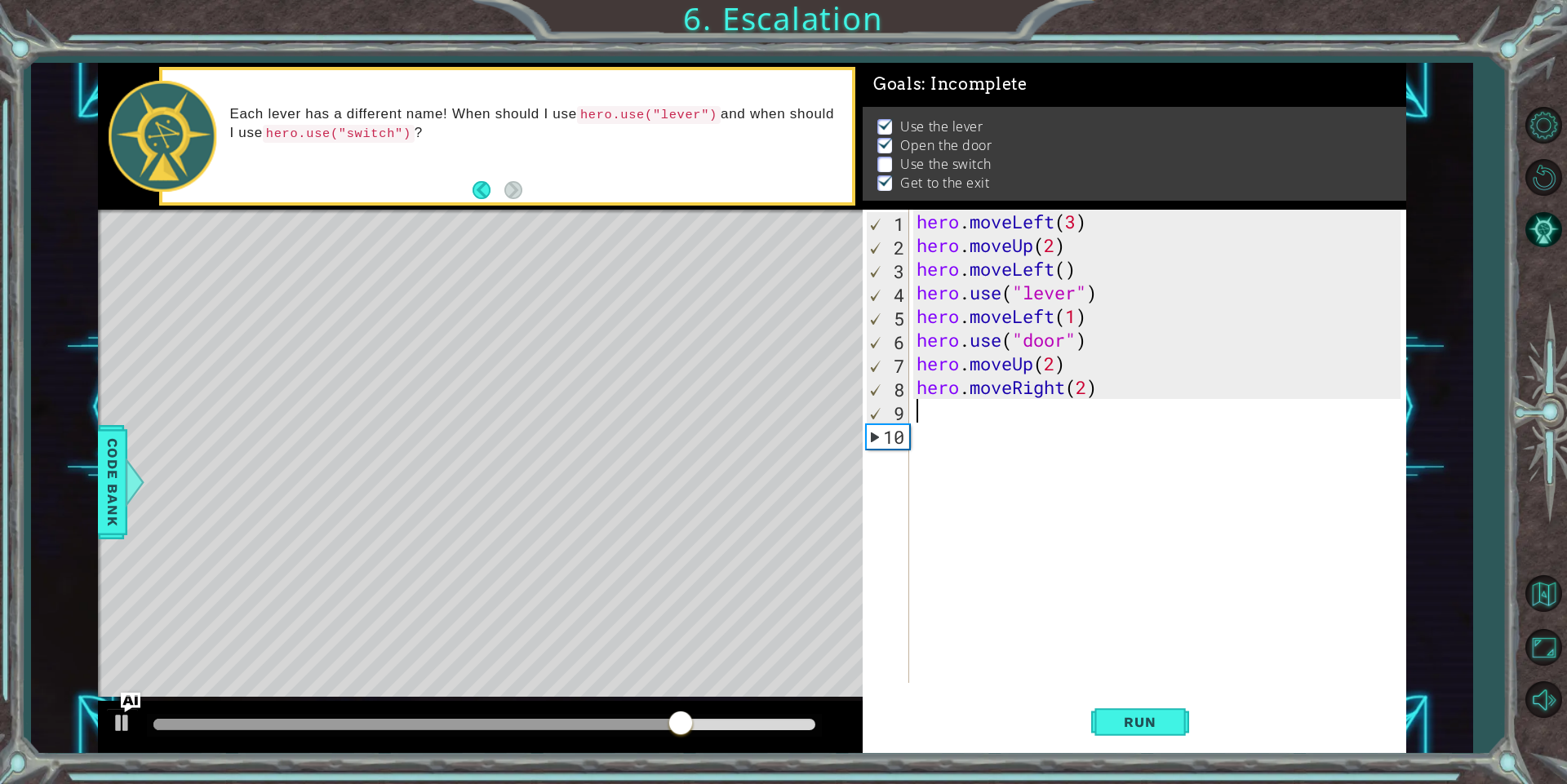
type textarea "hero.moveRight(2)"
click at [1149, 737] on button "Run" at bounding box center [1139, 722] width 98 height 54
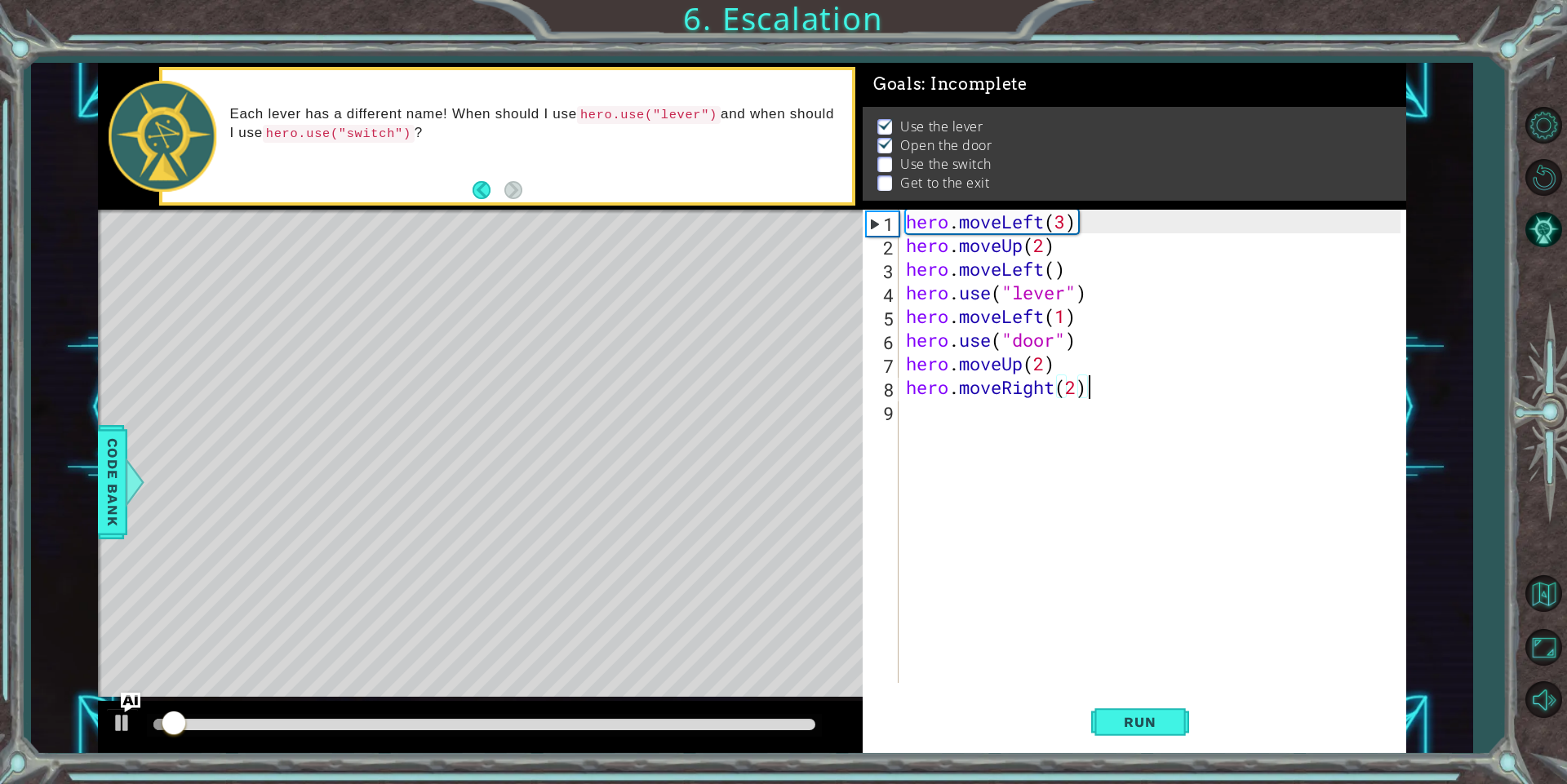
click at [988, 422] on div "hero . moveLeft ( 3 ) hero . moveUp ( 2 ) hero . moveLeft ( ) hero . use ( "lev…" at bounding box center [1155, 469] width 506 height 520
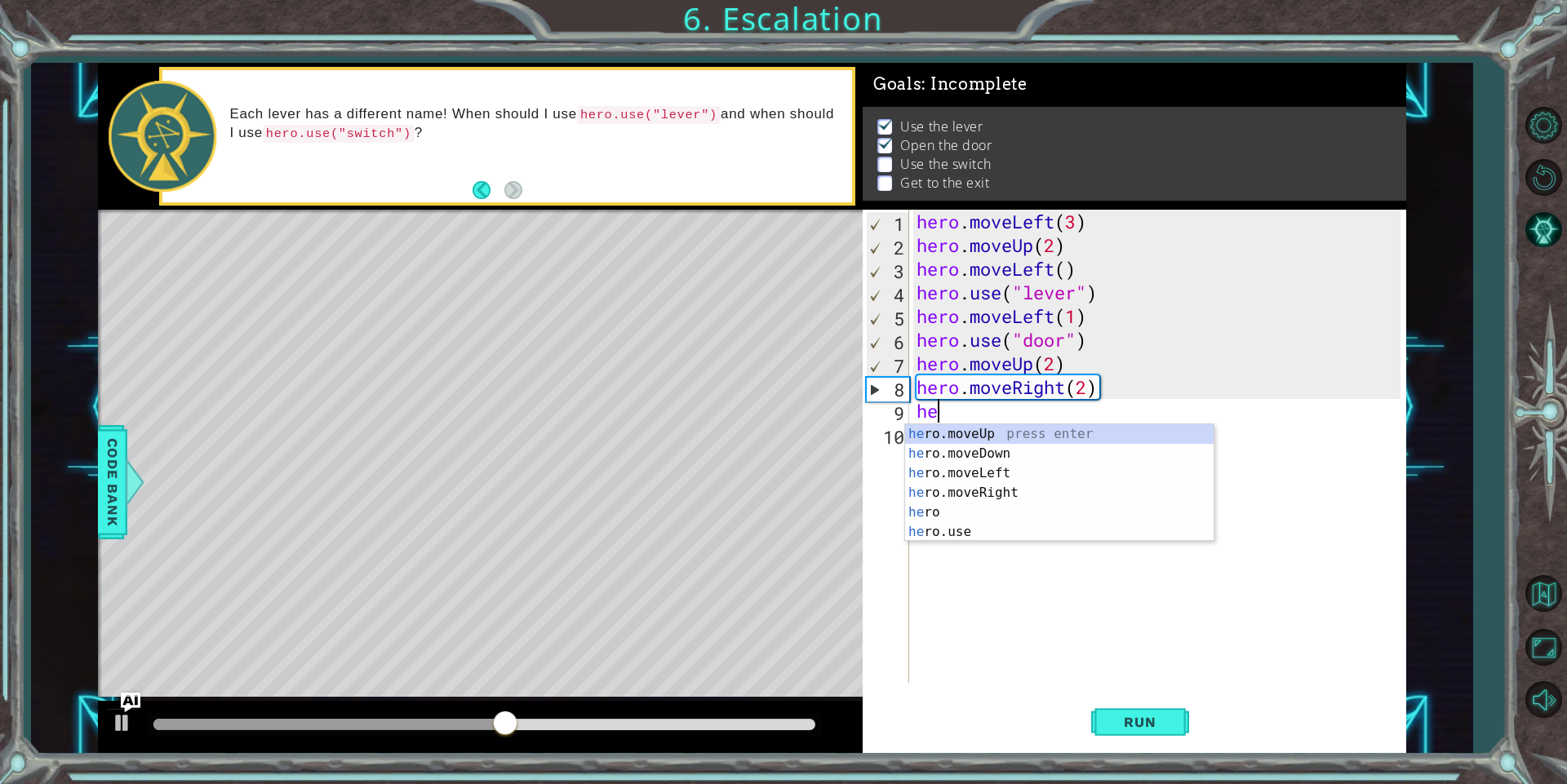
scroll to position [0, 1]
drag, startPoint x: 936, startPoint y: 522, endPoint x: 959, endPoint y: 509, distance: 26.4
click at [938, 522] on div "hero press enter hero .moveUp press enter hero .moveDown press enter hero .move…" at bounding box center [1059, 503] width 308 height 157
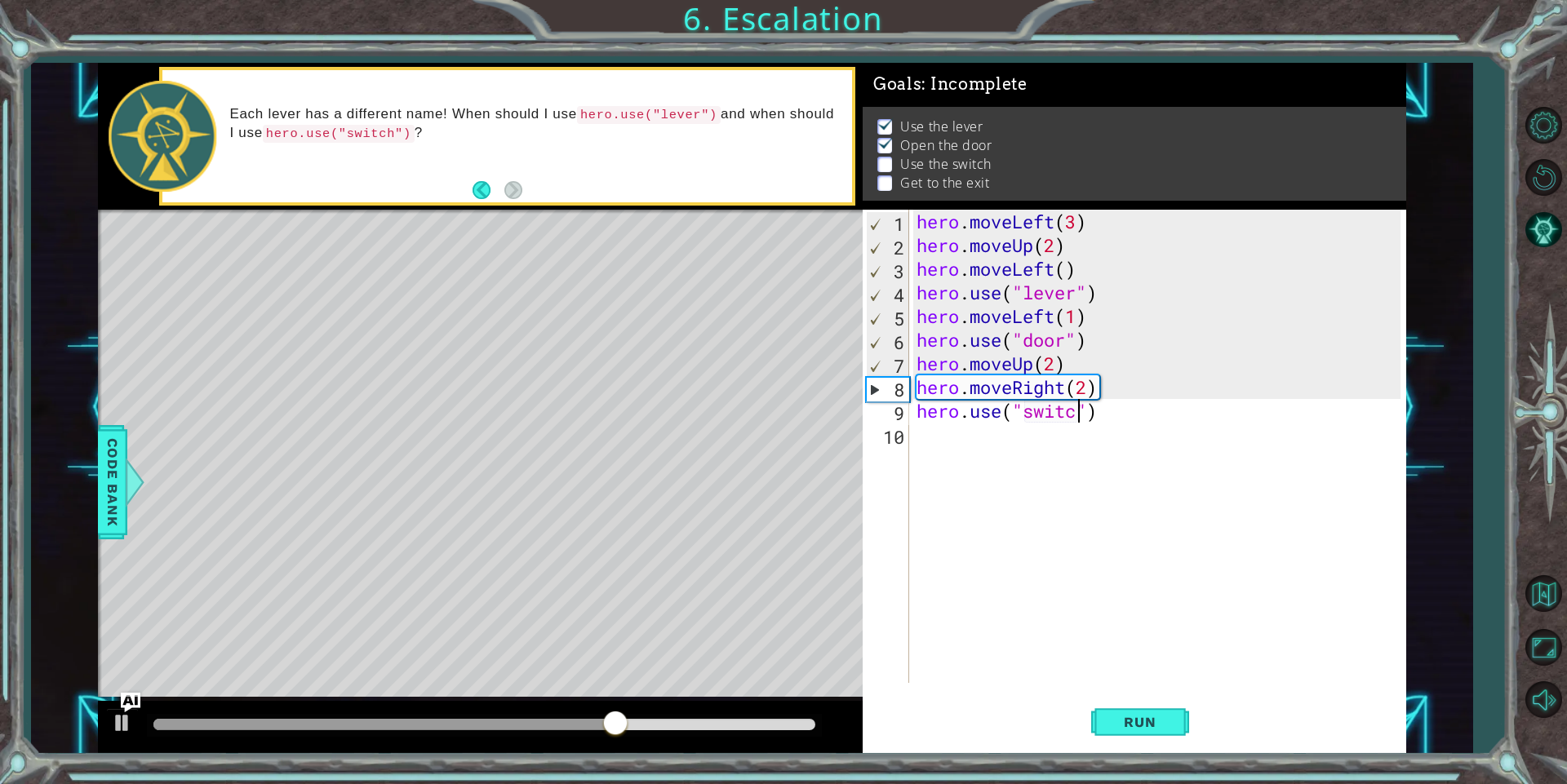
scroll to position [0, 8]
type textarea "hero.use("switch")"
click at [1149, 734] on button "Run" at bounding box center [1139, 722] width 98 height 54
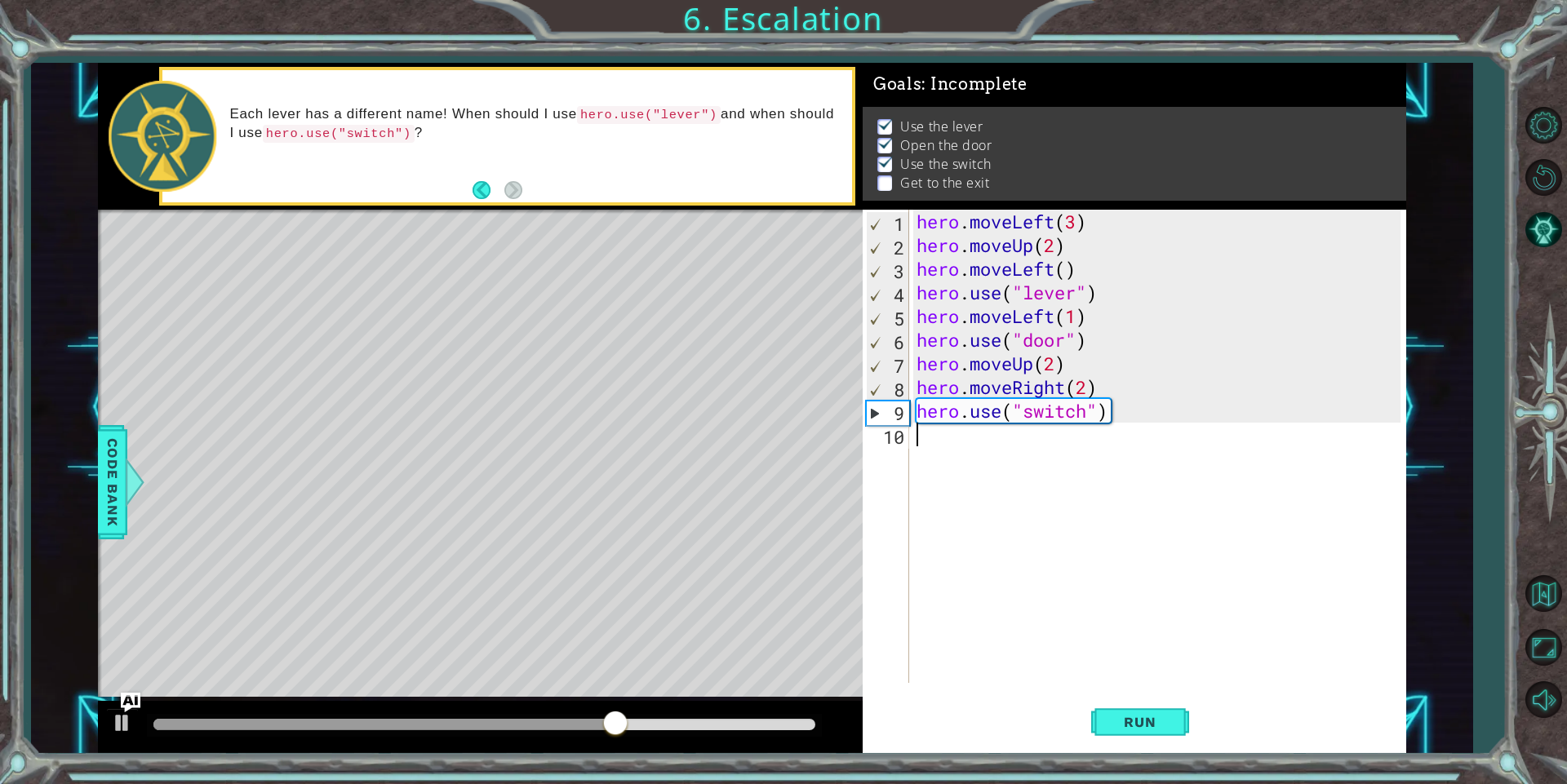
click at [916, 440] on div "hero . moveLeft ( 3 ) hero . moveUp ( 2 ) hero . moveLeft ( ) hero . use ( "lev…" at bounding box center [1161, 469] width 495 height 520
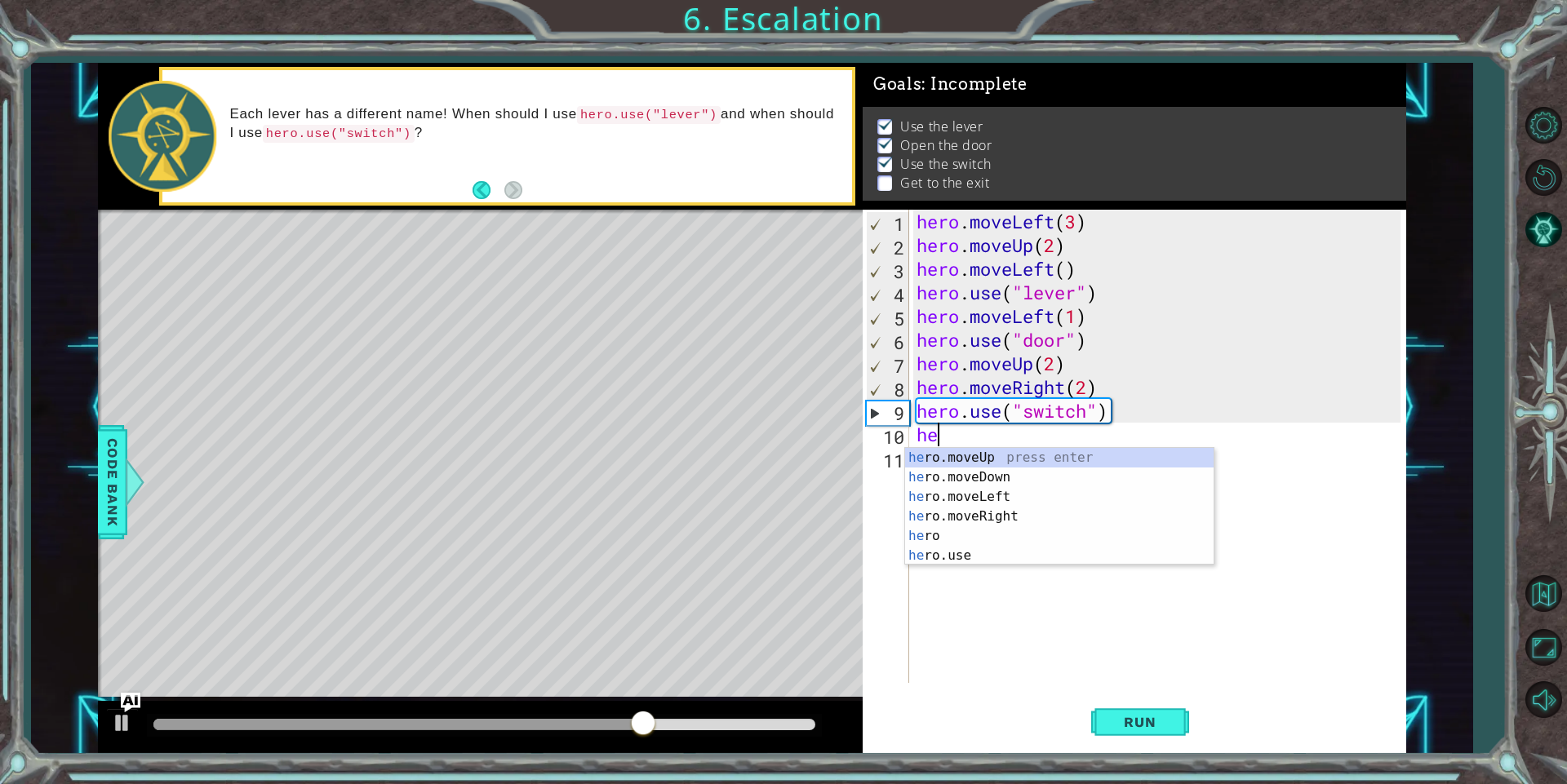
scroll to position [0, 1]
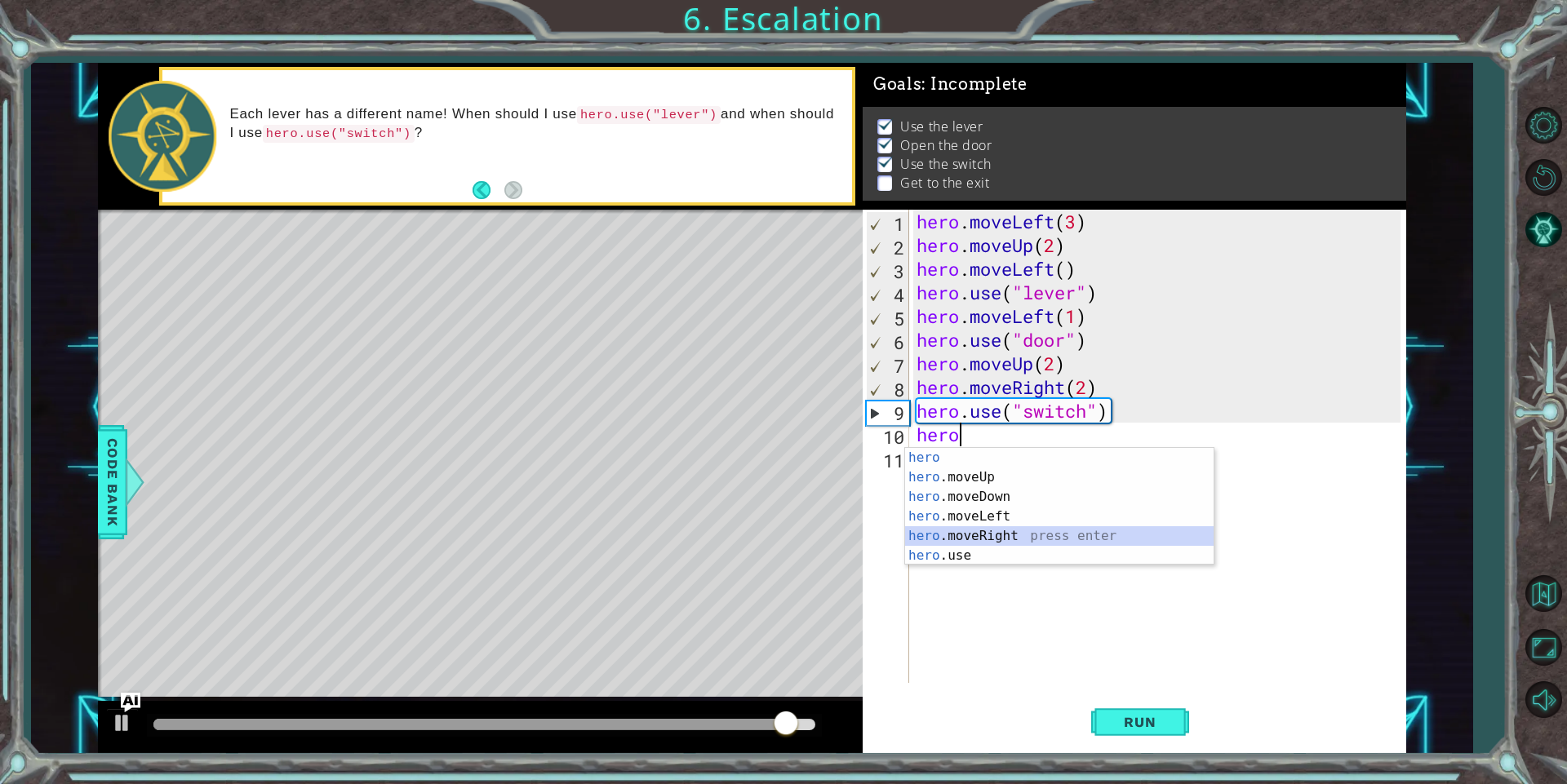
click at [992, 532] on div "hero press enter hero .moveUp press enter hero .moveDown press enter hero .move…" at bounding box center [1059, 526] width 308 height 157
type textarea "hero.moveRight(1)"
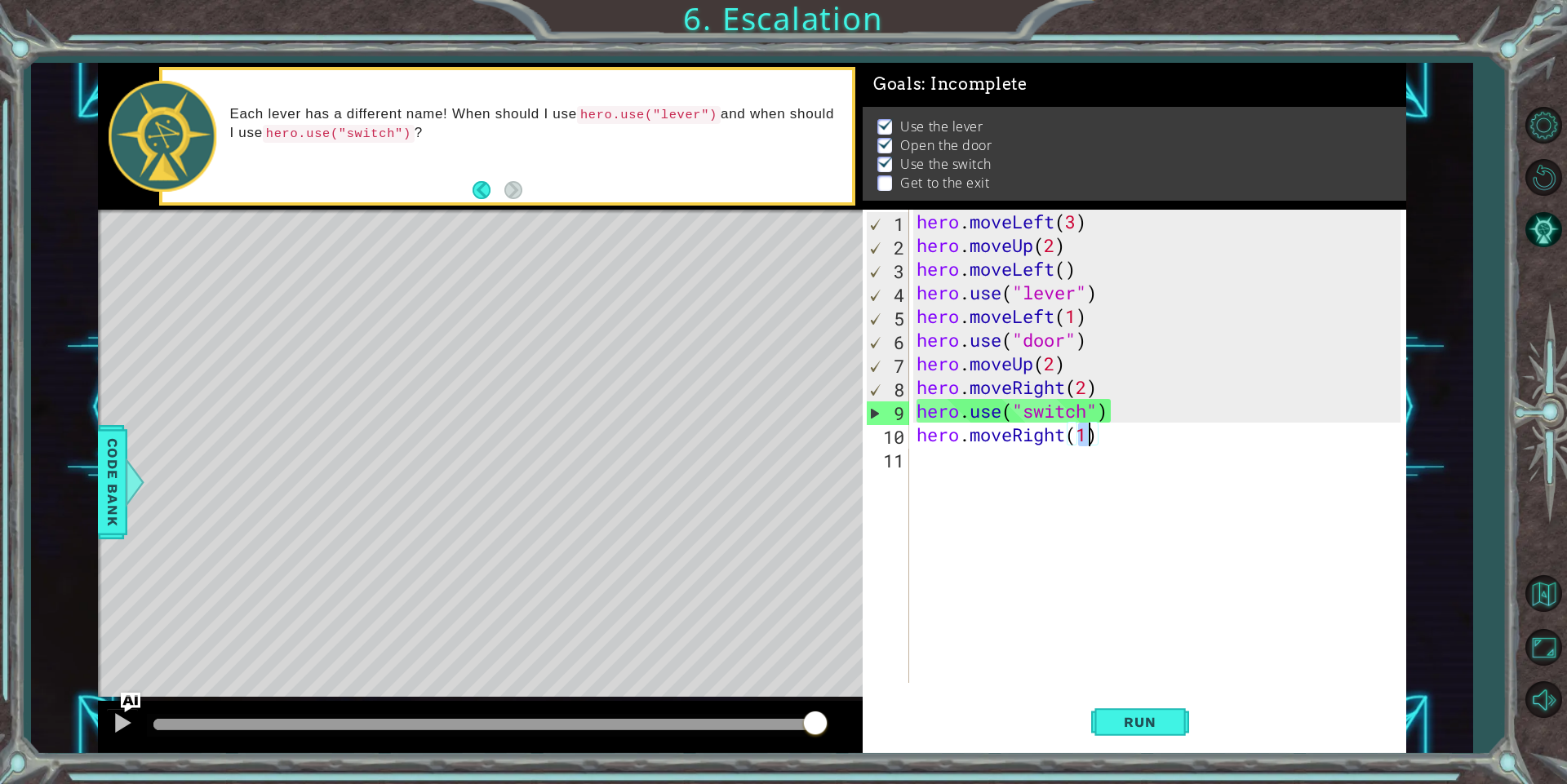
click at [918, 459] on div "hero . moveLeft ( 3 ) hero . moveUp ( 2 ) hero . moveLeft ( ) hero . use ( "lev…" at bounding box center [1161, 469] width 495 height 520
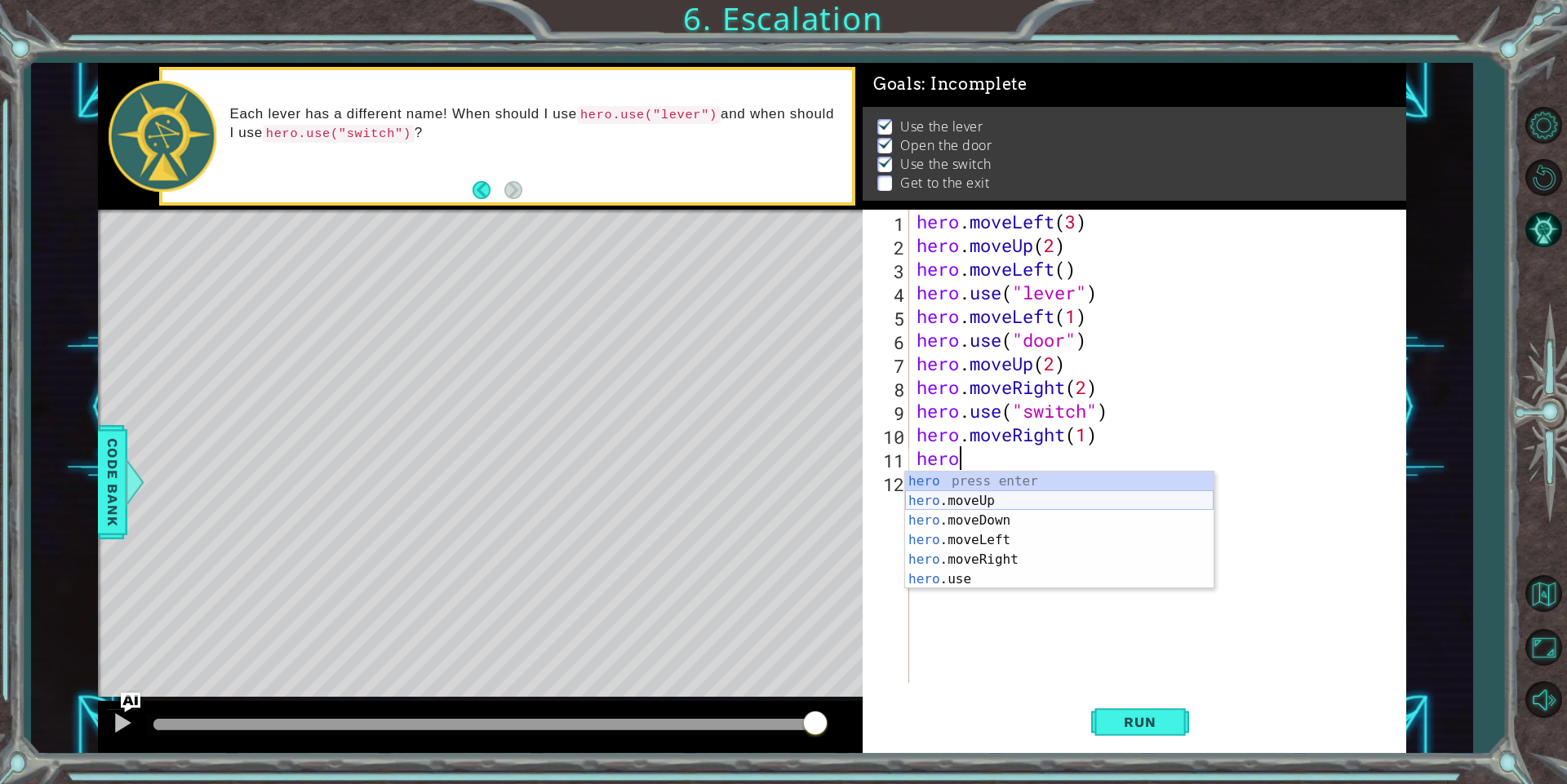
click at [1000, 499] on div "hero press enter hero .moveUp press enter hero .moveDown press enter hero .move…" at bounding box center [1059, 550] width 308 height 157
type textarea "hero.moveUp(1)"
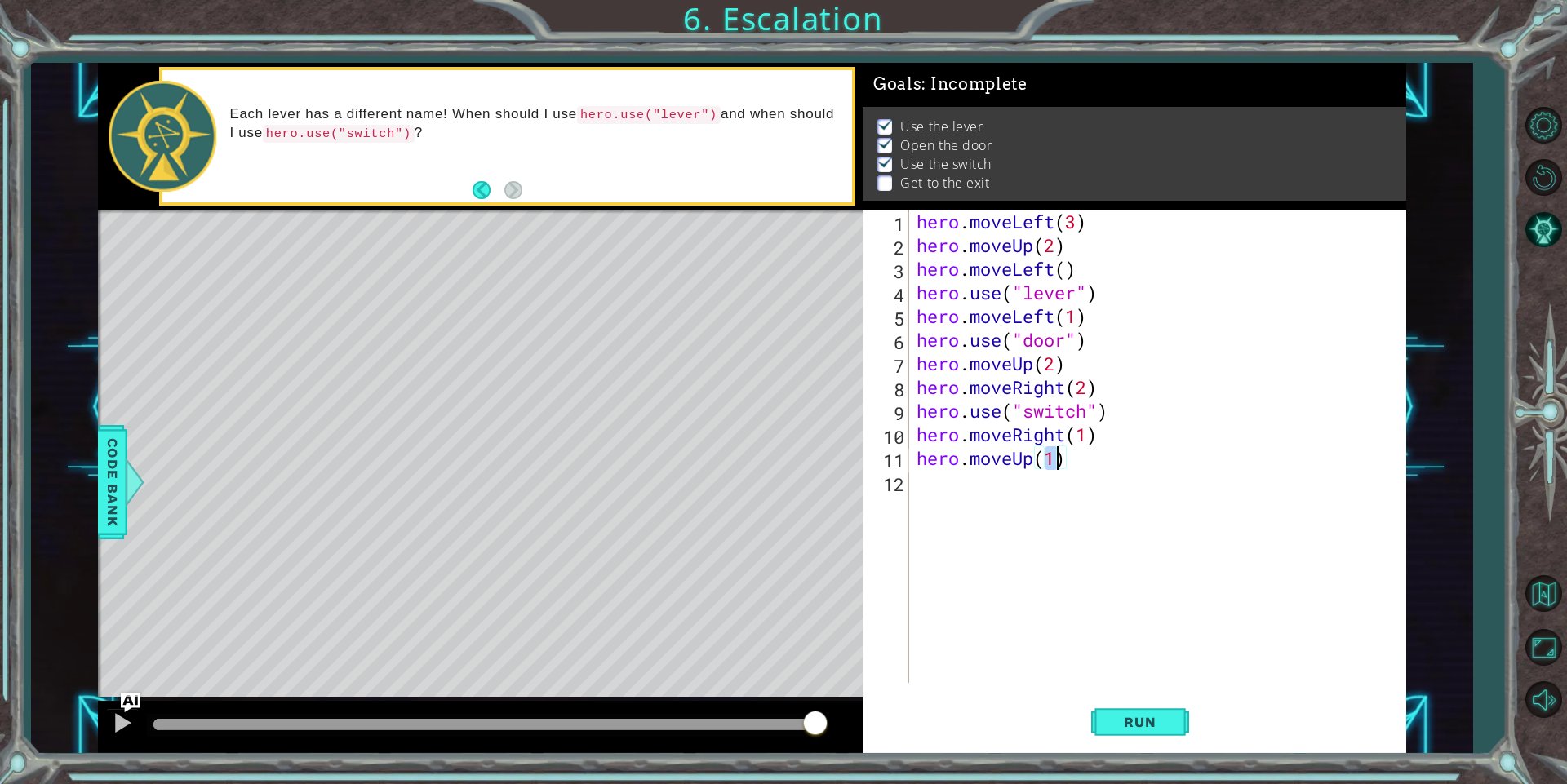
click at [947, 508] on div "hero . moveLeft ( 3 ) hero . moveUp ( 2 ) hero . moveLeft ( ) hero . use ( "lev…" at bounding box center [1161, 469] width 495 height 520
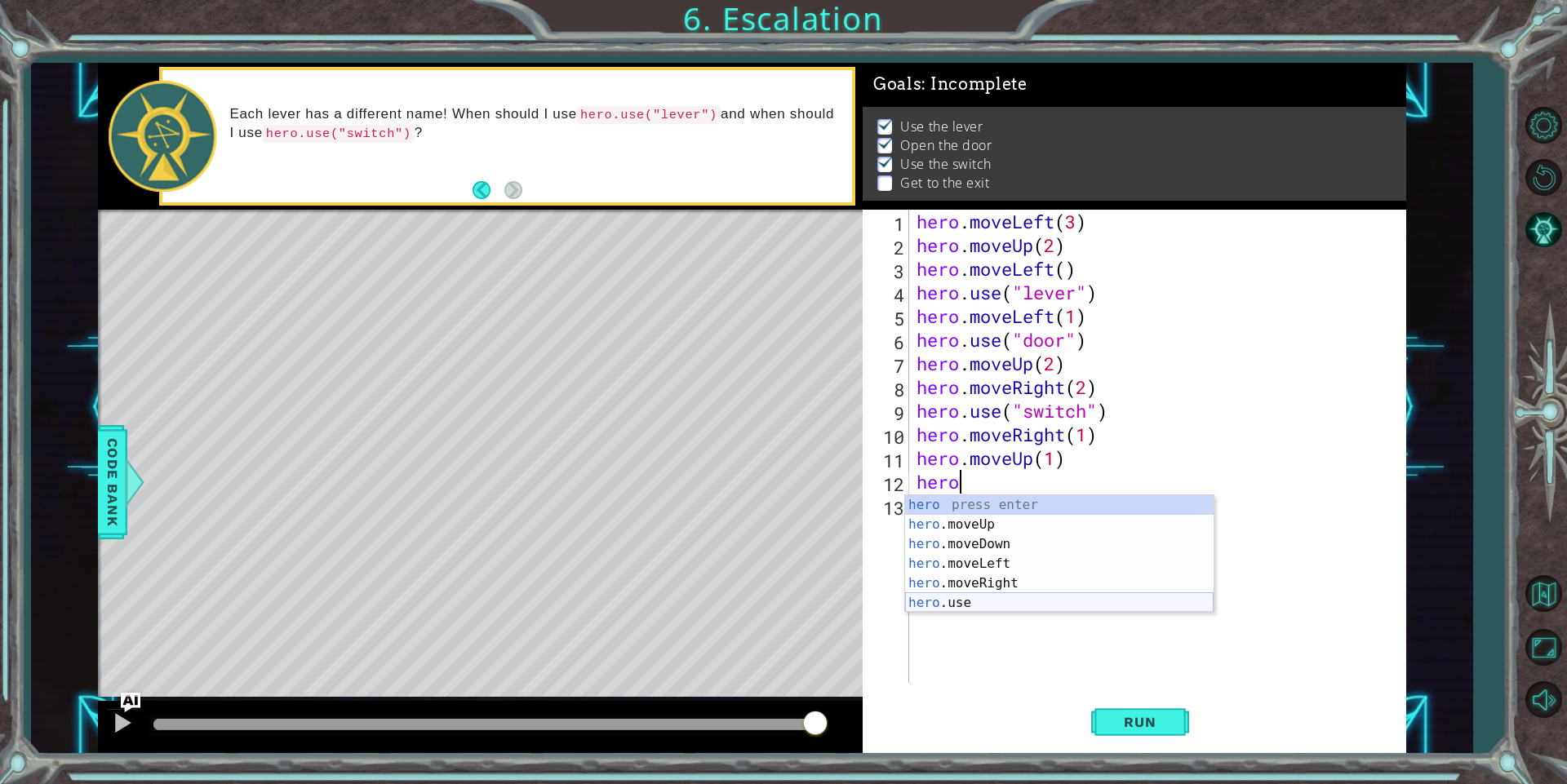
click at [932, 594] on div "hero press enter hero .moveUp press enter hero .moveDown press enter hero .move…" at bounding box center [1059, 574] width 308 height 157
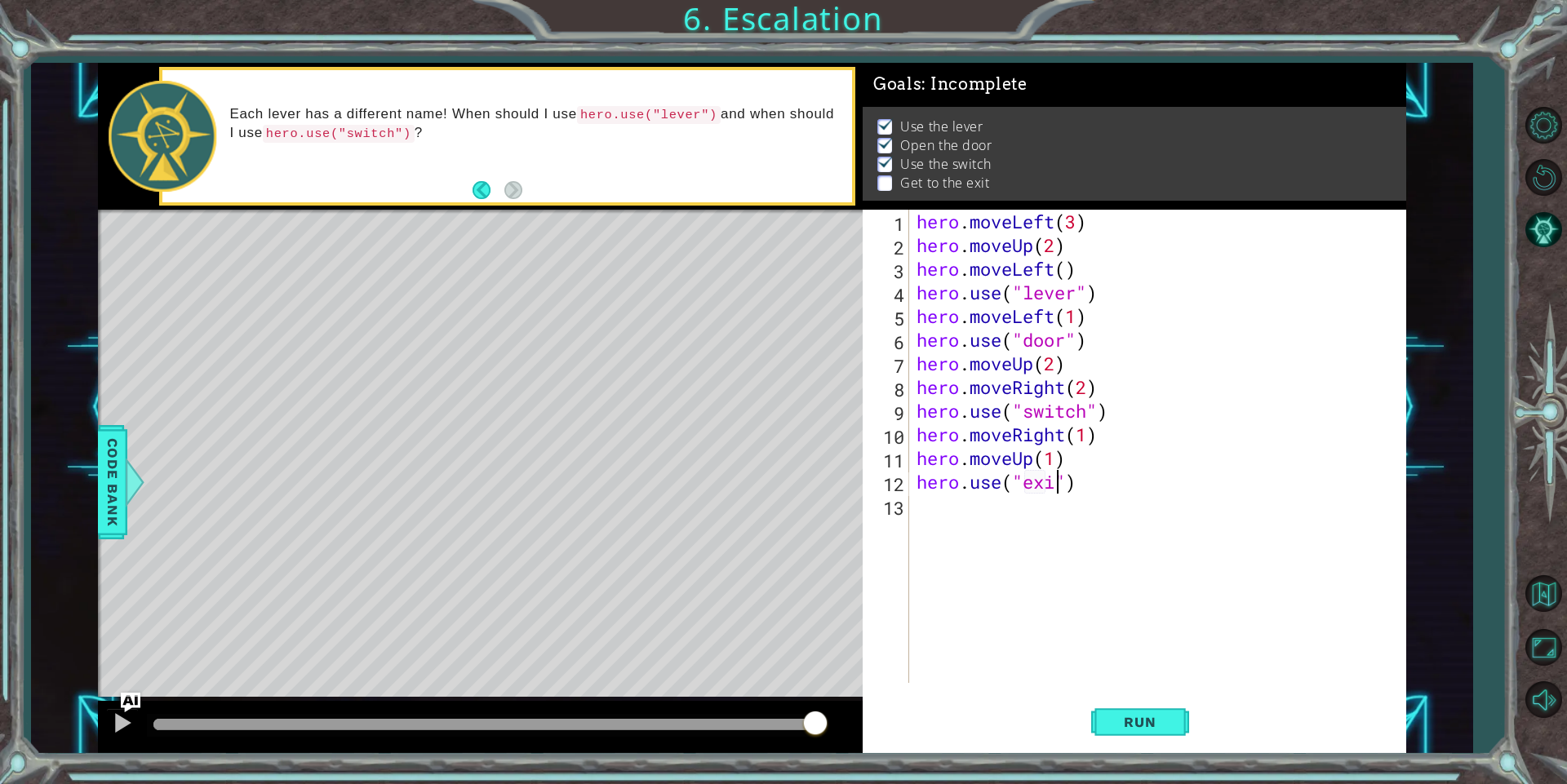
scroll to position [0, 8]
type textarea "hero.use("exit")"
click at [1128, 730] on span "Run" at bounding box center [1139, 721] width 65 height 16
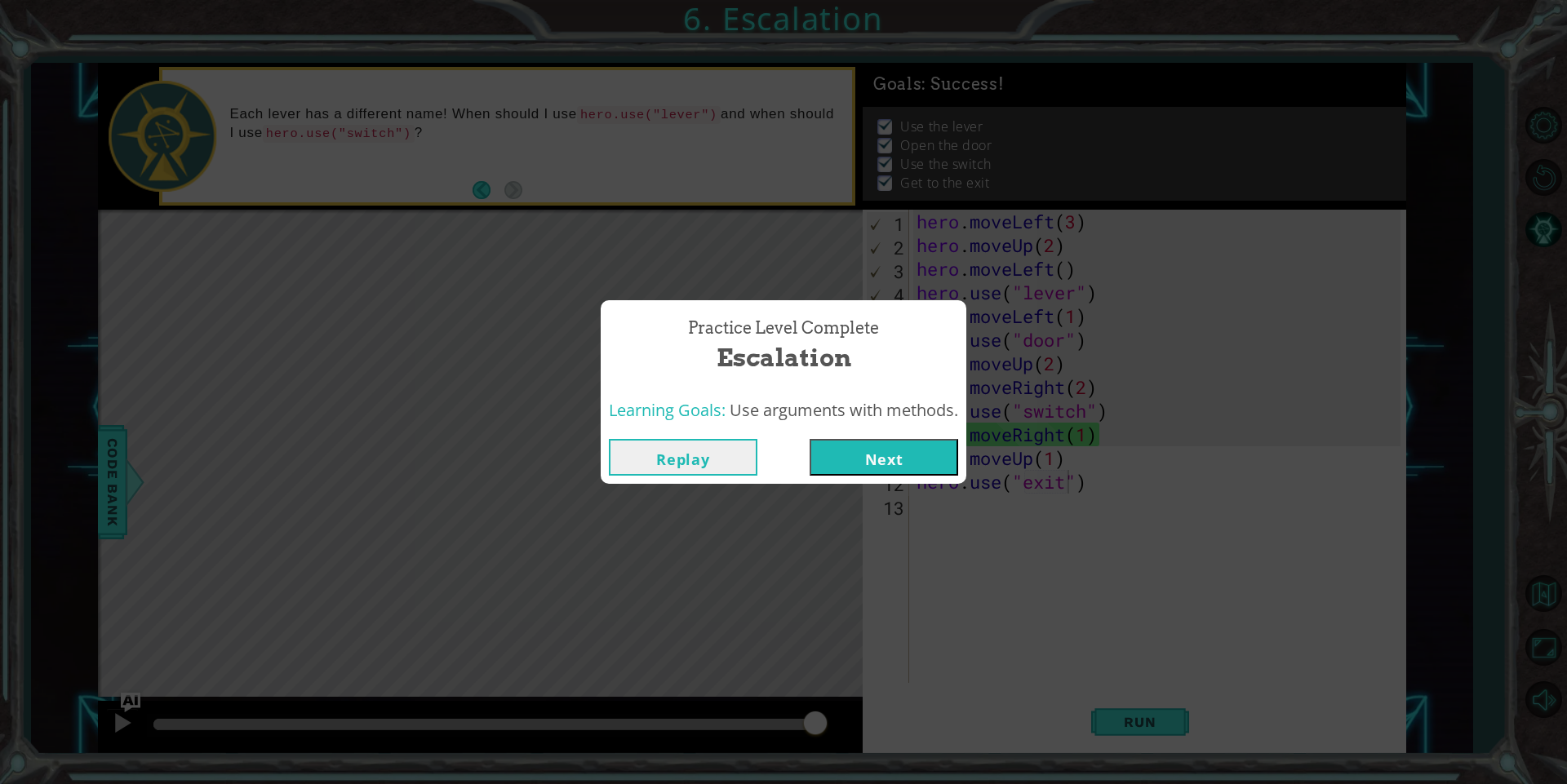
click at [885, 460] on button "Next" at bounding box center [884, 457] width 148 height 37
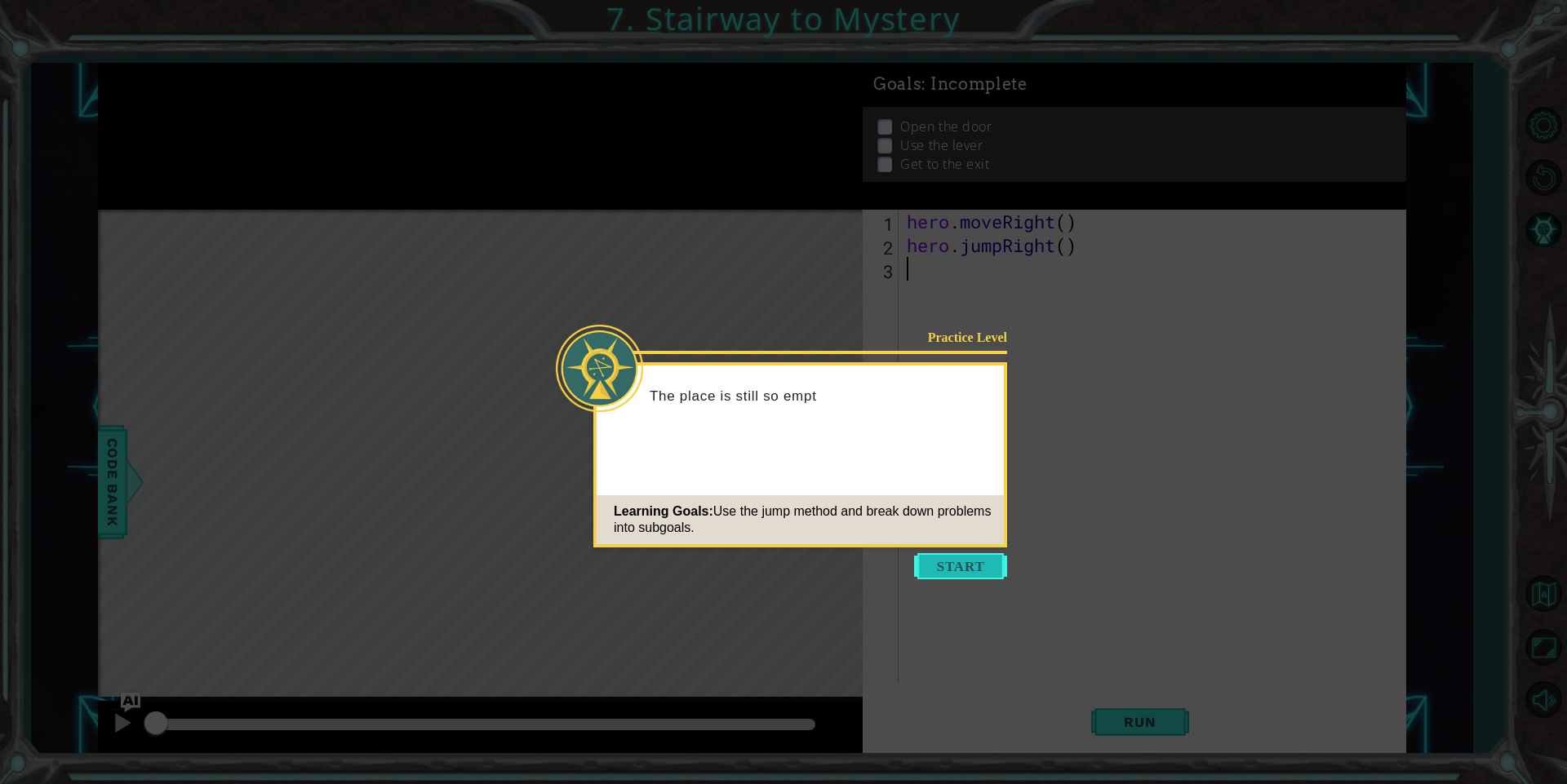
click at [972, 569] on button "Start" at bounding box center [960, 566] width 93 height 26
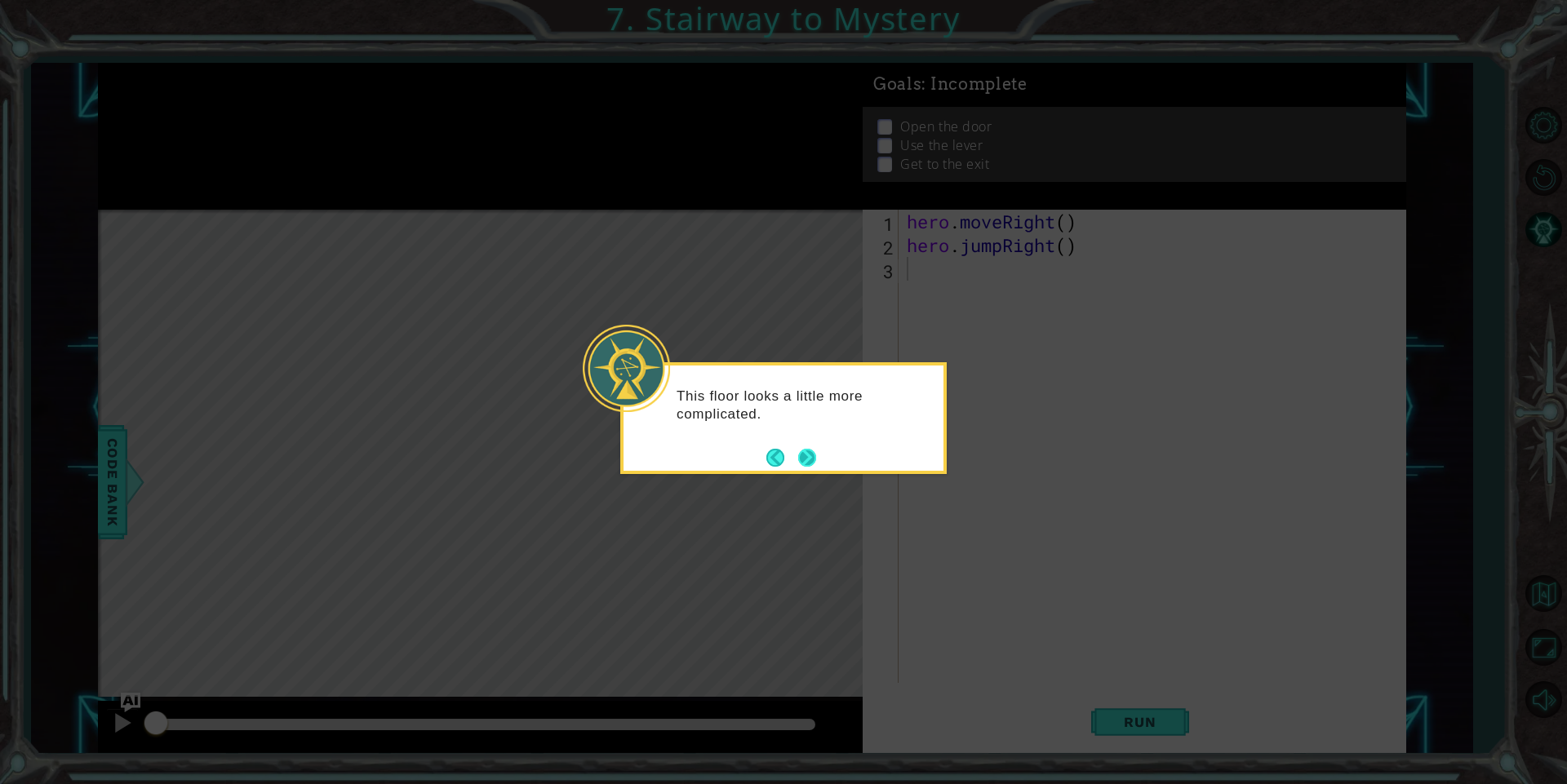
click at [803, 460] on button "Next" at bounding box center [807, 457] width 18 height 18
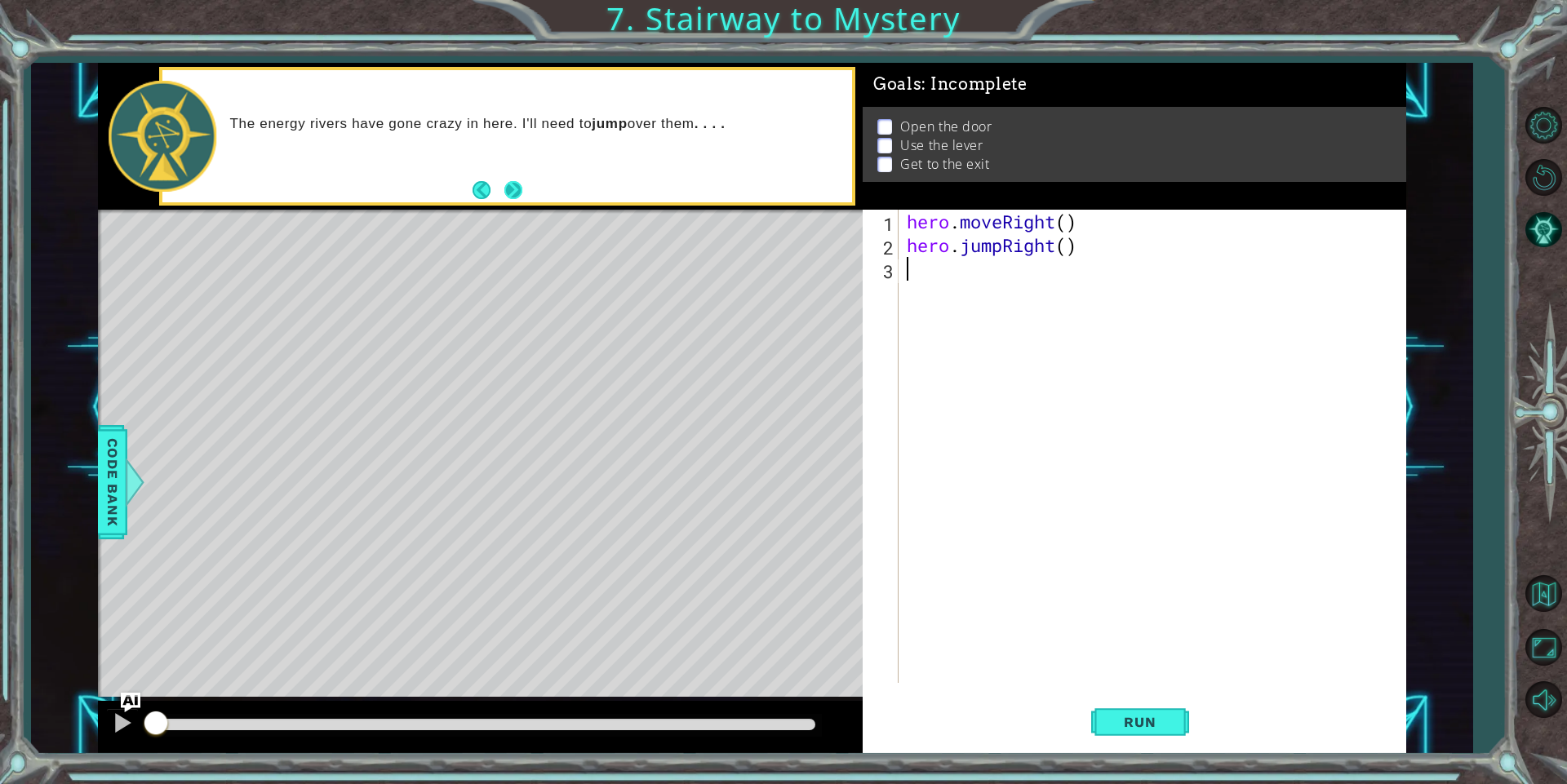
click at [512, 184] on button "Next" at bounding box center [513, 190] width 18 height 18
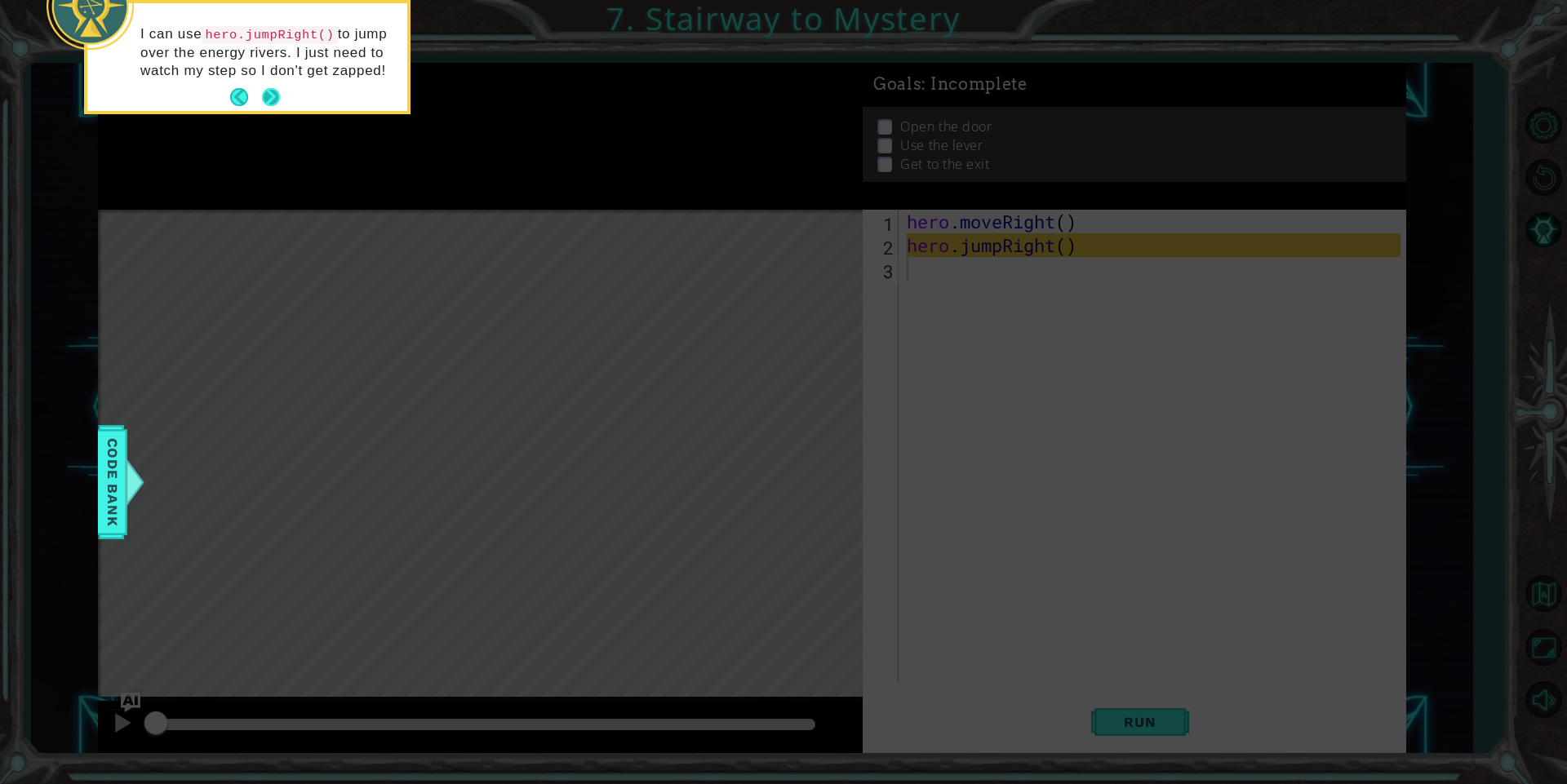
click at [273, 93] on button "Next" at bounding box center [271, 97] width 18 height 18
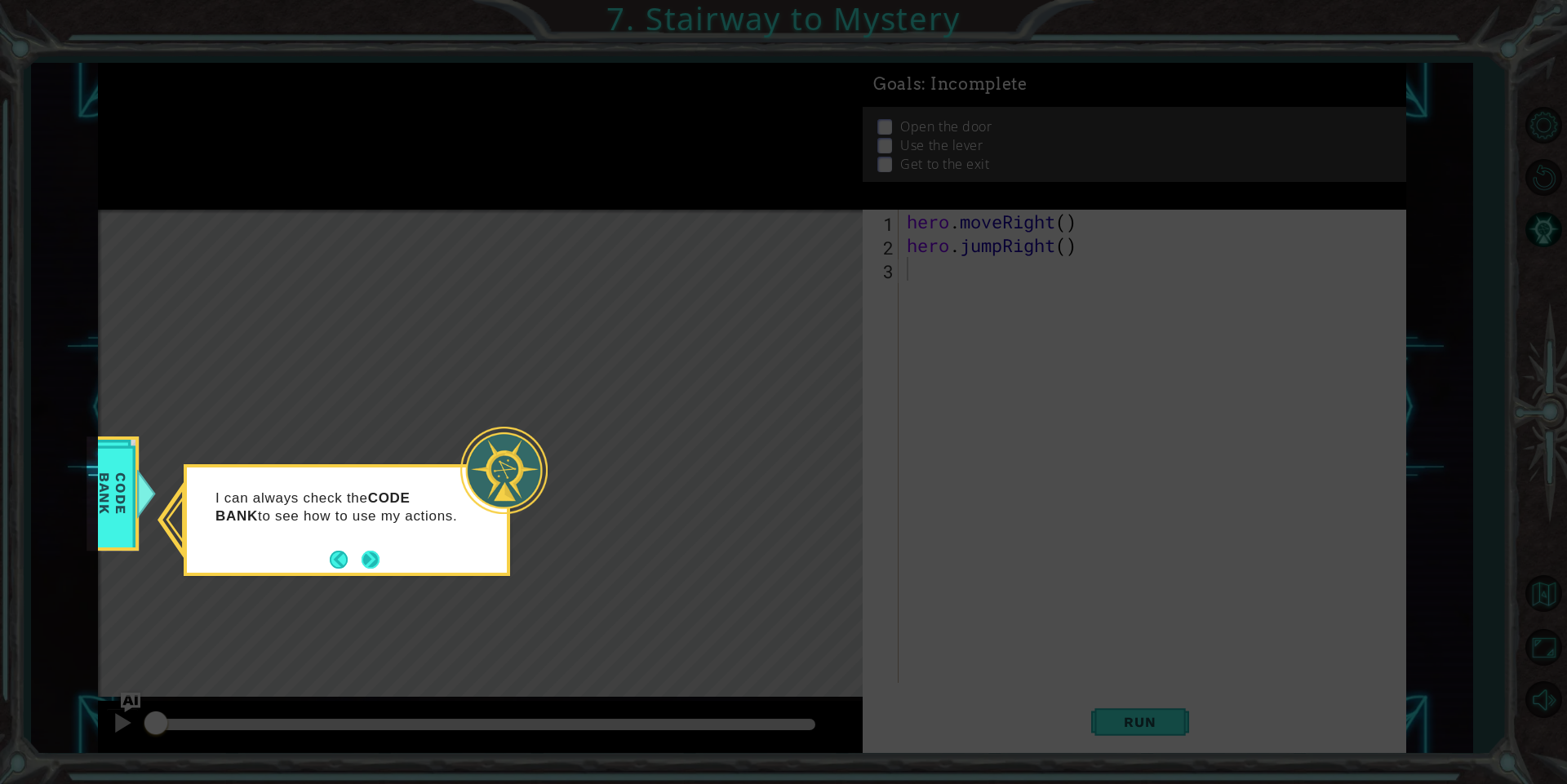
click at [369, 549] on button "Next" at bounding box center [371, 559] width 19 height 19
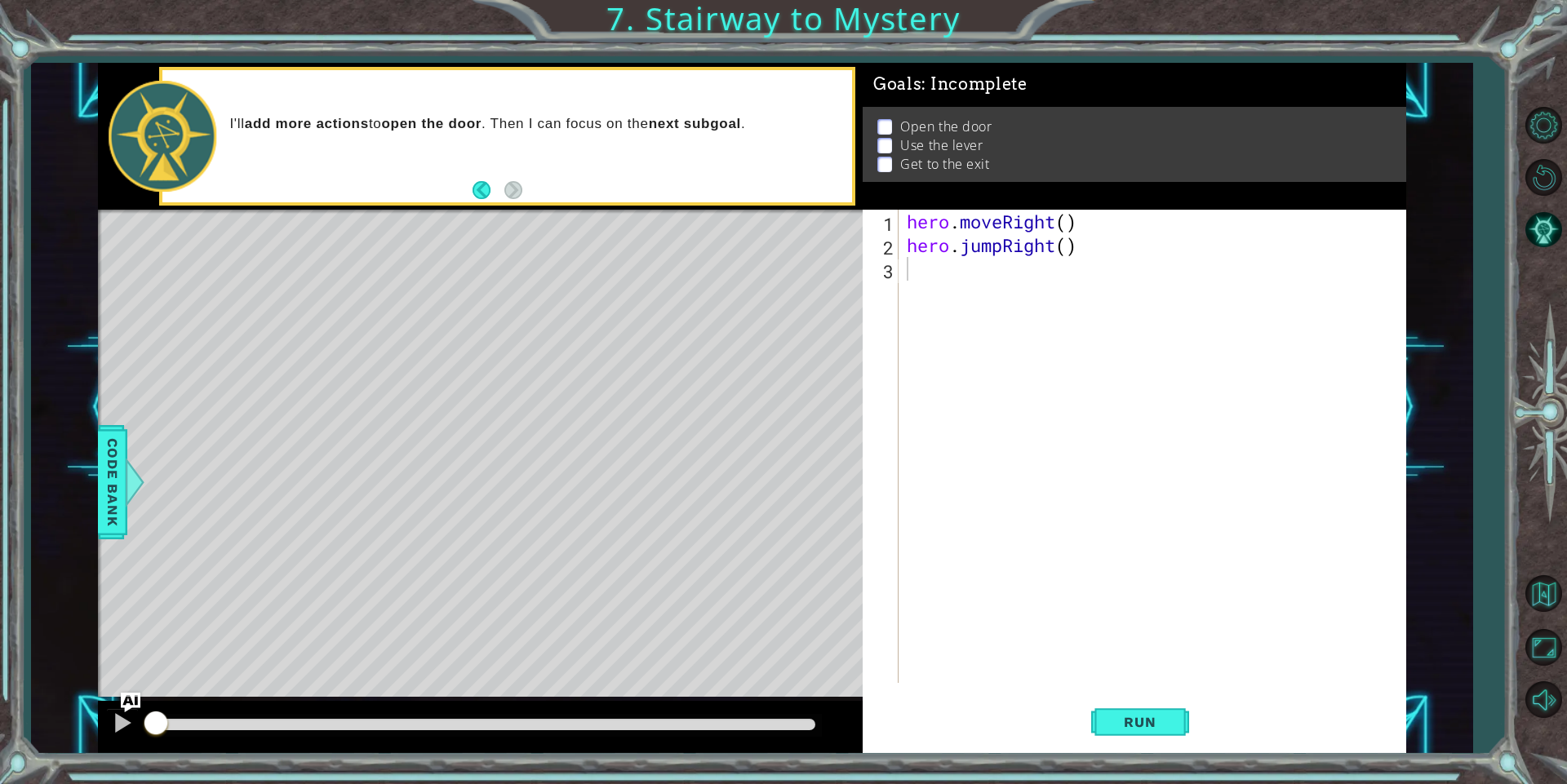
drag, startPoint x: 1087, startPoint y: 733, endPoint x: 1087, endPoint y: 745, distance: 12.0
click at [1087, 745] on div "Run" at bounding box center [1140, 722] width 544 height 54
click at [1104, 730] on button "Run" at bounding box center [1139, 722] width 98 height 54
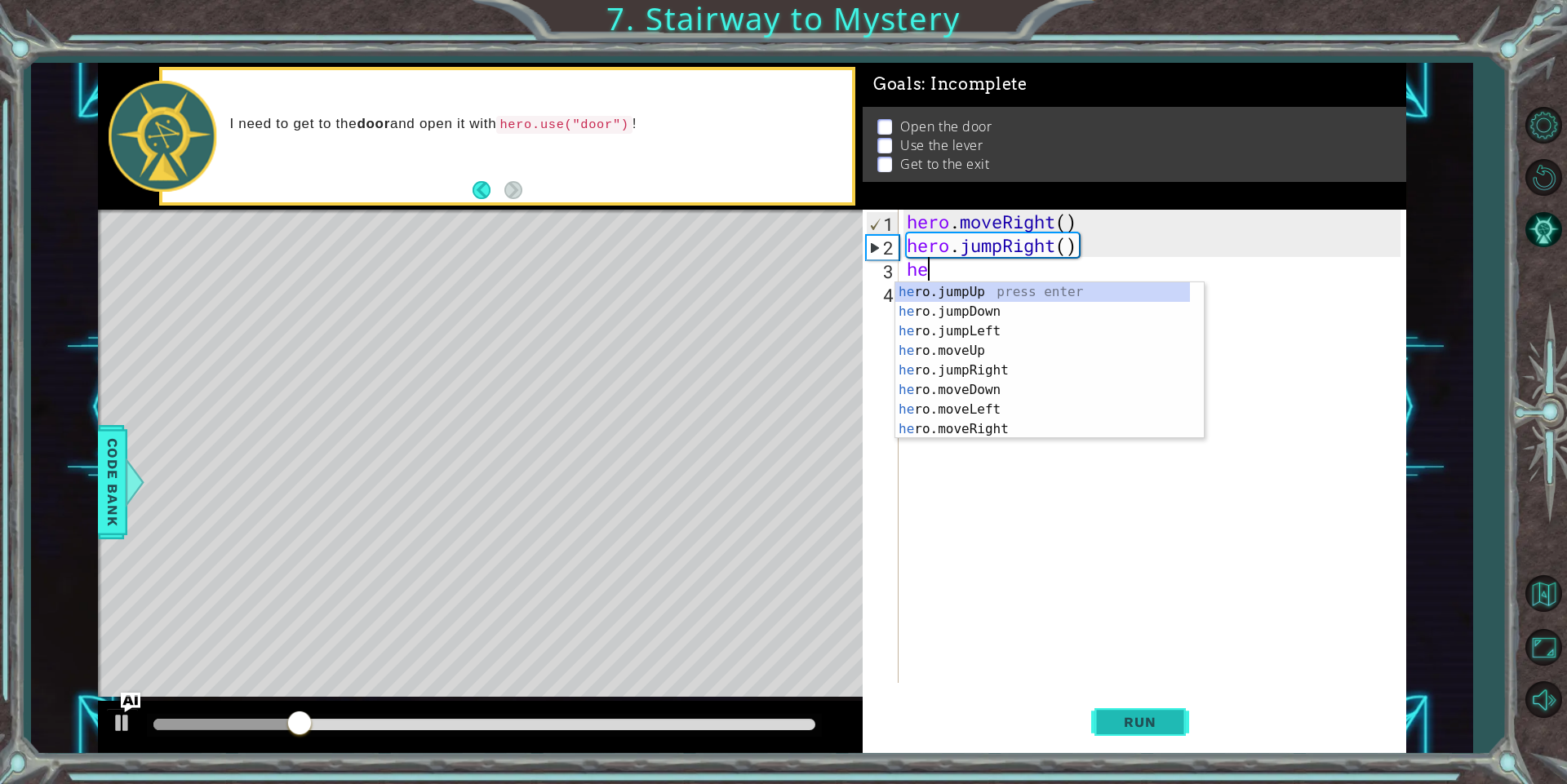
scroll to position [0, 1]
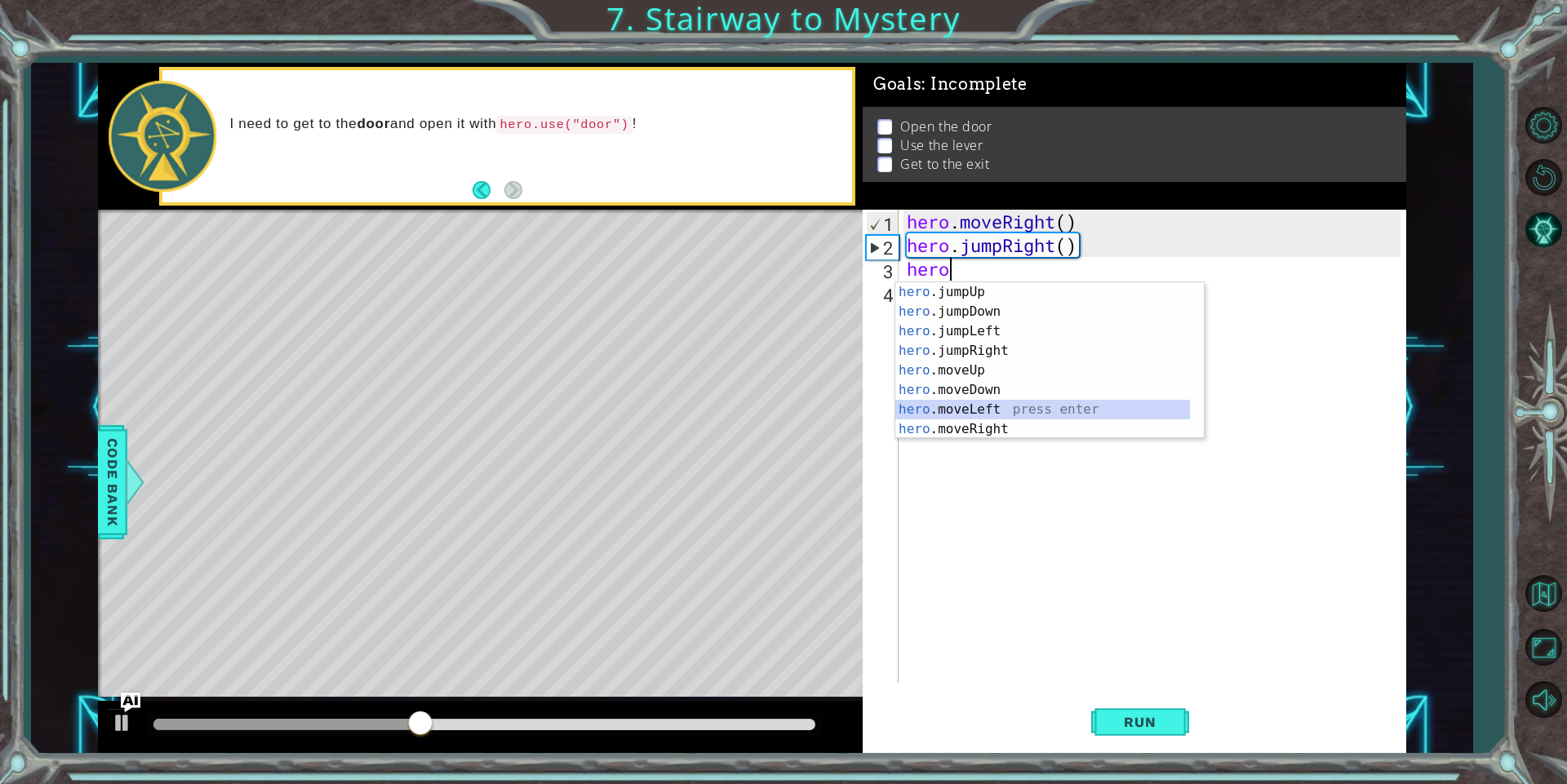
click at [1023, 408] on div "hero .jumpUp press enter hero .jumpDown press enter hero .jumpLeft press enter …" at bounding box center [1042, 379] width 294 height 196
type textarea "hero.moveLeft(1)"
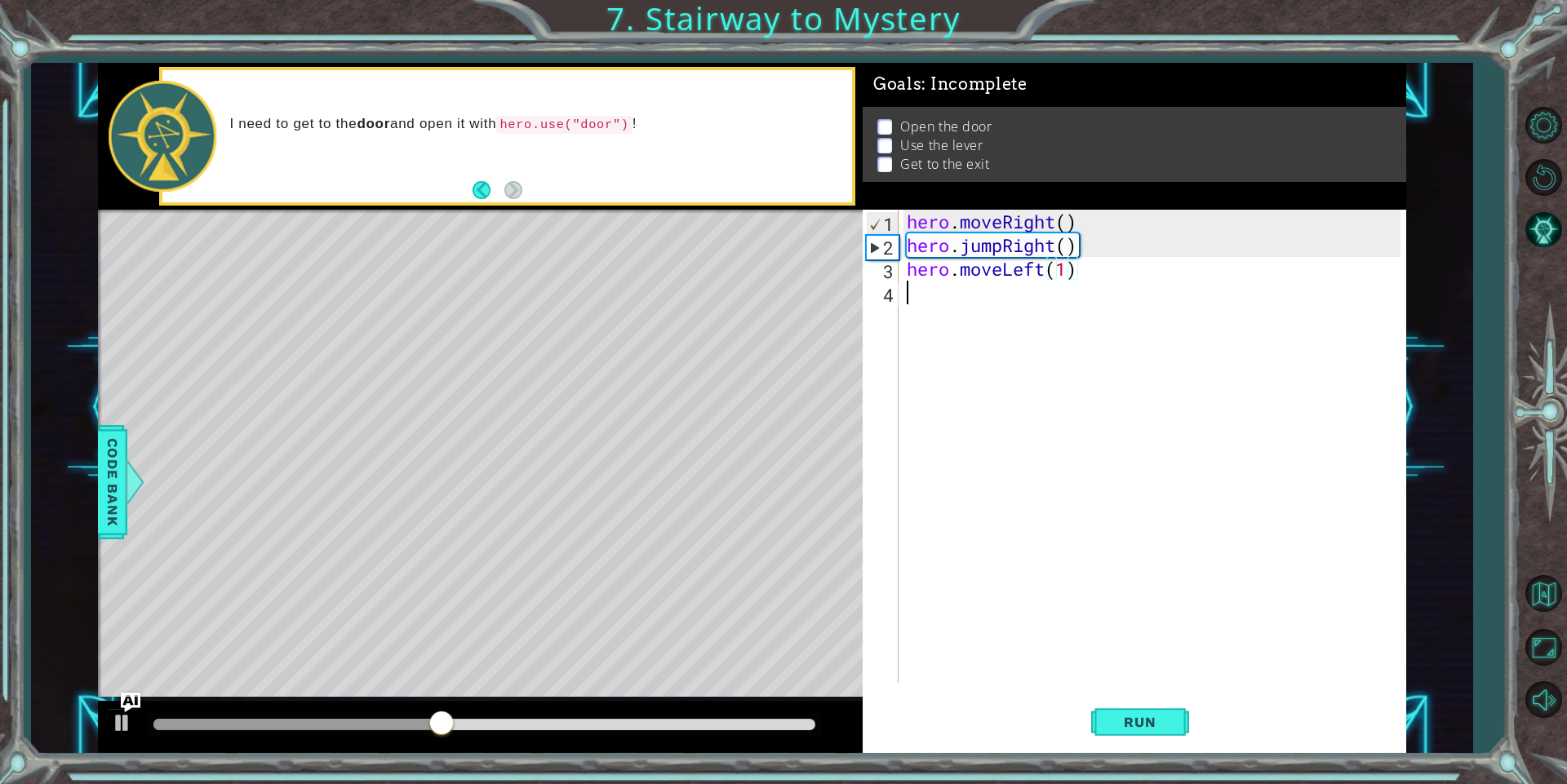
click at [972, 299] on div "hero . moveRight ( ) hero . jumpRight ( ) hero . moveLeft ( 1 )" at bounding box center [1155, 469] width 505 height 520
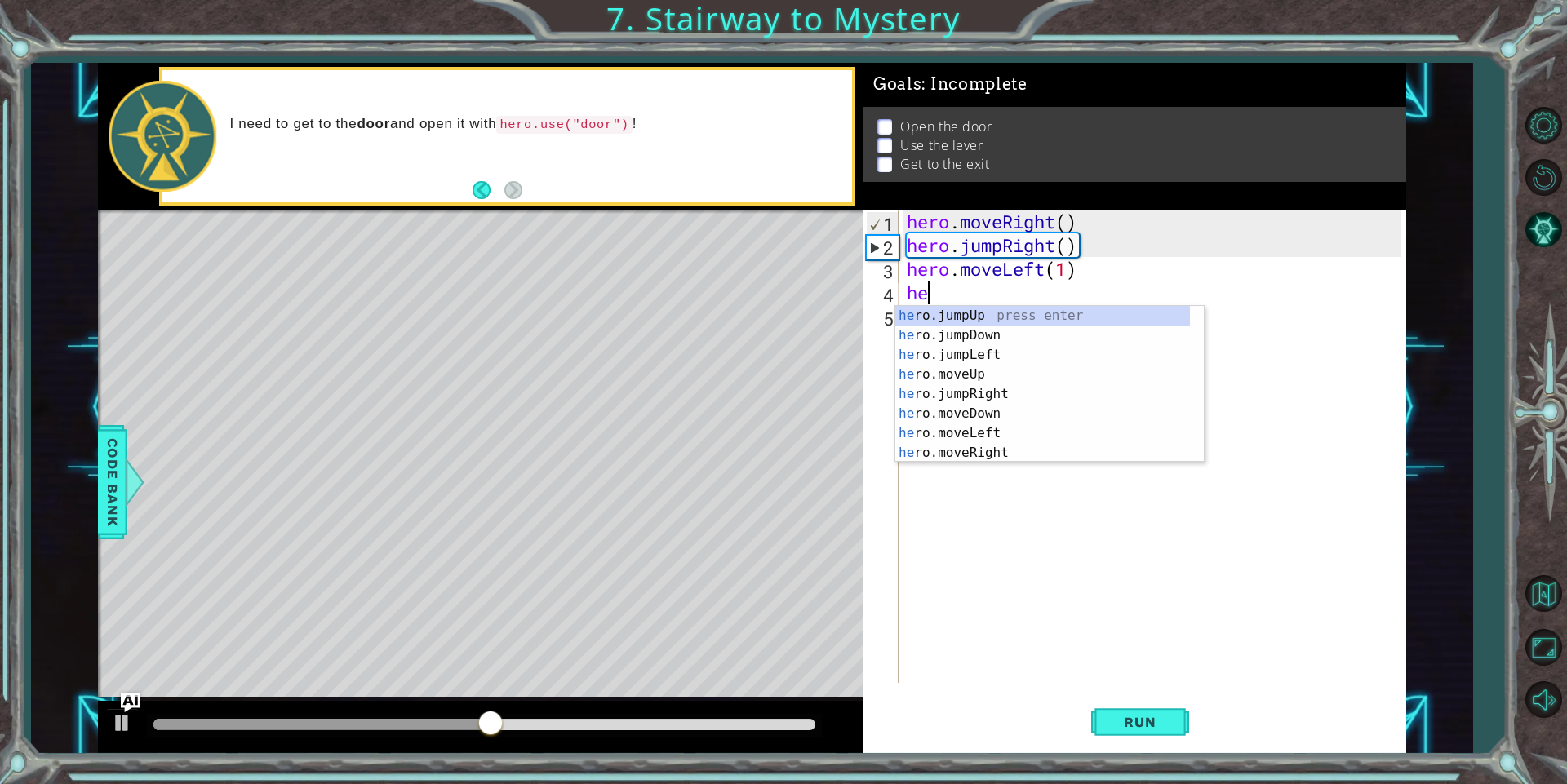
type textarea "hero"
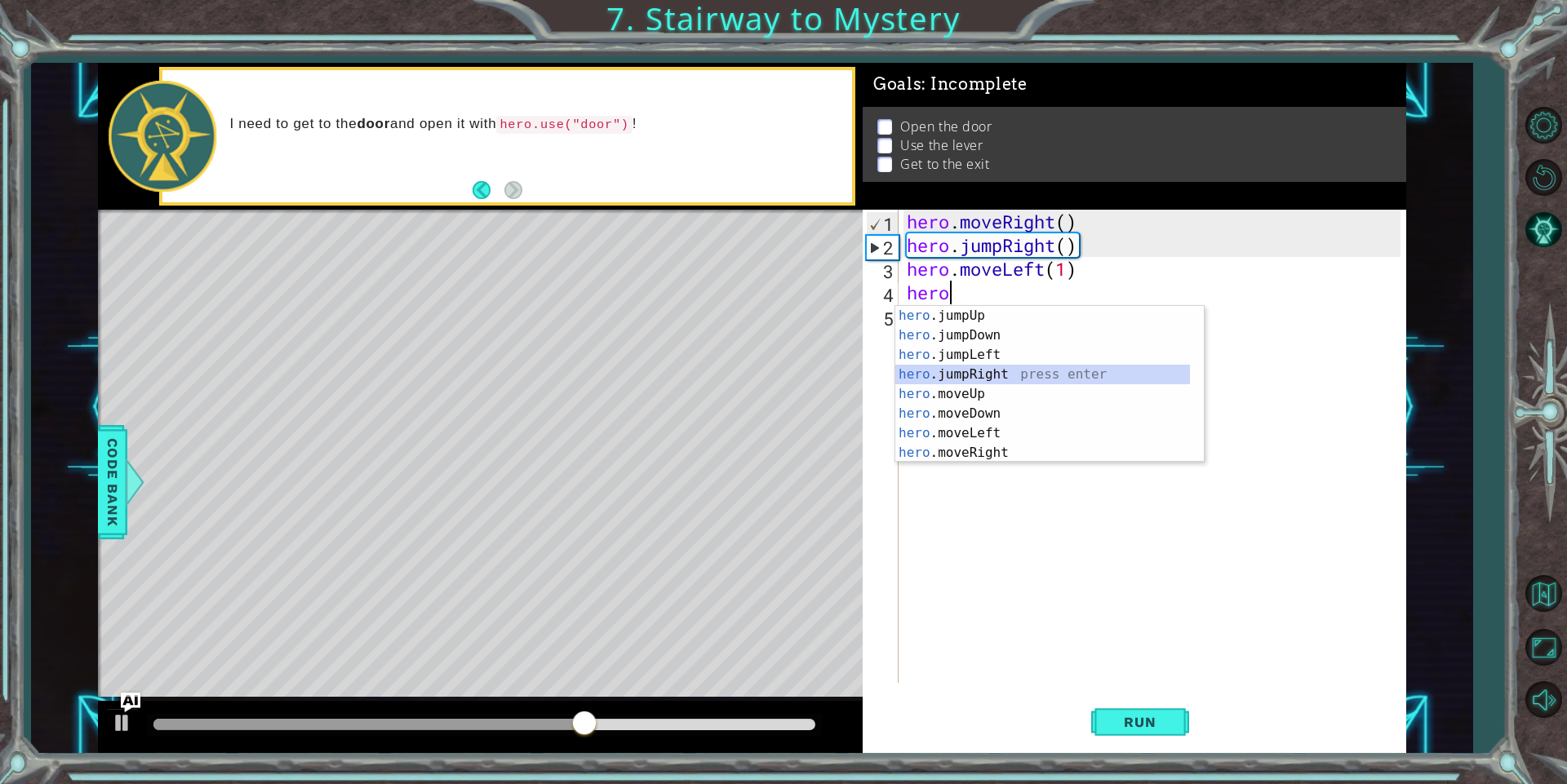
click at [987, 377] on div "hero .jumpUp press enter hero .jumpDown press enter hero .jumpLeft press enter …" at bounding box center [1042, 404] width 294 height 196
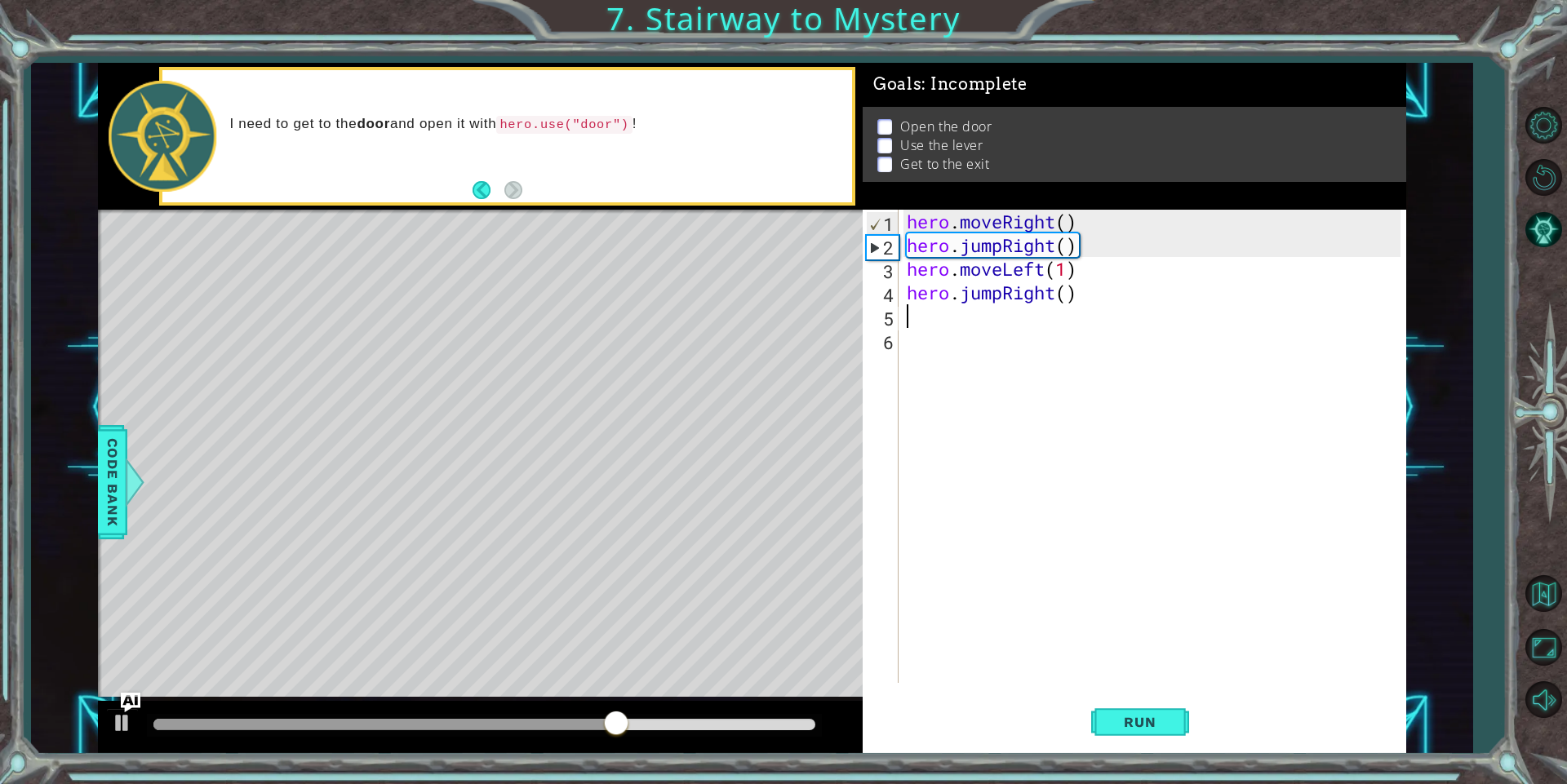
click at [1067, 305] on div "hero . moveRight ( ) hero . jumpRight ( ) hero . moveLeft ( 1 ) hero . jumpRigh…" at bounding box center [1155, 469] width 505 height 520
click at [1067, 297] on div "hero . moveRight ( ) hero . jumpRight ( ) hero . moveLeft ( 1 ) hero . jumpRigh…" at bounding box center [1155, 469] width 505 height 520
type textarea "hero.jumpRight(2)"
click at [1155, 716] on span "Run" at bounding box center [1139, 721] width 65 height 16
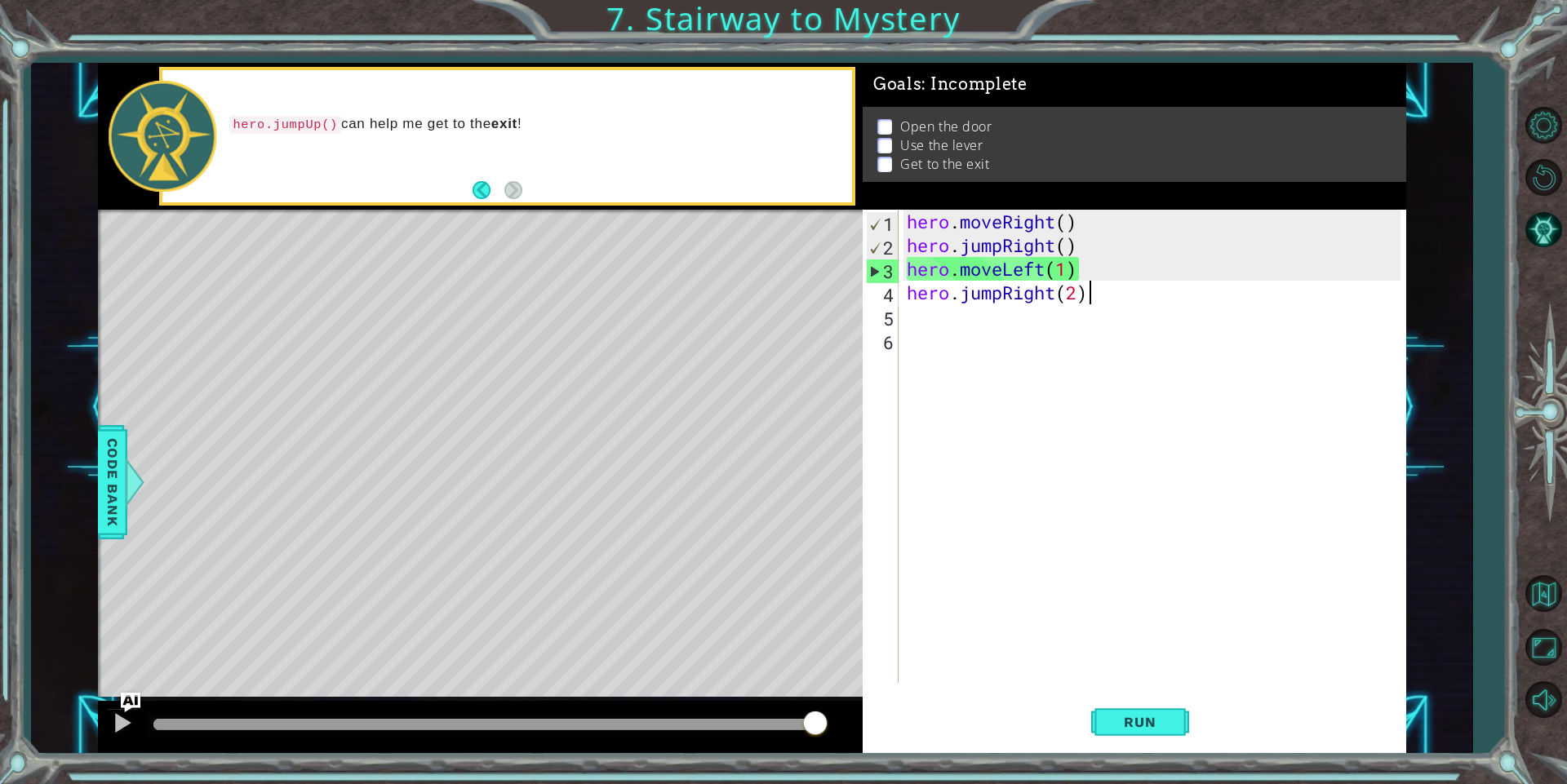
click at [1098, 291] on div "hero . moveRight ( ) hero . jumpRight ( ) hero . moveLeft ( 1 ) hero . jumpRigh…" at bounding box center [1155, 469] width 505 height 520
drag, startPoint x: 1089, startPoint y: 296, endPoint x: 898, endPoint y: 291, distance: 191.1
click at [898, 291] on div "hero.jumpRight(2) 1 2 3 4 5 6 hero . moveRight ( ) hero . jumpRight ( ) hero . …" at bounding box center [1130, 446] width 538 height 473
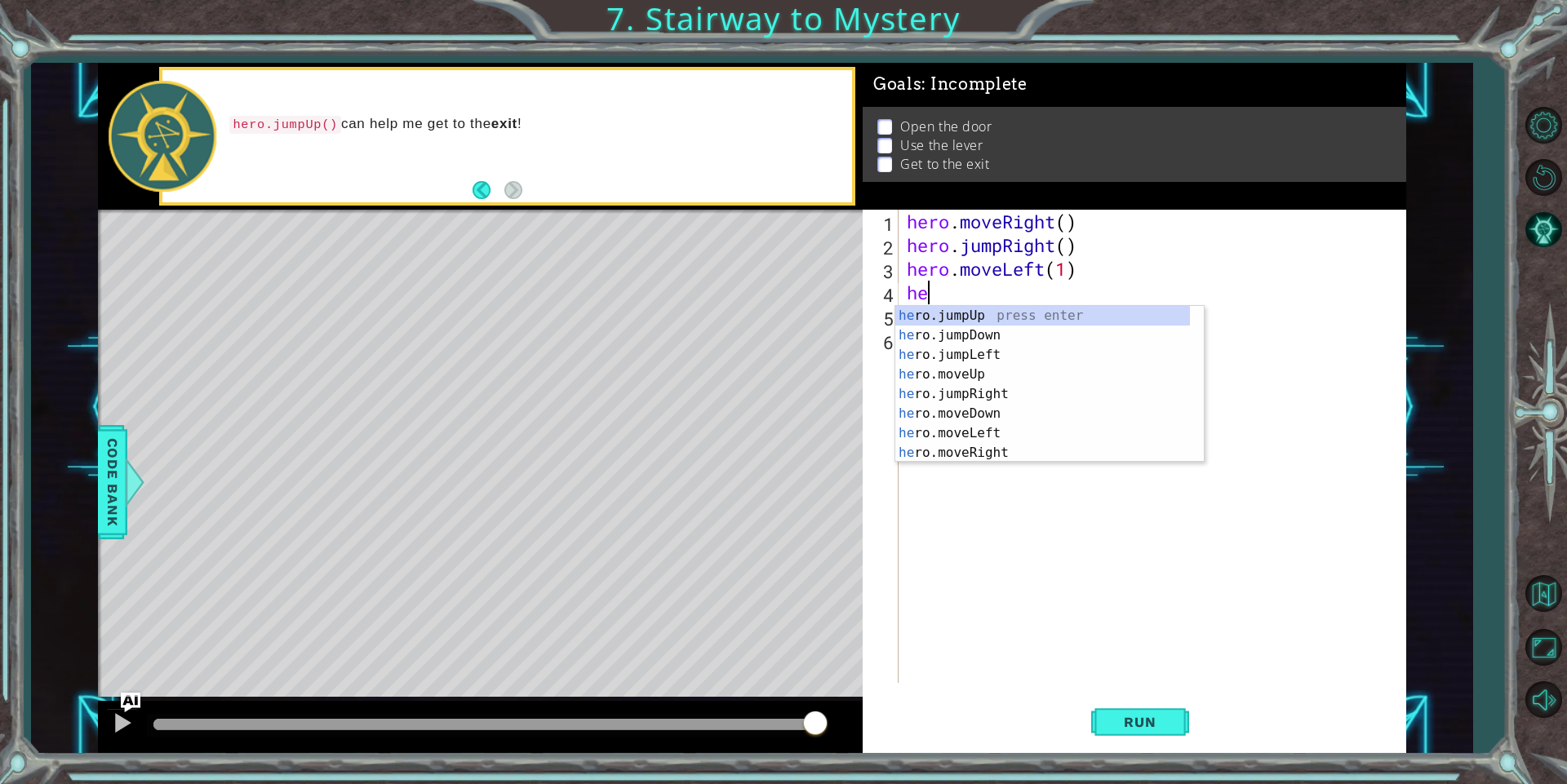
scroll to position [0, 1]
type textarea "hero"
click at [1157, 733] on button "Run" at bounding box center [1139, 722] width 98 height 54
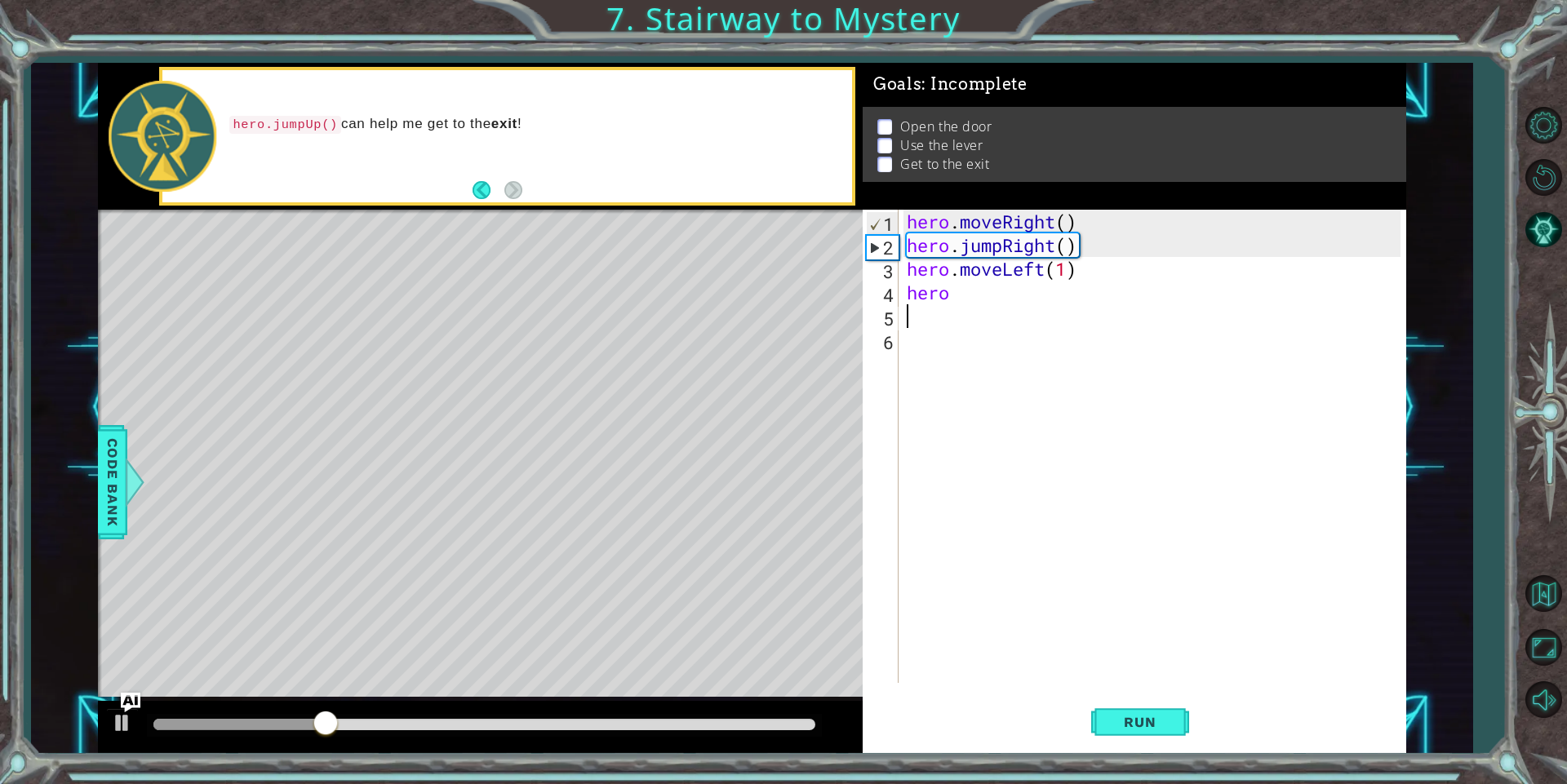
drag, startPoint x: 970, startPoint y: 307, endPoint x: 948, endPoint y: 310, distance: 22.2
click at [937, 315] on div "hero . moveRight ( ) hero . jumpRight ( ) hero . moveLeft ( 1 ) hero" at bounding box center [1155, 469] width 505 height 520
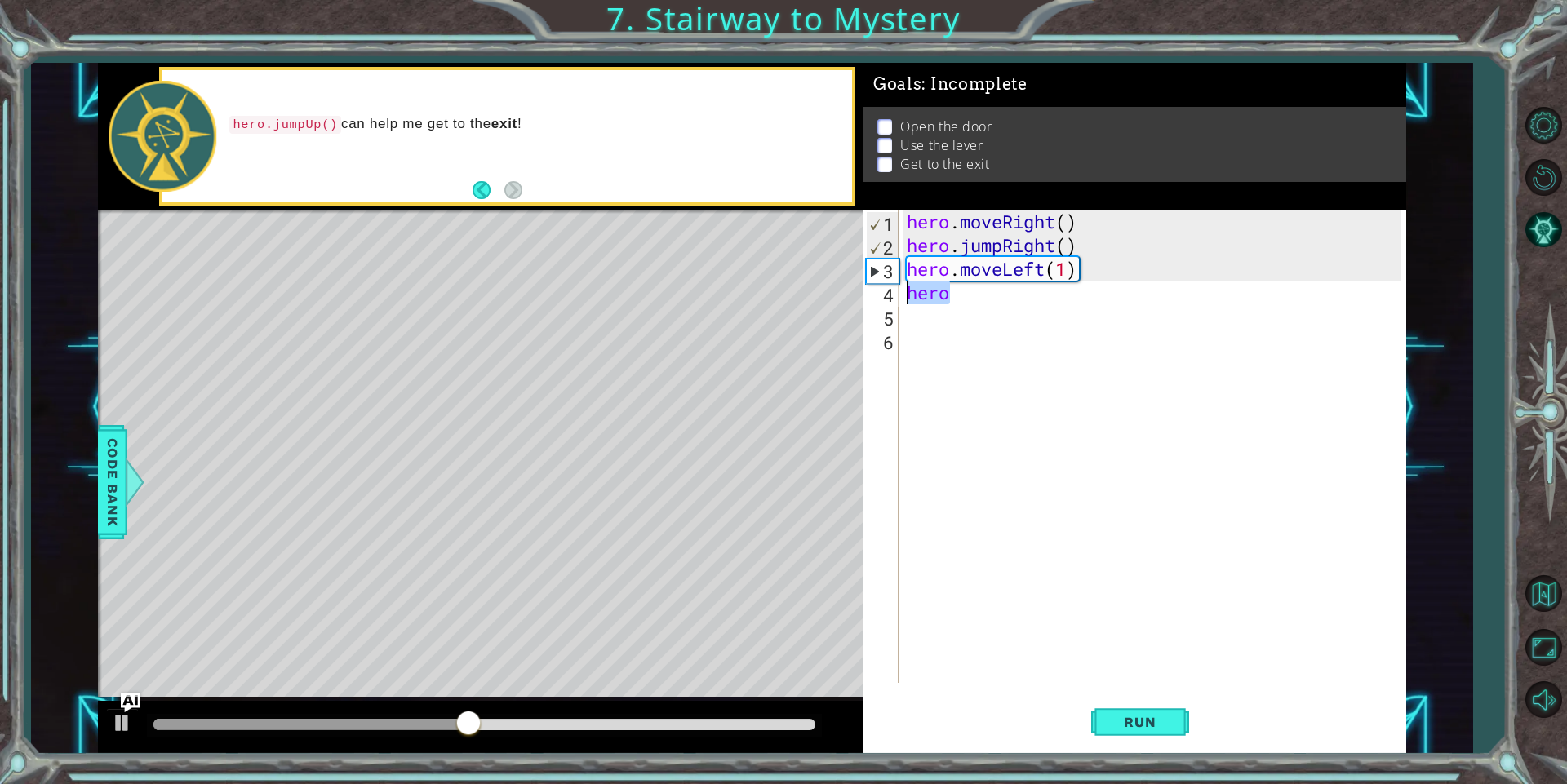
drag, startPoint x: 967, startPoint y: 299, endPoint x: 892, endPoint y: 292, distance: 75.3
click at [892, 292] on div "1 2 3 4 5 6 hero . moveRight ( ) hero . jumpRight ( ) hero . moveLeft ( 1 ) her…" at bounding box center [1130, 446] width 538 height 473
type textarea "hero"
drag, startPoint x: 1086, startPoint y: 267, endPoint x: 962, endPoint y: 272, distance: 124.1
click at [962, 272] on div "hero . moveRight ( ) hero . jumpRight ( ) hero . moveLeft ( 1 )" at bounding box center [1155, 469] width 505 height 520
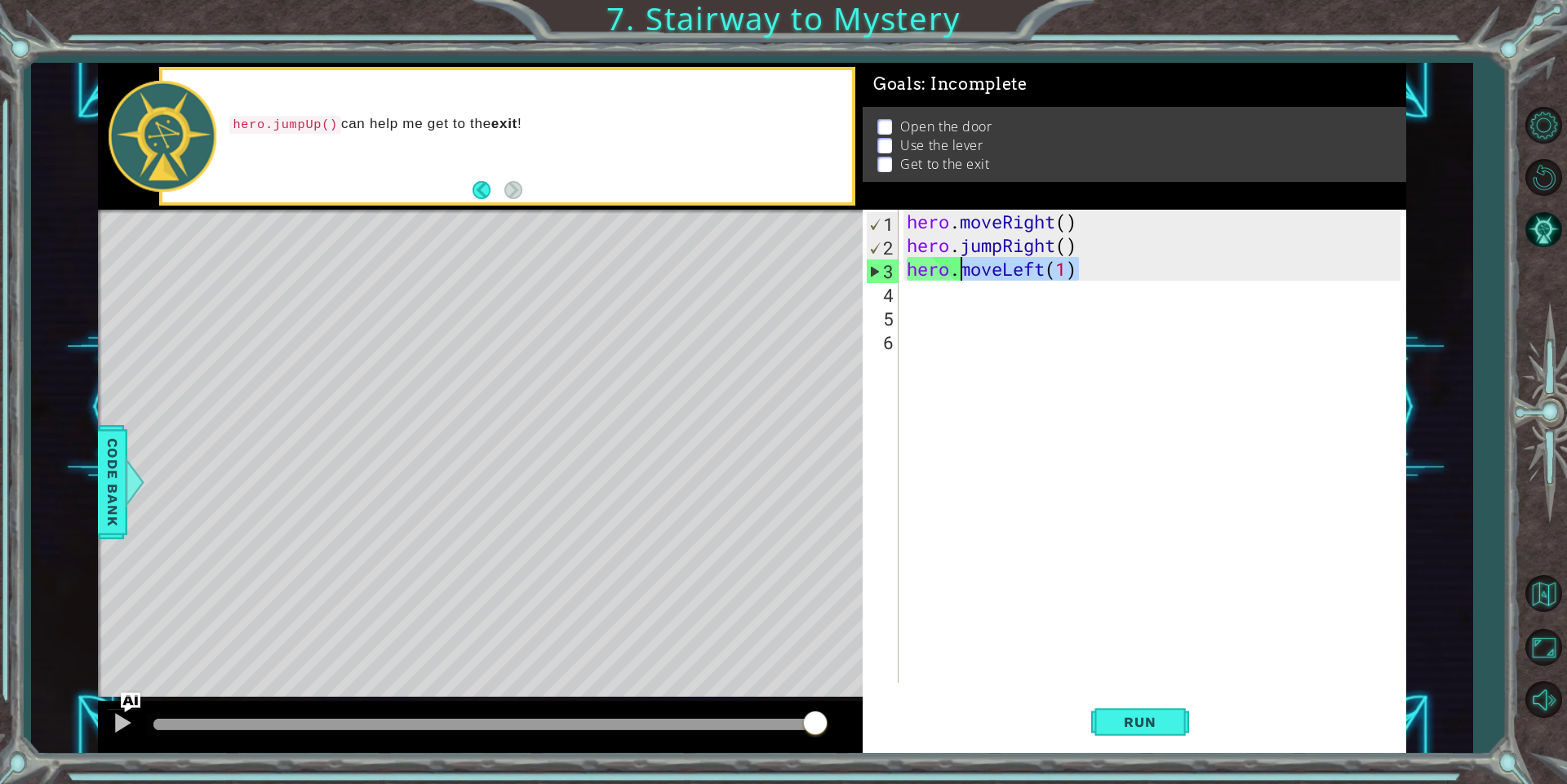
click at [1095, 273] on div "hero . moveRight ( ) hero . jumpRight ( ) hero . moveLeft ( 1 )" at bounding box center [1152, 446] width 497 height 473
drag, startPoint x: 1042, startPoint y: 265, endPoint x: 999, endPoint y: 269, distance: 43.2
click at [999, 269] on div "hero . moveRight ( ) hero . jumpRight ( ) hero . moveLeft ( 1 )" at bounding box center [1155, 469] width 505 height 520
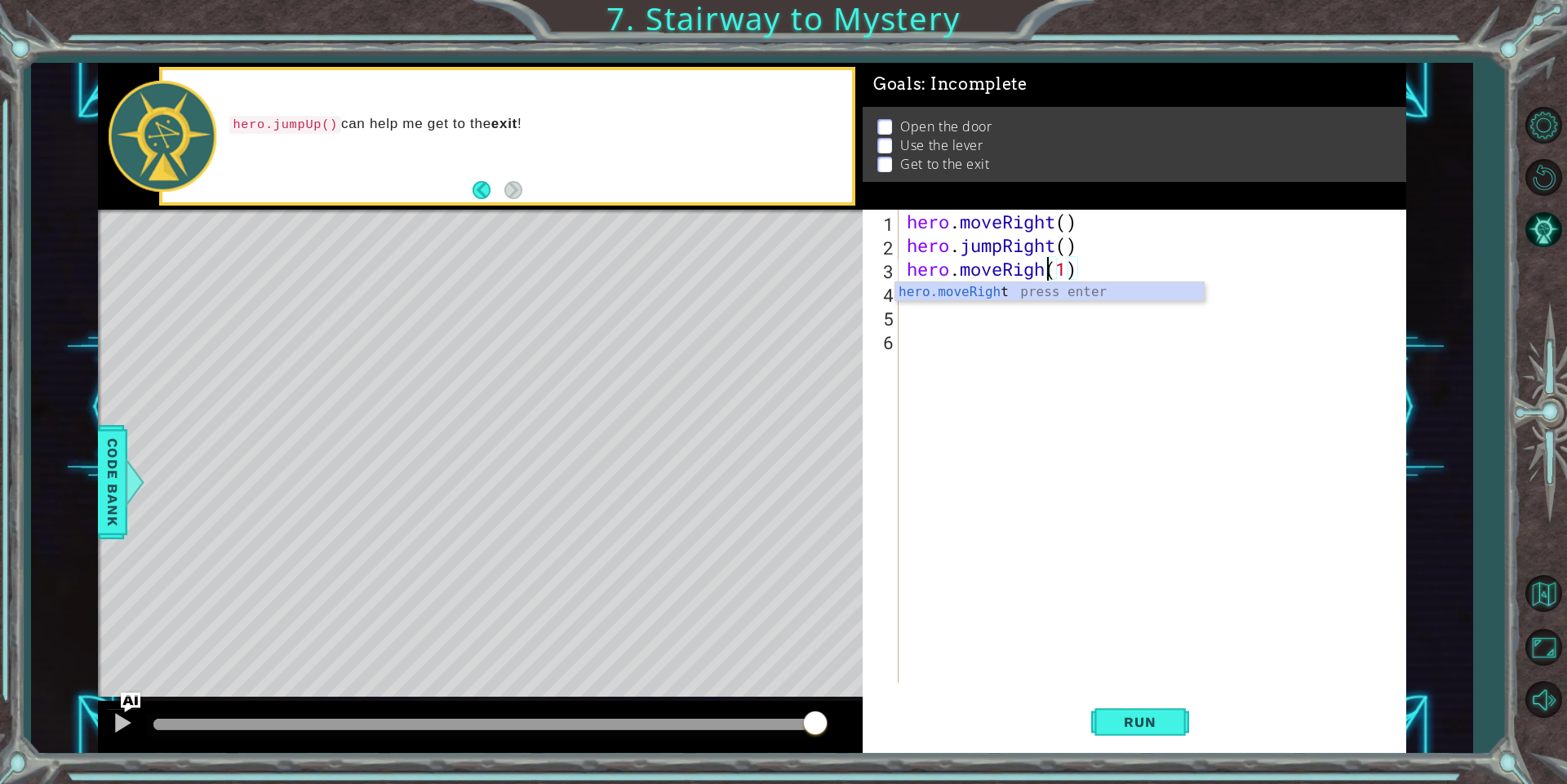
scroll to position [0, 8]
type textarea "hero.moveRight(1)"
click at [1146, 720] on span "Run" at bounding box center [1139, 721] width 65 height 16
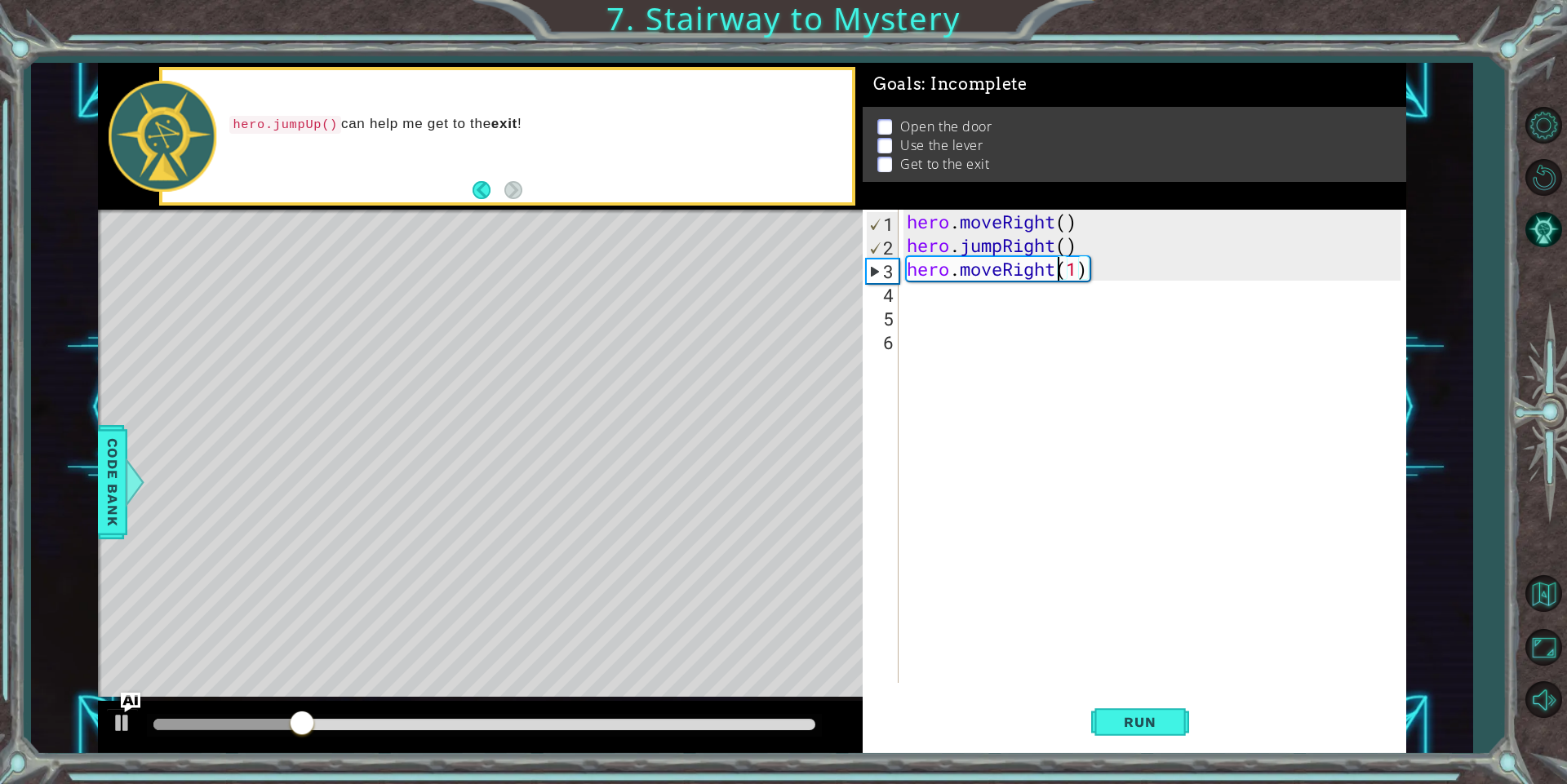
click at [979, 297] on div "hero . moveRight ( ) hero . jumpRight ( ) hero . moveRight ( 1 )" at bounding box center [1155, 469] width 505 height 520
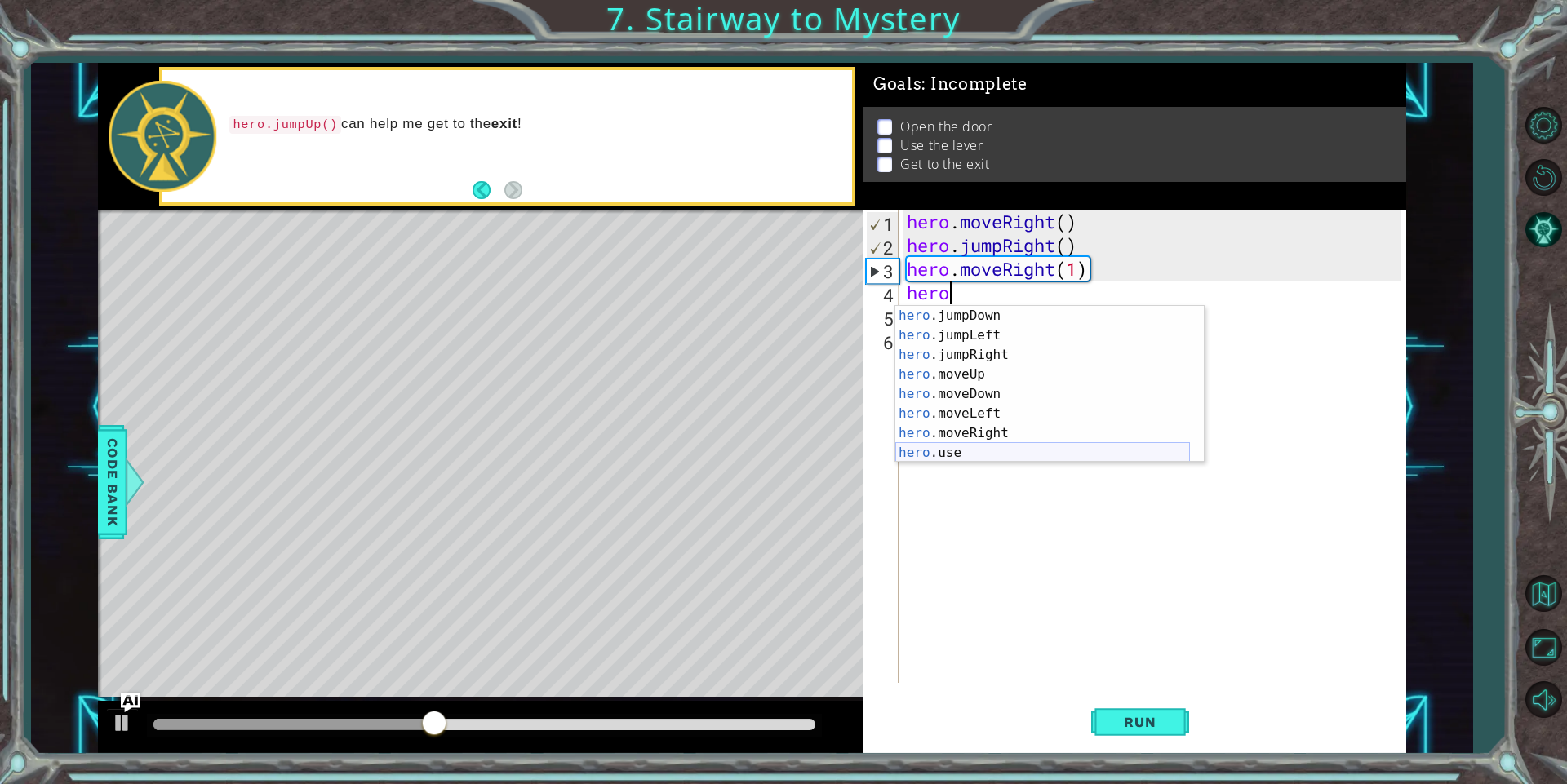
scroll to position [0, 0]
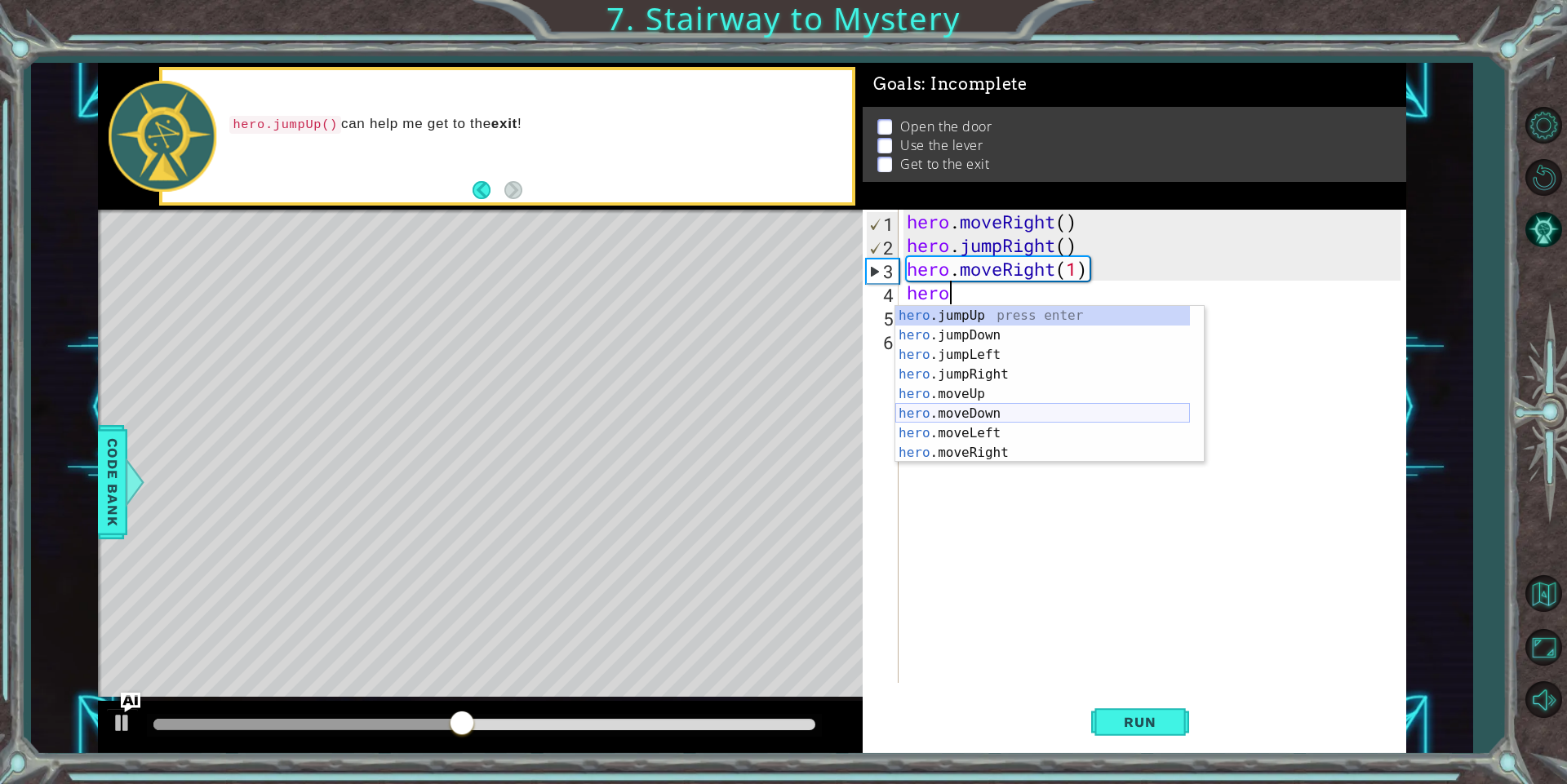
click at [979, 410] on div "hero .jumpUp press enter hero .jumpDown press enter hero .jumpLeft press enter …" at bounding box center [1042, 404] width 294 height 196
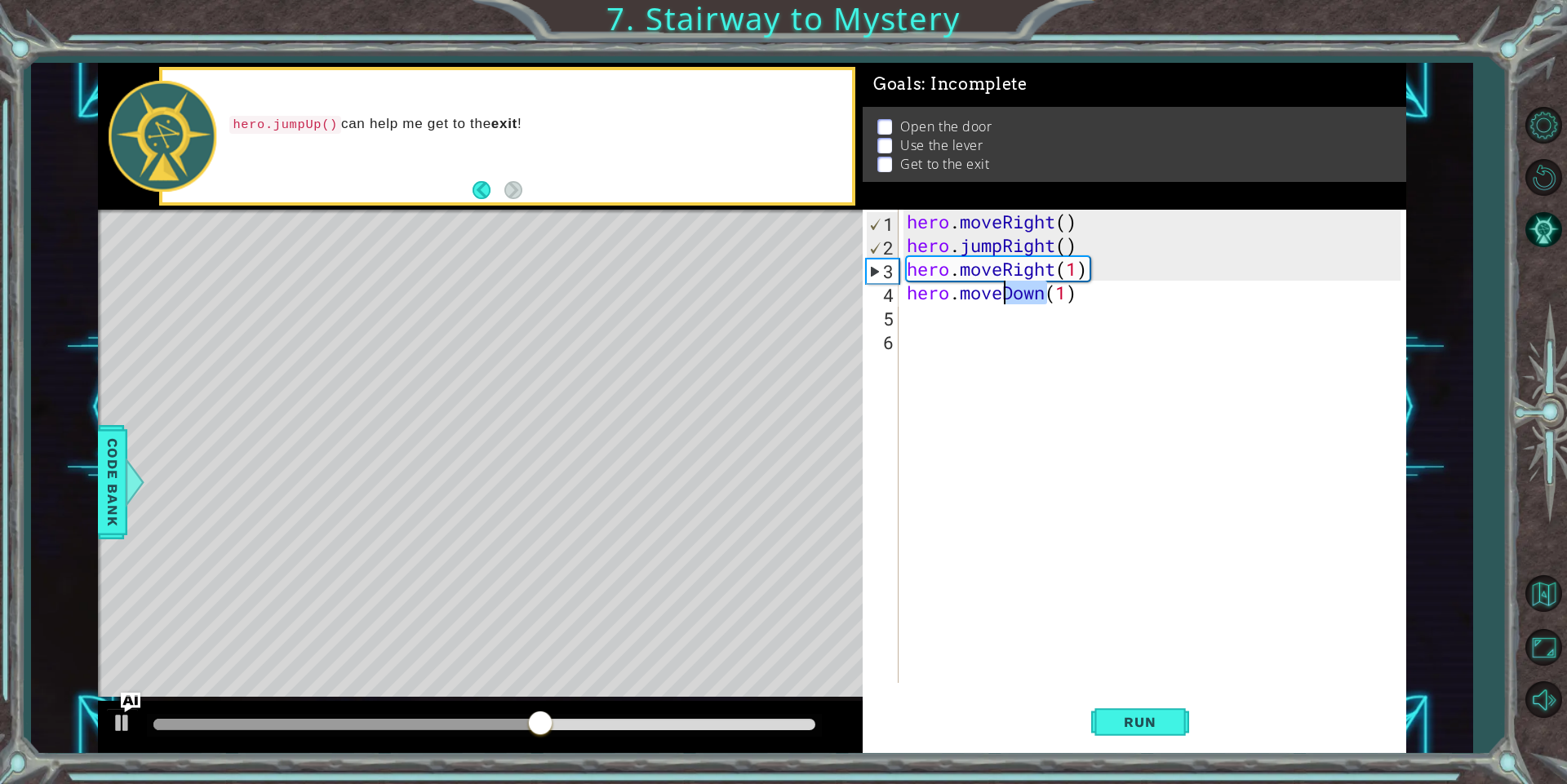
drag, startPoint x: 1042, startPoint y: 293, endPoint x: 1000, endPoint y: 298, distance: 42.3
click at [1000, 298] on div "hero . moveRight ( ) hero . jumpRight ( ) hero . moveRight ( 1 ) hero . moveDow…" at bounding box center [1155, 469] width 505 height 520
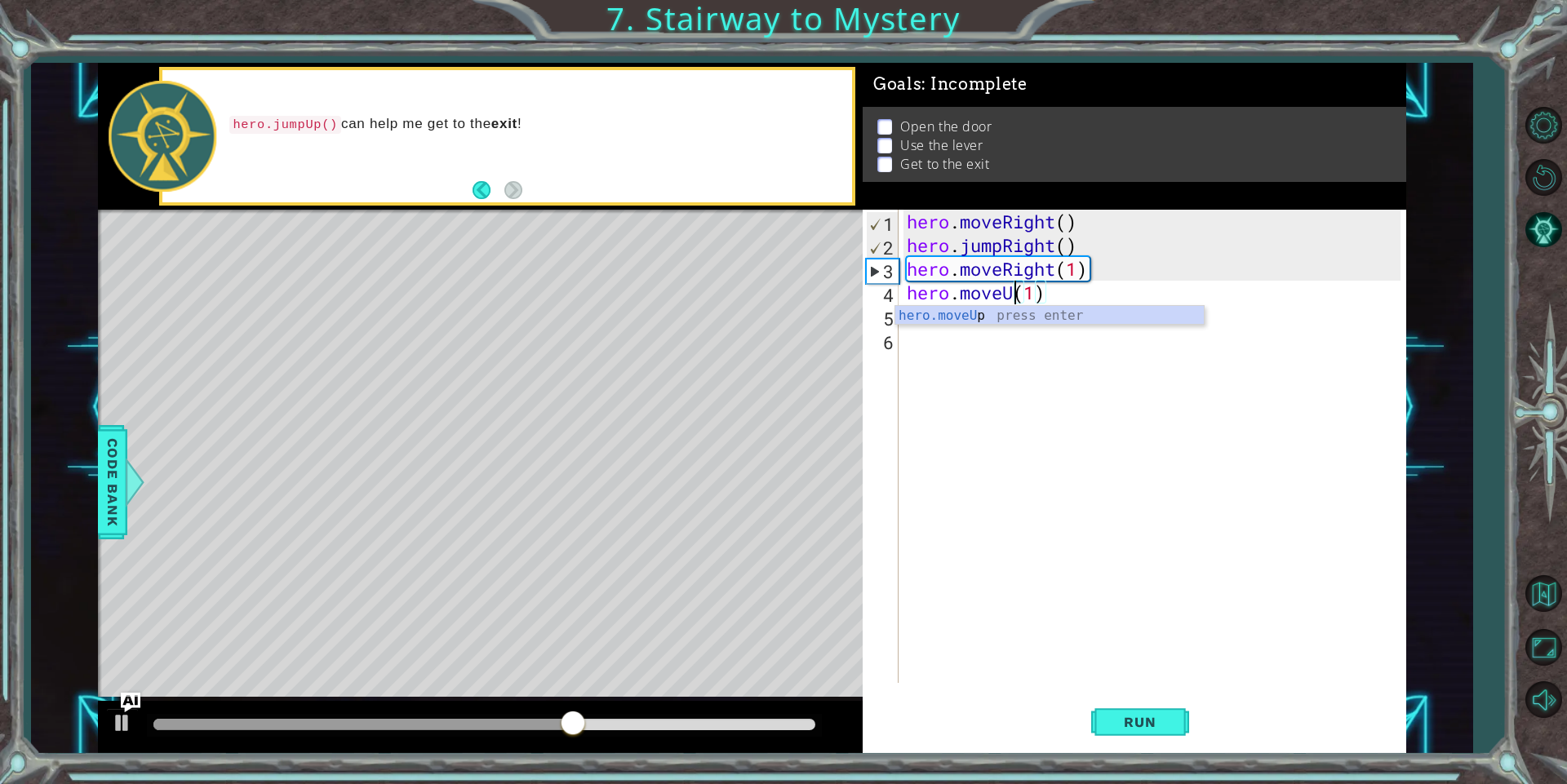
scroll to position [0, 6]
click at [1047, 290] on div "hero . moveRight ( ) hero . jumpRight ( ) hero . moveRight ( 1 ) hero . moveUp …" at bounding box center [1155, 469] width 505 height 520
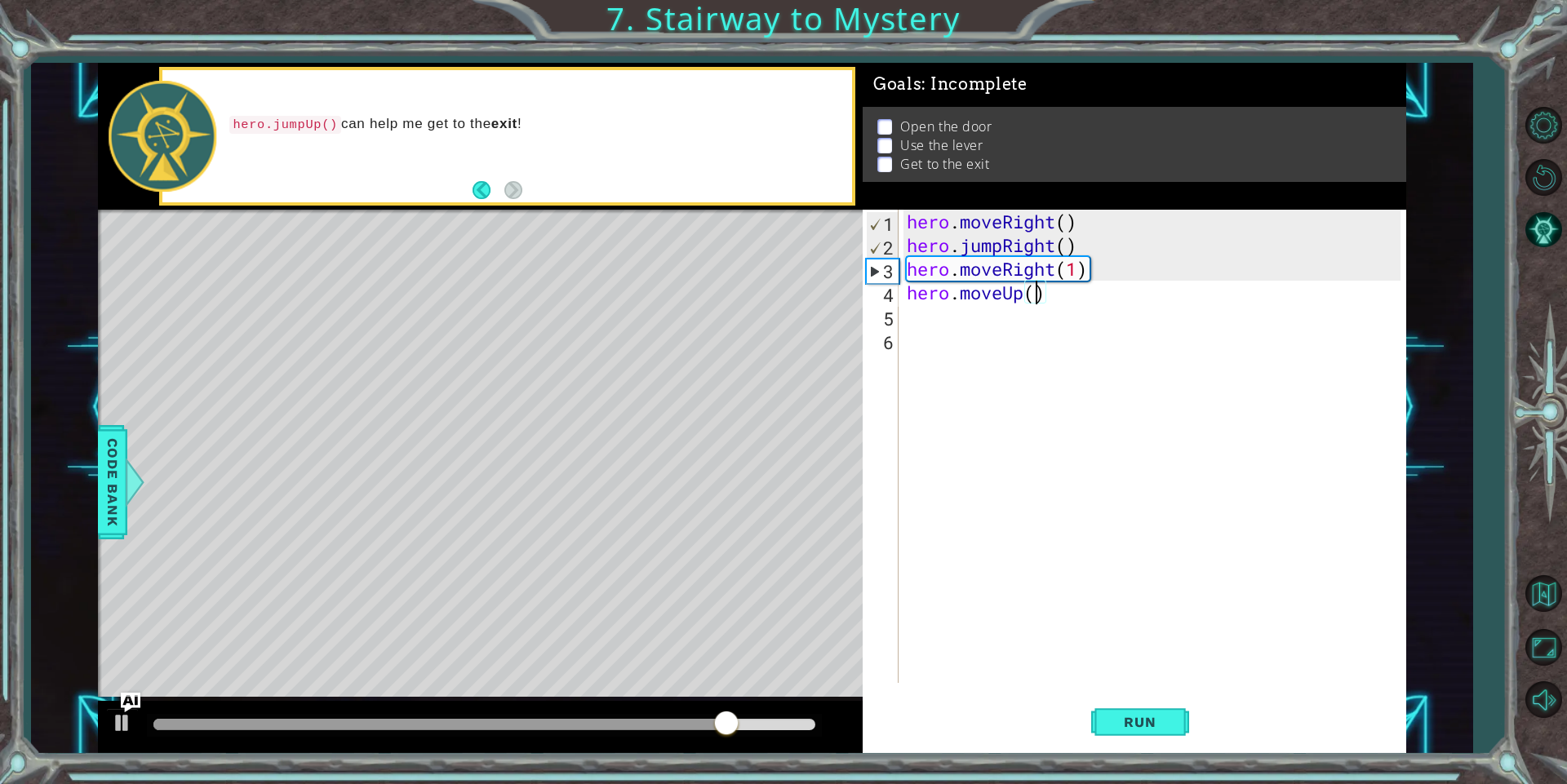
type textarea "hero.moveUp(2)"
click at [935, 318] on div "hero . moveRight ( ) hero . jumpRight ( ) hero . moveRight ( 1 ) hero . moveUp …" at bounding box center [1155, 469] width 505 height 520
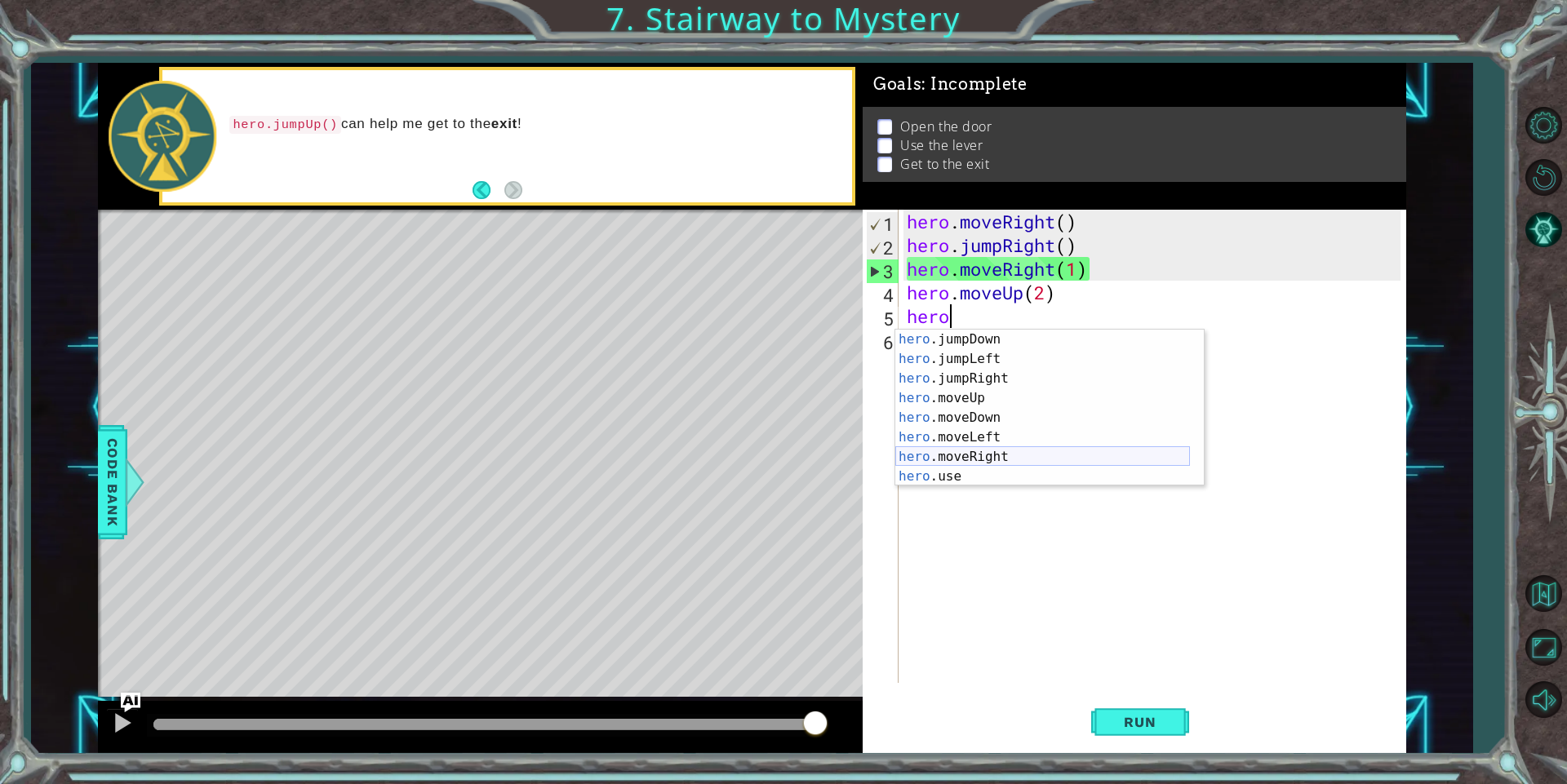
scroll to position [20, 0]
click at [959, 481] on div "hero .jumpDown press enter hero .jumpLeft press enter hero .jumpRight press ent…" at bounding box center [1042, 427] width 294 height 196
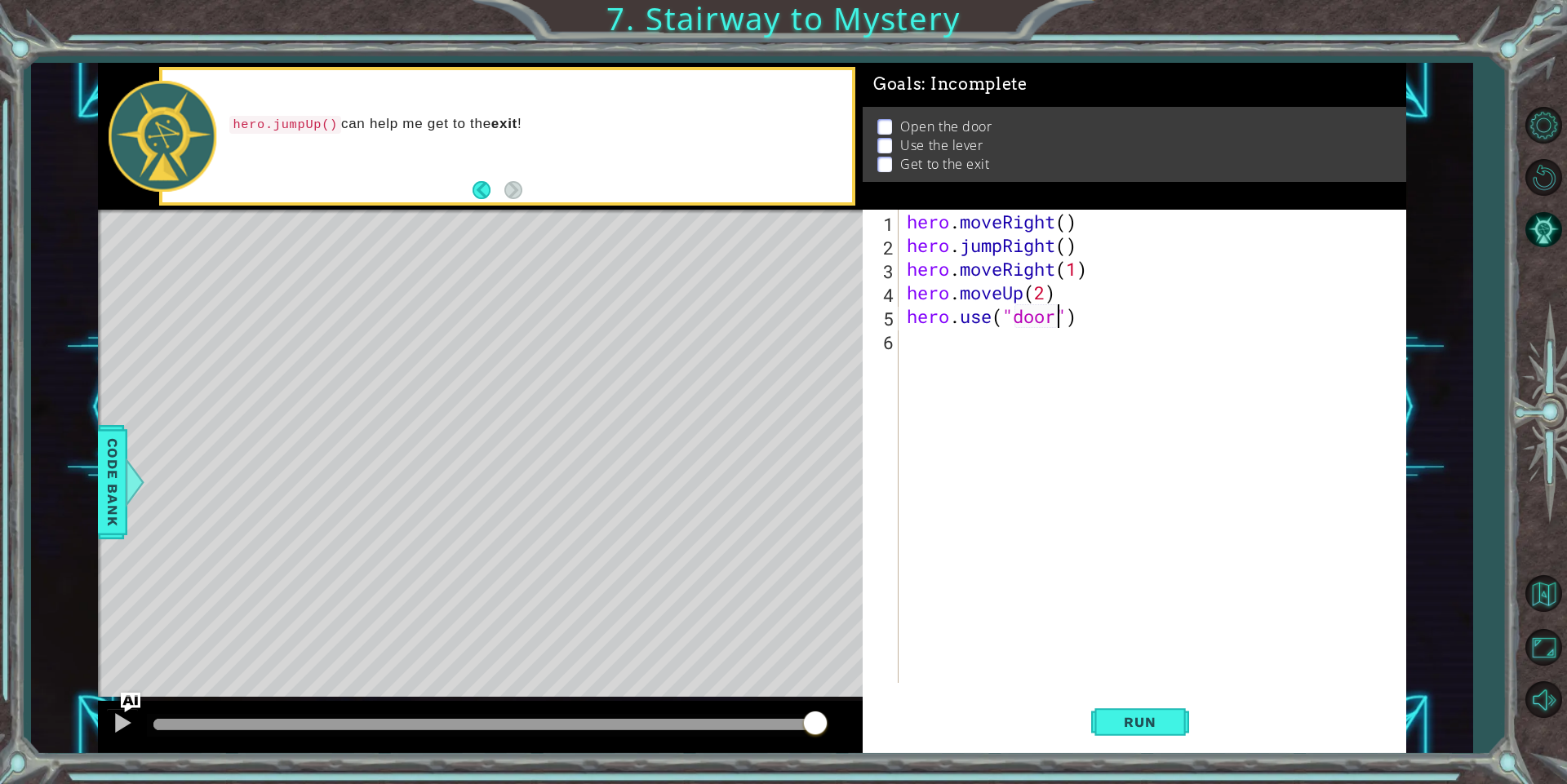
scroll to position [0, 8]
click at [1160, 726] on span "Run" at bounding box center [1139, 721] width 65 height 16
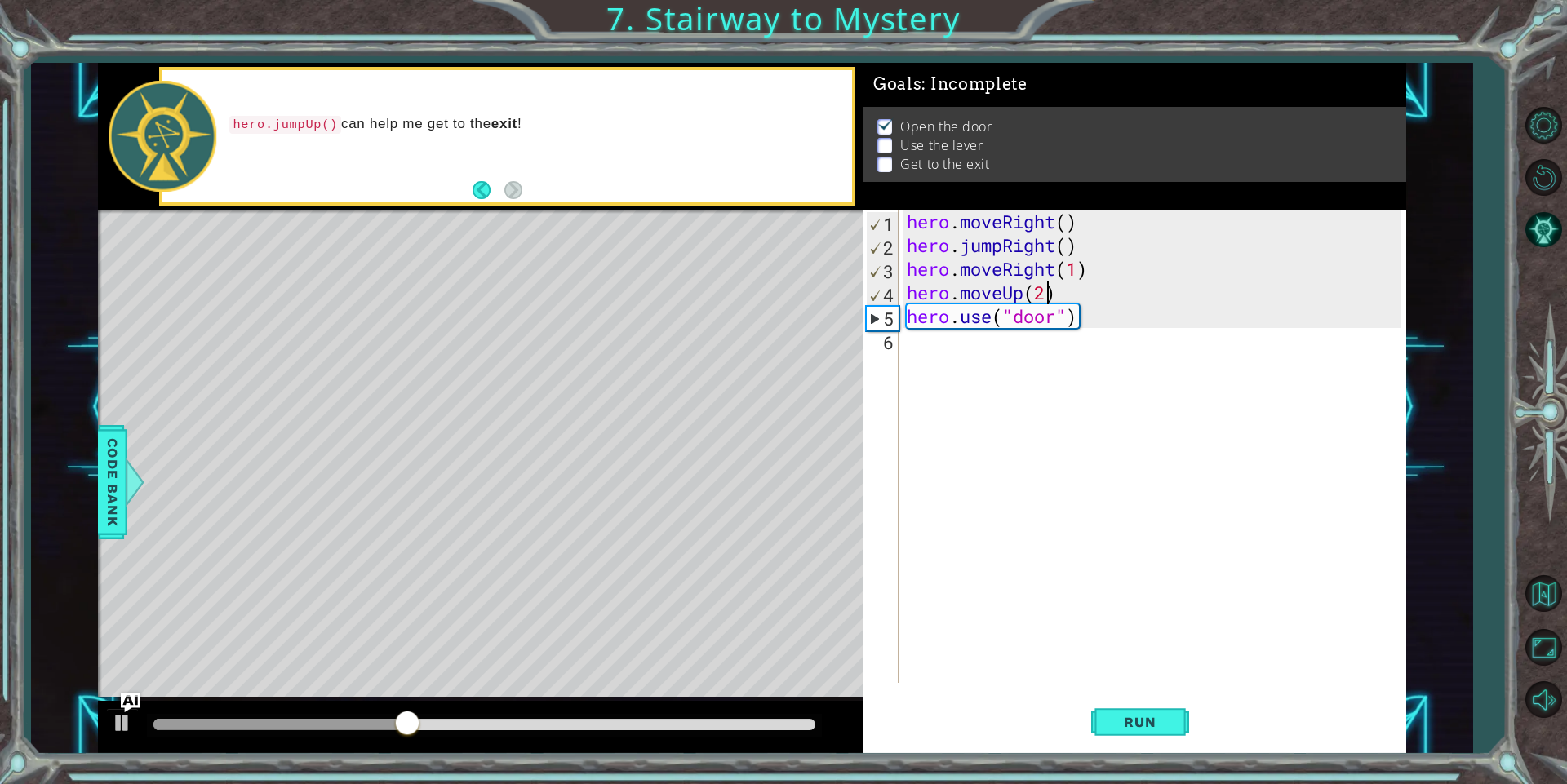
click at [1046, 301] on div "hero . moveRight ( ) hero . jumpRight ( ) hero . moveRight ( 1 ) hero . moveUp …" at bounding box center [1155, 469] width 505 height 520
type textarea "hero.moveUp(1)"
click at [926, 348] on div "hero . moveRight ( ) hero . jumpRight ( ) hero . moveRight ( 1 ) hero . moveUp …" at bounding box center [1155, 469] width 505 height 520
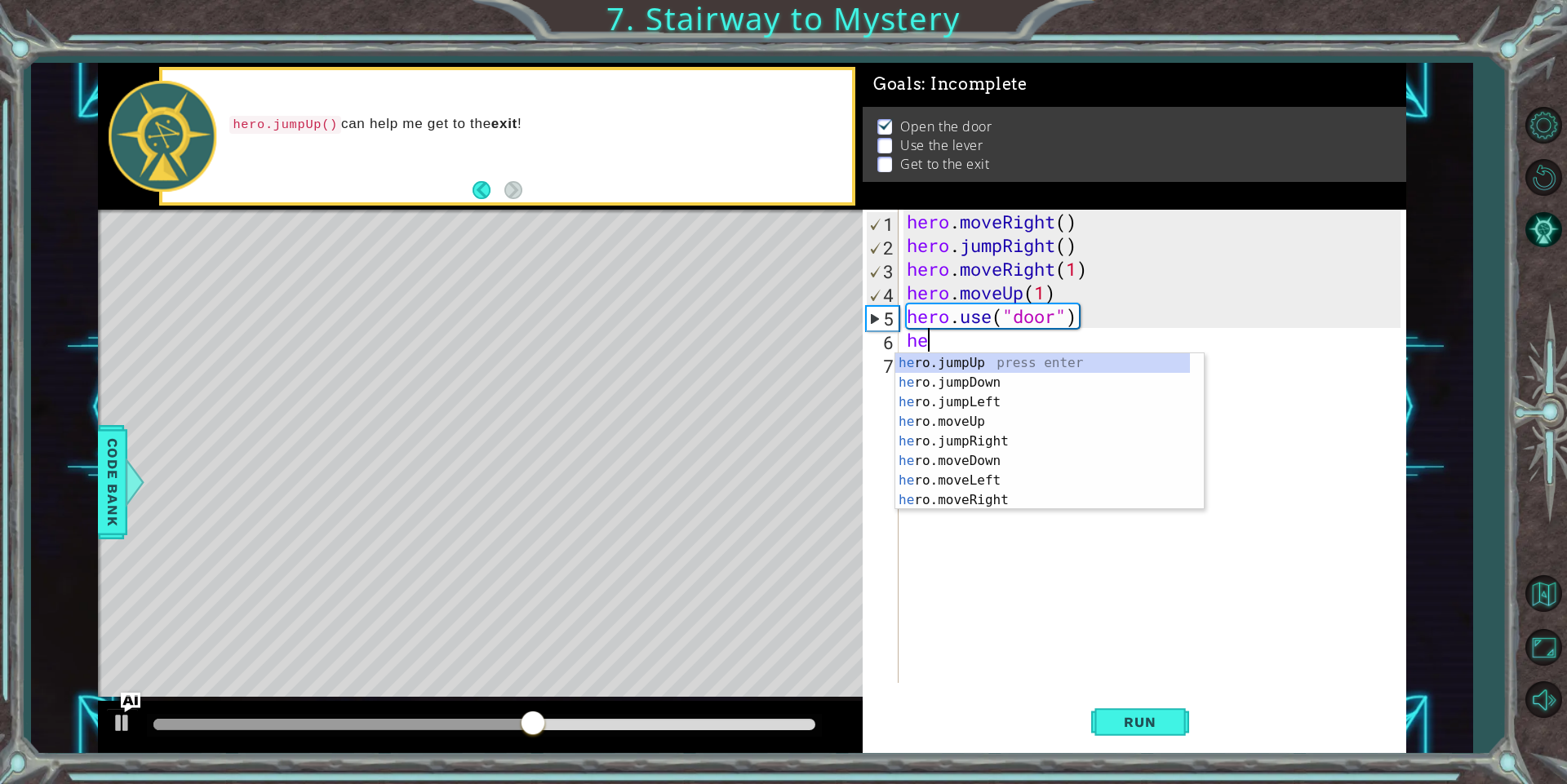
scroll to position [0, 1]
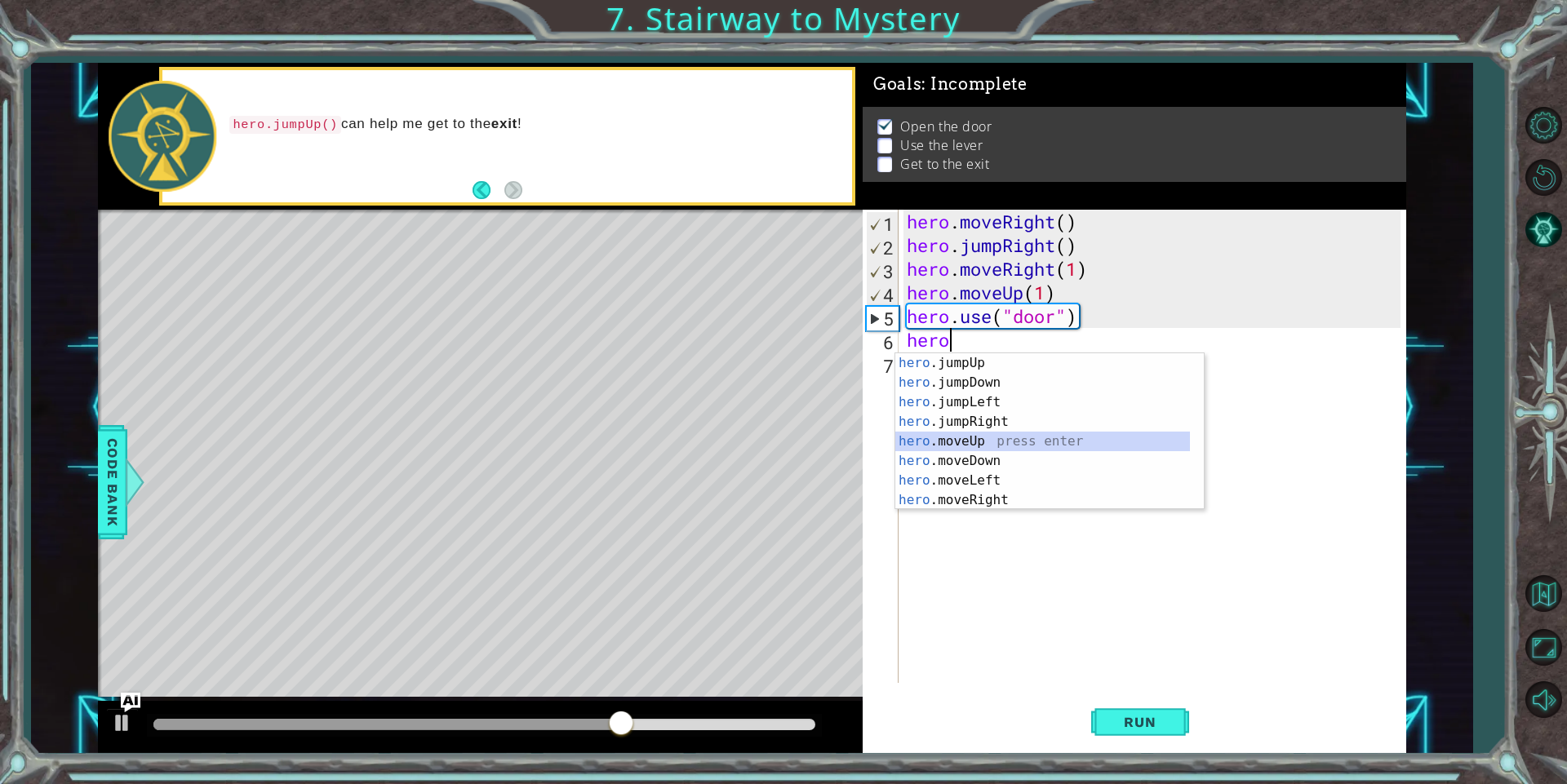
click at [997, 438] on div "hero .jumpUp press enter hero .jumpDown press enter hero .jumpLeft press enter …" at bounding box center [1042, 450] width 294 height 196
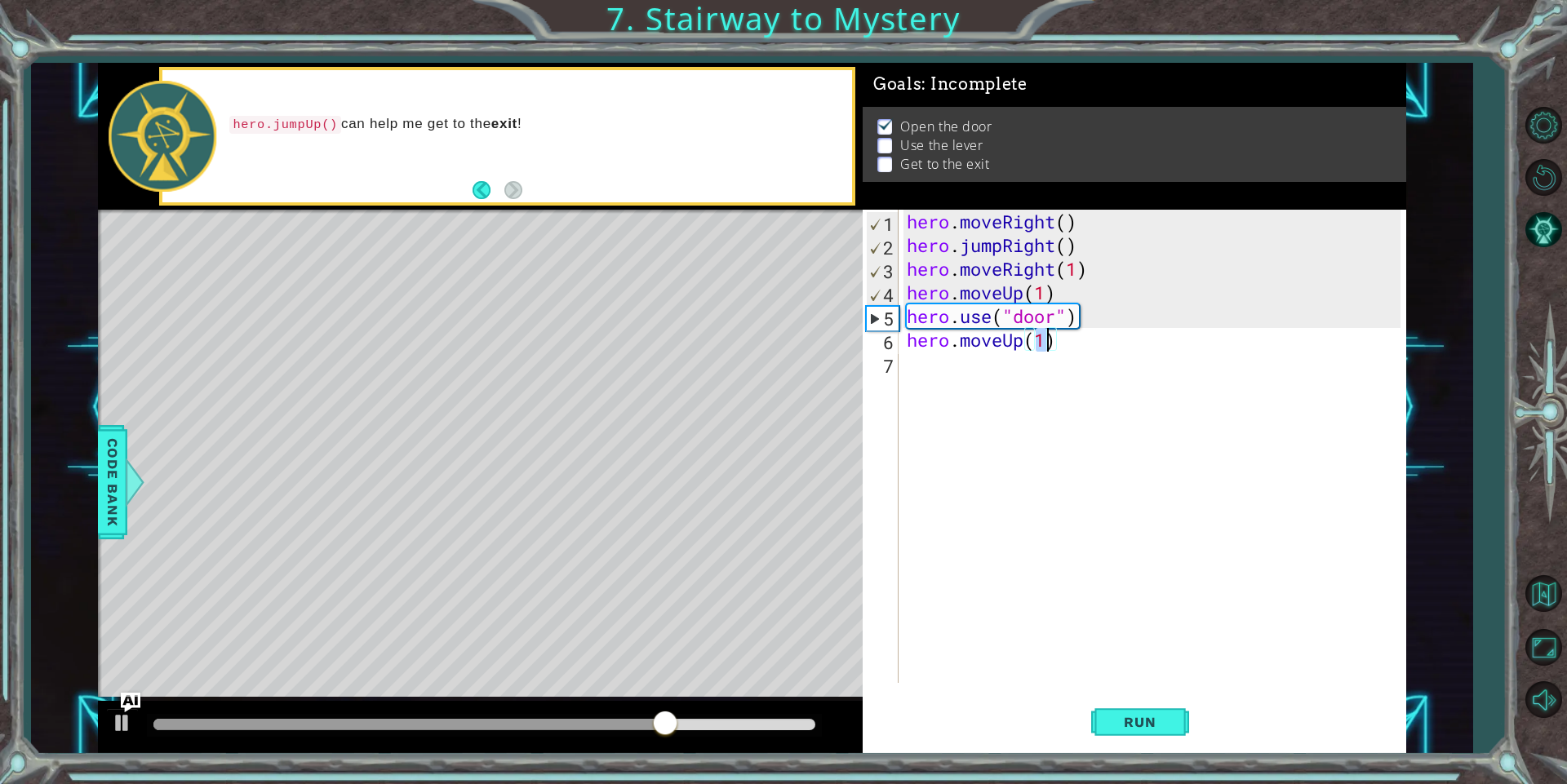
type textarea "hero.moveUp(2)"
click at [934, 373] on div "hero . moveRight ( ) hero . jumpRight ( ) hero . moveRight ( 1 ) hero . moveUp …" at bounding box center [1155, 469] width 505 height 520
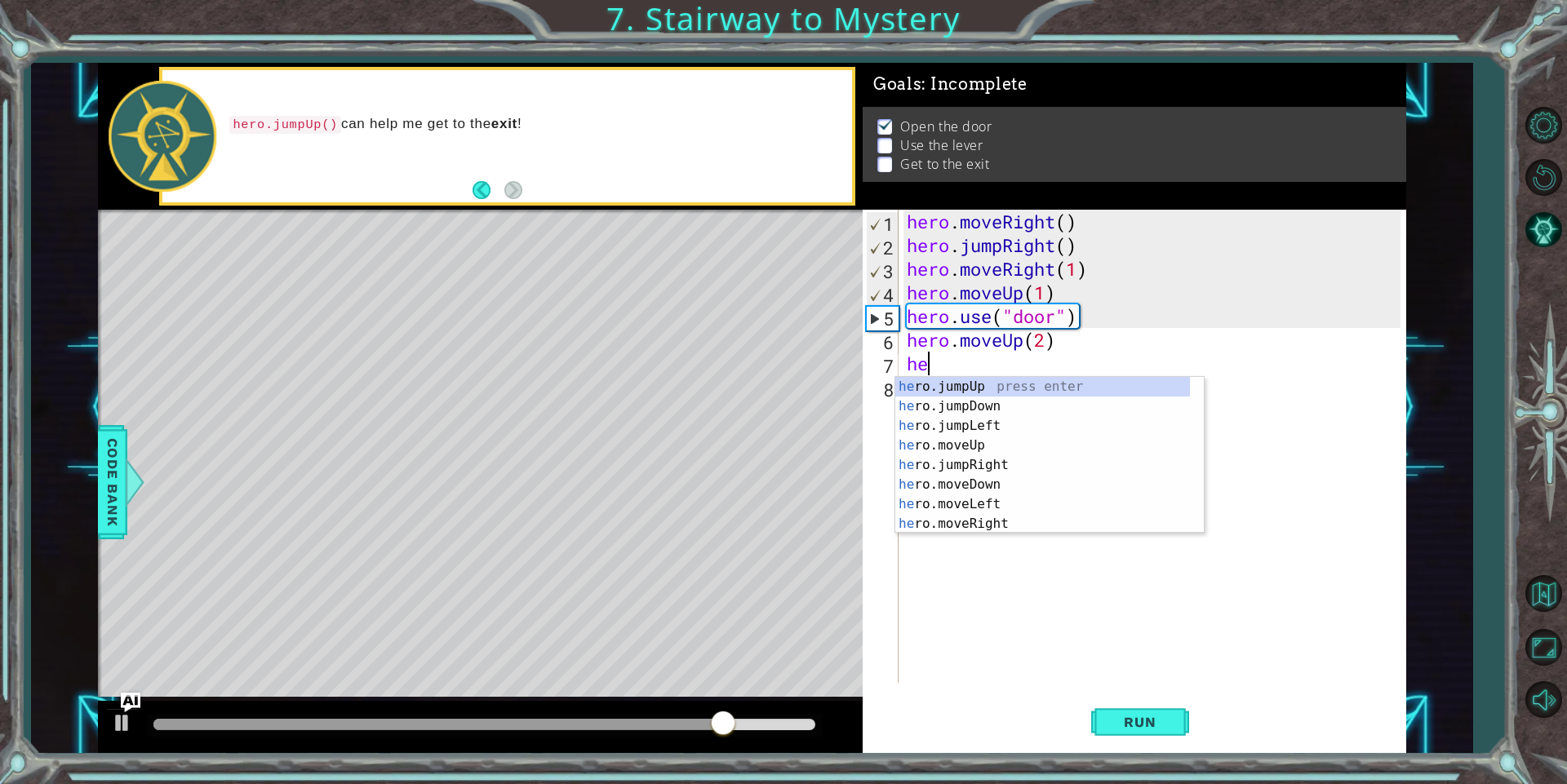
scroll to position [0, 1]
type textarea "hero"
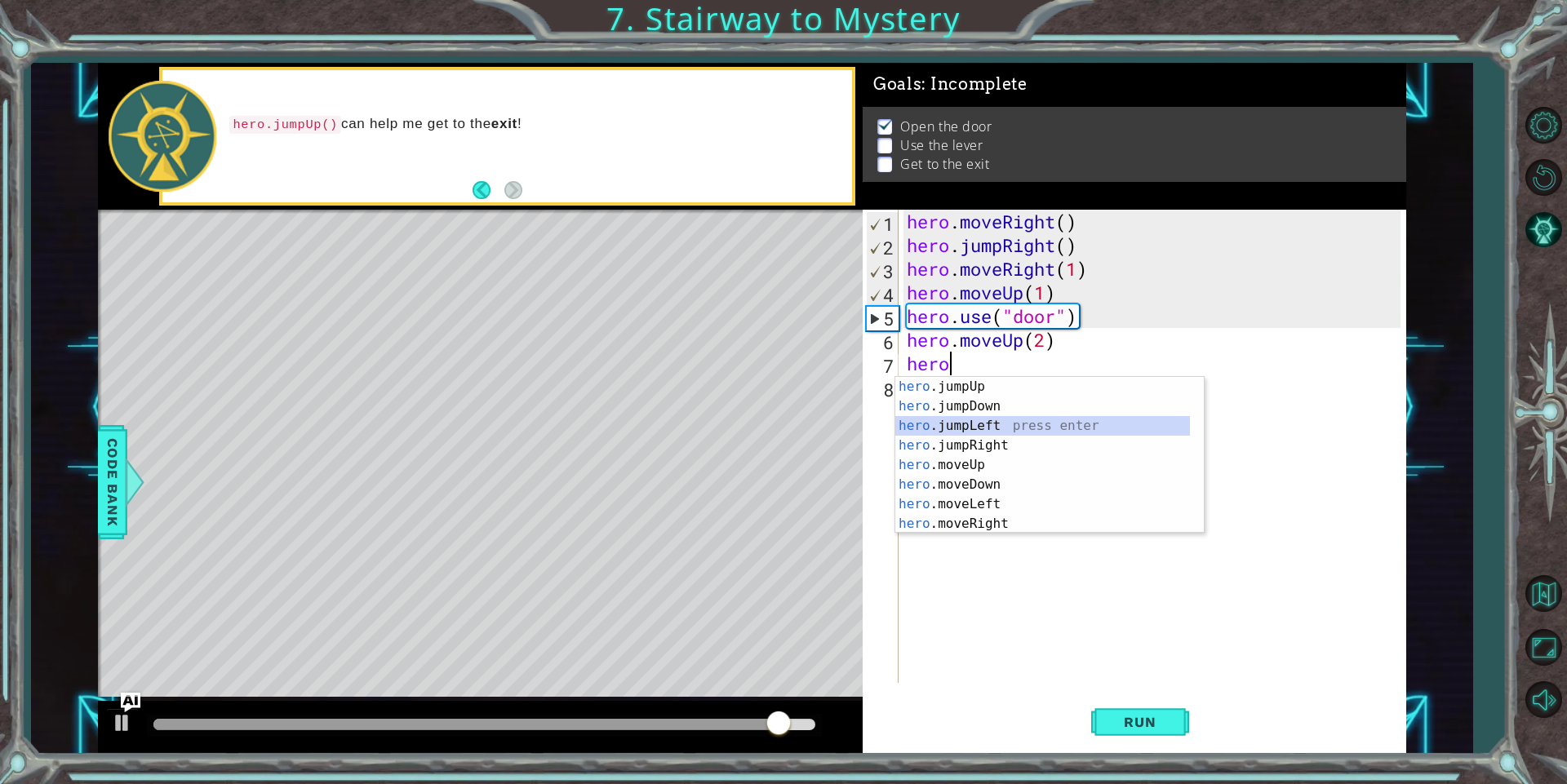
click at [922, 428] on div "hero .jumpUp press enter hero .jumpDown press enter hero .jumpLeft press enter …" at bounding box center [1042, 474] width 294 height 196
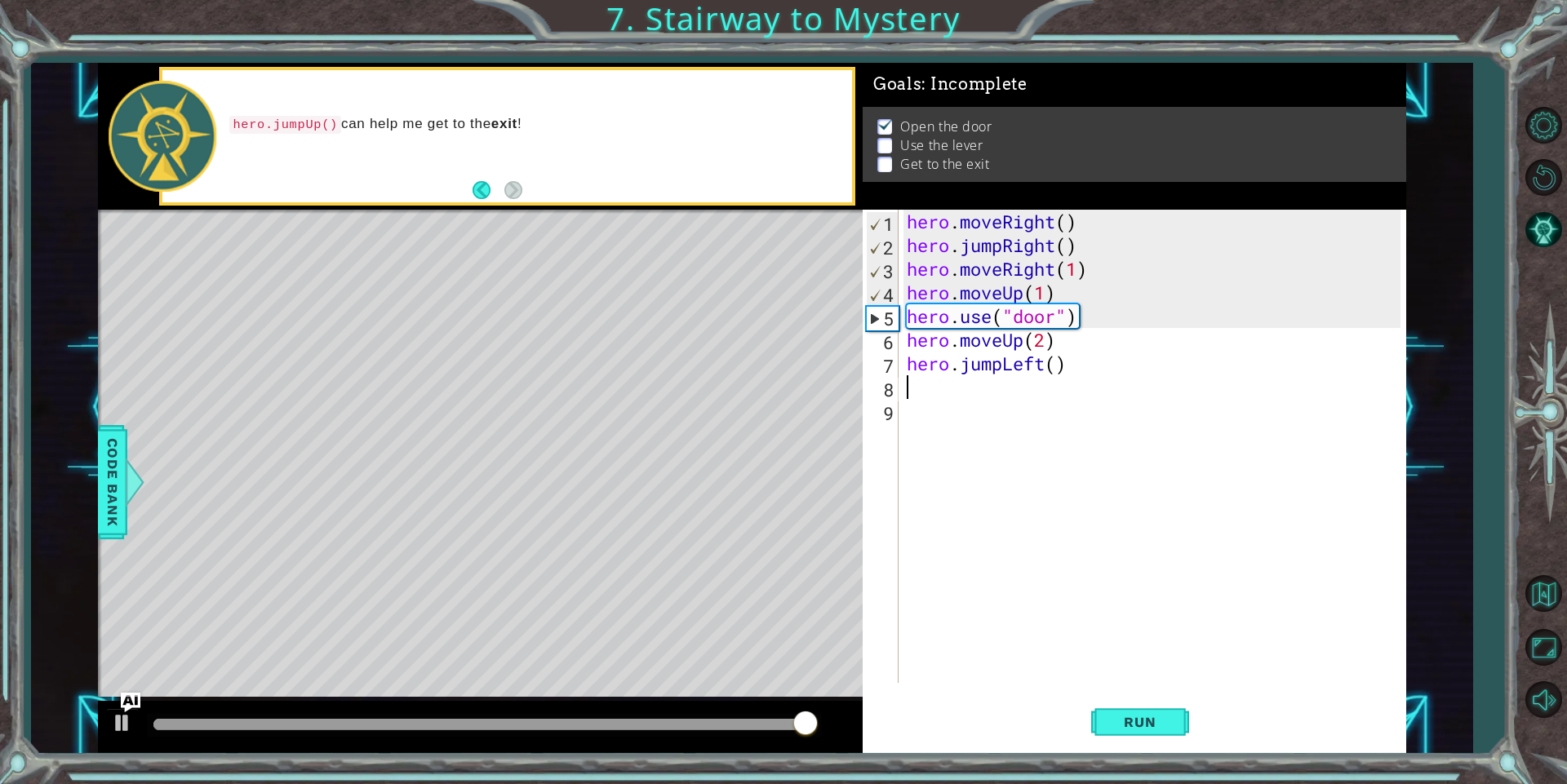
click at [1057, 367] on div "hero . moveRight ( ) hero . jumpRight ( ) hero . moveRight ( 1 ) hero . moveUp …" at bounding box center [1155, 469] width 505 height 520
type textarea "hero.jumpLeft()"
click at [927, 386] on div "hero . moveRight ( ) hero . jumpRight ( ) hero . moveRight ( 1 ) hero . moveUp …" at bounding box center [1155, 469] width 505 height 520
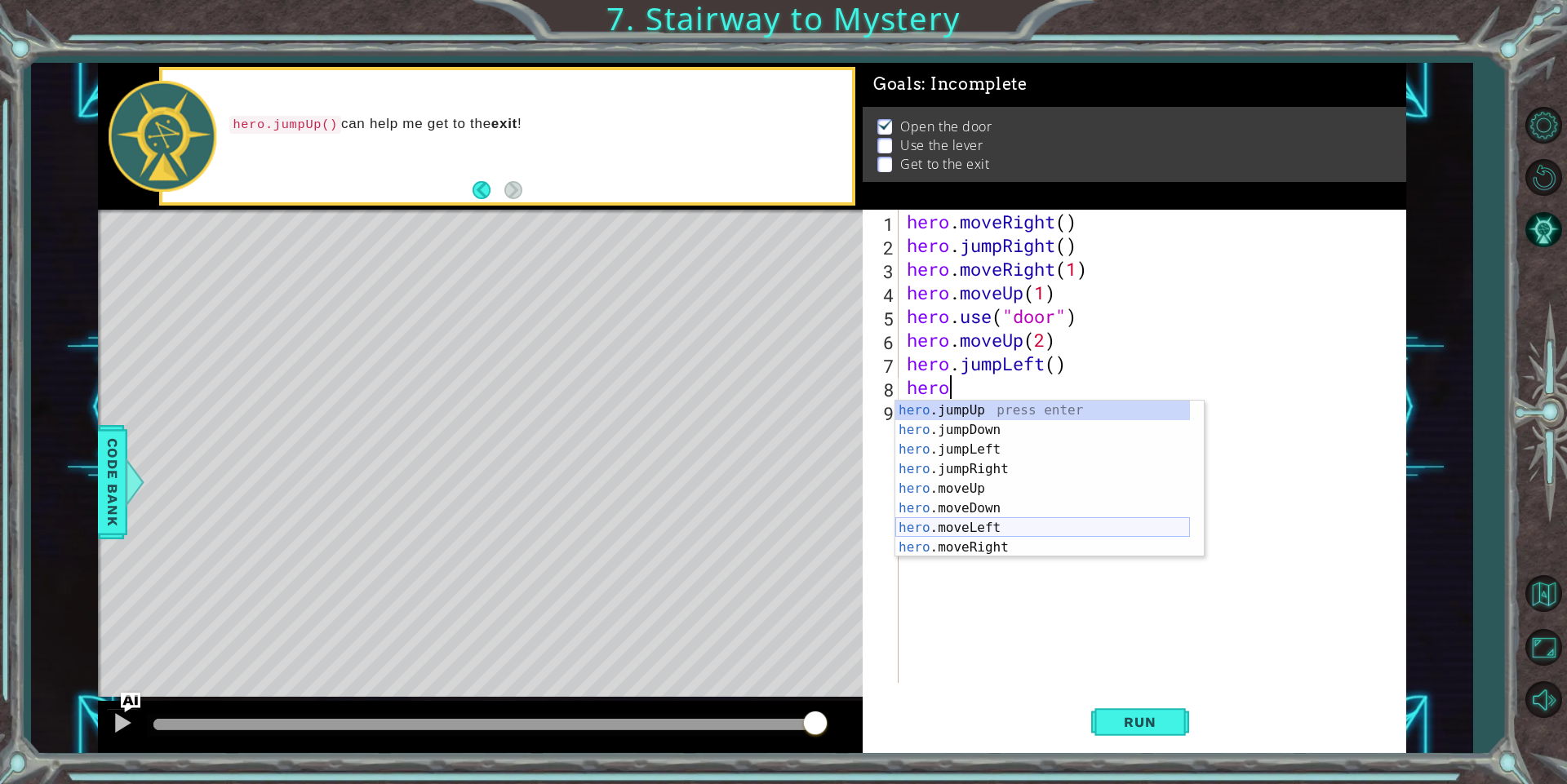
scroll to position [20, 0]
click at [1031, 541] on div "hero .jumpDown press enter hero .jumpLeft press enter hero .jumpRight press ent…" at bounding box center [1042, 498] width 294 height 196
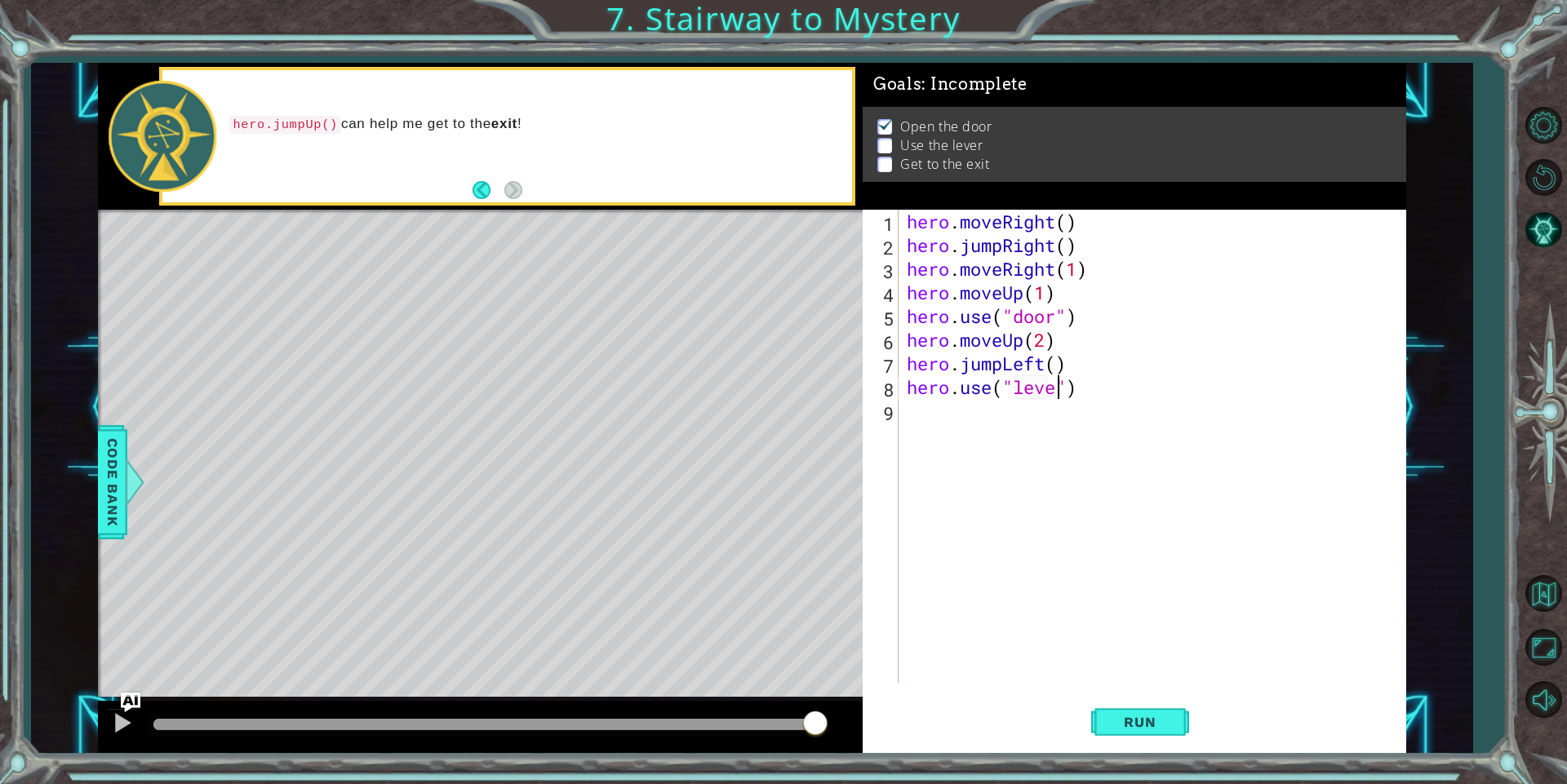
scroll to position [0, 8]
click at [1130, 712] on button "Run" at bounding box center [1139, 722] width 98 height 54
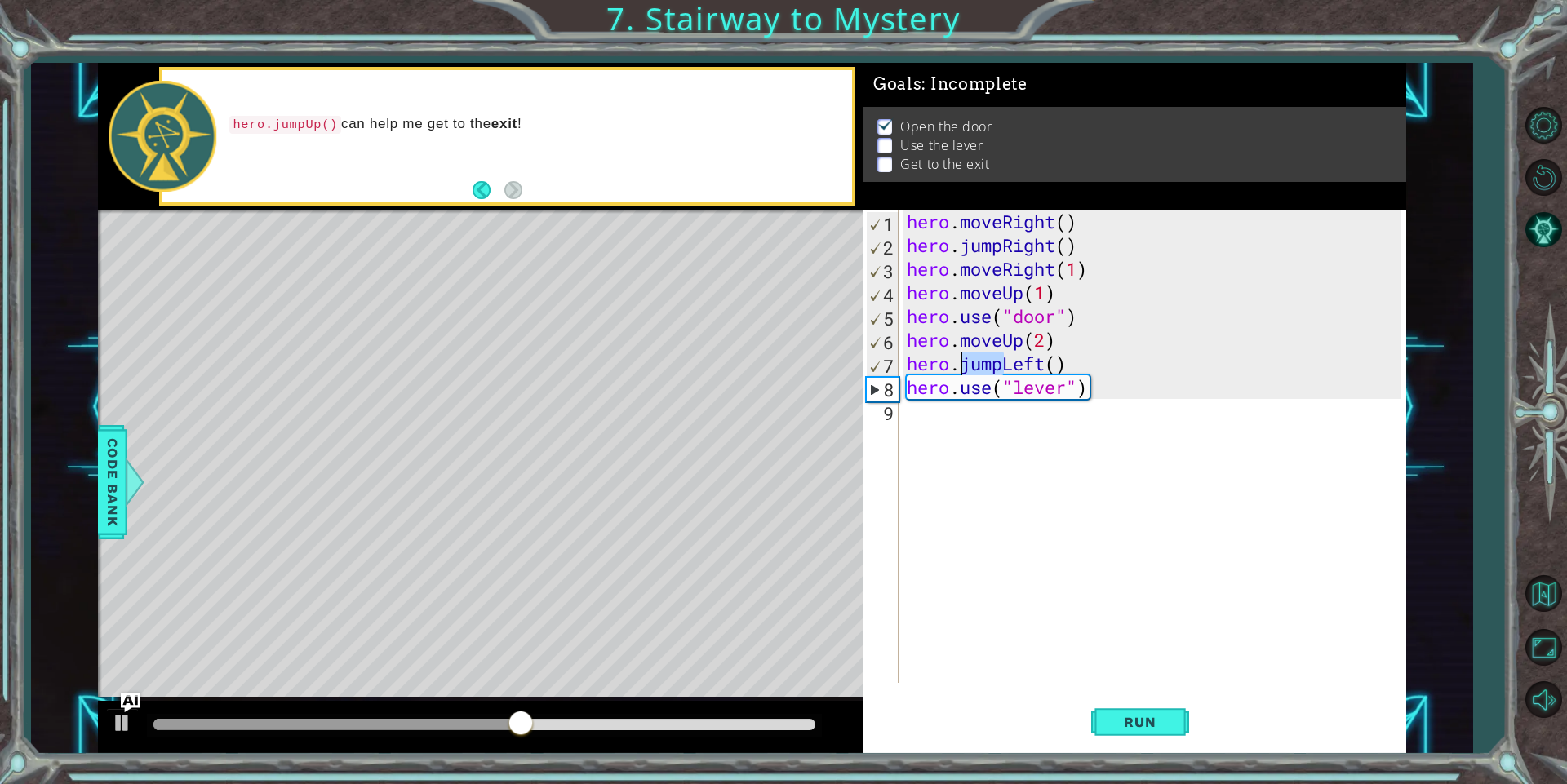
drag, startPoint x: 1000, startPoint y: 367, endPoint x: 958, endPoint y: 365, distance: 42.0
click at [958, 365] on div "hero . moveRight ( ) hero . jumpRight ( ) hero . moveRight ( 1 ) hero . moveUp …" at bounding box center [1155, 469] width 505 height 520
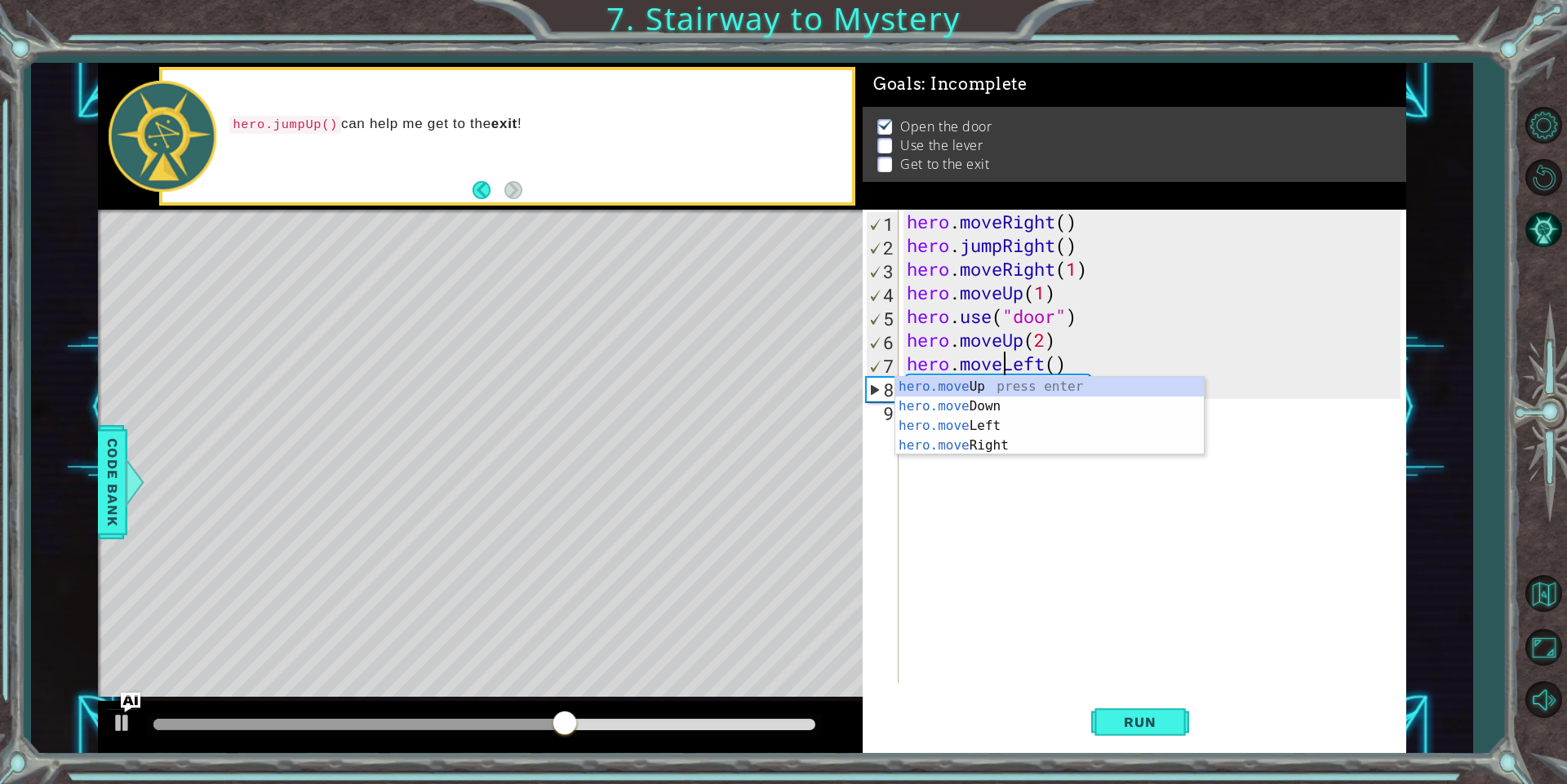
scroll to position [0, 5]
type textarea "hero.moveLeft()"
drag, startPoint x: 1148, startPoint y: 724, endPoint x: 1148, endPoint y: 712, distance: 12.0
click at [1148, 720] on span "Run" at bounding box center [1139, 721] width 65 height 16
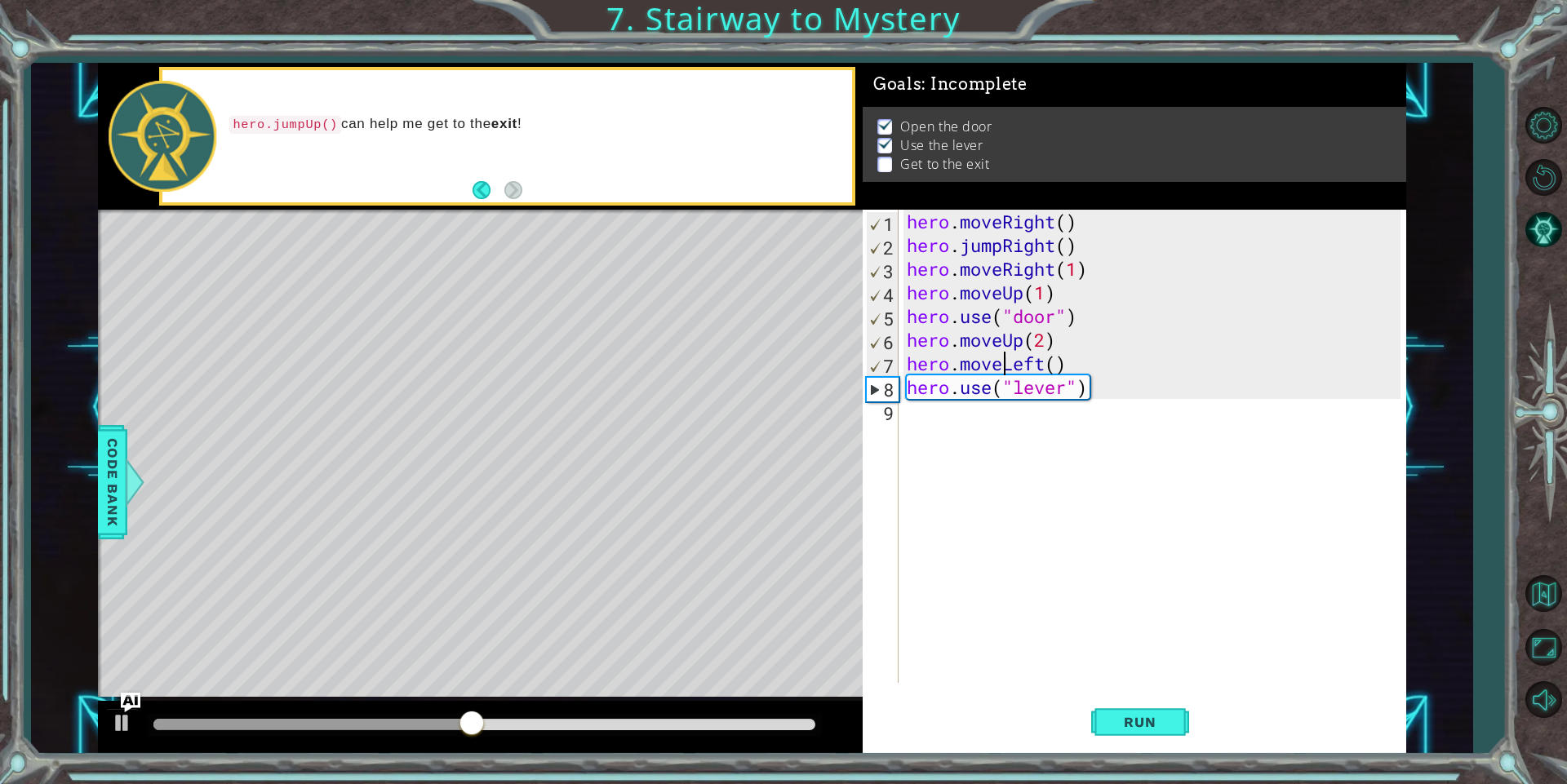
click at [942, 414] on div "hero . moveRight ( ) hero . jumpRight ( ) hero . moveRight ( 1 ) hero . moveUp …" at bounding box center [1155, 469] width 505 height 520
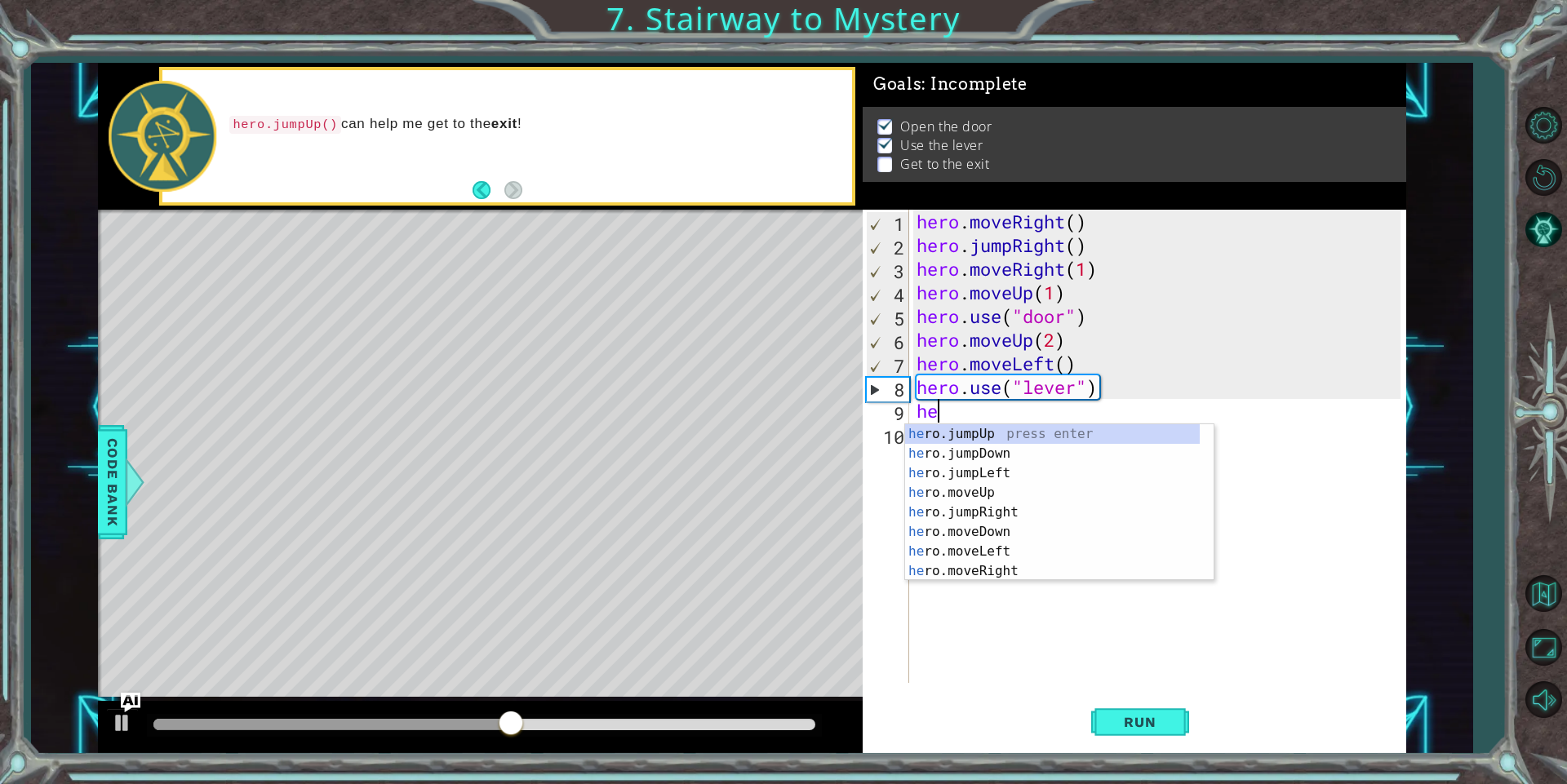
scroll to position [0, 1]
click at [1014, 547] on div "hero .jumpUp press enter hero .jumpDown press enter hero .jumpLeft press enter …" at bounding box center [1052, 522] width 294 height 196
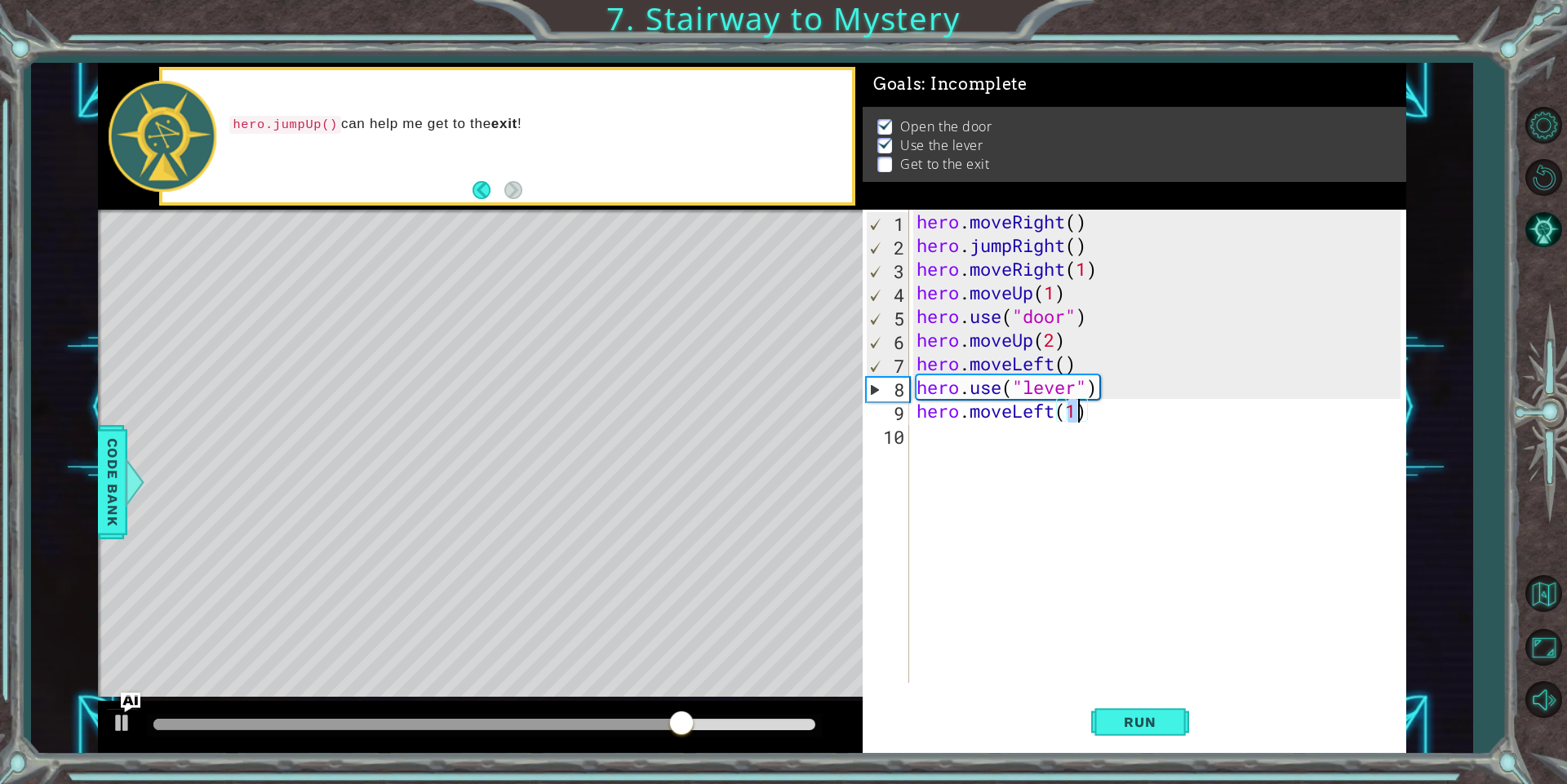
type textarea "hero.moveLeft(2)"
click at [1007, 424] on div "hero . moveRight ( ) hero . jumpRight ( ) hero . moveRight ( 1 ) hero . moveUp …" at bounding box center [1161, 469] width 495 height 520
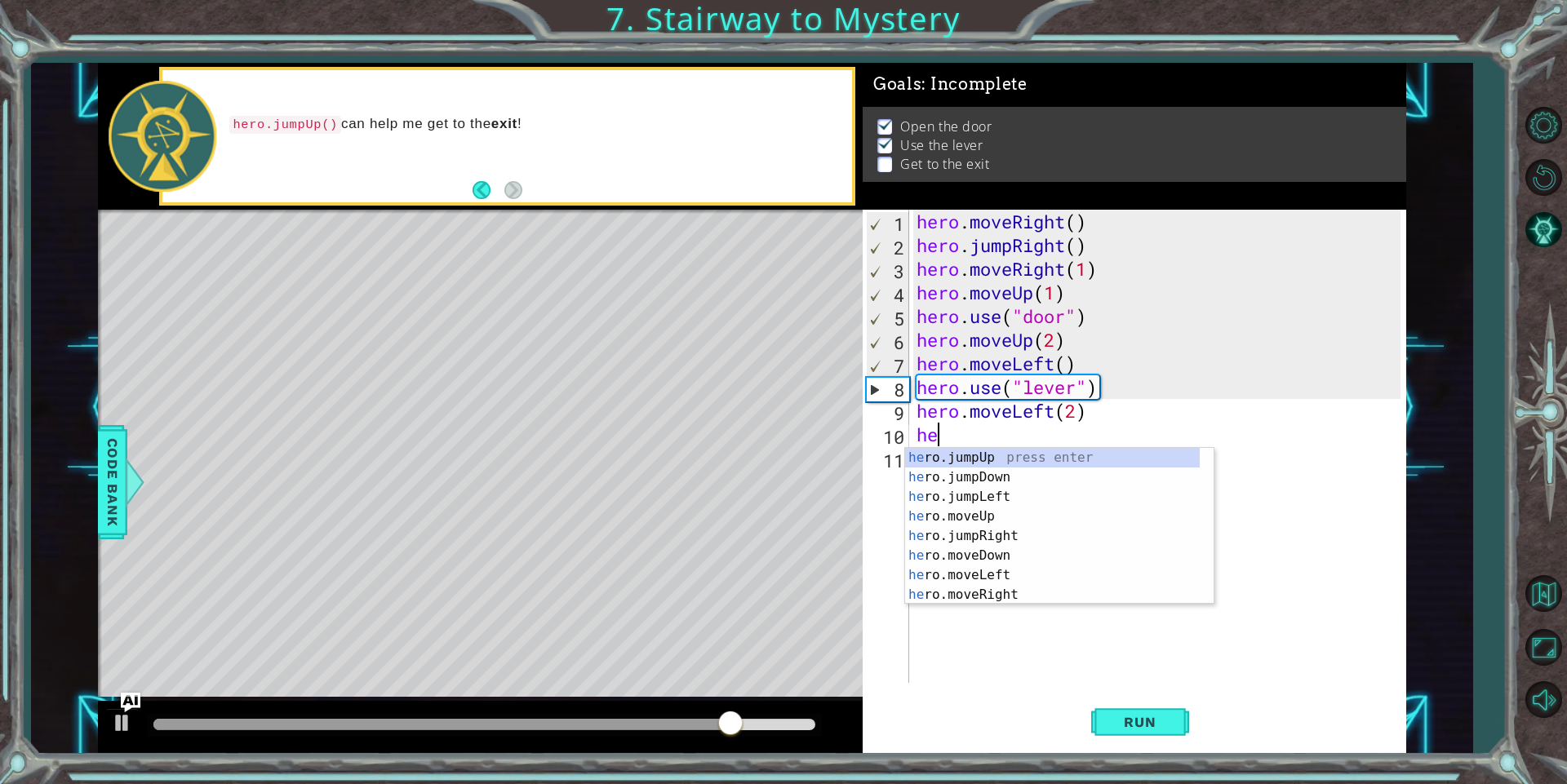
scroll to position [0, 1]
type textarea "hero"
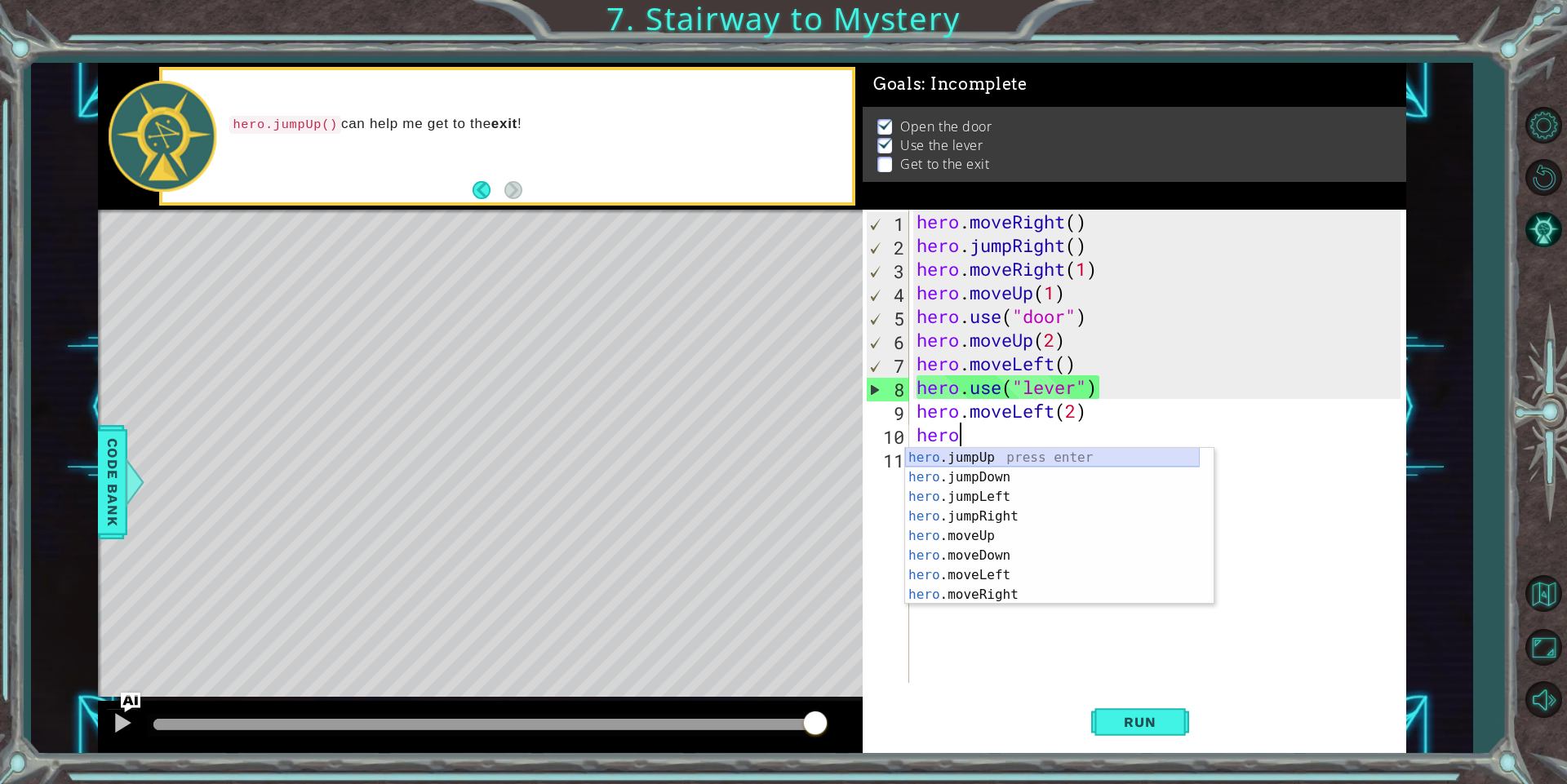
click at [1055, 448] on div "hero .jumpUp press enter hero .jumpDown press enter hero .jumpLeft press enter …" at bounding box center [1052, 545] width 294 height 196
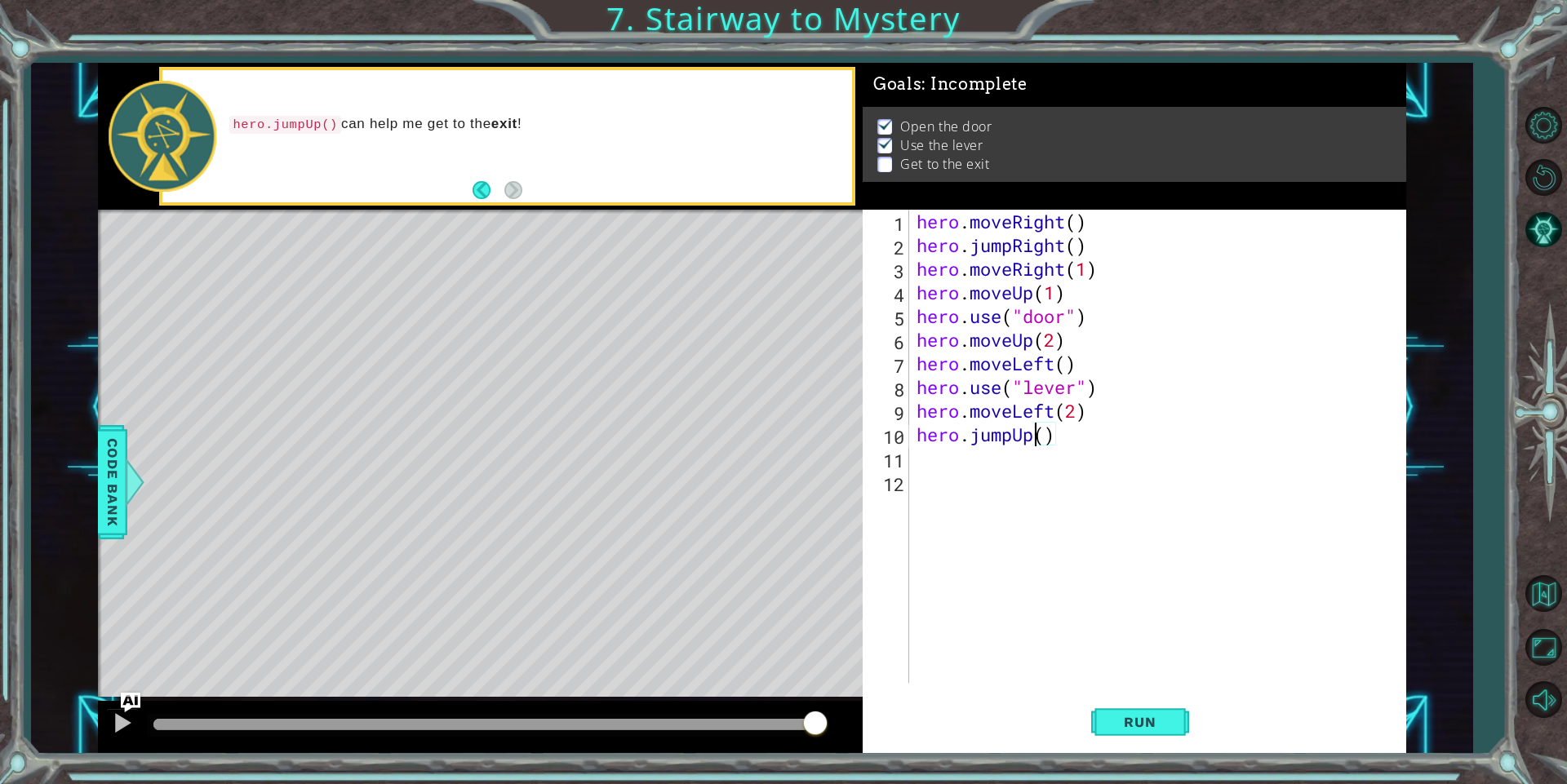
click at [1037, 434] on div "hero . moveRight ( ) hero . jumpRight ( ) hero . moveRight ( 1 ) hero . moveUp …" at bounding box center [1161, 469] width 495 height 520
click at [1170, 721] on span "Run" at bounding box center [1139, 721] width 65 height 16
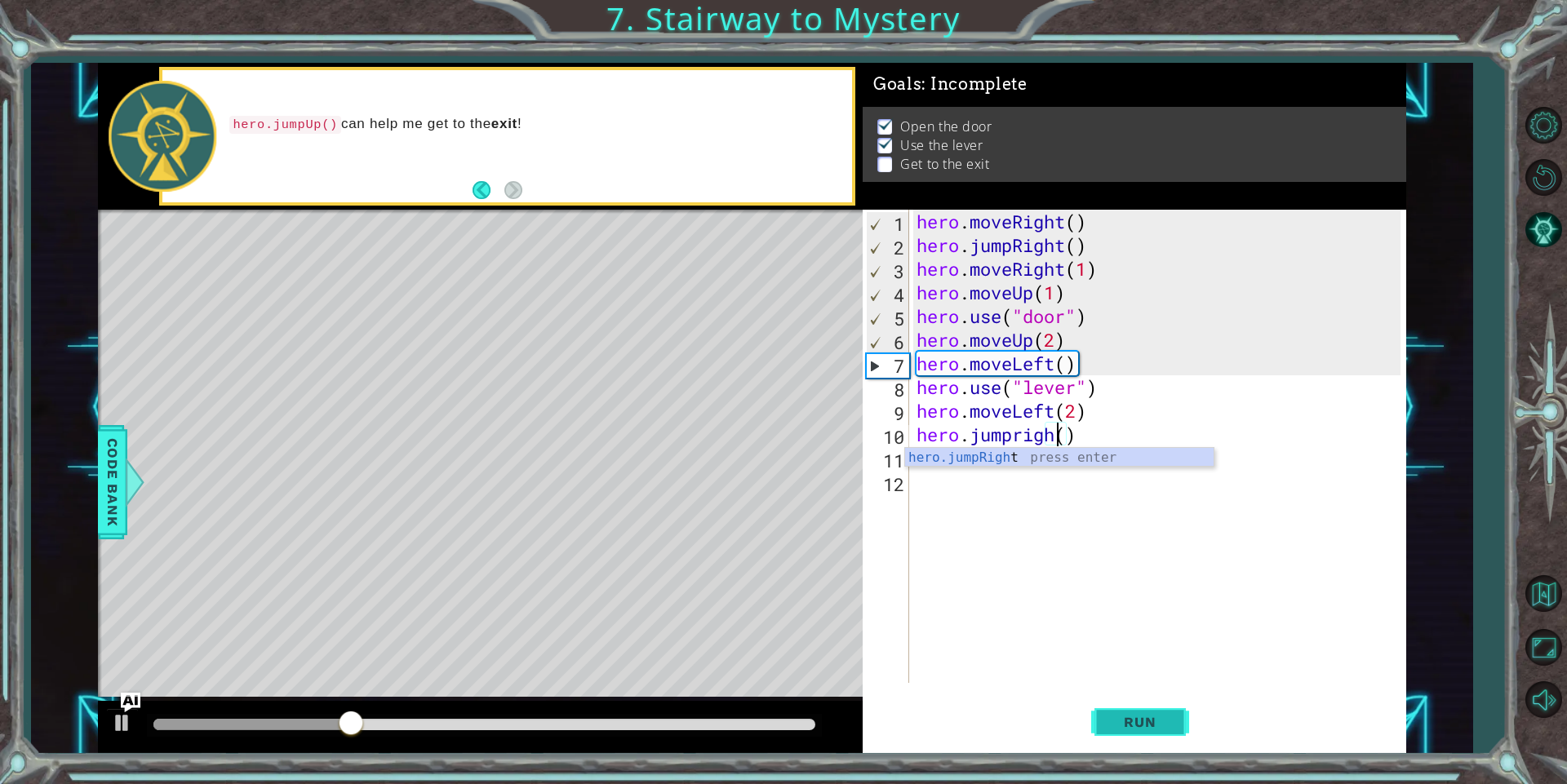
type textarea "hero.jumpright()"
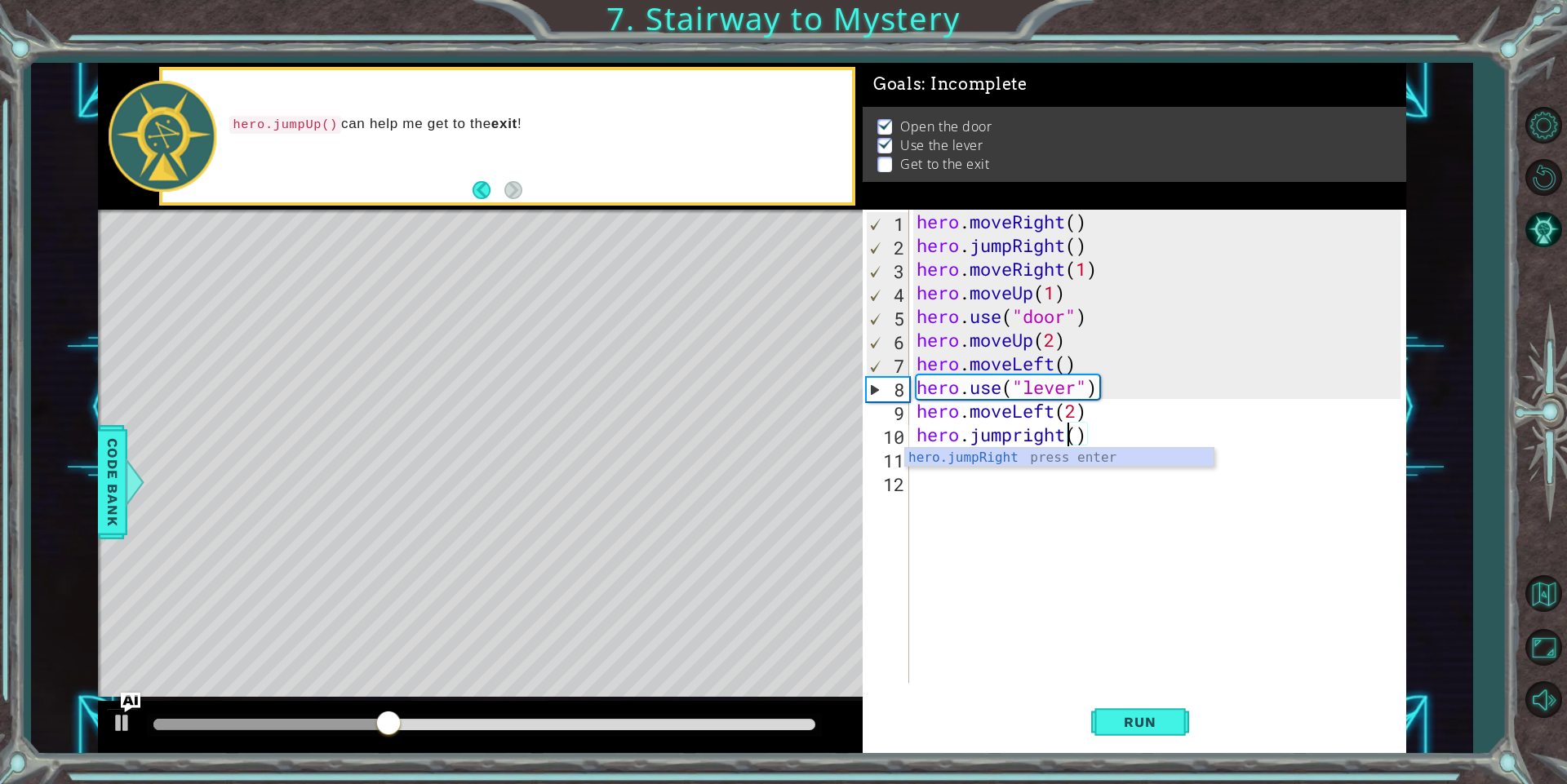
click at [945, 532] on div "hero . moveRight ( ) hero . jumpRight ( ) hero . moveRight ( 1 ) hero . moveUp …" at bounding box center [1161, 469] width 495 height 520
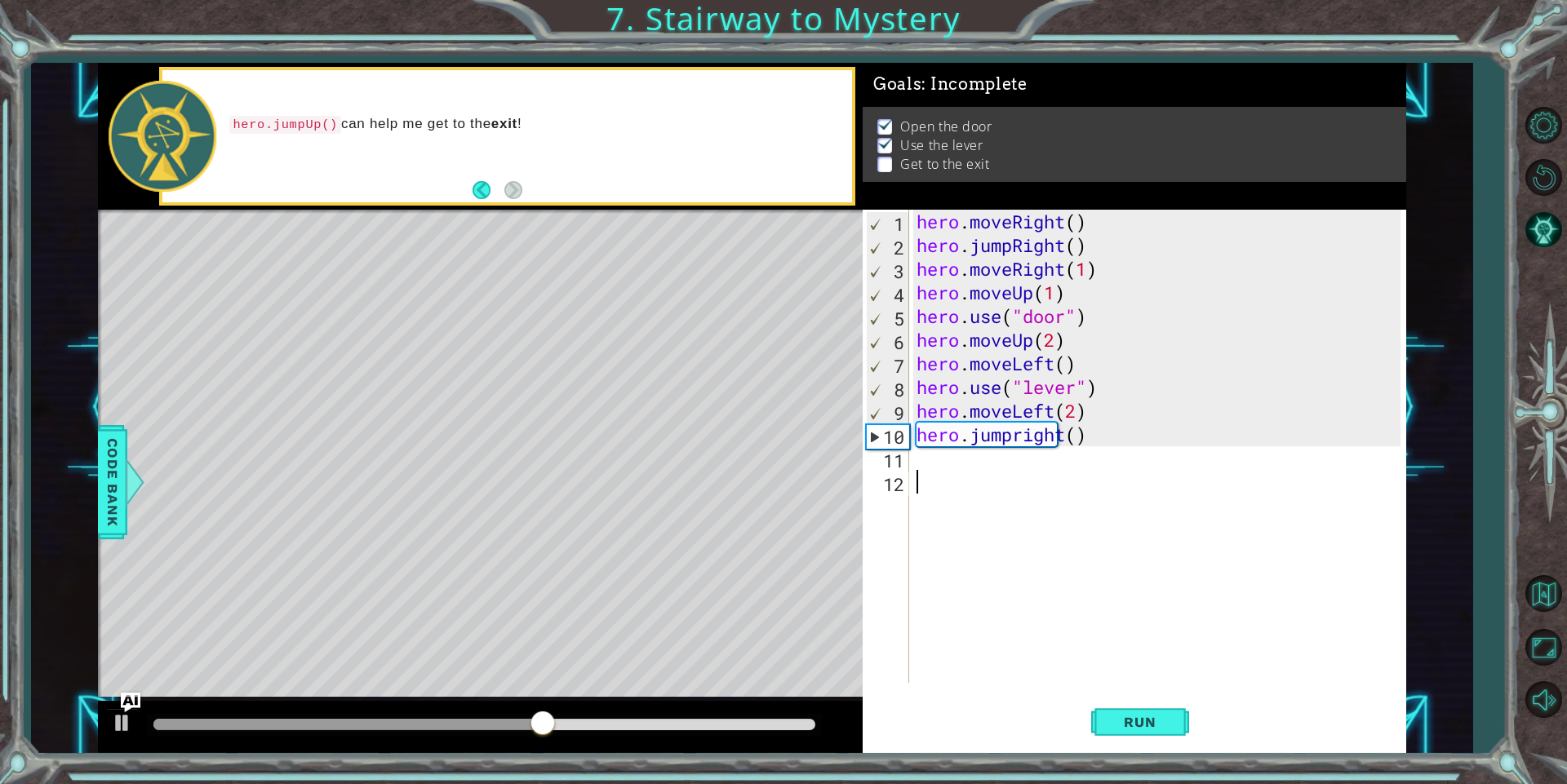
click at [921, 472] on div "hero . moveRight ( ) hero . jumpRight ( ) hero . moveRight ( 1 ) hero . moveUp …" at bounding box center [1161, 469] width 495 height 520
click at [922, 455] on div "hero . moveRight ( ) hero . jumpRight ( ) hero . moveRight ( 1 ) hero . moveUp …" at bounding box center [1161, 469] width 495 height 520
type textarea "y"
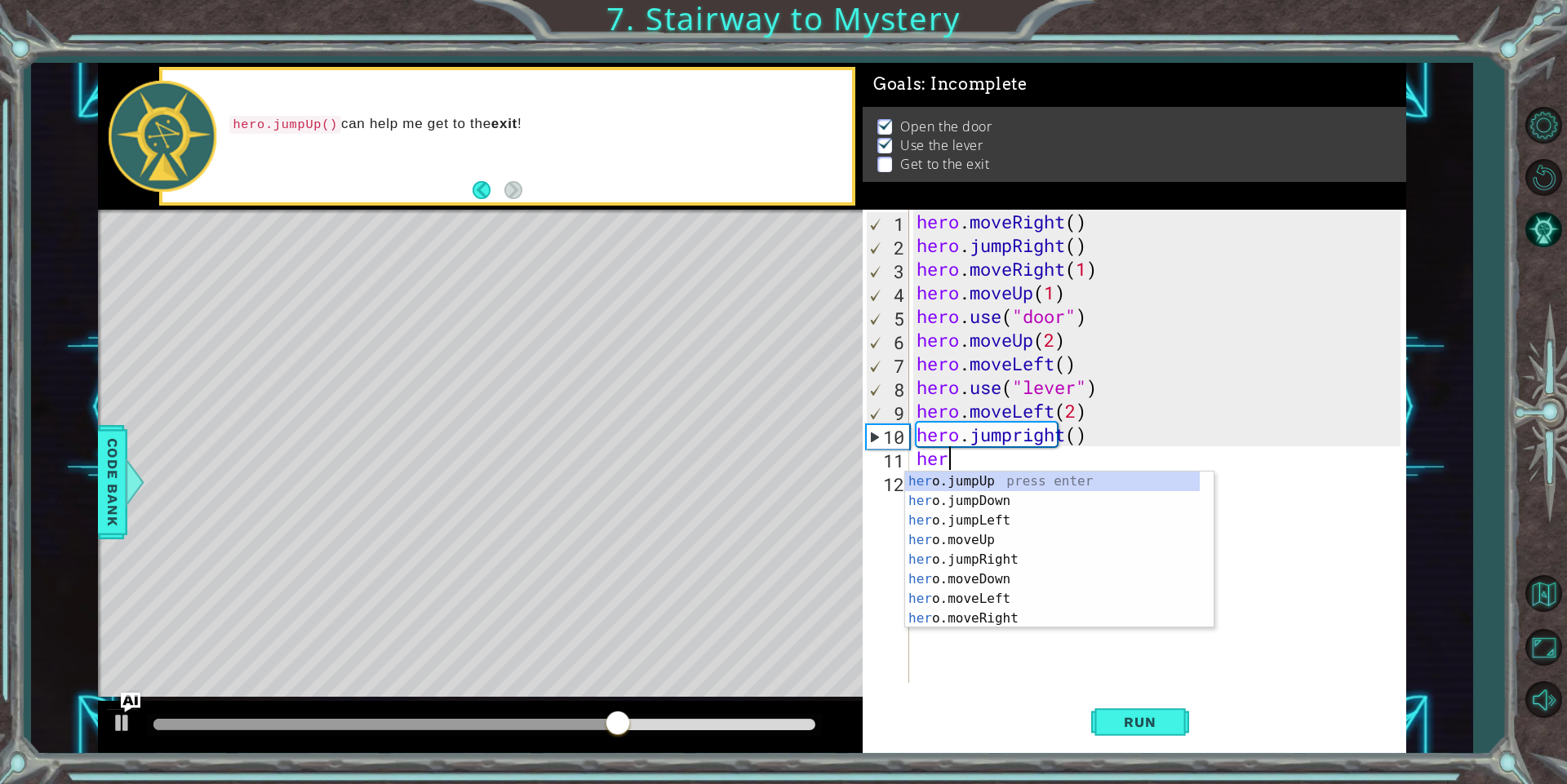
scroll to position [0, 1]
type textarea "hero"
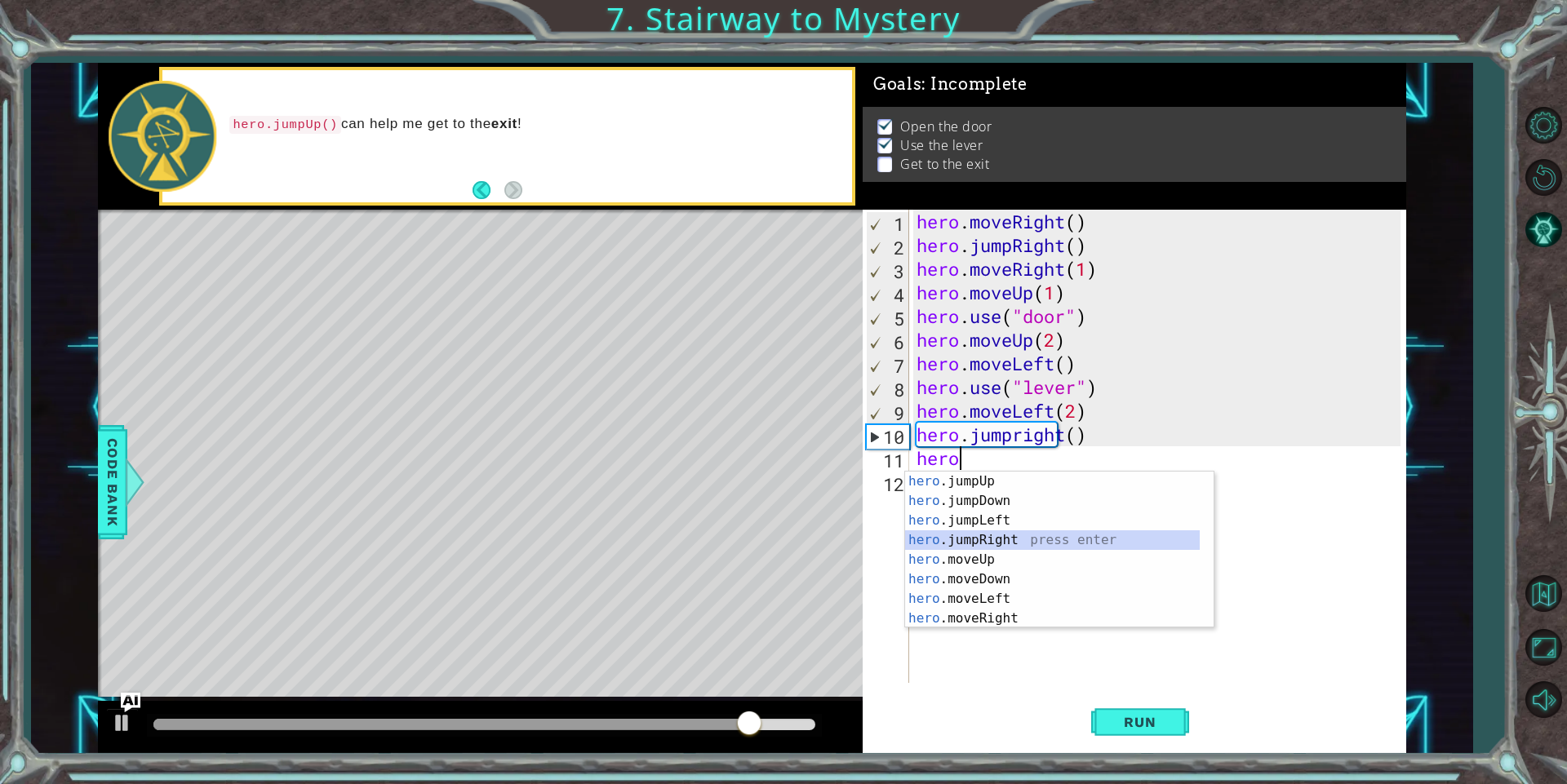
click at [997, 530] on div "hero .jumpUp press enter hero .jumpDown press enter hero .jumpLeft press enter …" at bounding box center [1052, 569] width 294 height 196
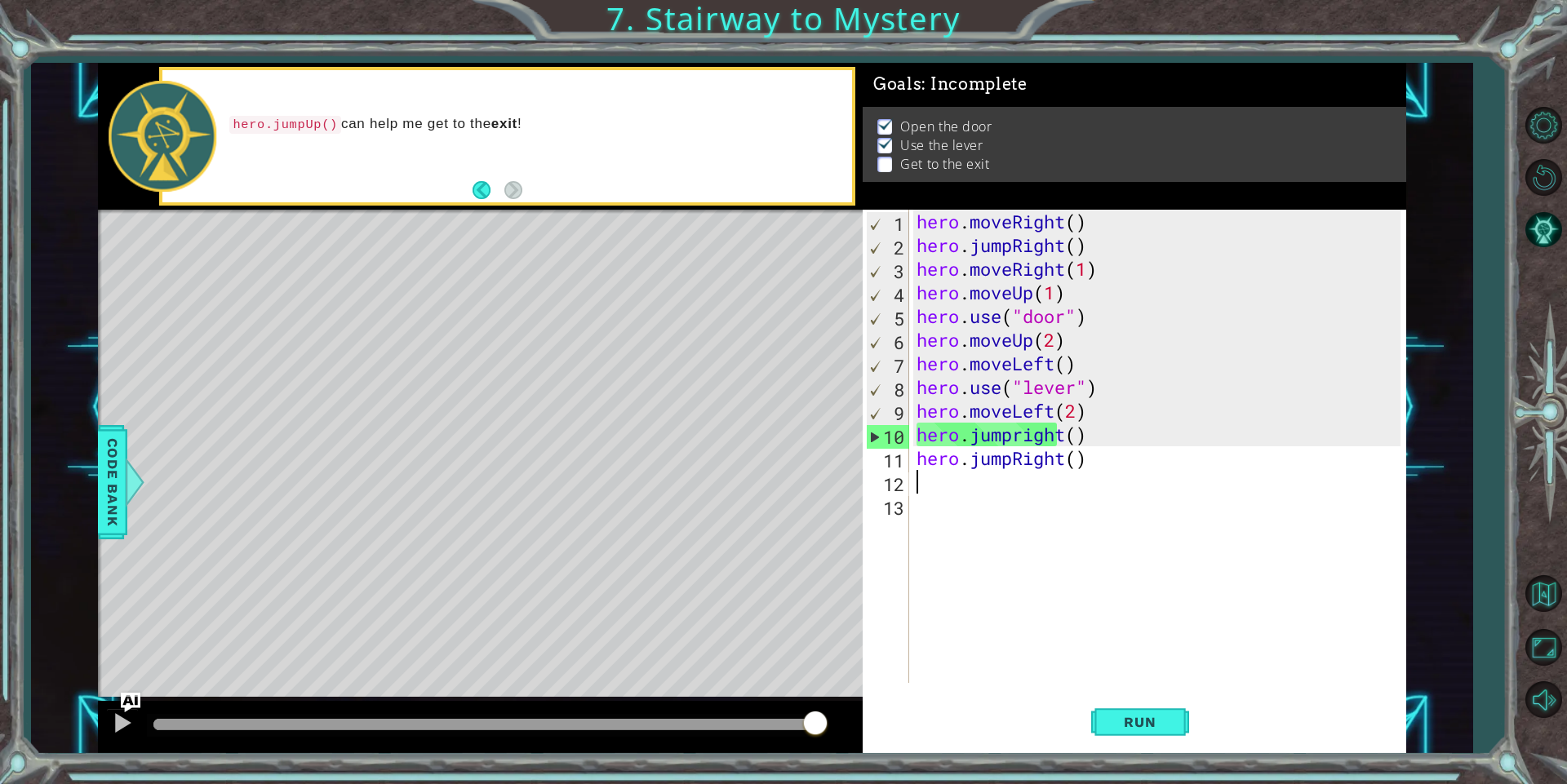
click at [1080, 459] on div "hero . moveRight ( ) hero . jumpRight ( ) hero . moveRight ( 1 ) hero . moveUp …" at bounding box center [1161, 469] width 495 height 520
type textarea "hero.jumpRight(2)"
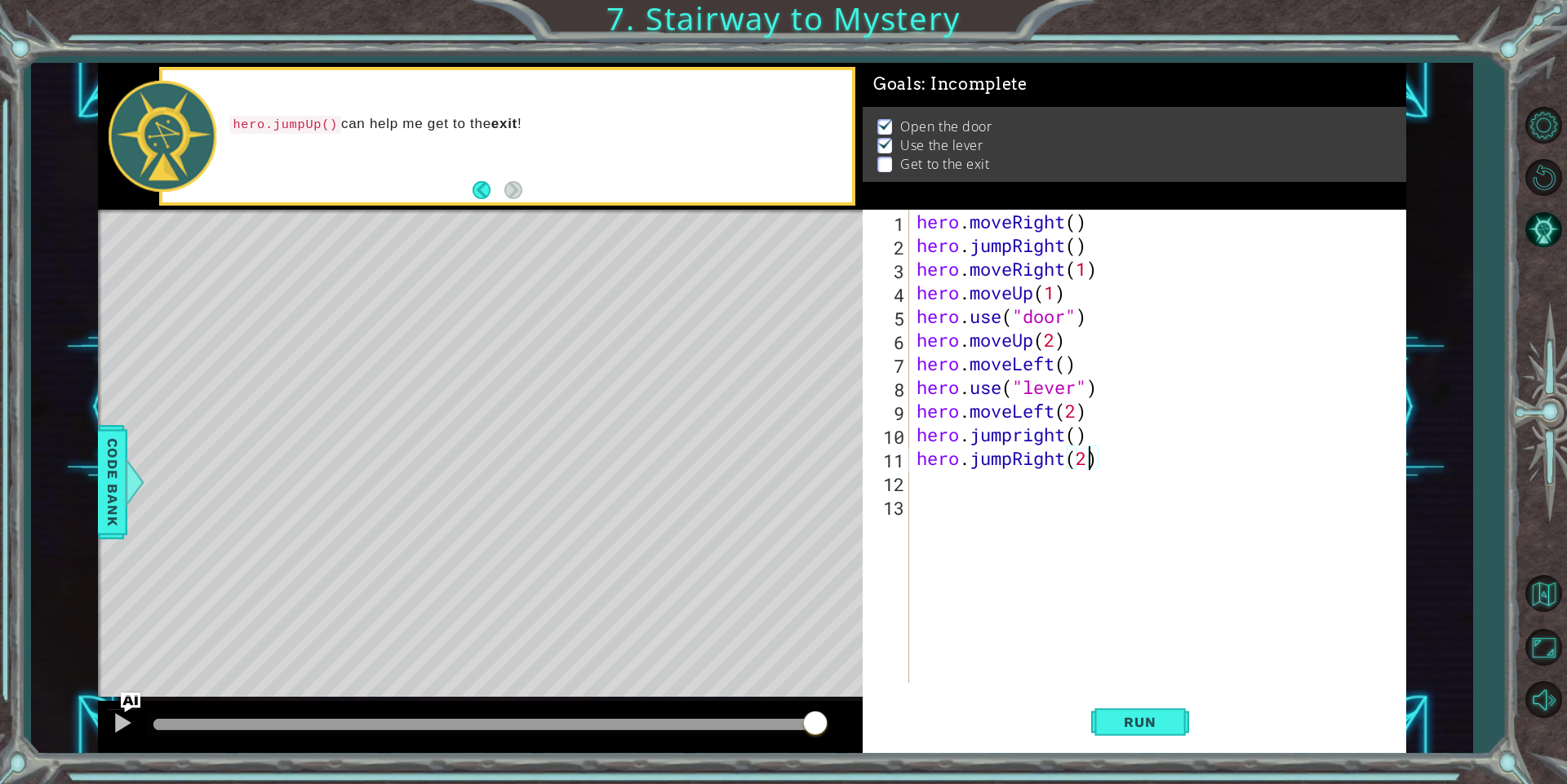
scroll to position [0, 8]
click at [949, 487] on div "hero . moveRight ( ) hero . jumpRight ( ) hero . moveRight ( 1 ) hero . moveUp …" at bounding box center [1161, 469] width 495 height 520
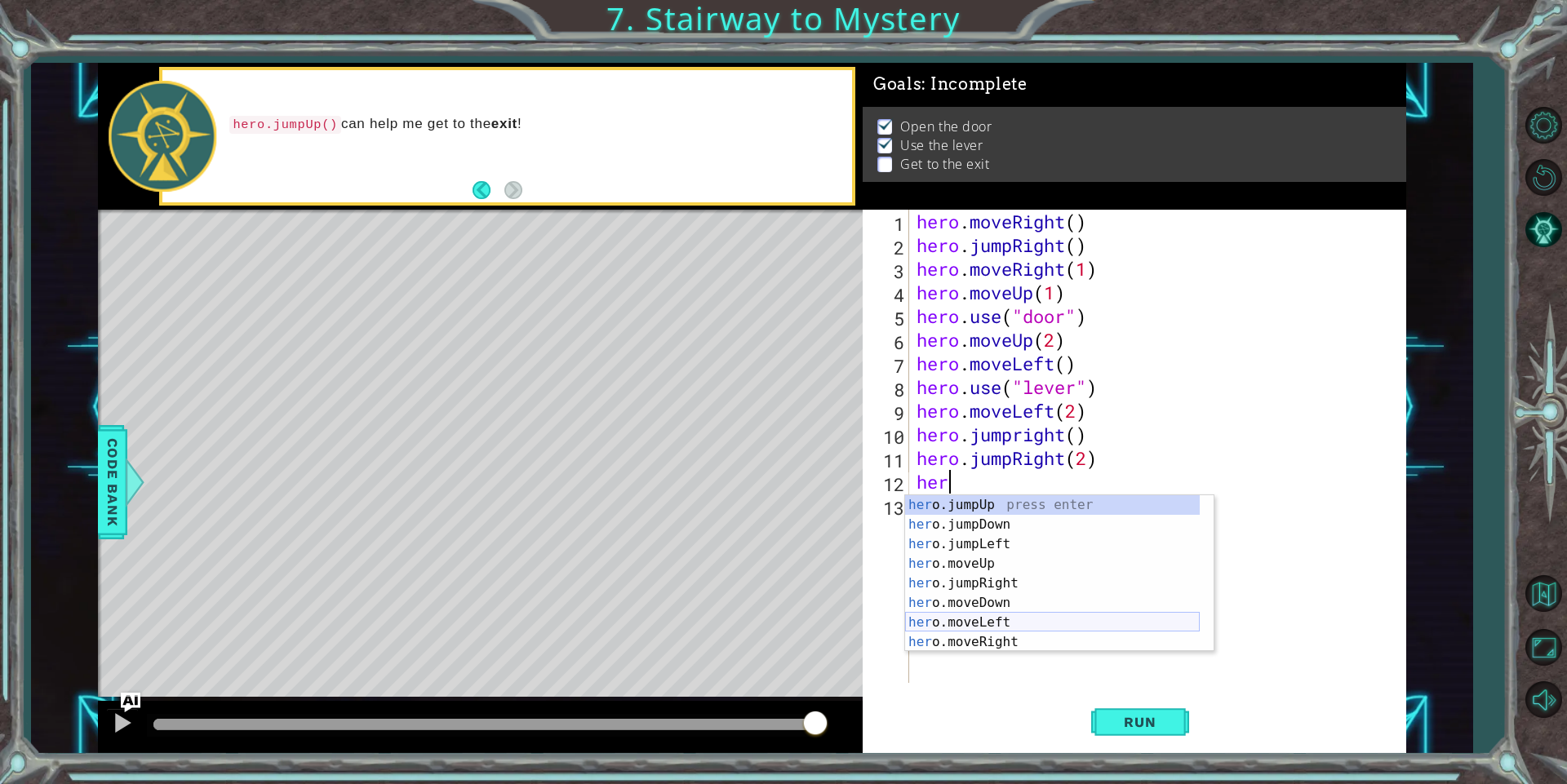
scroll to position [20, 0]
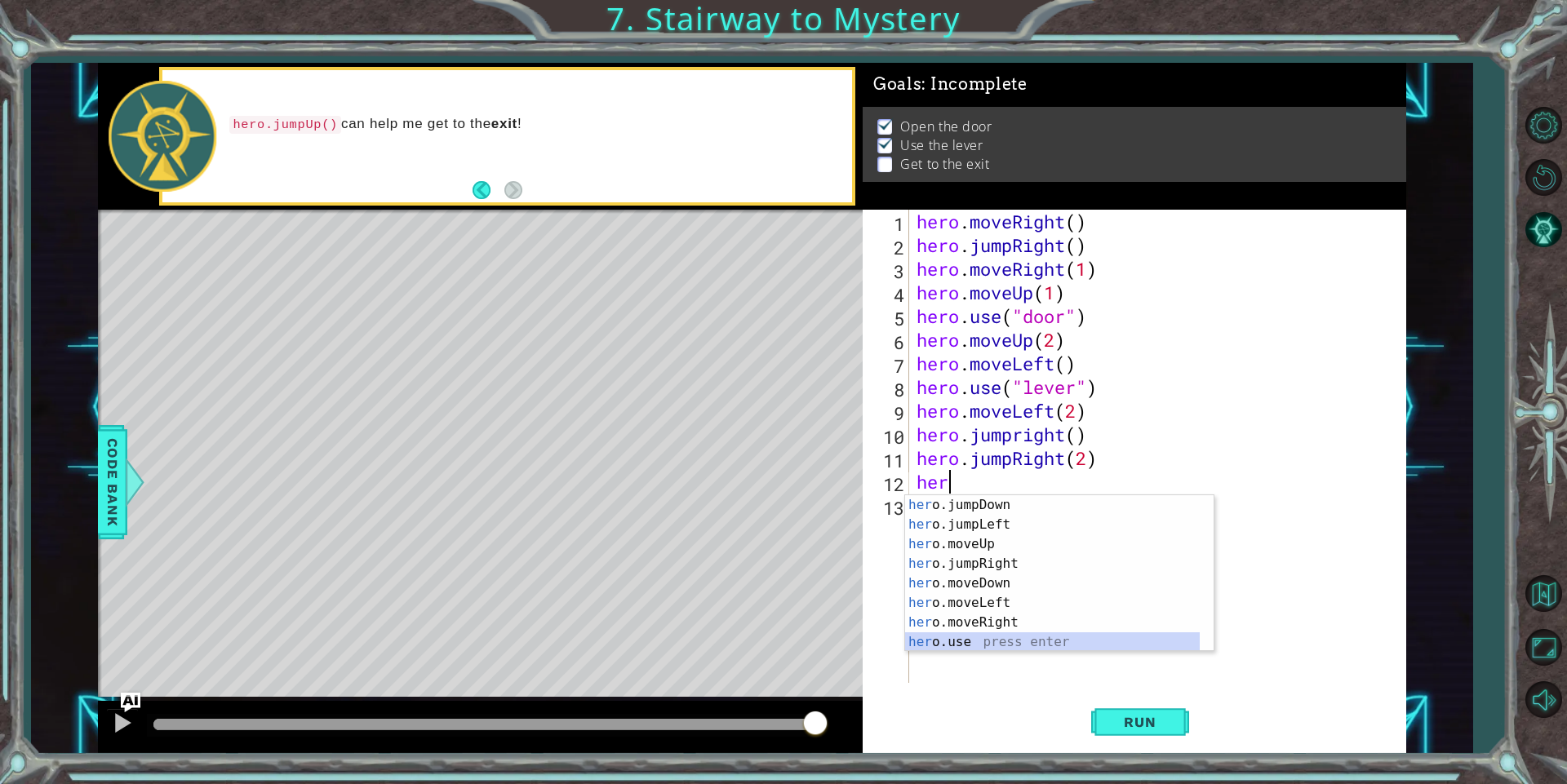
click at [1001, 642] on div "her o.jumpDown press enter her o.jumpLeft press enter her o.moveUp press enter …" at bounding box center [1052, 593] width 294 height 196
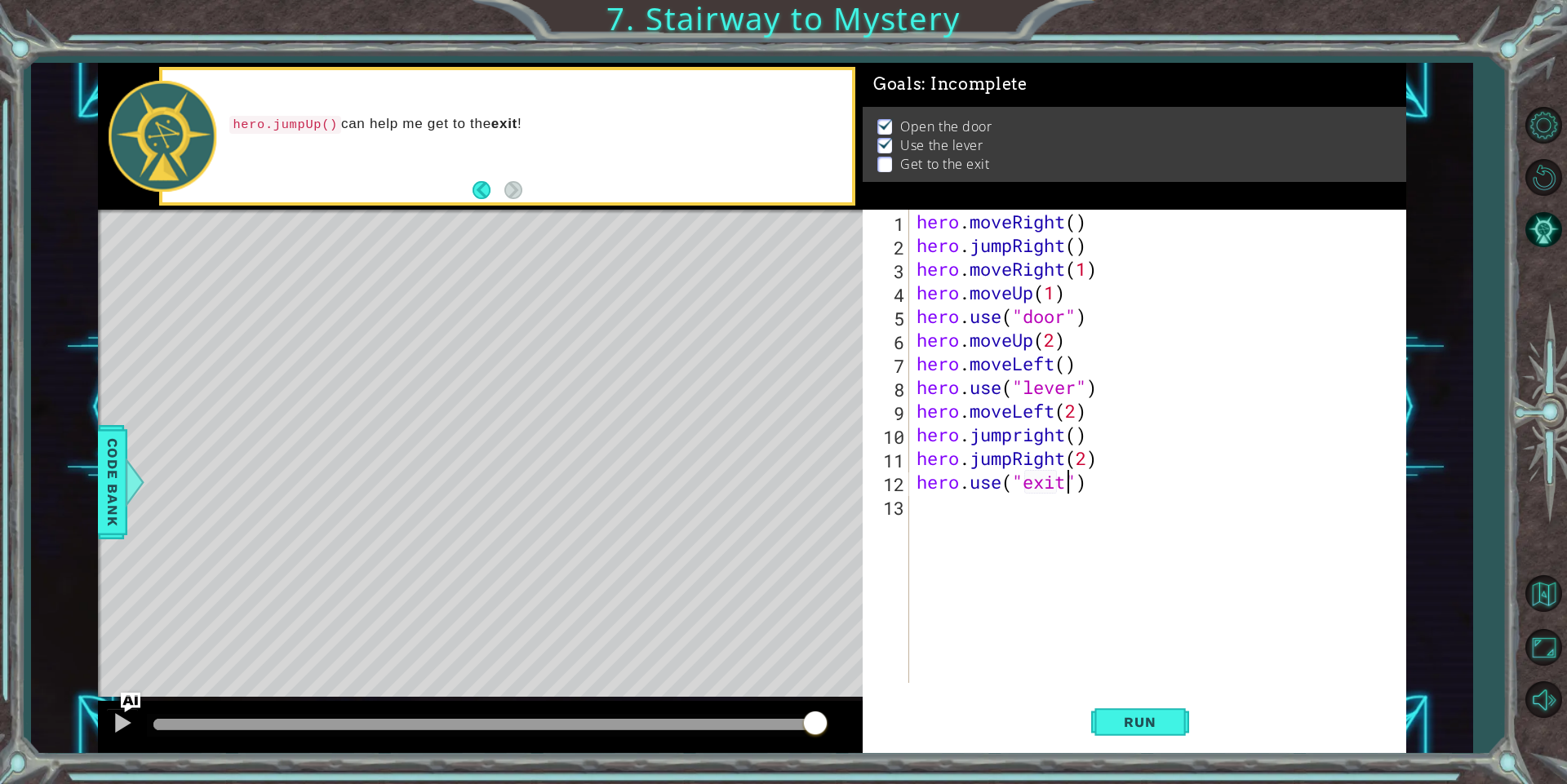
scroll to position [0, 8]
click at [1117, 707] on button "Run" at bounding box center [1139, 722] width 98 height 54
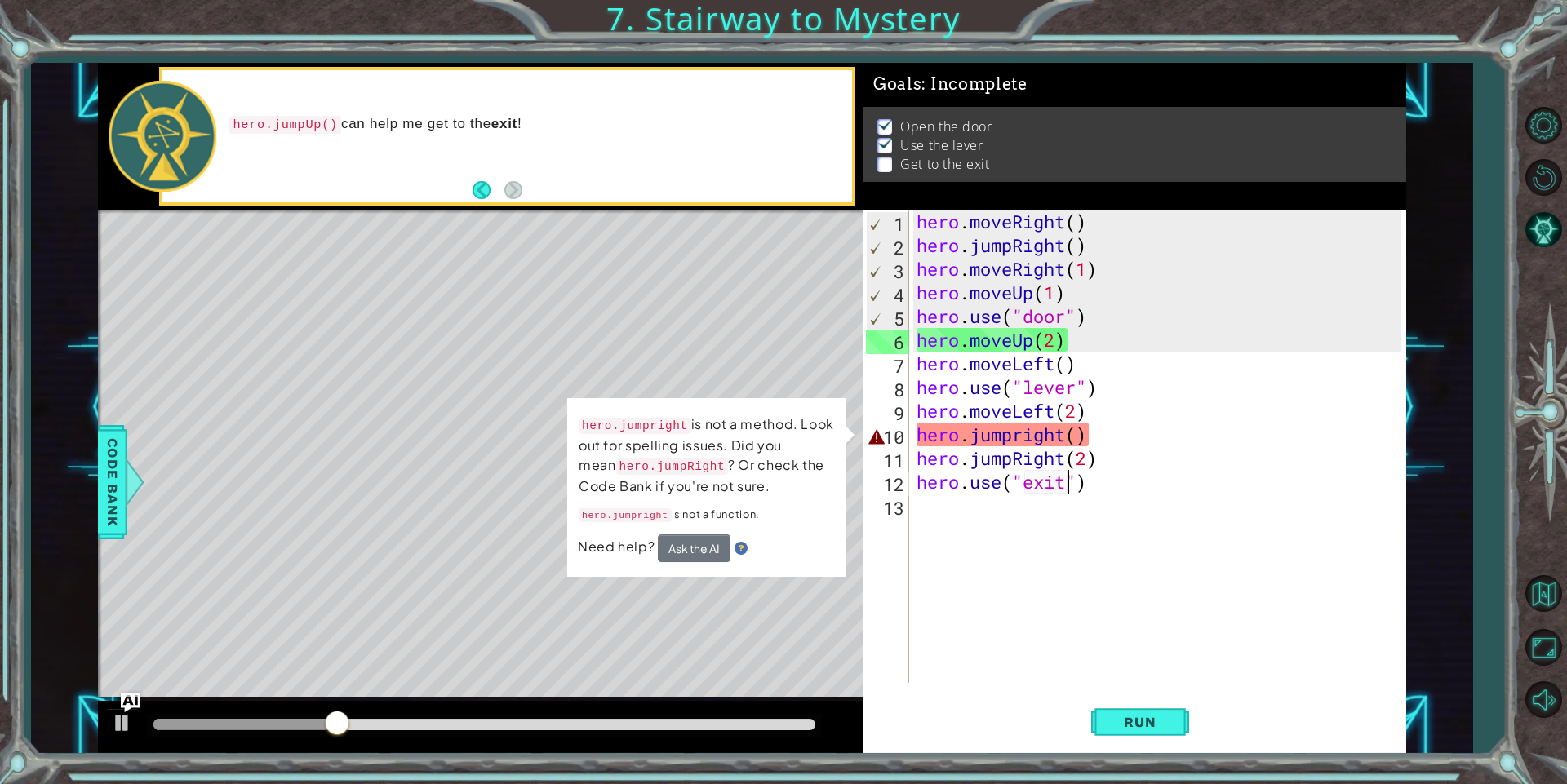
click at [1022, 442] on div "hero . moveRight ( ) hero . jumpRight ( ) hero . moveRight ( 1 ) hero . moveUp …" at bounding box center [1161, 469] width 495 height 520
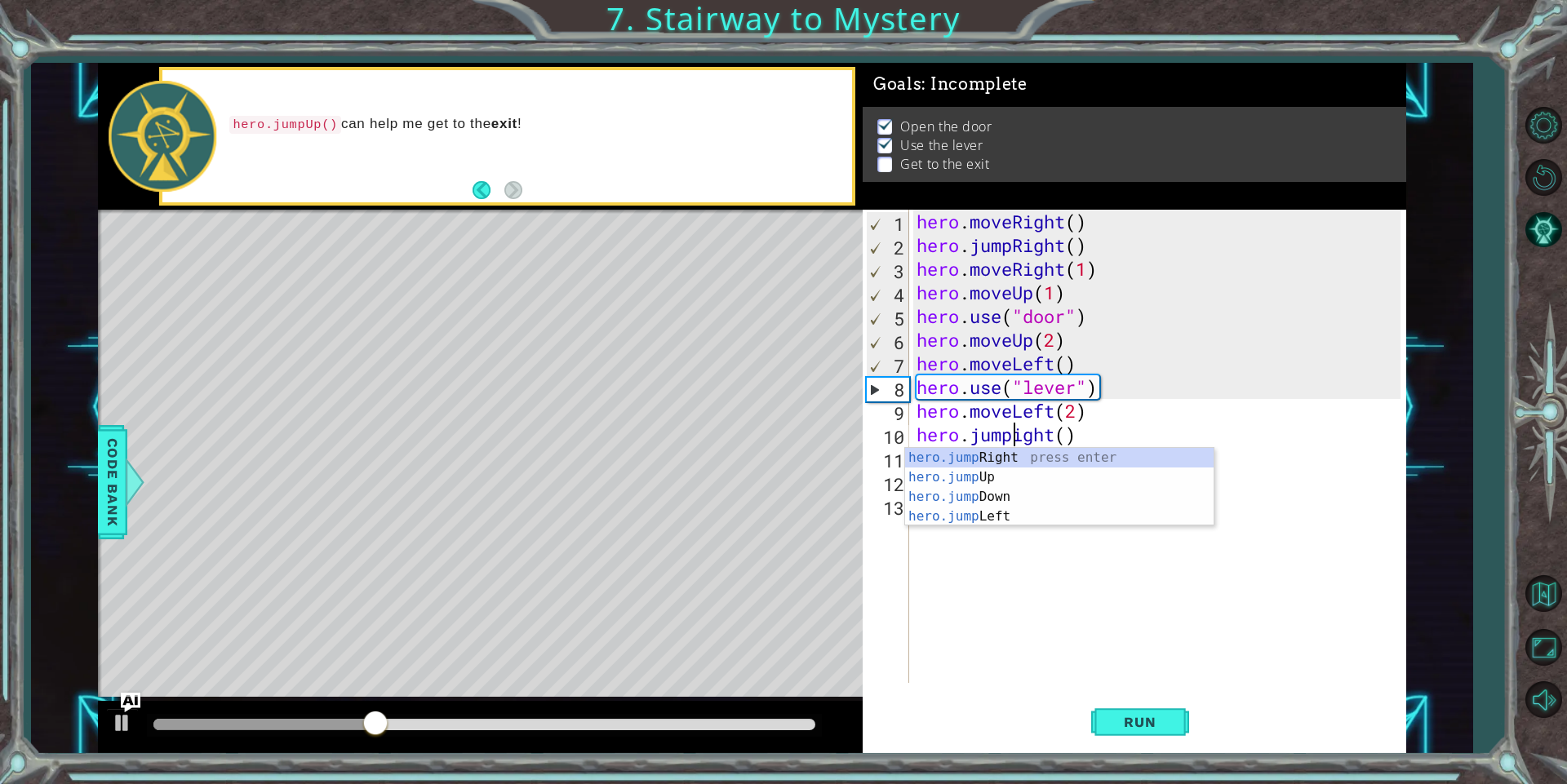
scroll to position [0, 6]
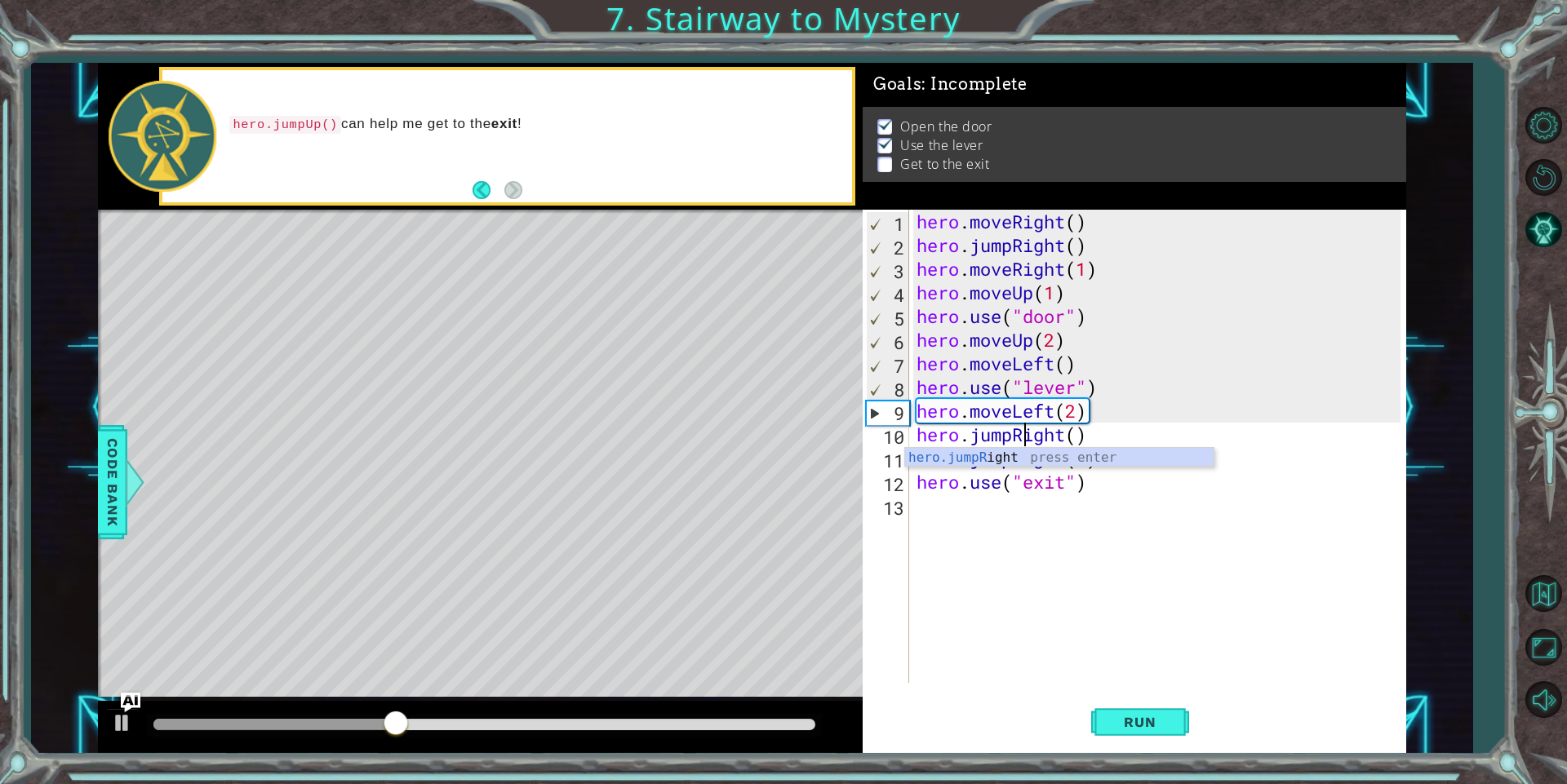
click at [1027, 448] on div "hero.jumpR ight press enter" at bounding box center [1059, 477] width 308 height 59
type textarea "hero.jumpR"
click at [1096, 493] on div "hero . moveRight ( ) hero . jumpRight ( ) hero . moveRight ( 1 ) hero . moveUp …" at bounding box center [1161, 469] width 495 height 520
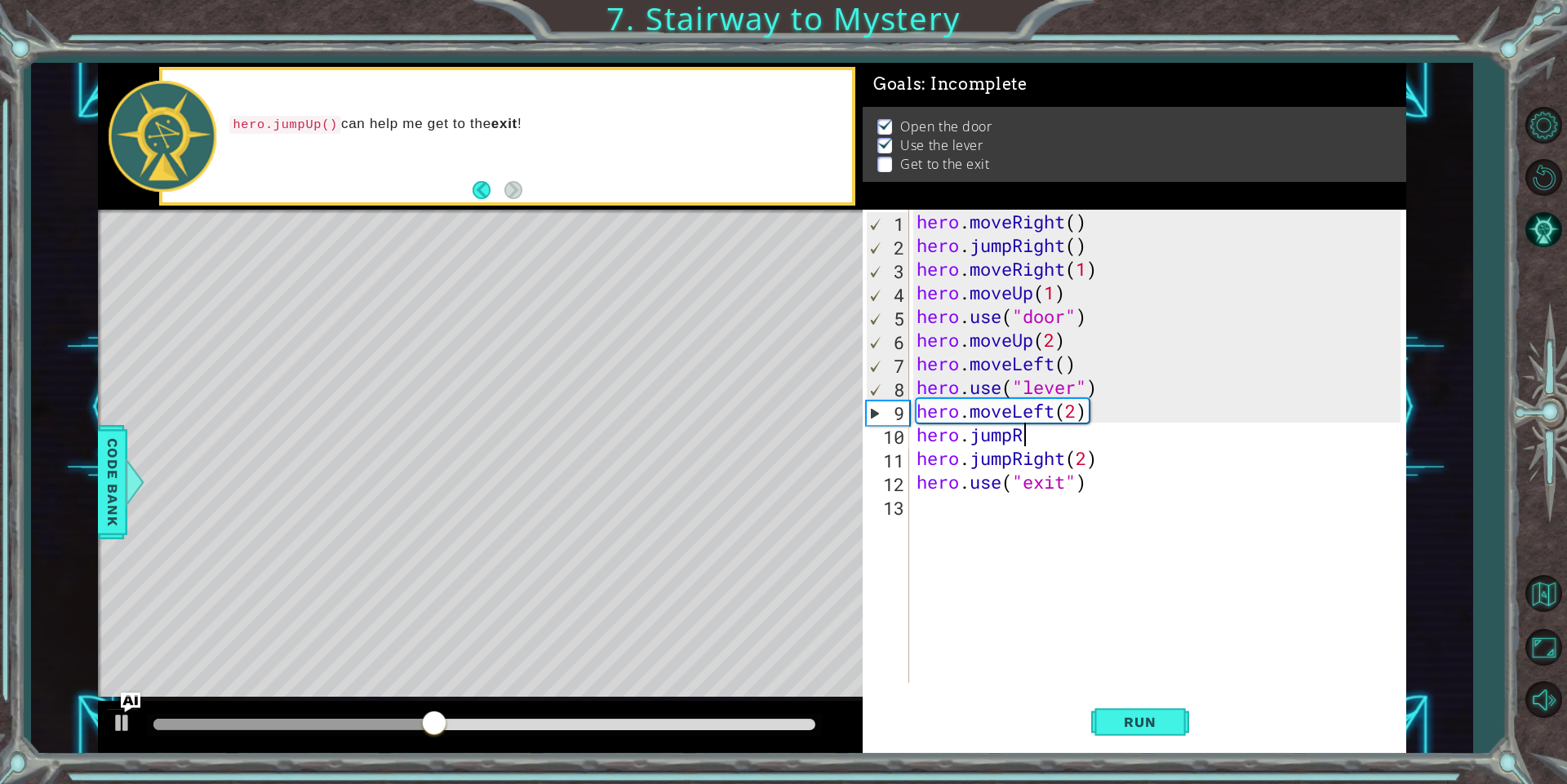
click at [1042, 433] on div "hero . moveRight ( ) hero . jumpRight ( ) hero . moveRight ( 1 ) hero . moveUp …" at bounding box center [1161, 469] width 495 height 520
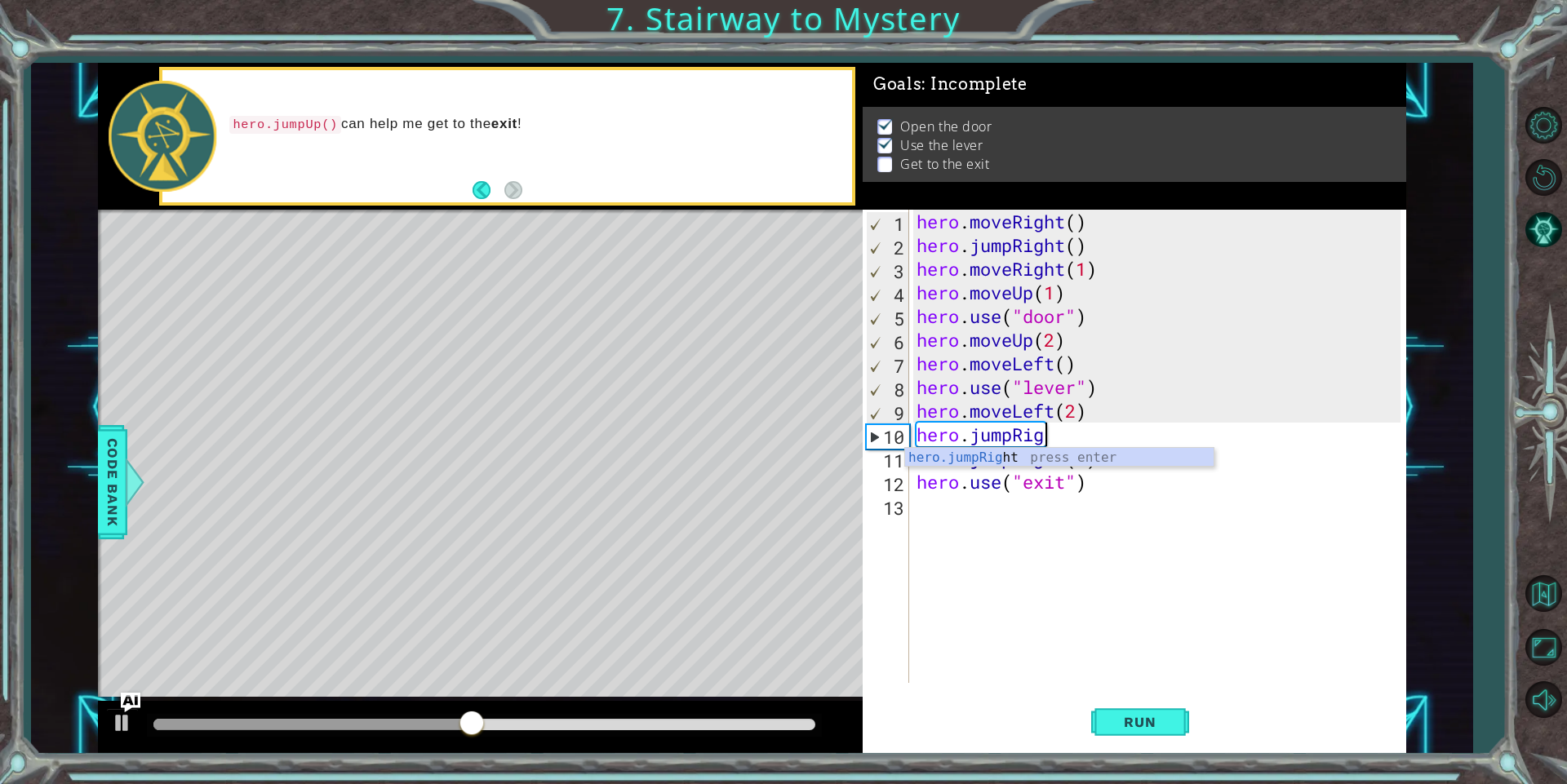
scroll to position [0, 6]
drag, startPoint x: 1081, startPoint y: 442, endPoint x: 963, endPoint y: 438, distance: 118.1
click at [963, 438] on div "hero . moveRight ( ) hero . jumpRight ( ) hero . moveRight ( 1 ) hero . moveUp …" at bounding box center [1161, 469] width 495 height 520
type textarea "hero"
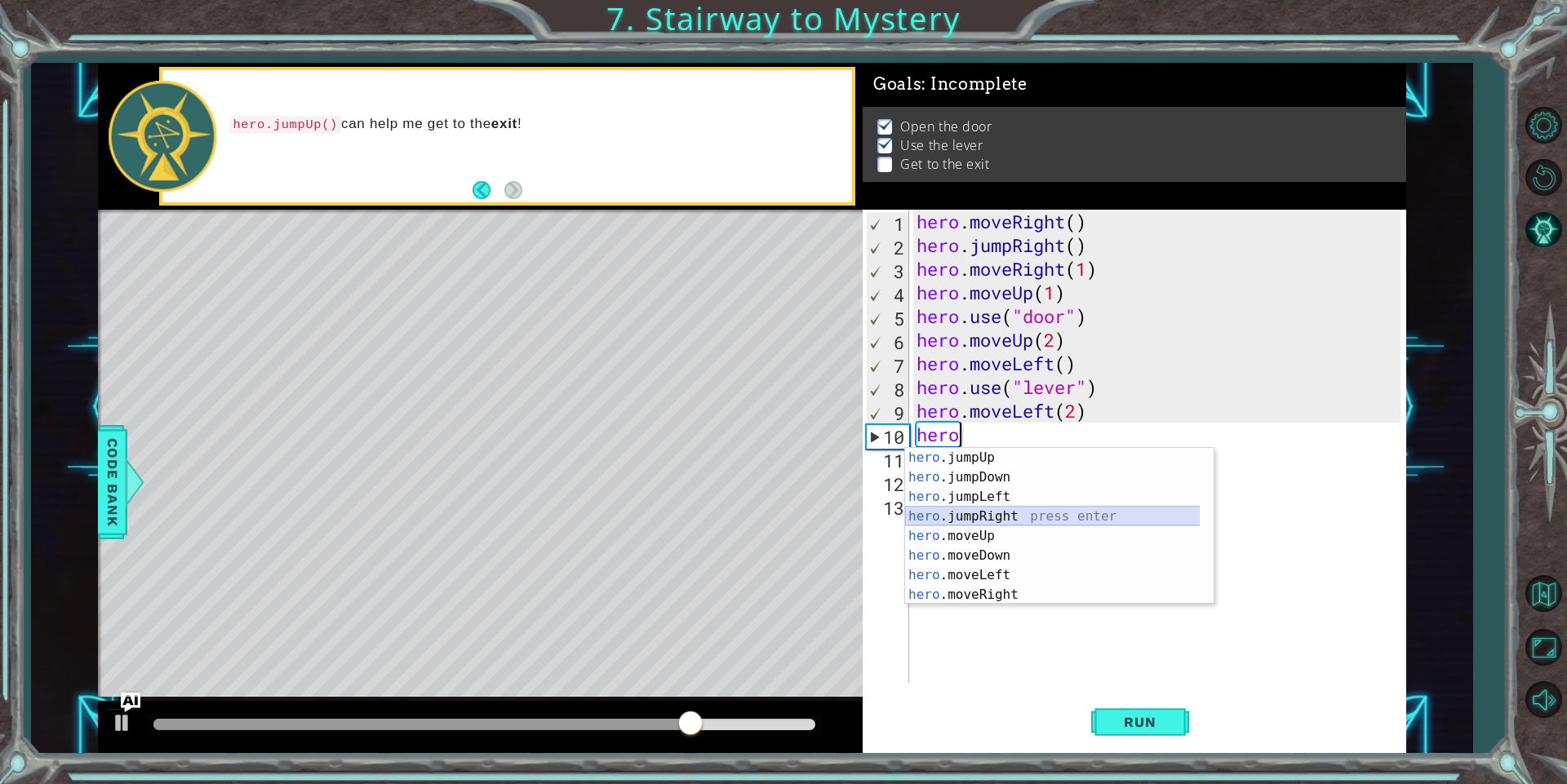
click at [1051, 512] on div "hero .jumpUp press enter hero .jumpDown press enter hero .jumpLeft press enter …" at bounding box center [1059, 545] width 308 height 196
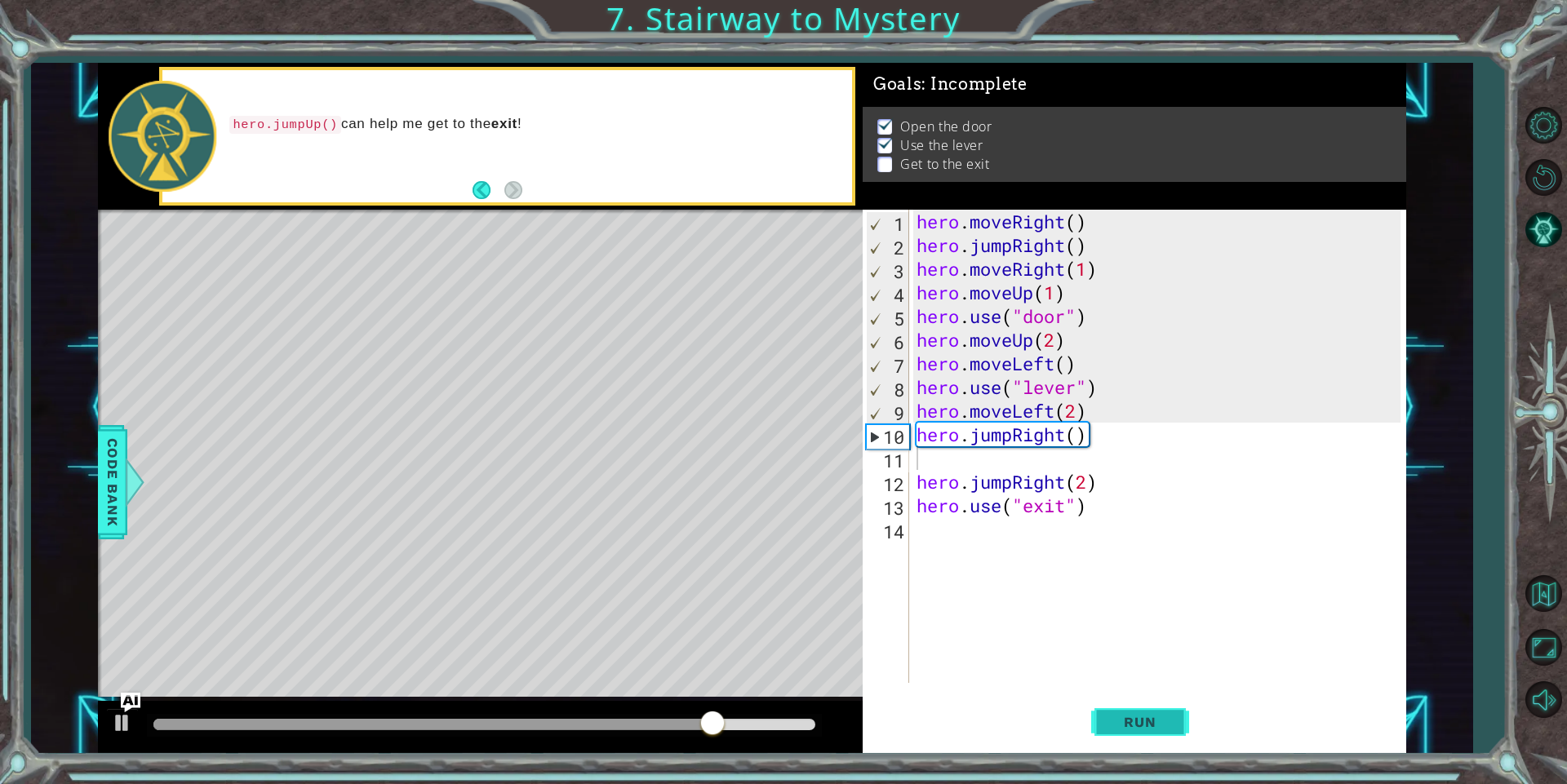
click at [1092, 725] on button "Run" at bounding box center [1139, 722] width 98 height 54
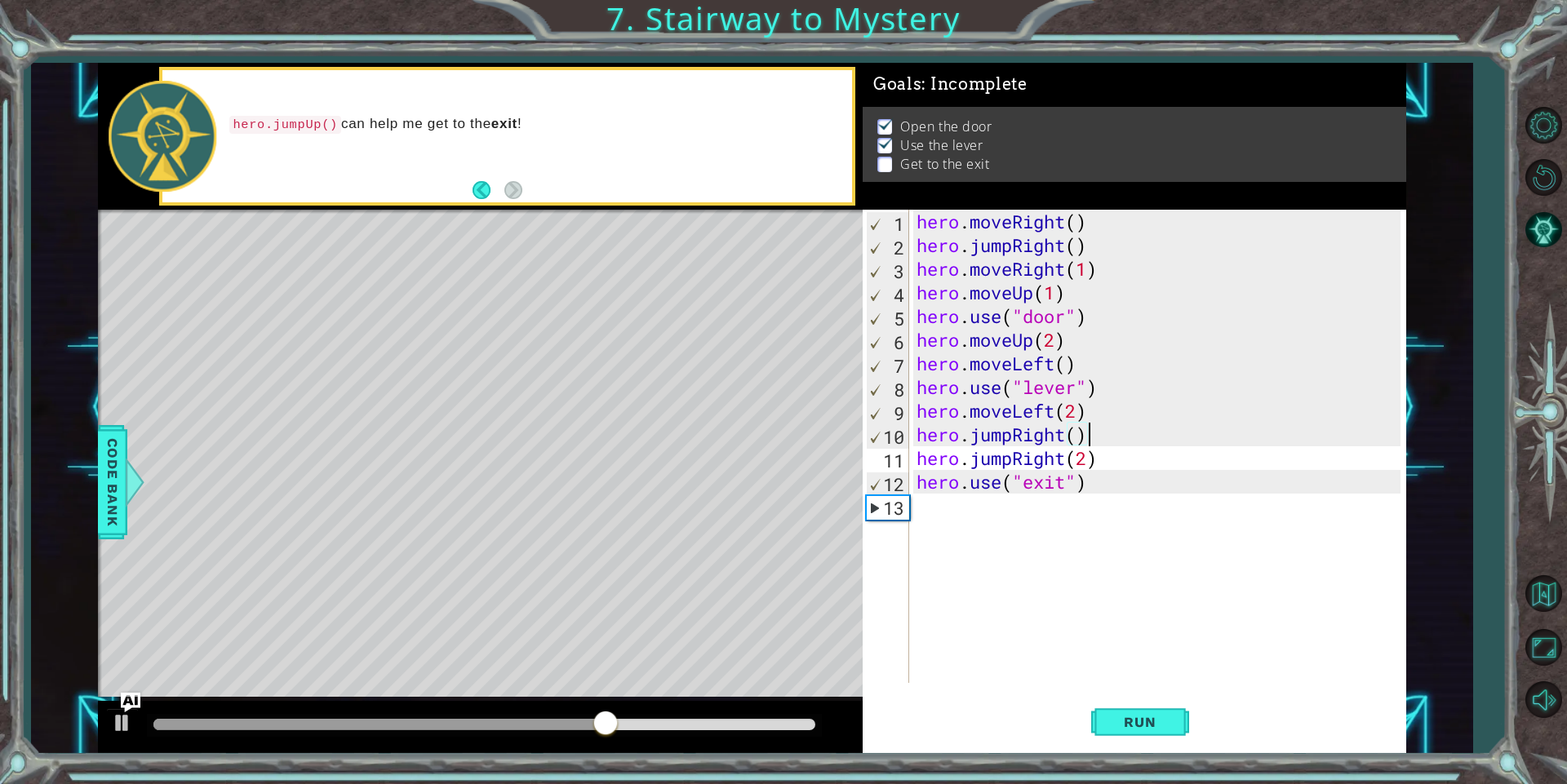
click at [1087, 454] on div "hero . moveRight ( ) hero . jumpRight ( ) hero . moveRight ( 1 ) hero . moveUp …" at bounding box center [1161, 469] width 495 height 520
type textarea "hero.jumpRight()"
drag, startPoint x: 1104, startPoint y: 468, endPoint x: 909, endPoint y: 458, distance: 195.3
click at [909, 458] on div "hero.jumpRight() 1 2 3 4 5 6 7 8 9 10 11 12 13 hero . moveRight ( ) hero . jump…" at bounding box center [1130, 446] width 538 height 473
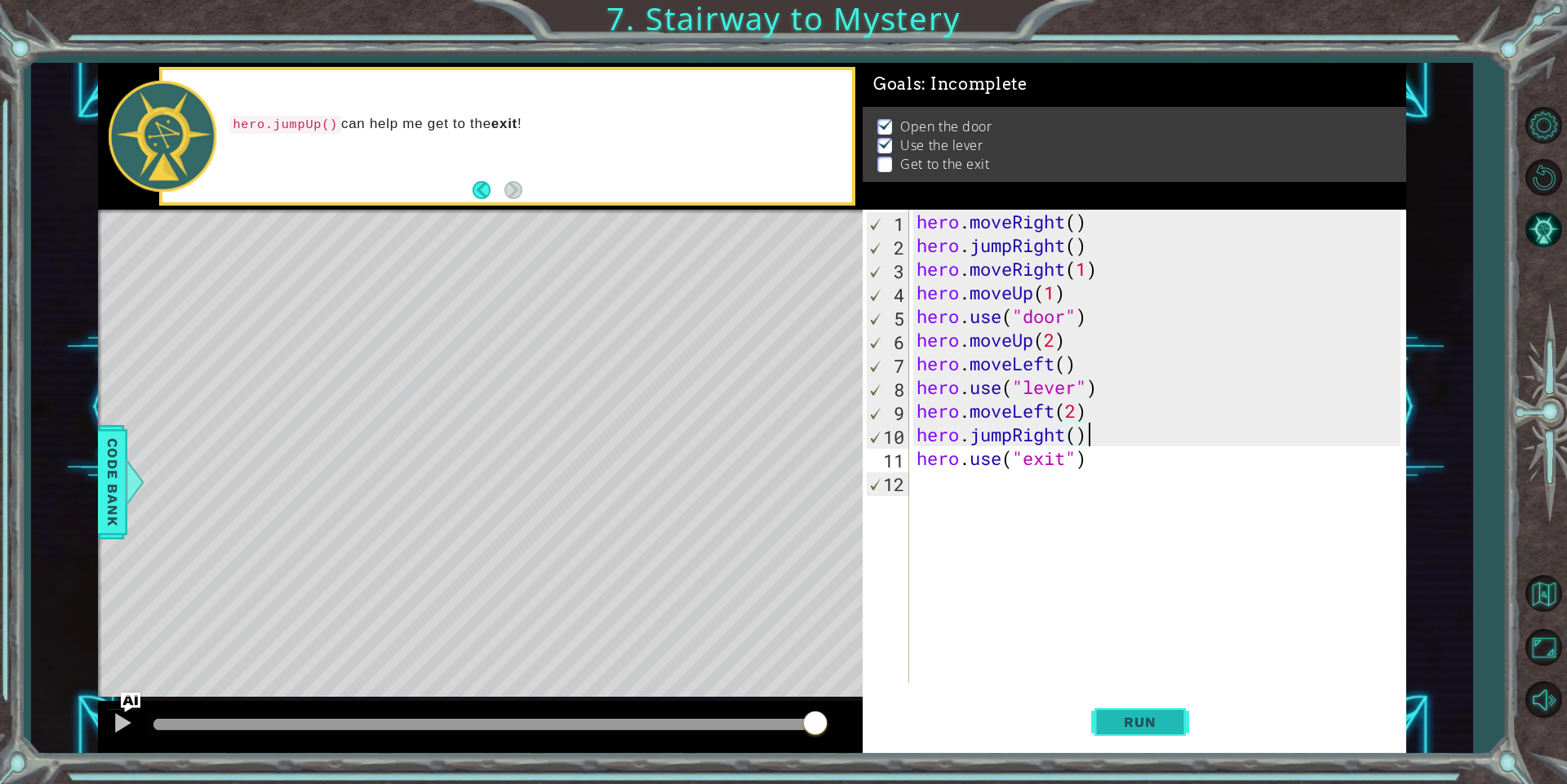
click at [1102, 738] on button "Run" at bounding box center [1139, 722] width 98 height 54
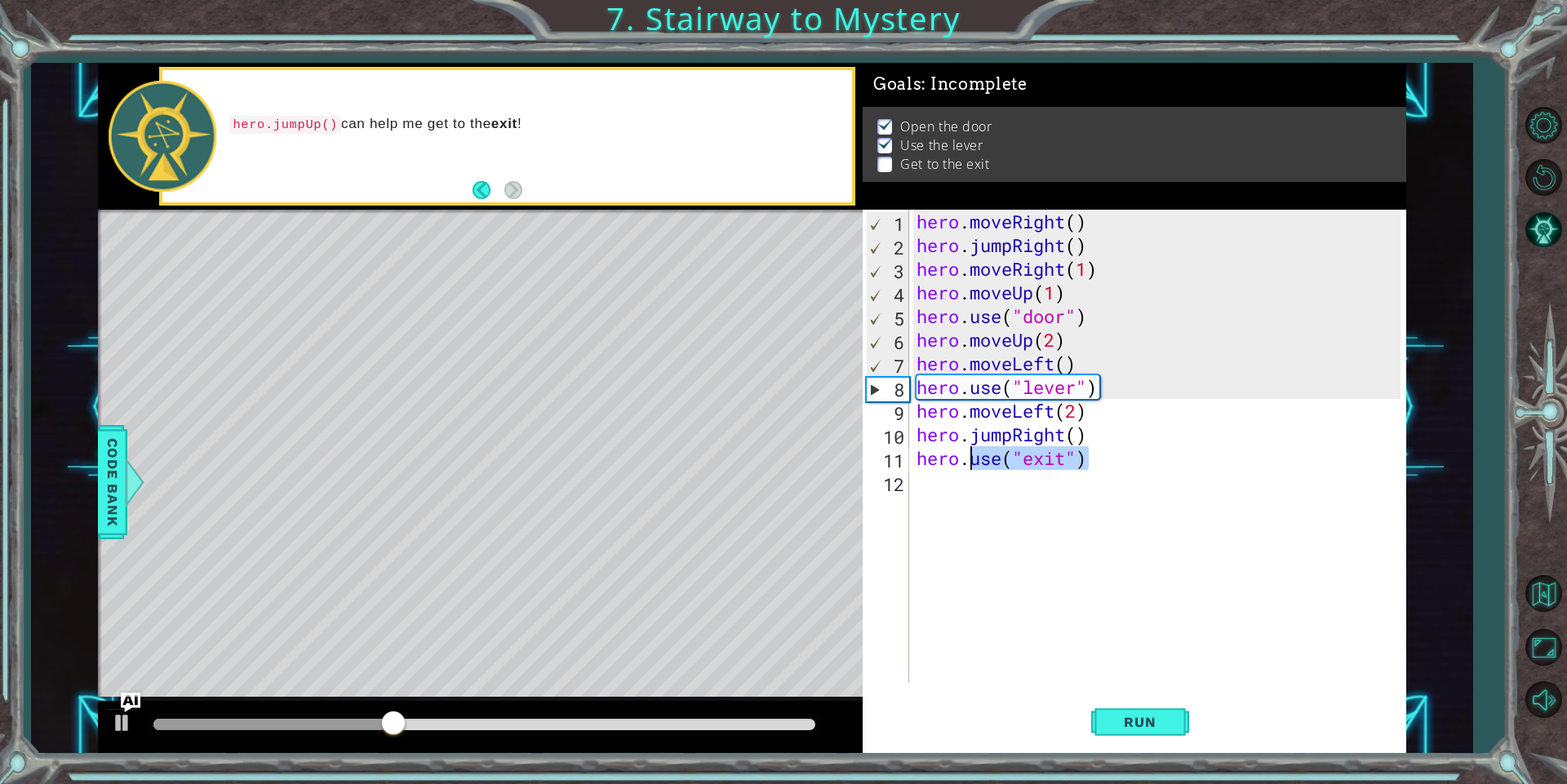
drag, startPoint x: 1098, startPoint y: 460, endPoint x: 966, endPoint y: 464, distance: 132.1
click at [966, 464] on div "hero . moveRight ( ) hero . jumpRight ( ) hero . moveRight ( 1 ) hero . moveUp …" at bounding box center [1161, 469] width 495 height 520
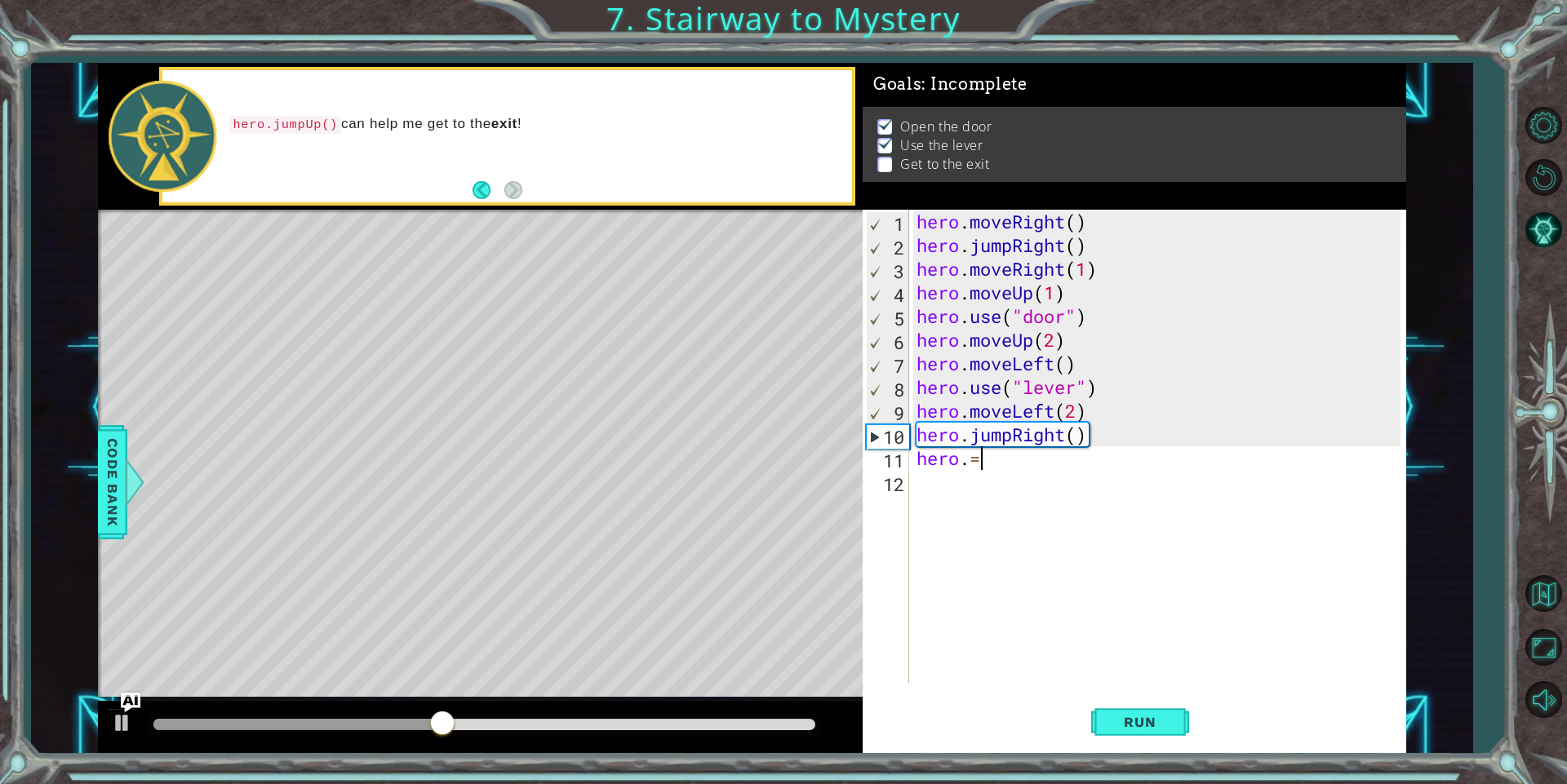
scroll to position [0, 2]
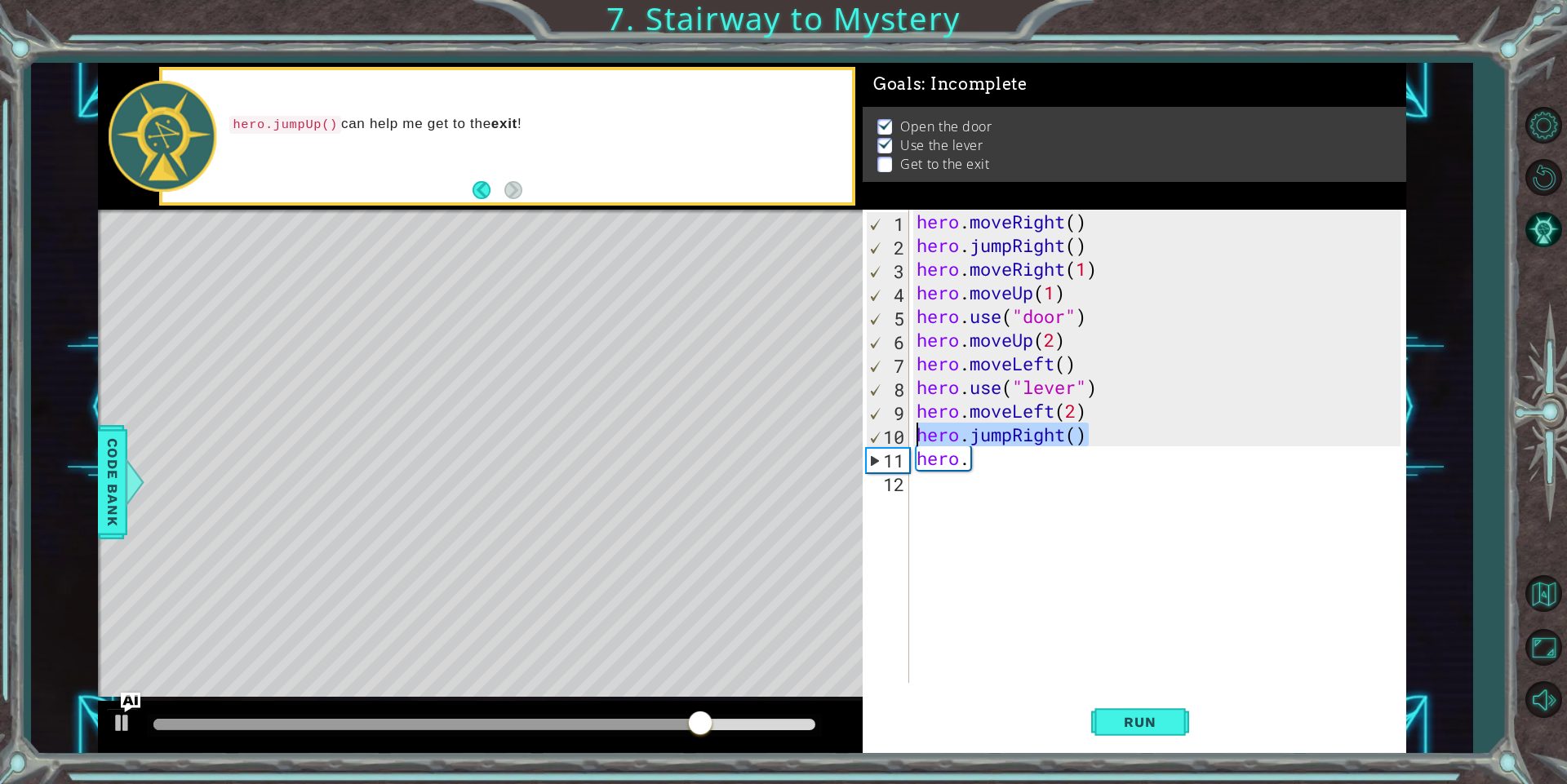
drag, startPoint x: 1102, startPoint y: 436, endPoint x: 914, endPoint y: 429, distance: 188.1
click at [914, 429] on div "hero . moveRight ( ) hero . jumpRight ( ) hero . moveRight ( 1 ) hero . moveUp …" at bounding box center [1161, 469] width 495 height 520
click at [962, 461] on div "hero . moveRight ( ) hero . jumpRight ( ) hero . moveRight ( 1 ) hero . moveUp …" at bounding box center [1161, 469] width 495 height 520
type textarea "hero."
drag, startPoint x: 979, startPoint y: 465, endPoint x: 906, endPoint y: 455, distance: 73.7
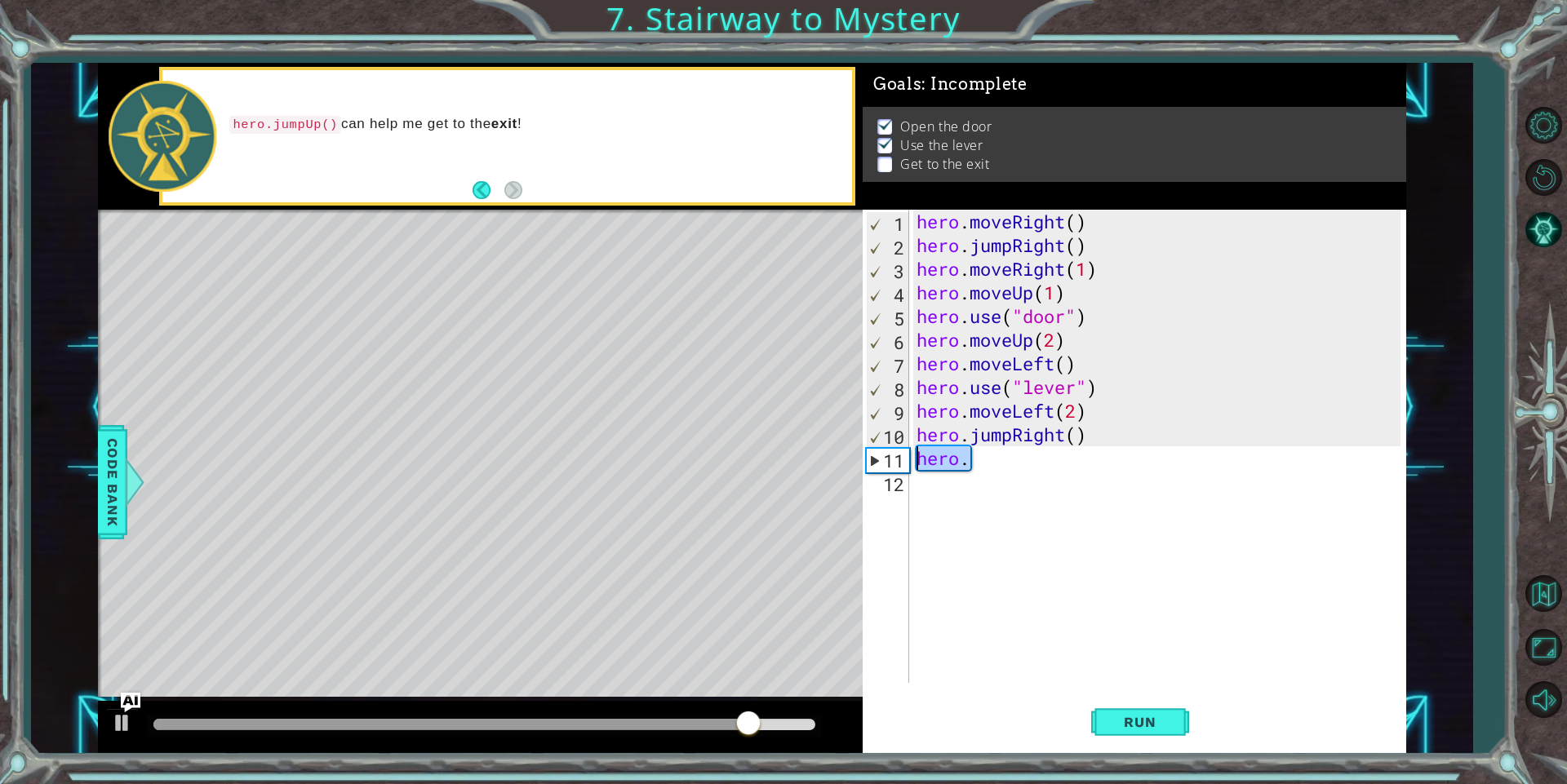
click at [906, 455] on div "hero. 1 2 3 4 5 6 7 8 9 10 11 12 hero . moveRight ( ) hero . jumpRight ( ) hero…" at bounding box center [1130, 446] width 538 height 473
click at [1138, 712] on button "Run" at bounding box center [1139, 722] width 98 height 54
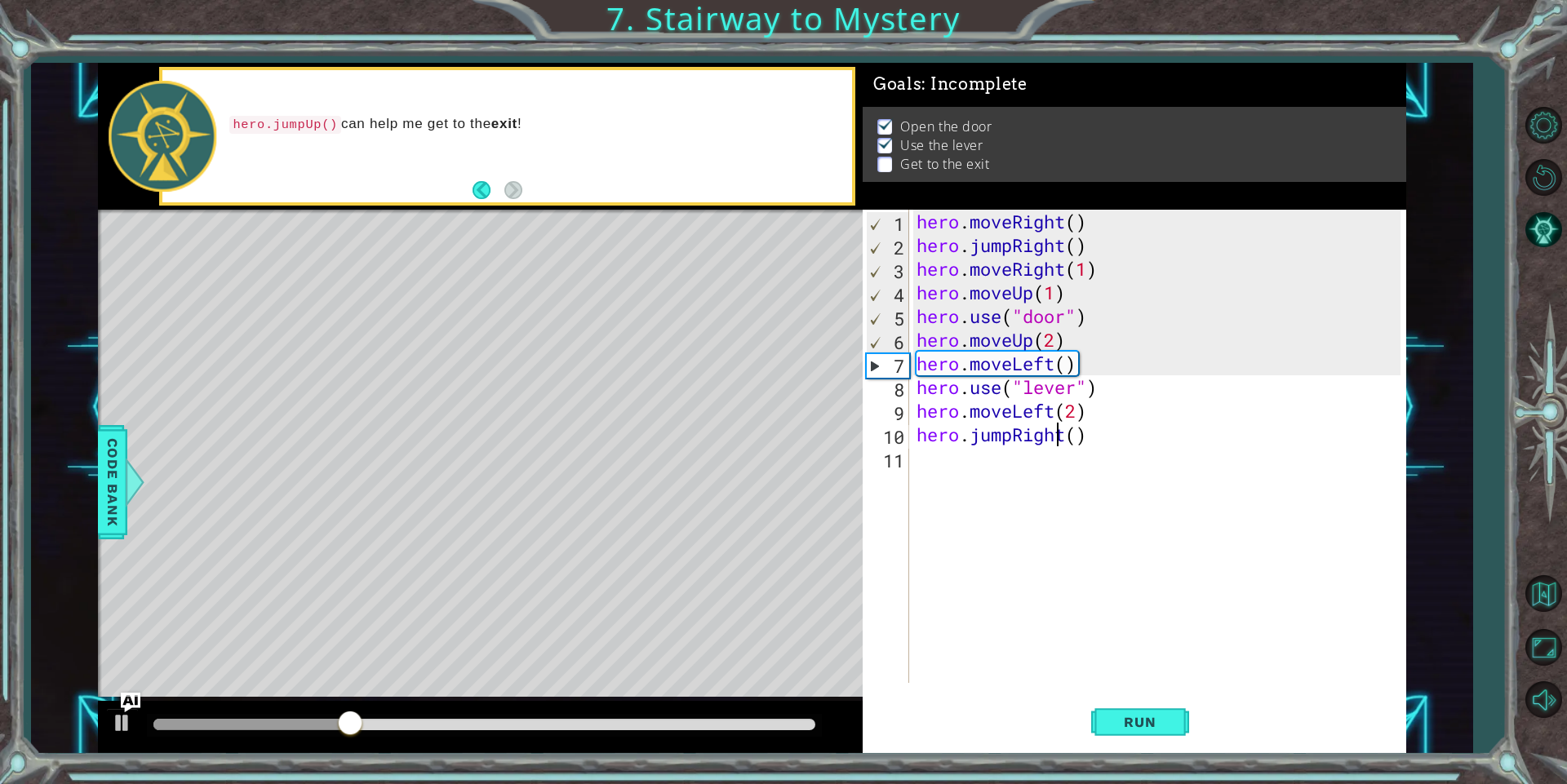
drag, startPoint x: 1061, startPoint y: 440, endPoint x: 1052, endPoint y: 442, distance: 9.2
click at [1052, 442] on div "hero . moveRight ( ) hero . jumpRight ( ) hero . moveRight ( 1 ) hero . moveUp …" at bounding box center [1161, 469] width 495 height 520
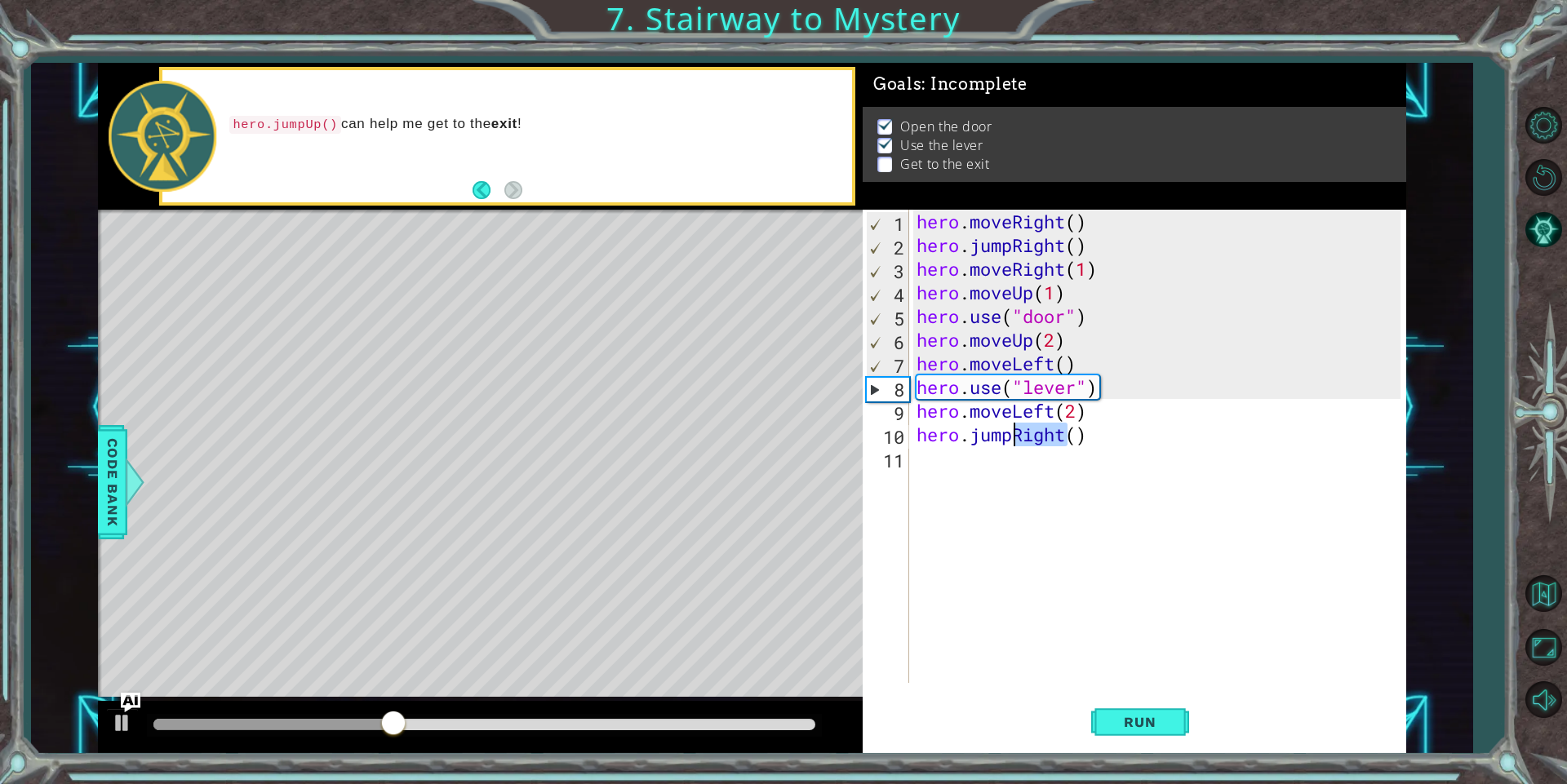
drag, startPoint x: 1062, startPoint y: 441, endPoint x: 1016, endPoint y: 444, distance: 46.1
click at [1016, 444] on div "hero . moveRight ( ) hero . jumpRight ( ) hero . moveRight ( 1 ) hero . moveUp …" at bounding box center [1161, 469] width 495 height 520
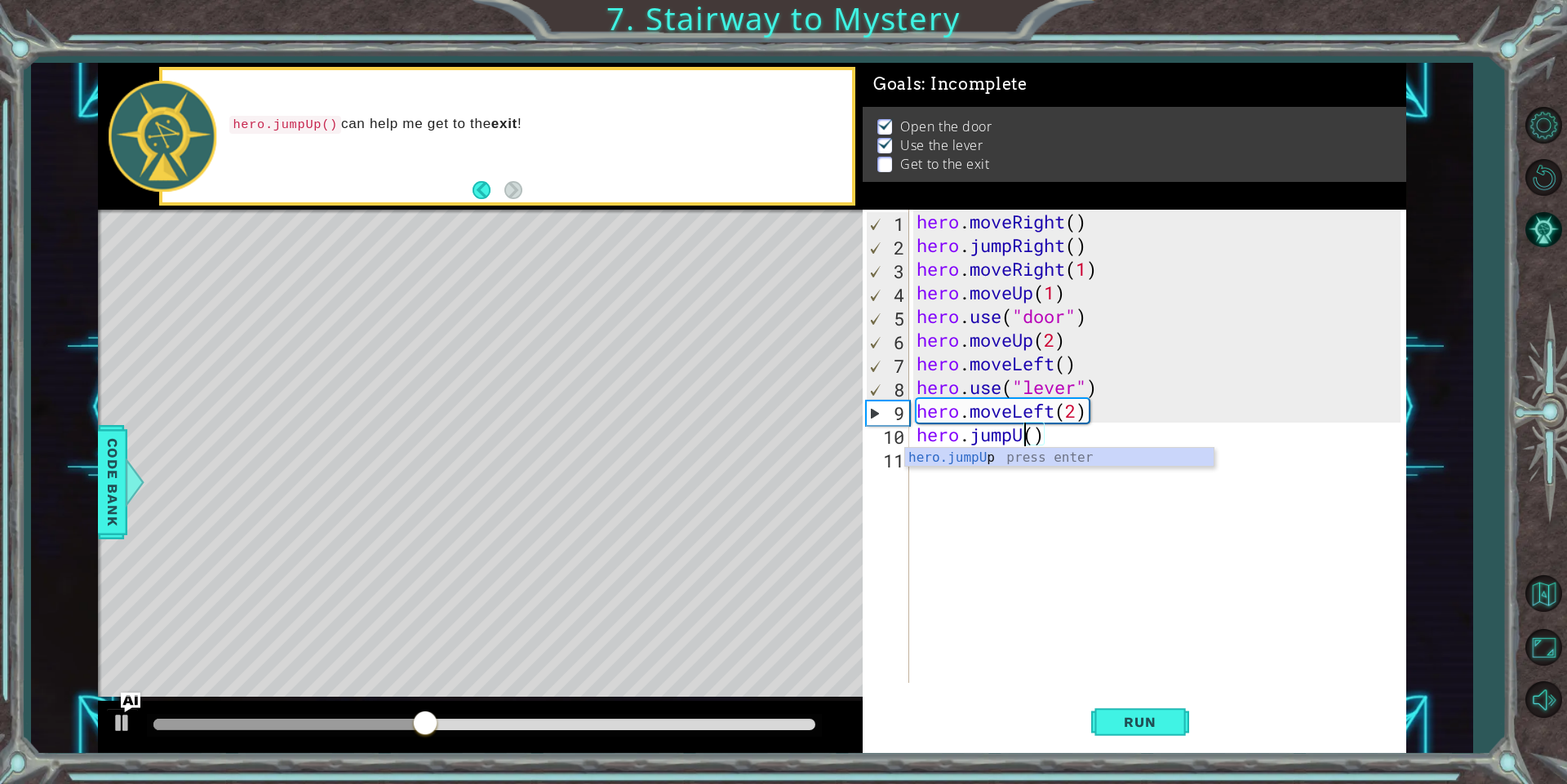
scroll to position [0, 6]
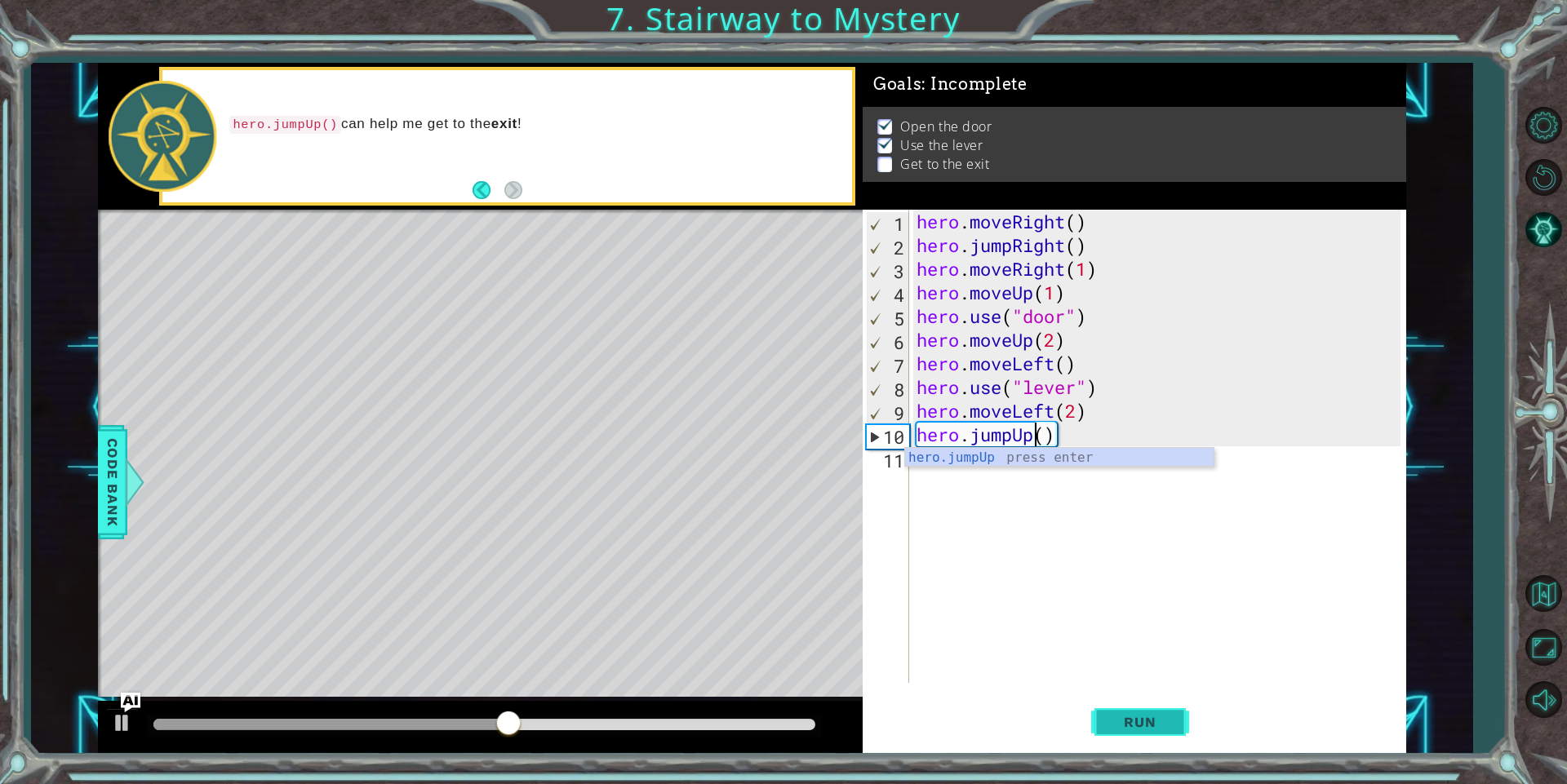
type textarea "hero.jumpUp()"
click at [1145, 735] on button "Run" at bounding box center [1139, 722] width 98 height 54
click at [951, 474] on div "hero . moveRight ( ) hero . jumpRight ( ) hero . moveRight ( 1 ) hero . moveUp …" at bounding box center [1161, 469] width 495 height 520
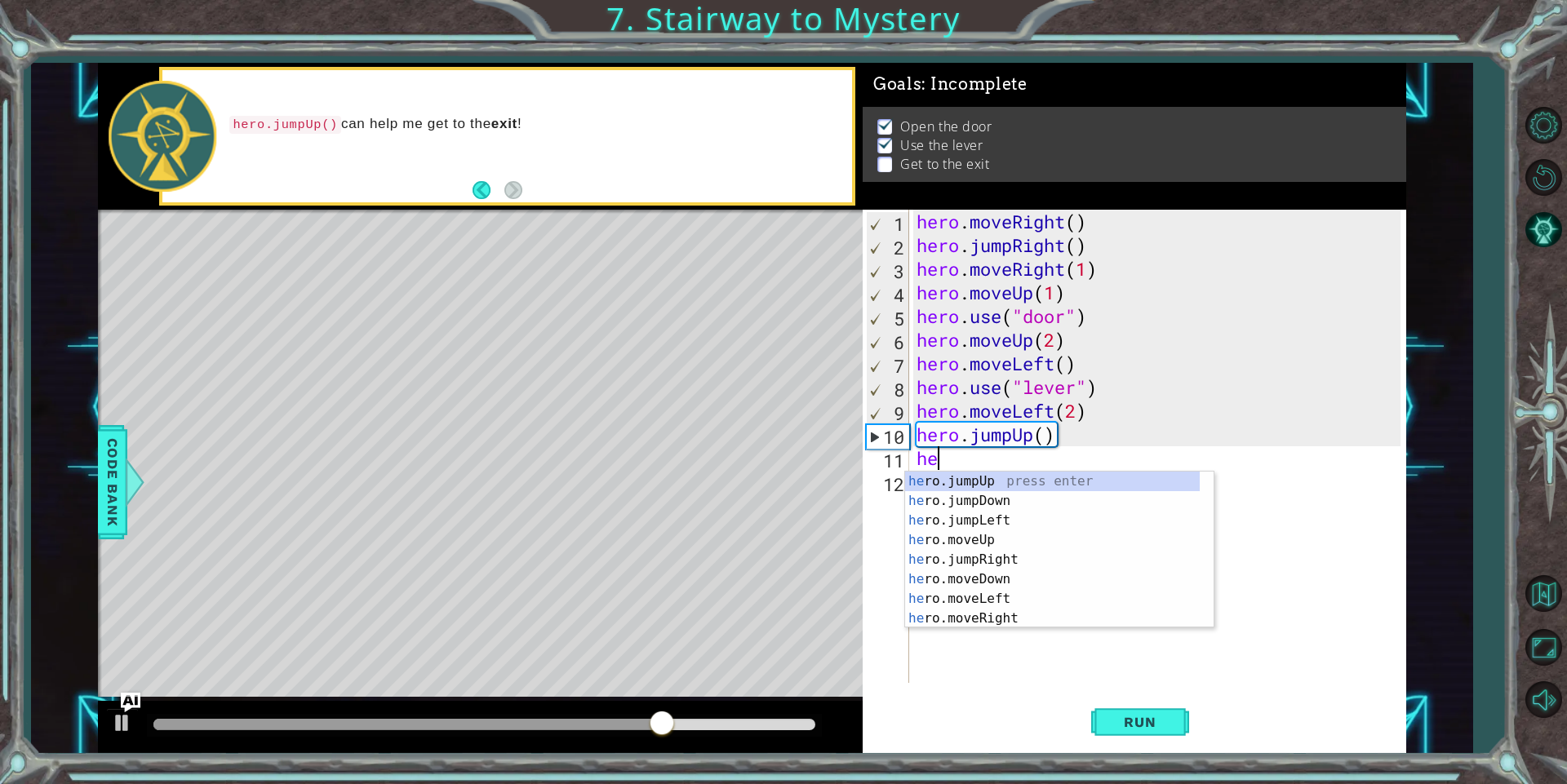
scroll to position [0, 1]
type textarea "hero"
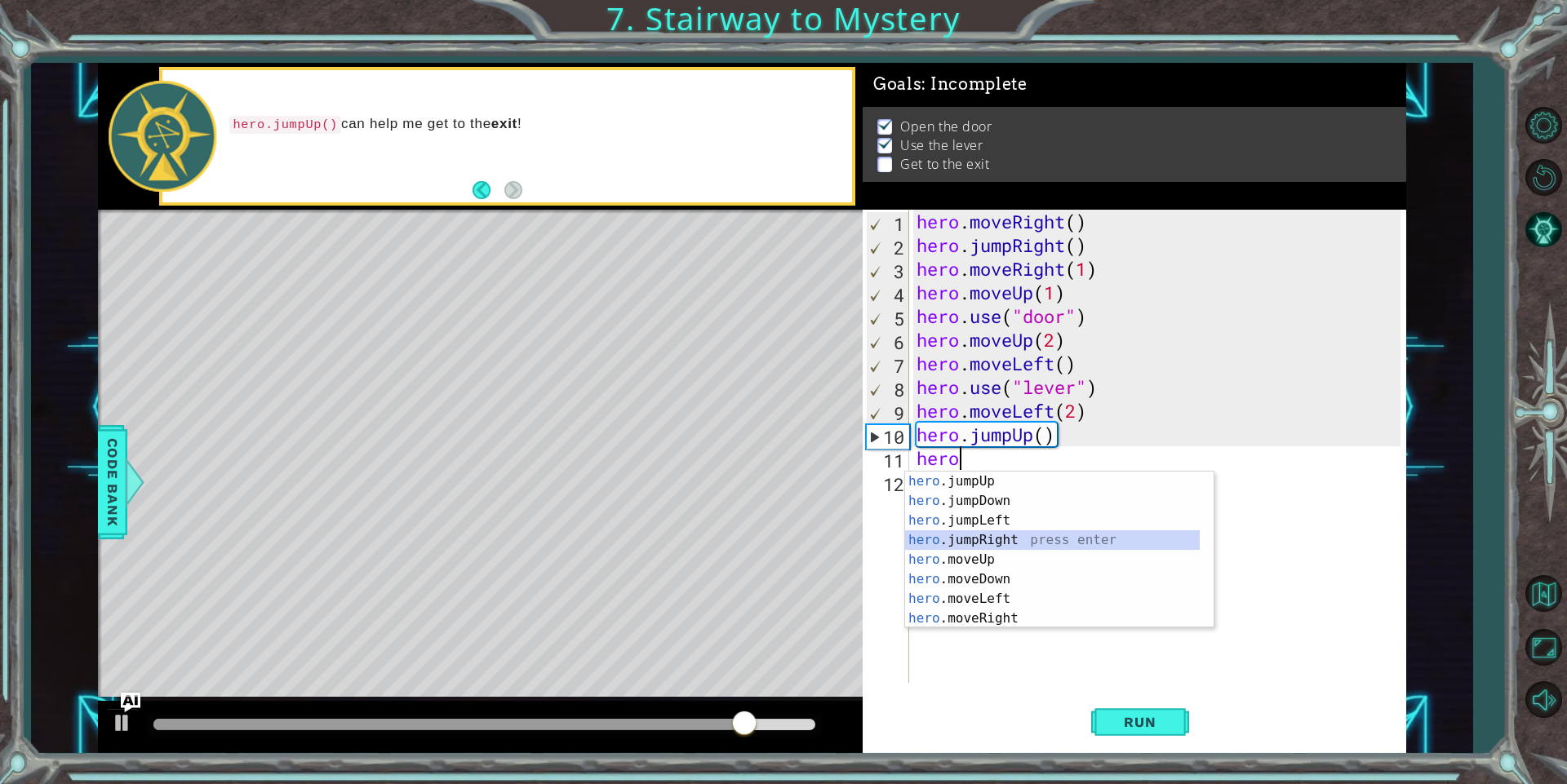
click at [1035, 547] on div "hero .jumpUp press enter hero .jumpDown press enter hero .jumpLeft press enter …" at bounding box center [1052, 569] width 294 height 196
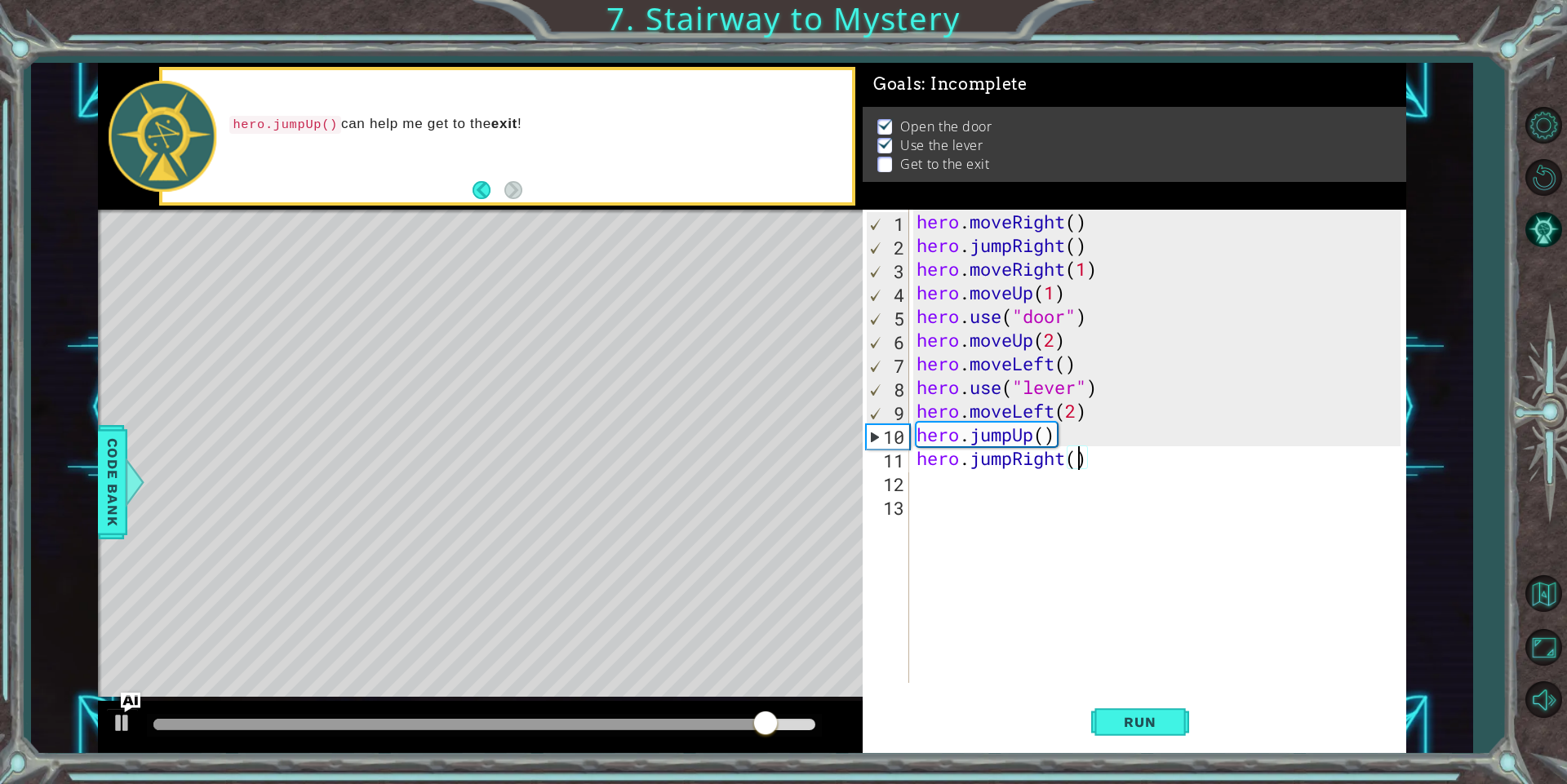
click at [1082, 467] on div "hero . moveRight ( ) hero . jumpRight ( ) hero . moveRight ( 1 ) hero . moveUp …" at bounding box center [1161, 469] width 495 height 520
type textarea "hero.jumpRight(2)"
click at [932, 482] on div "hero . moveRight ( ) hero . jumpRight ( ) hero . moveRight ( 1 ) hero . moveUp …" at bounding box center [1161, 469] width 495 height 520
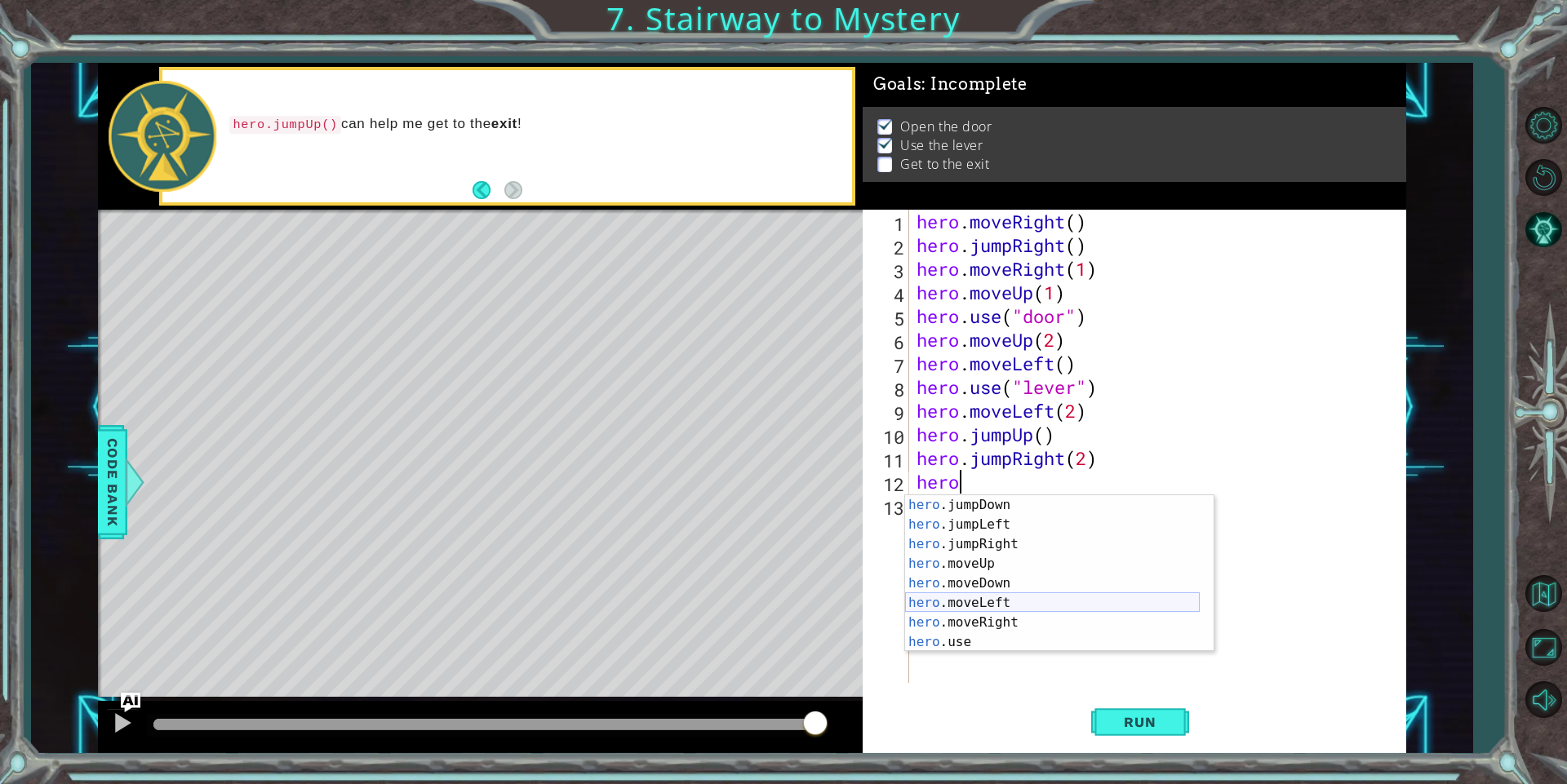
scroll to position [20, 0]
click at [989, 637] on div "hero .jumpDown press enter hero .jumpLeft press enter hero .jumpRight press ent…" at bounding box center [1052, 593] width 294 height 196
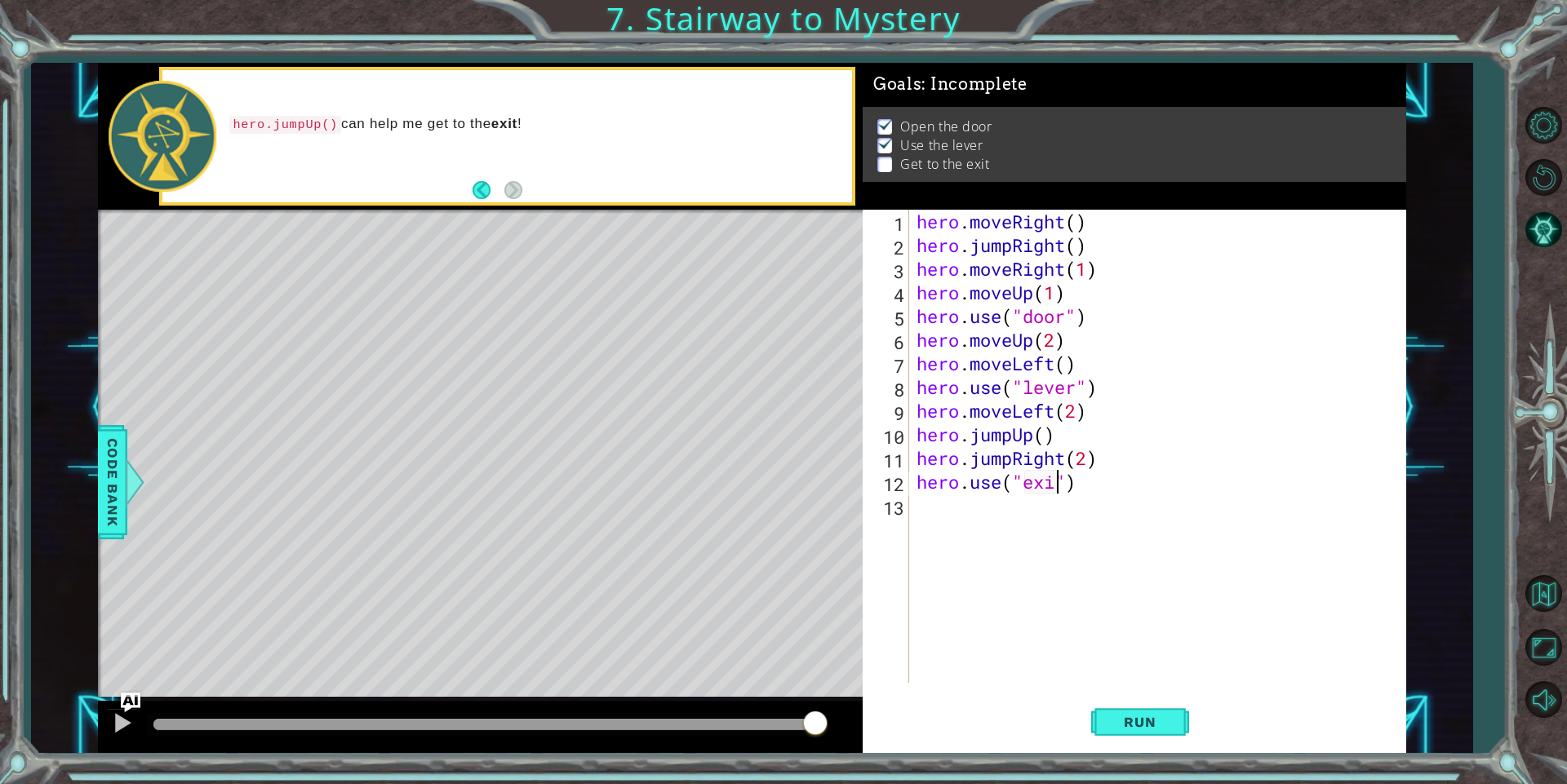
scroll to position [0, 8]
type textarea "hero.use("exit")"
click at [1146, 730] on span "Run" at bounding box center [1139, 721] width 65 height 16
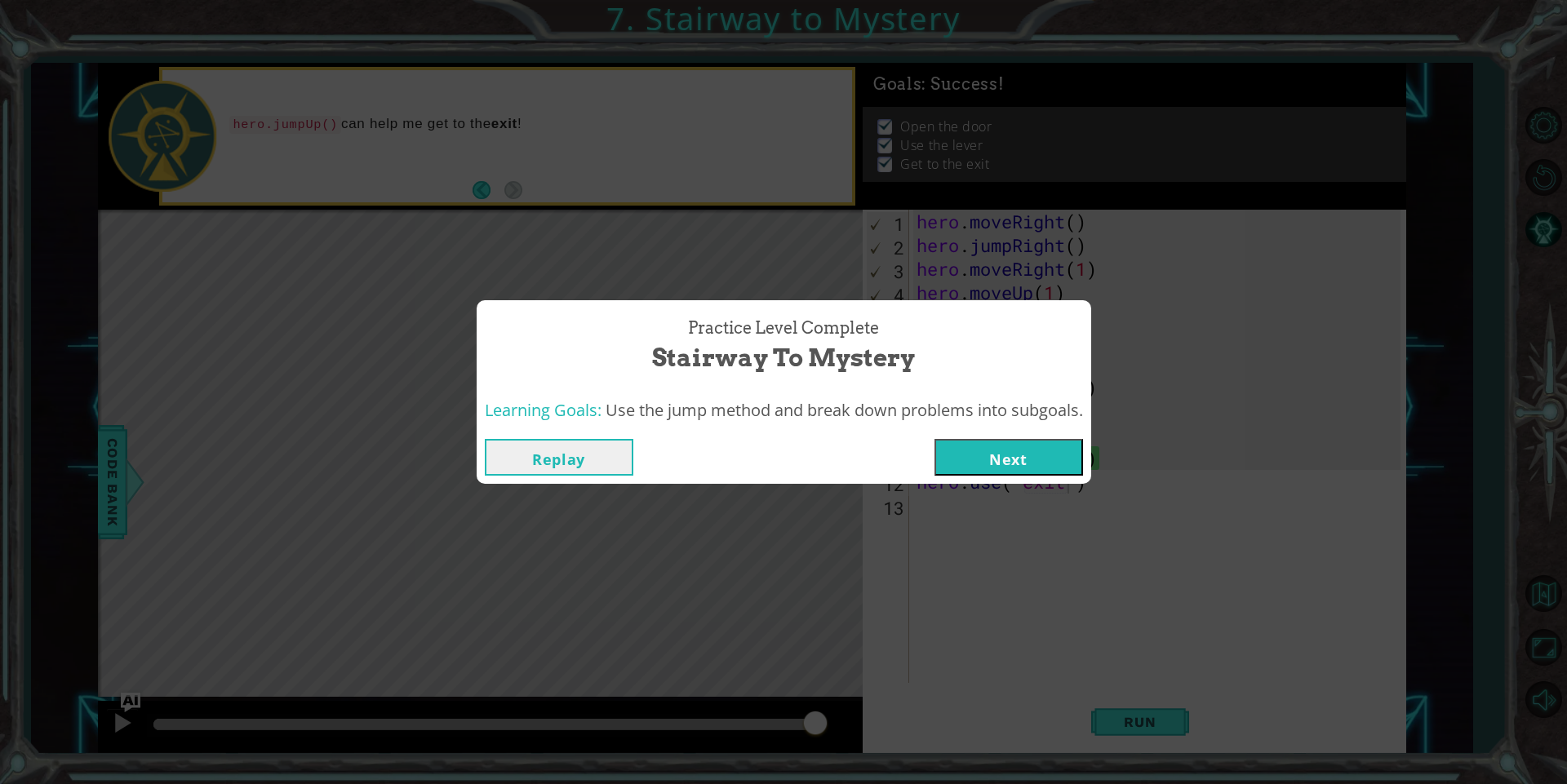
click at [978, 462] on button "Next" at bounding box center [1009, 457] width 148 height 37
